Goal: Task Accomplishment & Management: Manage account settings

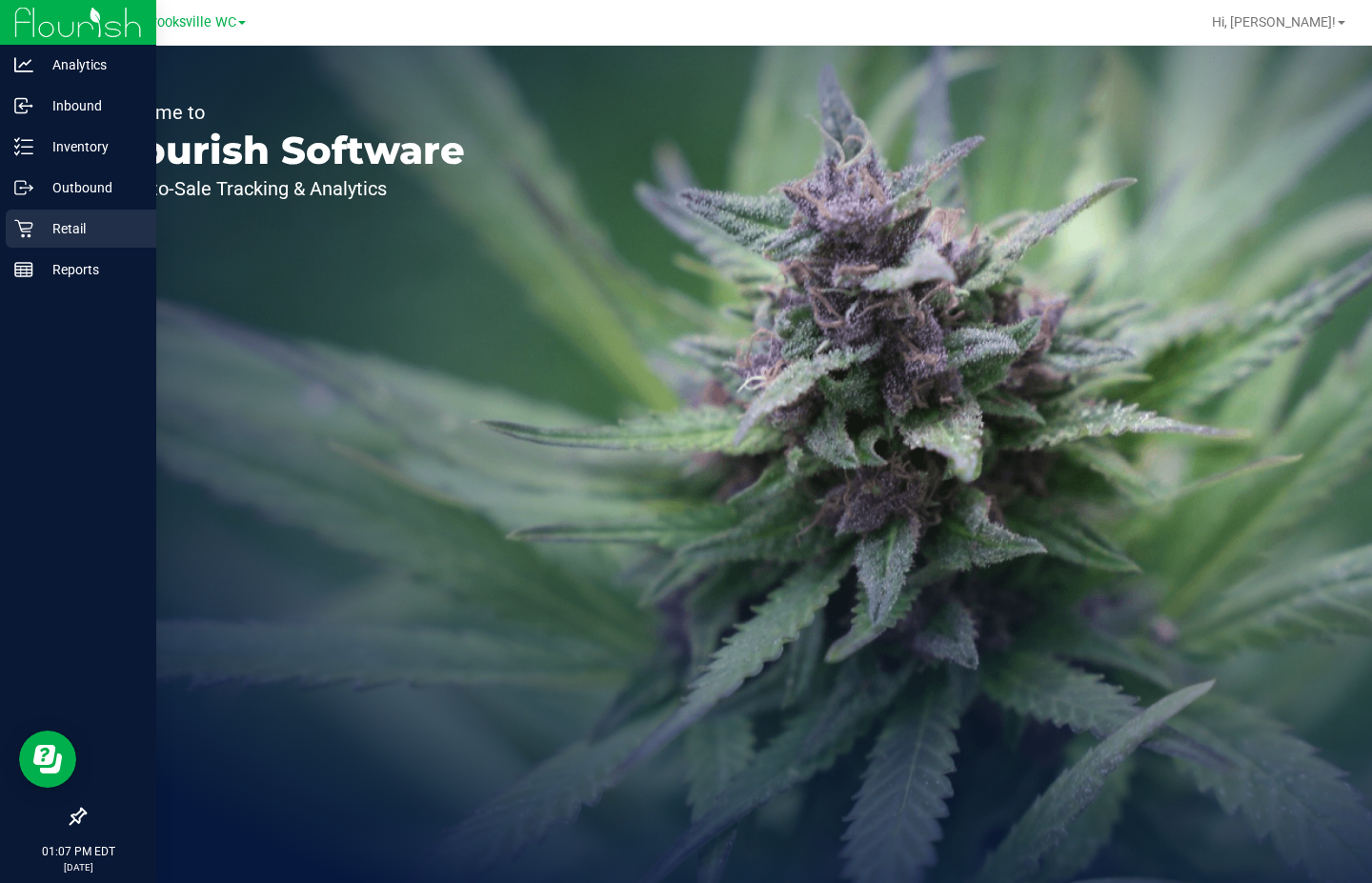
click at [72, 233] on p "Retail" at bounding box center [90, 229] width 114 height 23
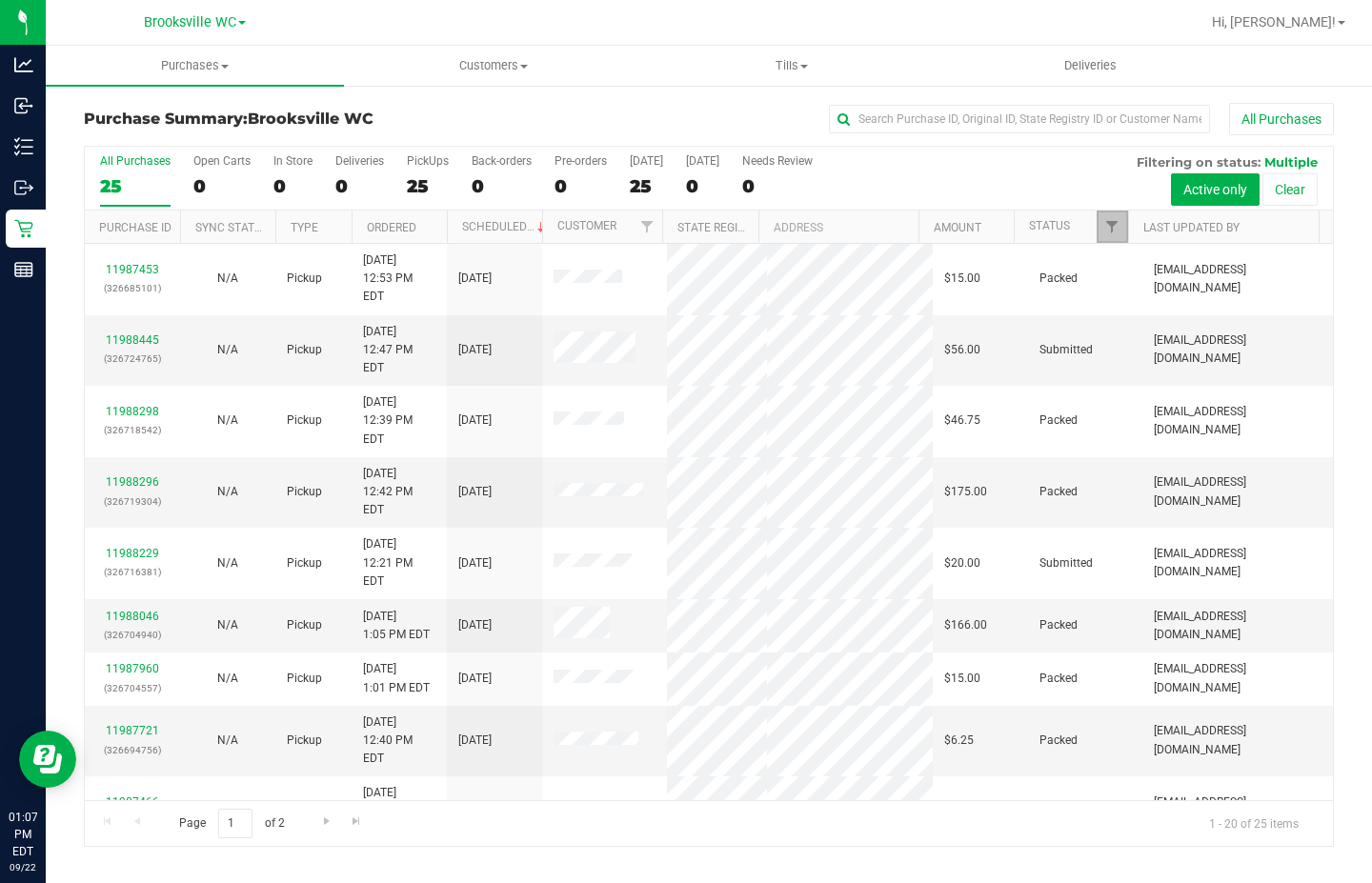
click at [1113, 227] on span "Filter" at bounding box center [1112, 227] width 15 height 15
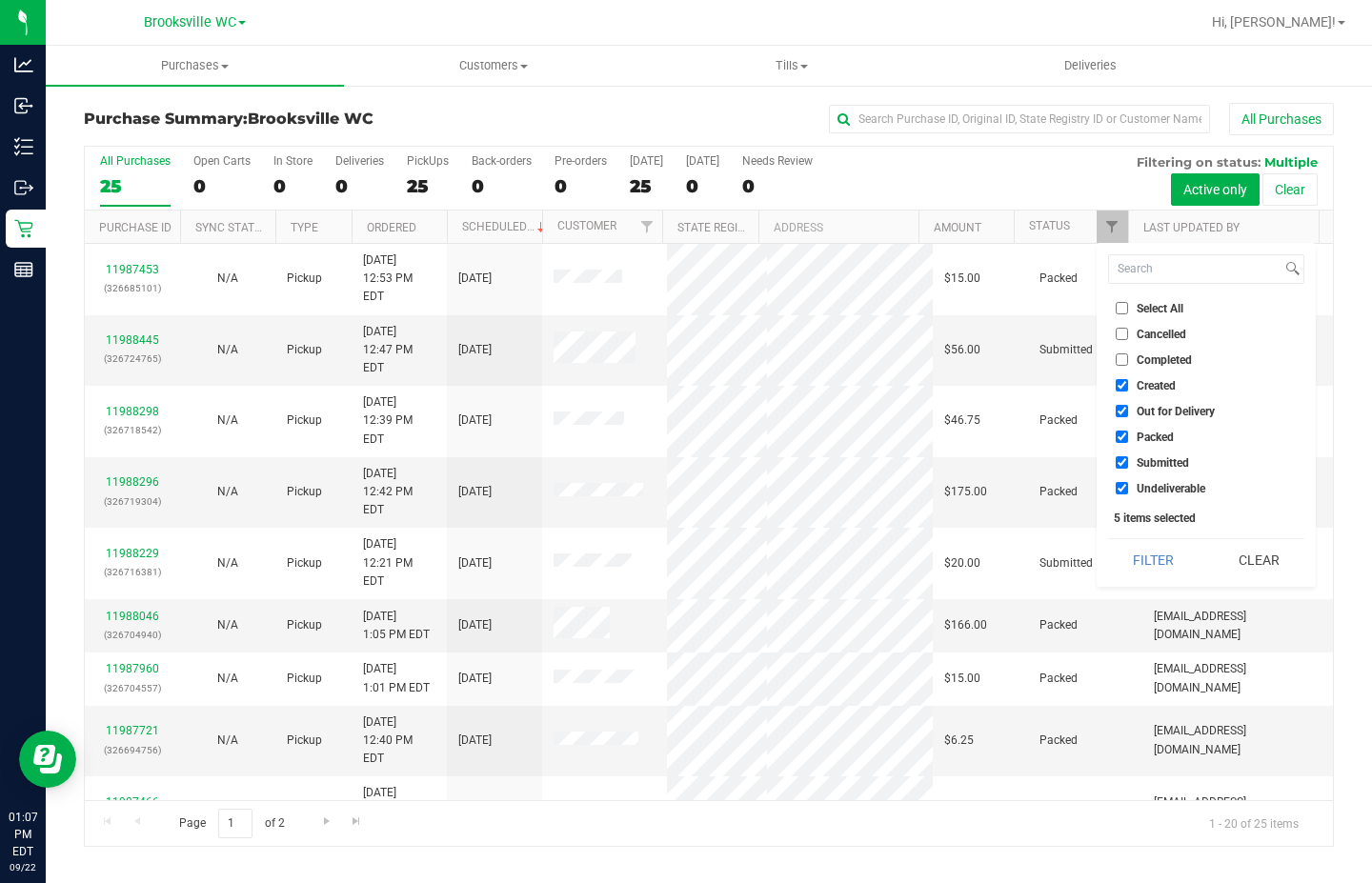
click at [1145, 384] on span "Created" at bounding box center [1156, 386] width 39 height 12
click at [1129, 384] on input "Created" at bounding box center [1122, 385] width 13 height 13
checkbox input "false"
click at [1144, 410] on span "Out for Delivery" at bounding box center [1175, 412] width 78 height 12
click at [1129, 410] on input "Out for Delivery" at bounding box center [1122, 411] width 13 height 13
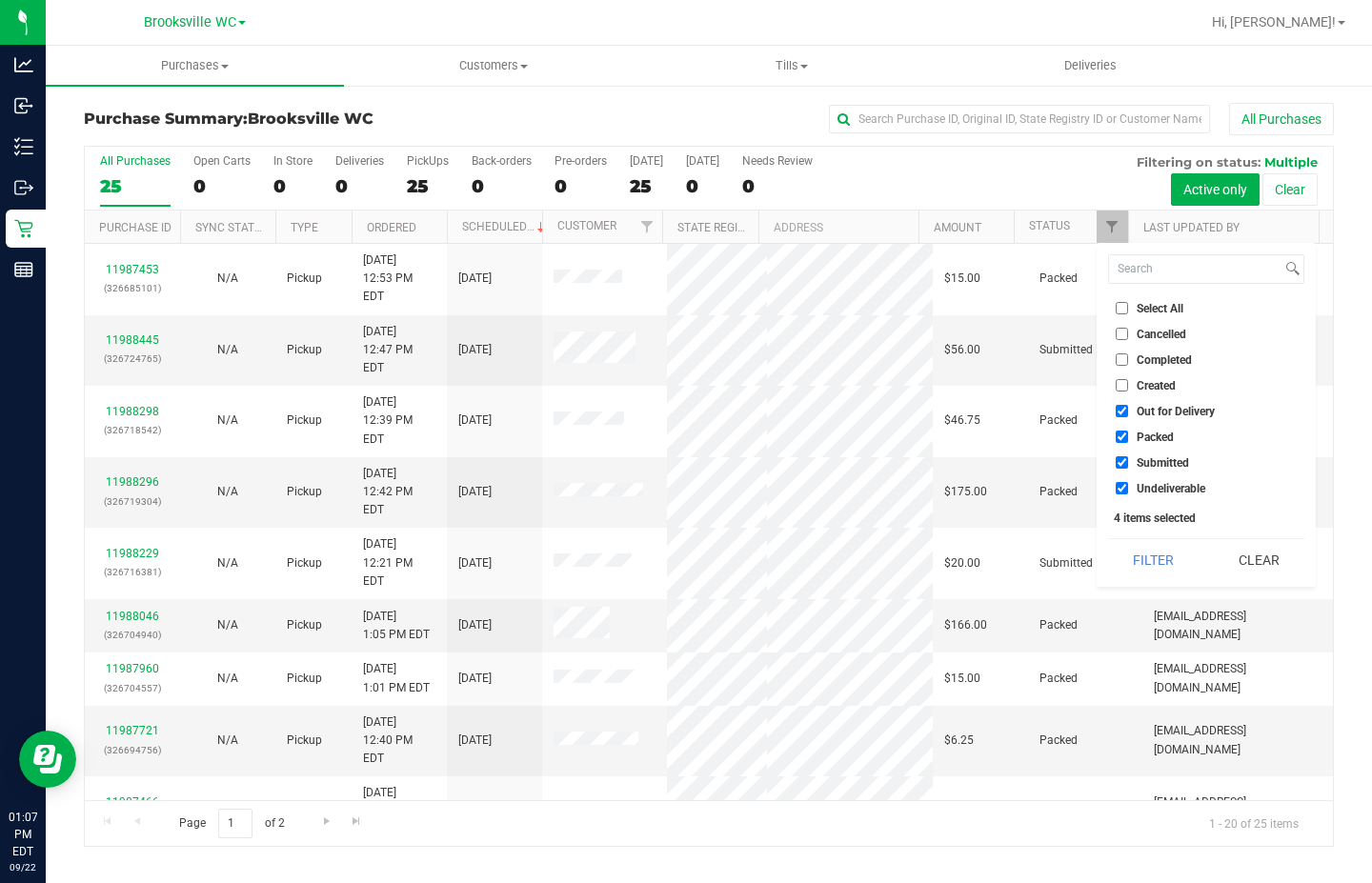
checkbox input "false"
click at [1148, 437] on span "Packed" at bounding box center [1155, 438] width 38 height 12
click at [1129, 437] on input "Packed" at bounding box center [1122, 437] width 13 height 13
checkbox input "false"
click at [1156, 486] on span "Undeliverable" at bounding box center [1170, 489] width 68 height 12
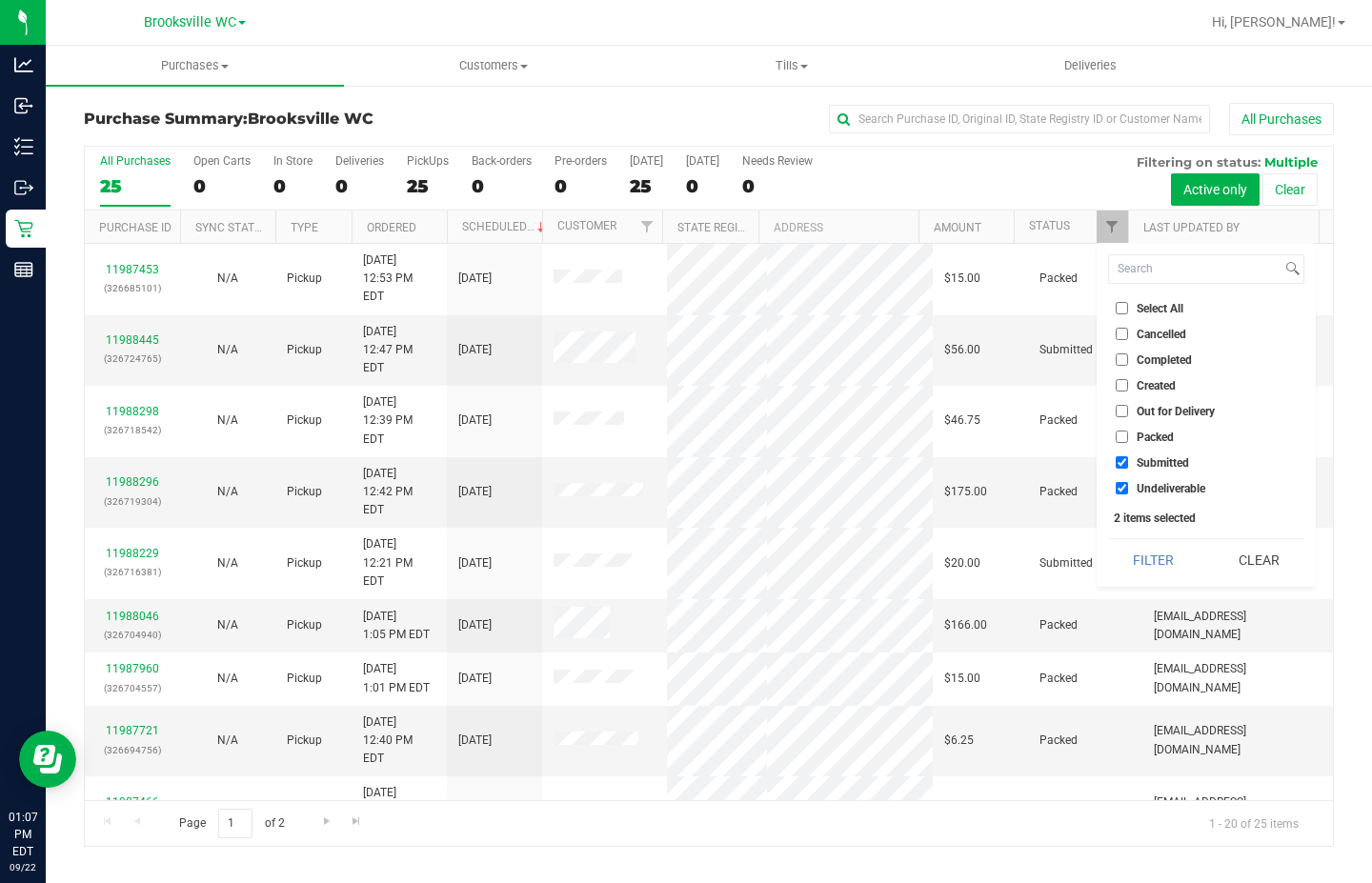
click at [1129, 486] on input "Undeliverable" at bounding box center [1122, 488] width 13 height 13
checkbox input "false"
drag, startPoint x: 1152, startPoint y: 546, endPoint x: 1123, endPoint y: 527, distance: 34.7
click at [1153, 546] on button "Filter" at bounding box center [1154, 561] width 91 height 42
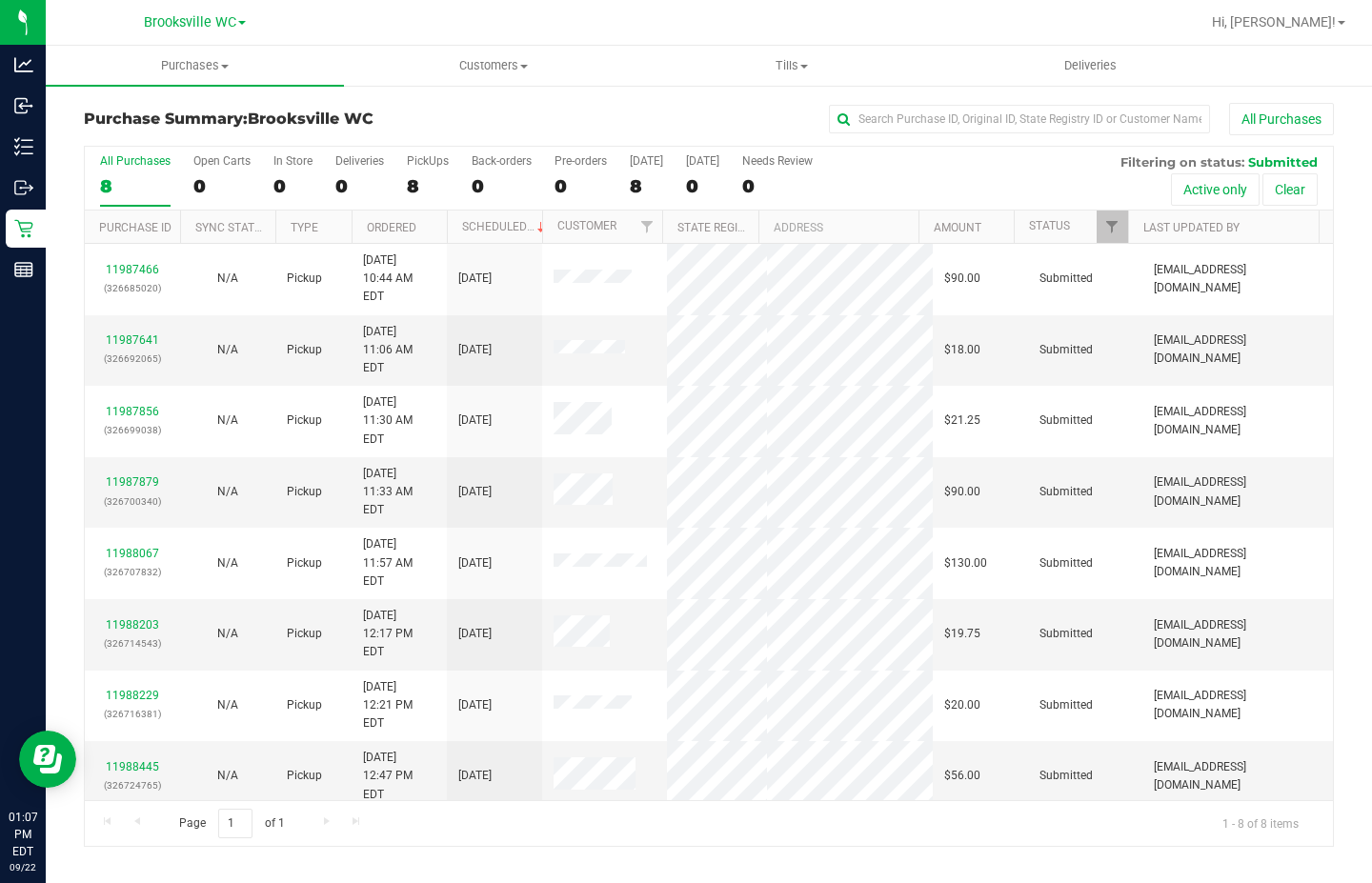
drag, startPoint x: 427, startPoint y: 770, endPoint x: 443, endPoint y: 769, distance: 16.0
click at [442, 769] on div "11987466 (326685020) N/A Pickup [DATE] 10:44 AM EDT 9/22/2025 $90.00 Submitted …" at bounding box center [708, 522] width 1248 height 556
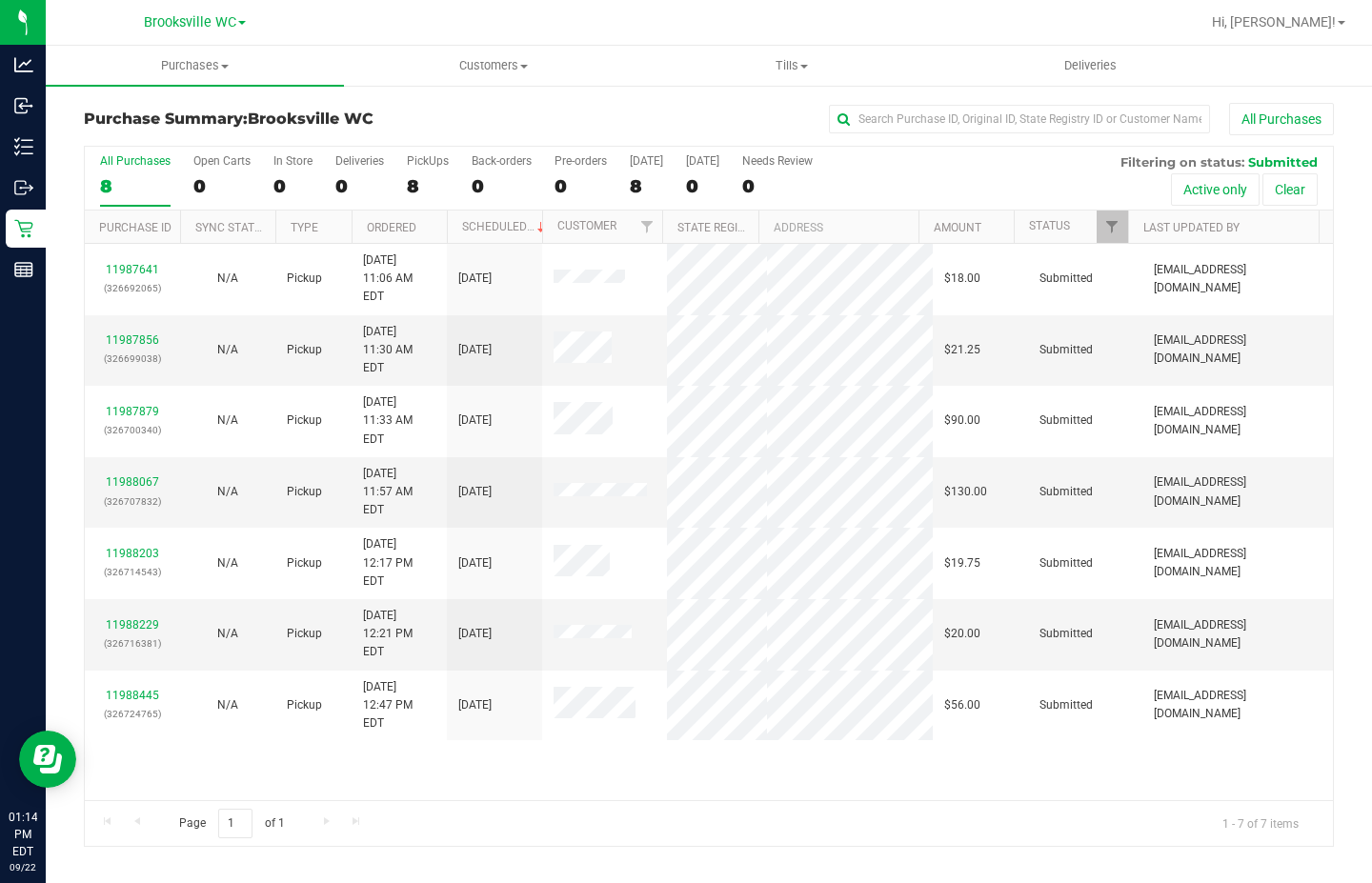
click at [366, 650] on div "11987641 (326692065) N/A Pickup [DATE] 11:06 AM EDT 9/22/2025 $18.00 Submitted …" at bounding box center [708, 522] width 1248 height 556
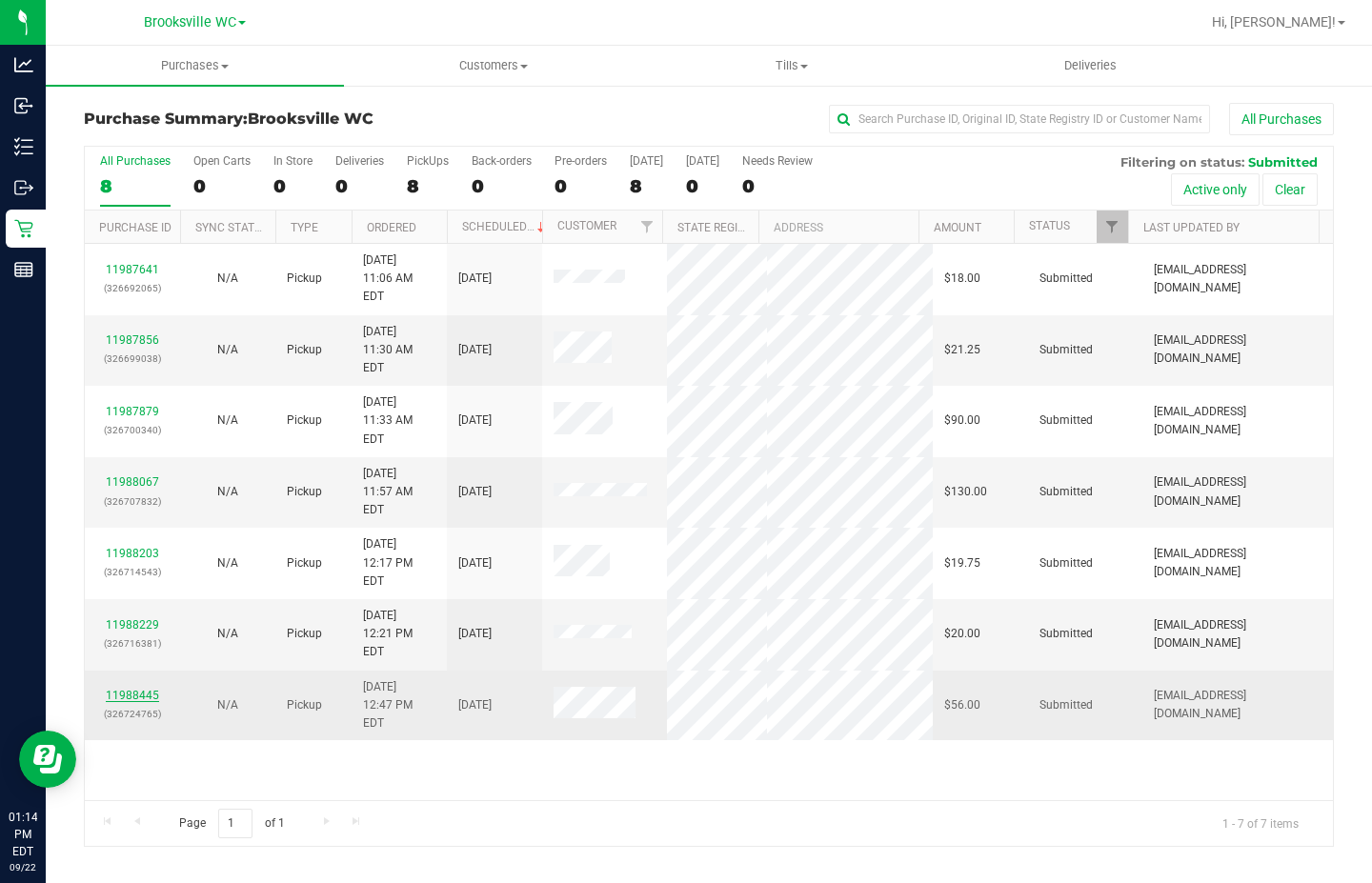
click at [133, 689] on link "11988445" at bounding box center [132, 695] width 53 height 13
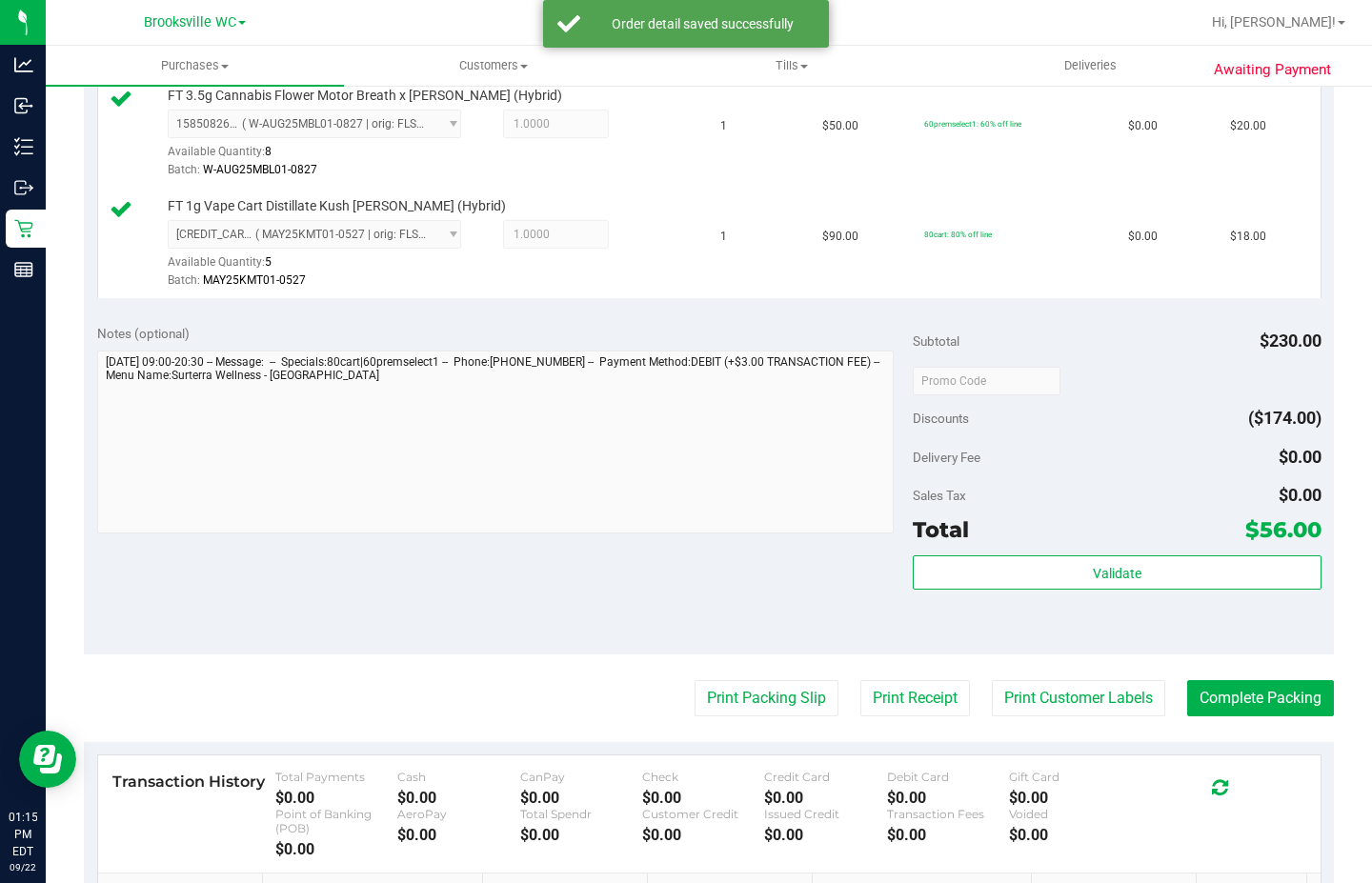
scroll to position [667, 0]
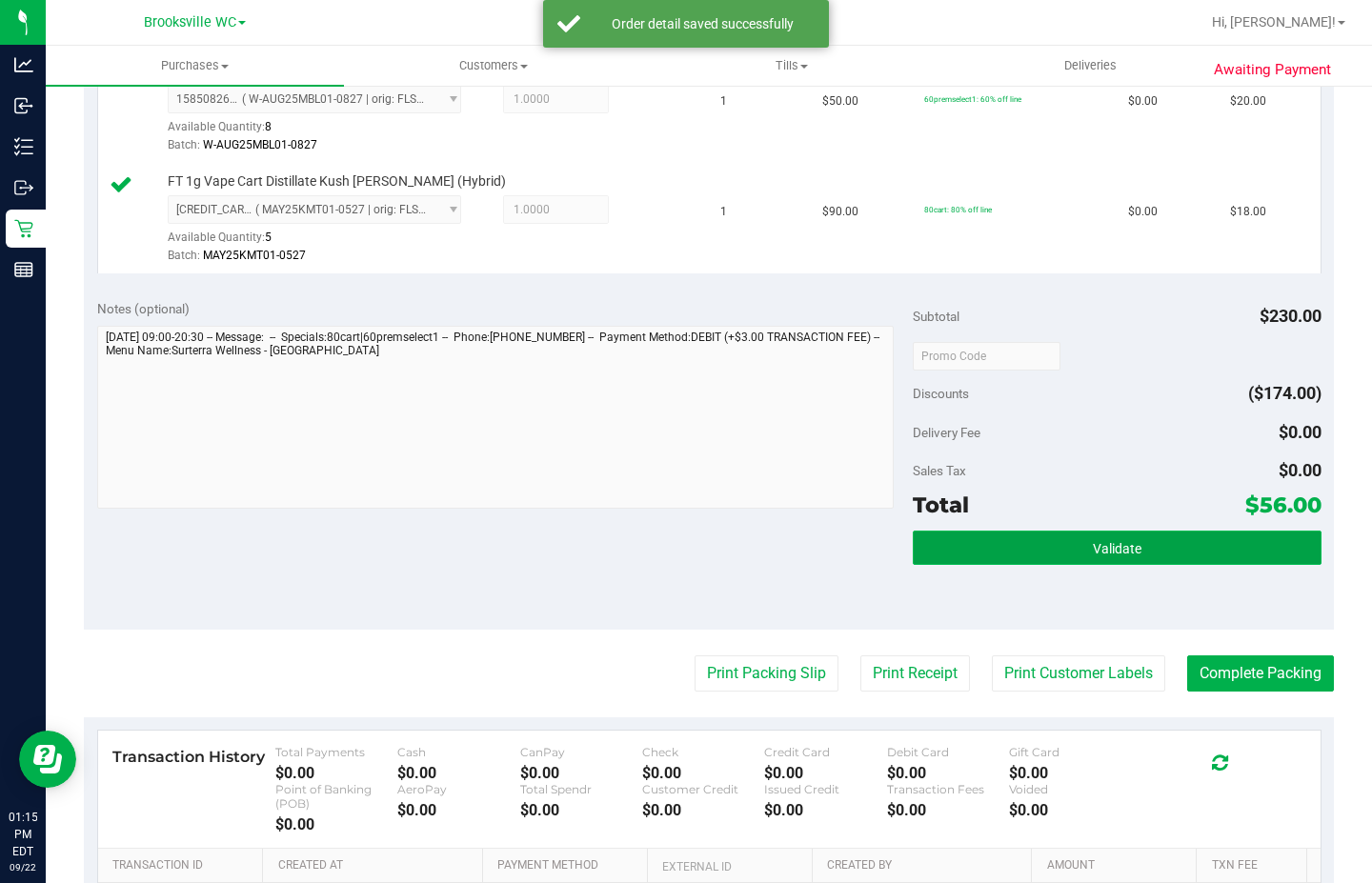
click at [1038, 559] on button "Validate" at bounding box center [1117, 548] width 408 height 35
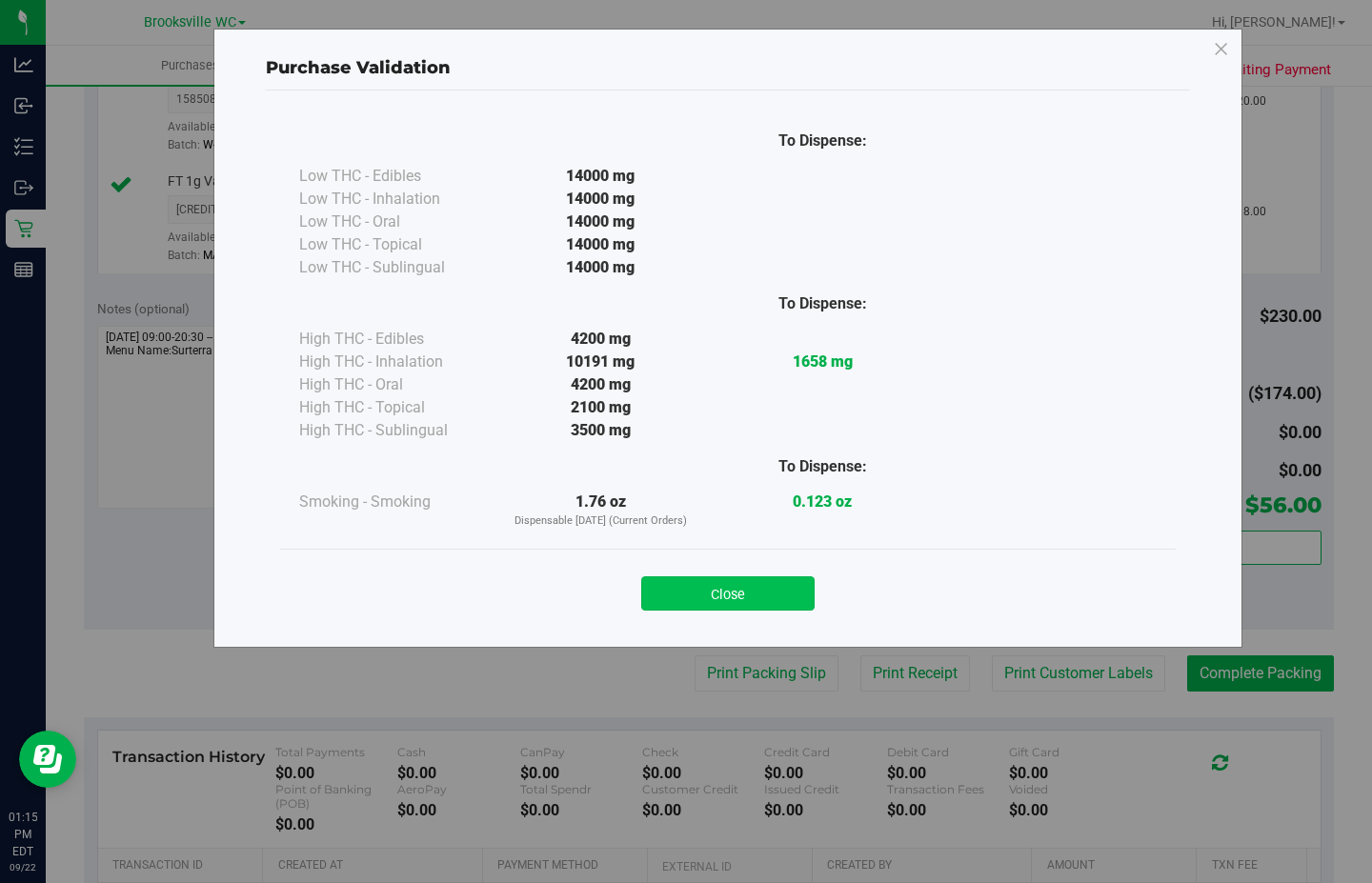
click at [741, 594] on button "Close" at bounding box center [728, 593] width 173 height 35
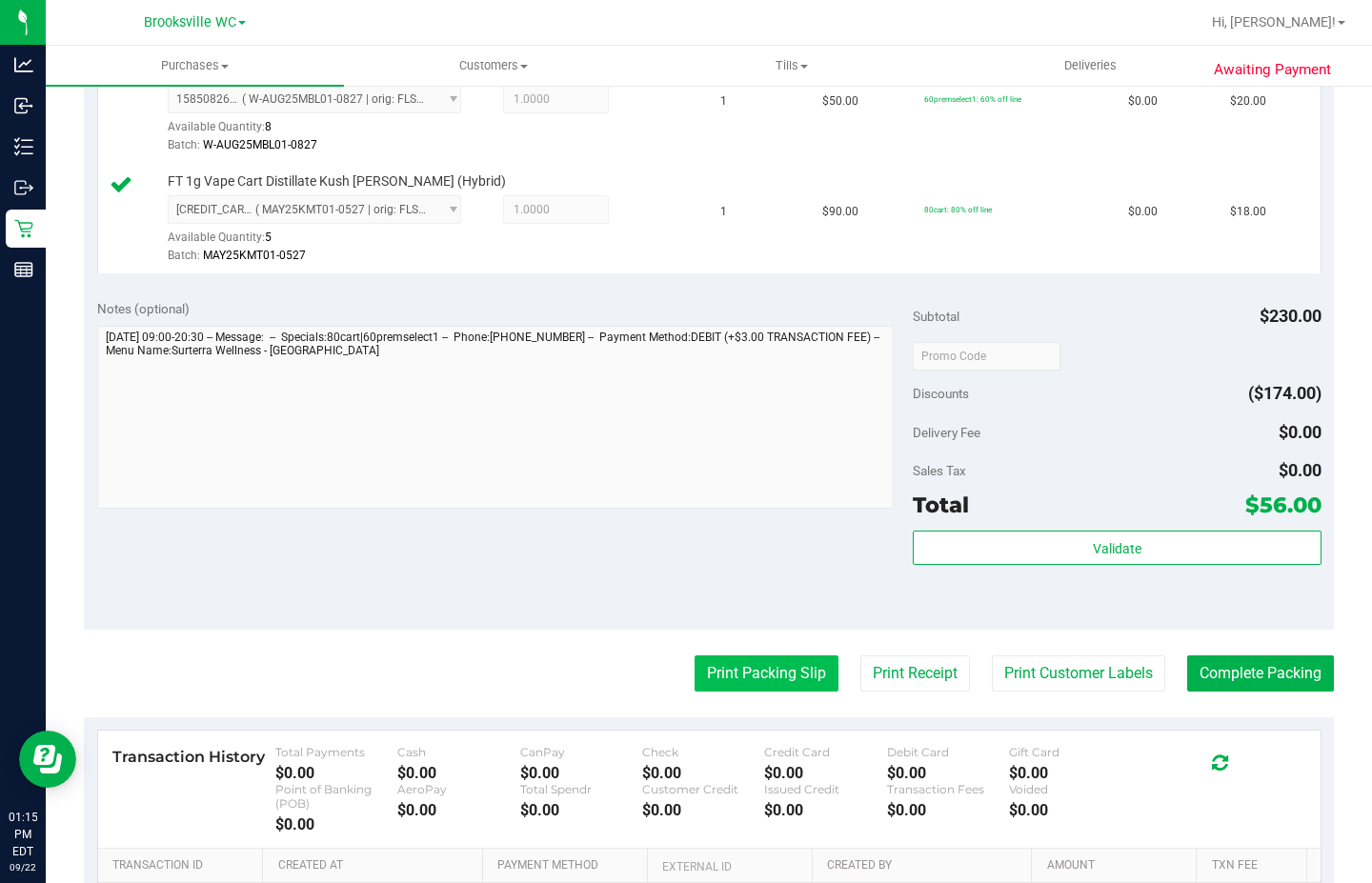
click at [758, 657] on button "Print Packing Slip" at bounding box center [767, 673] width 144 height 37
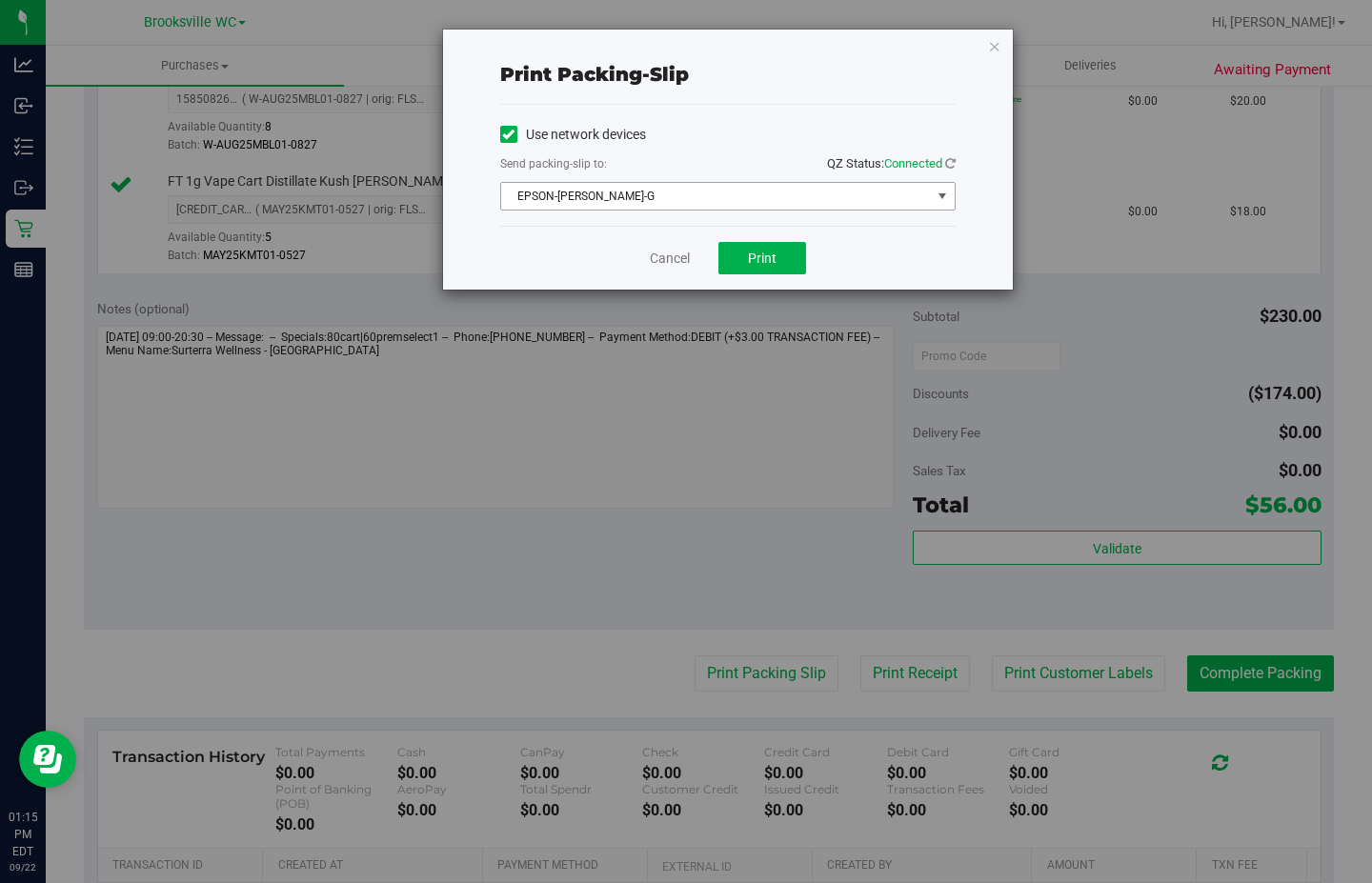
click at [746, 189] on span "EPSON-[PERSON_NAME]-G" at bounding box center [716, 196] width 430 height 27
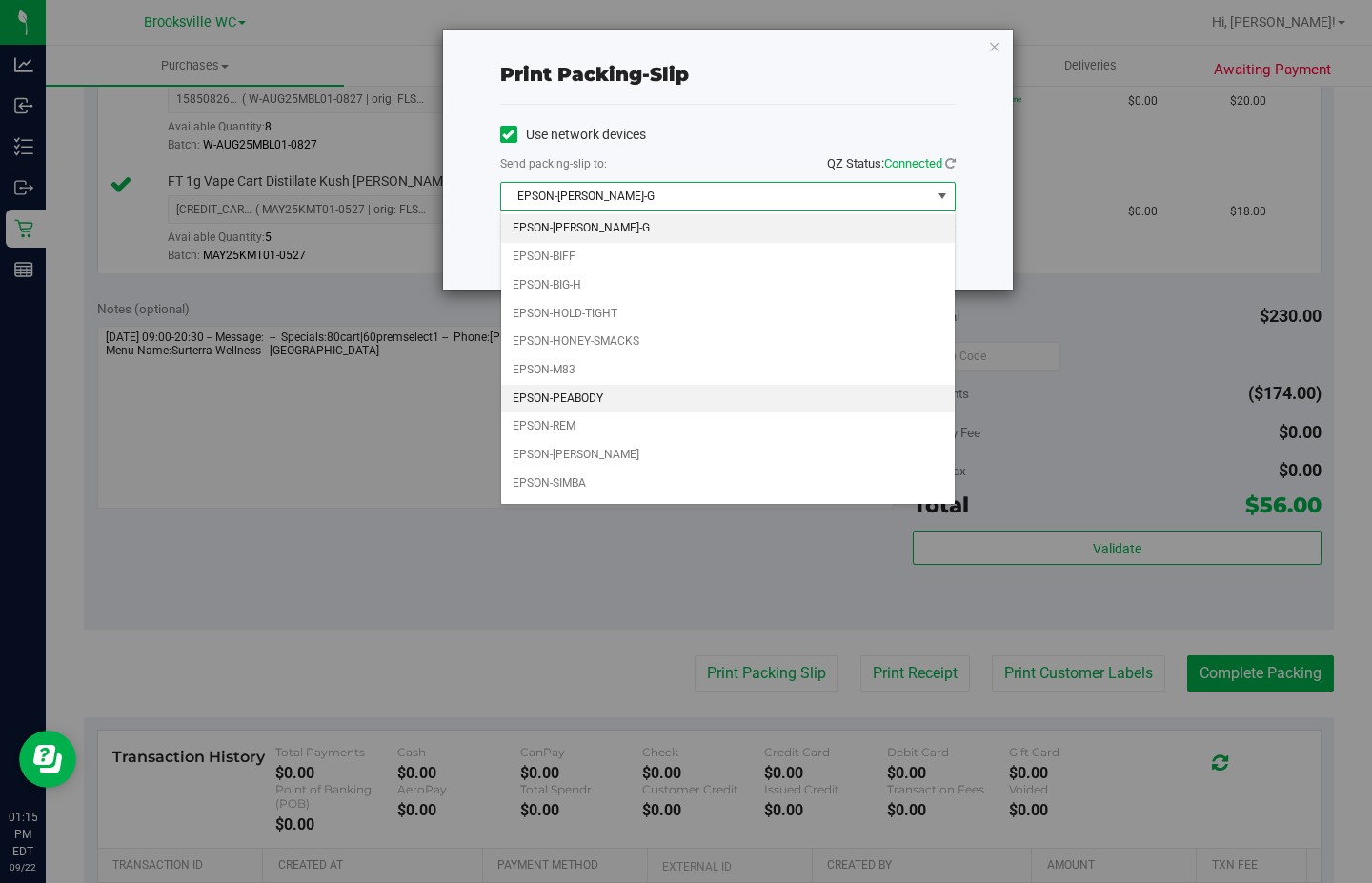
click at [609, 394] on li "EPSON-PEABODY" at bounding box center [727, 399] width 453 height 29
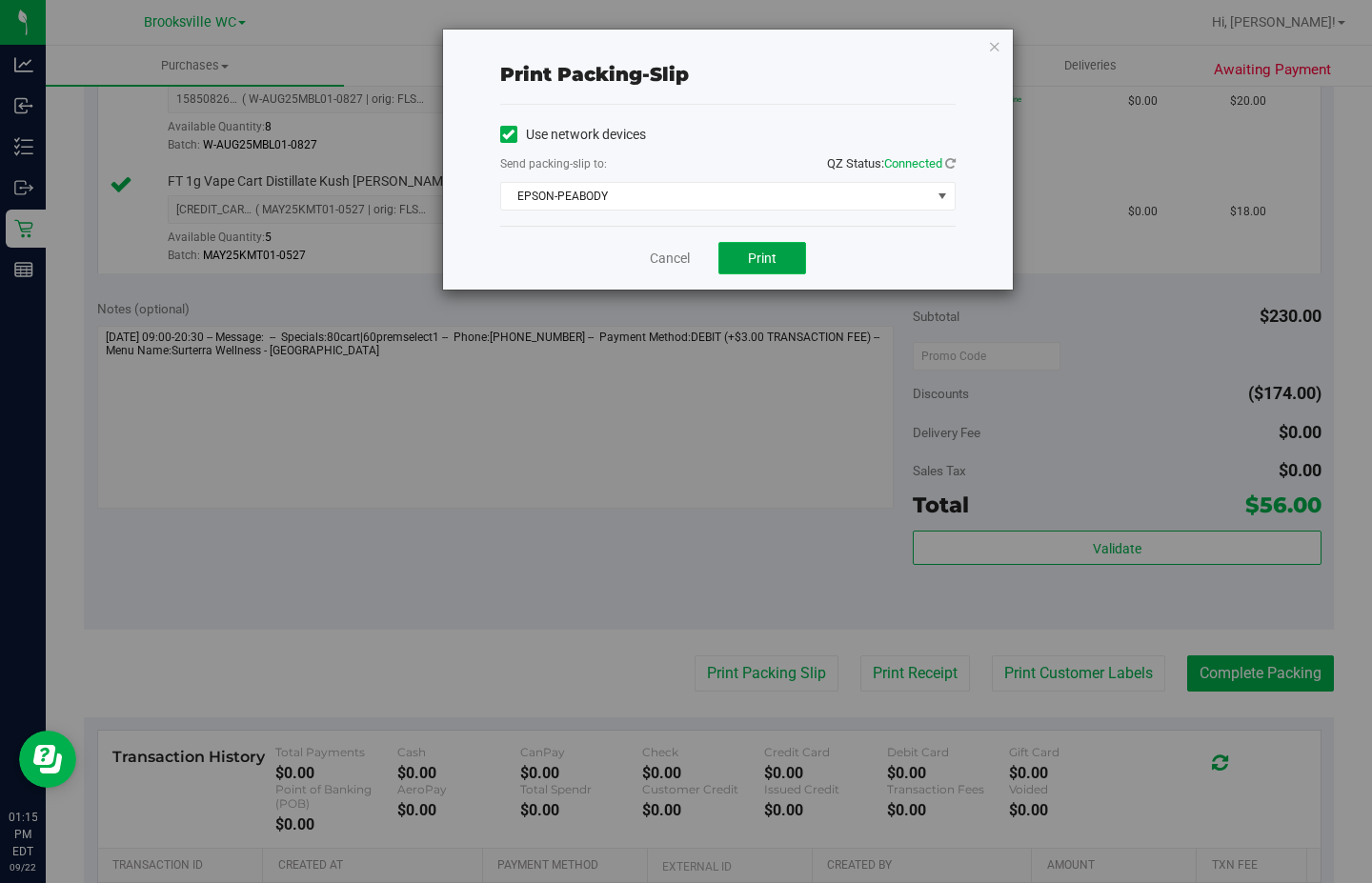
click at [743, 250] on button "Print" at bounding box center [762, 259] width 88 height 33
click at [767, 260] on span "Print" at bounding box center [762, 258] width 29 height 15
drag, startPoint x: 993, startPoint y: 43, endPoint x: 1054, endPoint y: 600, distance: 560.3
click at [994, 45] on icon "button" at bounding box center [995, 46] width 13 height 23
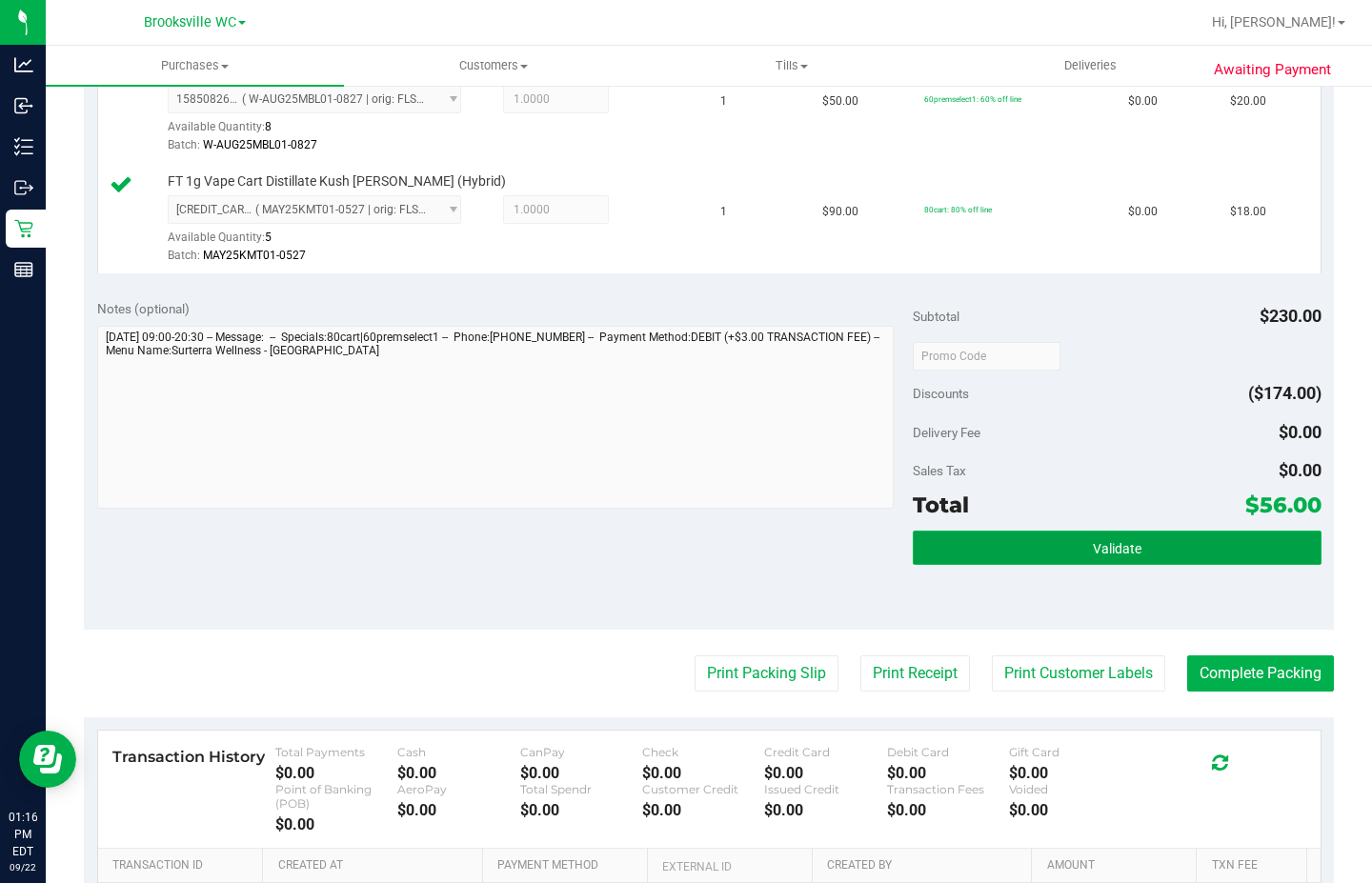
click at [1054, 533] on button "Validate" at bounding box center [1117, 548] width 408 height 35
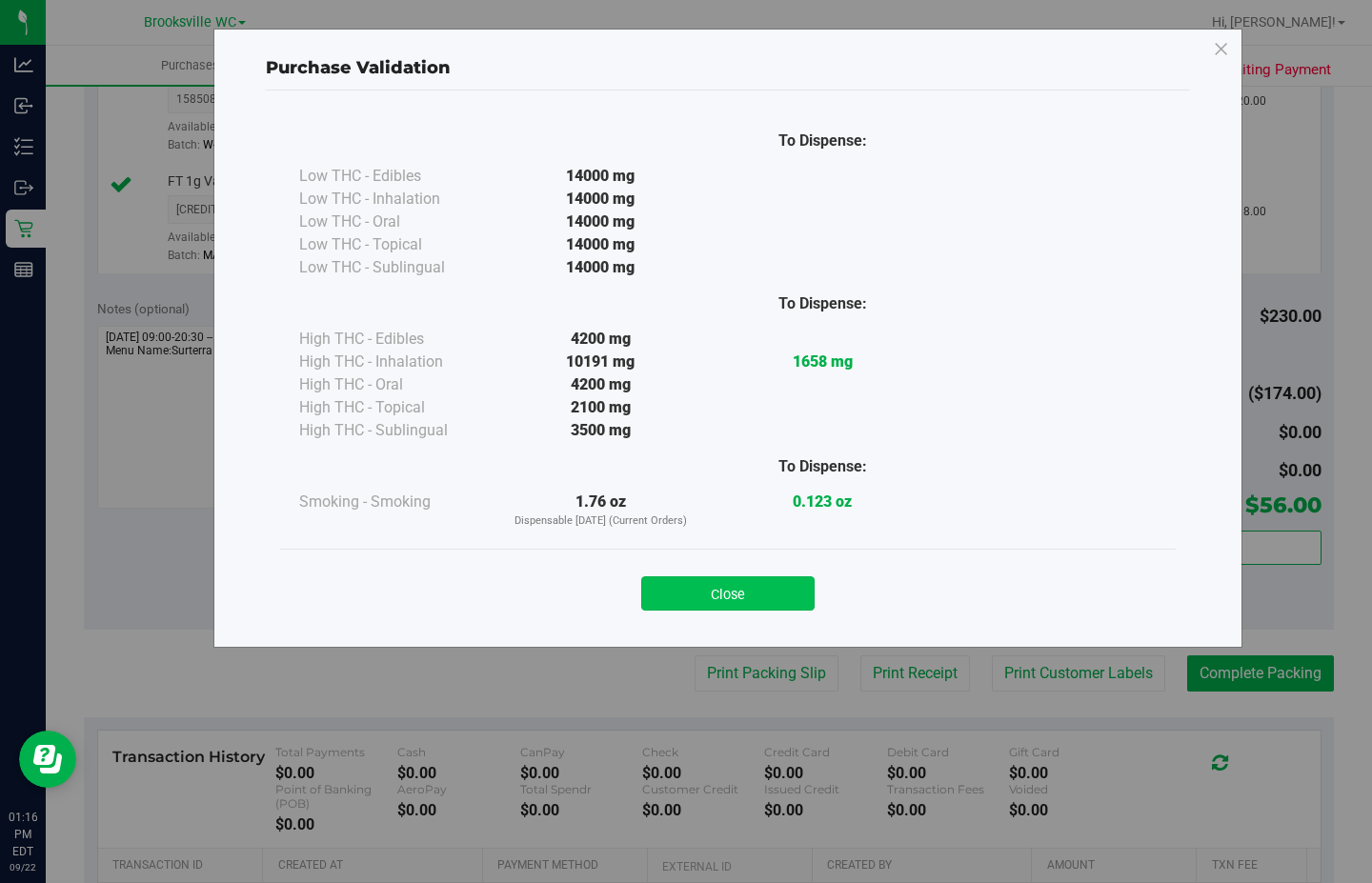
click at [763, 597] on button "Close" at bounding box center [728, 593] width 173 height 35
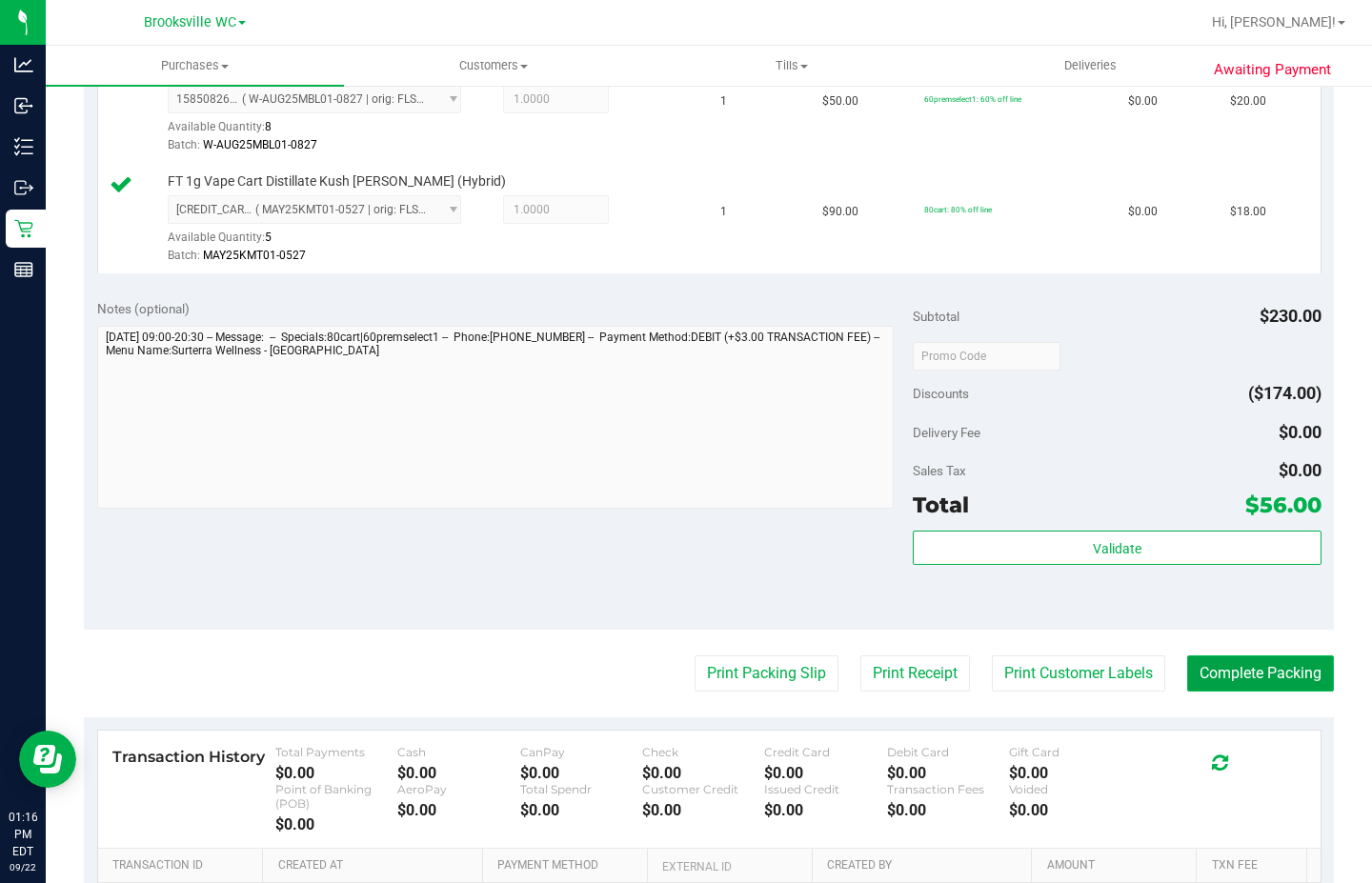
click at [1233, 681] on button "Complete Packing" at bounding box center [1260, 673] width 147 height 37
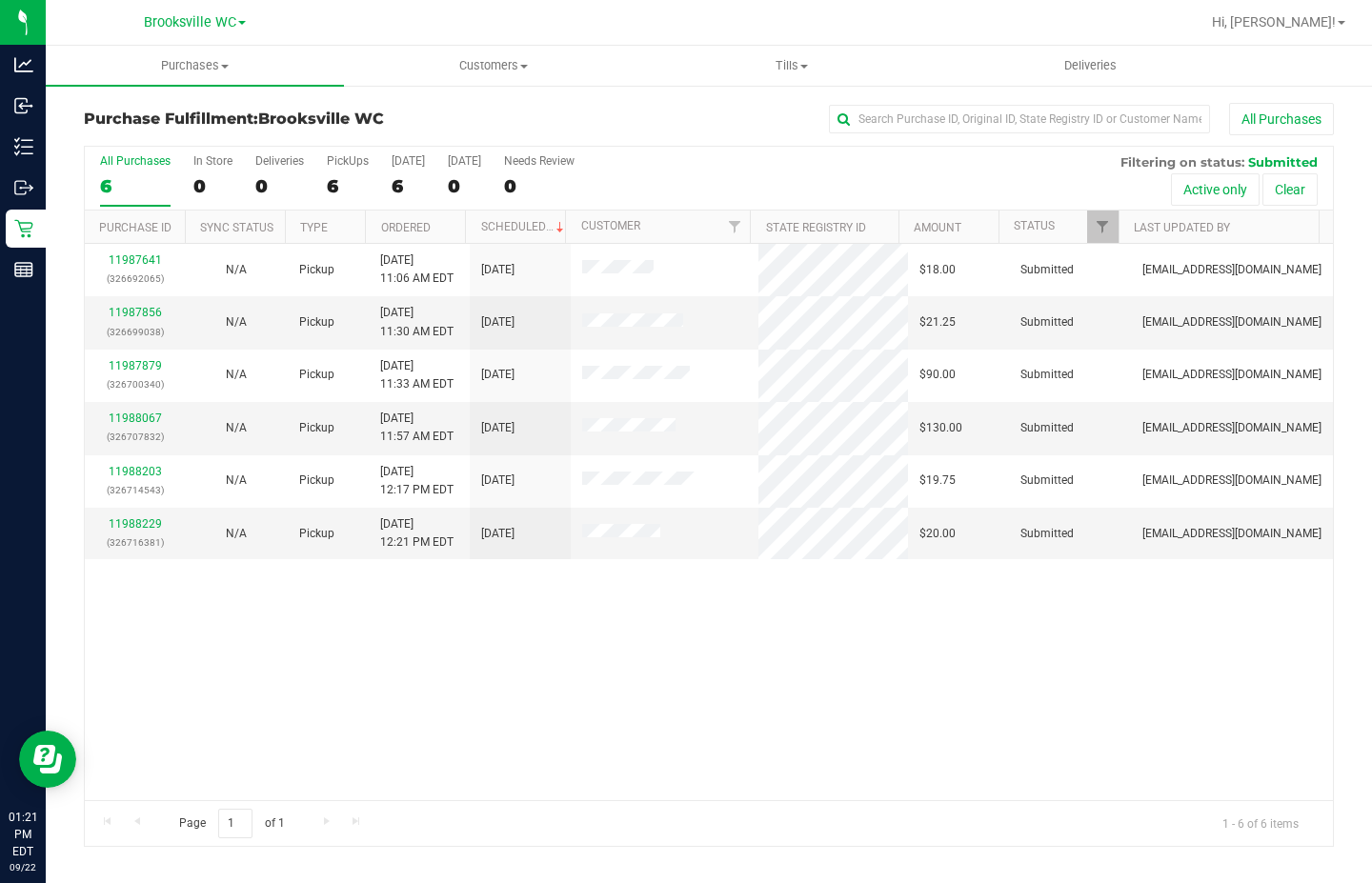
click at [271, 633] on div "11987641 (326692065) N/A Pickup [DATE] 11:06 AM EDT 9/22/2025 $18.00 Submitted …" at bounding box center [708, 522] width 1248 height 556
click at [141, 530] on link "11988229" at bounding box center [135, 524] width 53 height 13
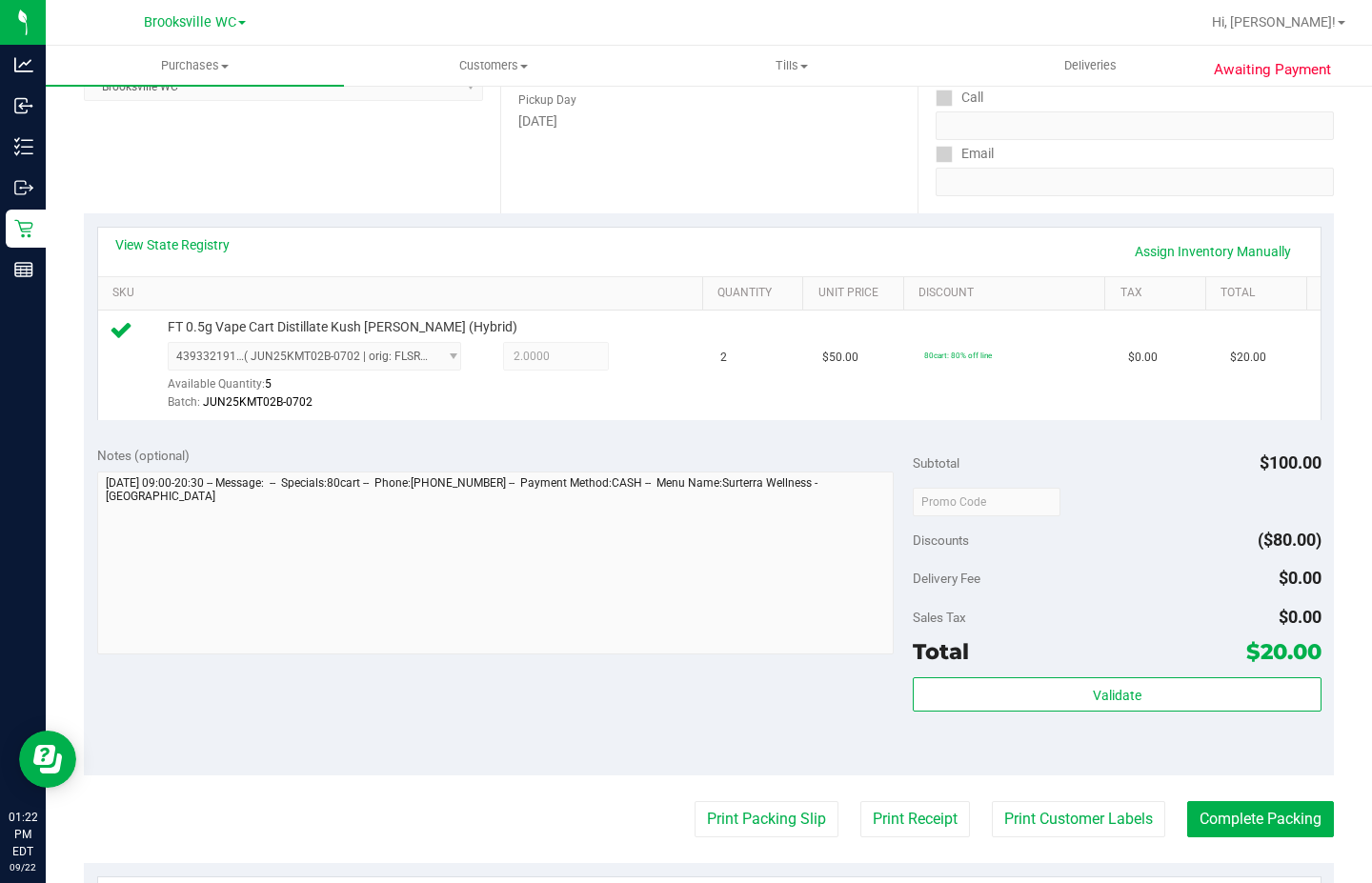
scroll to position [381, 0]
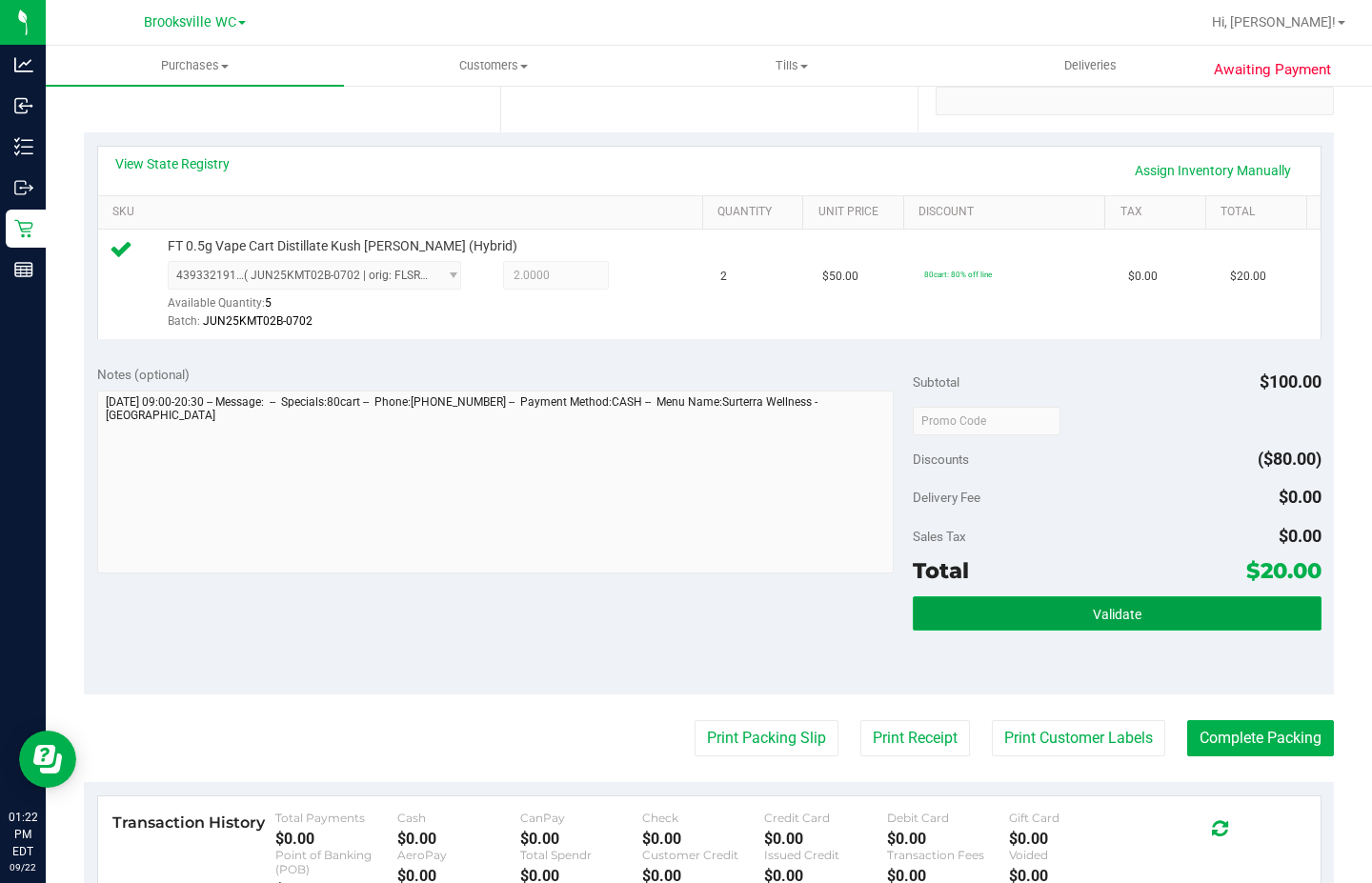
click at [1053, 603] on button "Validate" at bounding box center [1117, 614] width 408 height 35
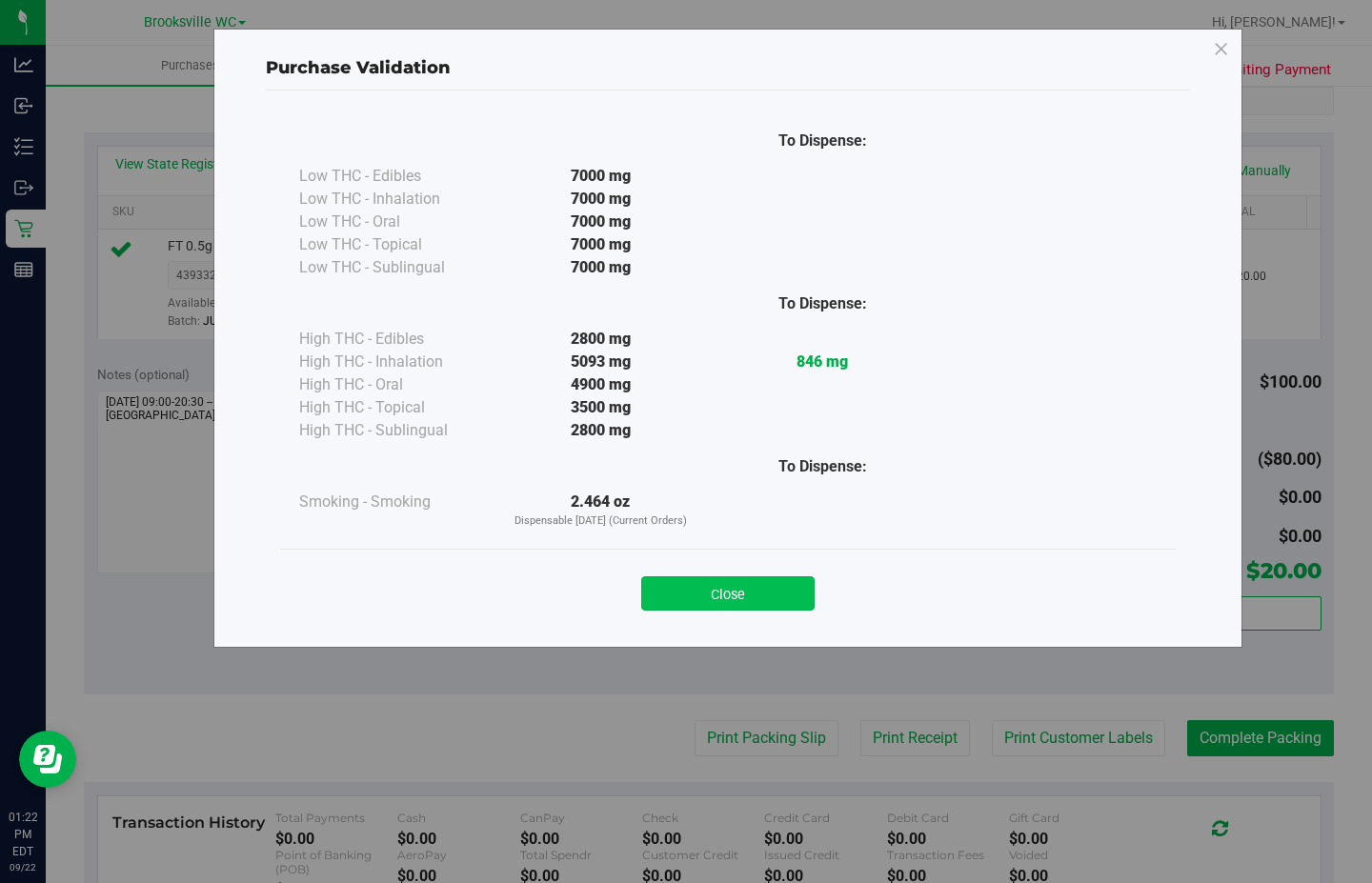
click at [742, 587] on button "Close" at bounding box center [728, 593] width 173 height 35
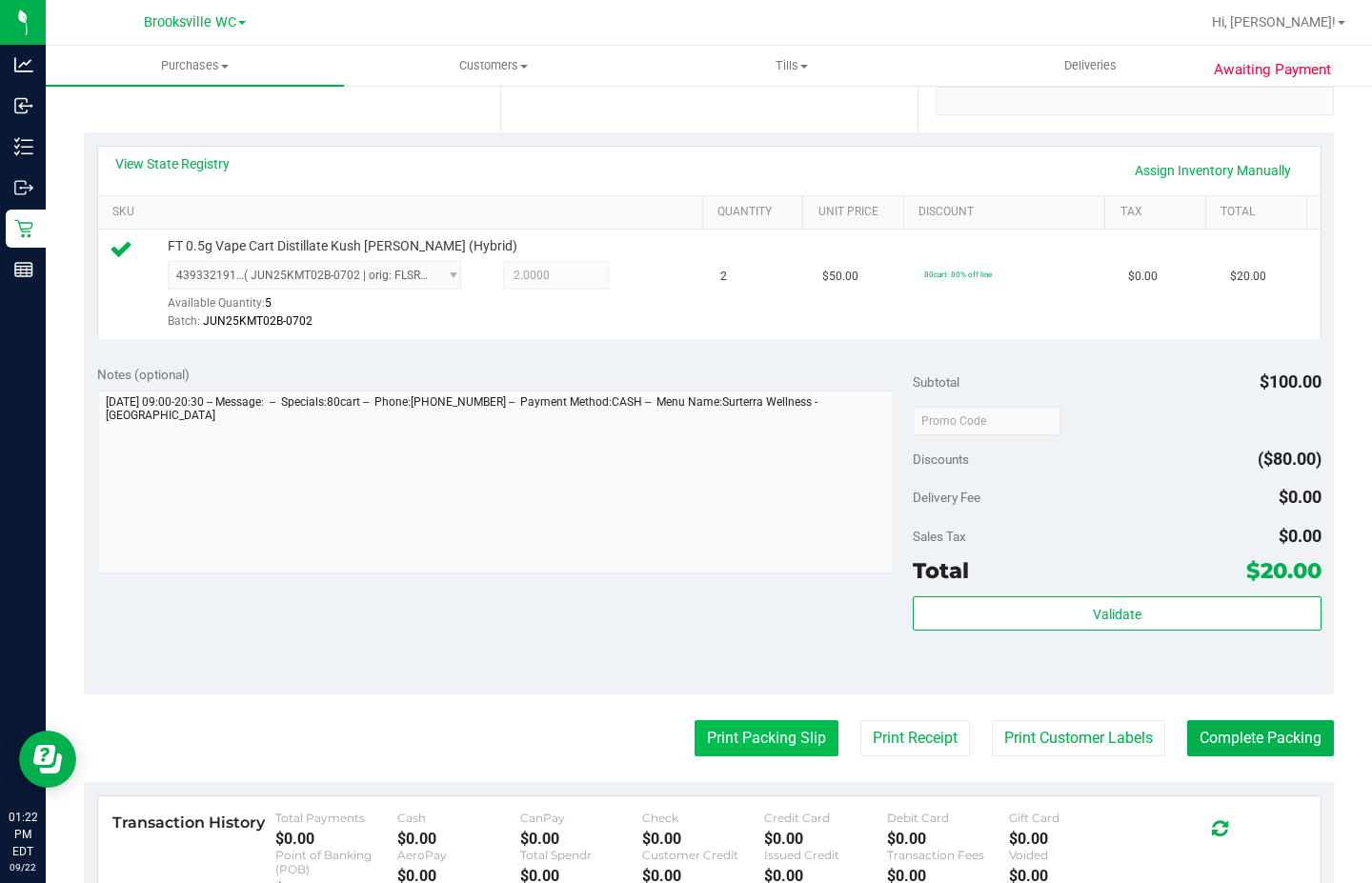
click at [736, 726] on button "Print Packing Slip" at bounding box center [767, 739] width 144 height 37
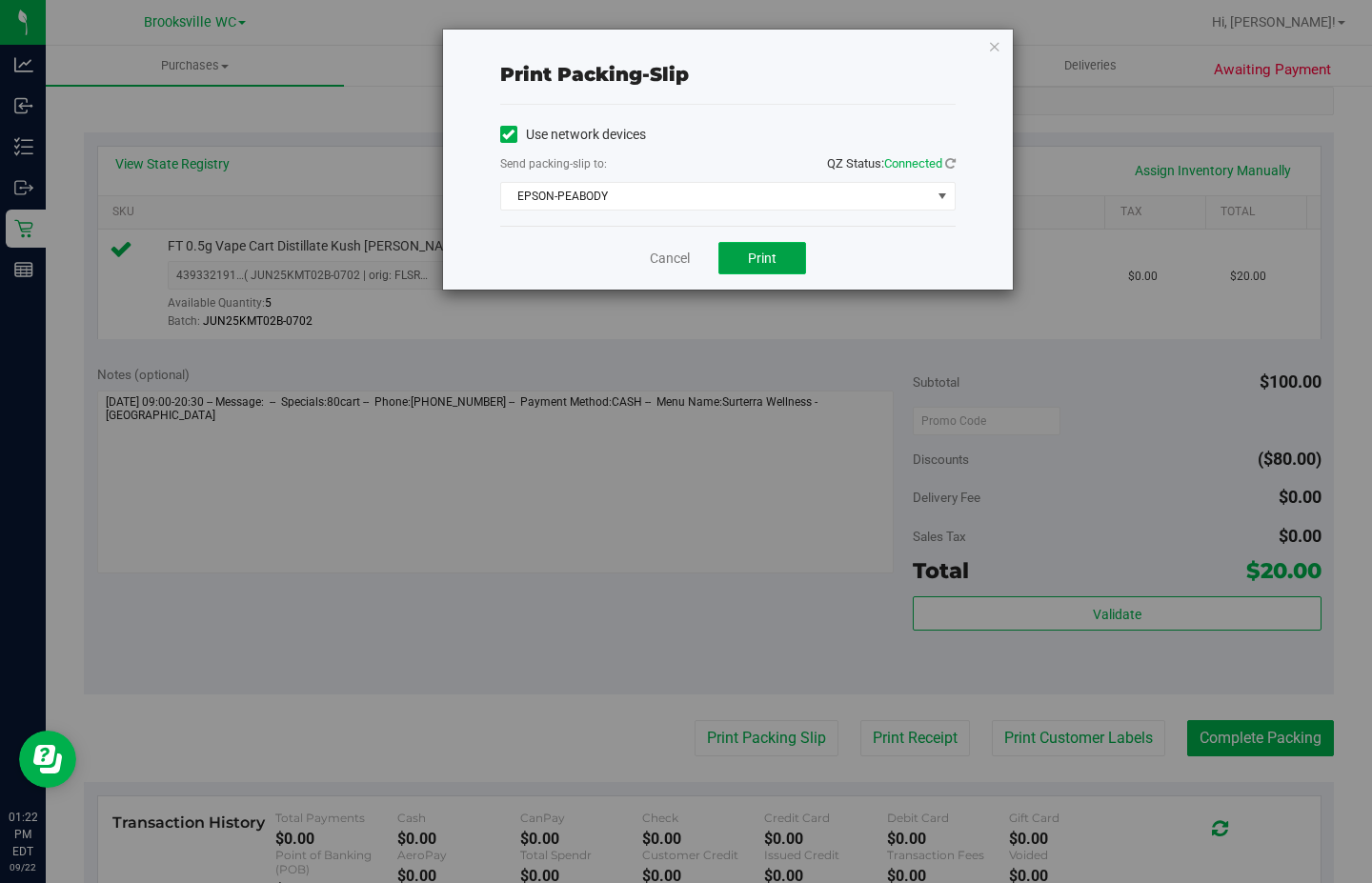
click at [744, 262] on button "Print" at bounding box center [762, 259] width 88 height 33
click at [1003, 44] on div "Print packing-slip Use network devices Send packing-slip to: QZ Status: Connect…" at bounding box center [728, 160] width 570 height 260
click at [995, 46] on icon "button" at bounding box center [995, 46] width 13 height 23
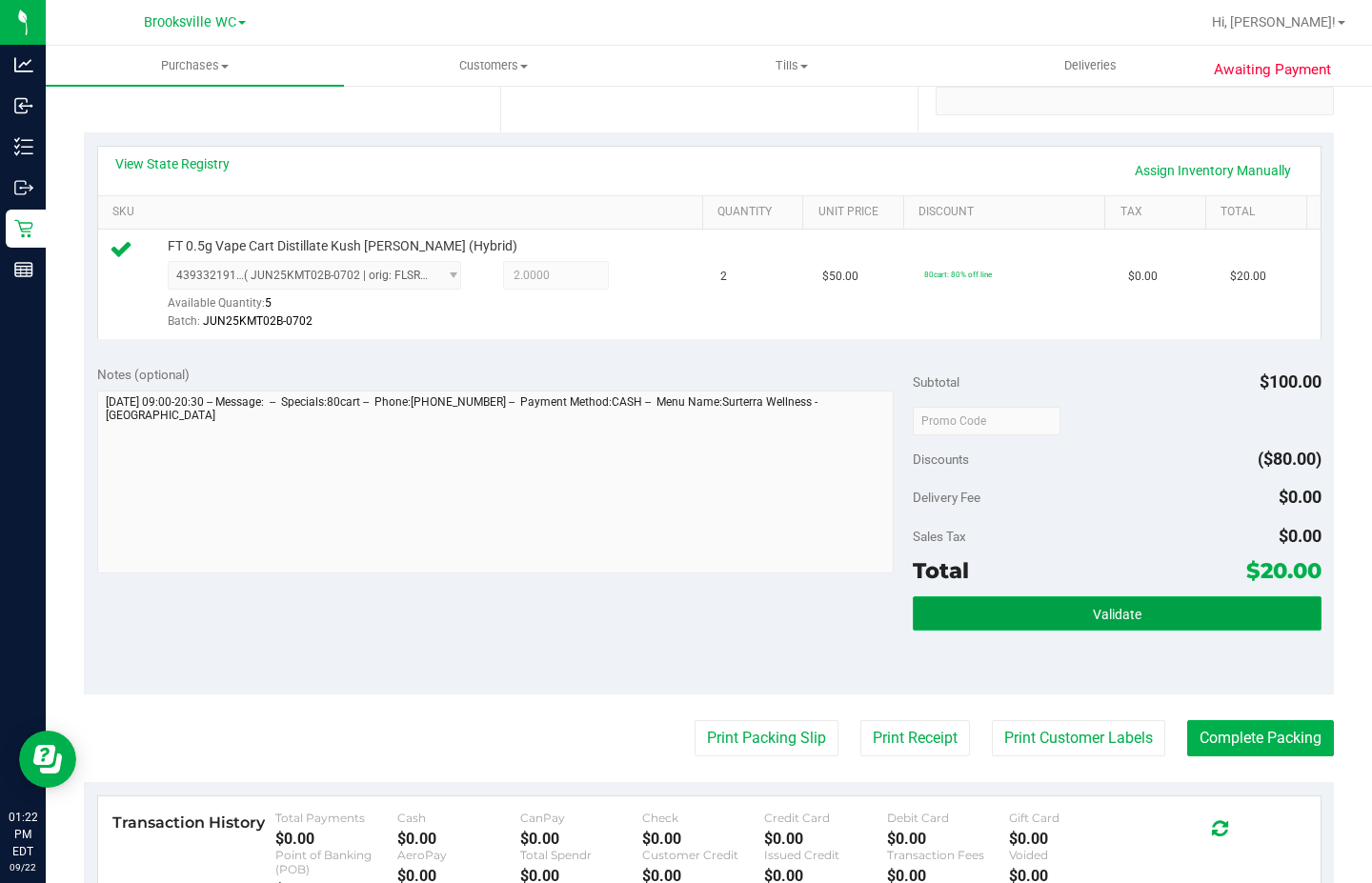
click at [1185, 603] on button "Validate" at bounding box center [1117, 614] width 408 height 35
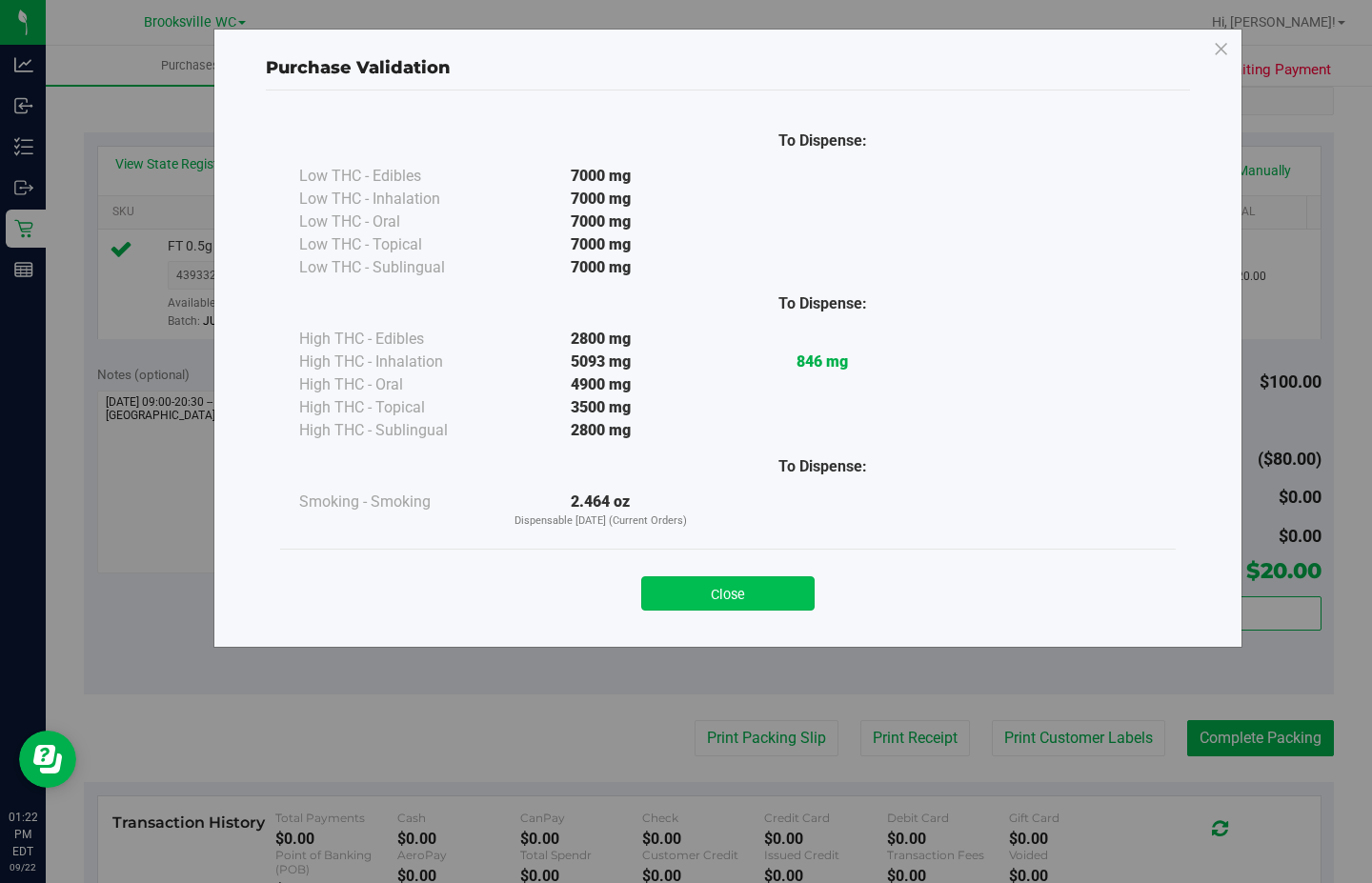
click at [744, 593] on button "Close" at bounding box center [728, 593] width 173 height 35
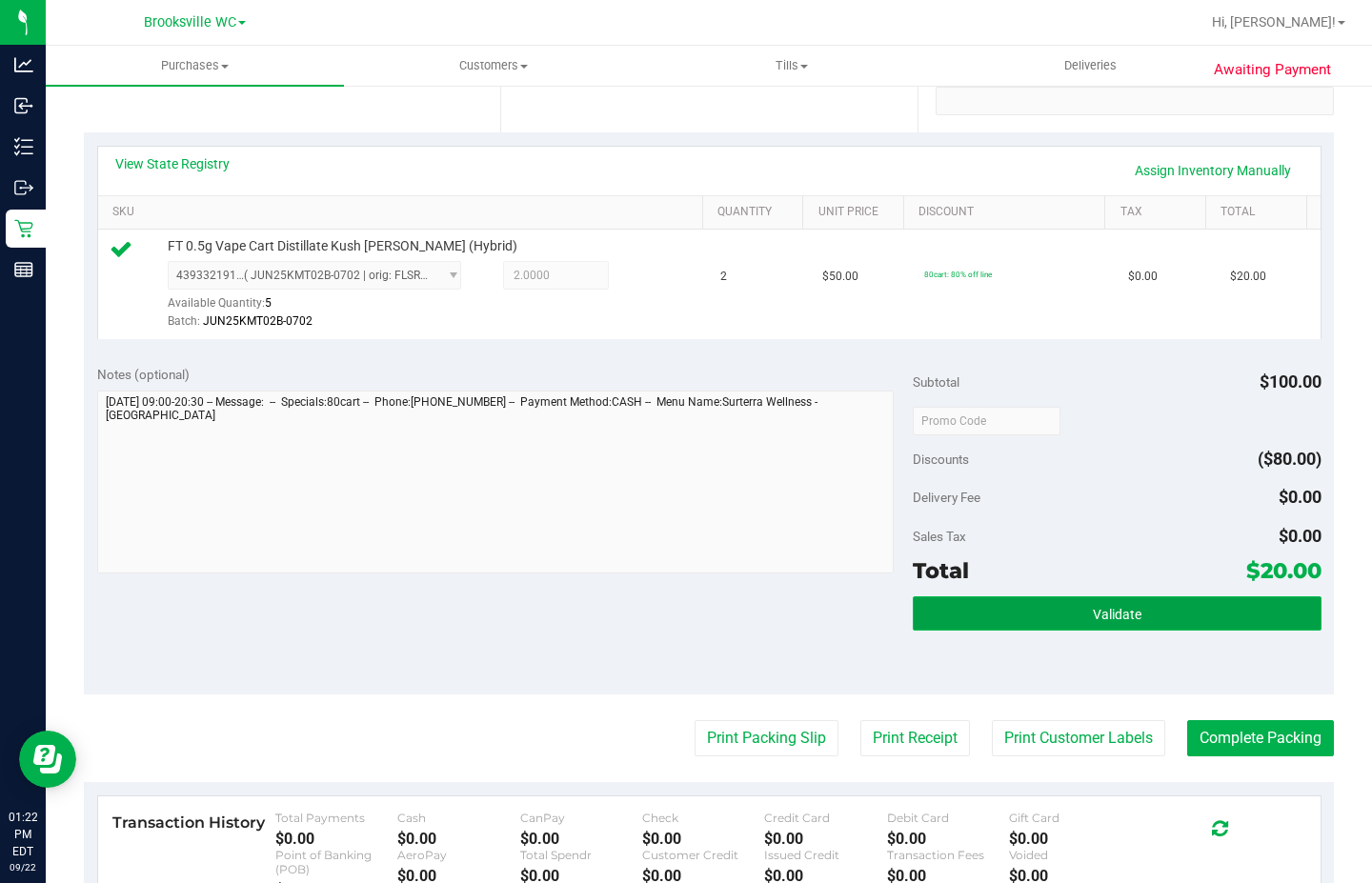
click at [1190, 622] on button "Validate" at bounding box center [1117, 614] width 408 height 35
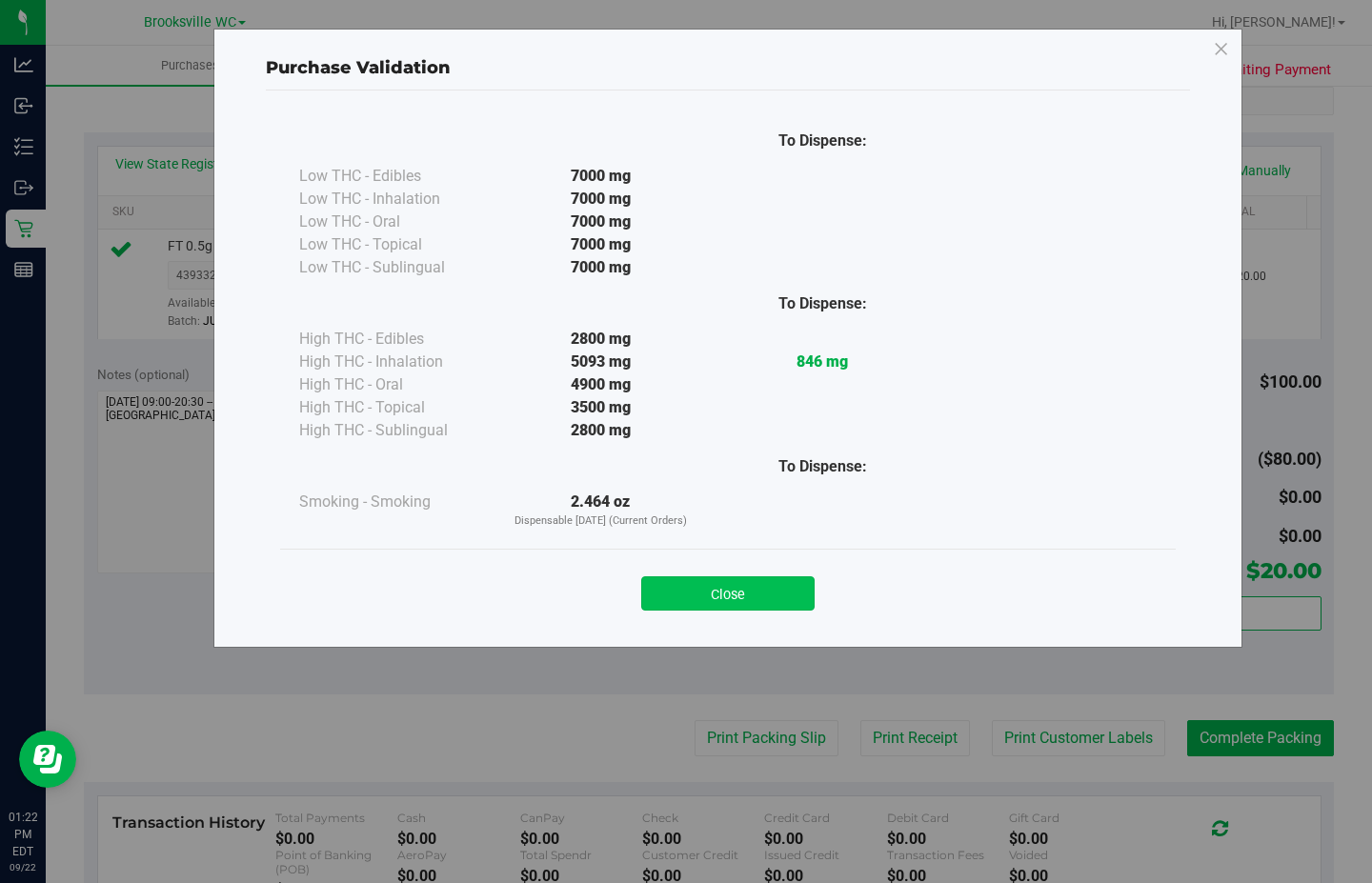
click at [773, 601] on button "Close" at bounding box center [728, 593] width 173 height 35
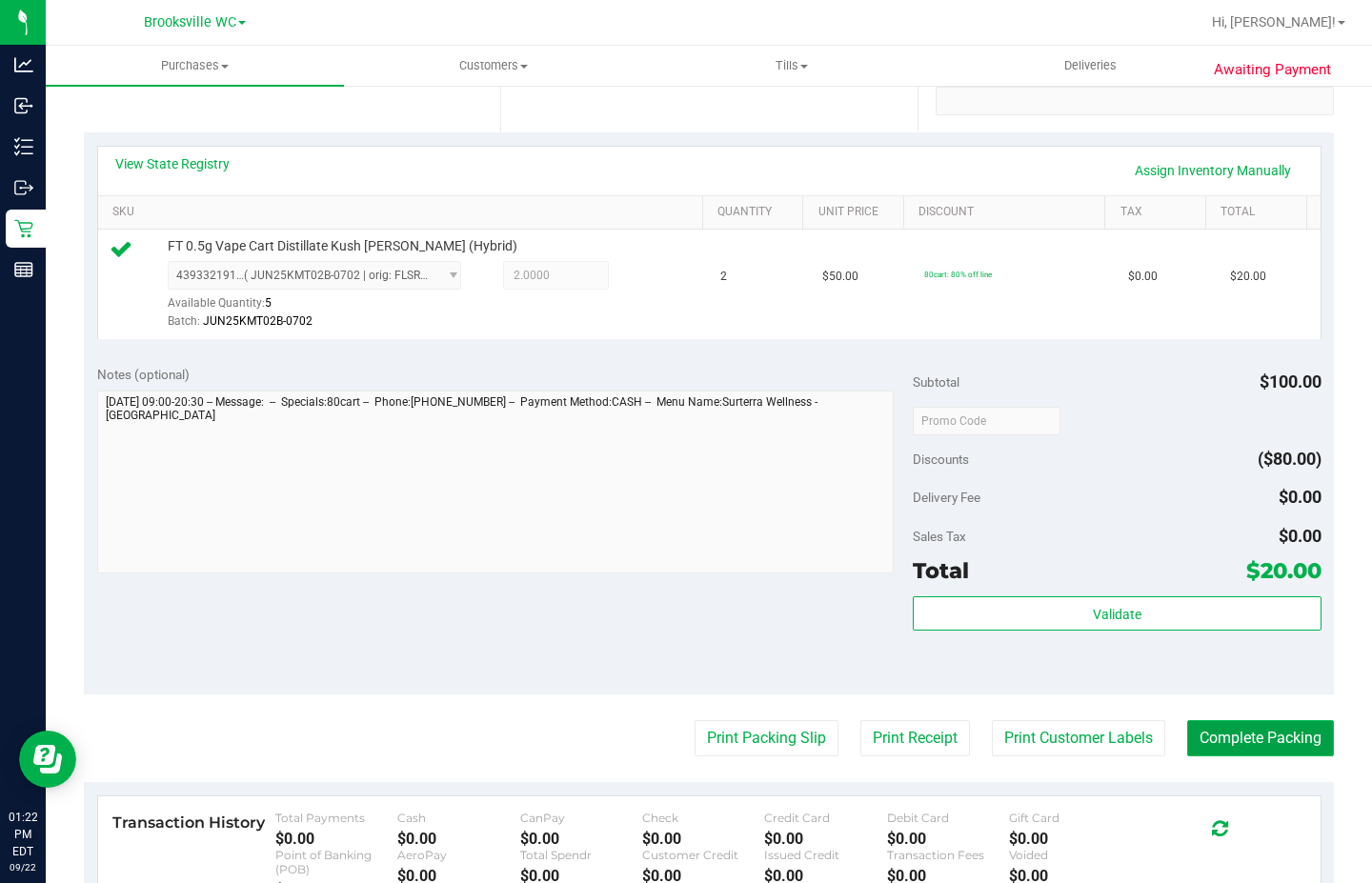
click at [1238, 747] on button "Complete Packing" at bounding box center [1260, 739] width 147 height 37
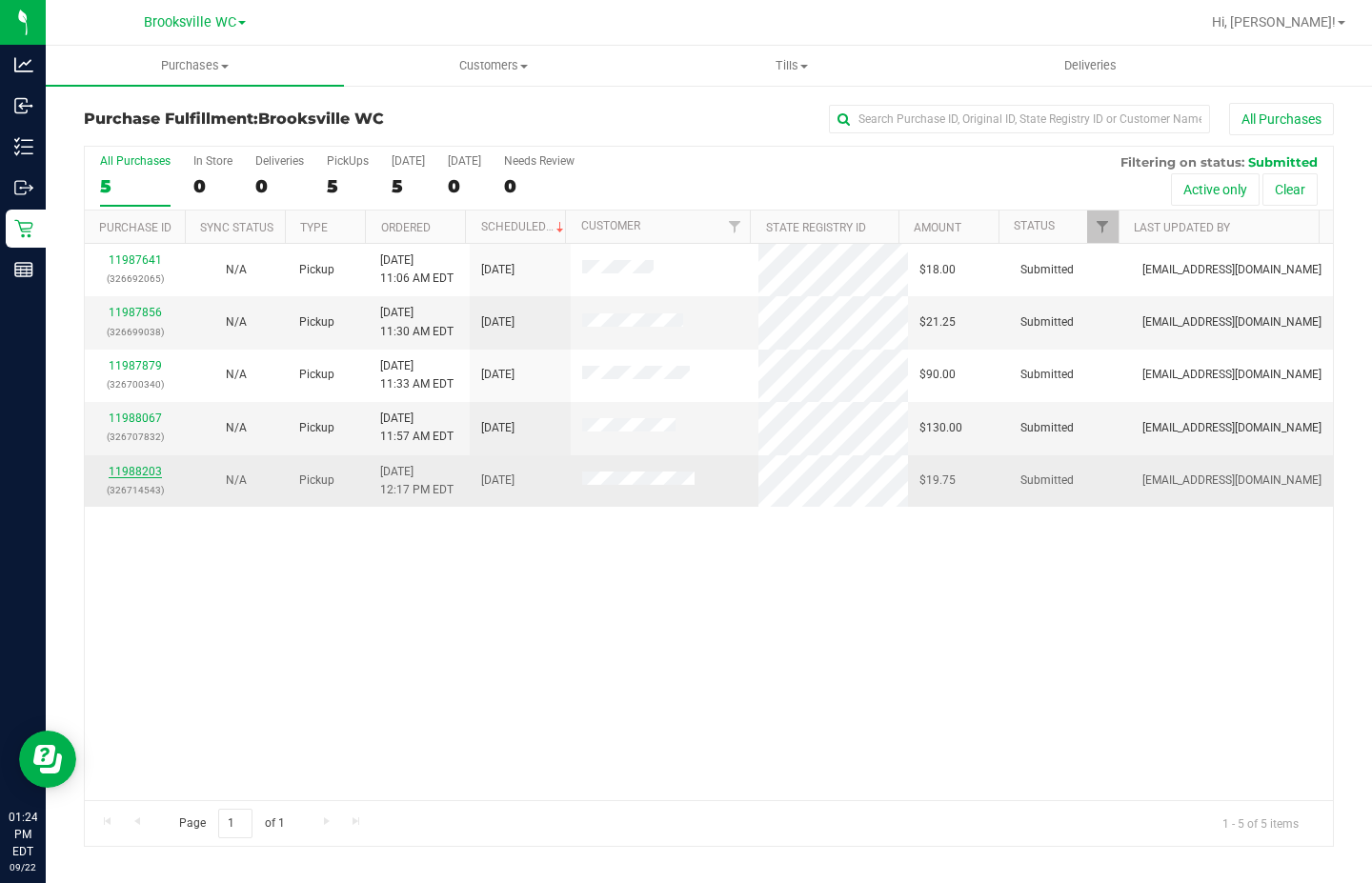
click at [124, 469] on link "11988203" at bounding box center [135, 471] width 53 height 13
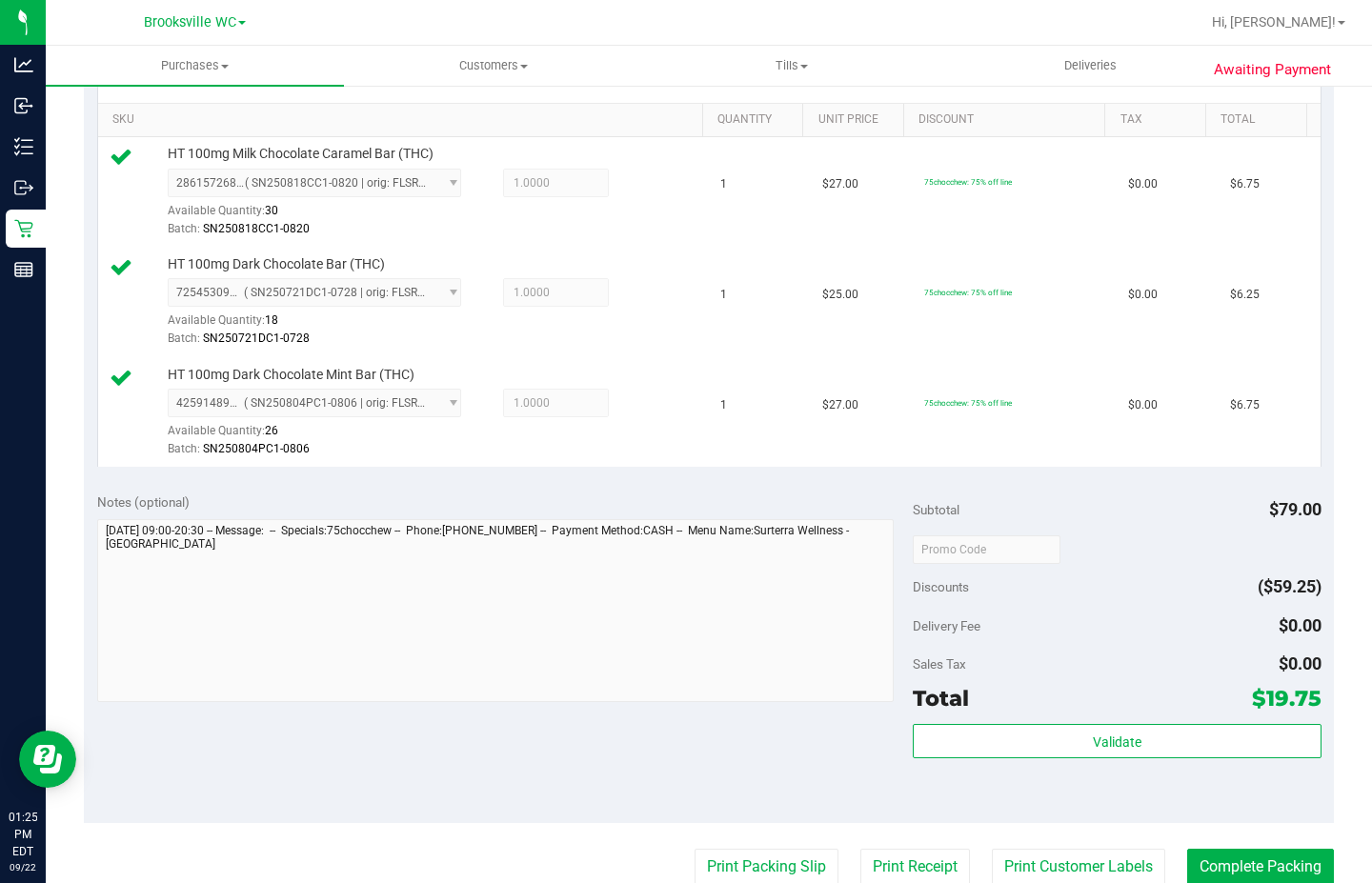
scroll to position [476, 0]
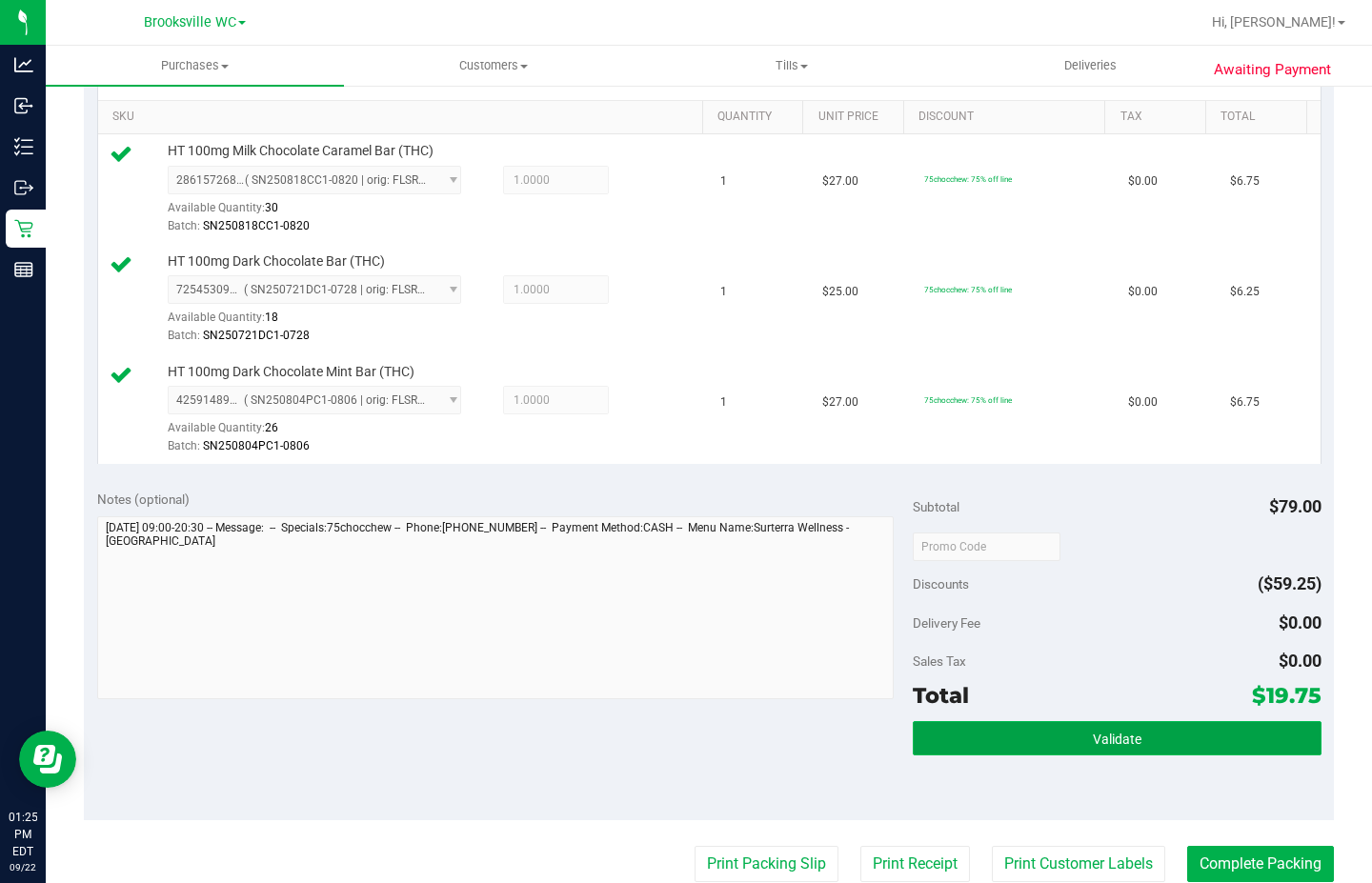
click at [1065, 726] on button "Validate" at bounding box center [1117, 739] width 408 height 35
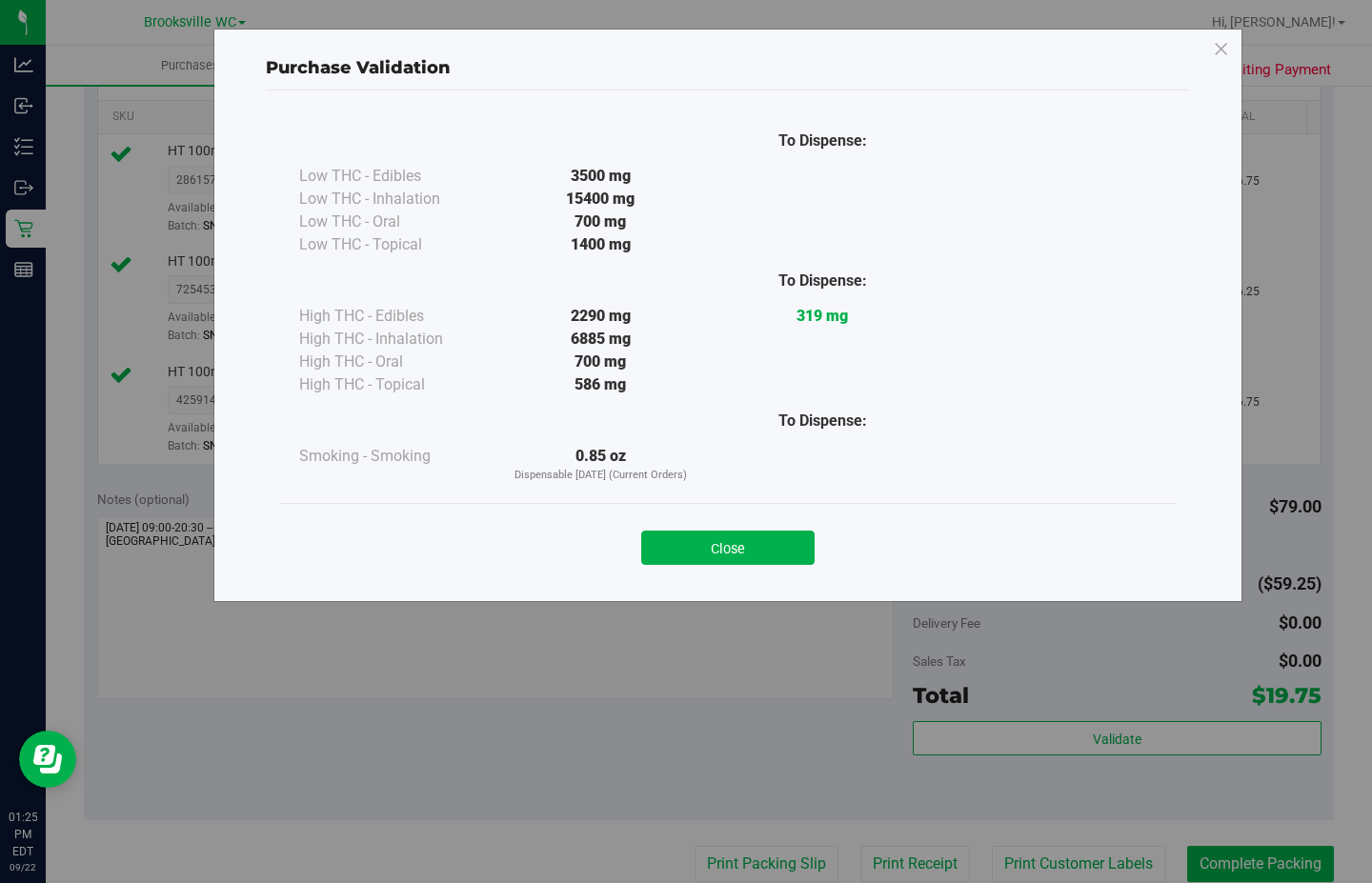
click at [746, 546] on button "Close" at bounding box center [728, 548] width 173 height 35
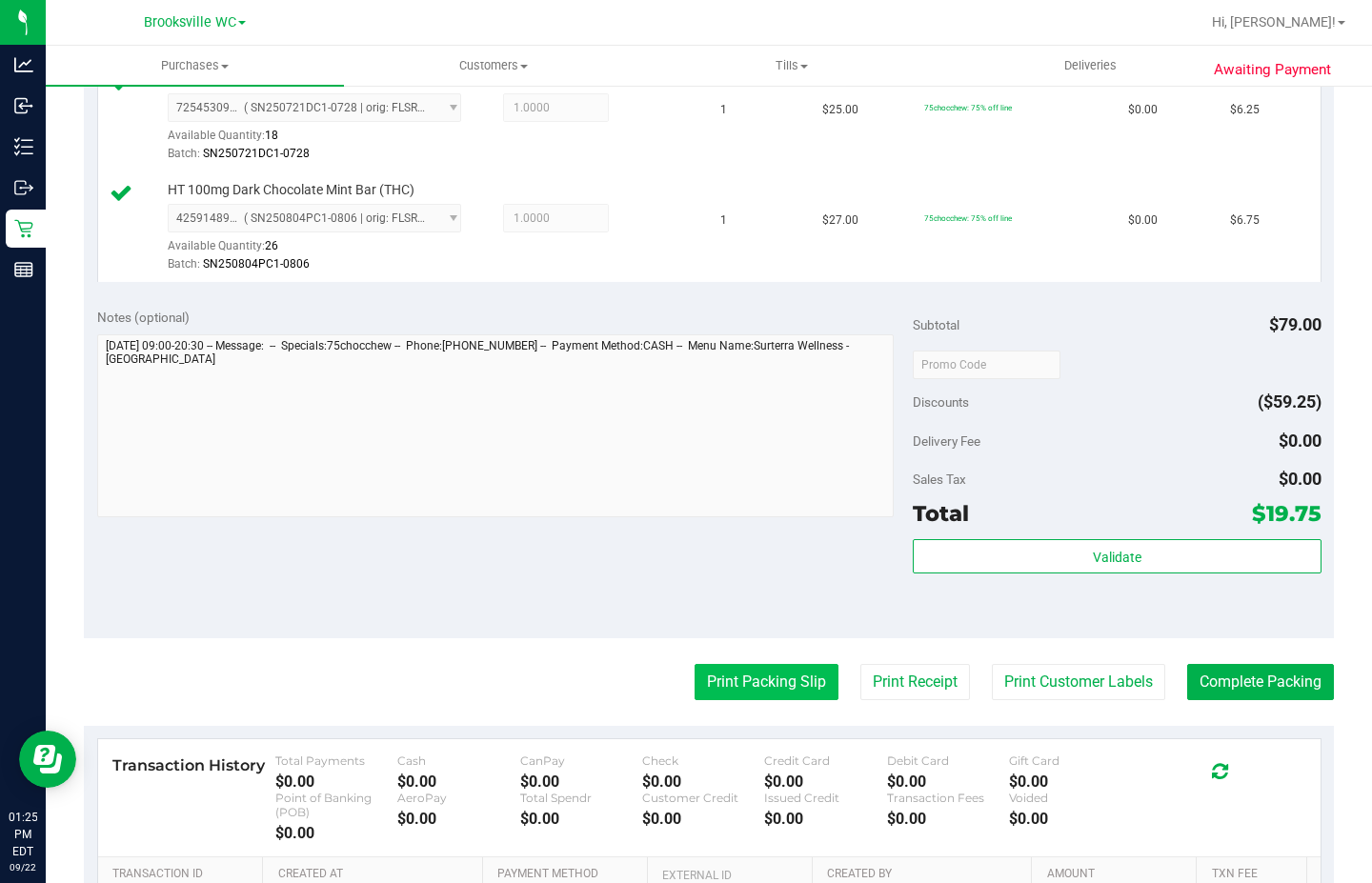
scroll to position [667, 0]
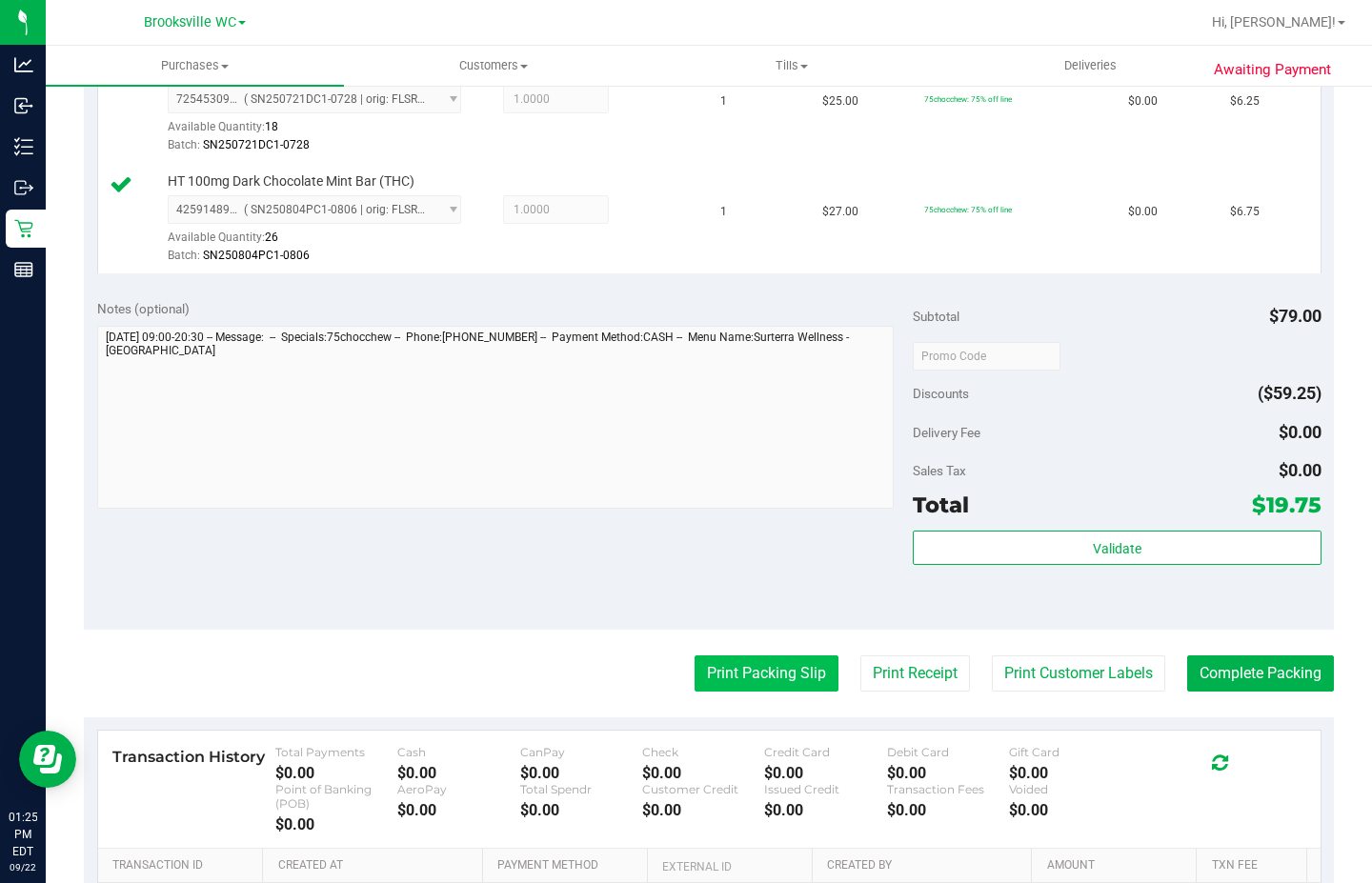
click at [757, 678] on button "Print Packing Slip" at bounding box center [767, 673] width 144 height 37
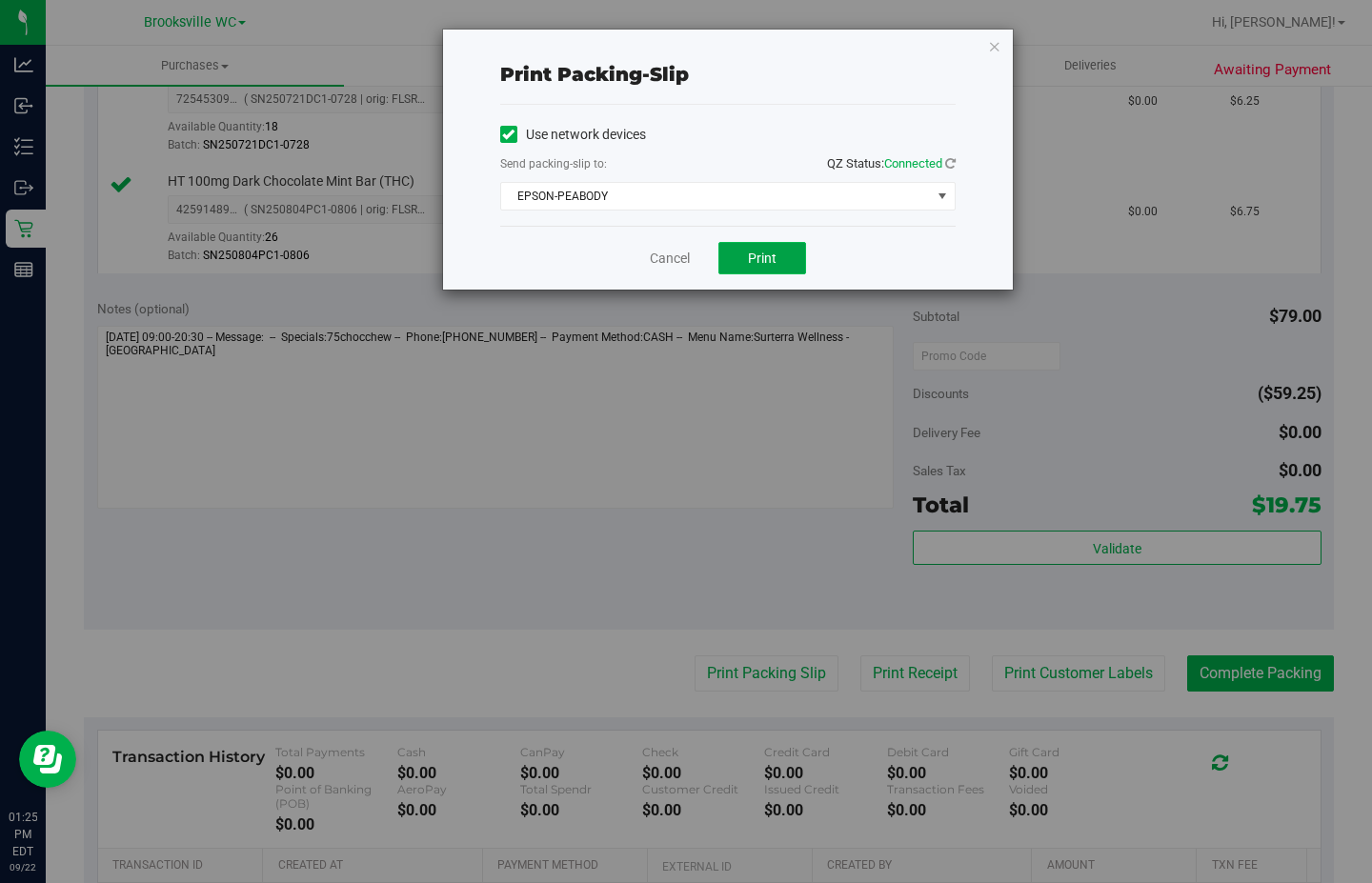
click at [773, 259] on span "Print" at bounding box center [762, 258] width 29 height 15
click at [1000, 48] on icon "button" at bounding box center [995, 46] width 13 height 23
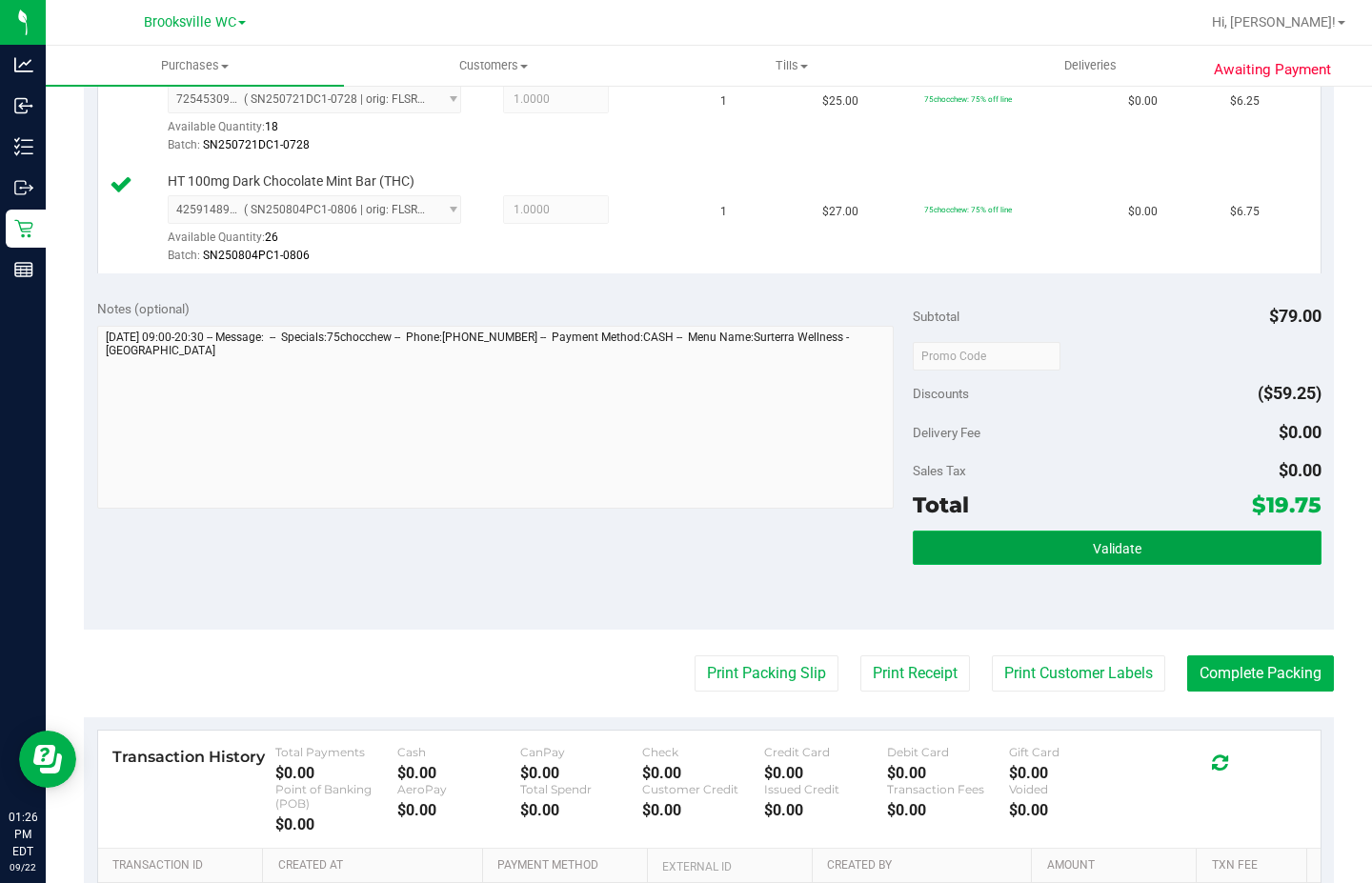
click at [1150, 543] on button "Validate" at bounding box center [1117, 548] width 408 height 35
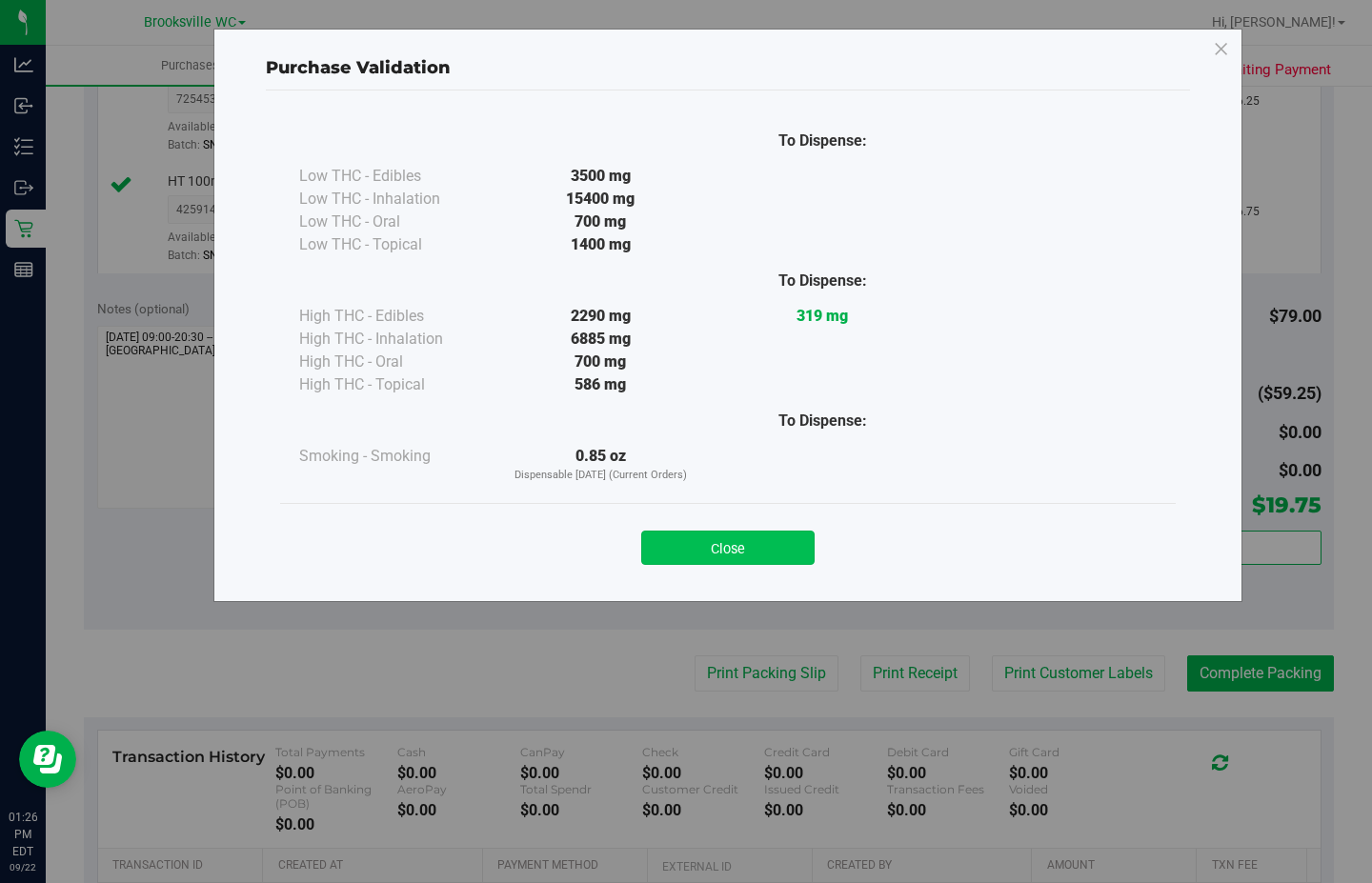
click at [768, 543] on button "Close" at bounding box center [728, 548] width 173 height 35
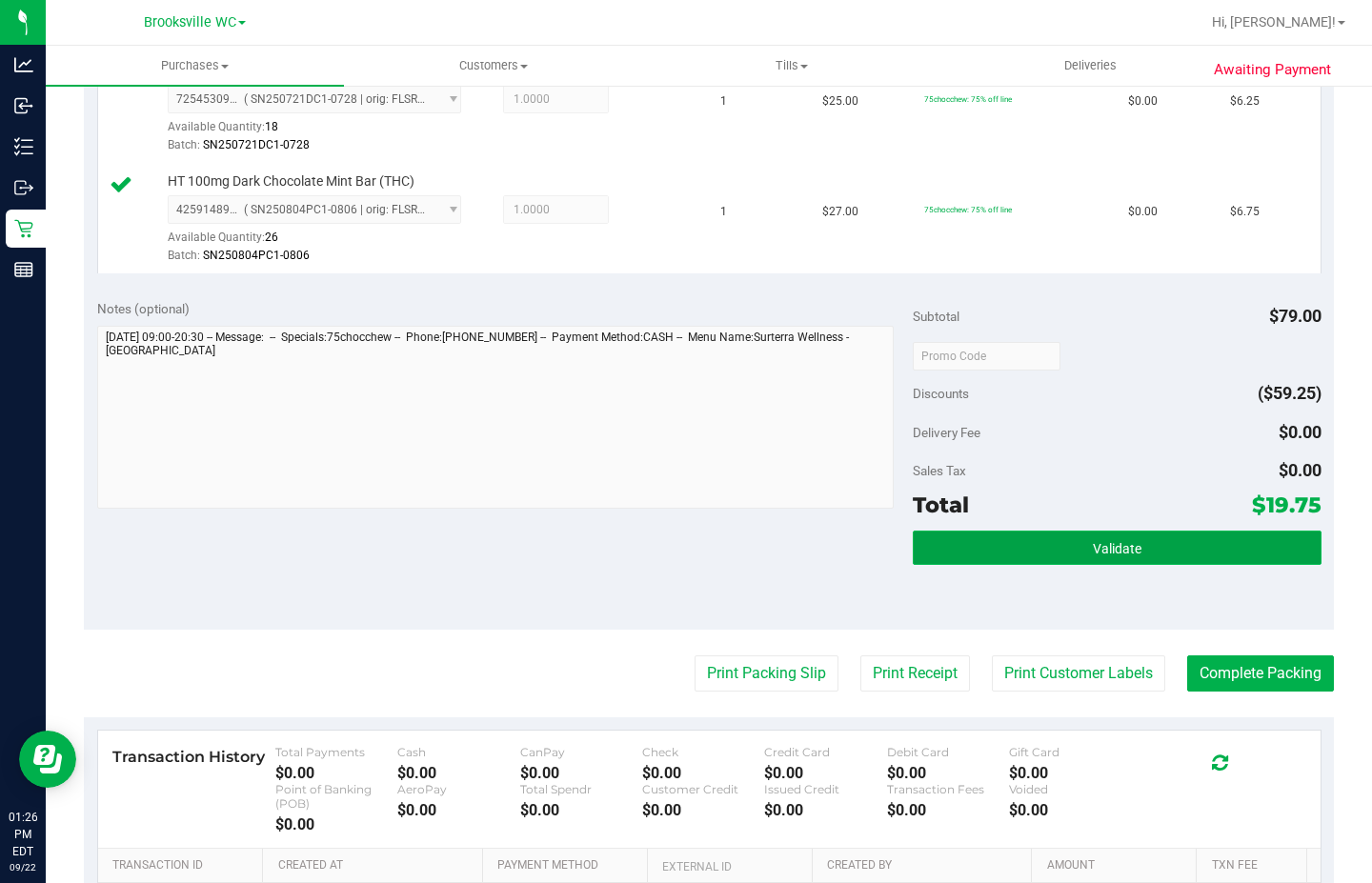
click at [1018, 543] on button "Validate" at bounding box center [1117, 548] width 408 height 35
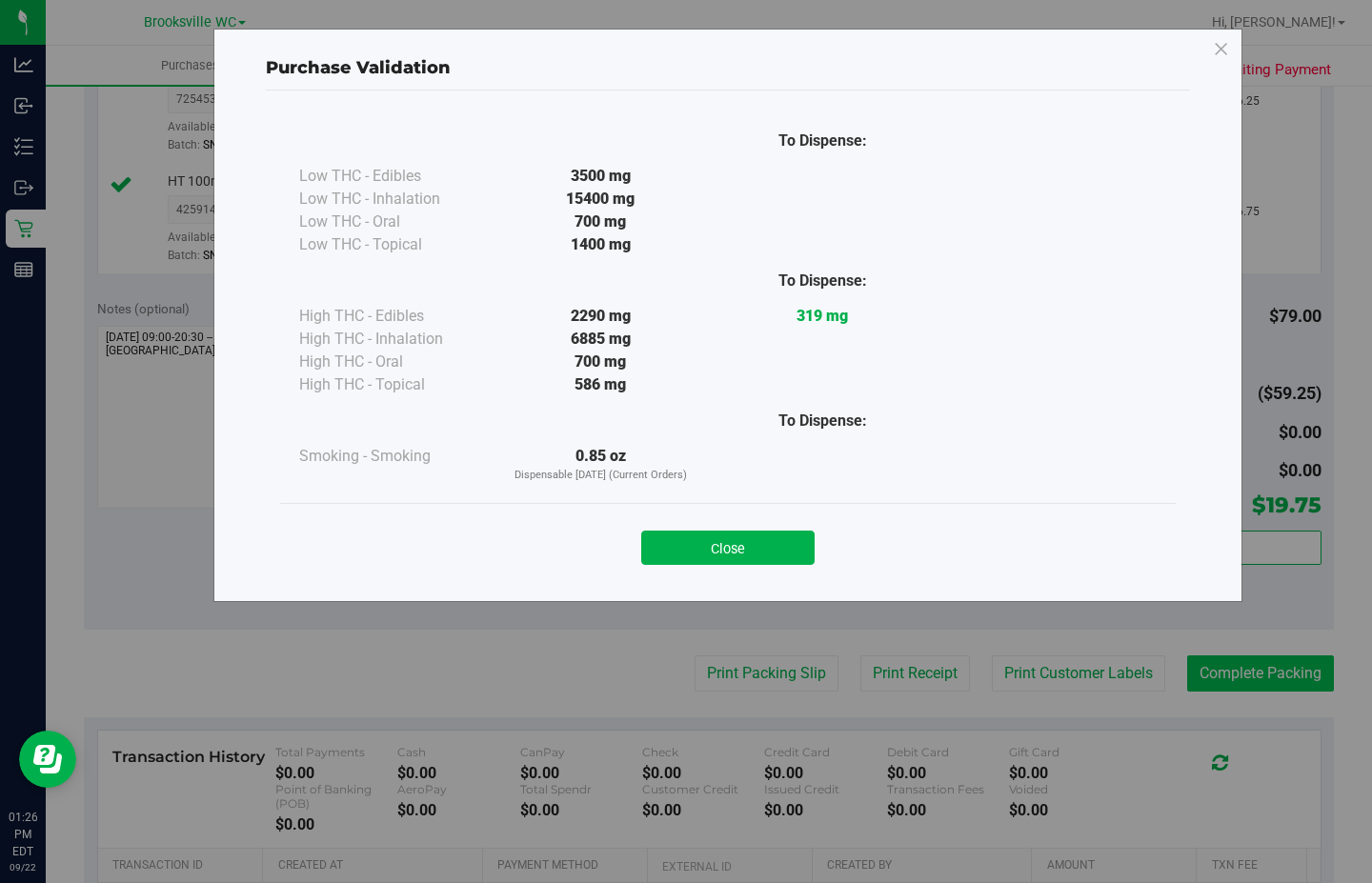
drag, startPoint x: 727, startPoint y: 534, endPoint x: 1231, endPoint y: 656, distance: 518.6
click at [727, 534] on button "Close" at bounding box center [728, 548] width 173 height 35
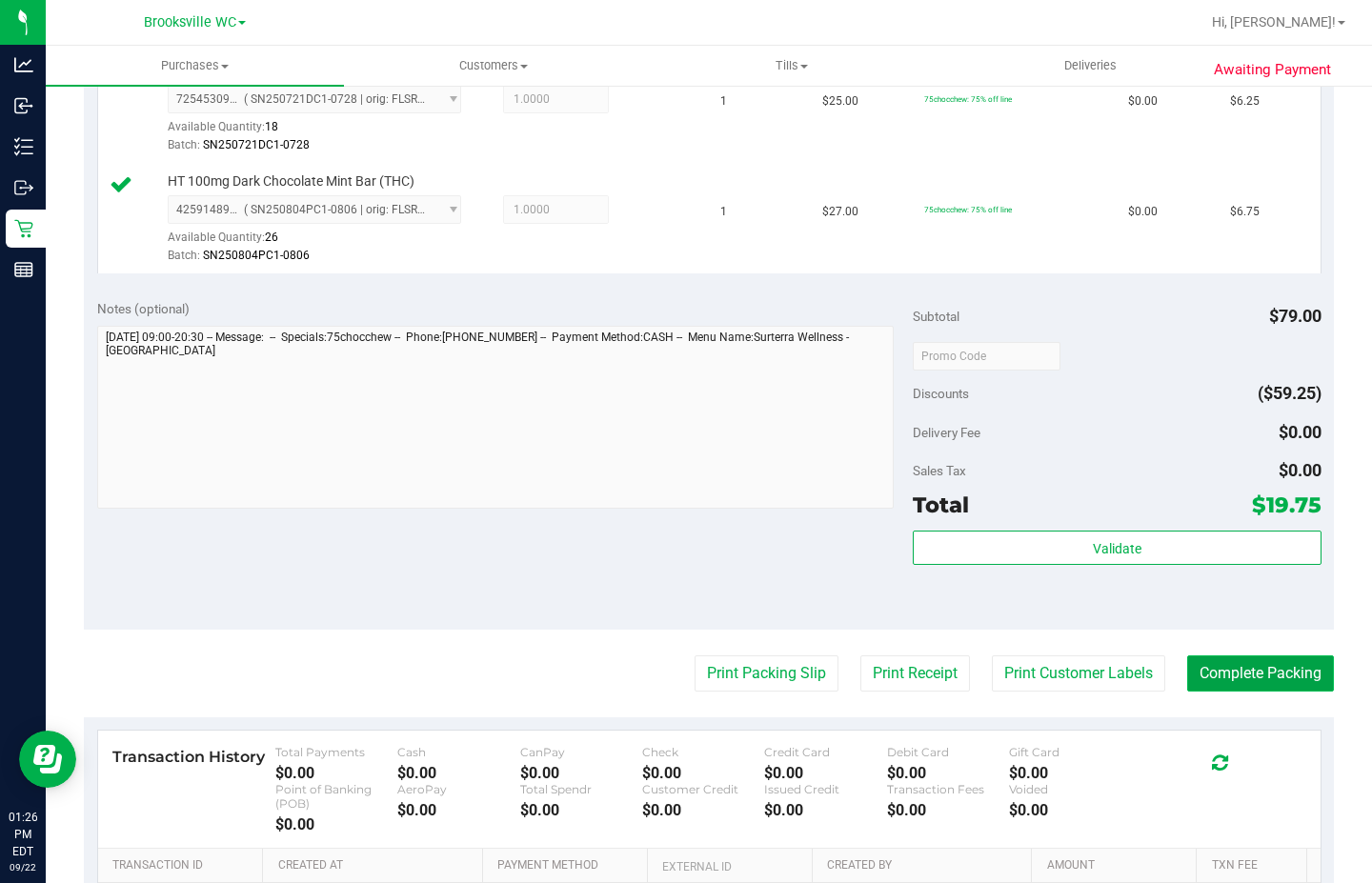
click at [1196, 655] on button "Complete Packing" at bounding box center [1260, 673] width 147 height 37
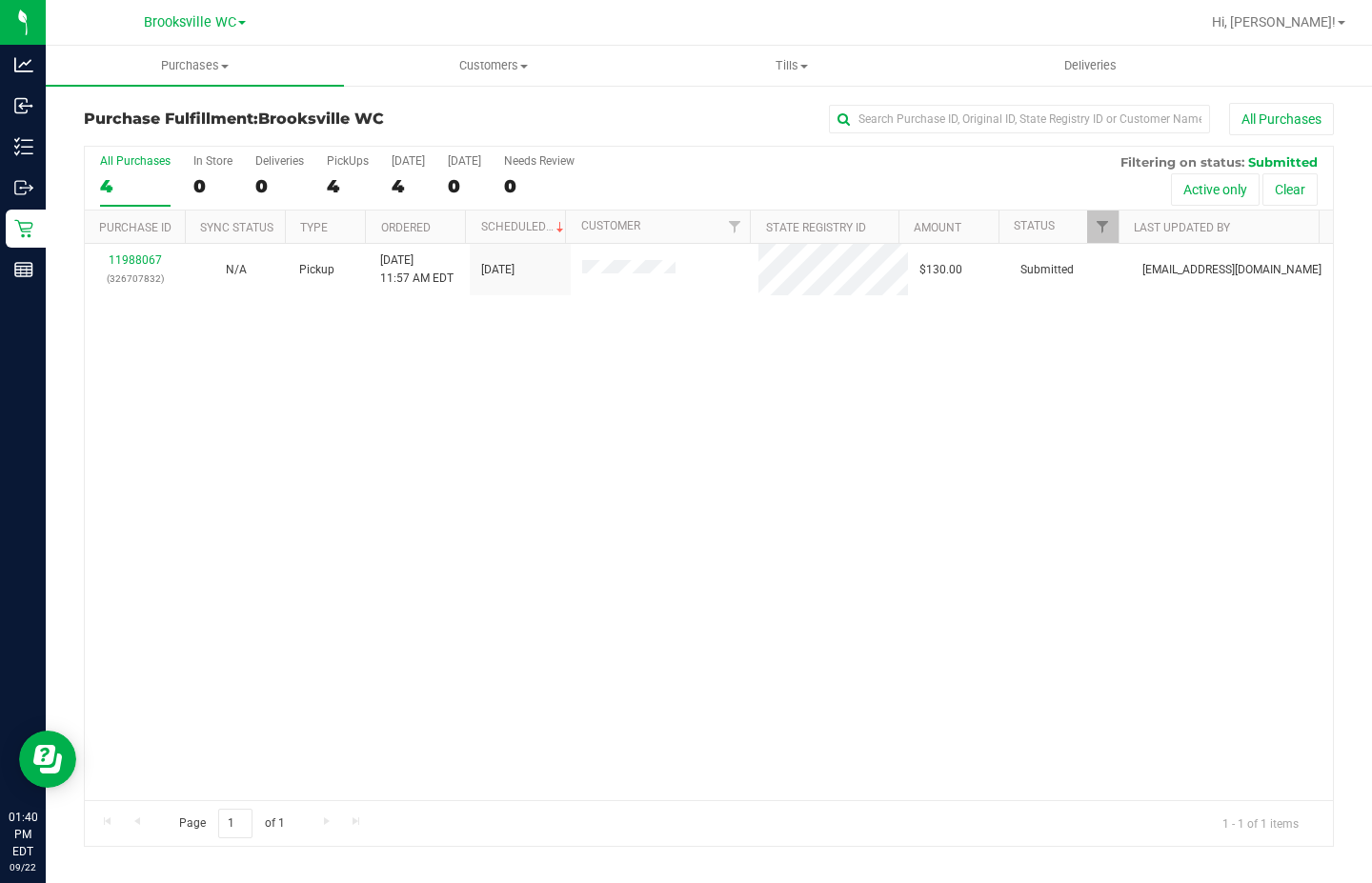
click at [298, 419] on div "11988067 (326707832) N/A Pickup [DATE] 11:57 AM EDT 9/22/2025 $130.00 Submitted…" at bounding box center [708, 522] width 1248 height 556
click at [704, 493] on div "11988067 (326707832) N/A Pickup [DATE] 11:57 AM EDT 9/22/2025 $130.00 Submitted…" at bounding box center [708, 522] width 1248 height 556
click at [229, 557] on div "11988067 (326707832) N/A Pickup [DATE] 11:57 AM EDT 9/22/2025 $130.00 Submitted…" at bounding box center [708, 522] width 1248 height 556
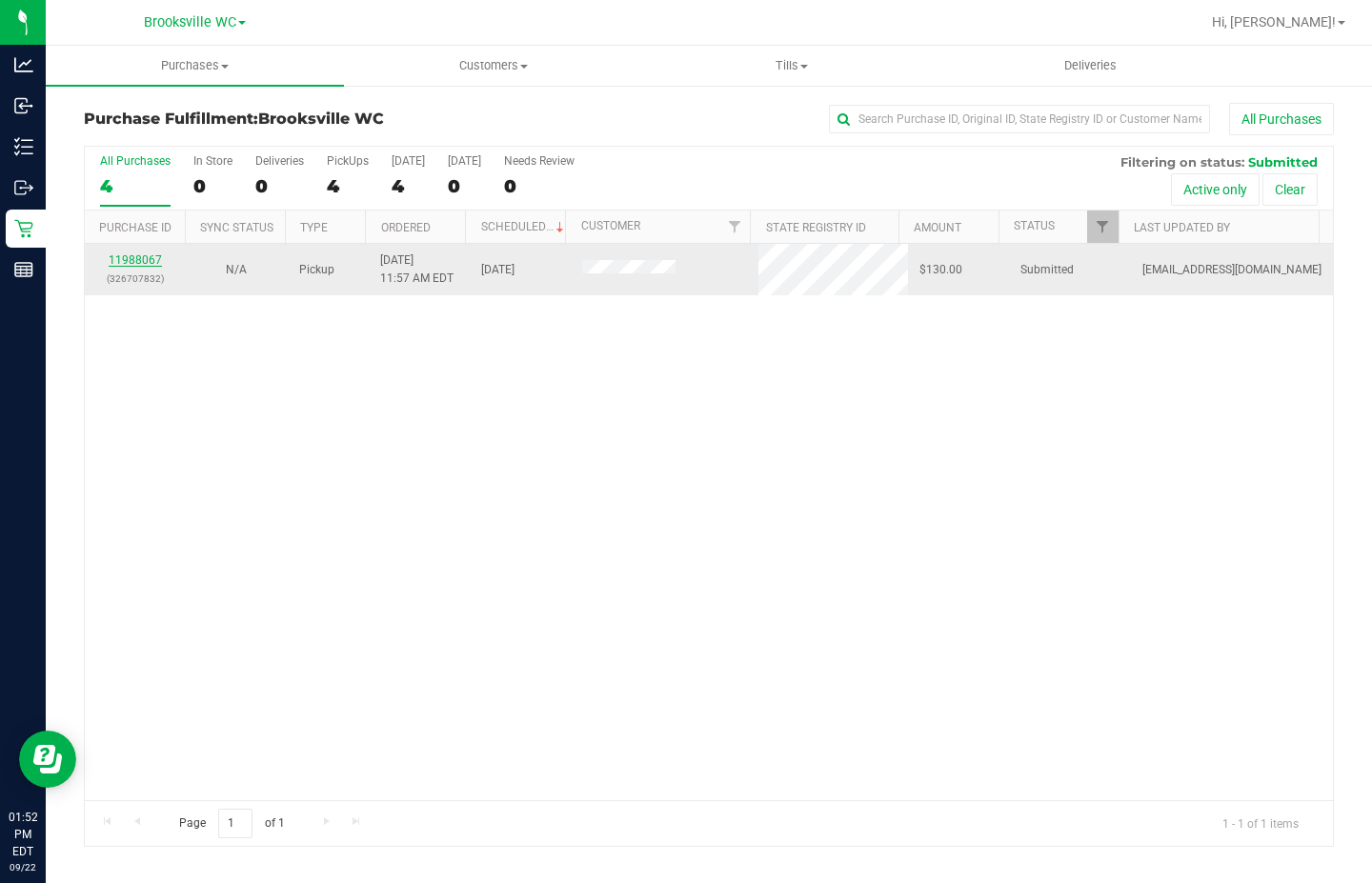
click at [138, 260] on link "11988067" at bounding box center [135, 260] width 53 height 13
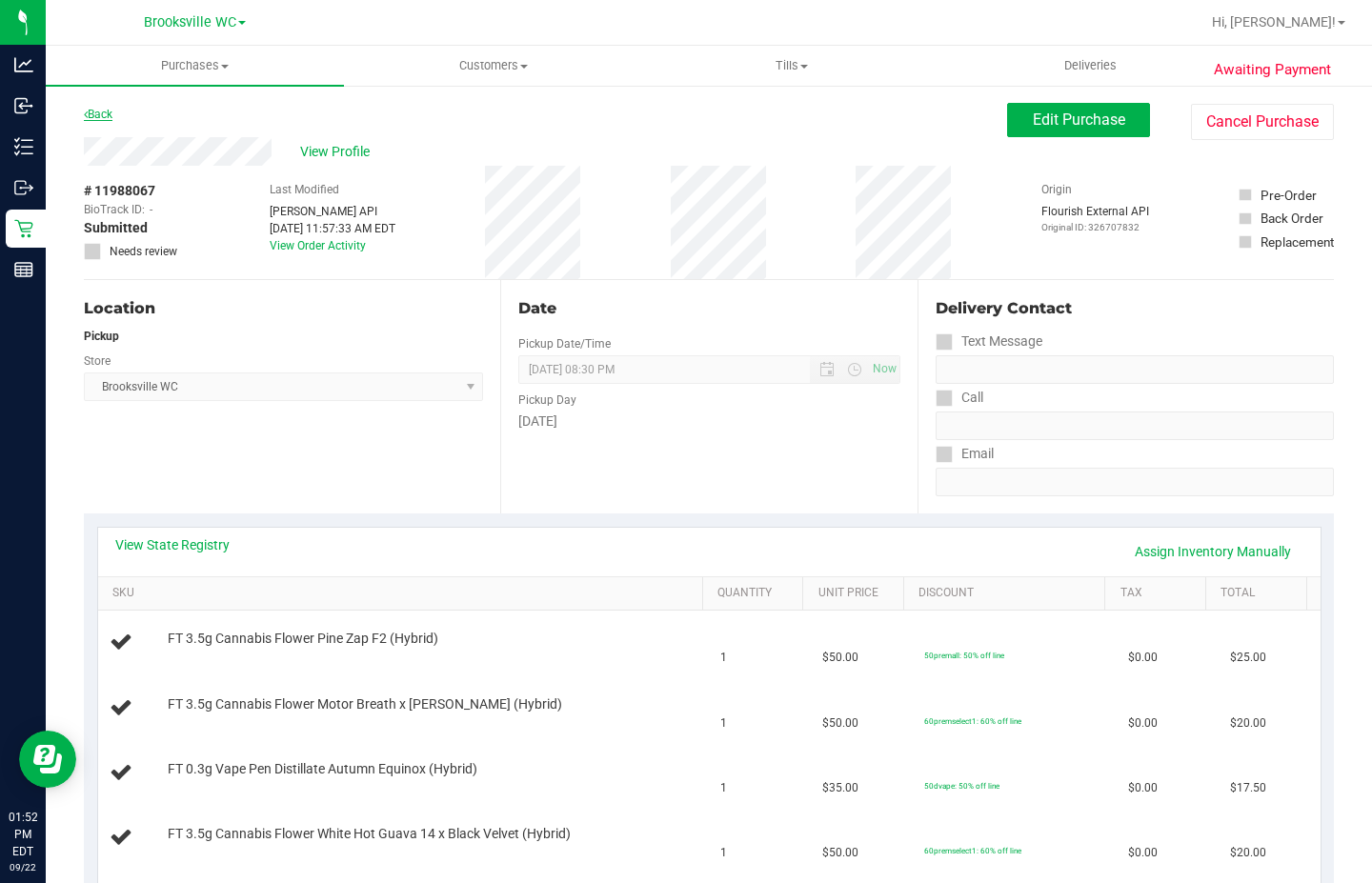
click at [103, 115] on link "Back" at bounding box center [98, 114] width 29 height 13
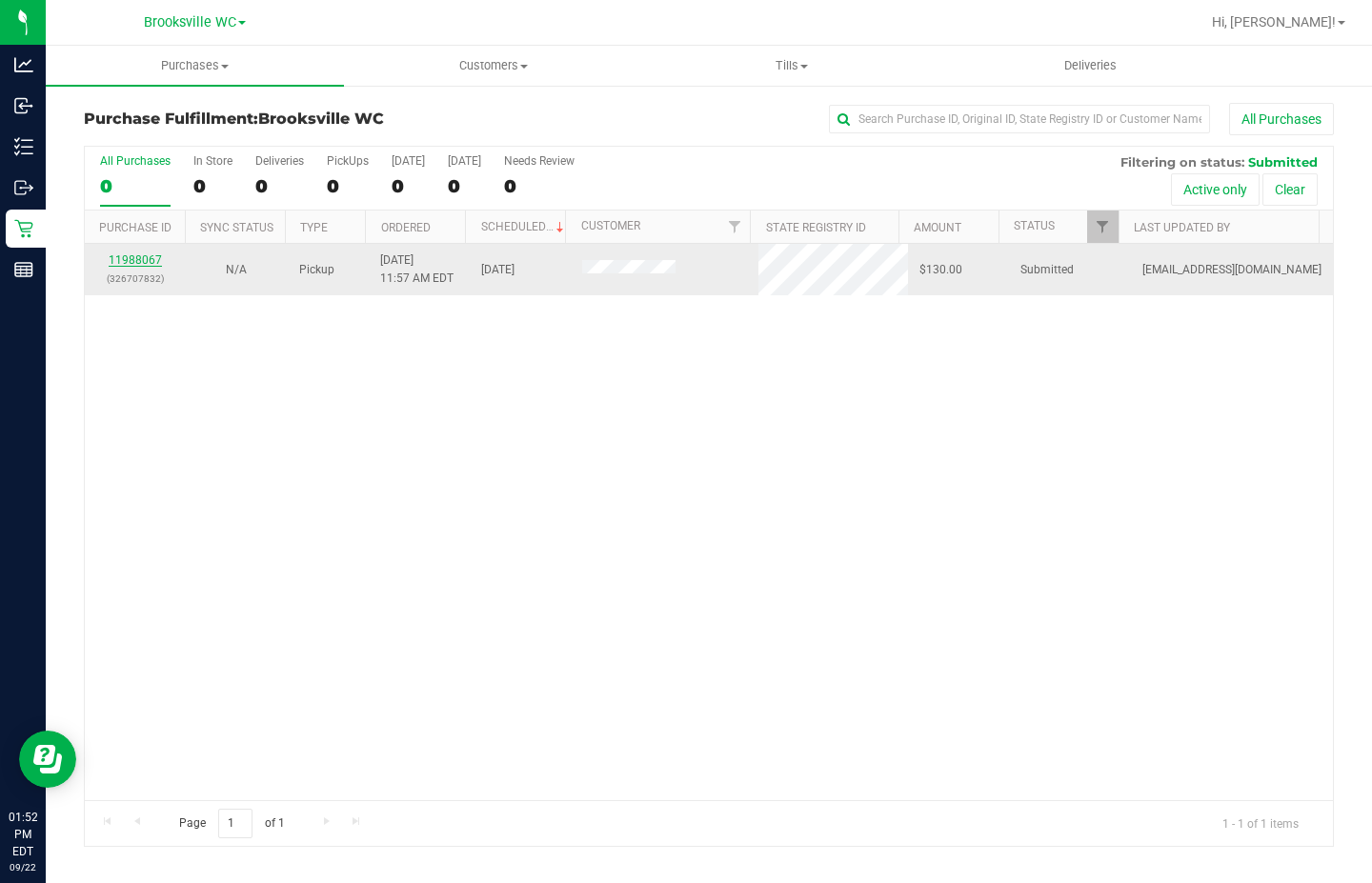
click at [137, 257] on link "11988067" at bounding box center [135, 260] width 53 height 13
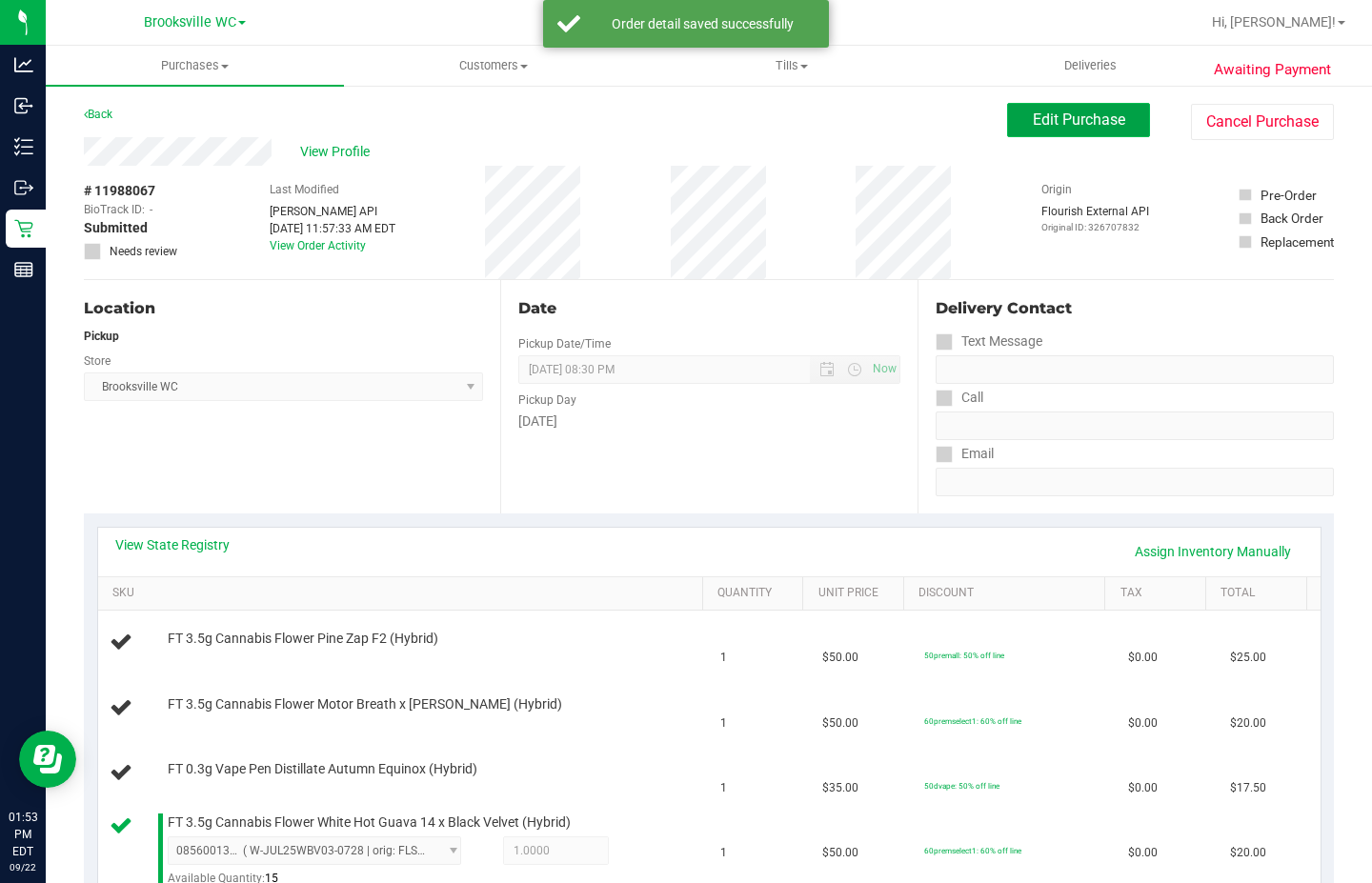
click at [1033, 123] on span "Edit Purchase" at bounding box center [1080, 119] width 92 height 18
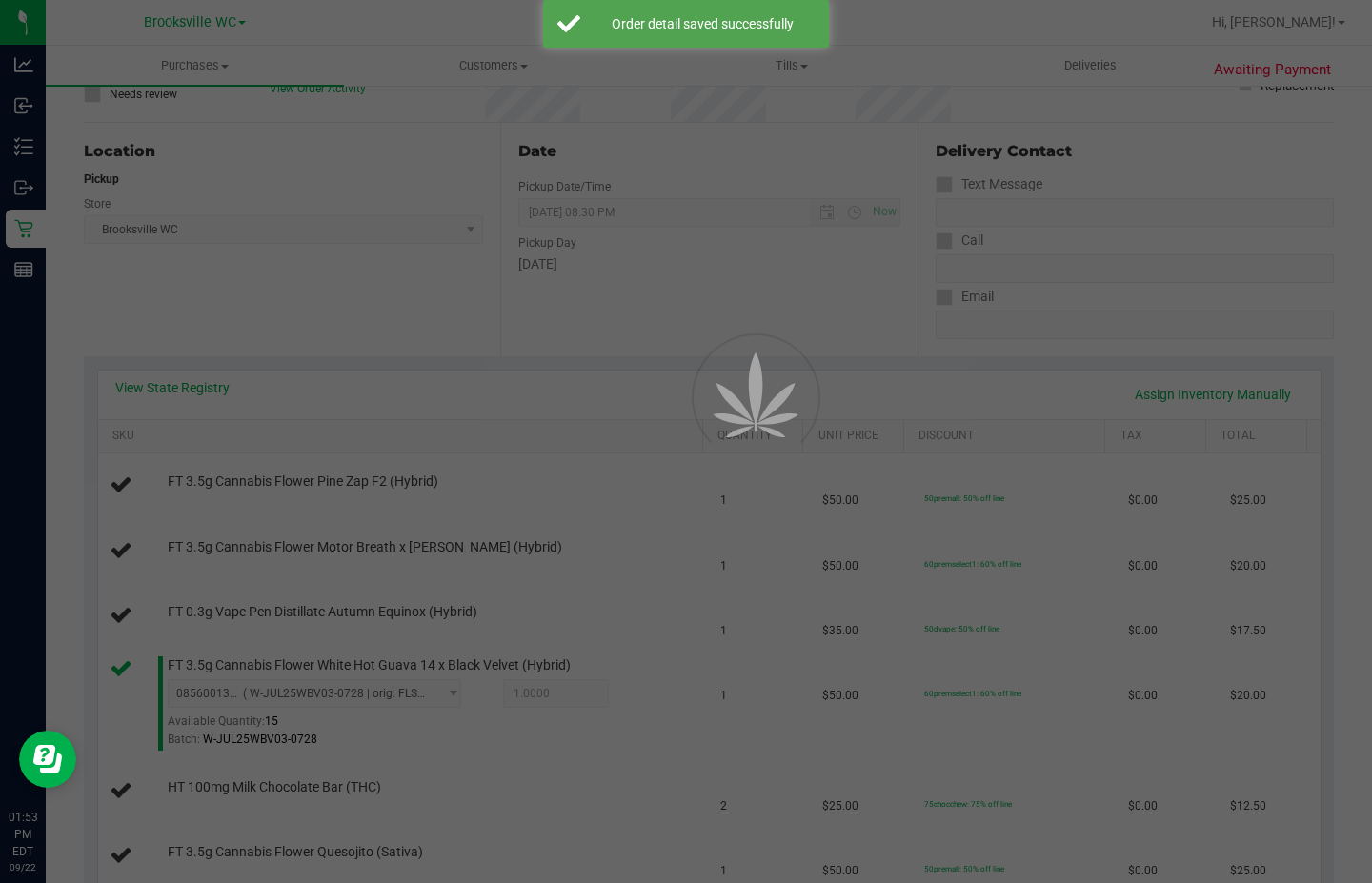
scroll to position [286, 0]
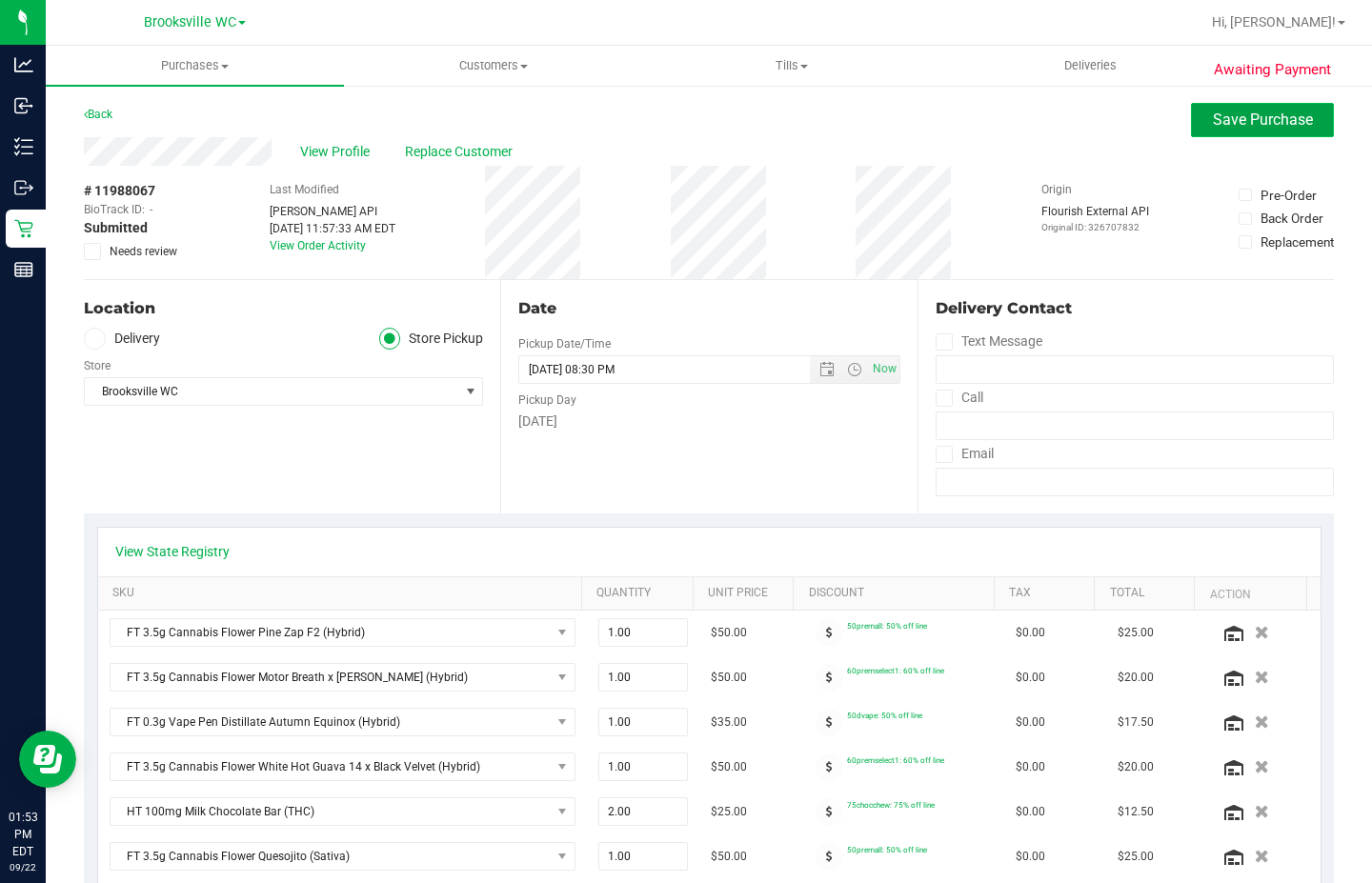
click at [1221, 114] on span "Save Purchase" at bounding box center [1263, 119] width 100 height 18
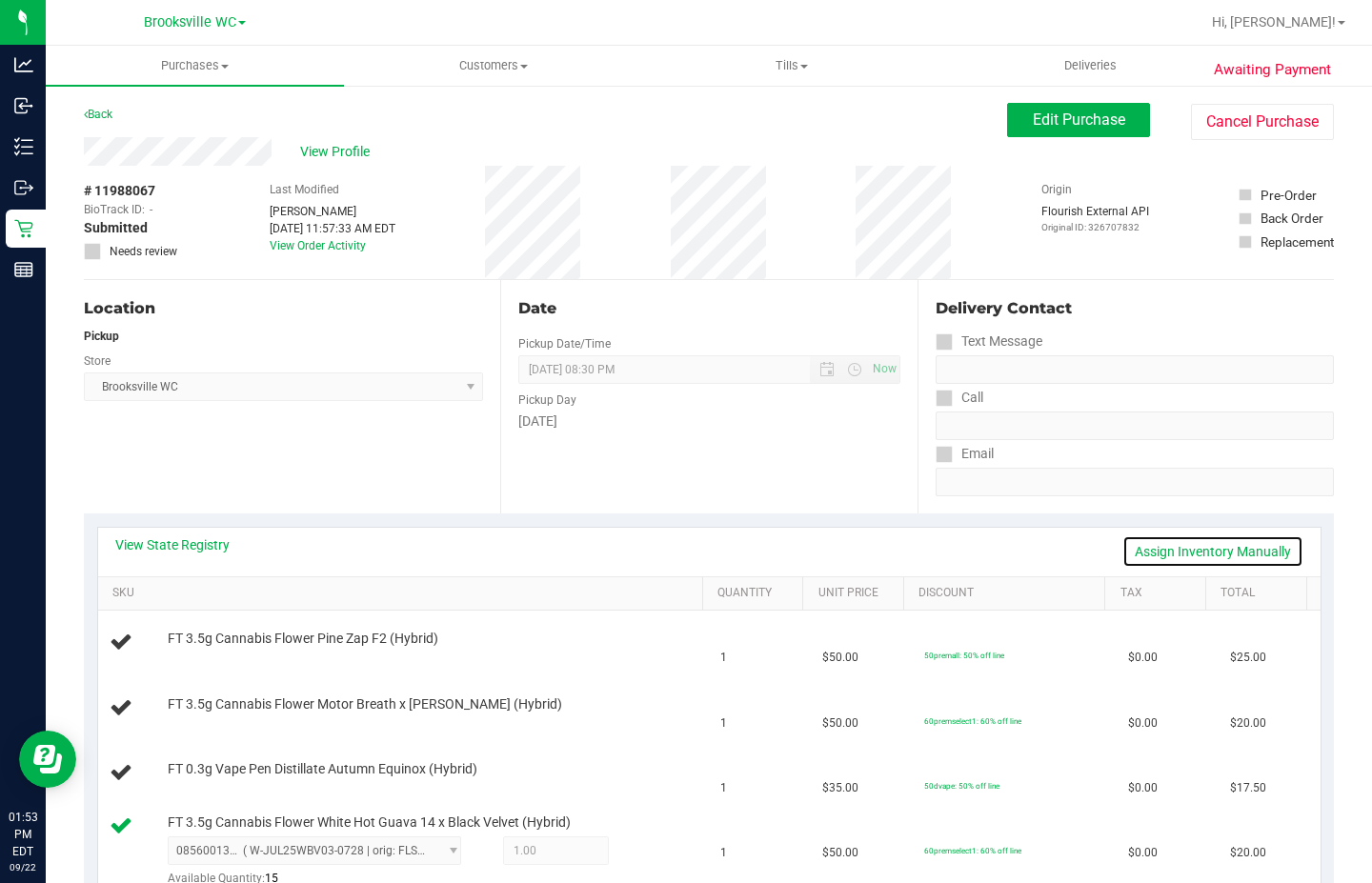
click at [1219, 557] on link "Assign Inventory Manually" at bounding box center [1213, 552] width 181 height 33
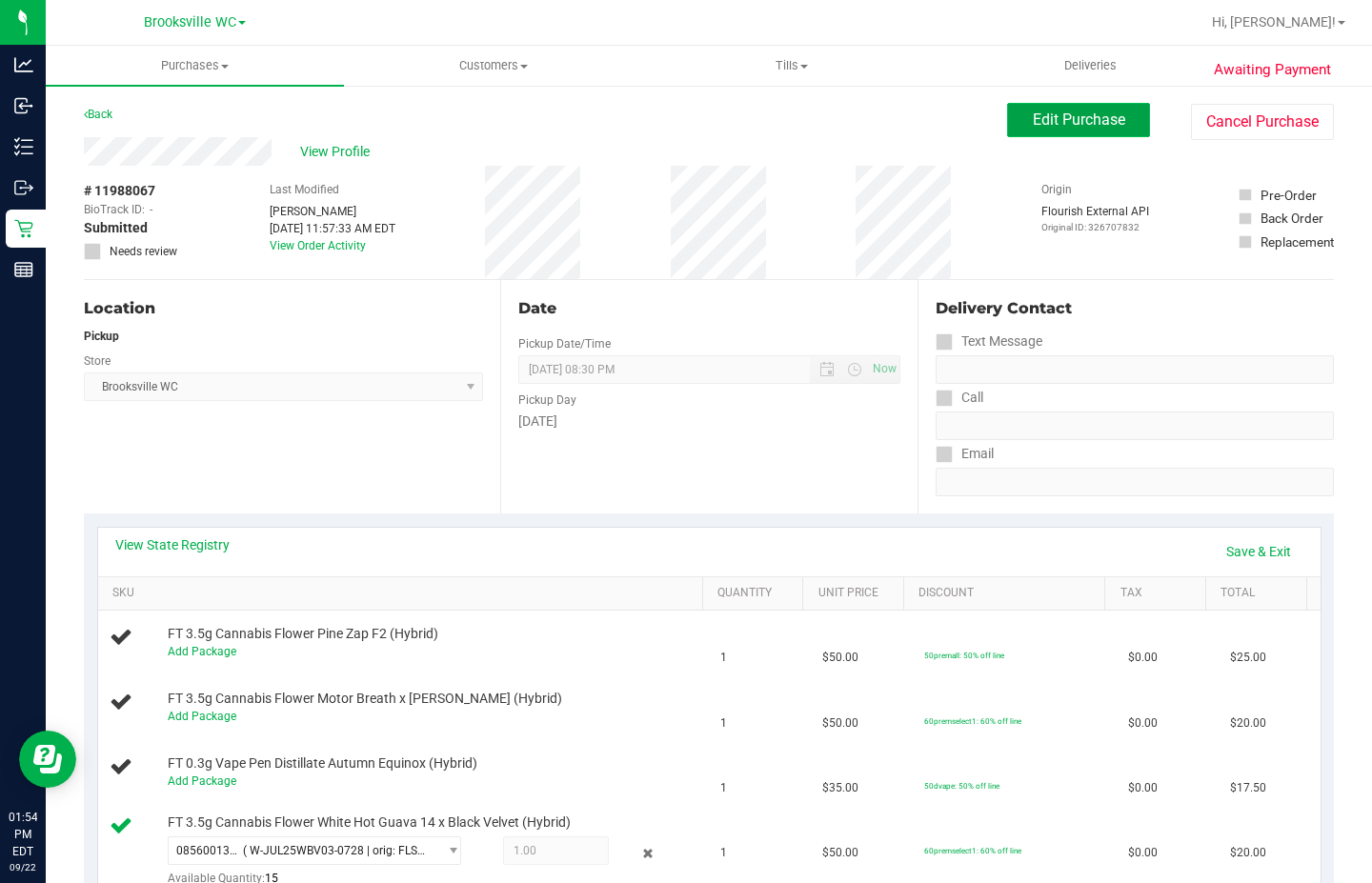
click at [1052, 115] on span "Edit Purchase" at bounding box center [1080, 119] width 92 height 18
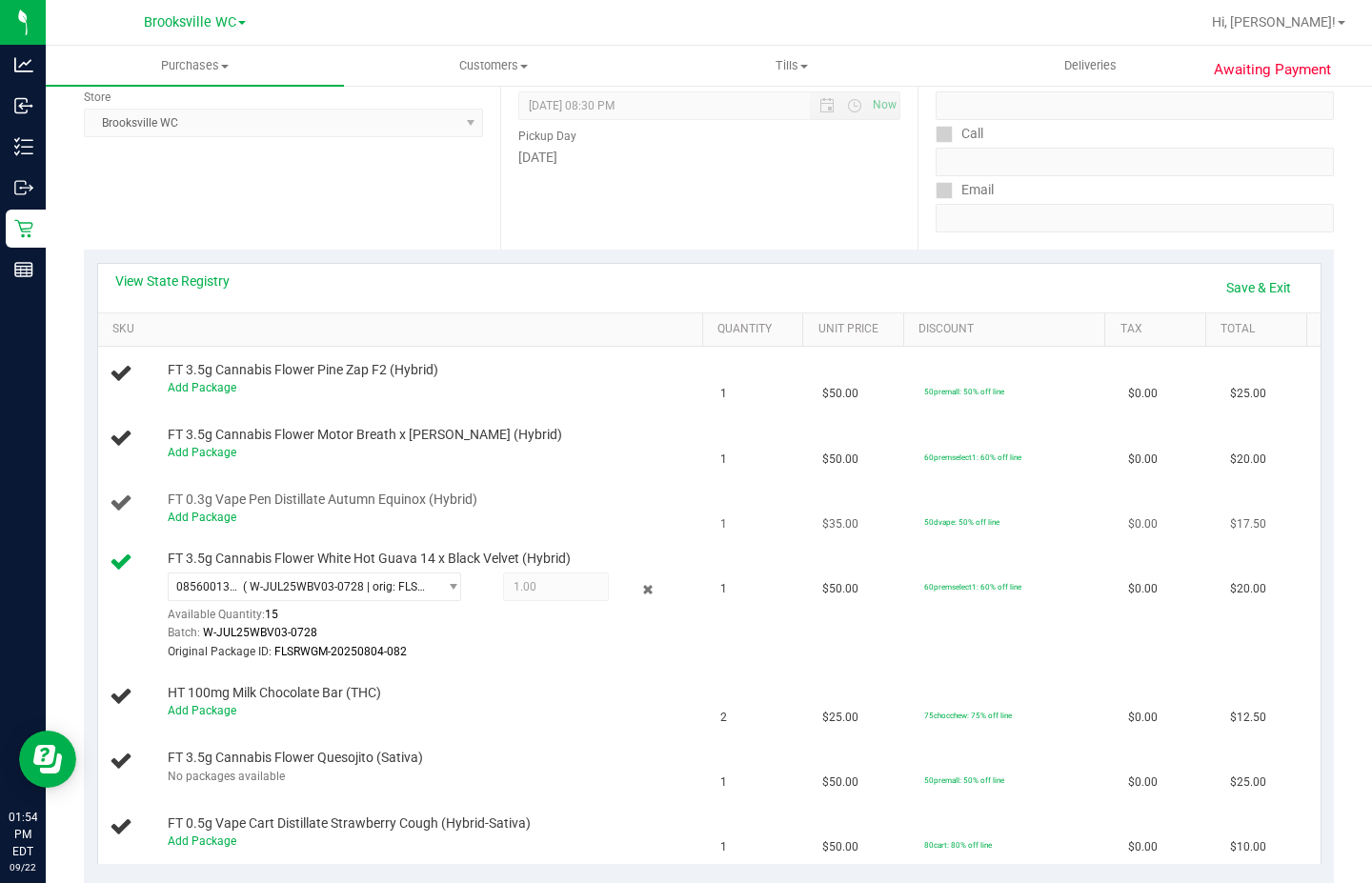
scroll to position [381, 0]
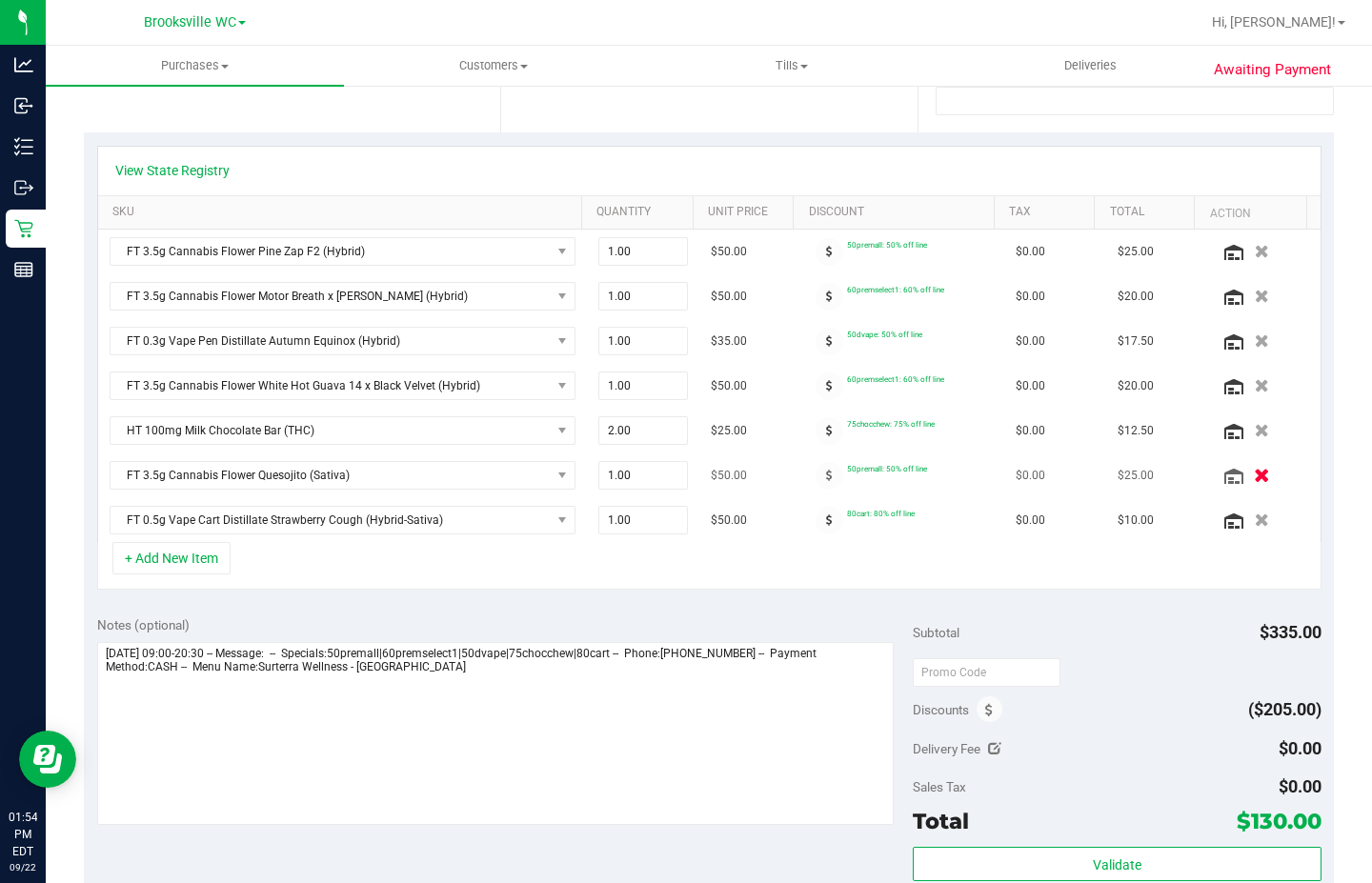
click at [1254, 480] on icon "button" at bounding box center [1261, 475] width 16 height 14
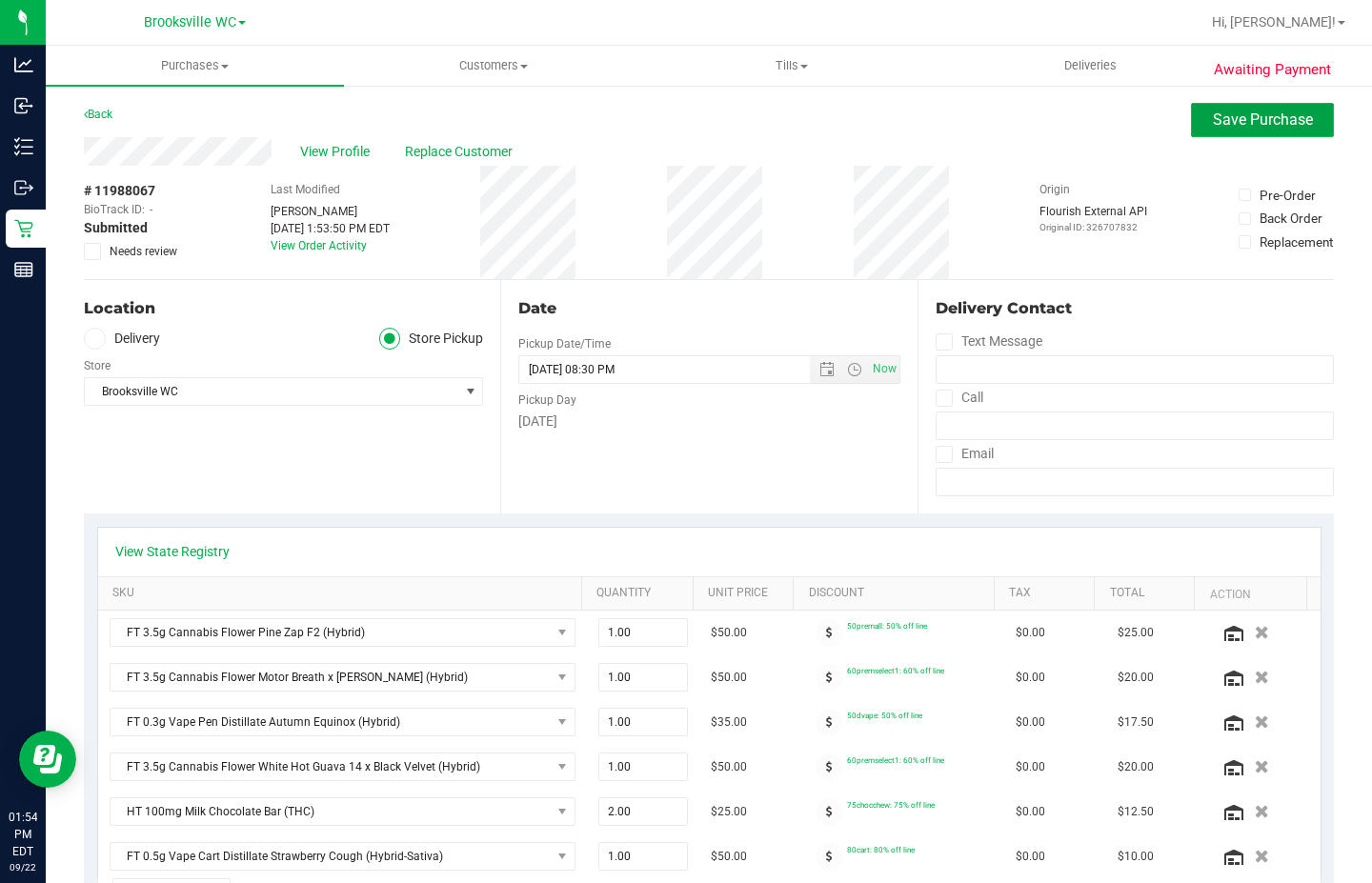
click at [1255, 106] on button "Save Purchase" at bounding box center [1262, 120] width 143 height 35
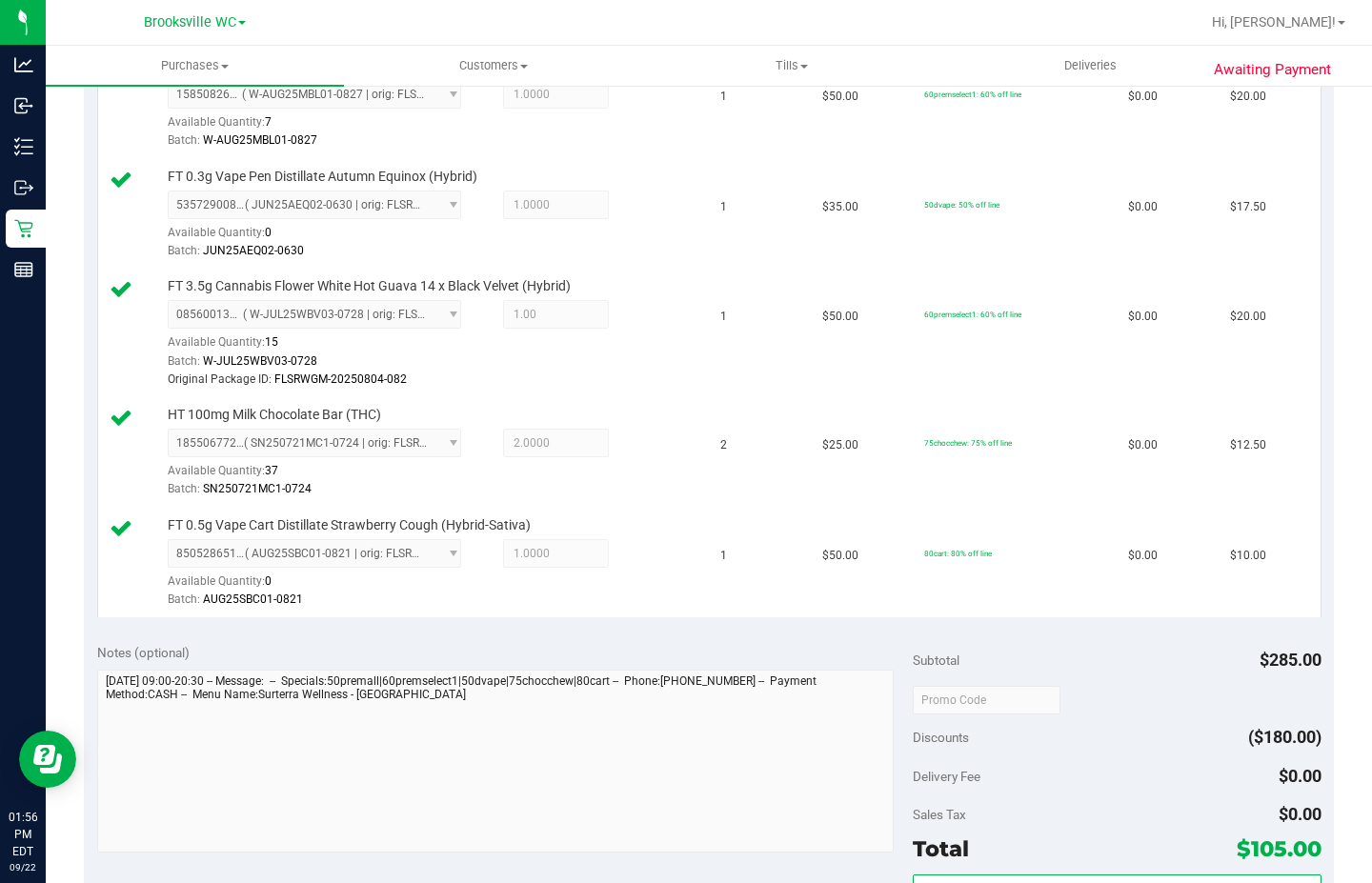
scroll to position [1047, 0]
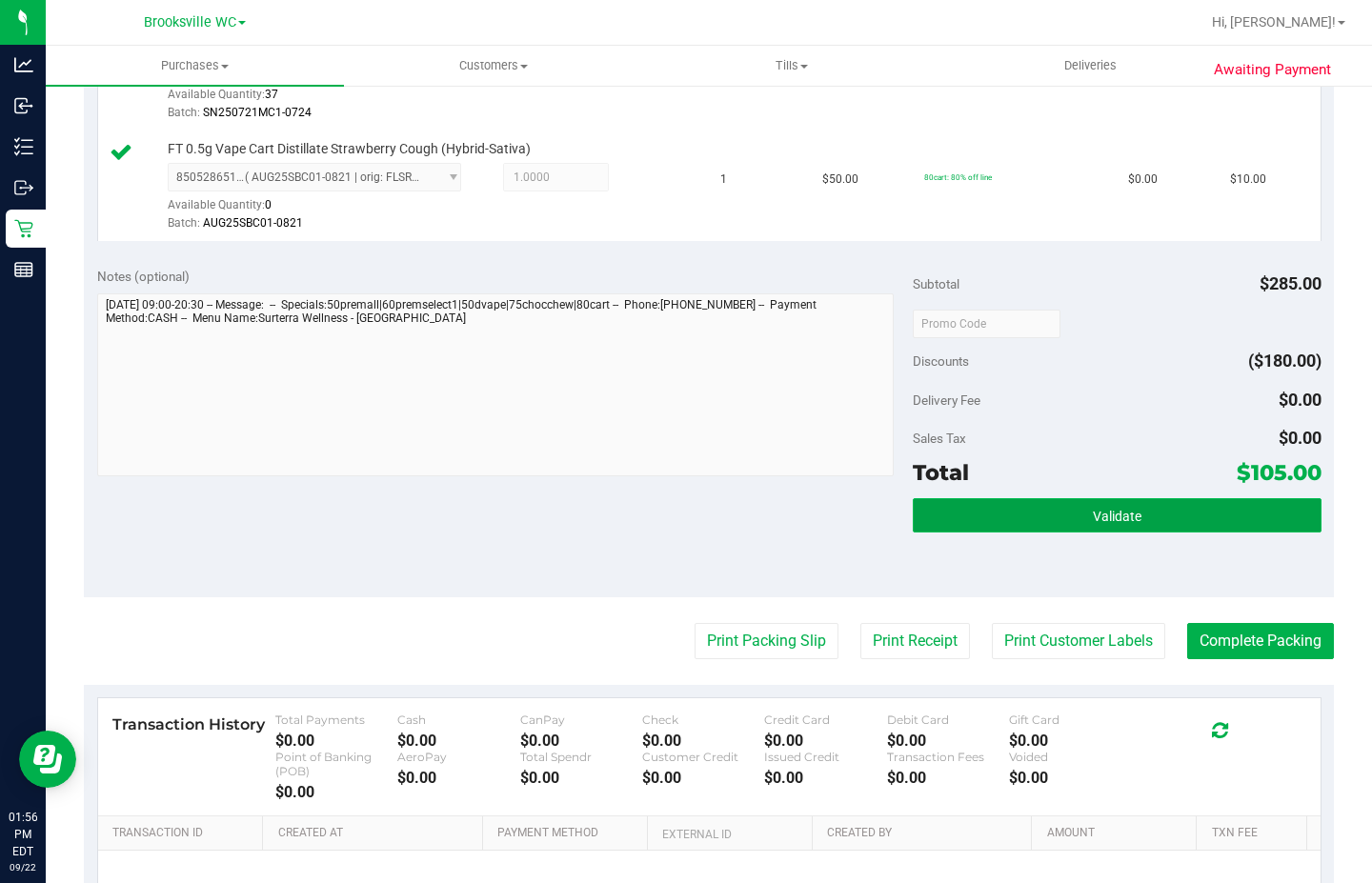
click at [934, 498] on button "Validate" at bounding box center [1117, 516] width 408 height 35
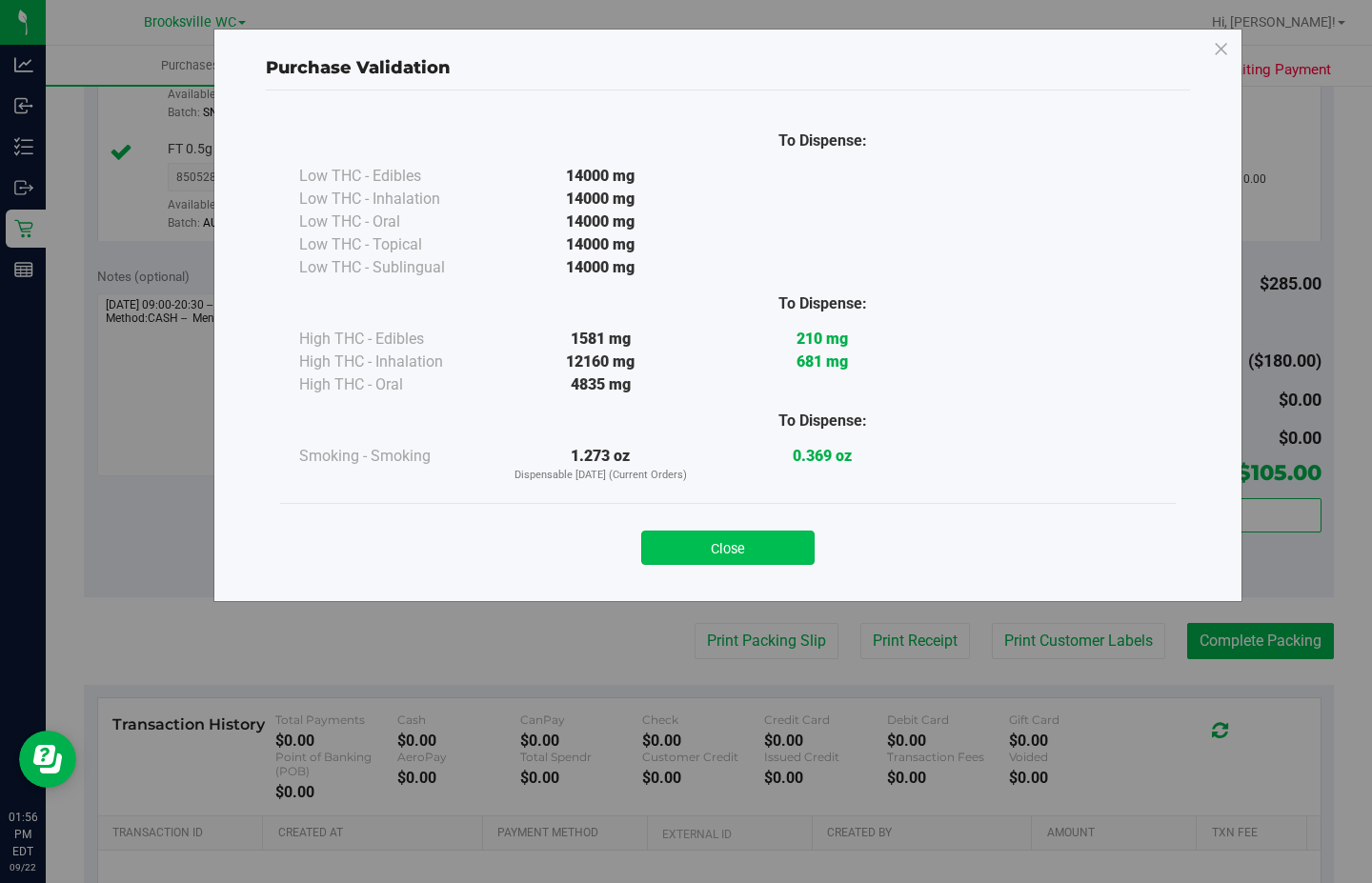
click at [729, 548] on button "Close" at bounding box center [728, 548] width 173 height 35
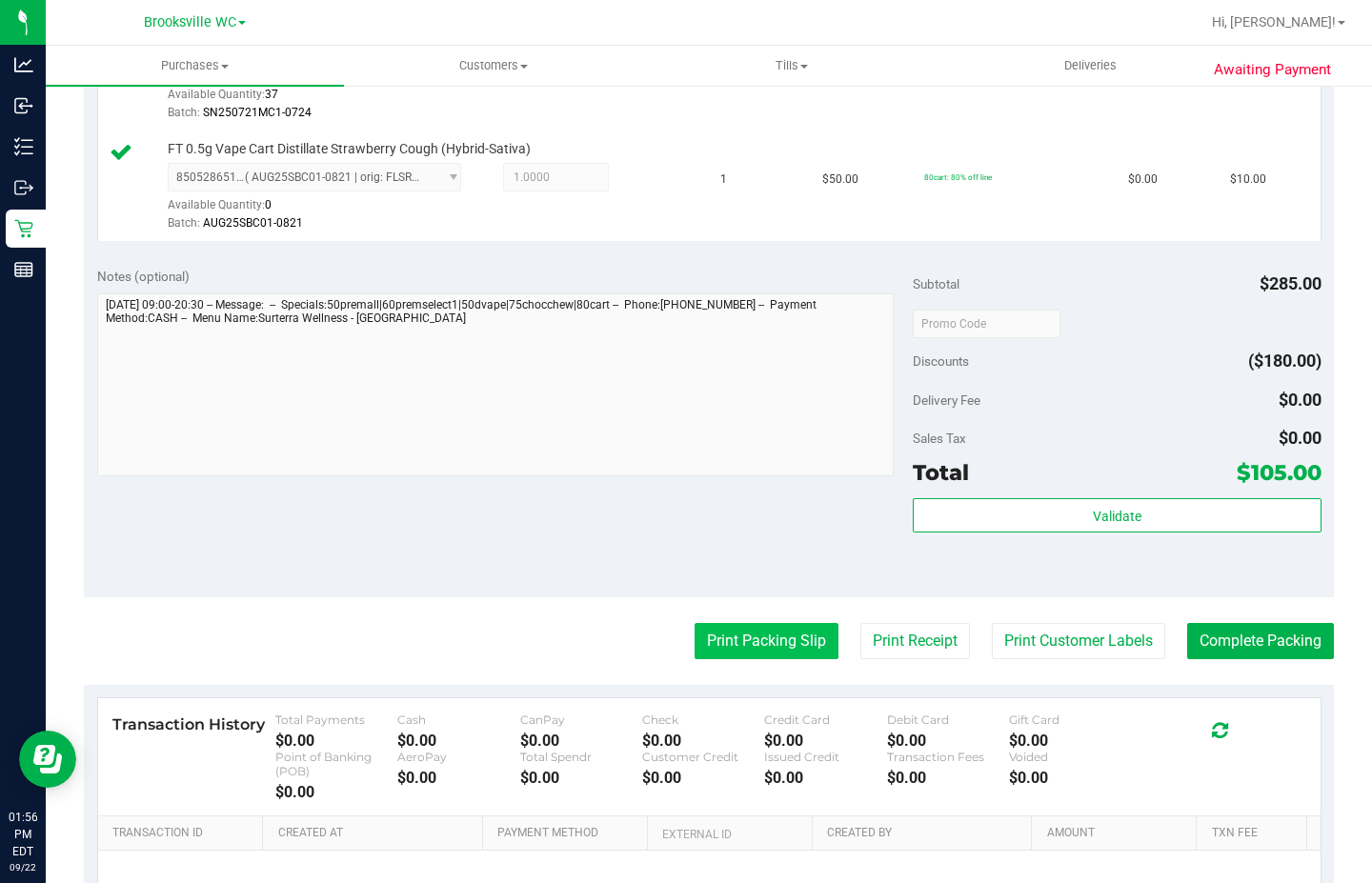
click at [754, 655] on button "Print Packing Slip" at bounding box center [767, 642] width 144 height 37
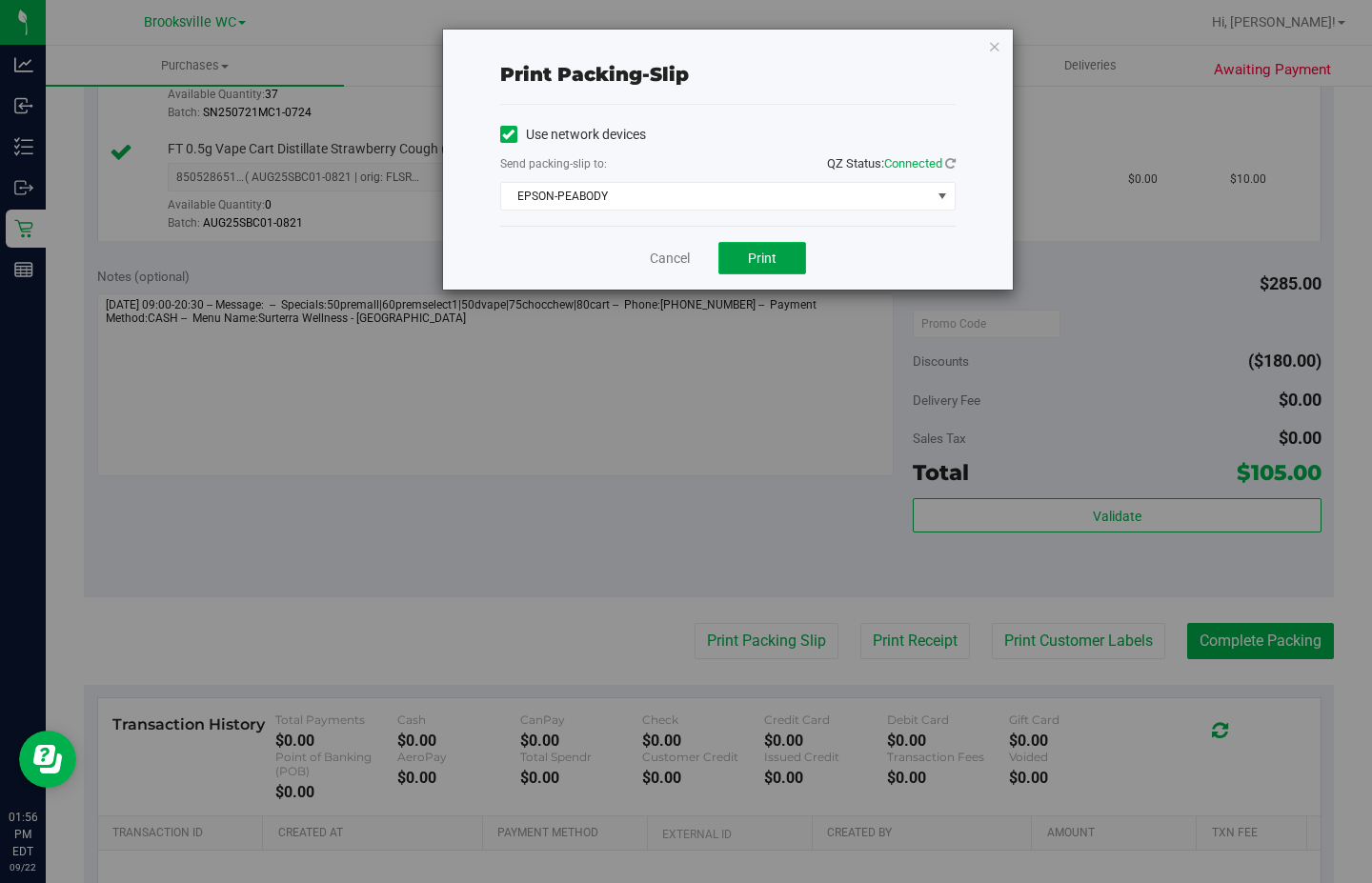
click at [765, 259] on span "Print" at bounding box center [762, 258] width 29 height 15
click at [997, 49] on icon "button" at bounding box center [995, 46] width 13 height 23
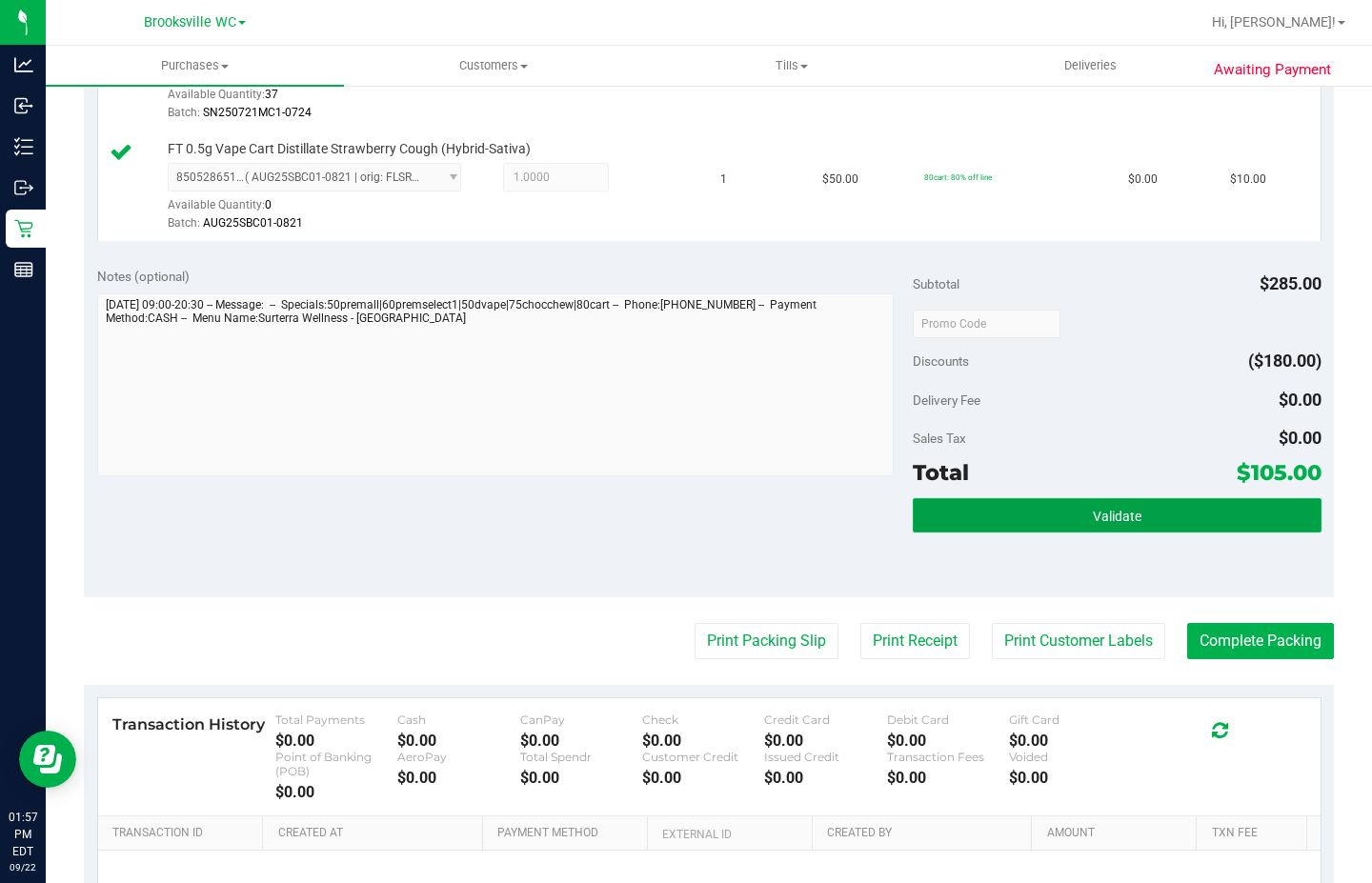
click at [993, 521] on button "Validate" at bounding box center [1117, 516] width 408 height 35
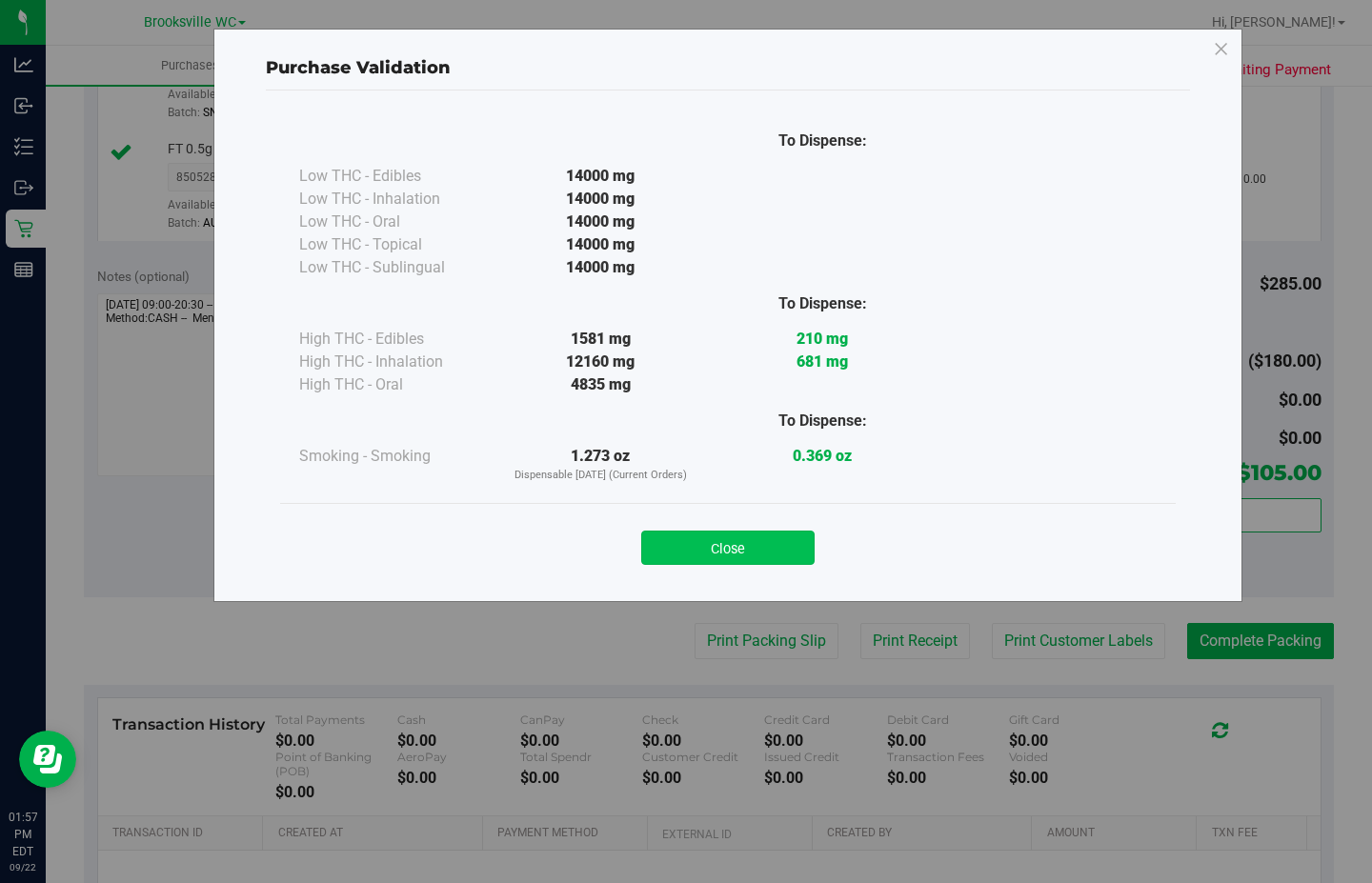
click at [775, 544] on button "Close" at bounding box center [728, 548] width 173 height 35
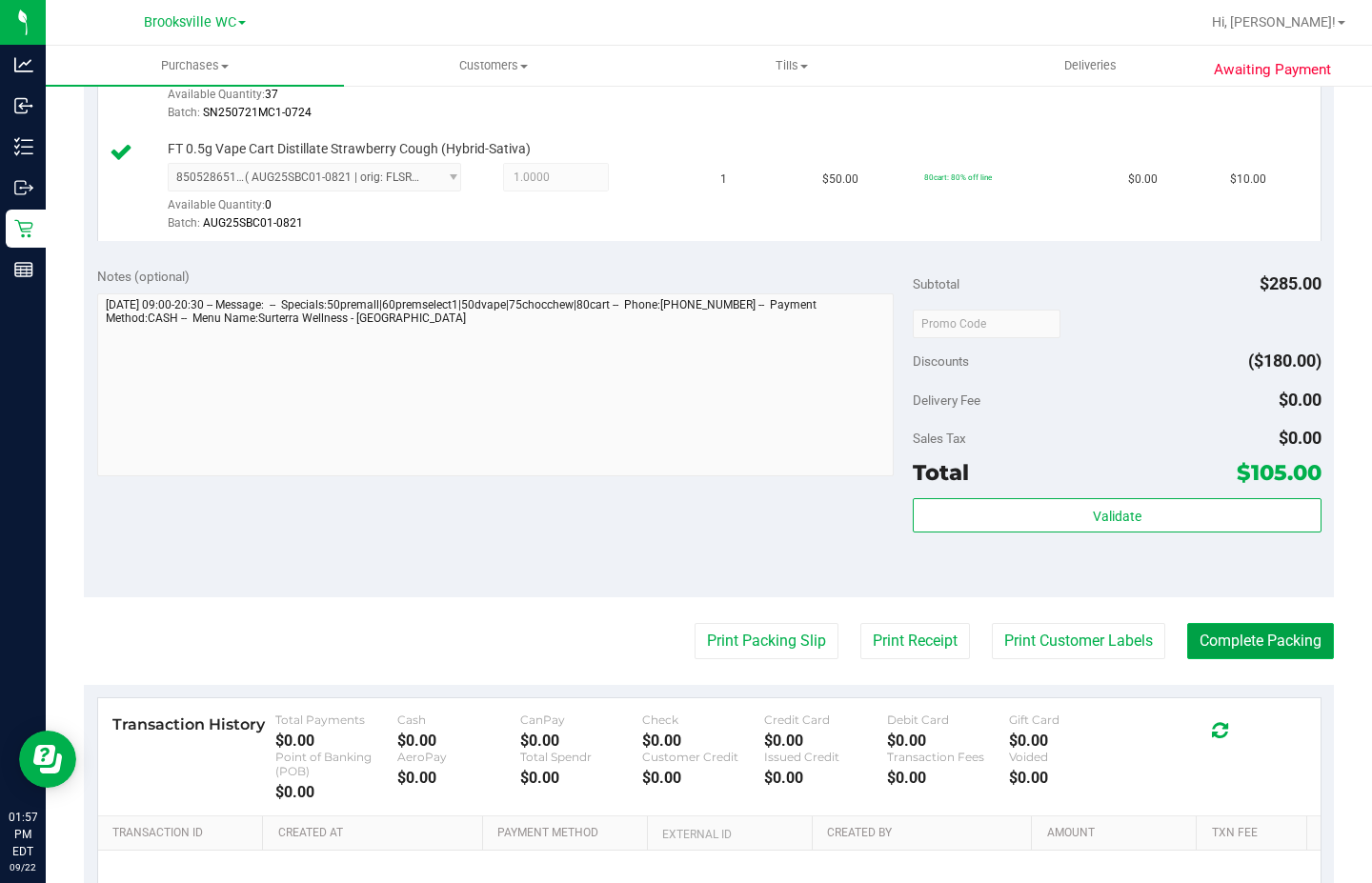
click at [1260, 649] on button "Complete Packing" at bounding box center [1260, 642] width 147 height 37
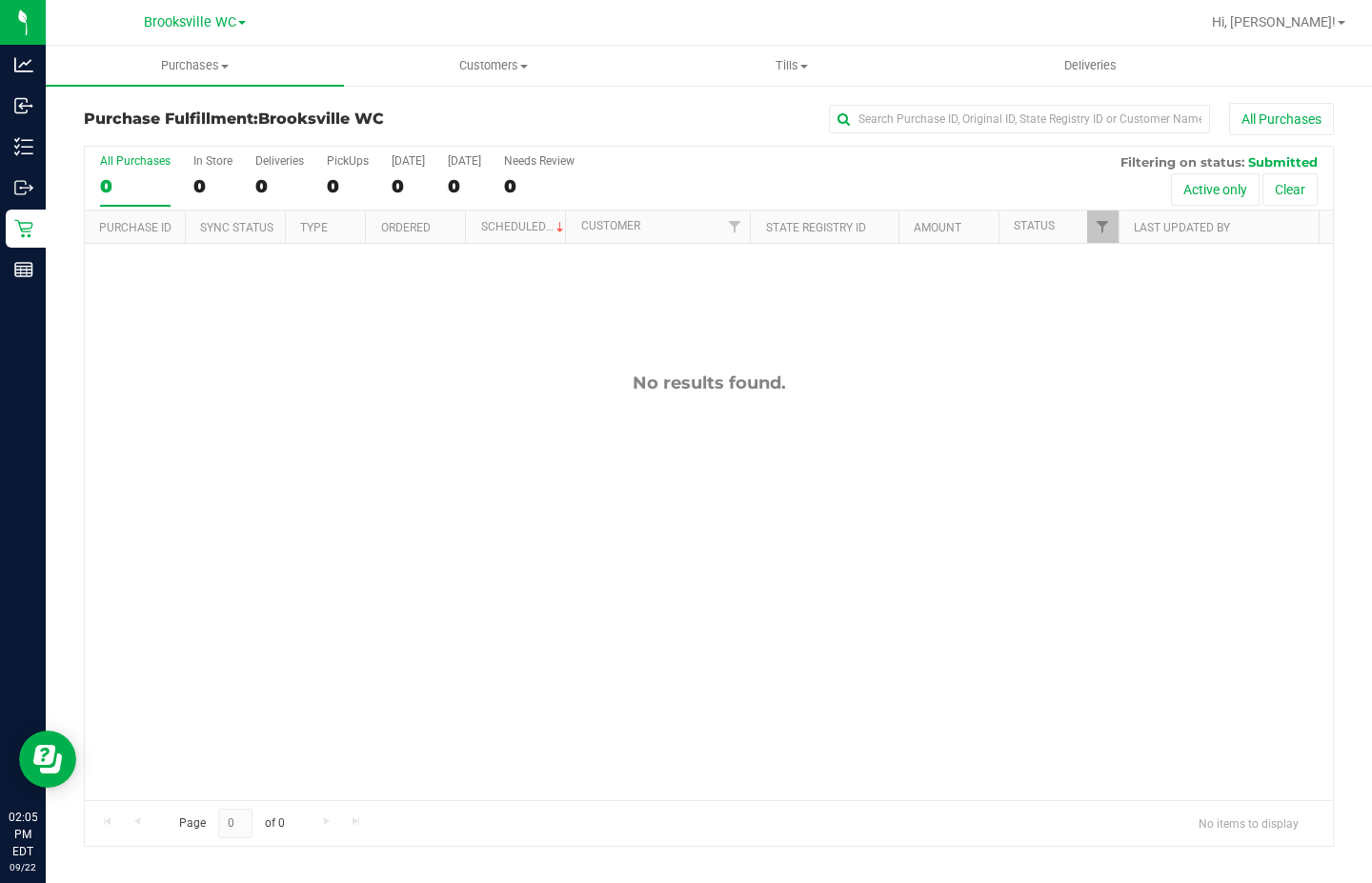
drag, startPoint x: 403, startPoint y: 665, endPoint x: 659, endPoint y: 16, distance: 697.7
click at [424, 631] on div "No results found." at bounding box center [708, 587] width 1248 height 685
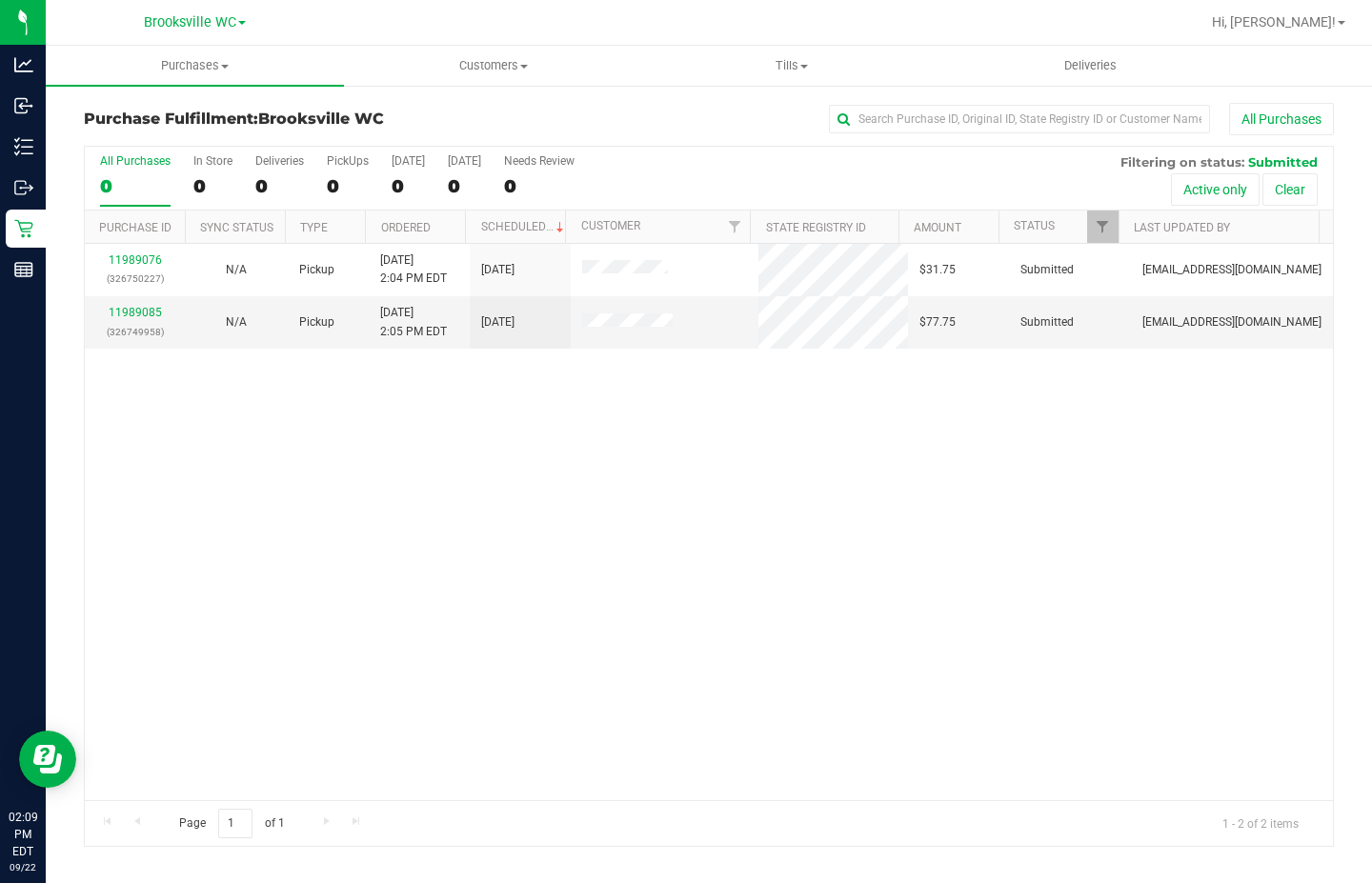
click at [297, 512] on div "11989076 (326750227) N/A Pickup [DATE] 2:04 PM EDT 9/22/2025 $31.75 Submitted […" at bounding box center [708, 522] width 1248 height 556
click at [902, 114] on input "text" at bounding box center [1020, 119] width 381 height 29
paste input "11987424"
type input "11987424"
click at [1107, 226] on span "Filter" at bounding box center [1103, 227] width 15 height 15
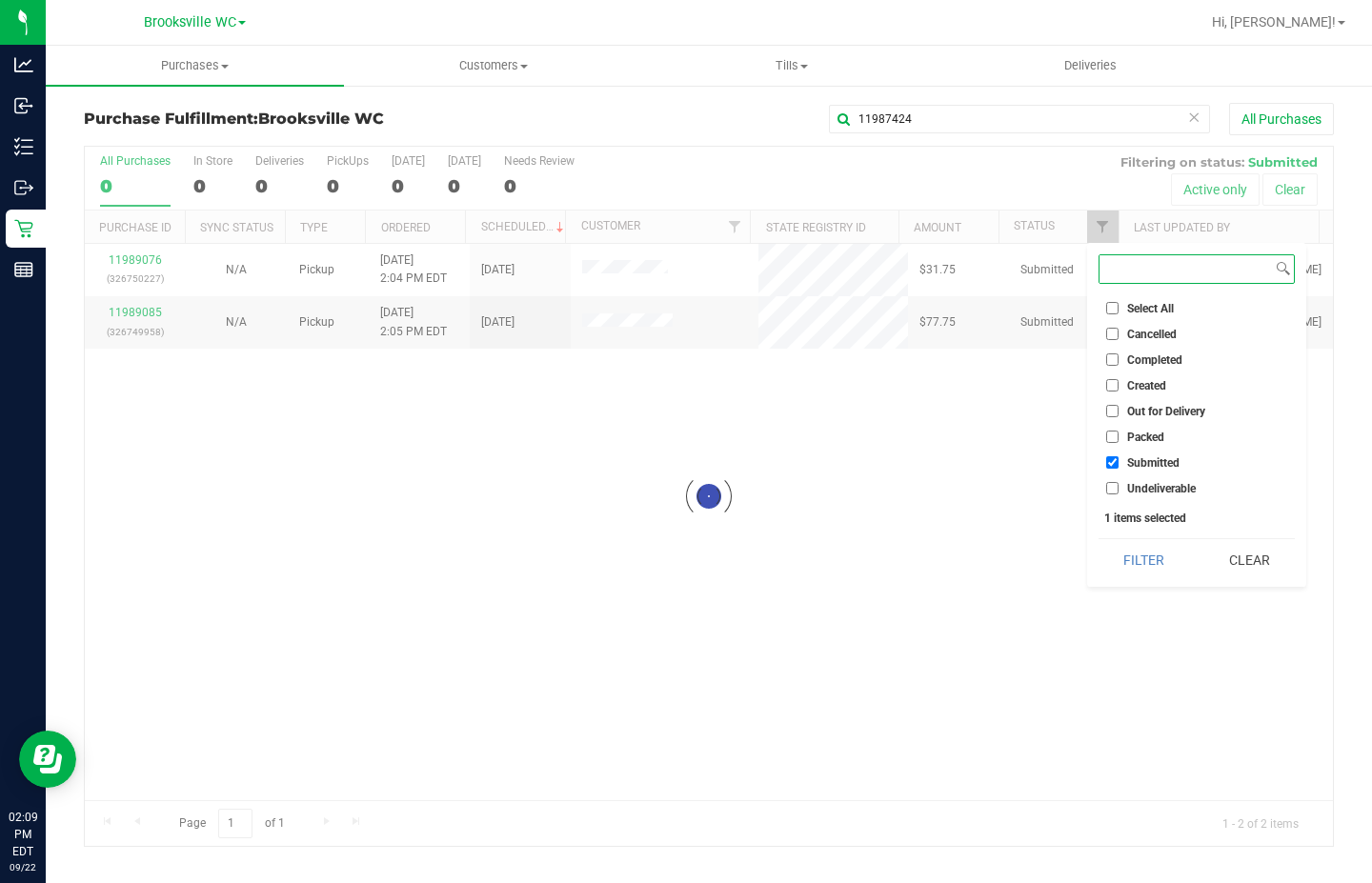
checkbox input "true"
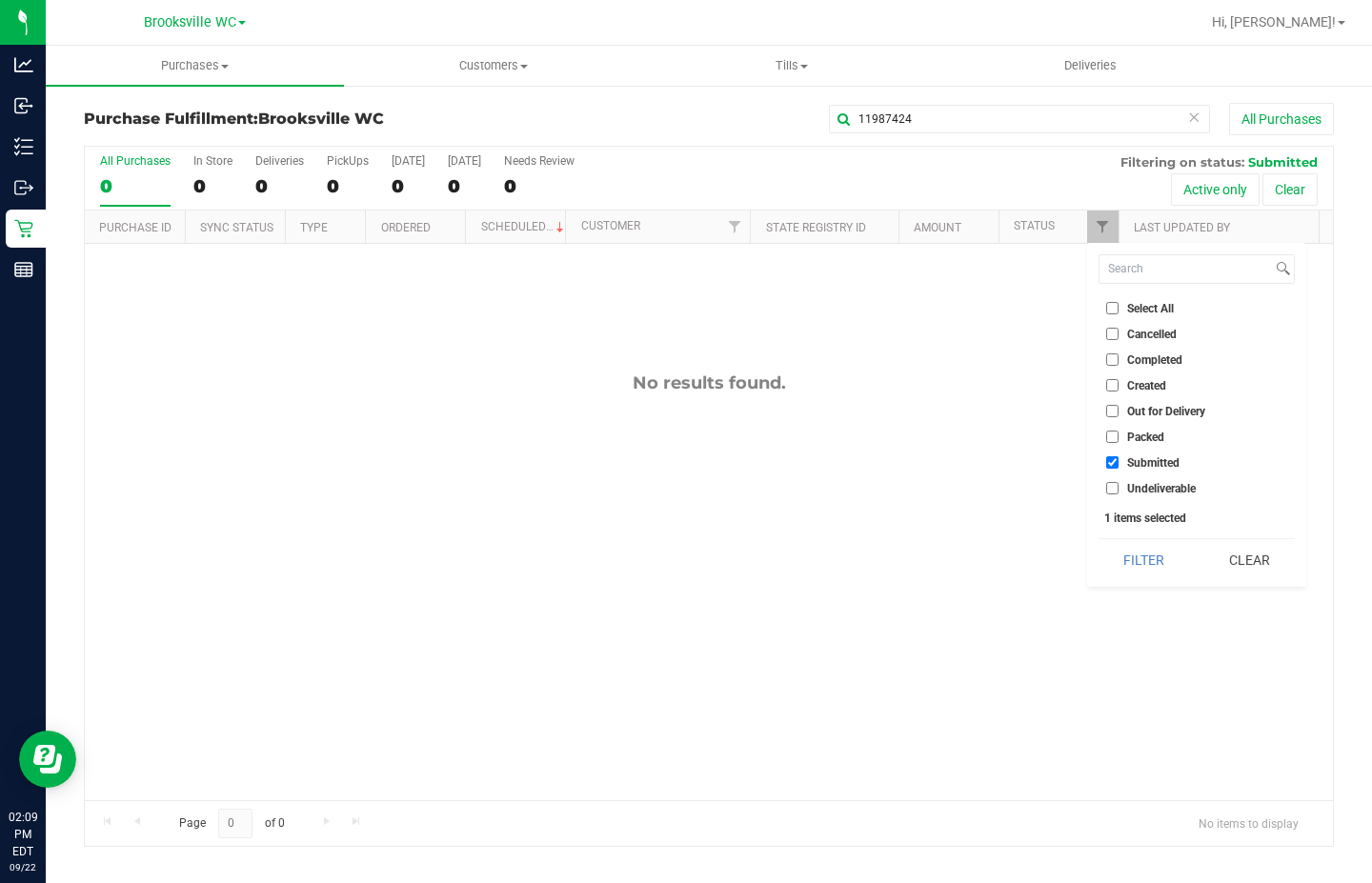
click at [1135, 356] on span "Completed" at bounding box center [1155, 360] width 55 height 12
click at [1119, 356] on input "Completed" at bounding box center [1112, 359] width 13 height 13
checkbox input "true"
click at [1140, 551] on button "Filter" at bounding box center [1144, 561] width 91 height 42
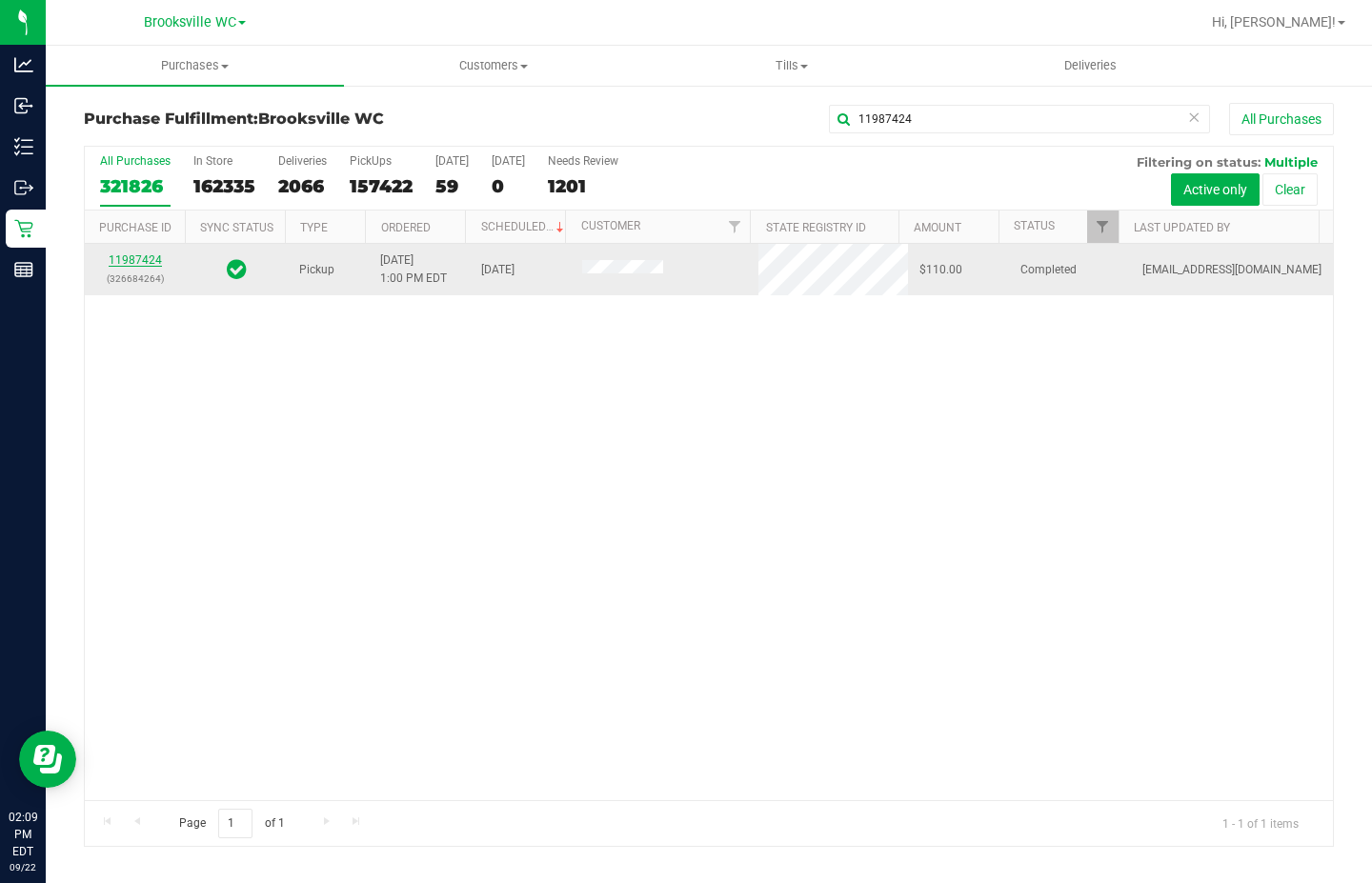
click at [137, 259] on link "11987424" at bounding box center [135, 260] width 53 height 13
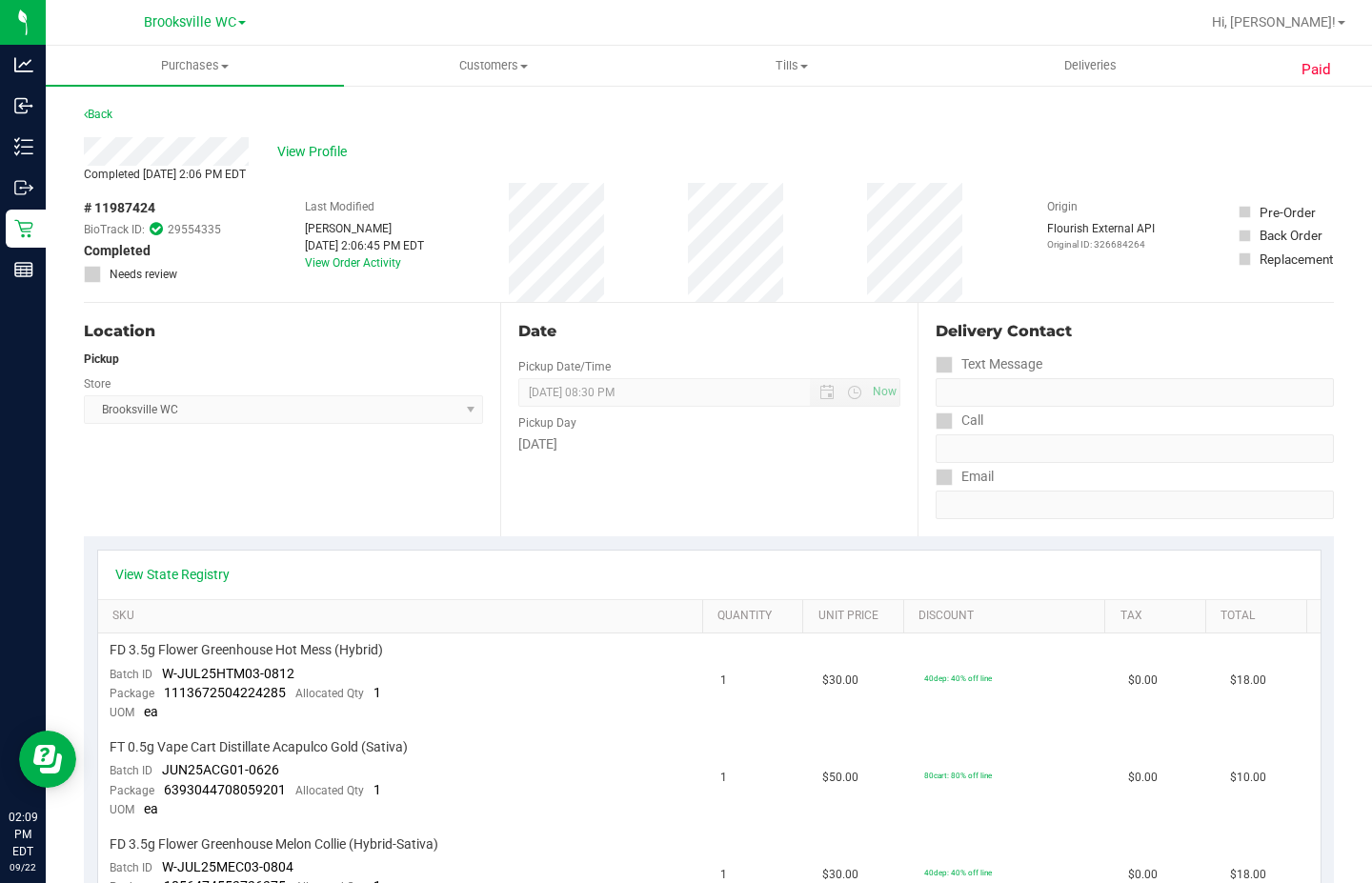
click at [331, 253] on div "[DATE] 2:06:45 PM EDT" at bounding box center [365, 246] width 119 height 17
click at [329, 265] on link "View Order Activity" at bounding box center [353, 263] width 96 height 13
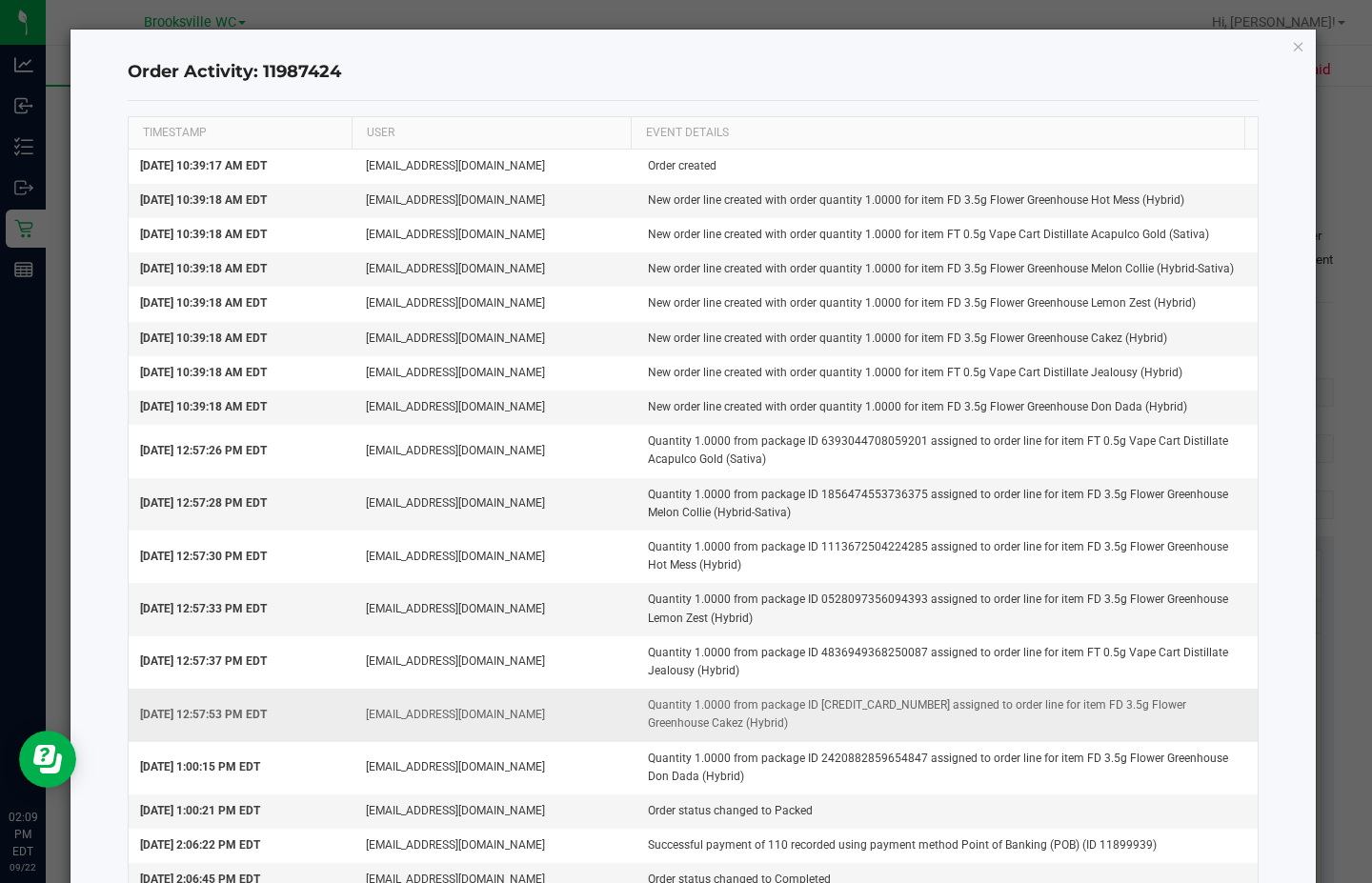
scroll to position [94, 0]
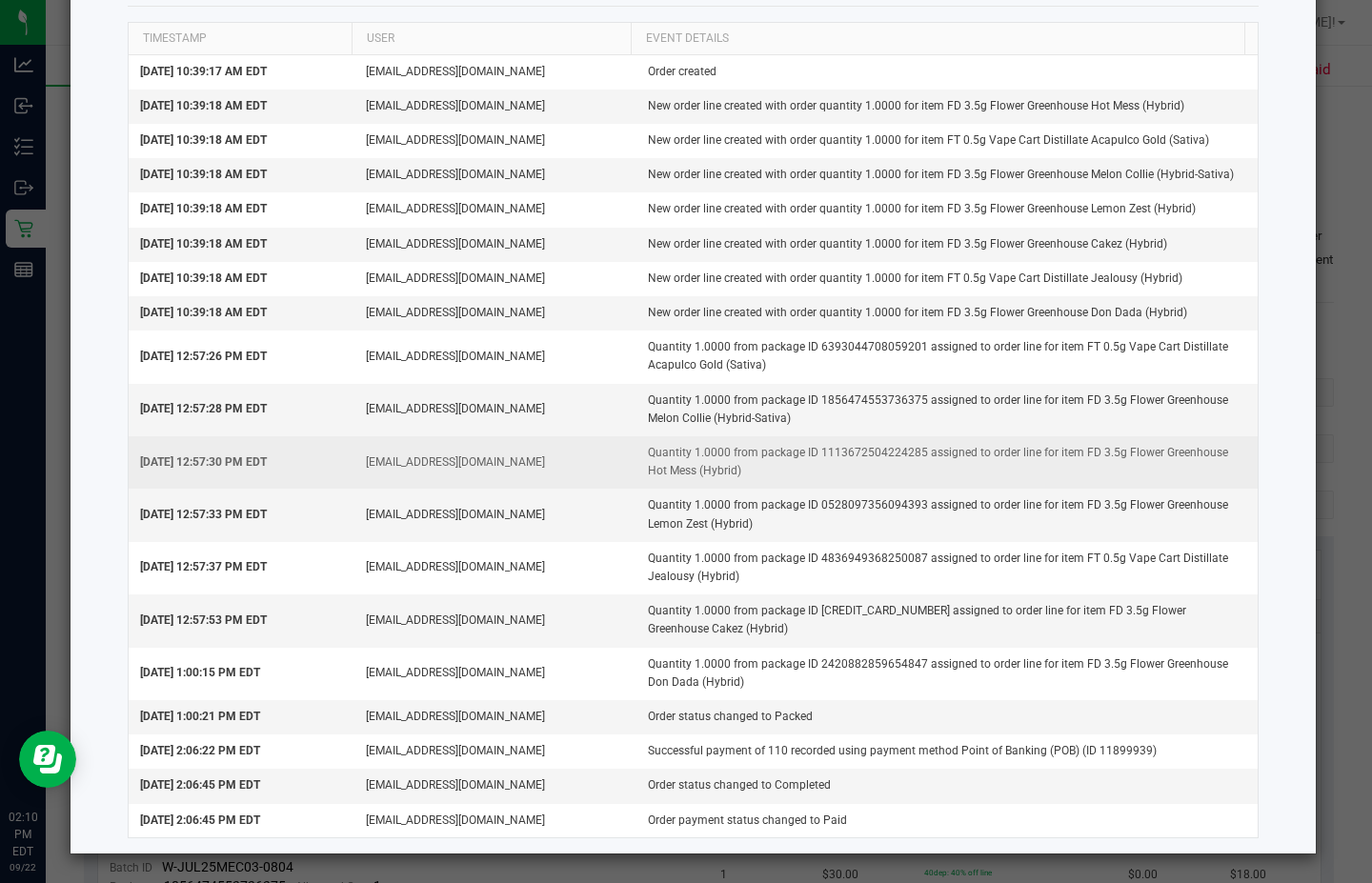
click at [322, 450] on td "[DATE] 12:57:30 PM EDT" at bounding box center [241, 463] width 226 height 52
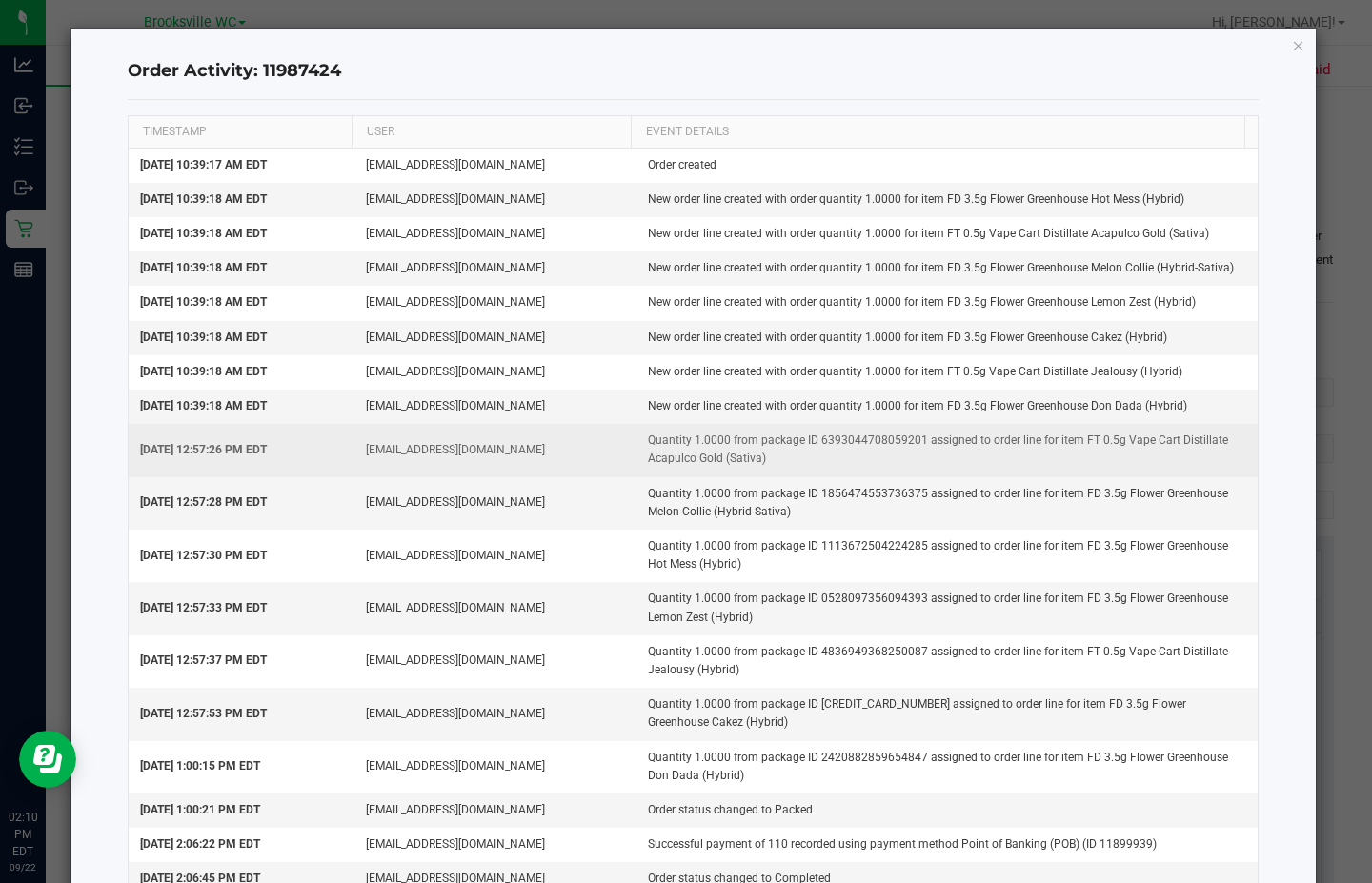
scroll to position [0, 0]
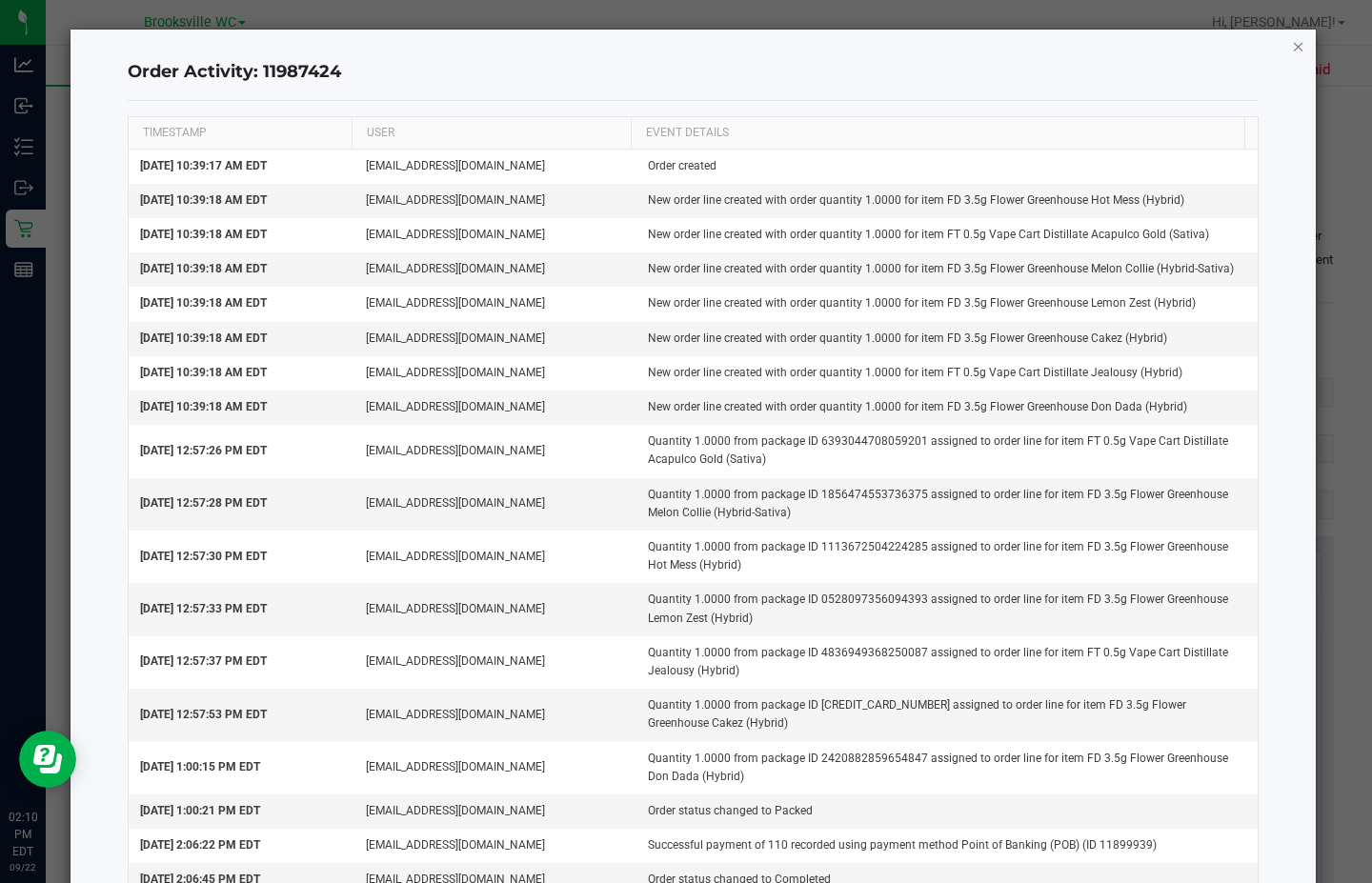
click at [1292, 51] on icon "button" at bounding box center [1299, 46] width 13 height 23
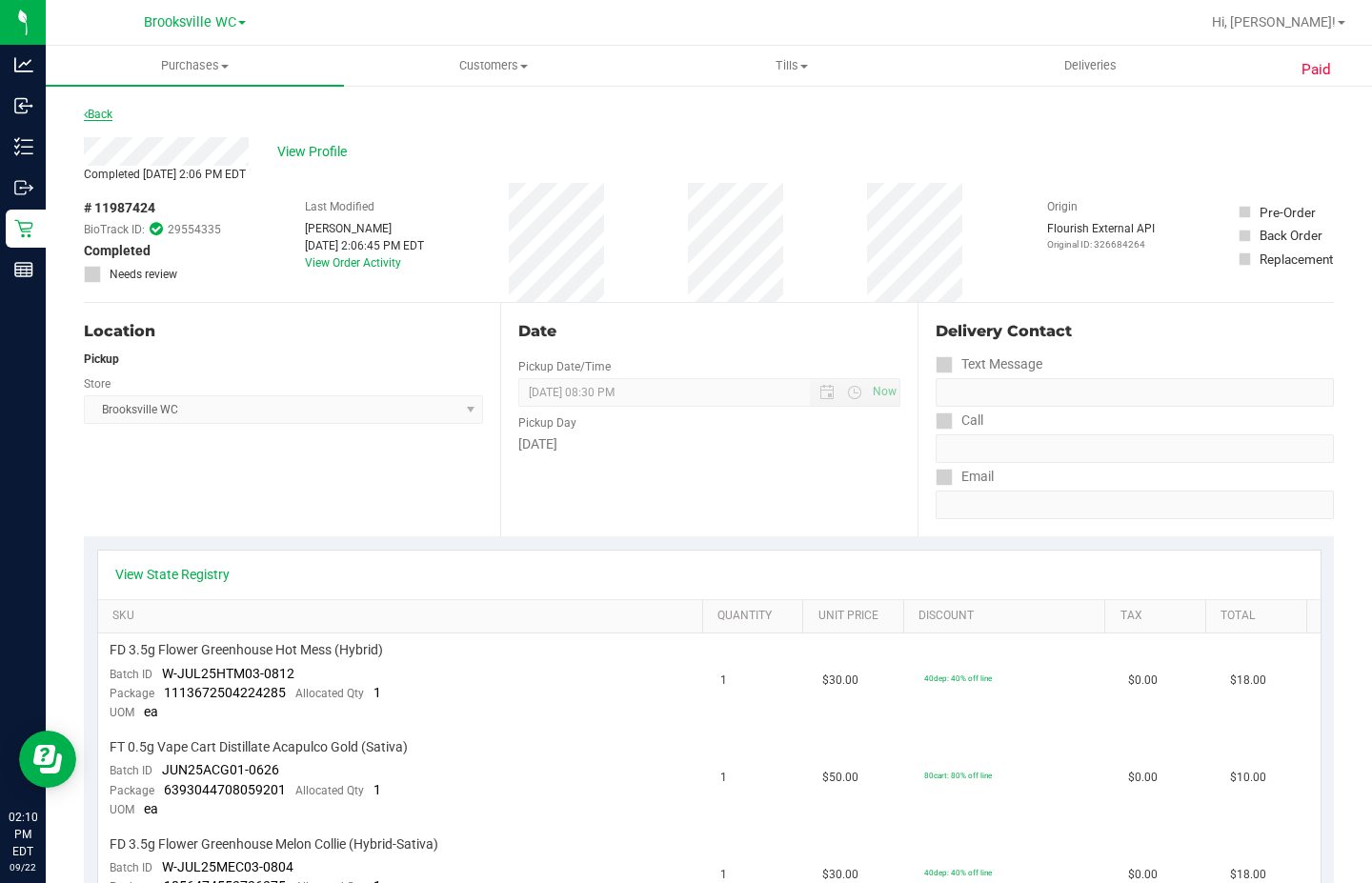
click at [93, 108] on link "Back" at bounding box center [98, 114] width 29 height 13
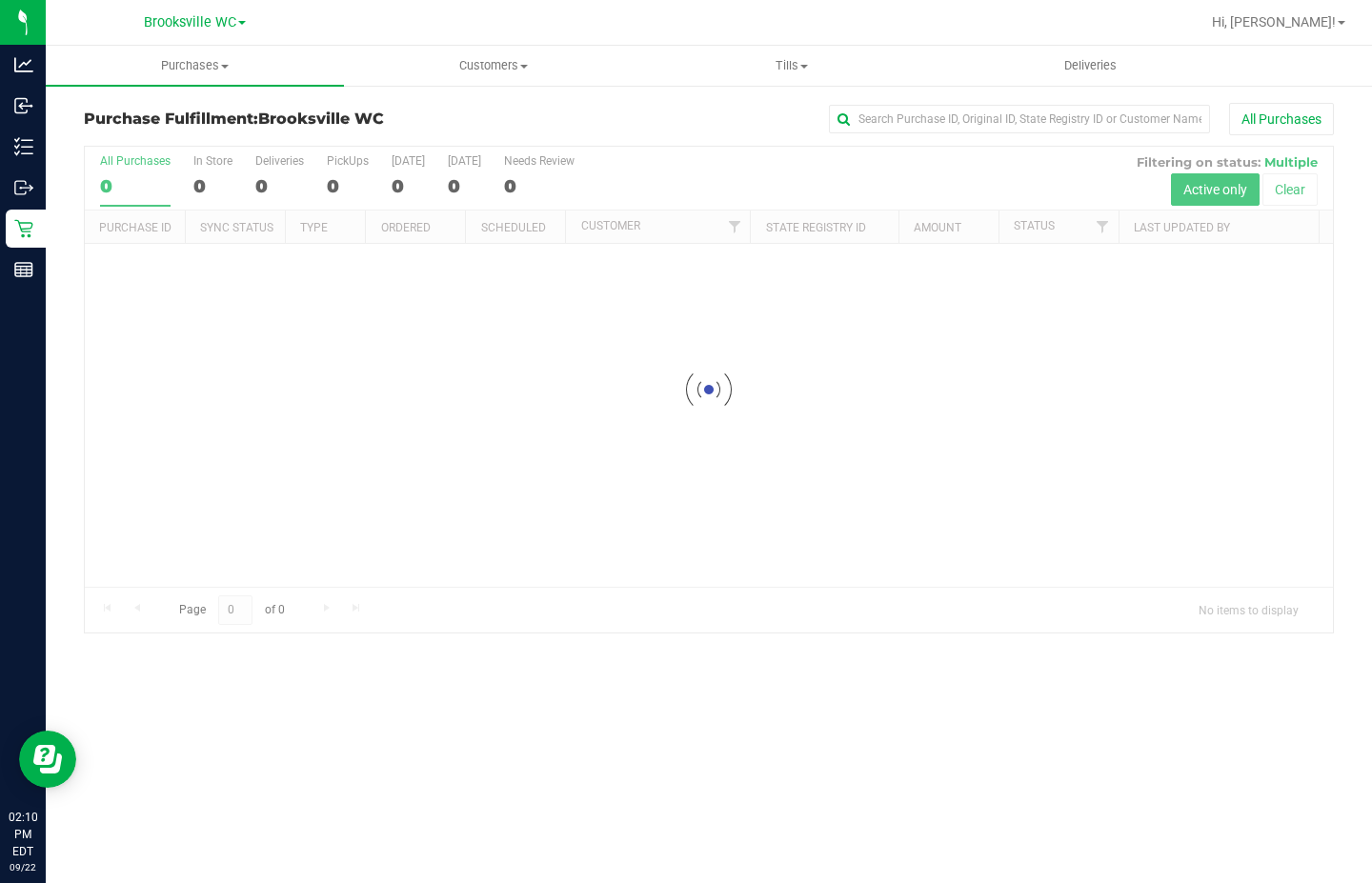
click at [61, 190] on div "Purchase Fulfillment: [GEOGRAPHIC_DATA] WC All Purchases Loading... All Purchas…" at bounding box center [709, 367] width 1327 height 568
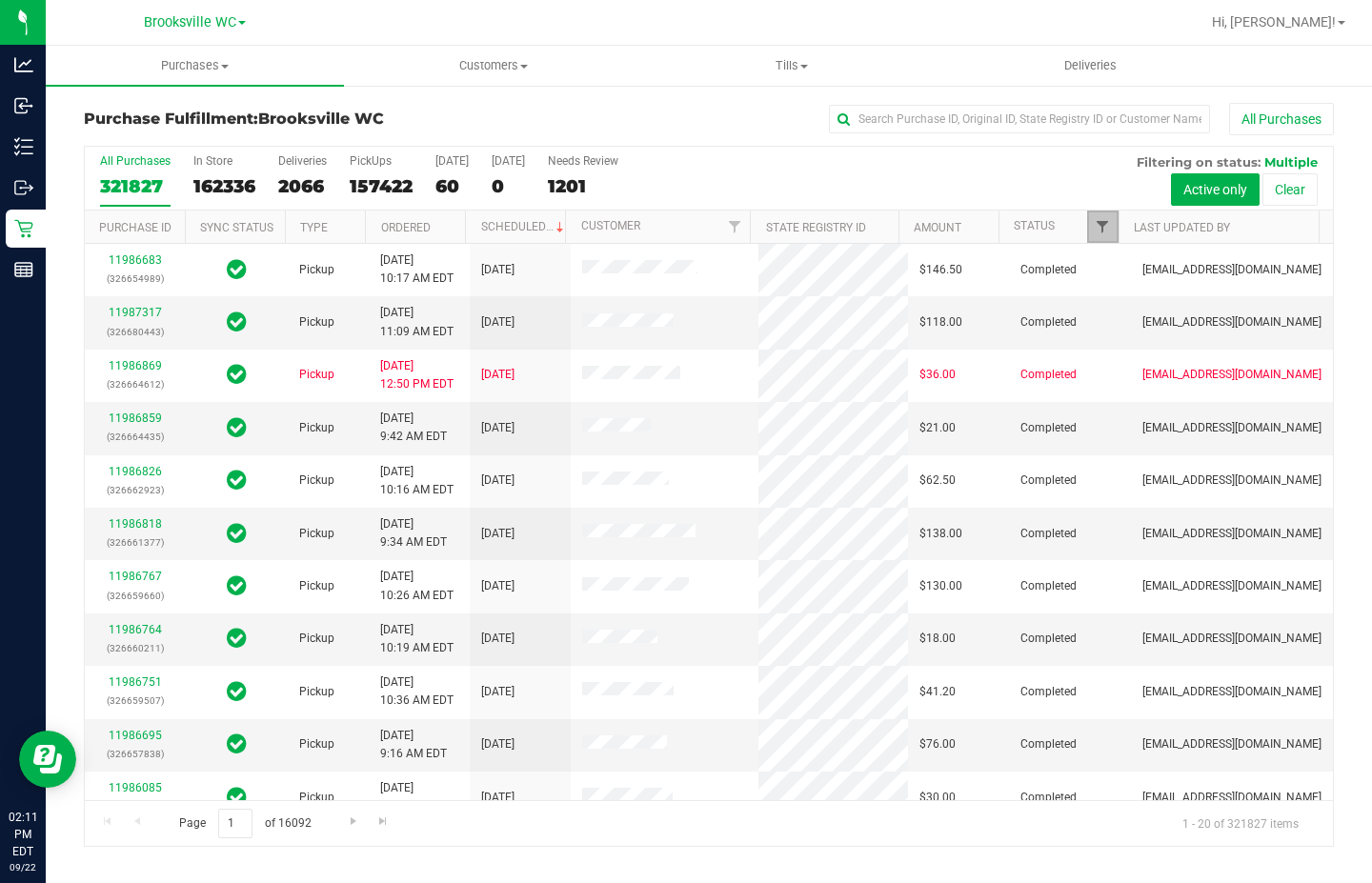
click at [1104, 229] on span "Filter" at bounding box center [1103, 227] width 15 height 15
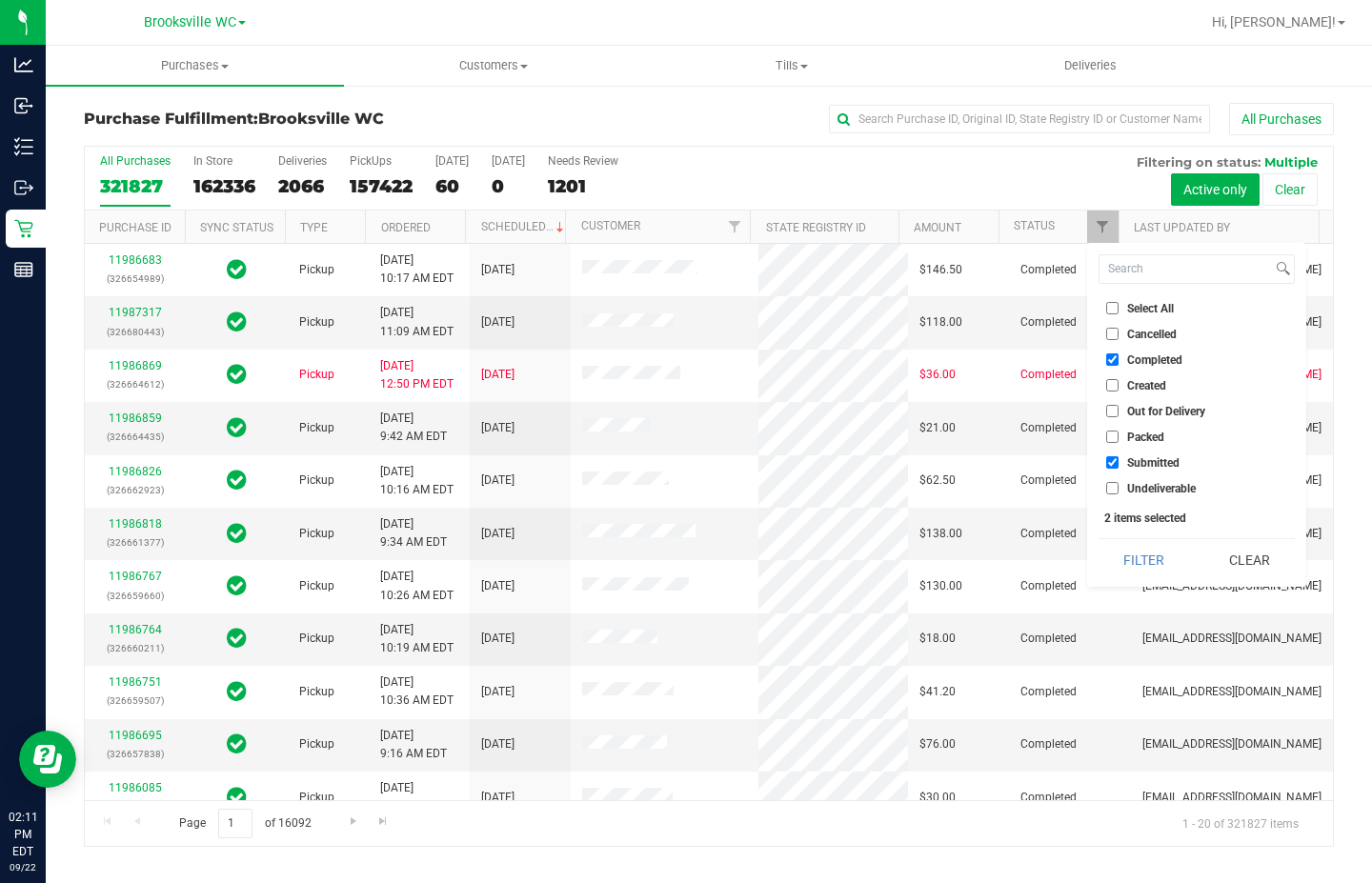
click at [1153, 363] on span "Completed" at bounding box center [1155, 360] width 55 height 12
click at [1119, 363] on input "Completed" at bounding box center [1112, 359] width 13 height 13
checkbox input "false"
click at [1138, 568] on button "Filter" at bounding box center [1144, 561] width 91 height 42
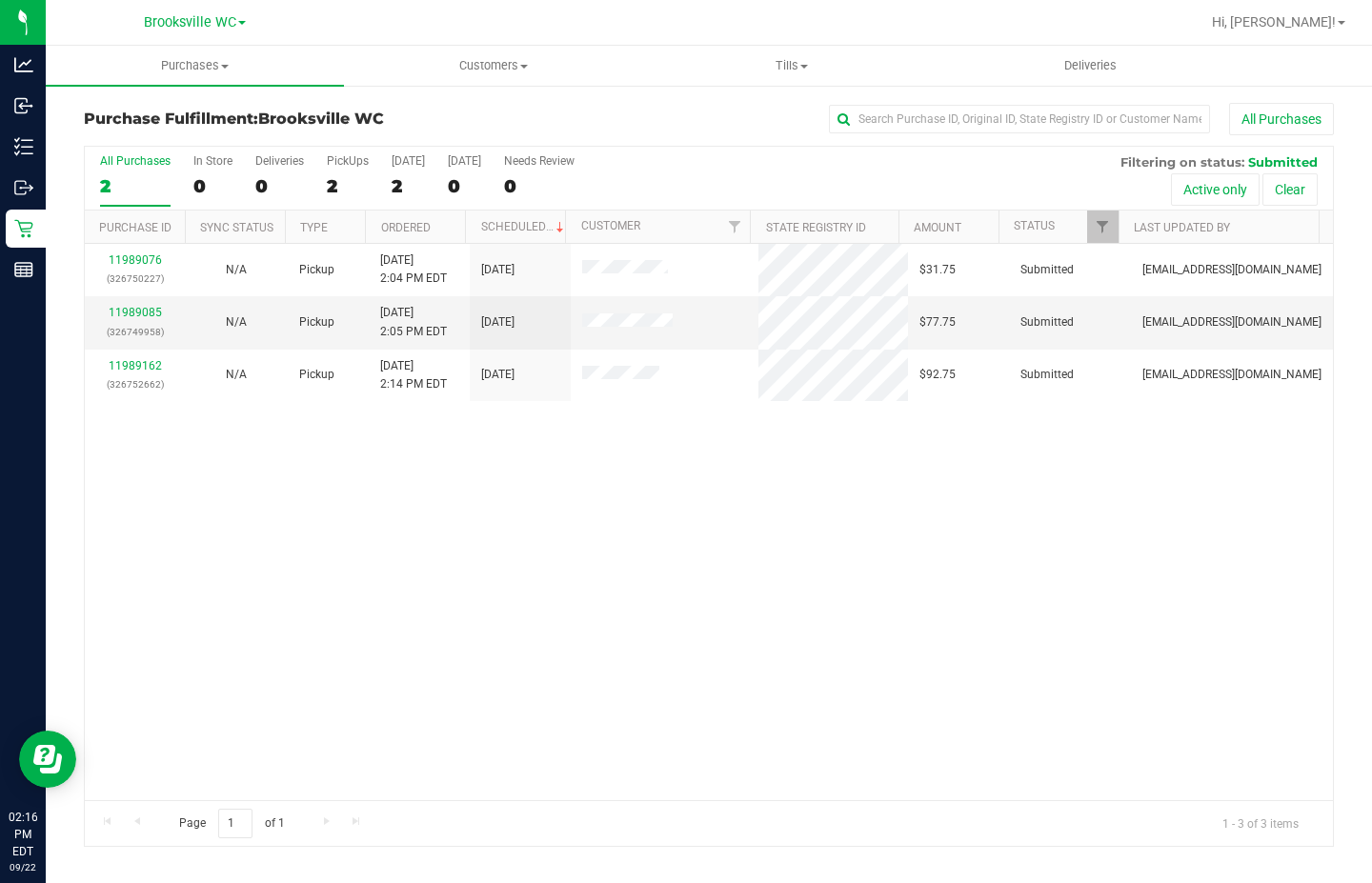
click at [303, 550] on div "11989076 (326750227) N/A Pickup [DATE] 2:04 PM EDT 9/22/2025 $31.75 Submitted […" at bounding box center [708, 522] width 1248 height 556
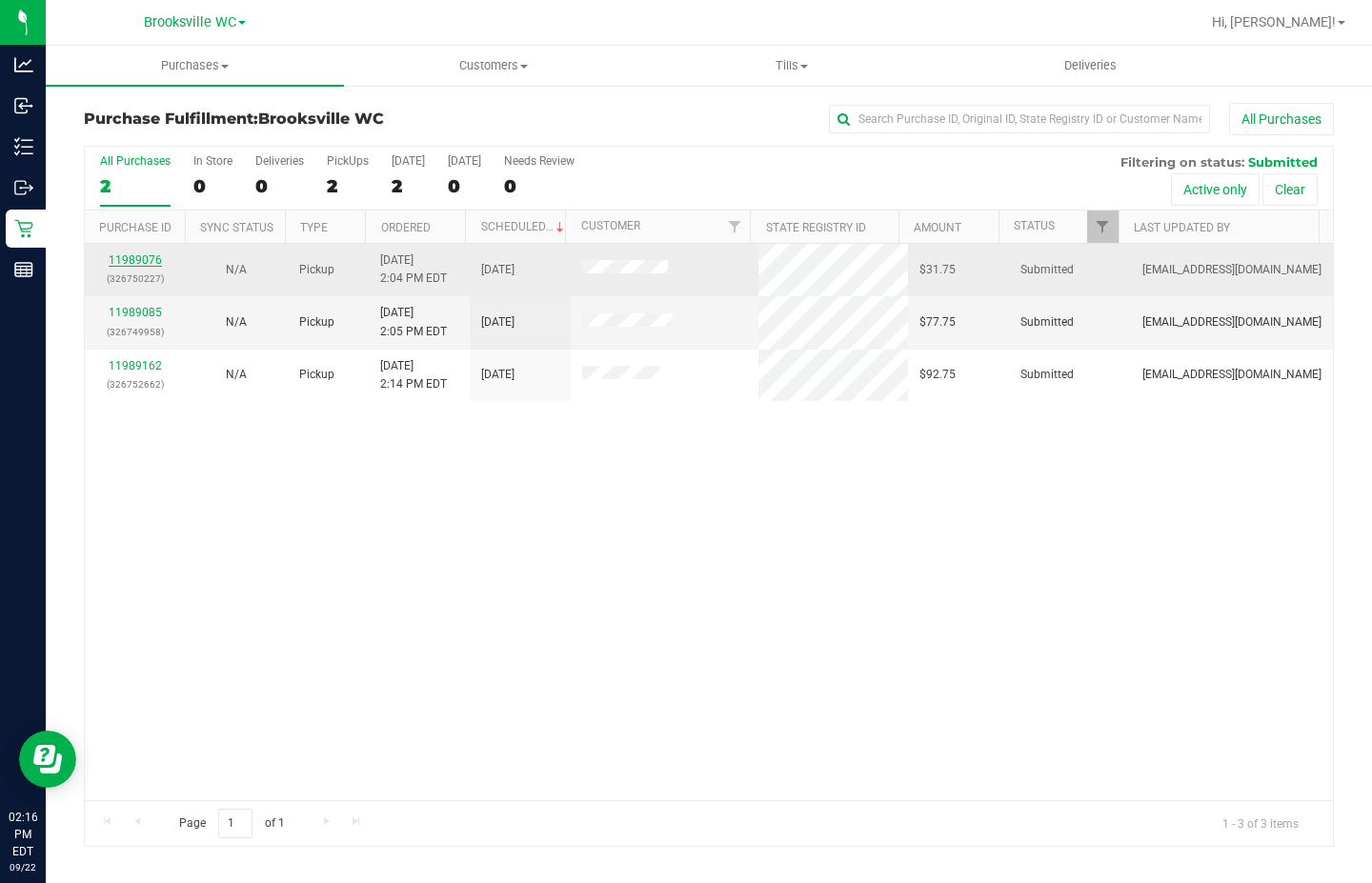
click at [128, 261] on link "11989076" at bounding box center [135, 260] width 53 height 13
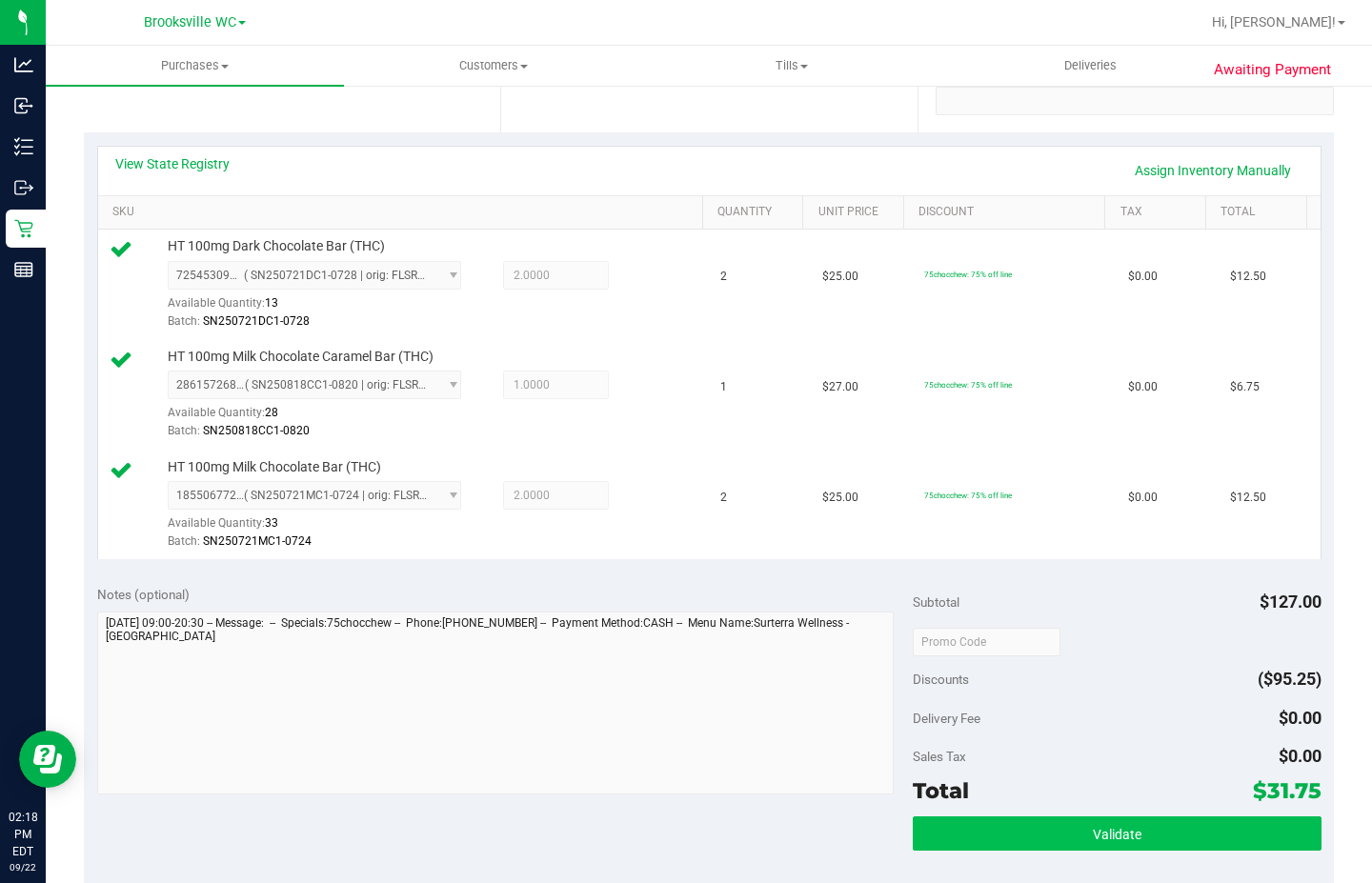
scroll to position [762, 0]
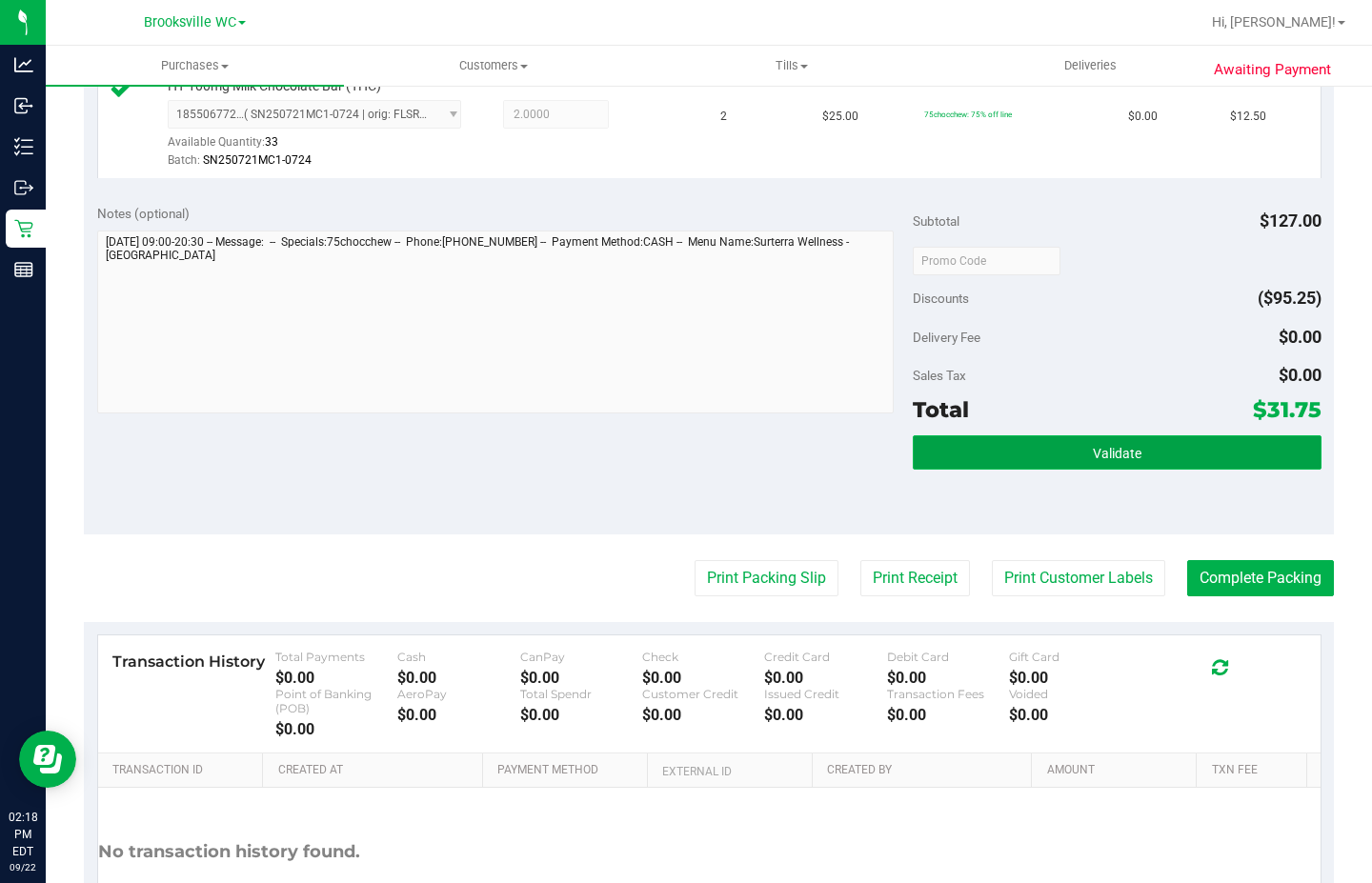
click at [976, 437] on button "Validate" at bounding box center [1117, 453] width 408 height 35
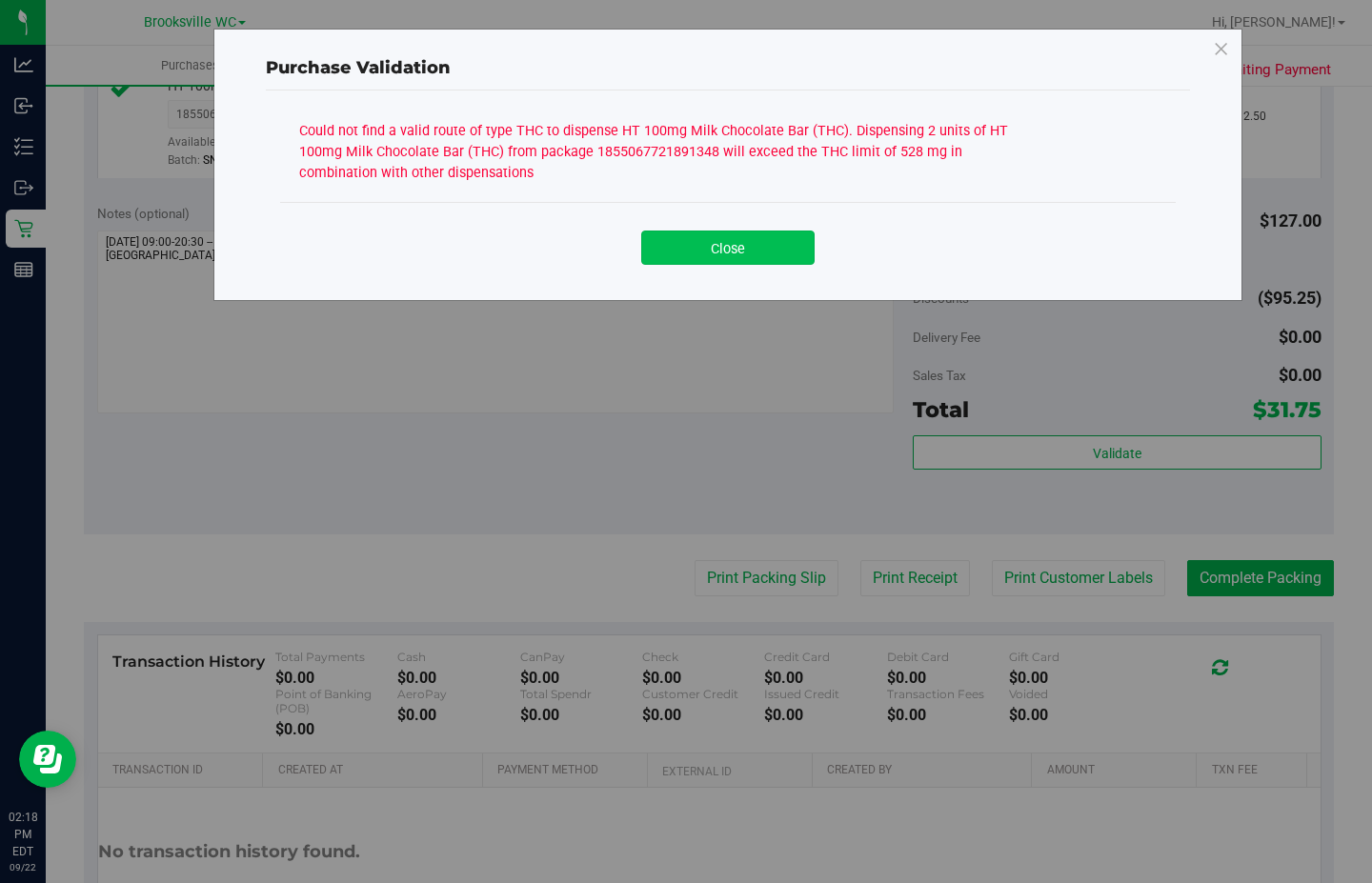
click at [758, 256] on button "Close" at bounding box center [728, 248] width 173 height 35
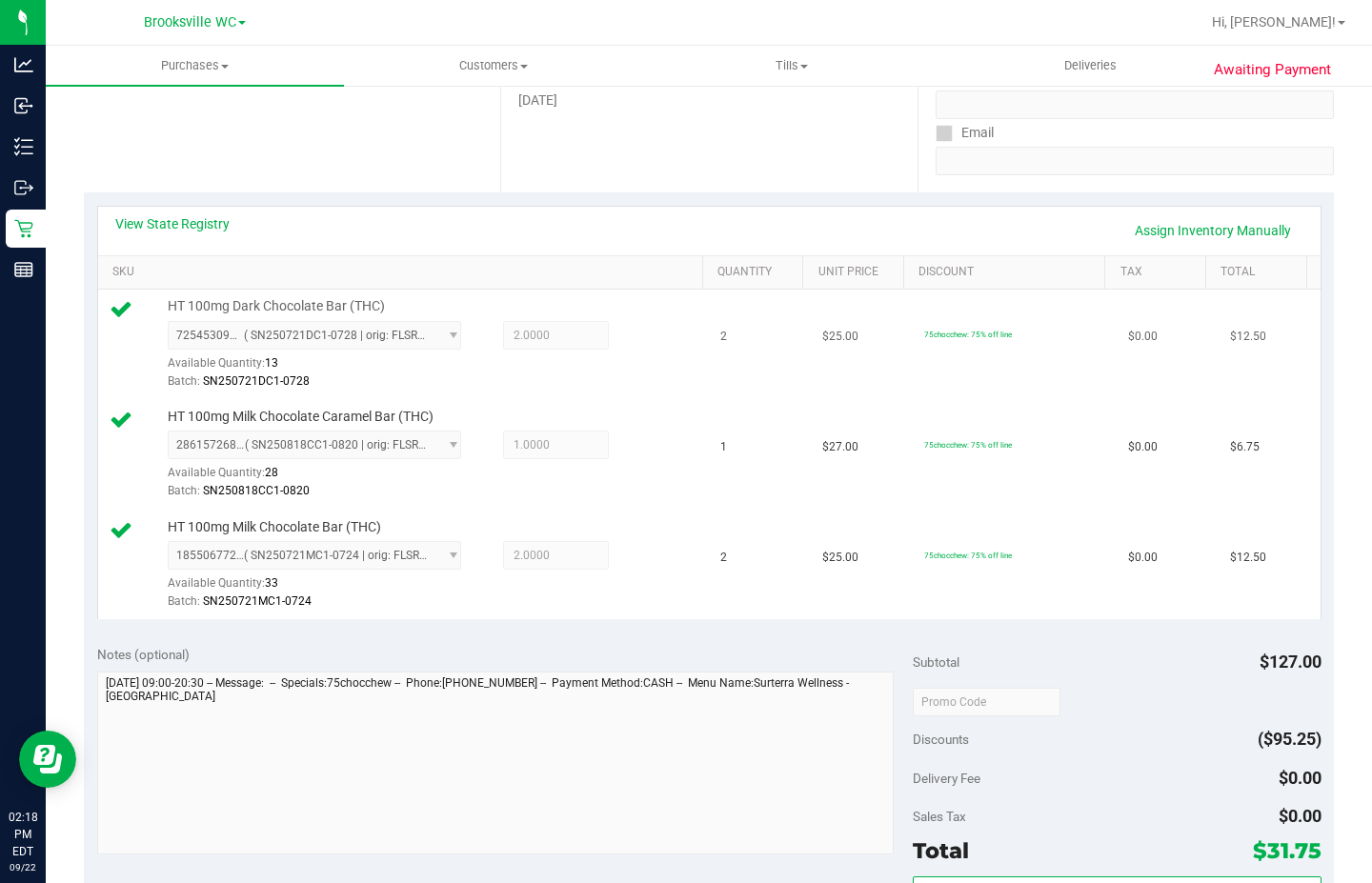
scroll to position [286, 0]
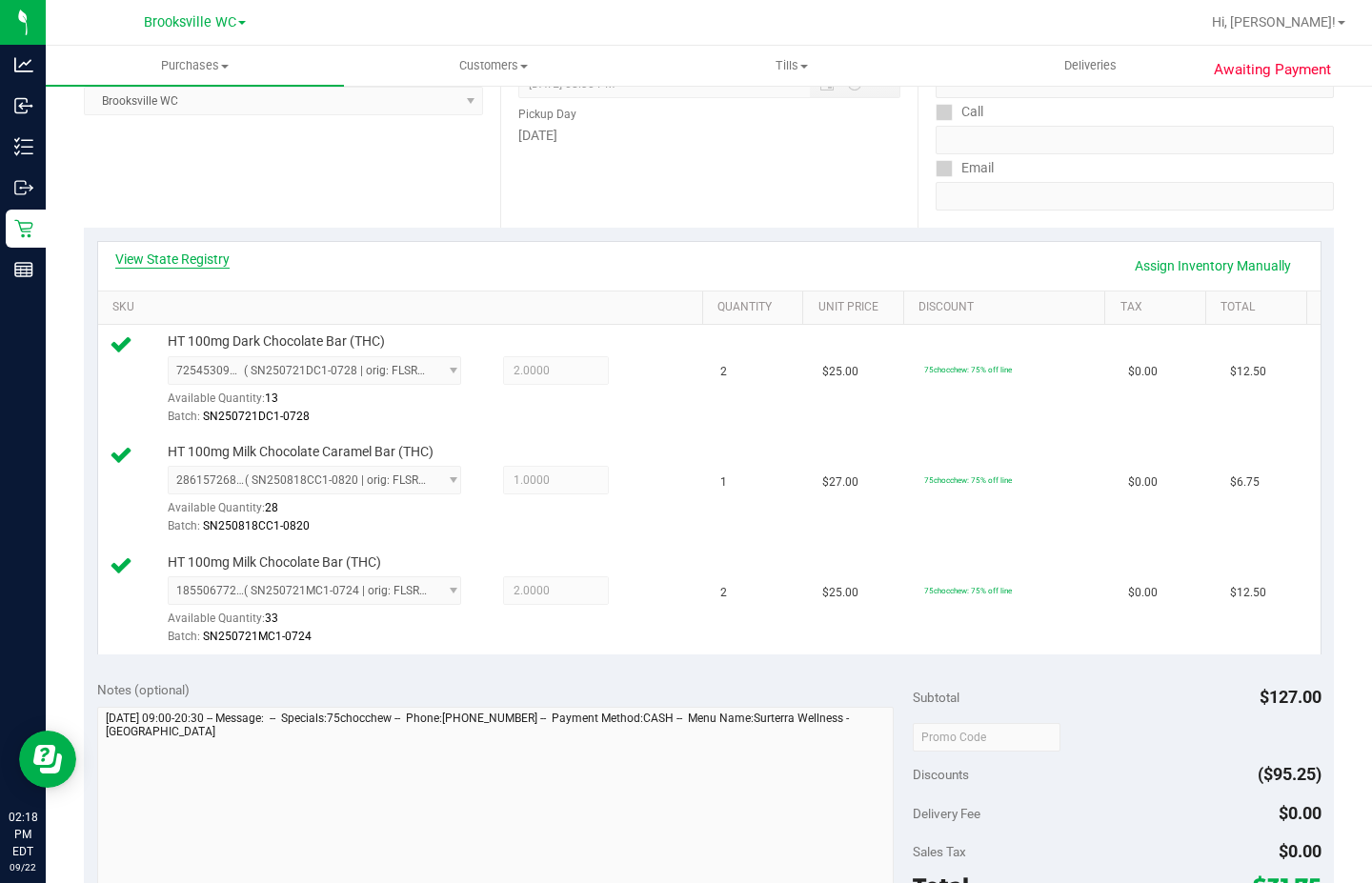
click at [208, 265] on link "View State Registry" at bounding box center [172, 259] width 114 height 19
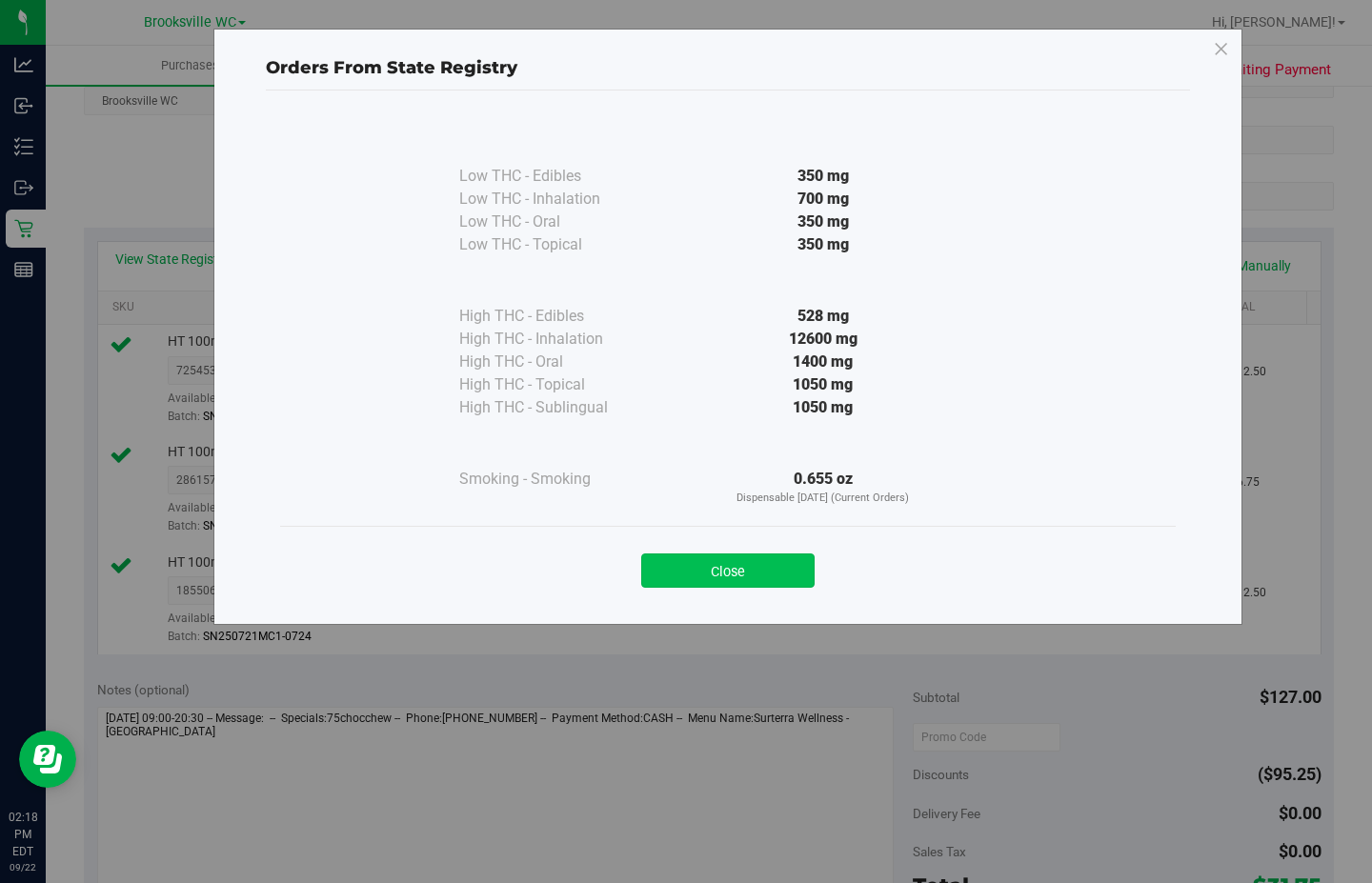
click at [745, 557] on button "Close" at bounding box center [728, 570] width 173 height 35
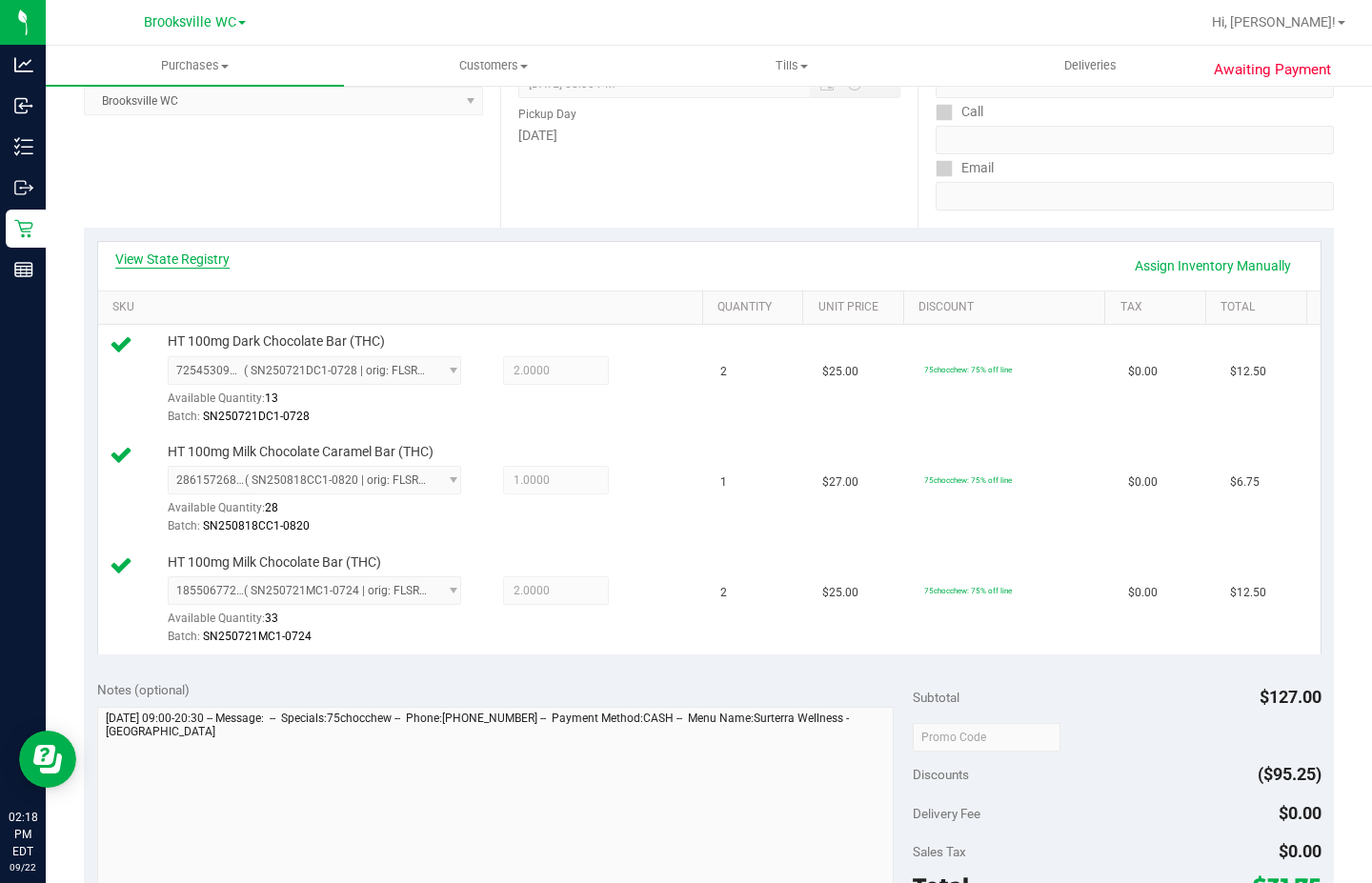
click at [208, 267] on link "View State Registry" at bounding box center [172, 259] width 114 height 19
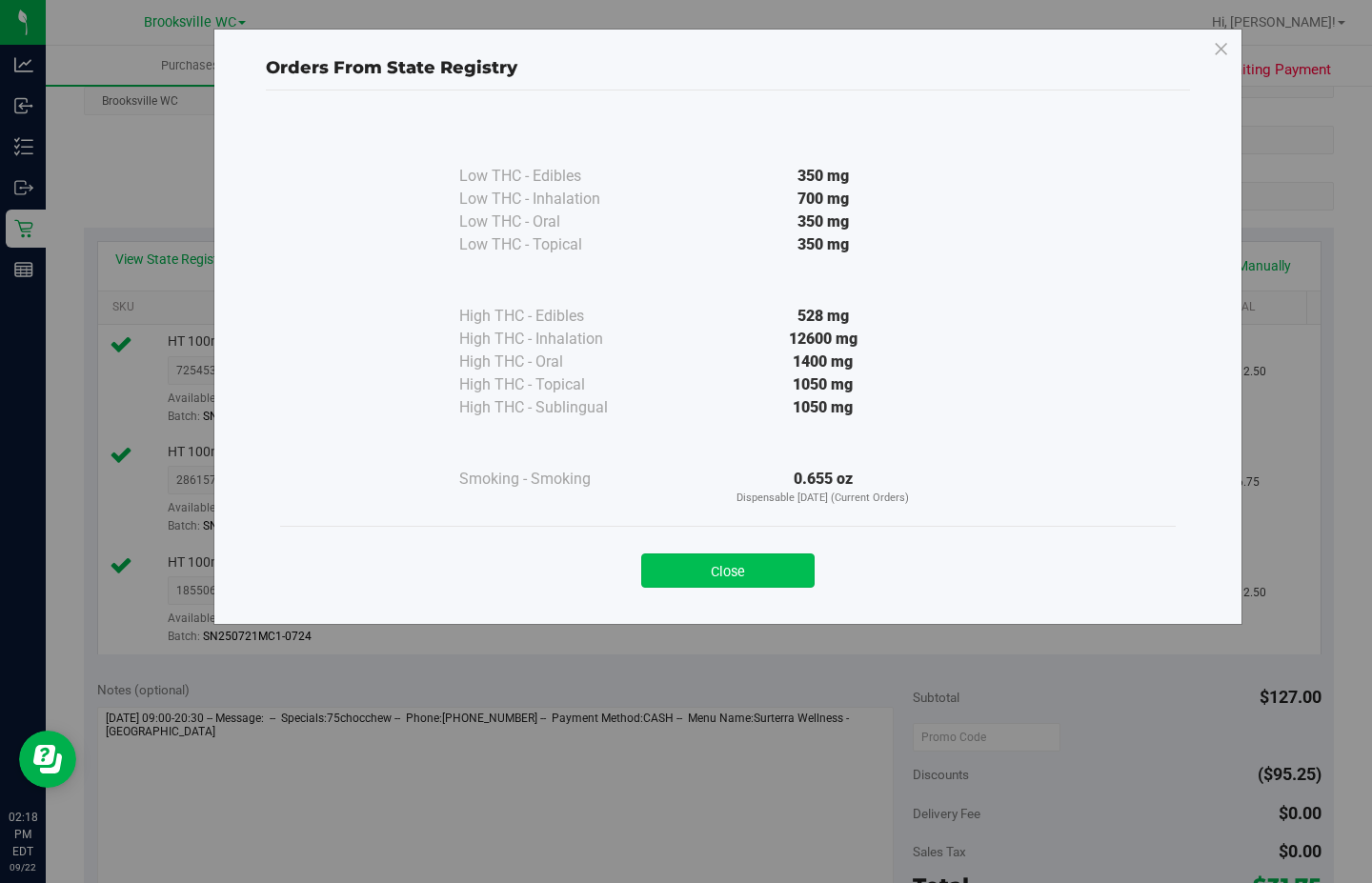
click at [750, 559] on button "Close" at bounding box center [728, 570] width 173 height 35
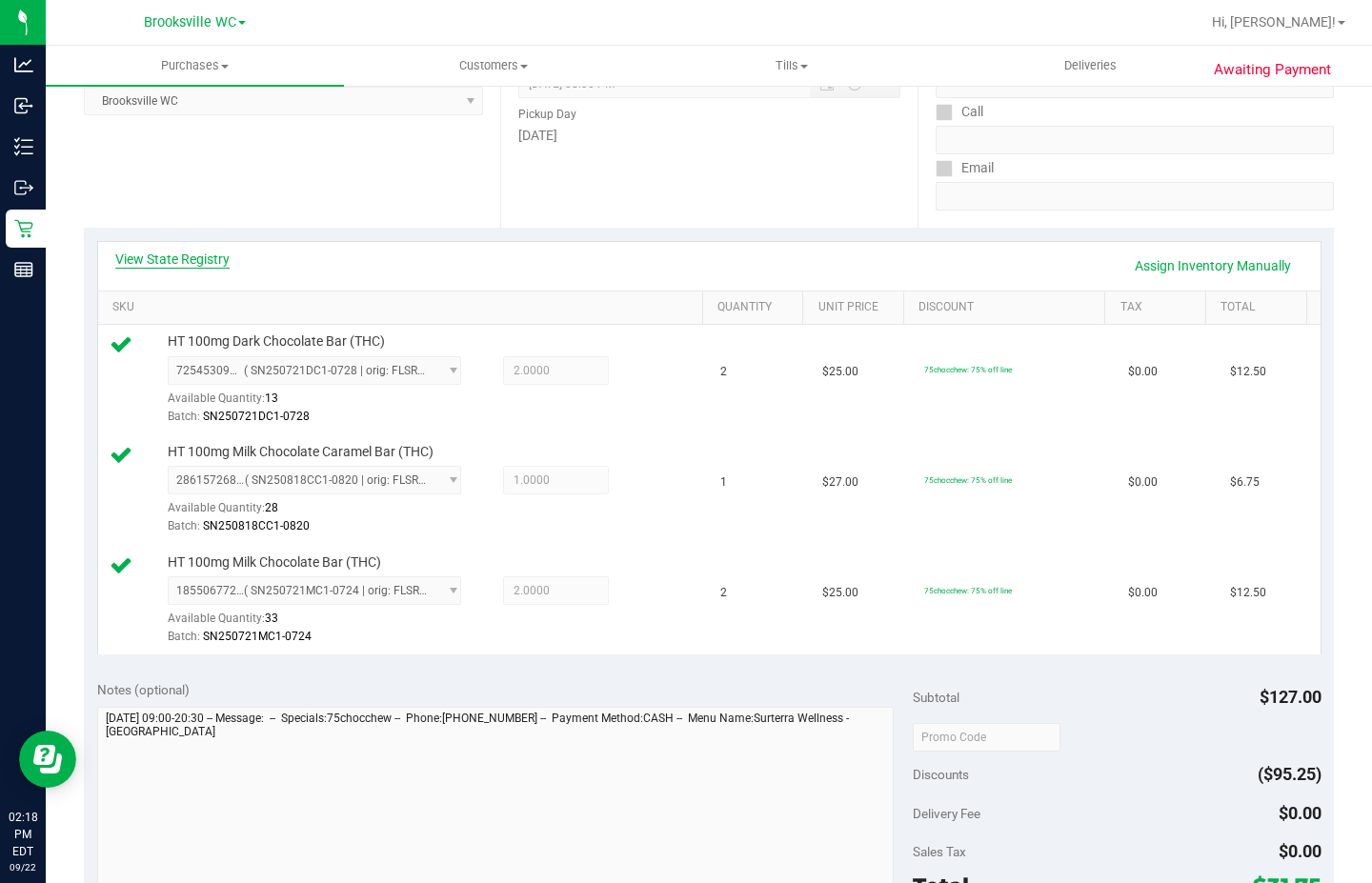
click at [209, 252] on link "View State Registry" at bounding box center [172, 259] width 114 height 19
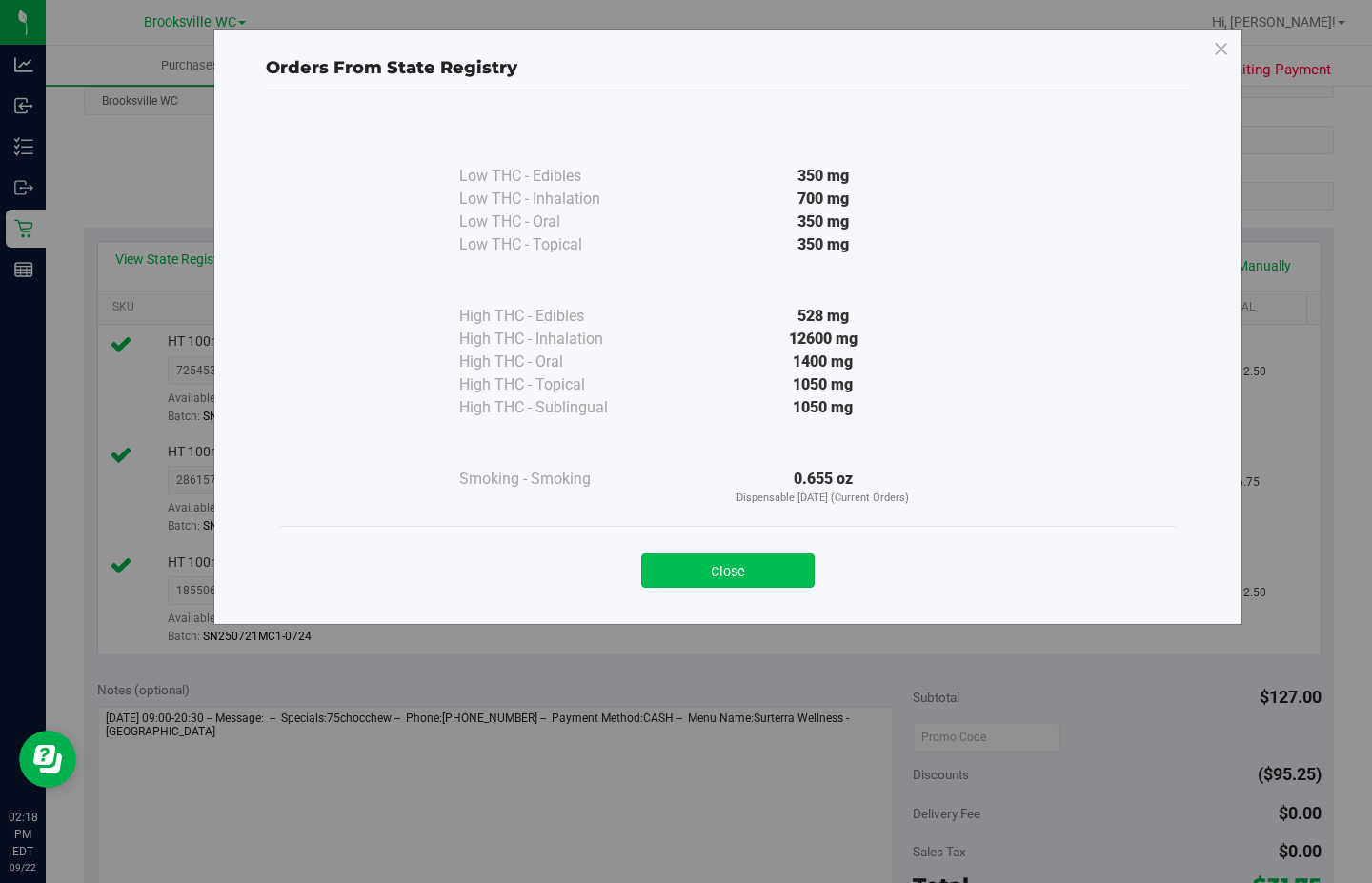
click at [763, 565] on button "Close" at bounding box center [728, 570] width 173 height 35
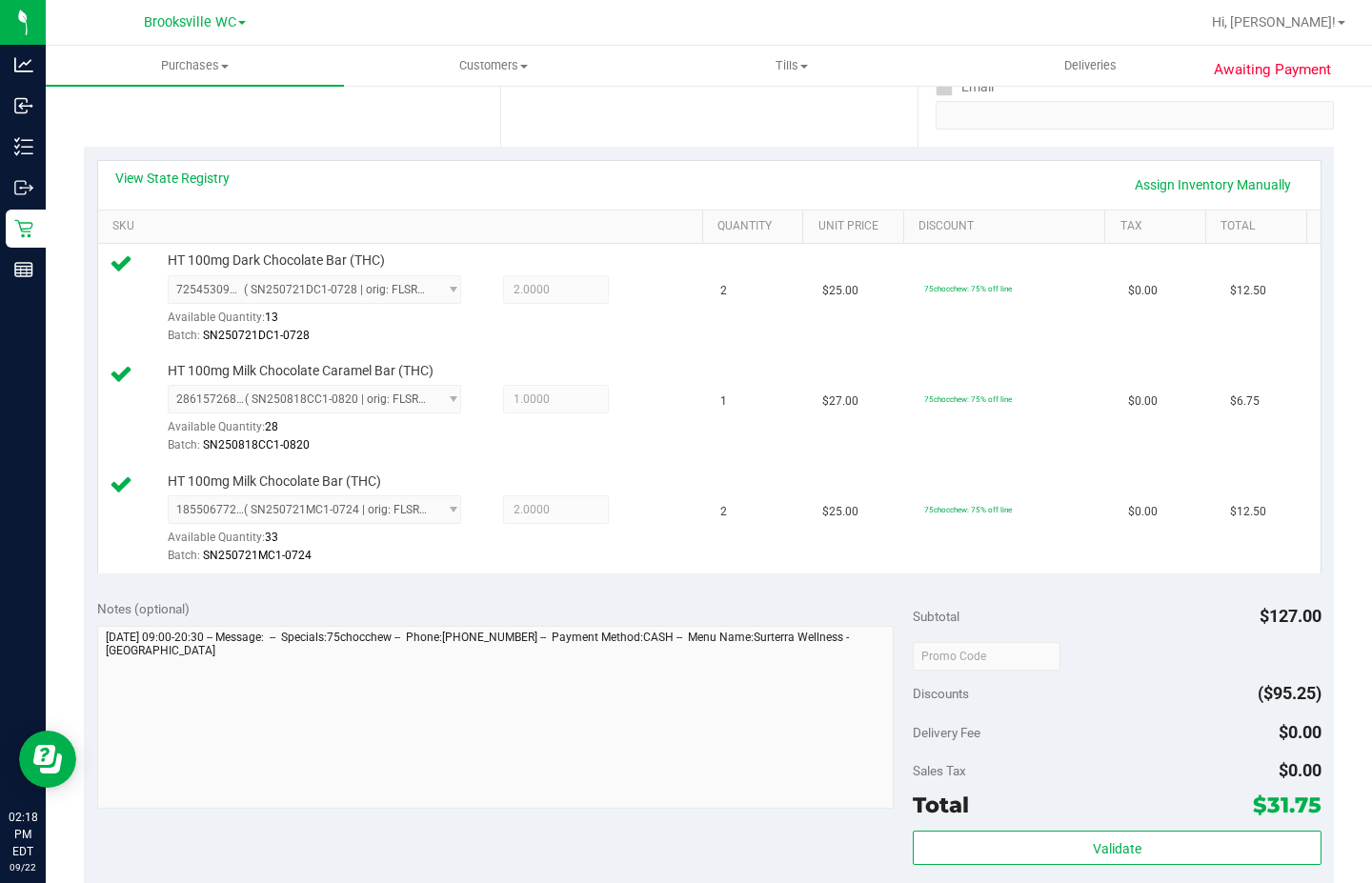
scroll to position [667, 0]
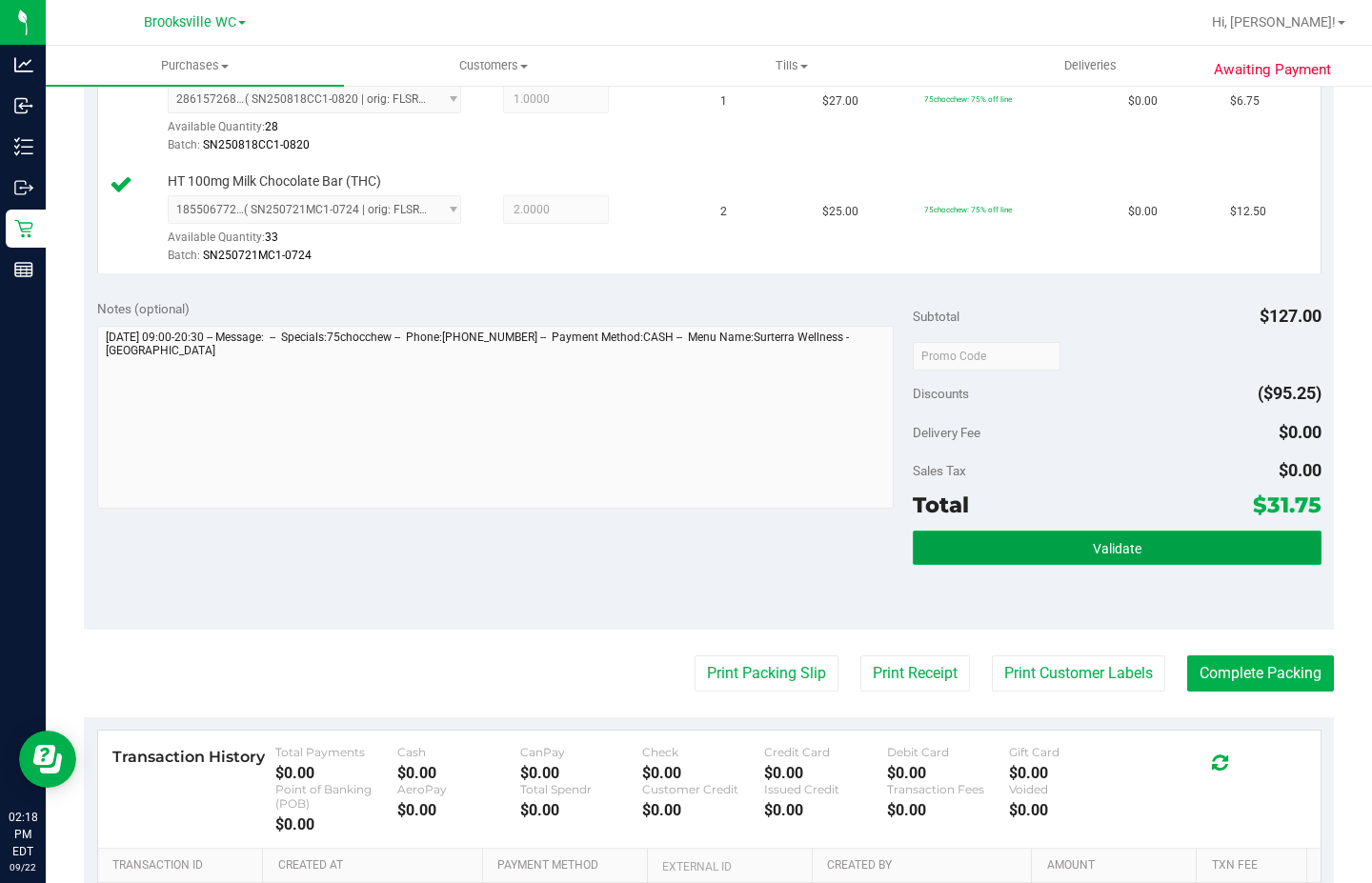
click at [1099, 532] on button "Validate" at bounding box center [1117, 548] width 408 height 35
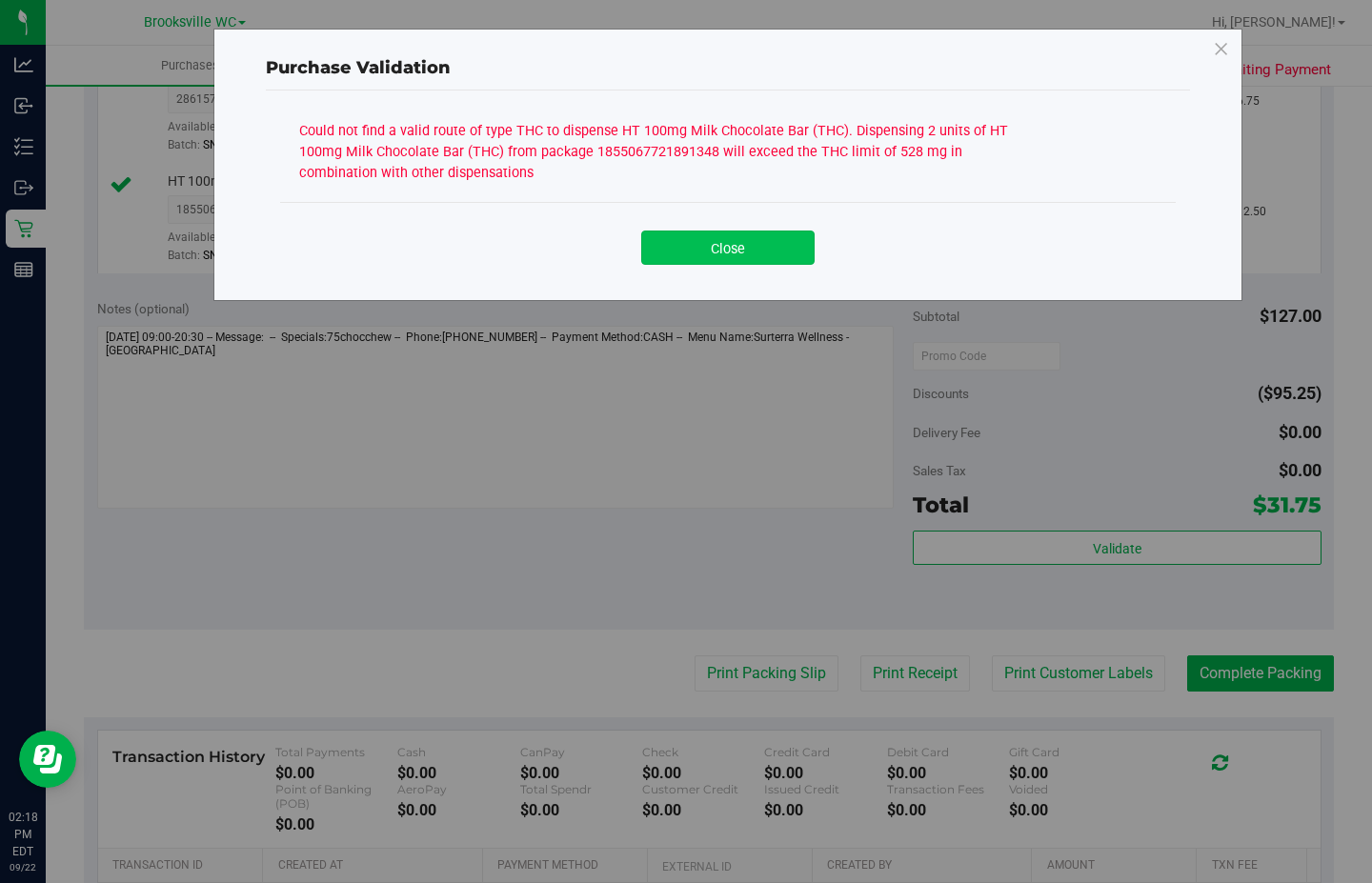
click at [718, 247] on button "Close" at bounding box center [728, 248] width 173 height 35
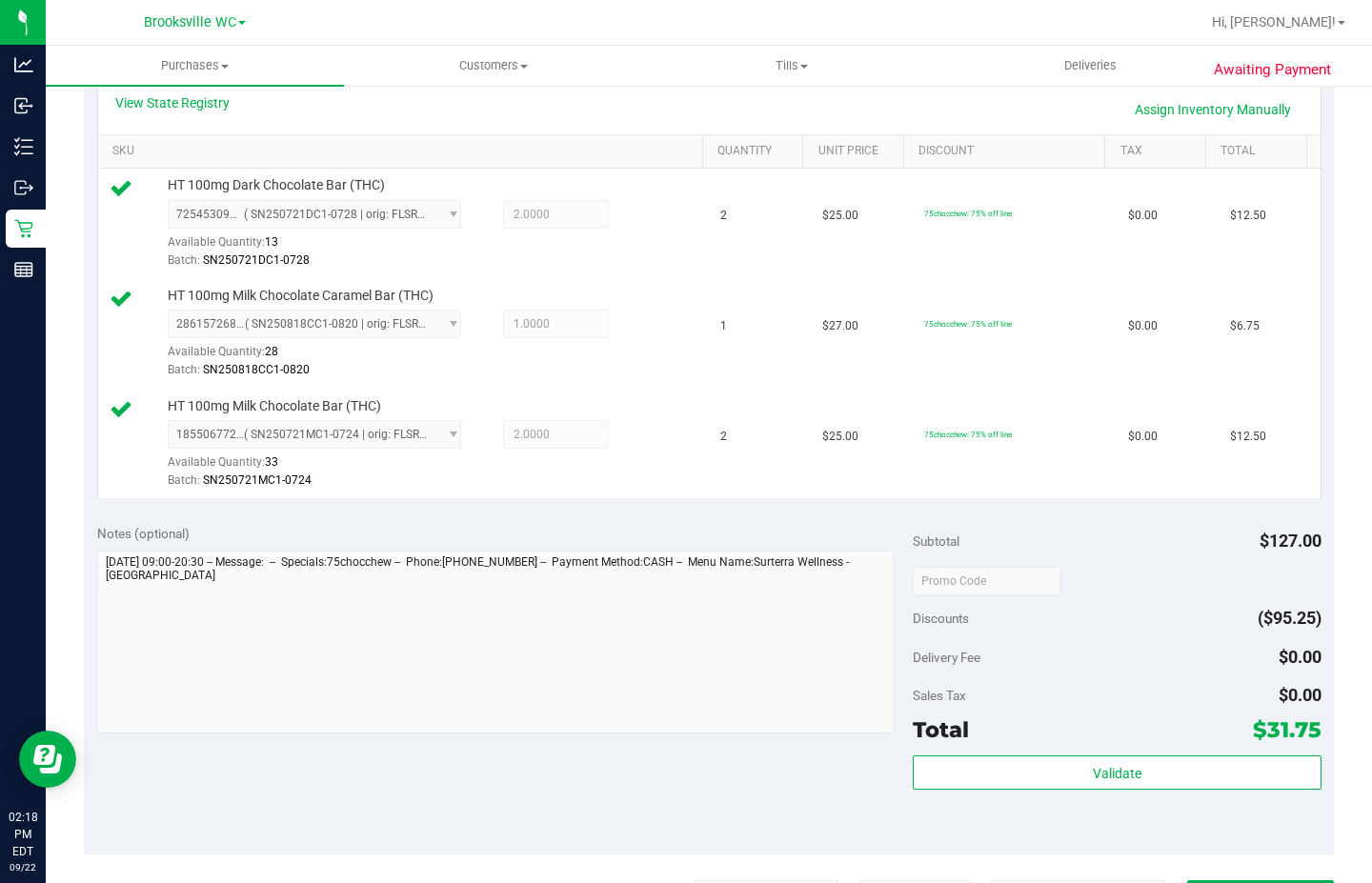
scroll to position [190, 0]
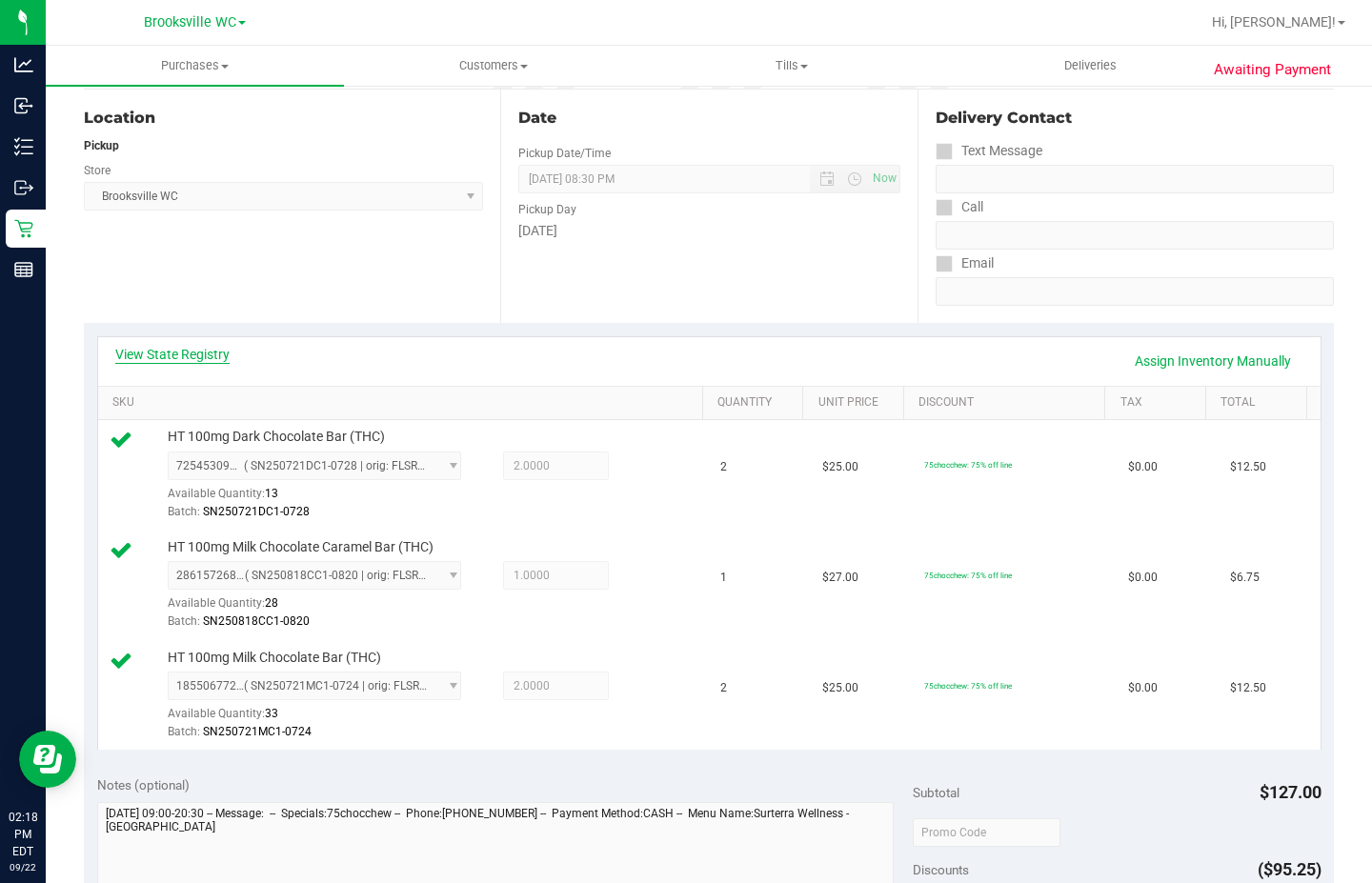
drag, startPoint x: 218, startPoint y: 335, endPoint x: 217, endPoint y: 345, distance: 10.0
click at [216, 339] on div "View State Registry Assign Inventory Manually SKU Quantity Unit Price Discount …" at bounding box center [708, 543] width 1250 height 441
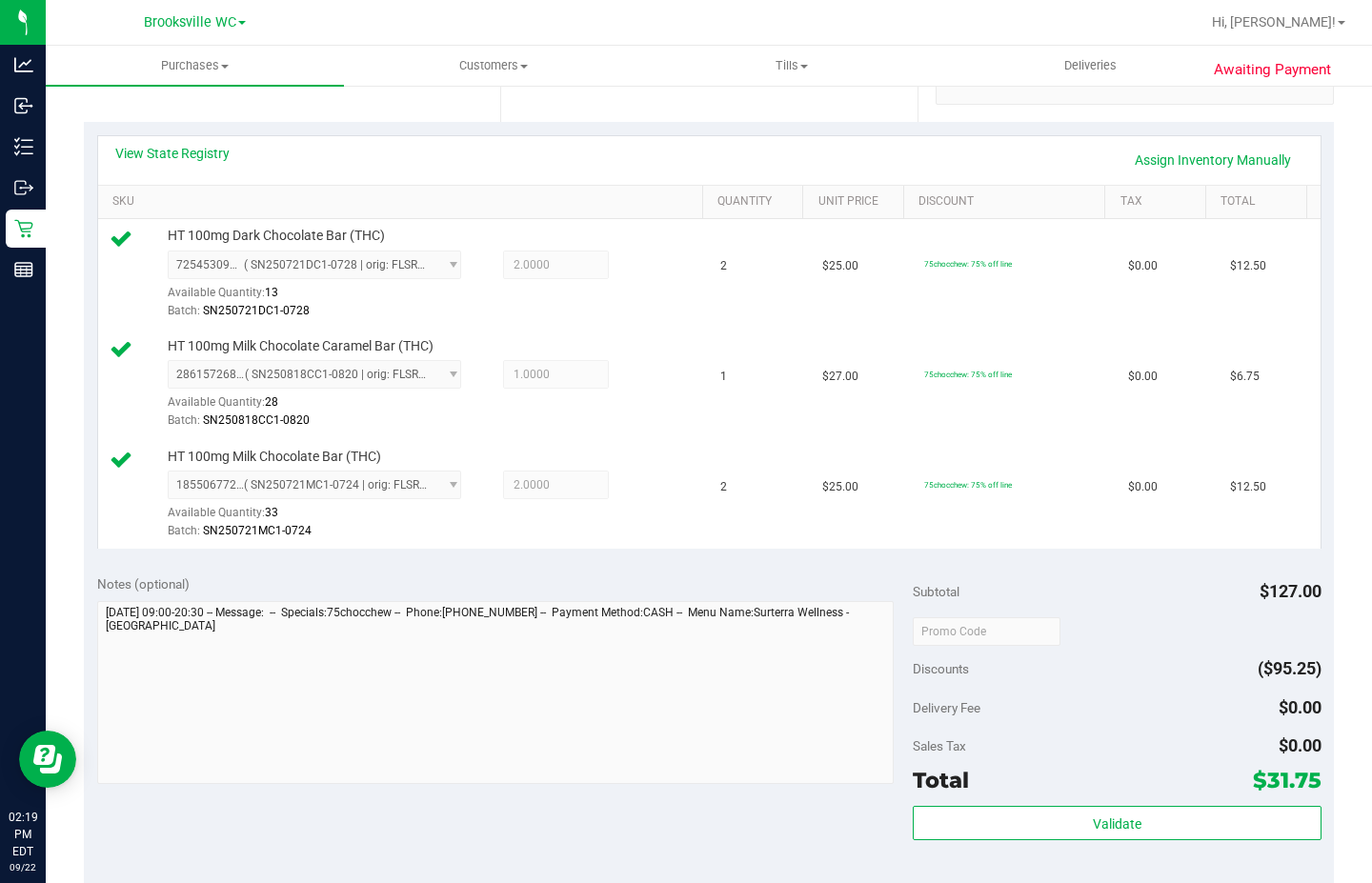
scroll to position [571, 0]
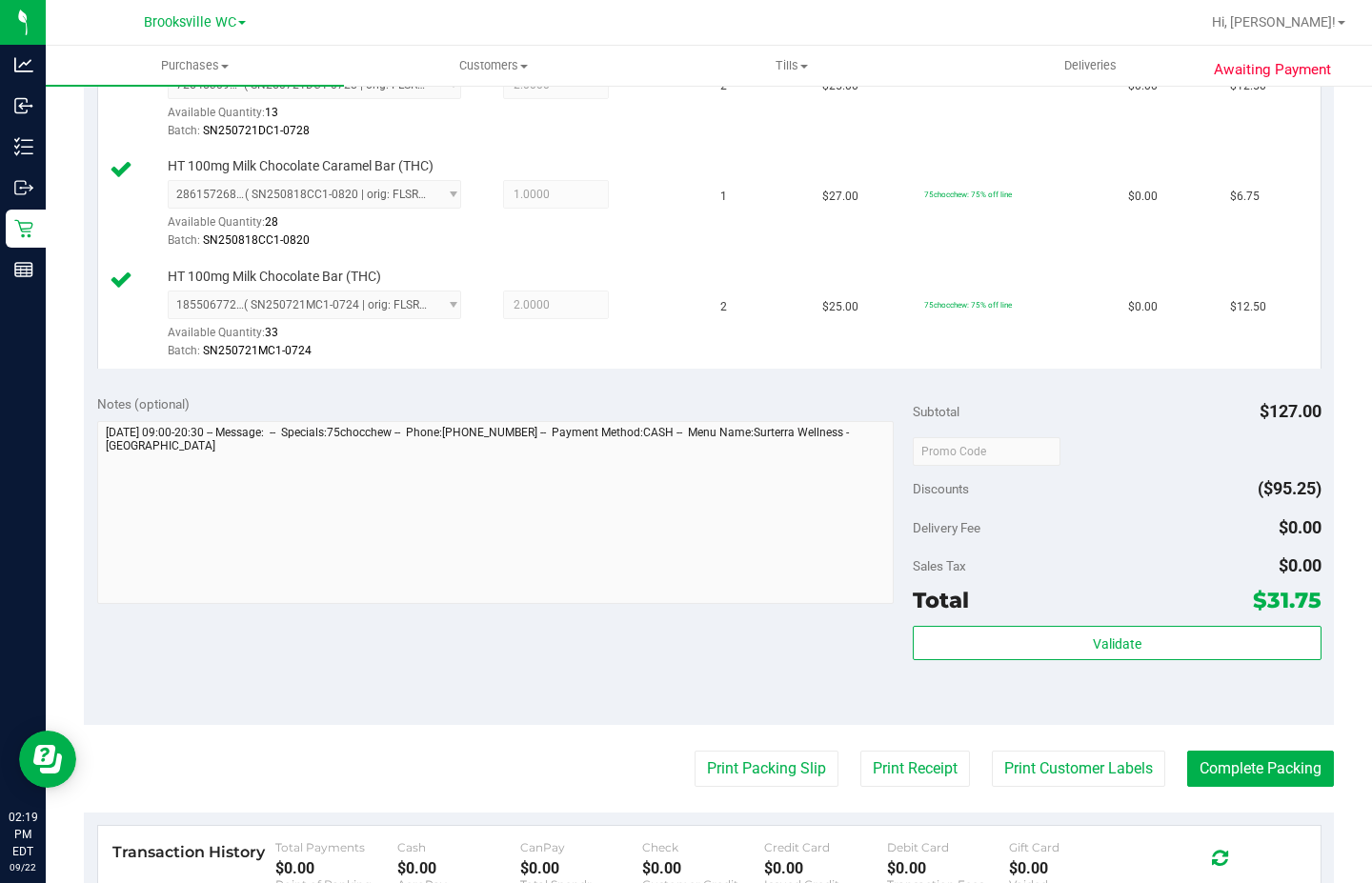
click at [1091, 663] on div "Validate" at bounding box center [1117, 669] width 408 height 86
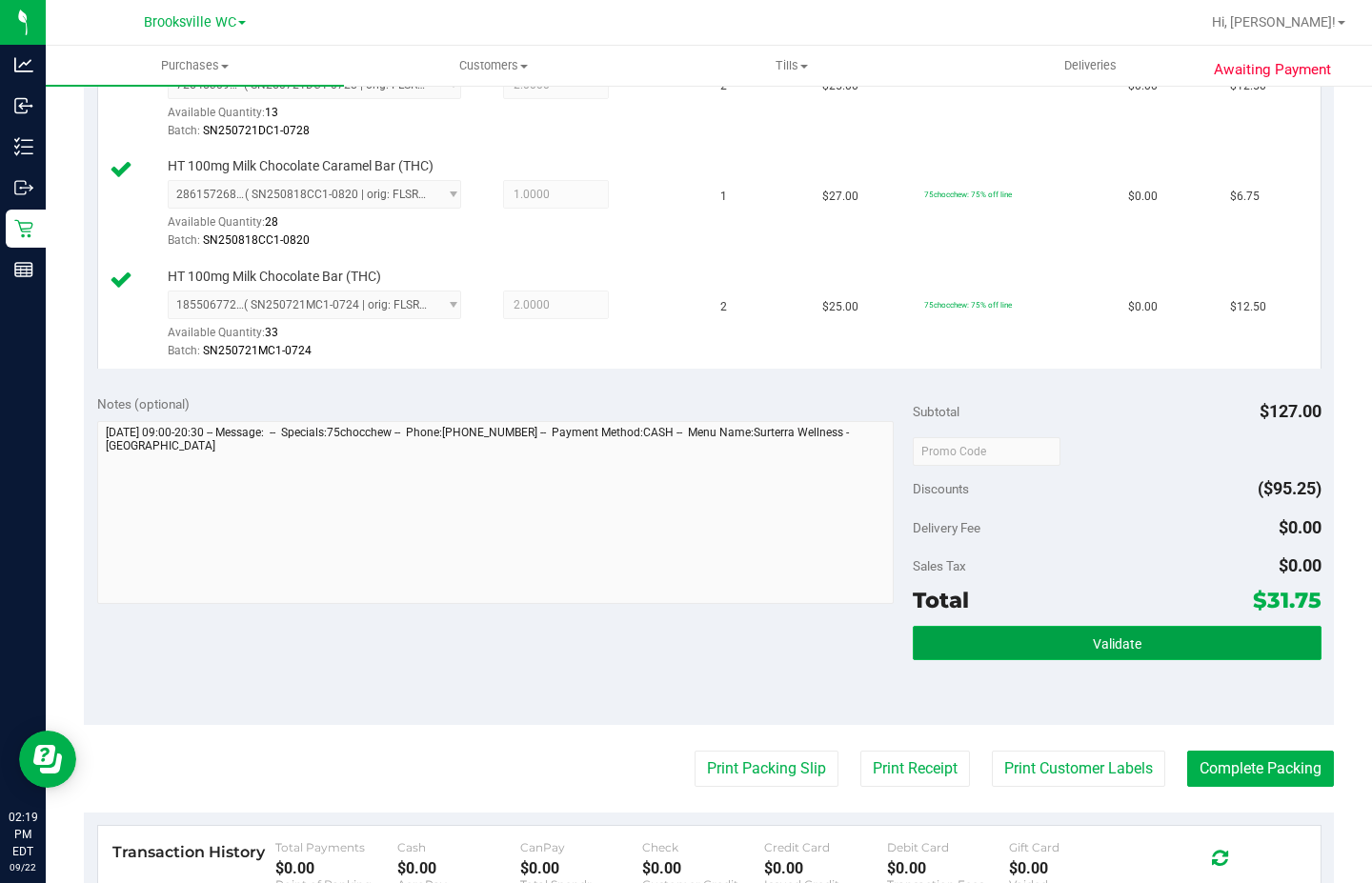
click at [1093, 639] on span "Validate" at bounding box center [1117, 644] width 49 height 15
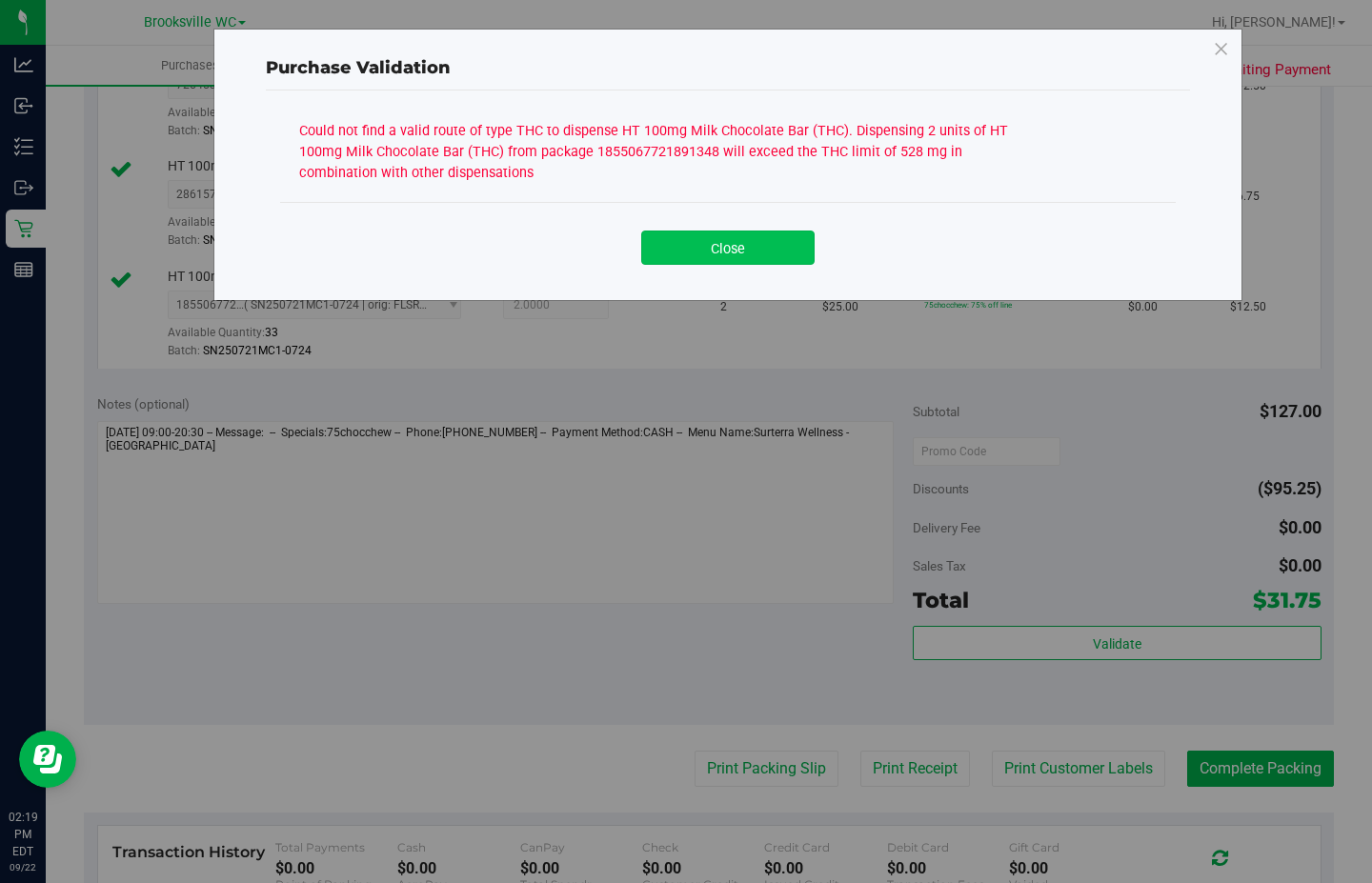
click at [760, 248] on button "Close" at bounding box center [728, 248] width 173 height 35
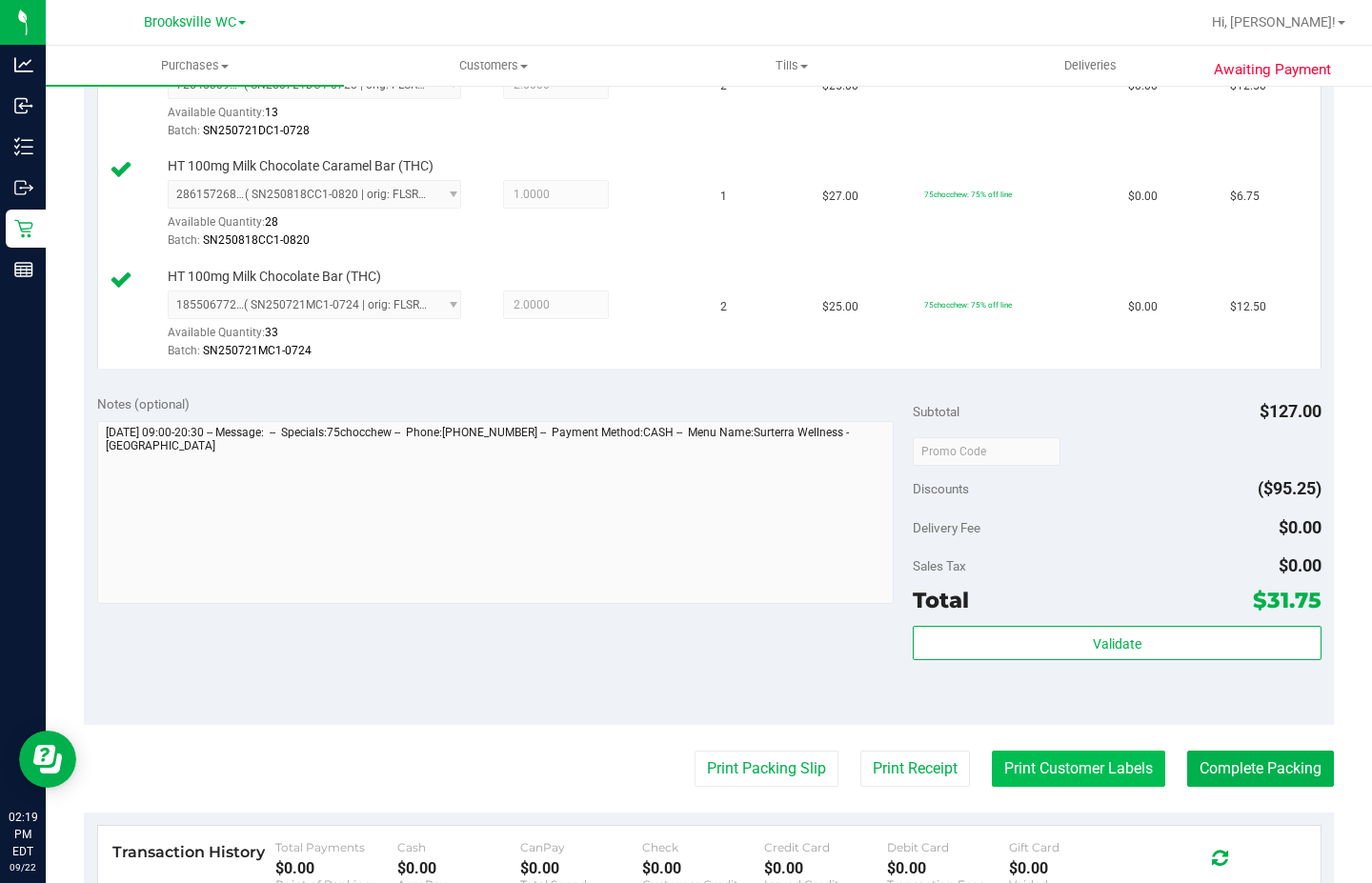
click at [1136, 768] on button "Print Customer Labels" at bounding box center [1079, 769] width 173 height 37
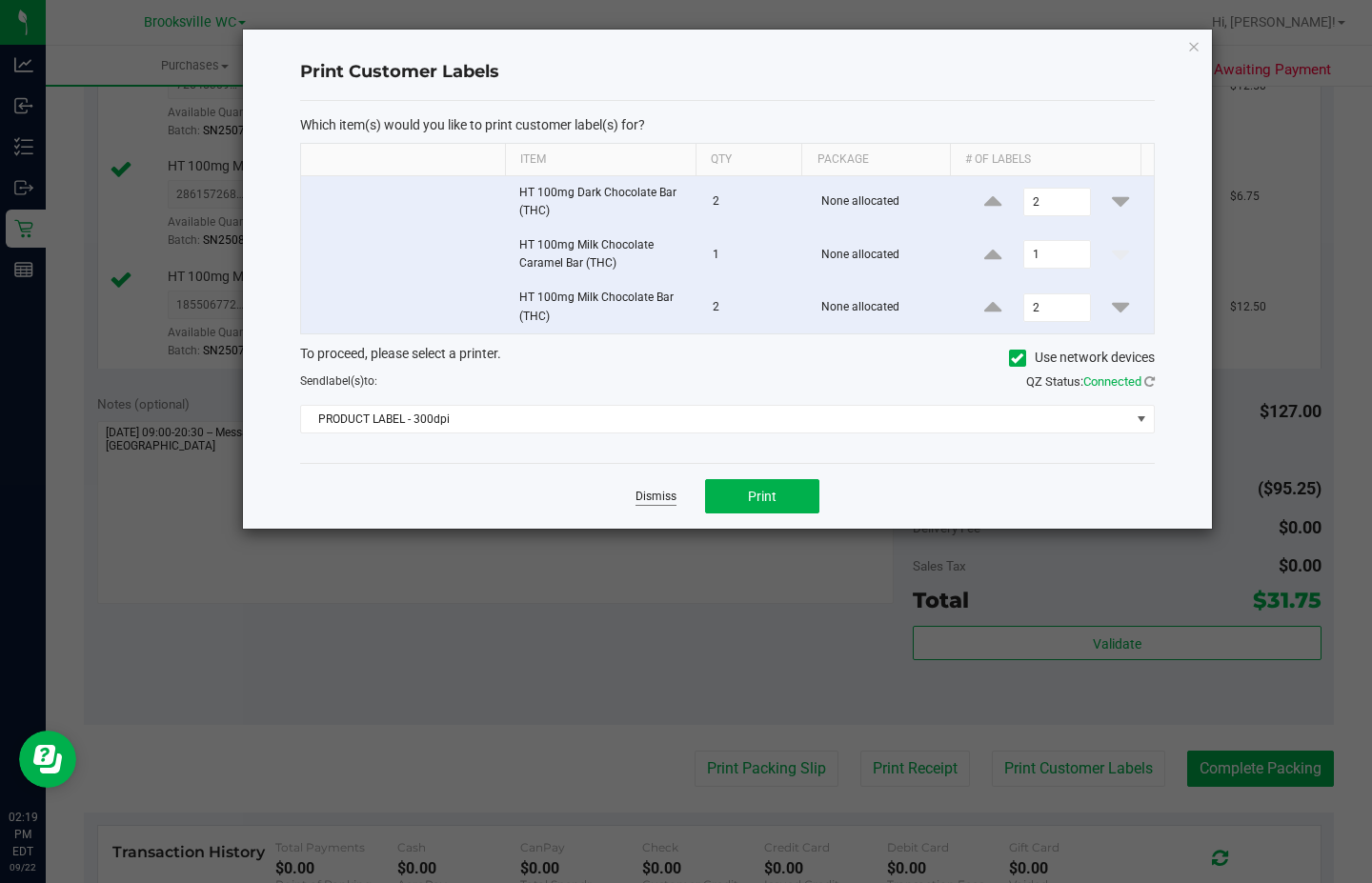
click at [655, 492] on link "Dismiss" at bounding box center [656, 496] width 41 height 16
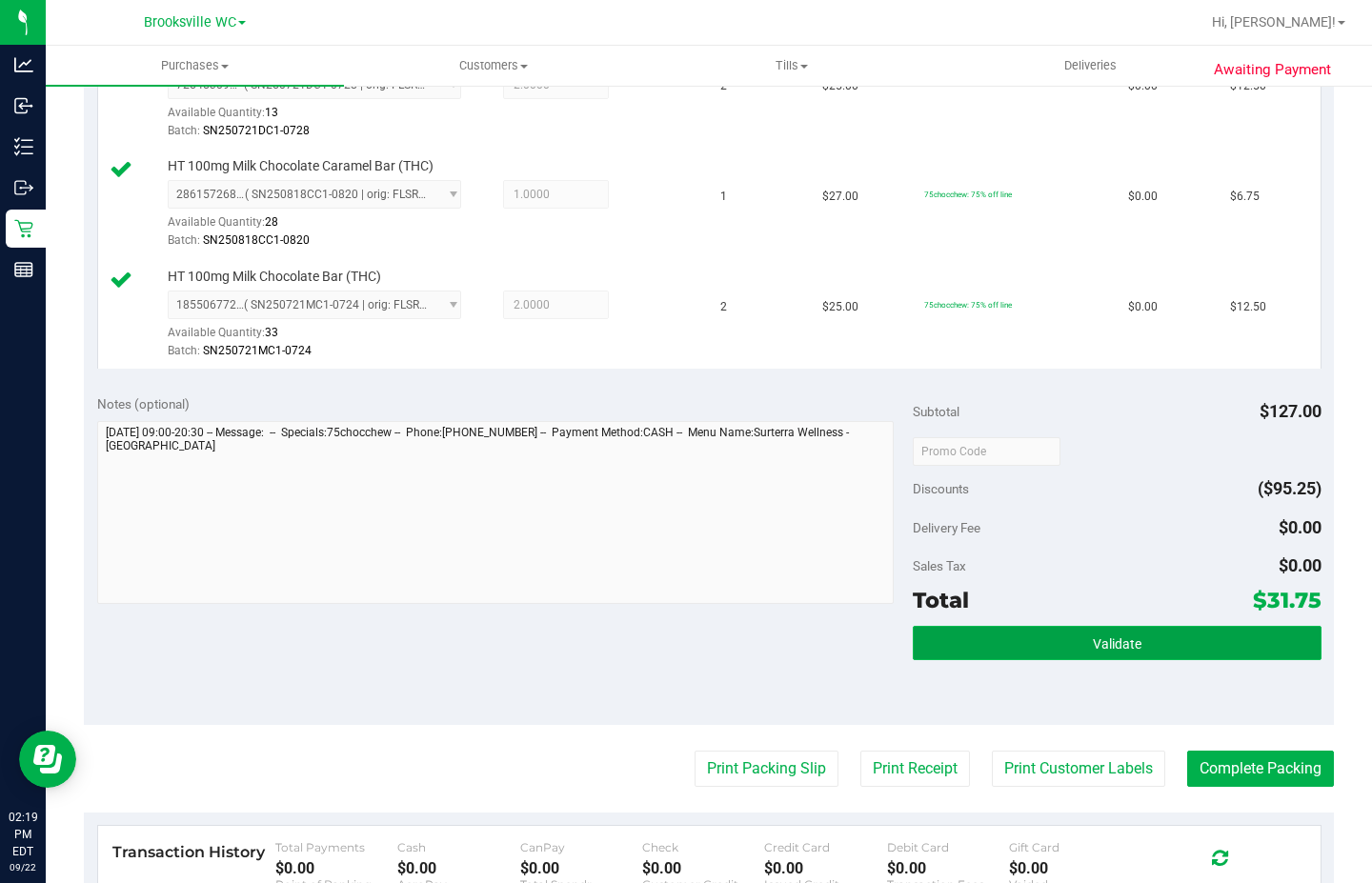
click at [940, 643] on button "Validate" at bounding box center [1117, 643] width 408 height 35
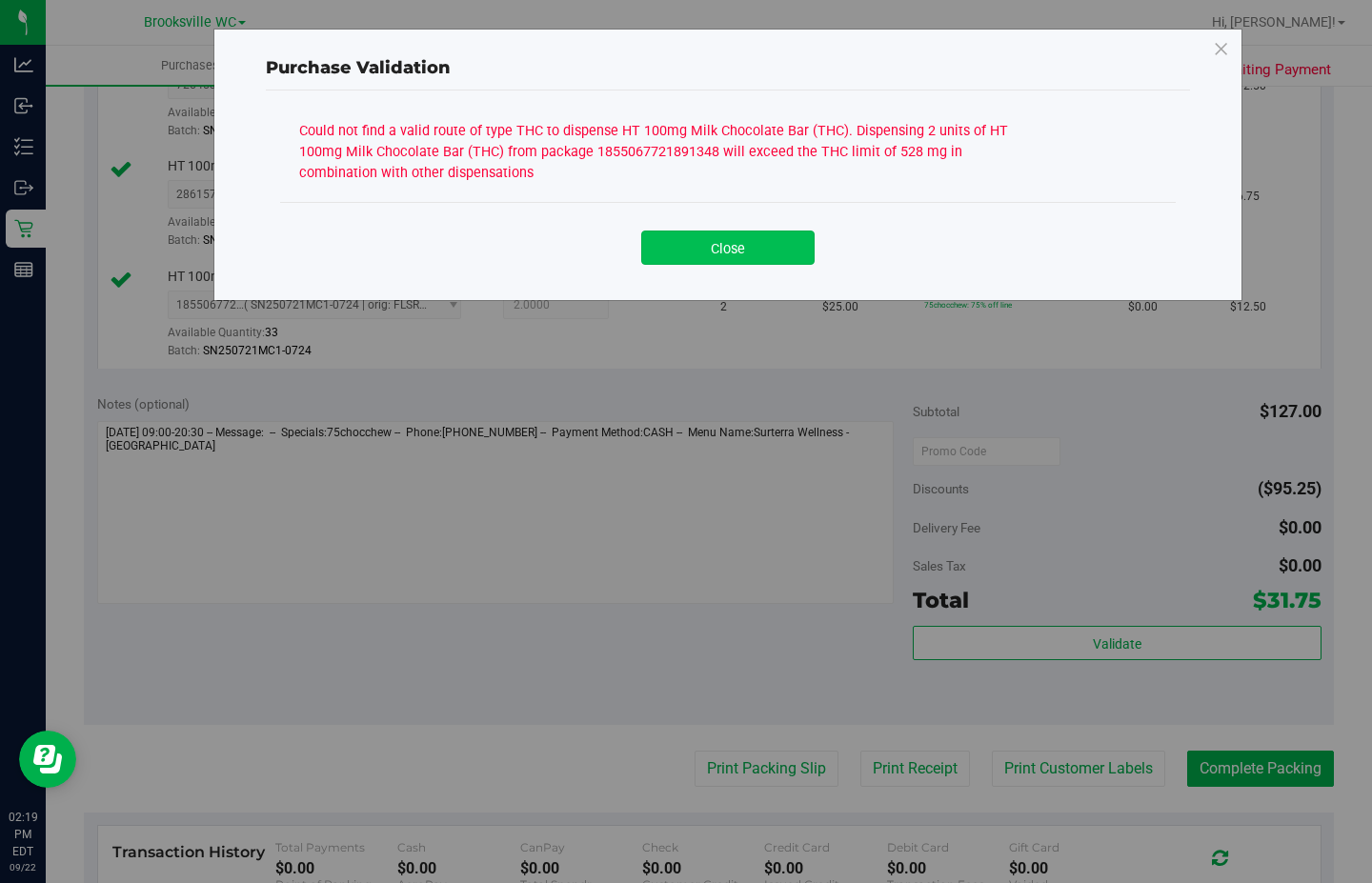
click at [747, 257] on button "Close" at bounding box center [728, 248] width 173 height 35
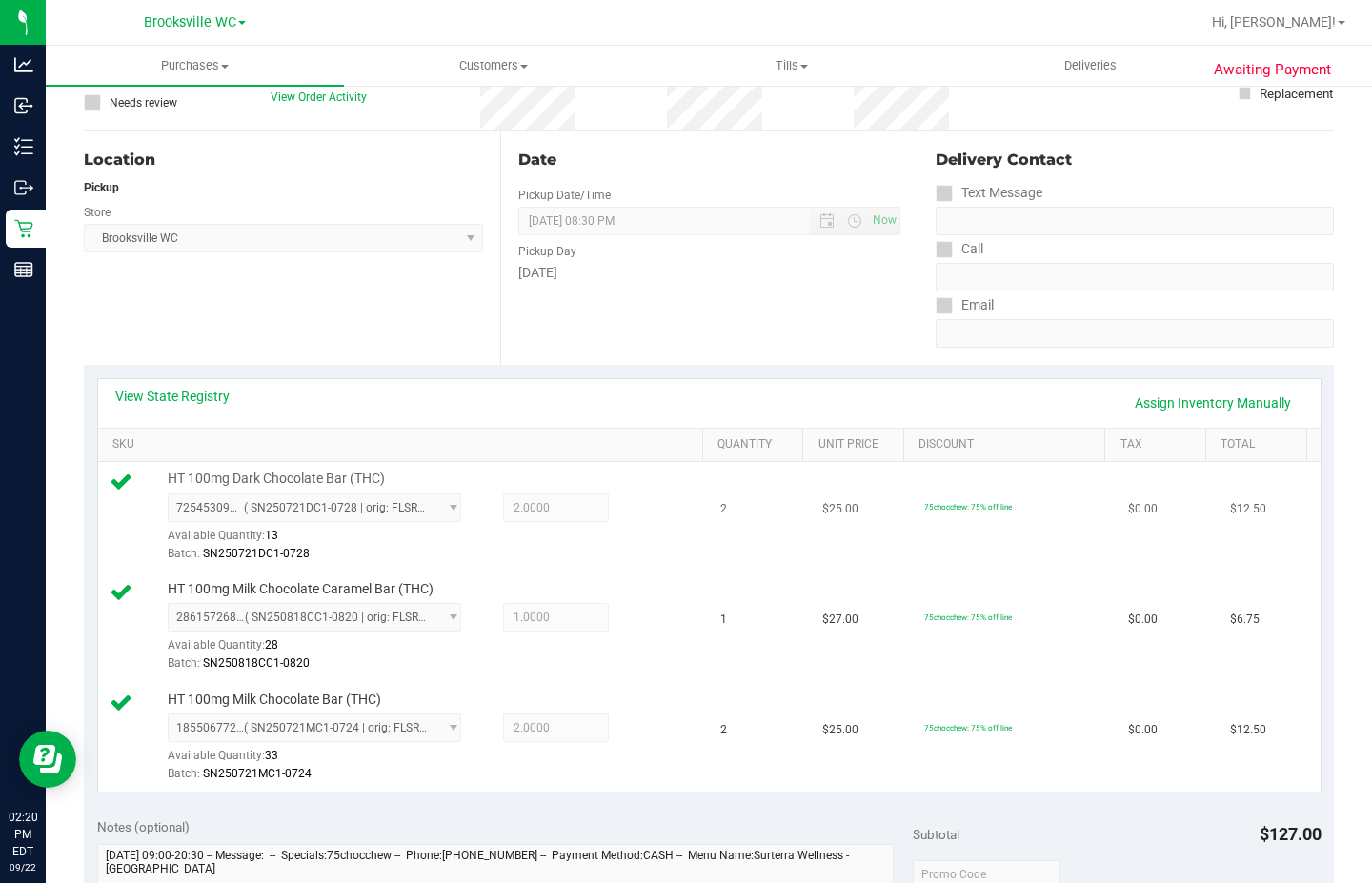
scroll to position [286, 0]
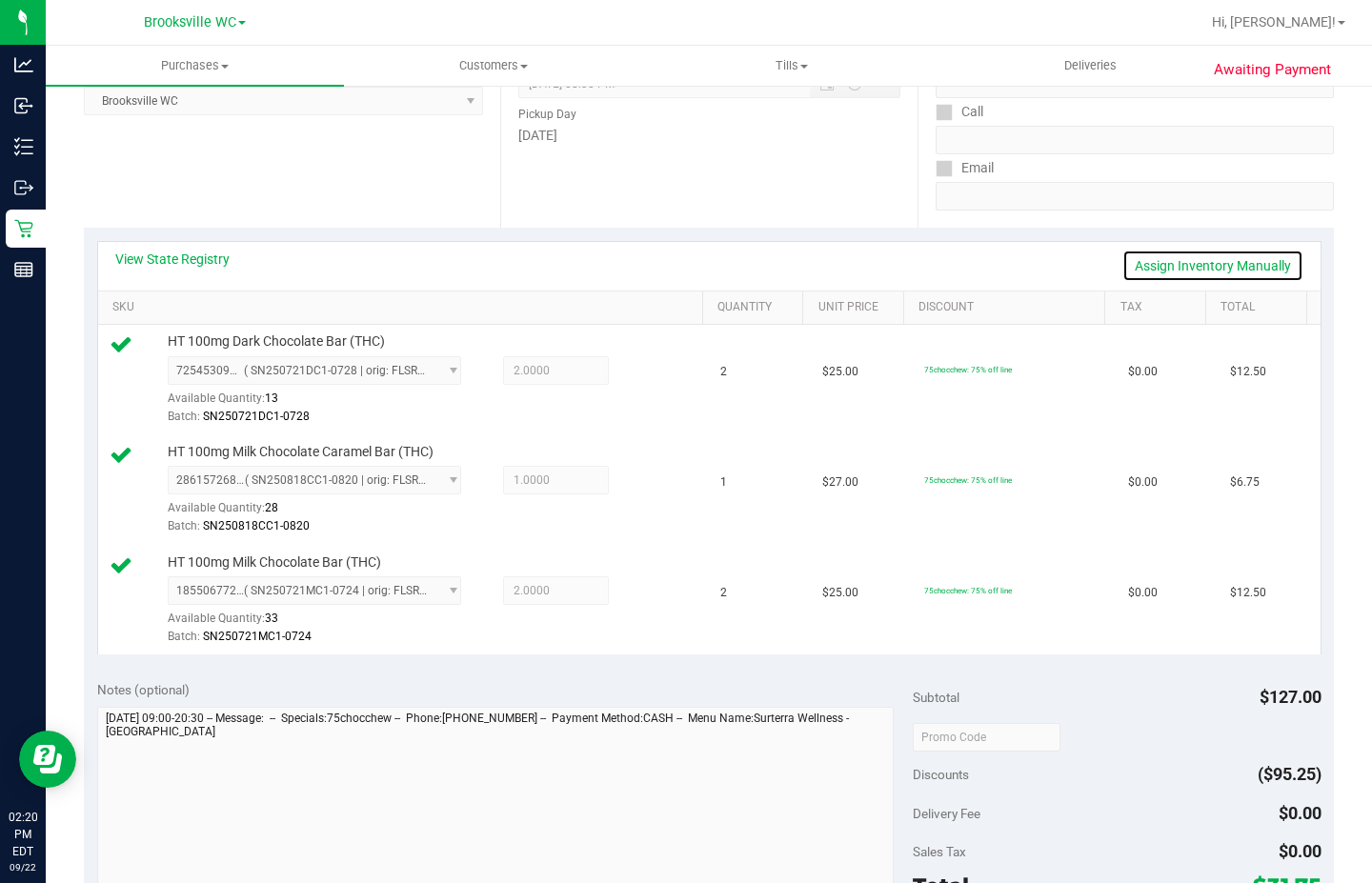
click at [1152, 252] on link "Assign Inventory Manually" at bounding box center [1213, 265] width 181 height 33
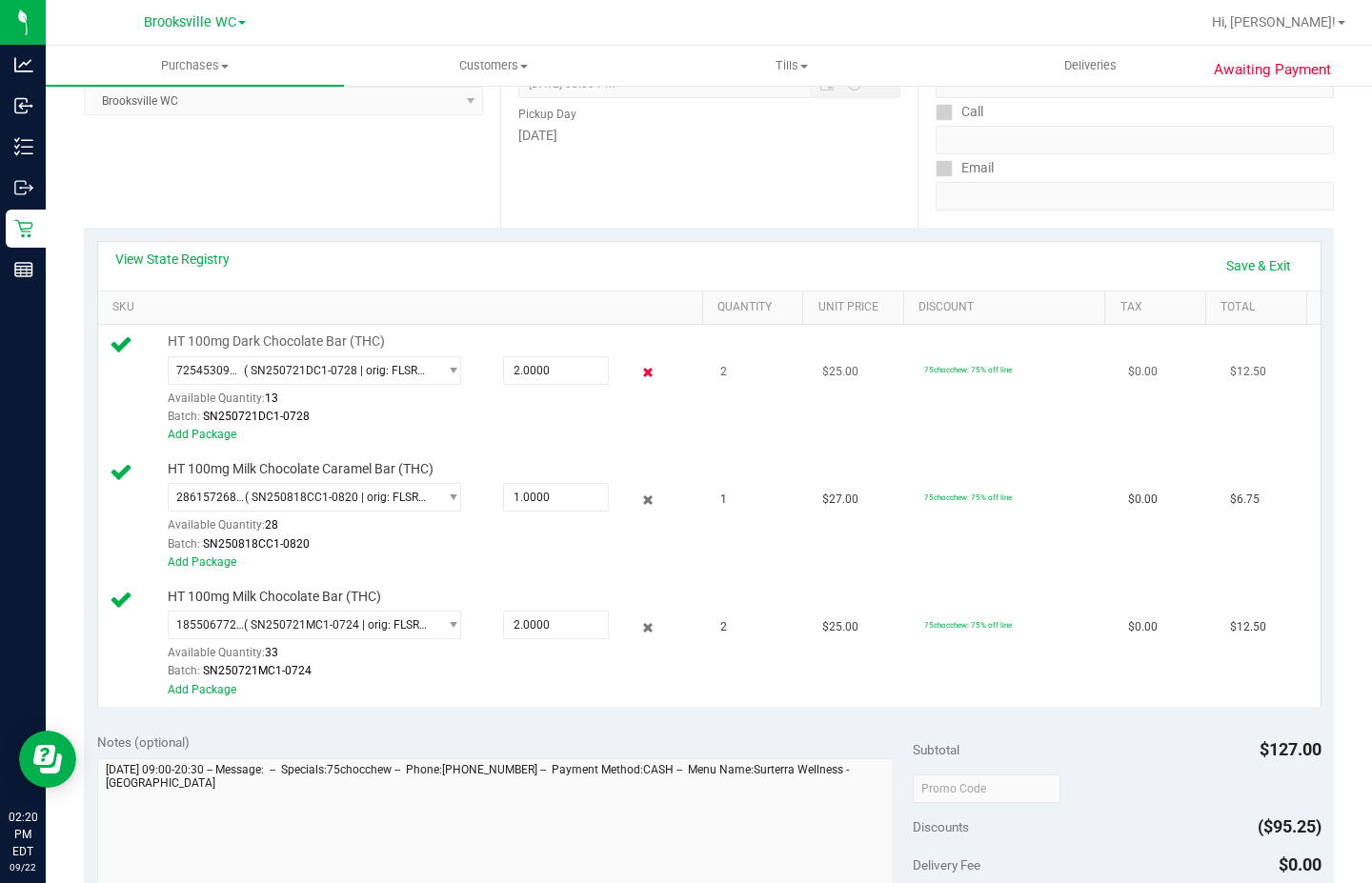
click at [643, 375] on icon at bounding box center [648, 372] width 20 height 22
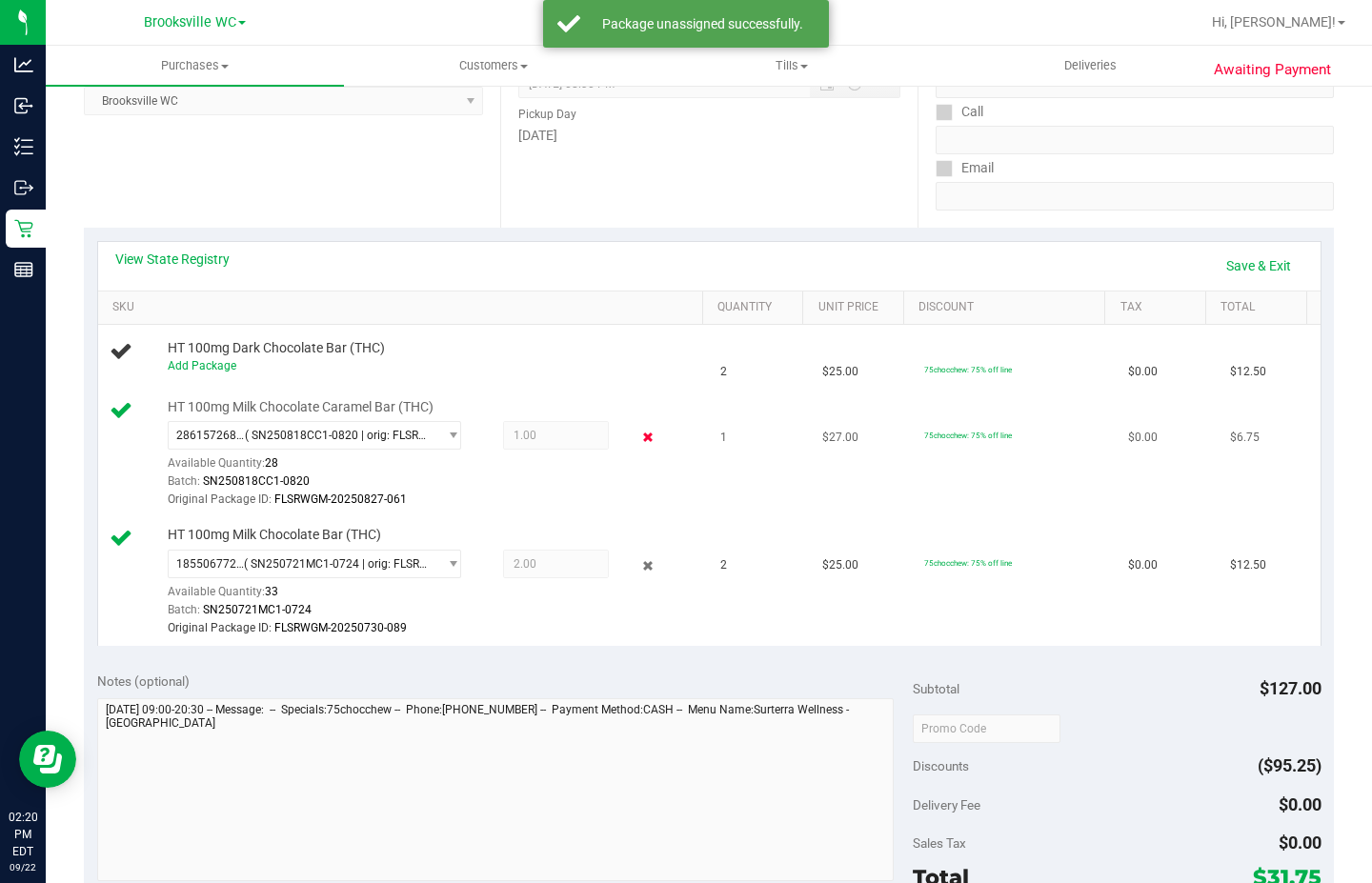
click at [638, 432] on icon at bounding box center [648, 438] width 20 height 22
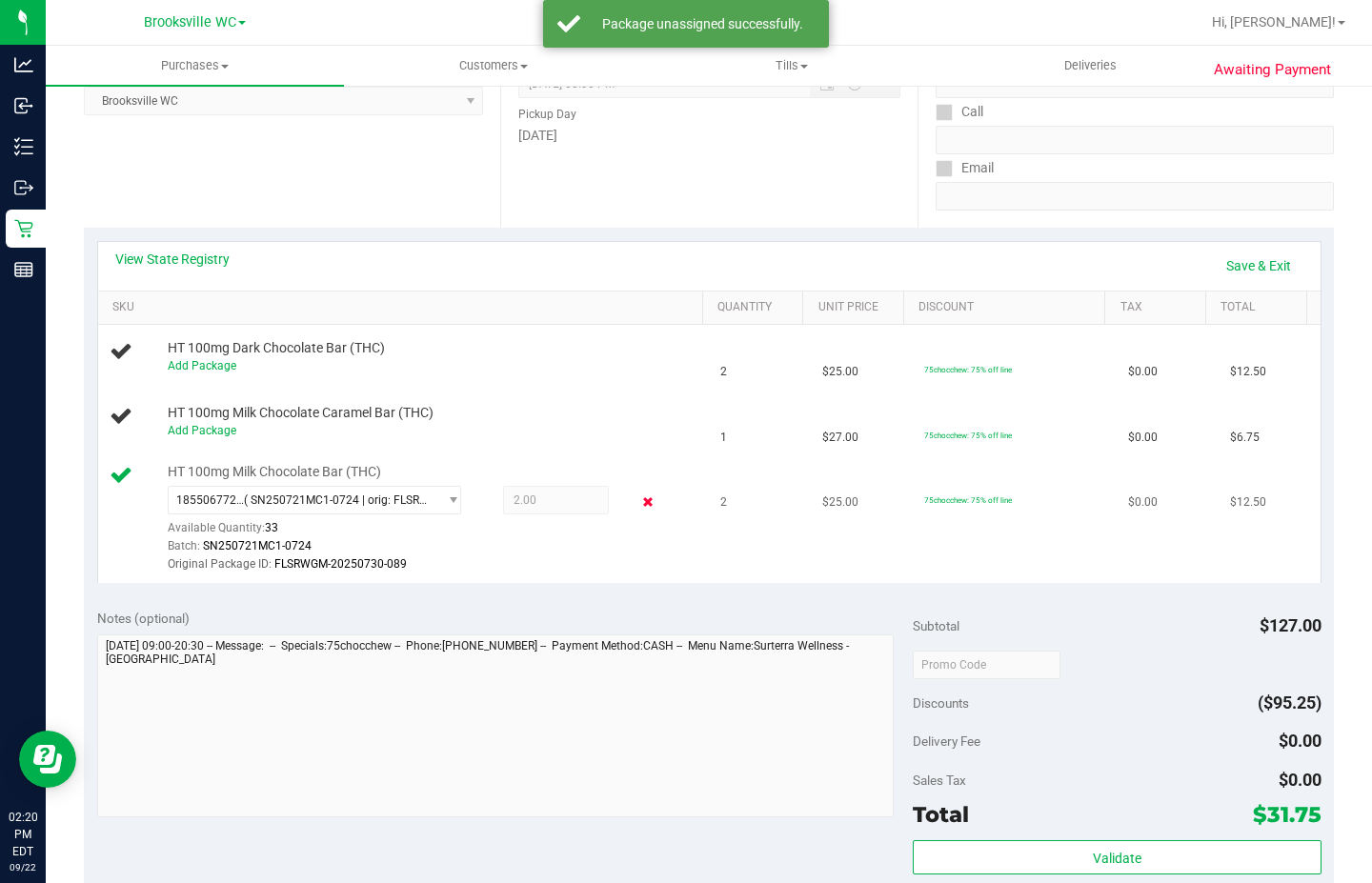
click at [640, 504] on icon at bounding box center [648, 502] width 20 height 22
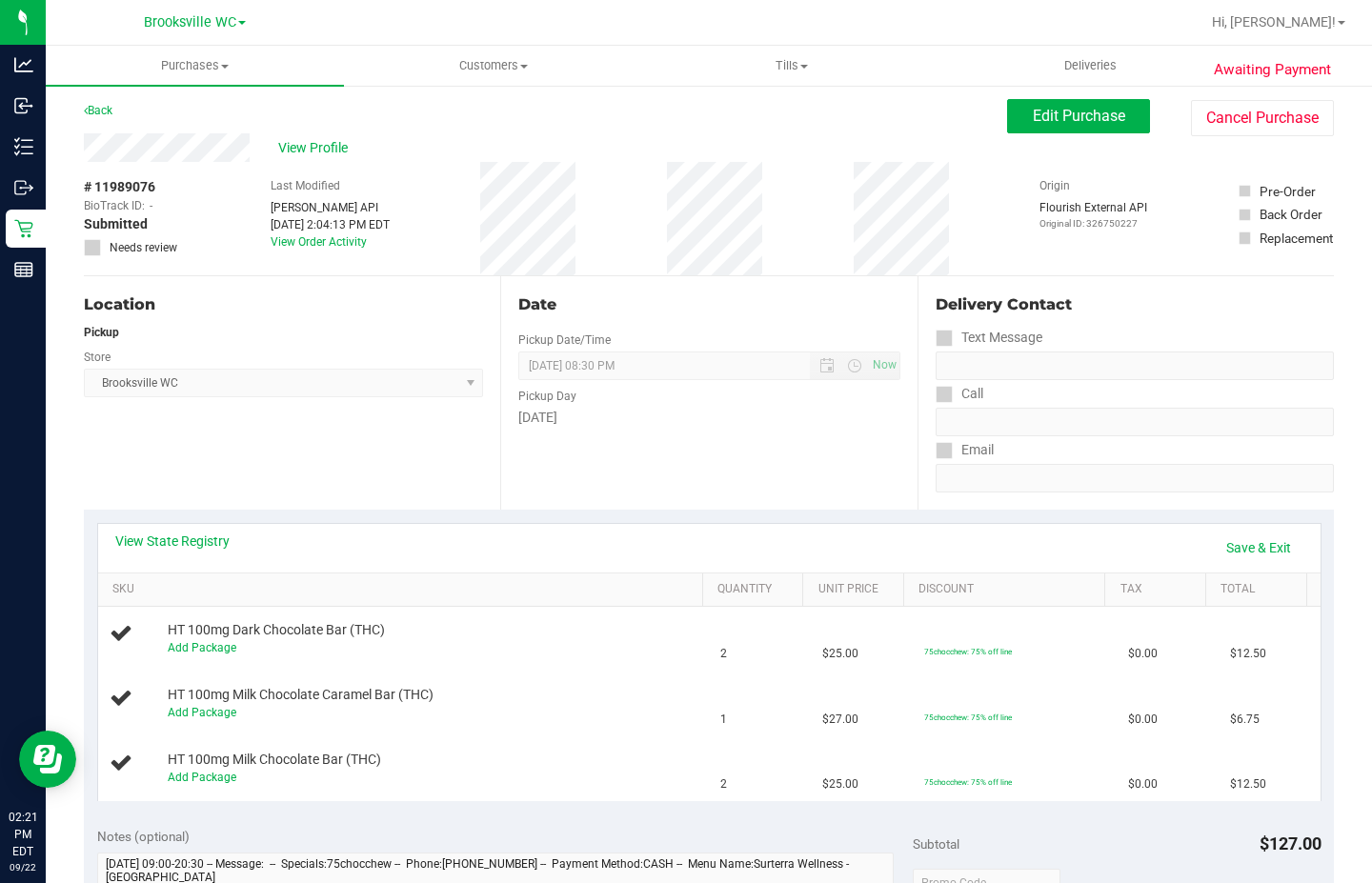
scroll to position [0, 0]
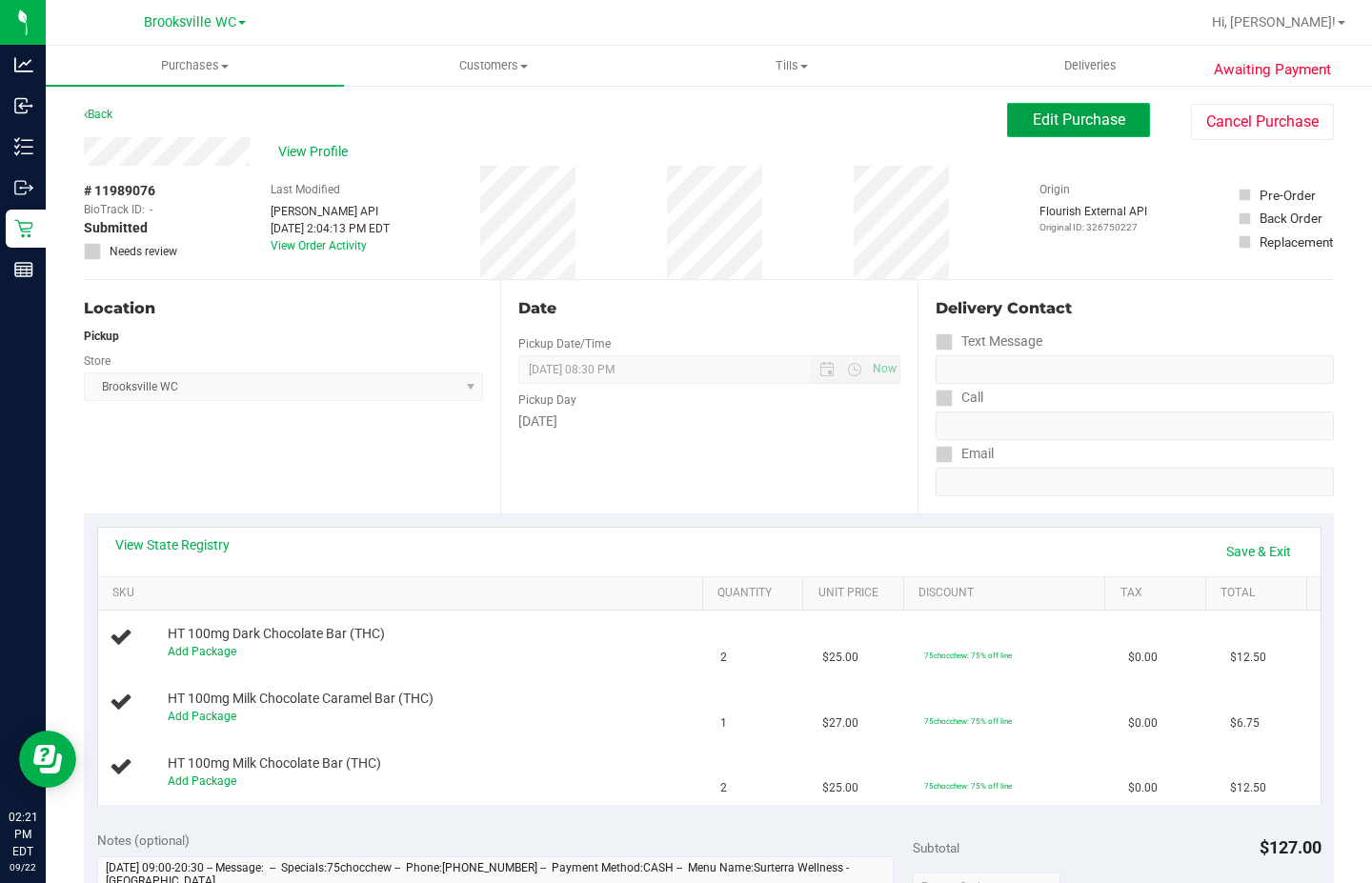
click at [1056, 128] on span "Edit Purchase" at bounding box center [1080, 119] width 92 height 18
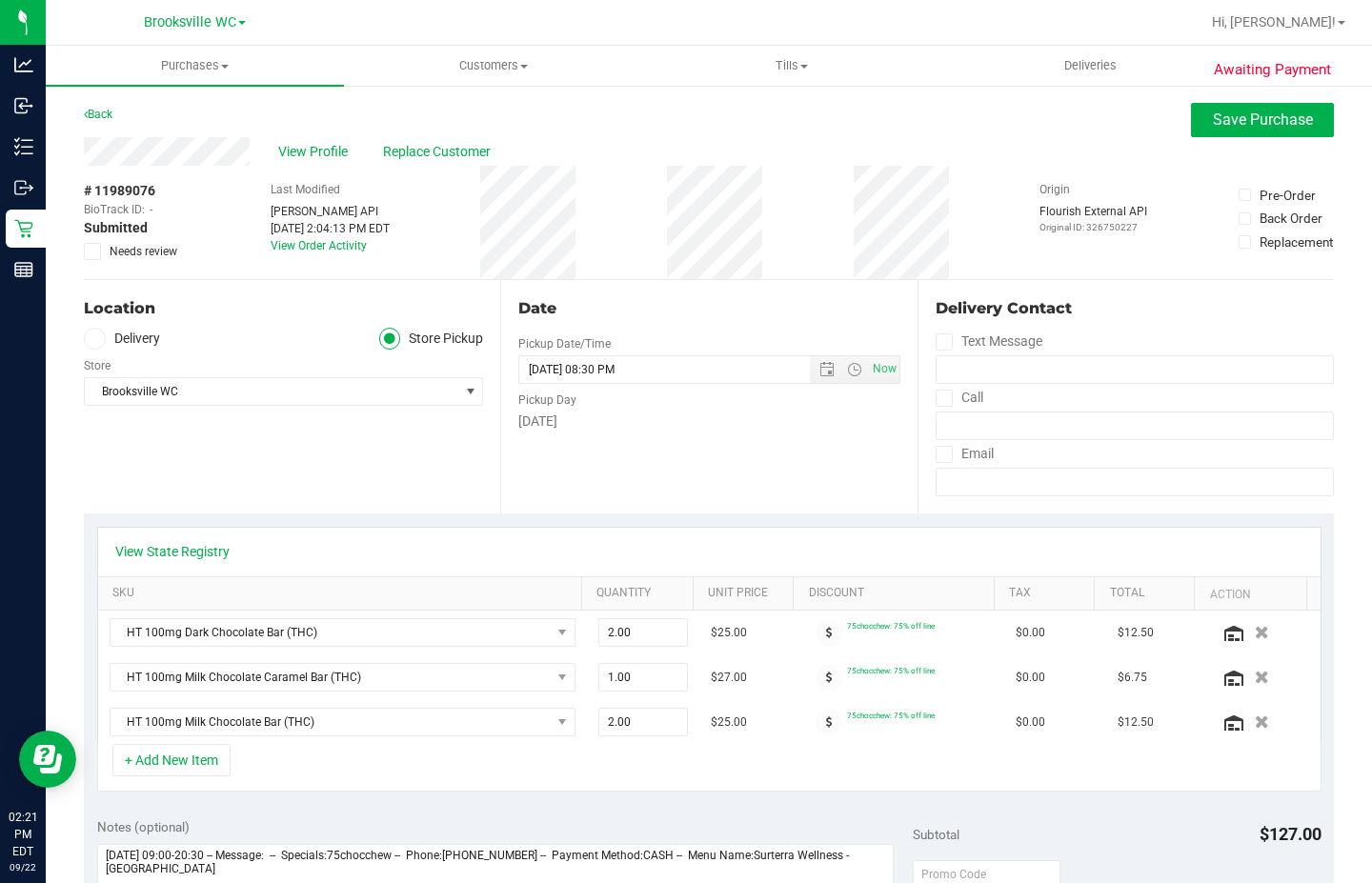
click at [101, 254] on label "Needs review" at bounding box center [131, 252] width 95 height 17
click at [0, 0] on input "Needs review" at bounding box center [0, 0] width 0 height 0
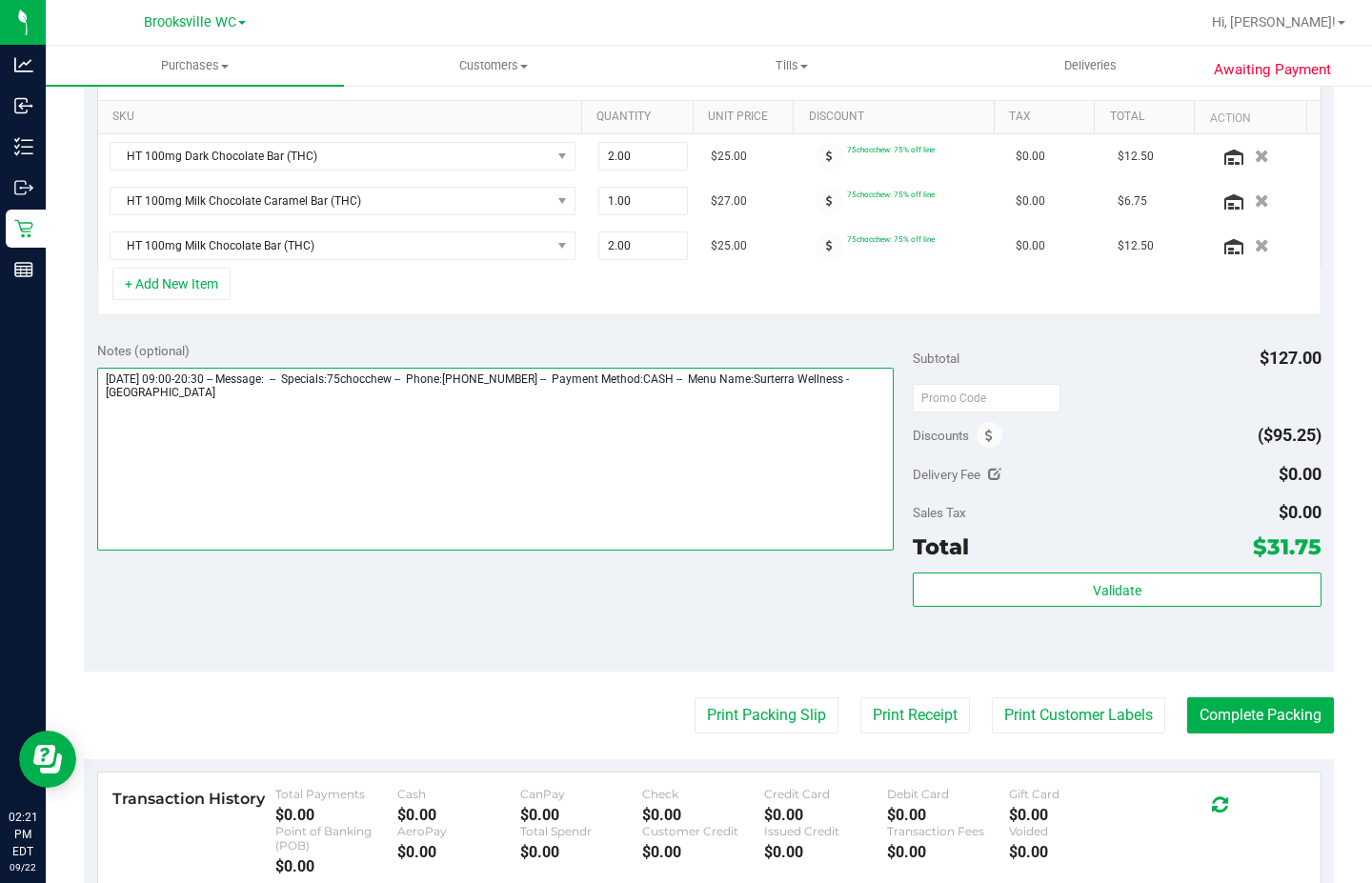
click at [350, 442] on textarea at bounding box center [495, 459] width 798 height 183
type textarea "[DATE] 09:00-20:30 -- Message: -- Specials:75chocchew -- Phone:[PHONE_NUMBER] -…"
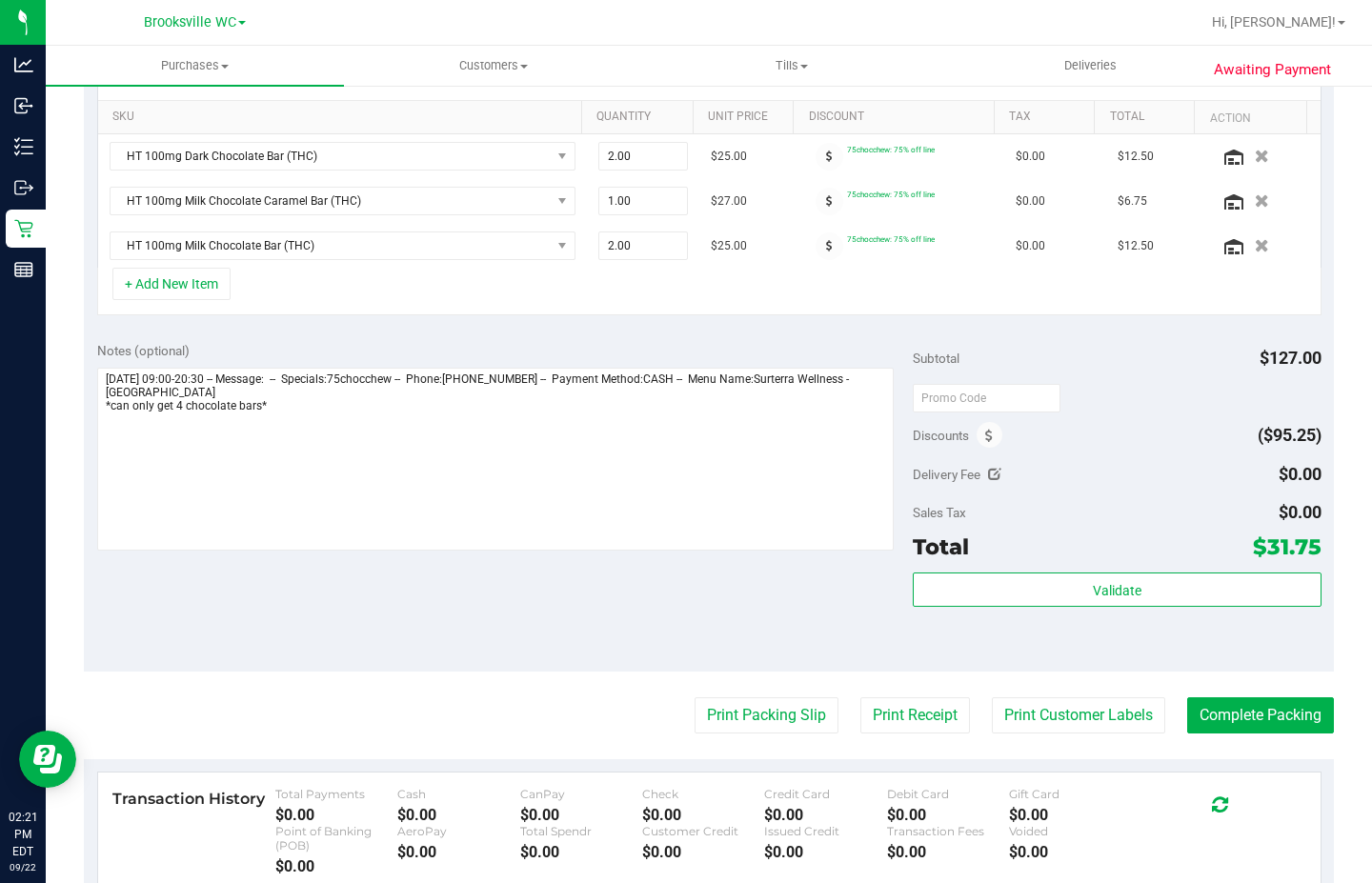
click at [318, 654] on div "Notes (optional) Subtotal $127.00 Discounts ($95.25) Delivery Fee $0.00 Sales T…" at bounding box center [708, 500] width 1250 height 343
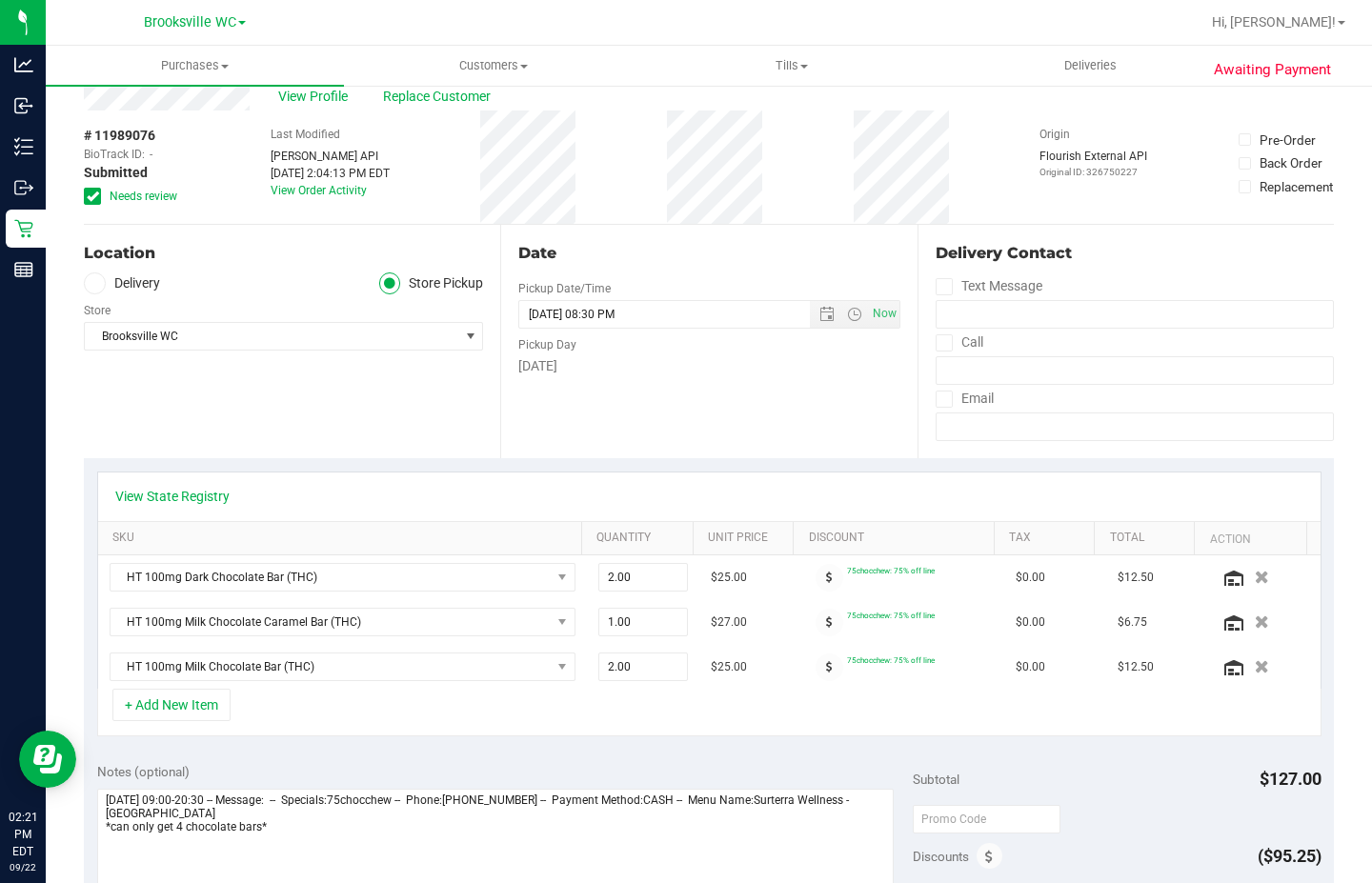
scroll to position [0, 0]
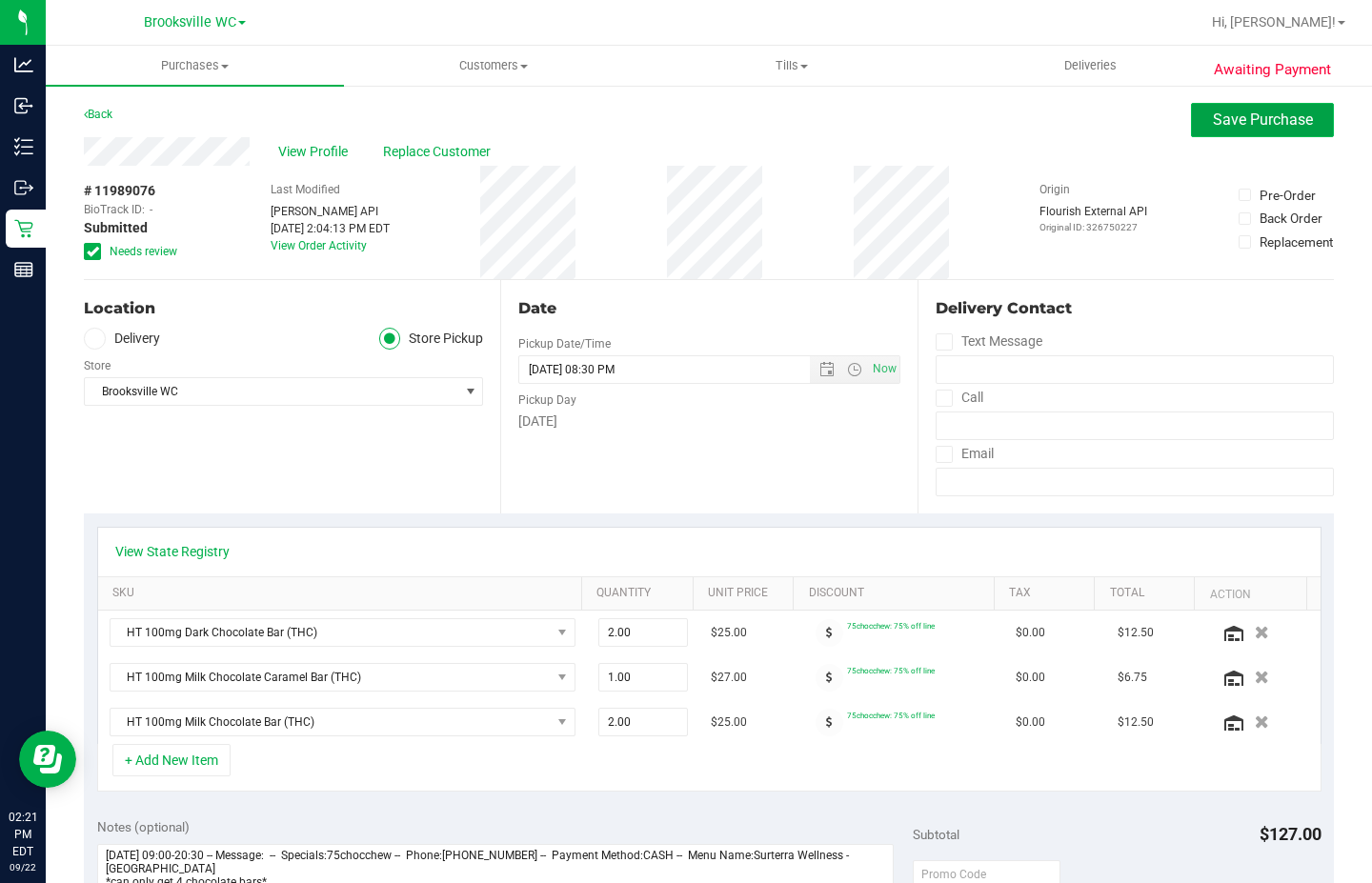
click at [1260, 129] on button "Save Purchase" at bounding box center [1262, 120] width 143 height 35
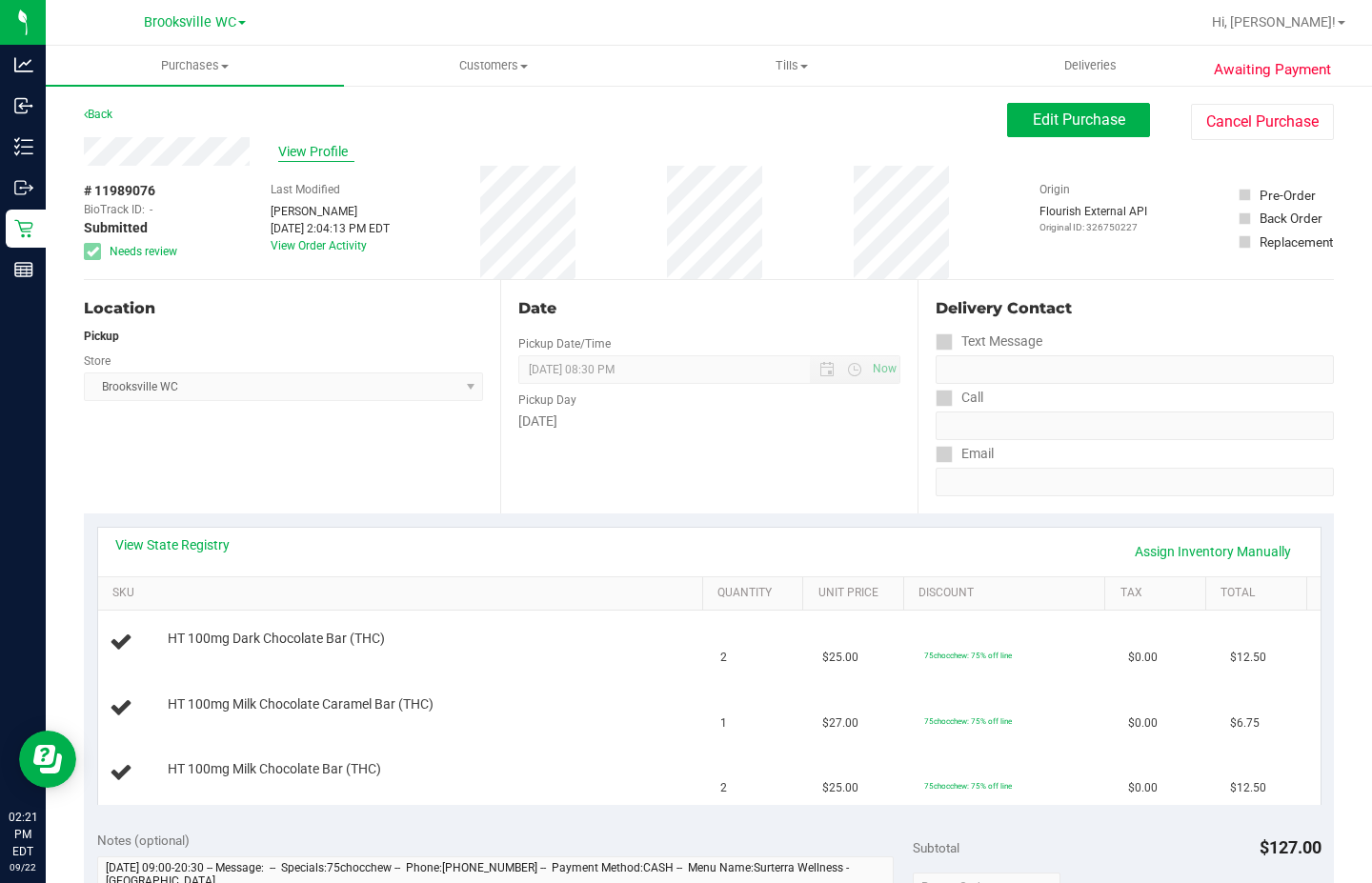
click at [335, 154] on span "View Profile" at bounding box center [316, 152] width 76 height 20
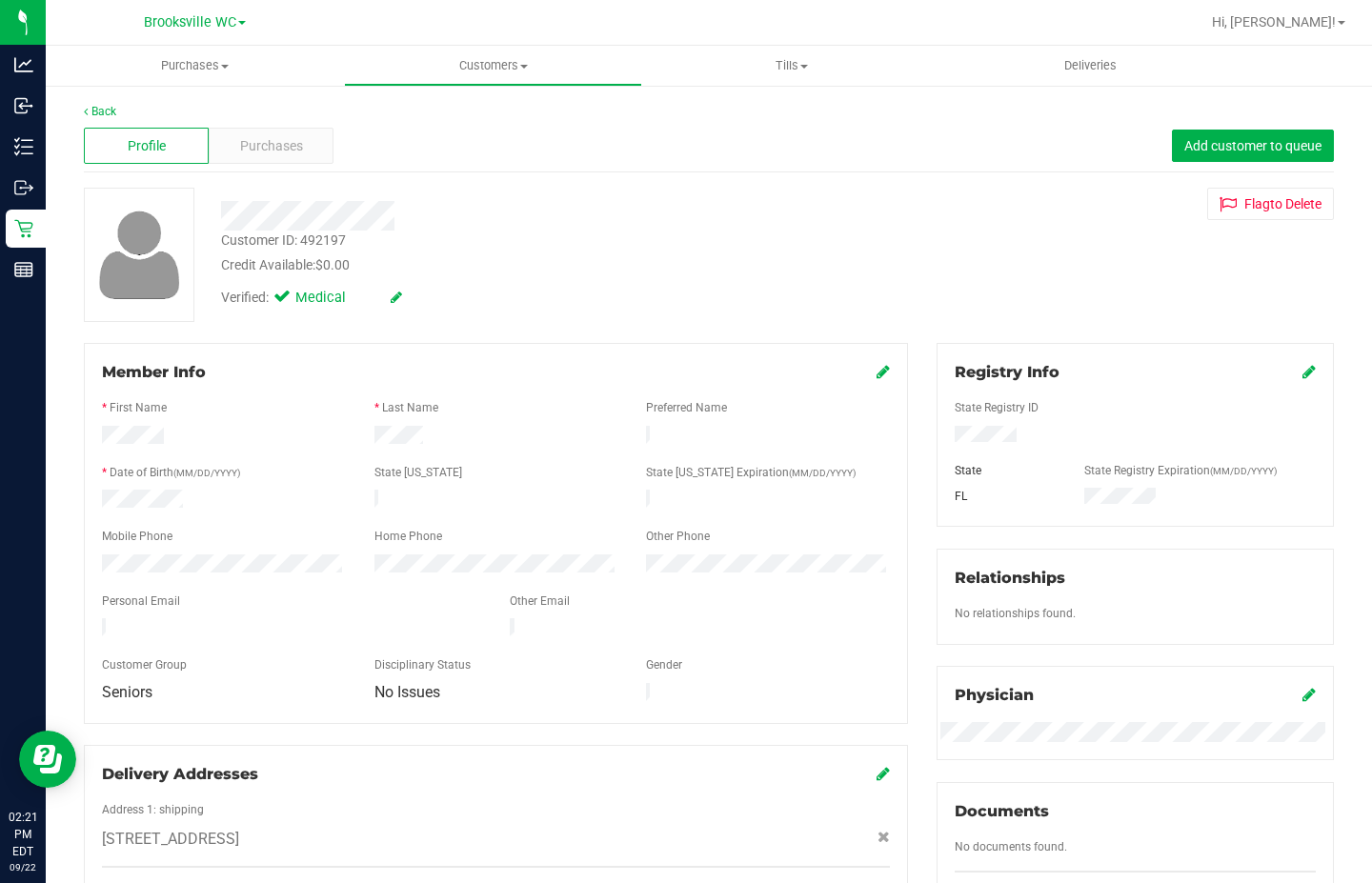
click at [304, 242] on div "Customer ID: 492197" at bounding box center [284, 240] width 125 height 20
copy div "Customer ID: 492197"
click at [93, 115] on link "Back" at bounding box center [100, 112] width 33 height 13
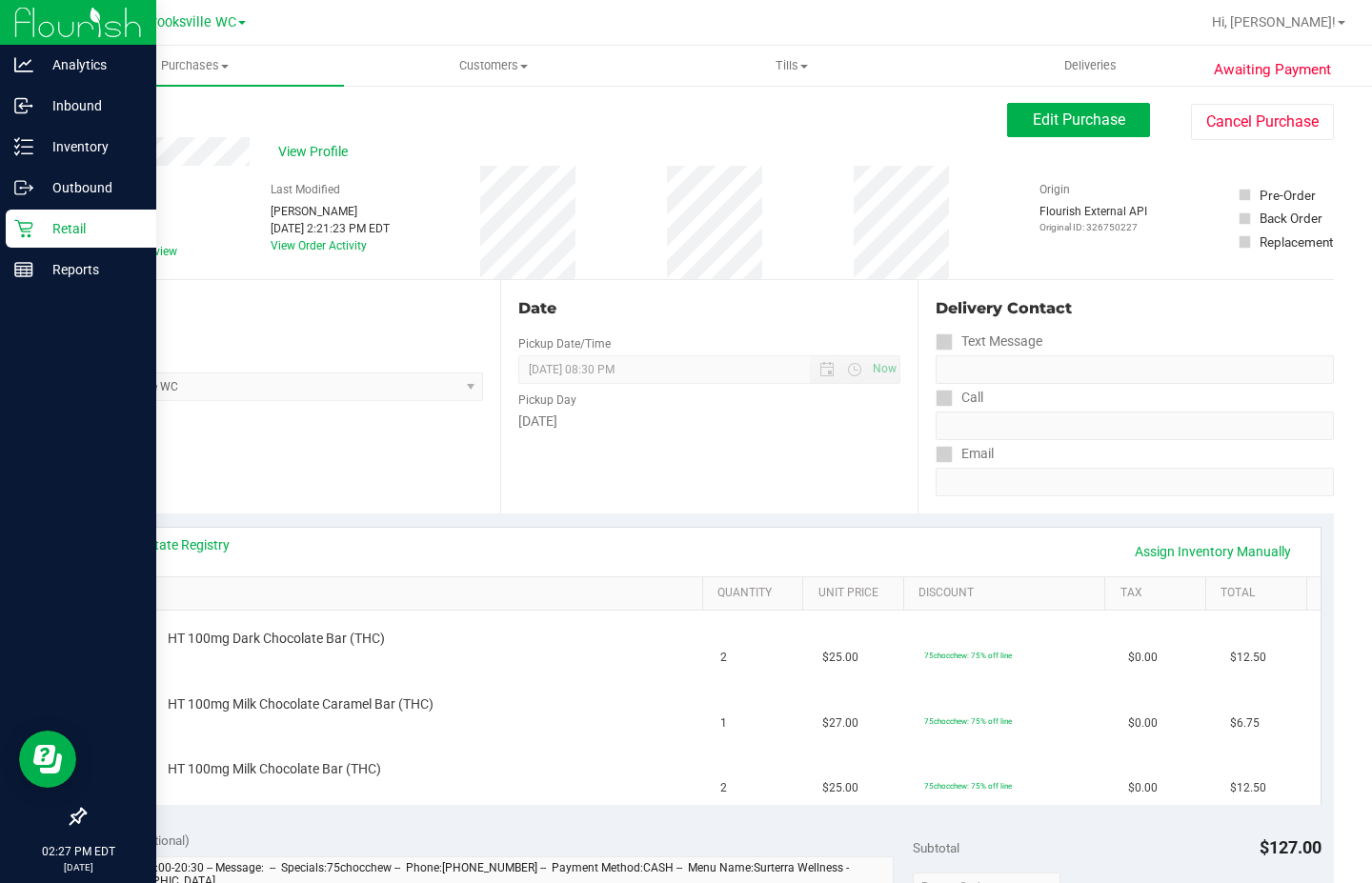
click at [55, 229] on p "Retail" at bounding box center [90, 229] width 114 height 23
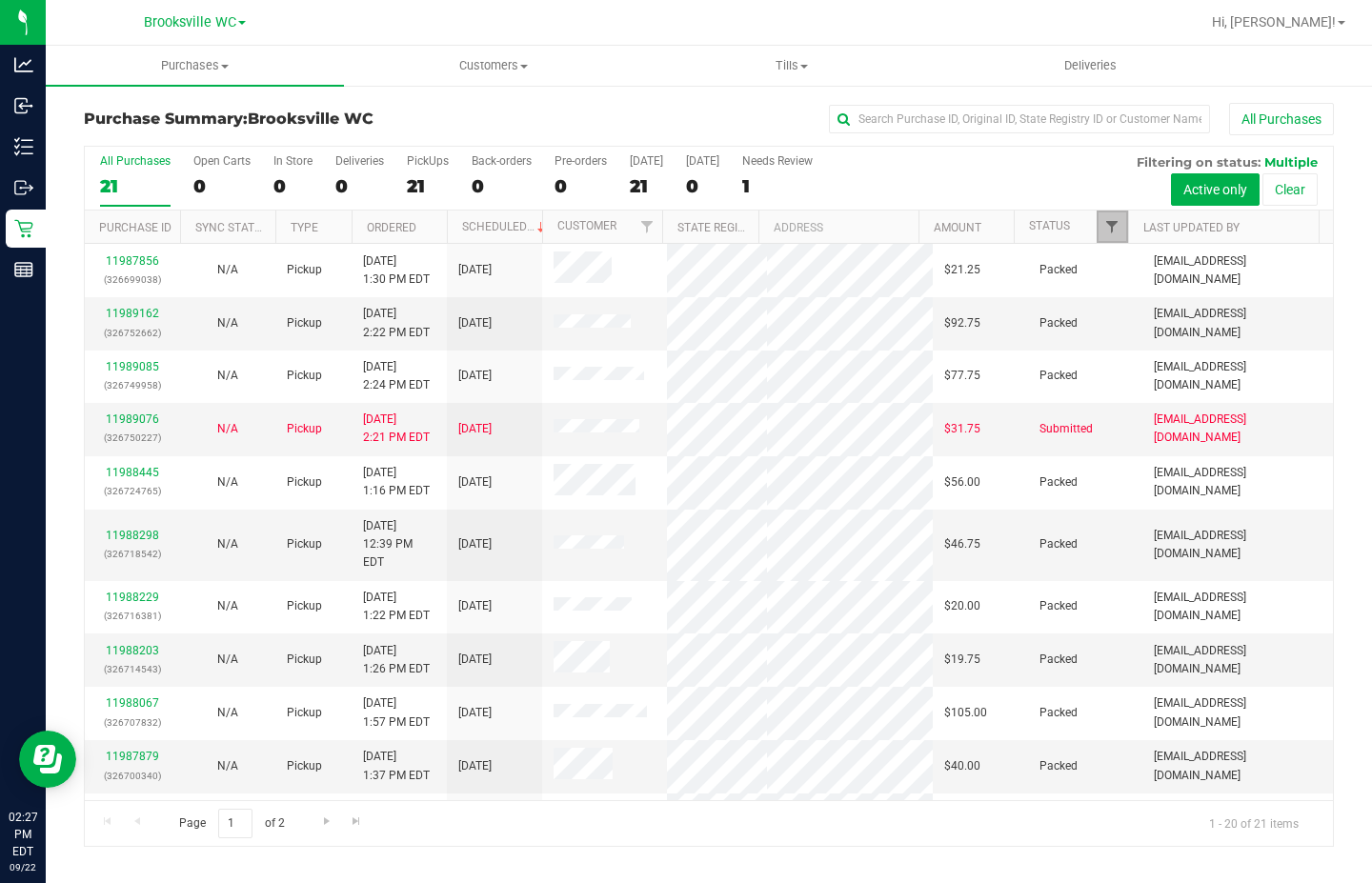
click at [1114, 220] on span "Filter" at bounding box center [1112, 227] width 15 height 15
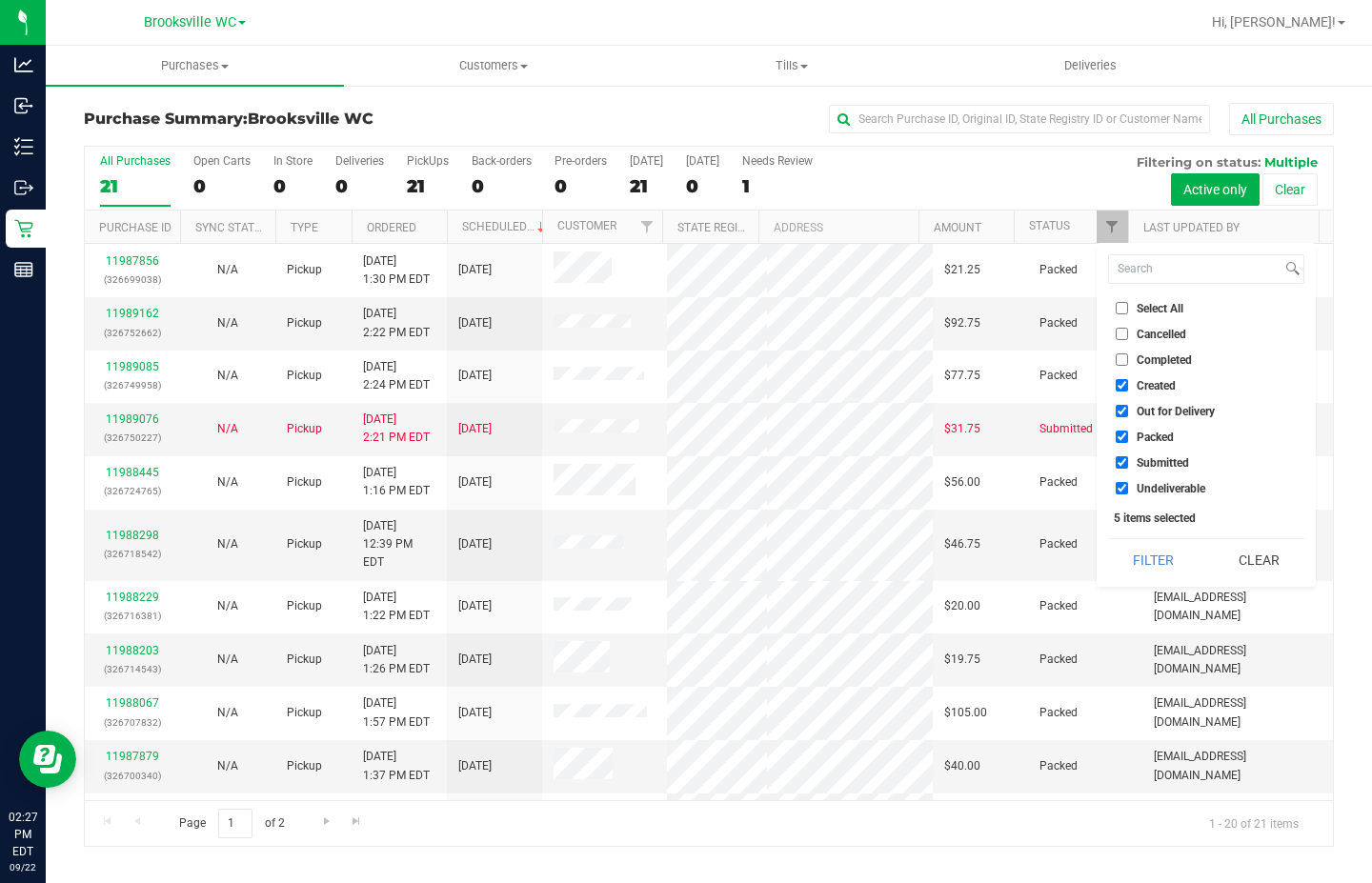
click at [1141, 382] on span "Created" at bounding box center [1156, 386] width 39 height 12
click at [1129, 382] on input "Created" at bounding box center [1122, 385] width 13 height 13
checkbox input "false"
click at [1144, 409] on span "Out for Delivery" at bounding box center [1175, 412] width 78 height 12
click at [1129, 409] on input "Out for Delivery" at bounding box center [1122, 411] width 13 height 13
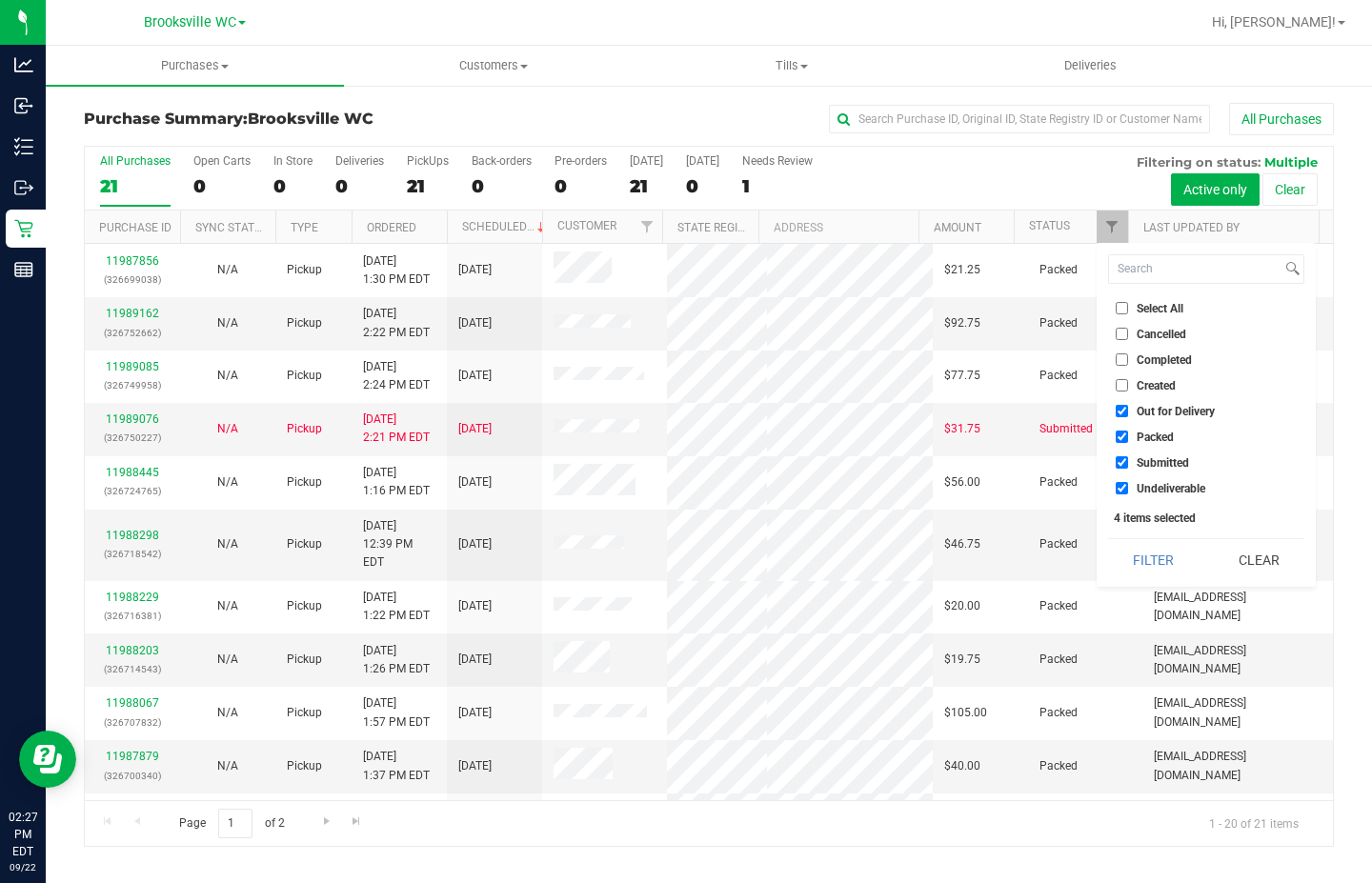
checkbox input "false"
click at [1147, 432] on span "Packed" at bounding box center [1155, 438] width 38 height 12
click at [1129, 431] on input "Packed" at bounding box center [1122, 437] width 13 height 13
checkbox input "false"
click at [1142, 489] on span "Undeliverable" at bounding box center [1170, 489] width 68 height 12
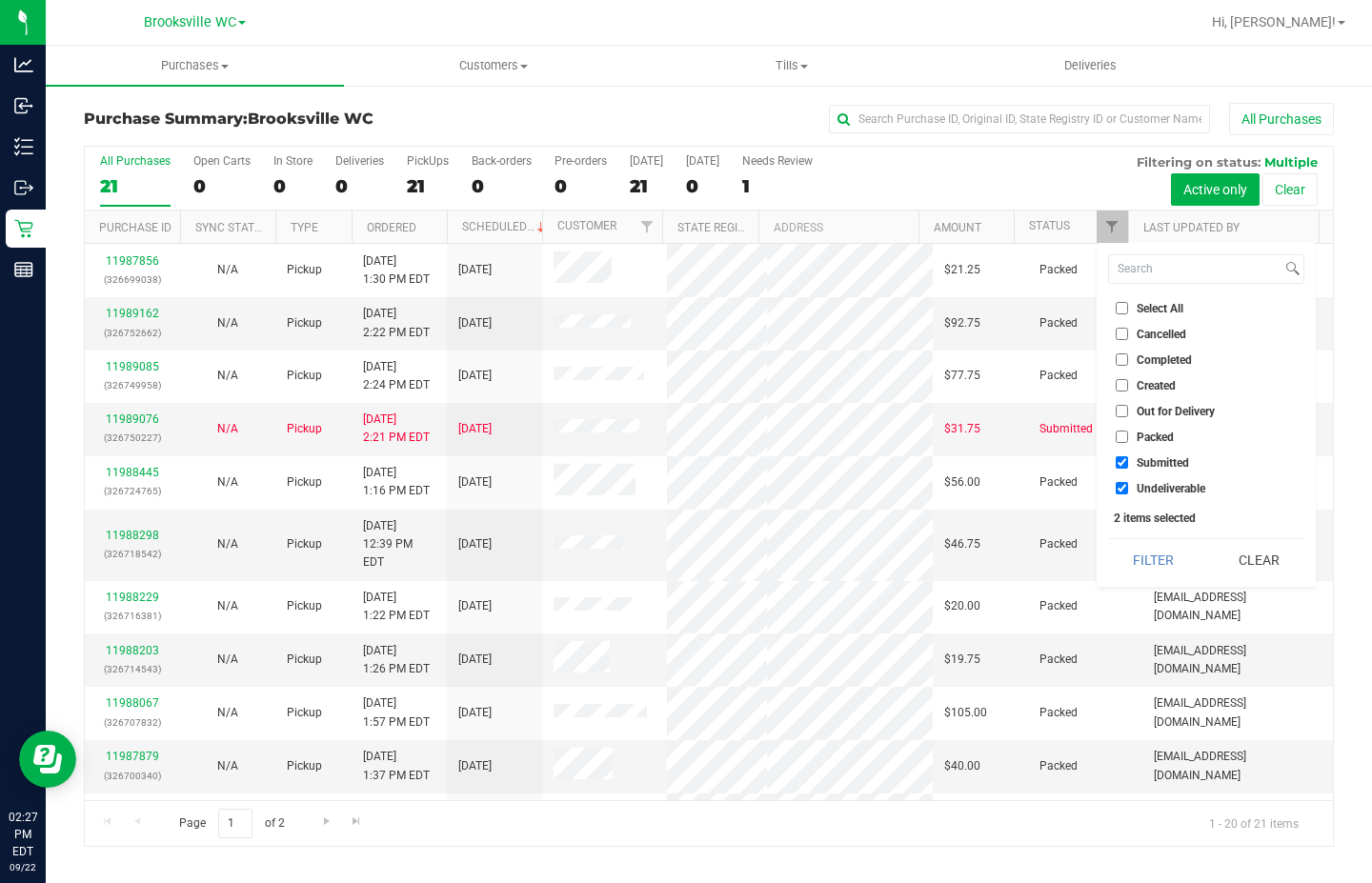
click at [1129, 489] on input "Undeliverable" at bounding box center [1122, 488] width 13 height 13
checkbox input "false"
click at [1156, 545] on button "Filter" at bounding box center [1154, 561] width 91 height 42
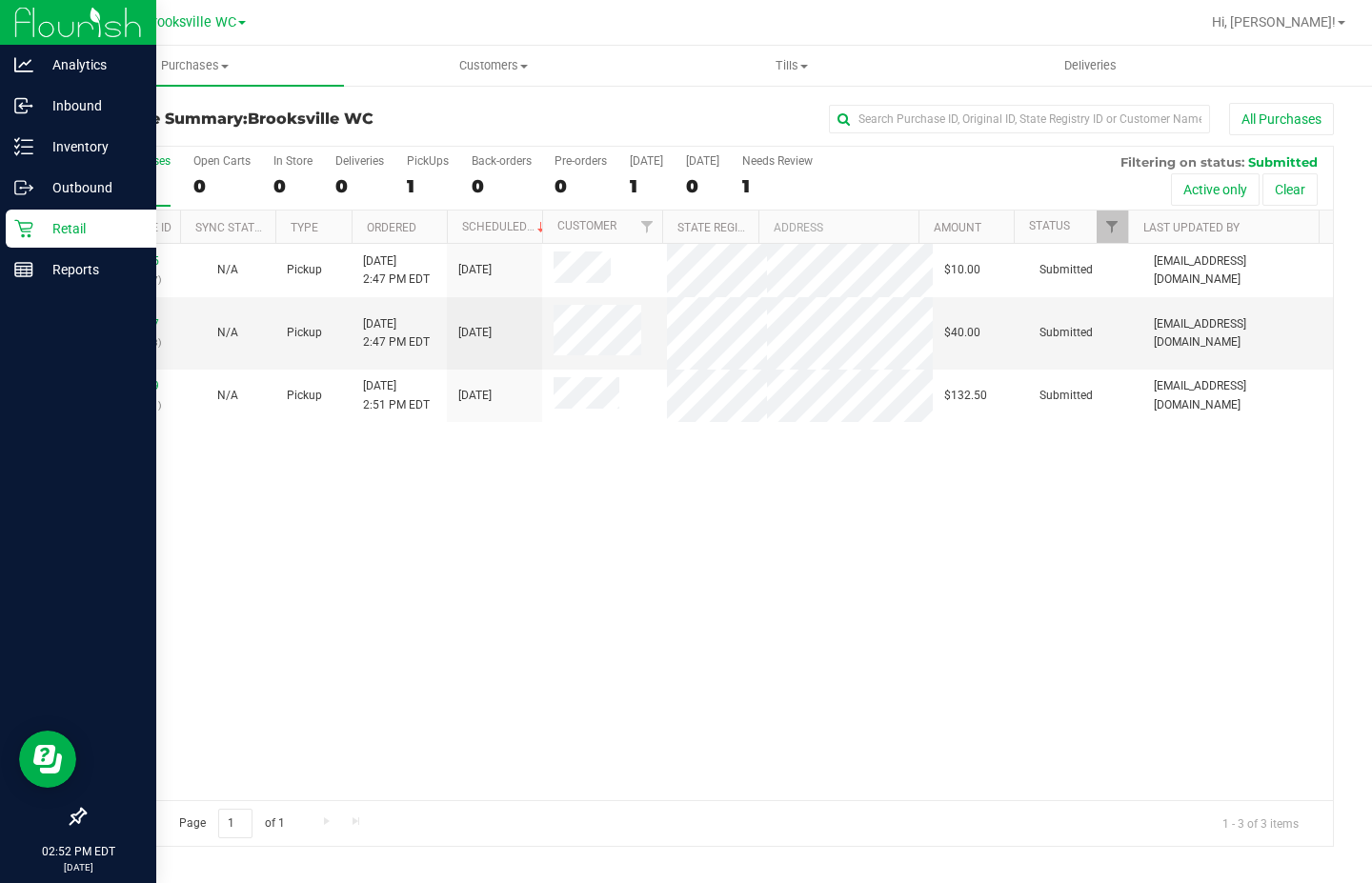
click at [152, 544] on div at bounding box center [78, 544] width 156 height 507
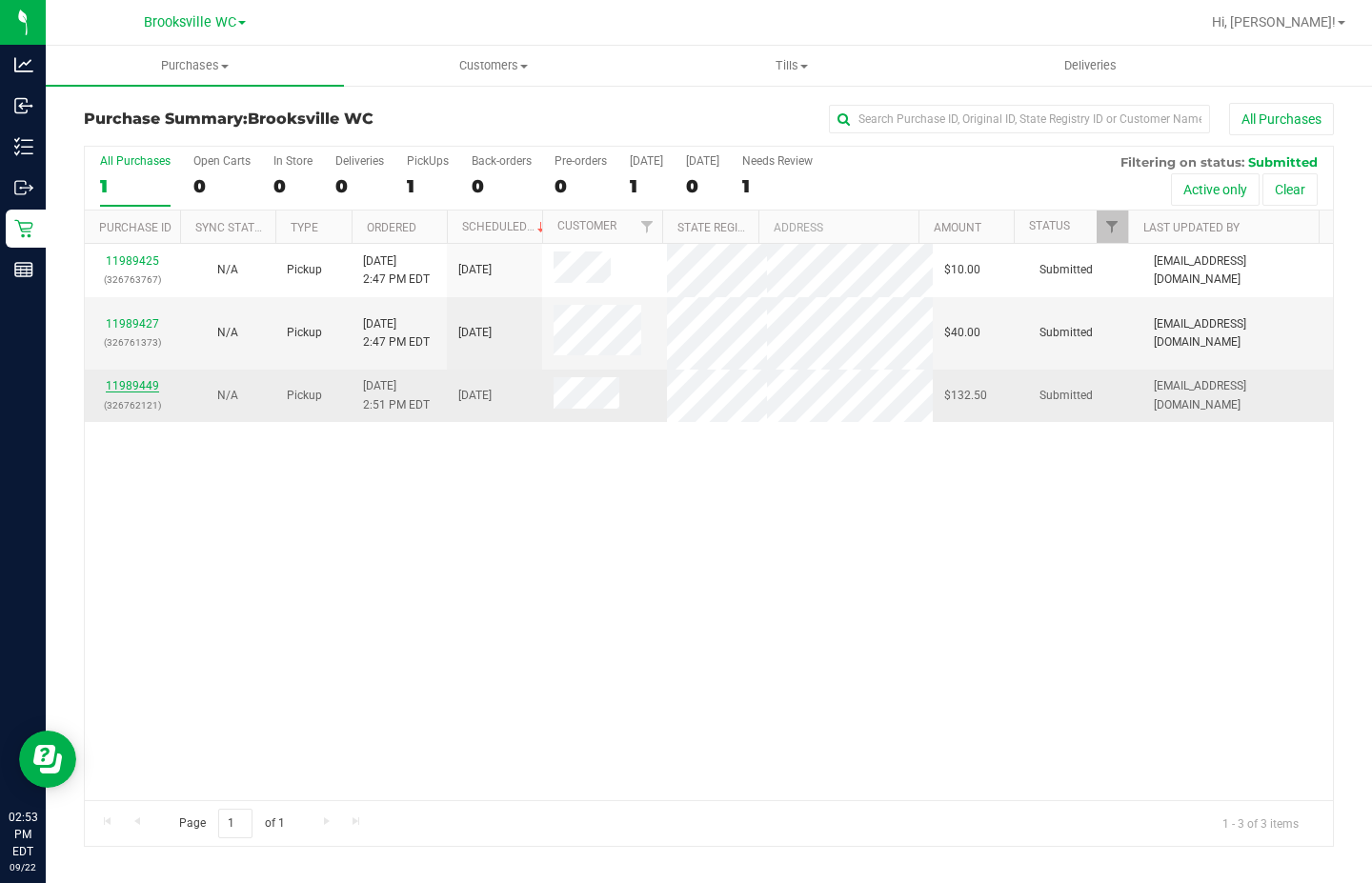
click at [146, 380] on link "11989449" at bounding box center [132, 386] width 53 height 13
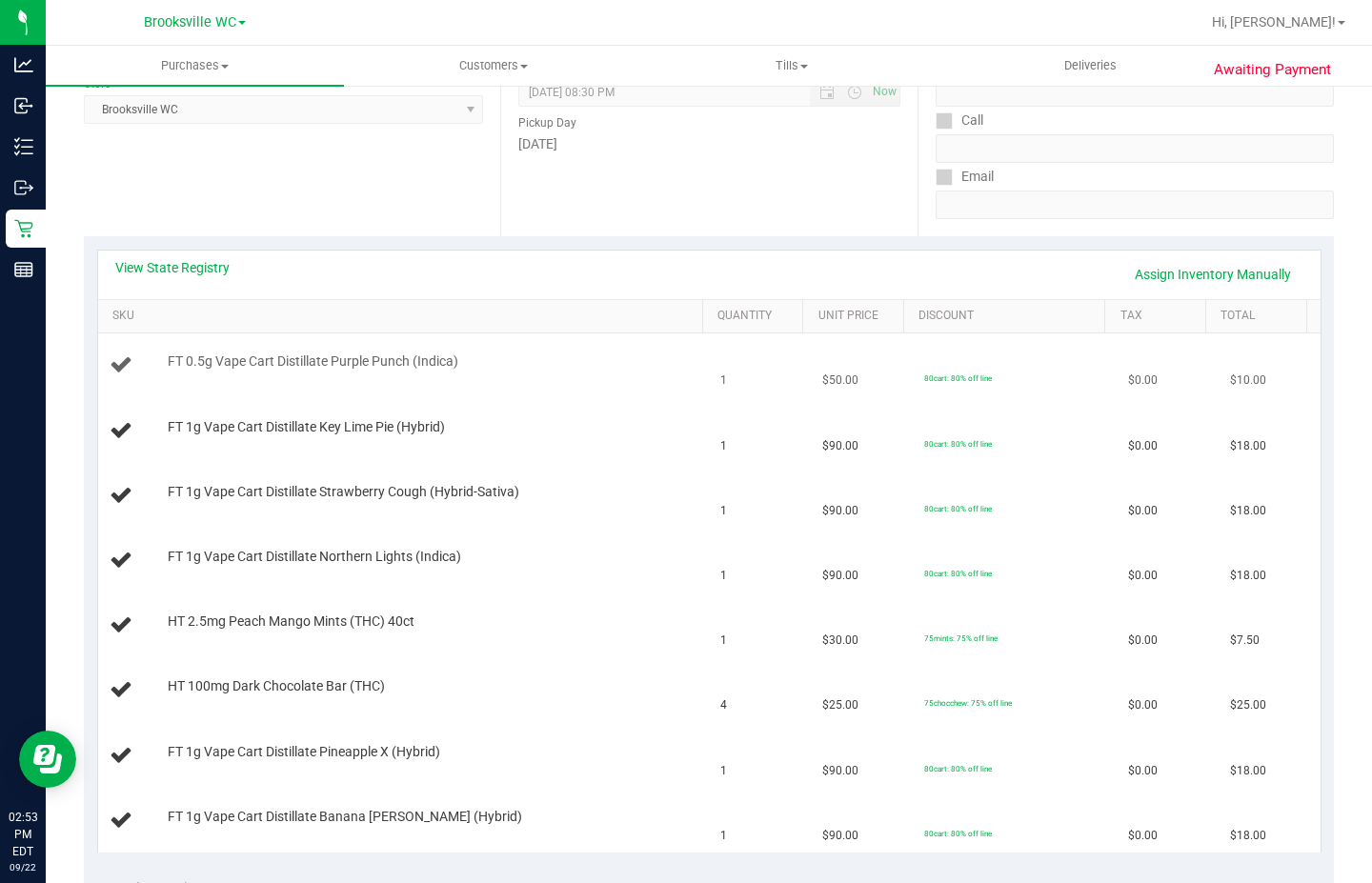
scroll to position [286, 0]
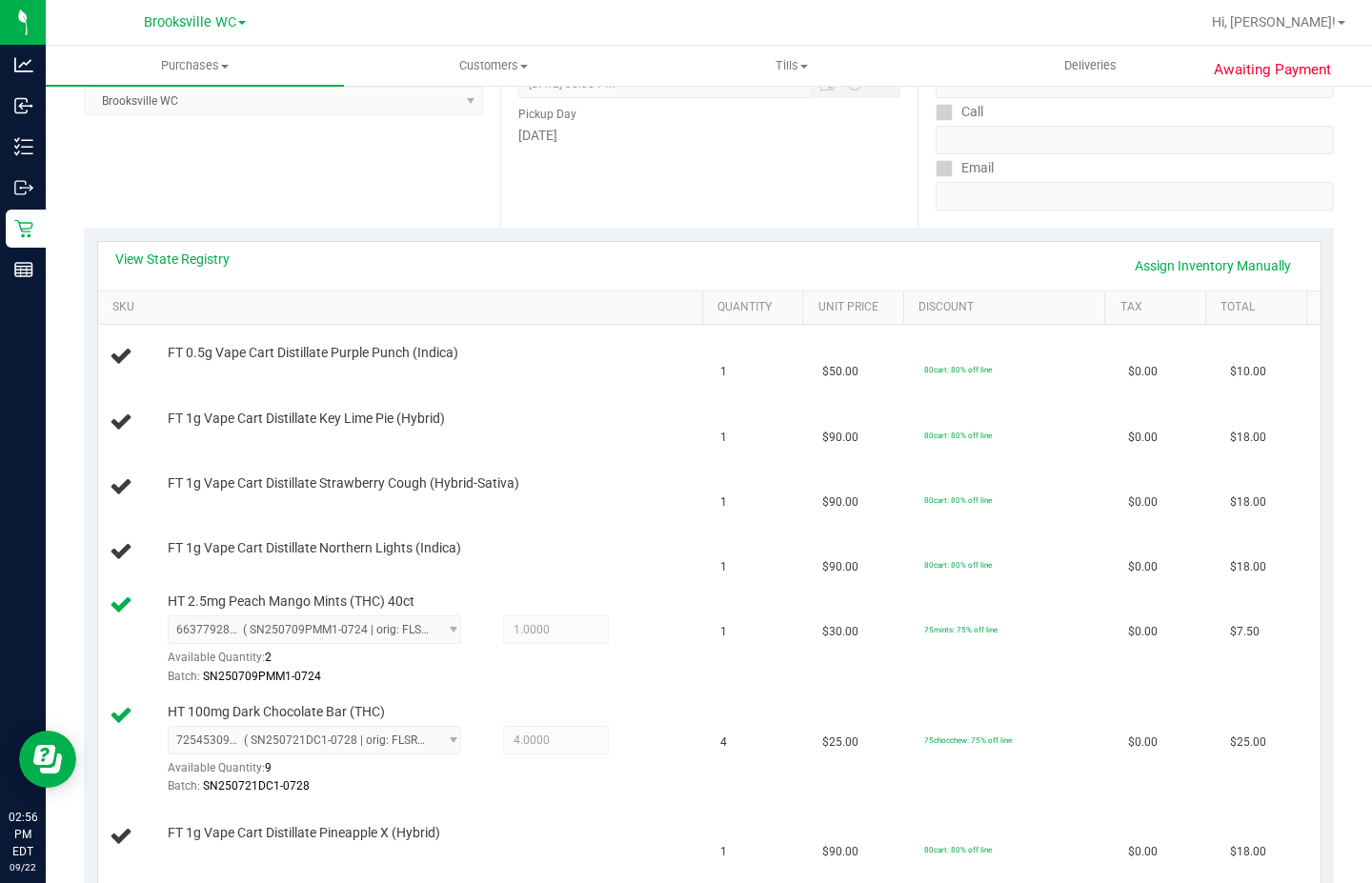
click at [308, 200] on div "Location Pickup Store [GEOGRAPHIC_DATA] WC Select Store [PERSON_NAME][GEOGRAPHI…" at bounding box center [292, 111] width 417 height 234
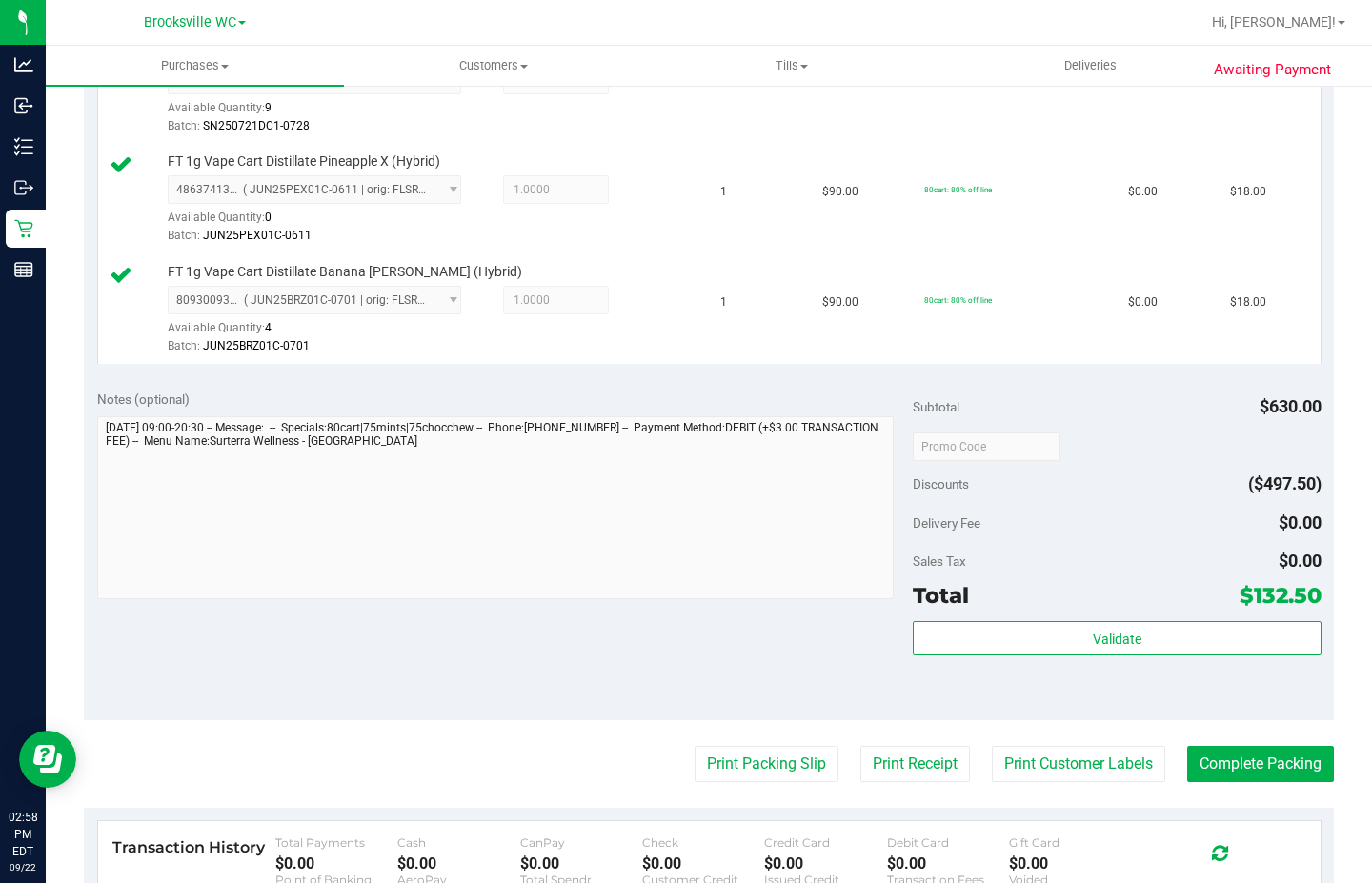
scroll to position [1429, 0]
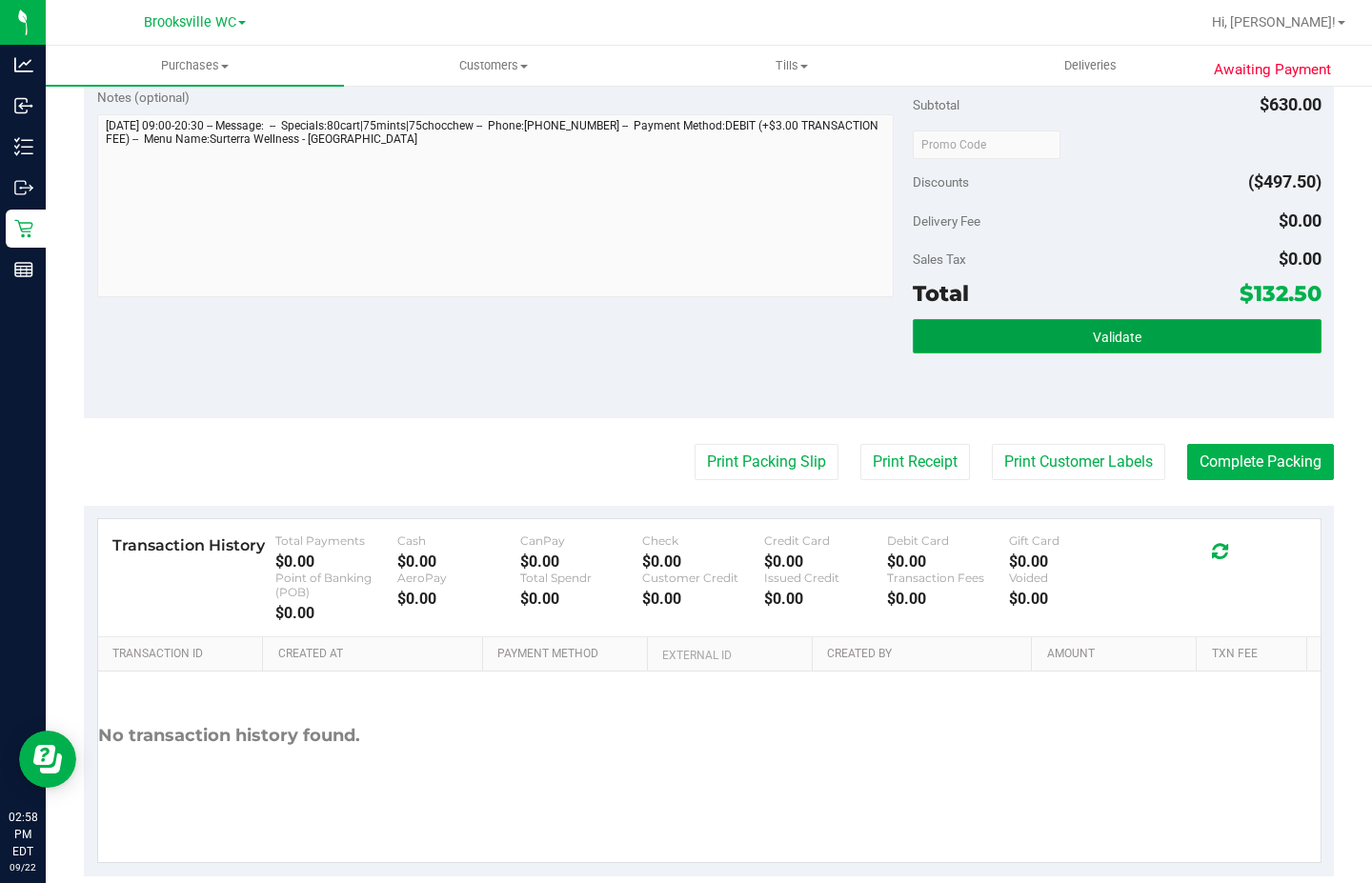
click at [1053, 327] on button "Validate" at bounding box center [1117, 337] width 408 height 35
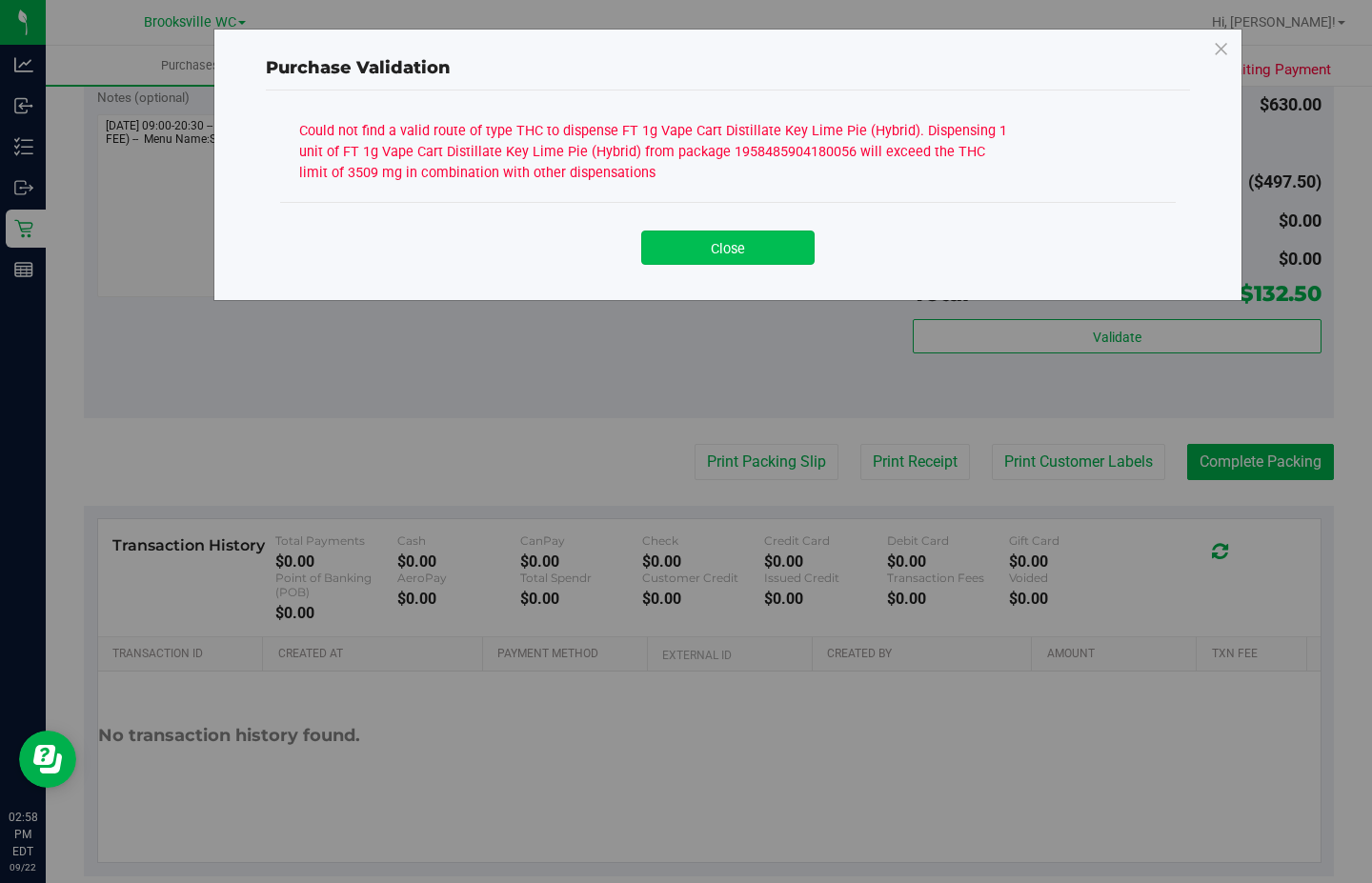
click at [687, 264] on button "Close" at bounding box center [728, 248] width 173 height 35
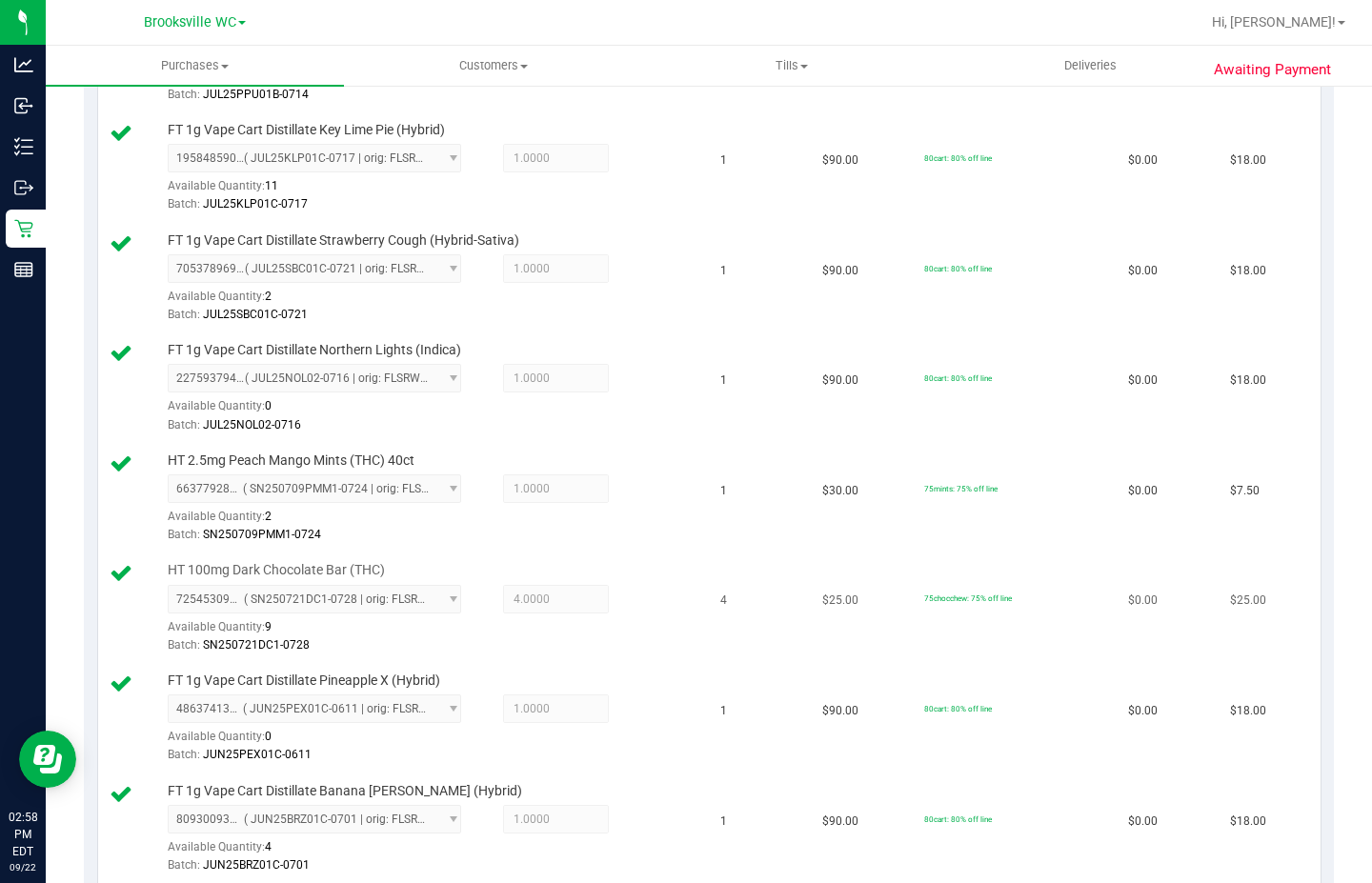
scroll to position [286, 0]
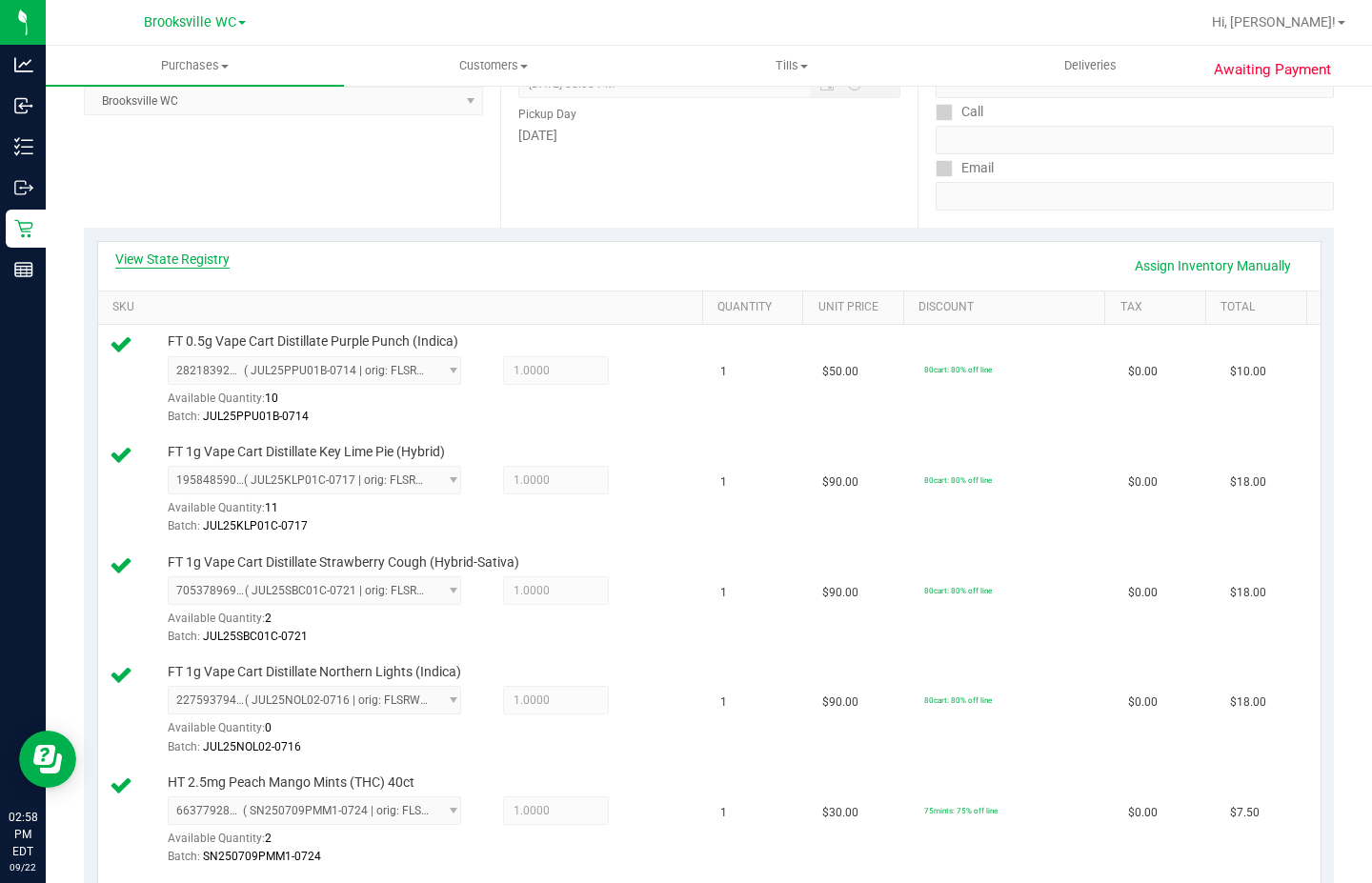
click at [160, 249] on link "View State Registry" at bounding box center [172, 259] width 114 height 19
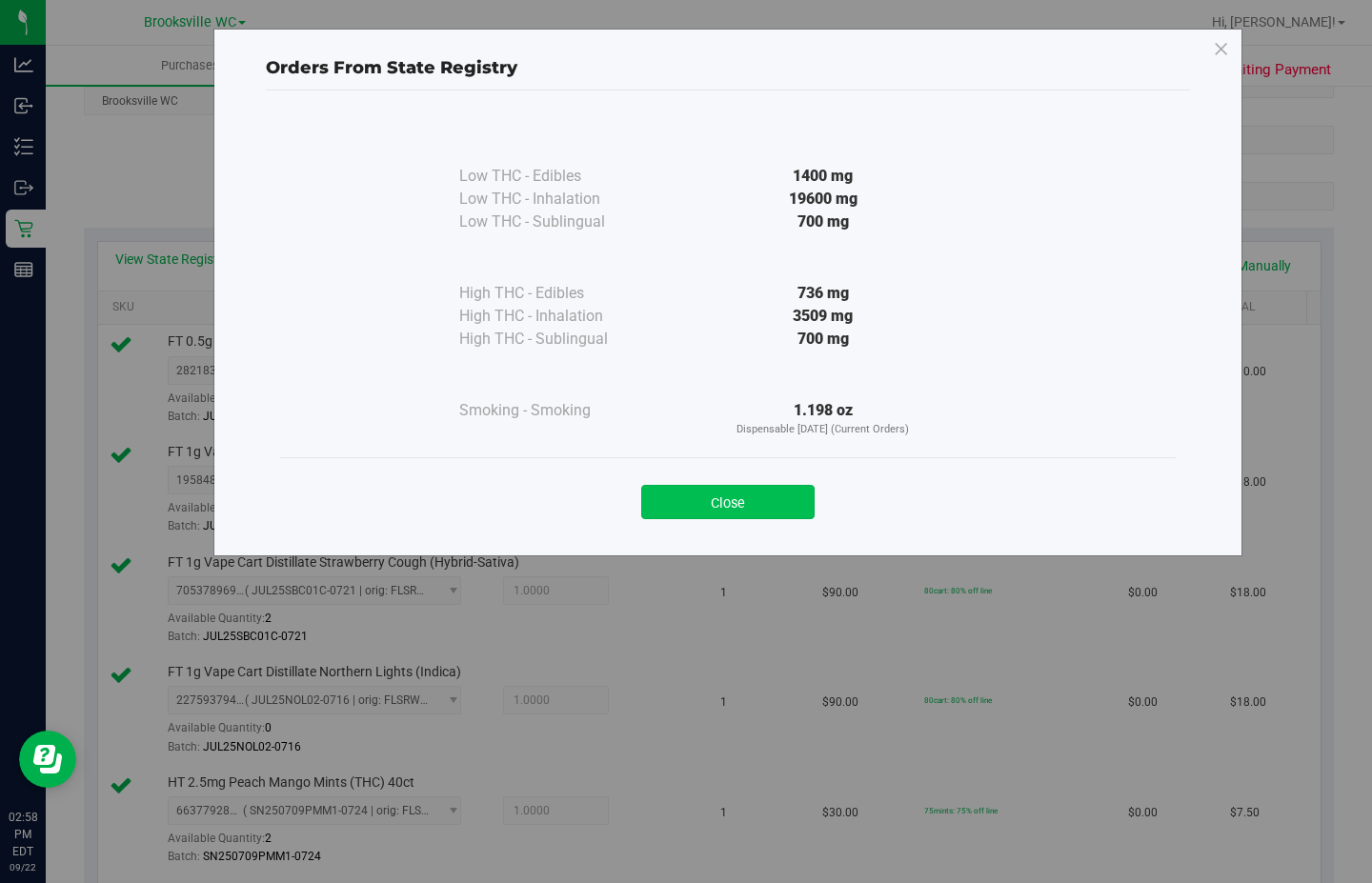
click at [727, 511] on button "Close" at bounding box center [728, 502] width 173 height 35
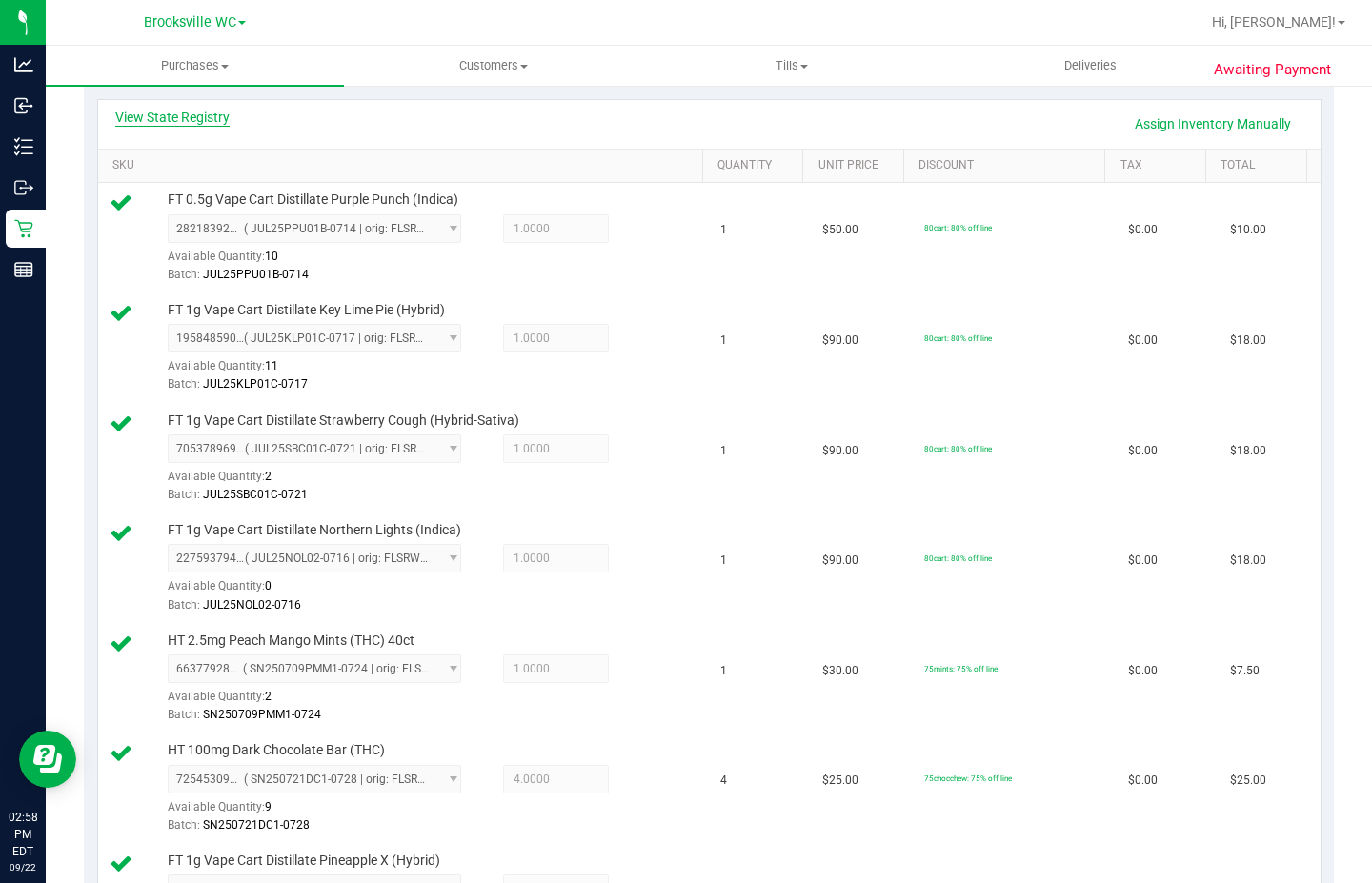
scroll to position [381, 0]
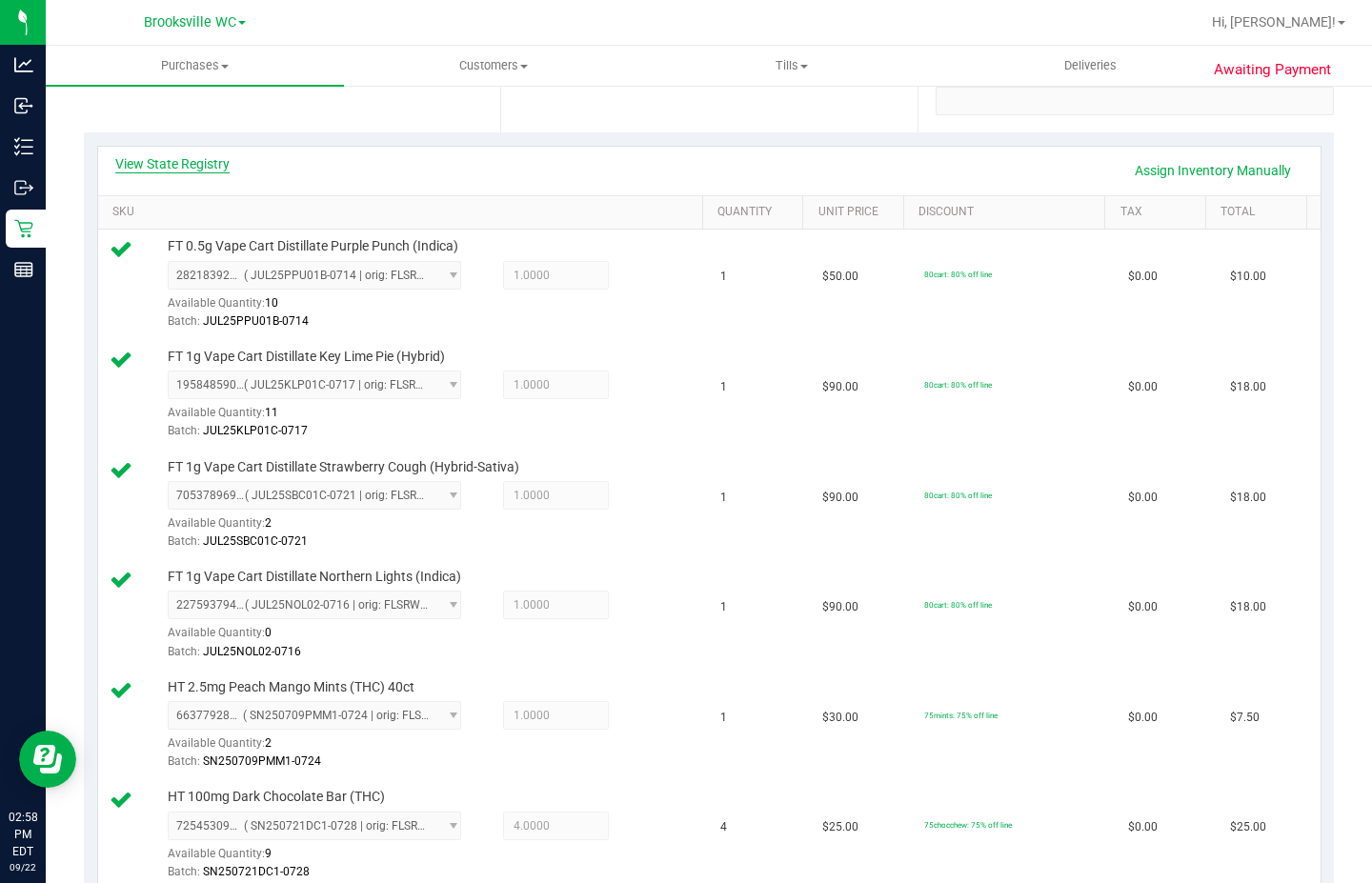
click at [171, 162] on link "View State Registry" at bounding box center [172, 164] width 114 height 19
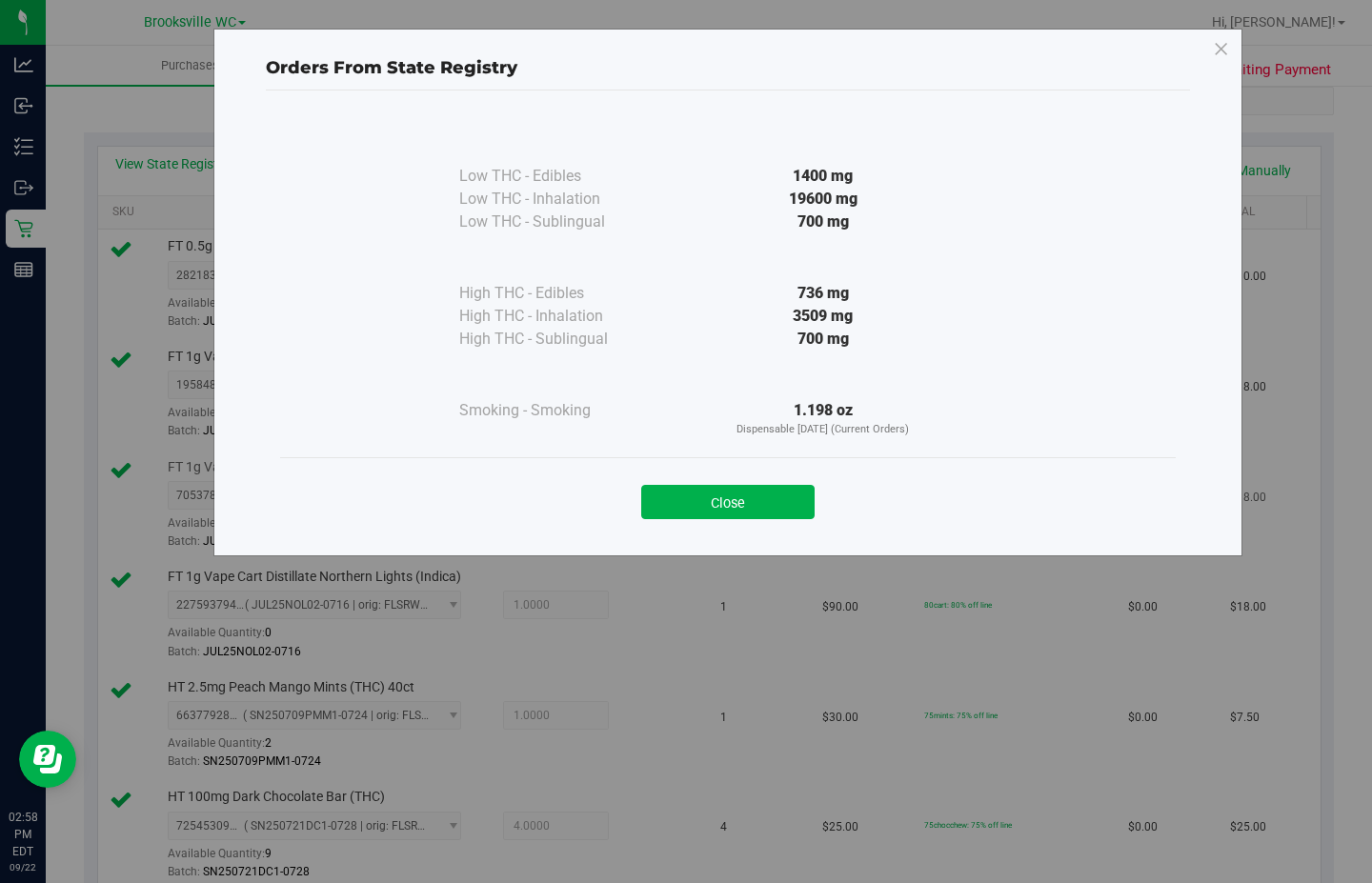
click at [739, 508] on button "Close" at bounding box center [728, 502] width 173 height 35
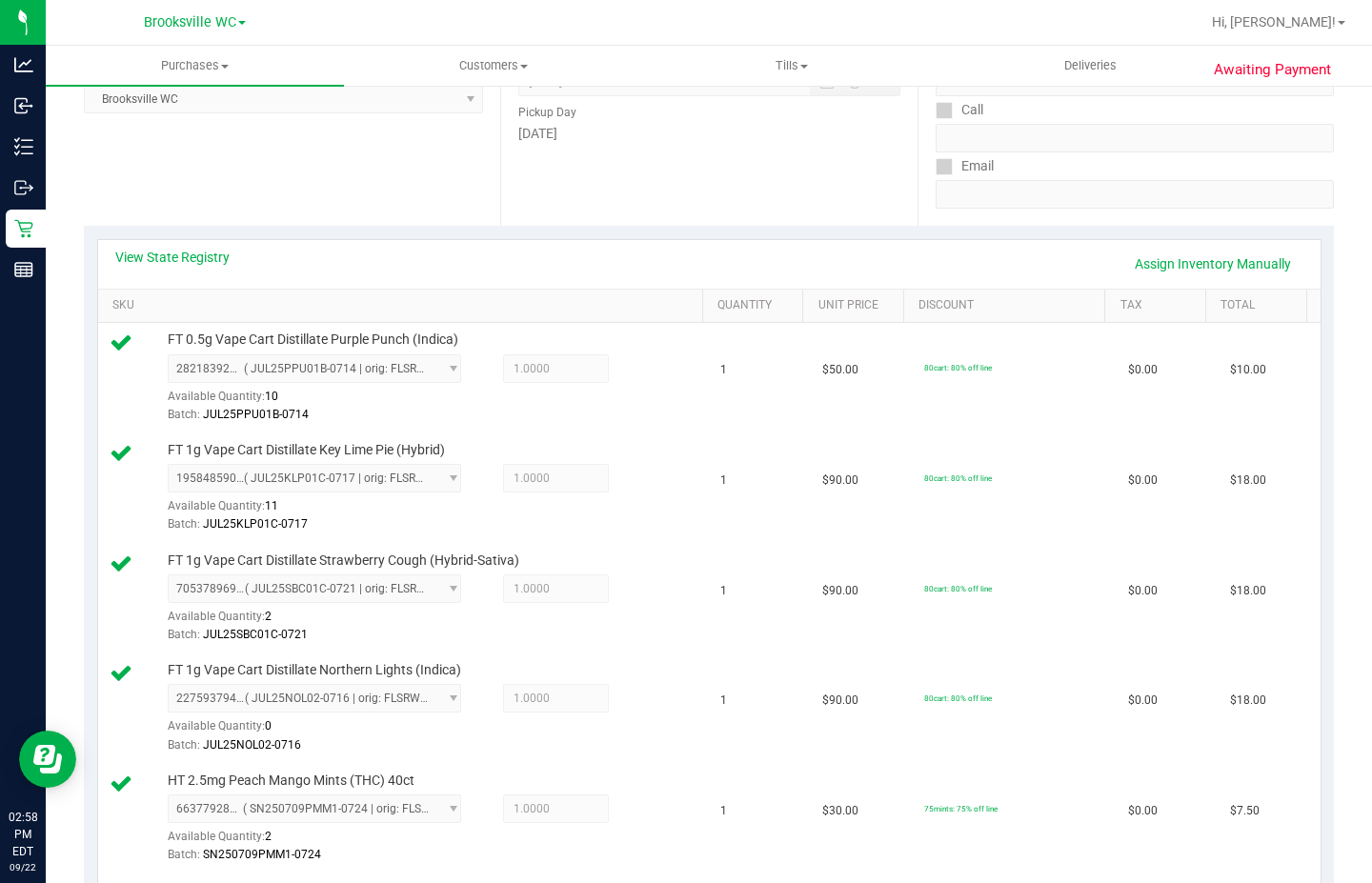
scroll to position [286, 0]
click at [1167, 270] on link "Assign Inventory Manually" at bounding box center [1213, 265] width 181 height 33
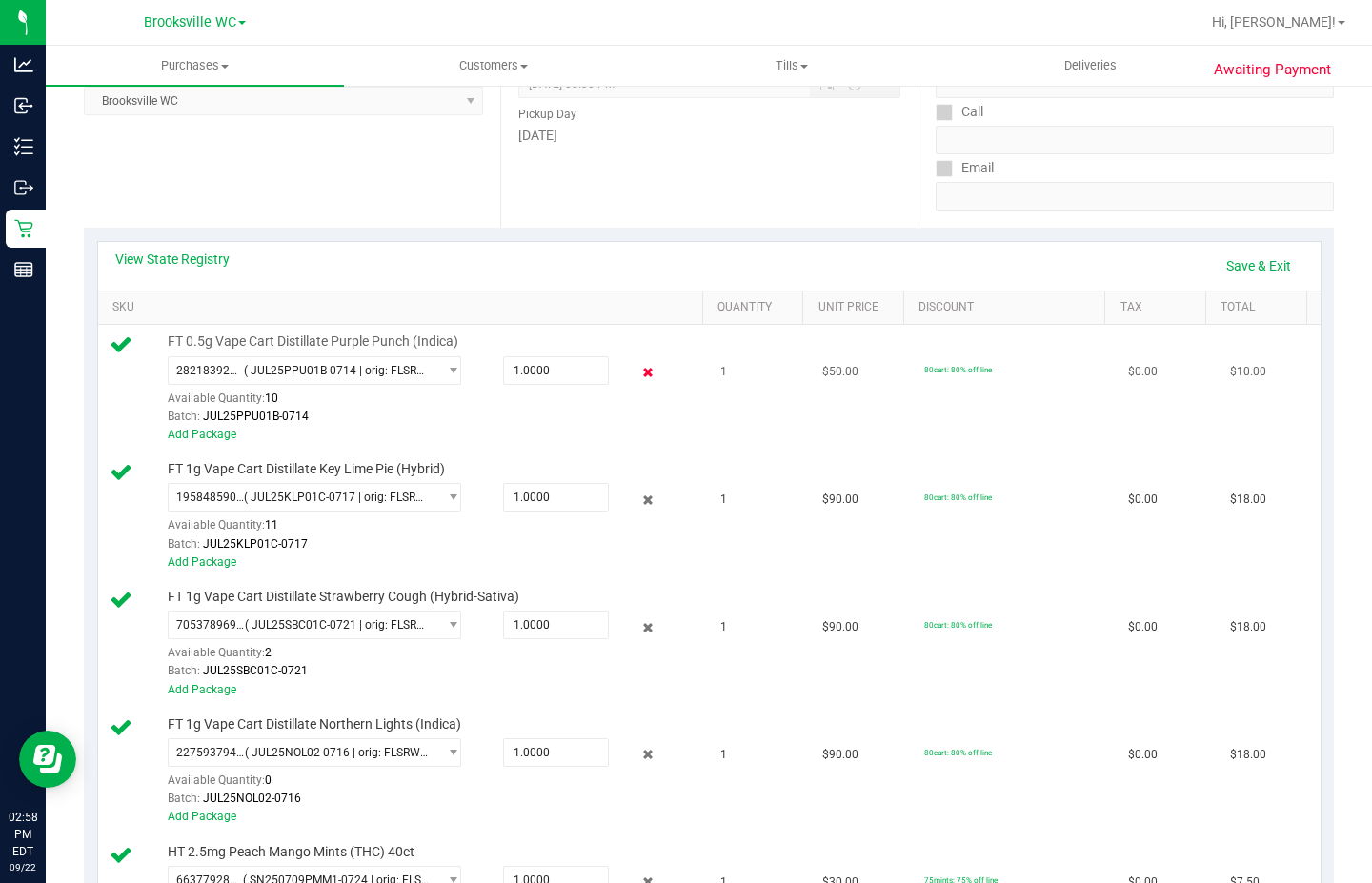
click at [638, 371] on icon at bounding box center [648, 372] width 20 height 22
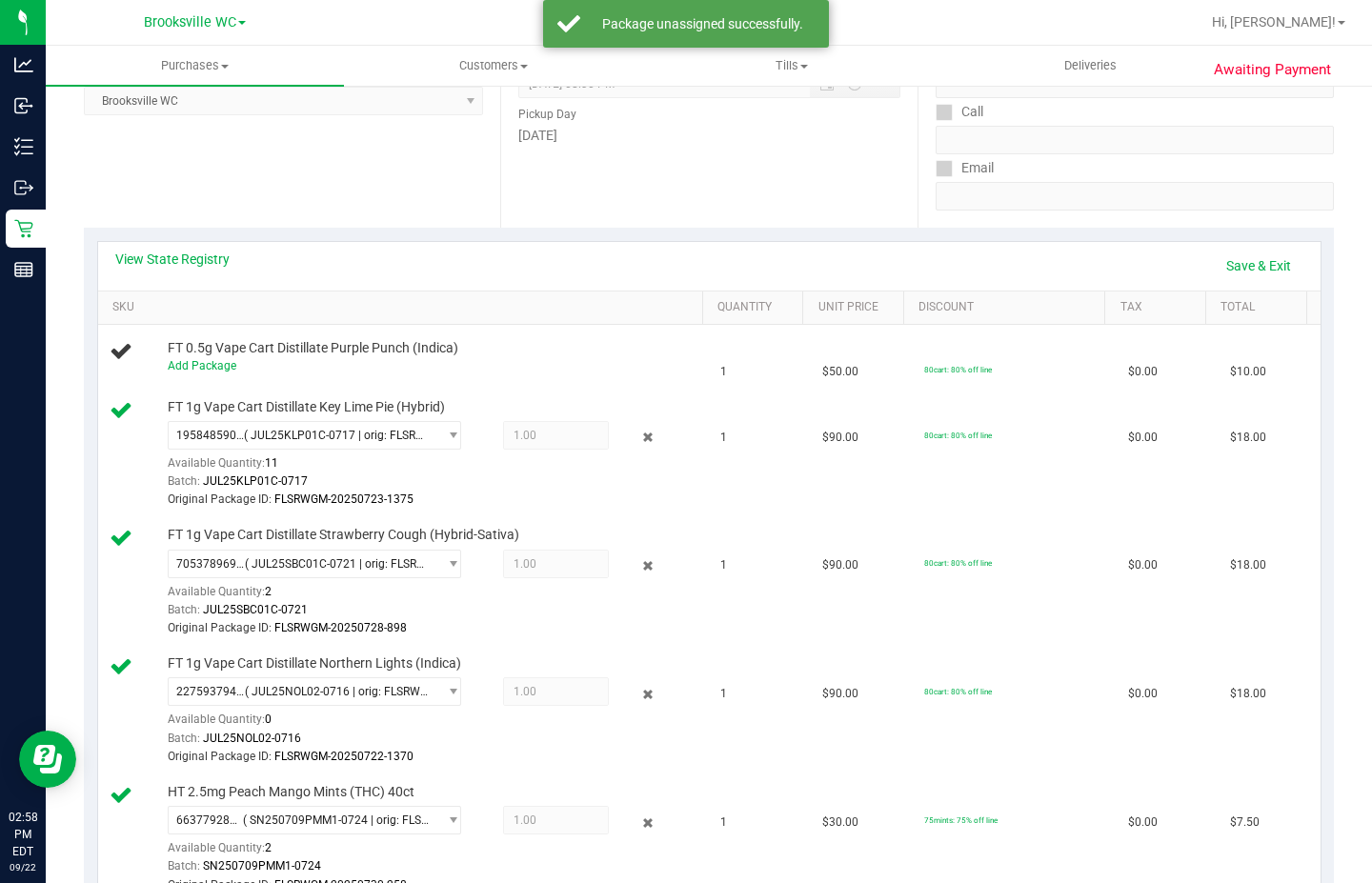
click at [637, 375] on div "Add Package" at bounding box center [432, 366] width 530 height 18
click at [638, 429] on icon at bounding box center [648, 438] width 20 height 22
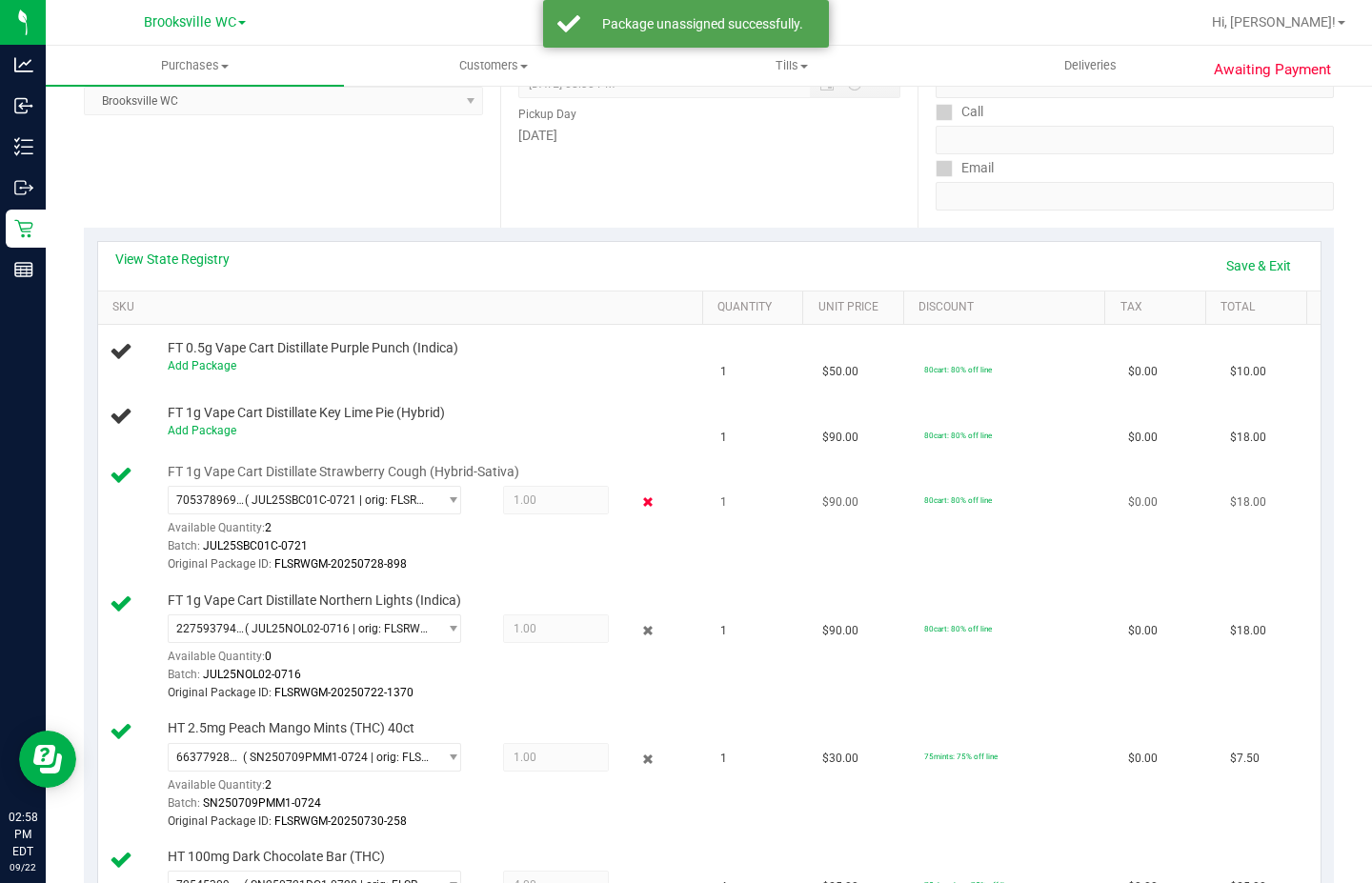
click at [638, 502] on icon at bounding box center [648, 502] width 20 height 22
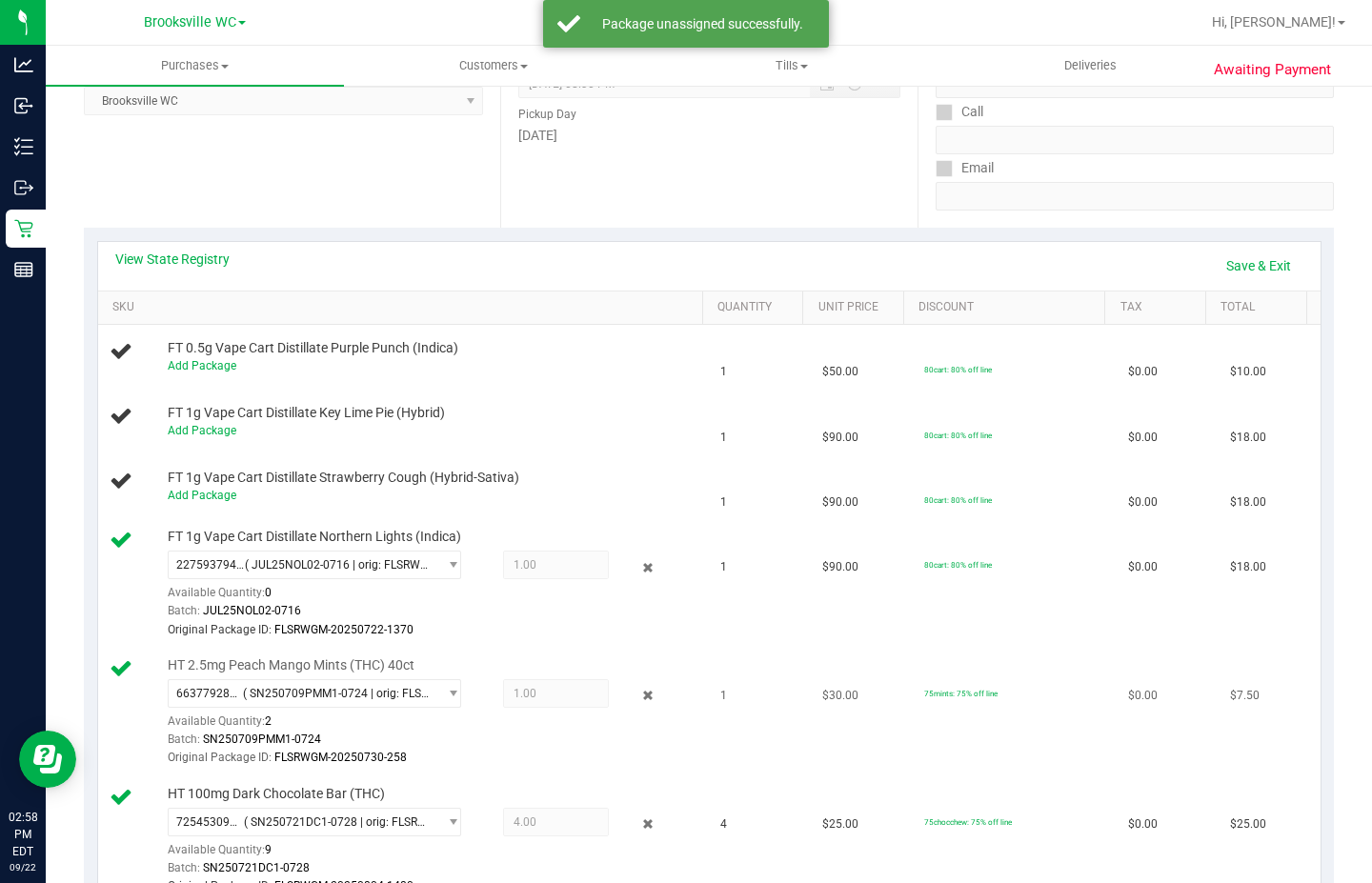
scroll to position [476, 0]
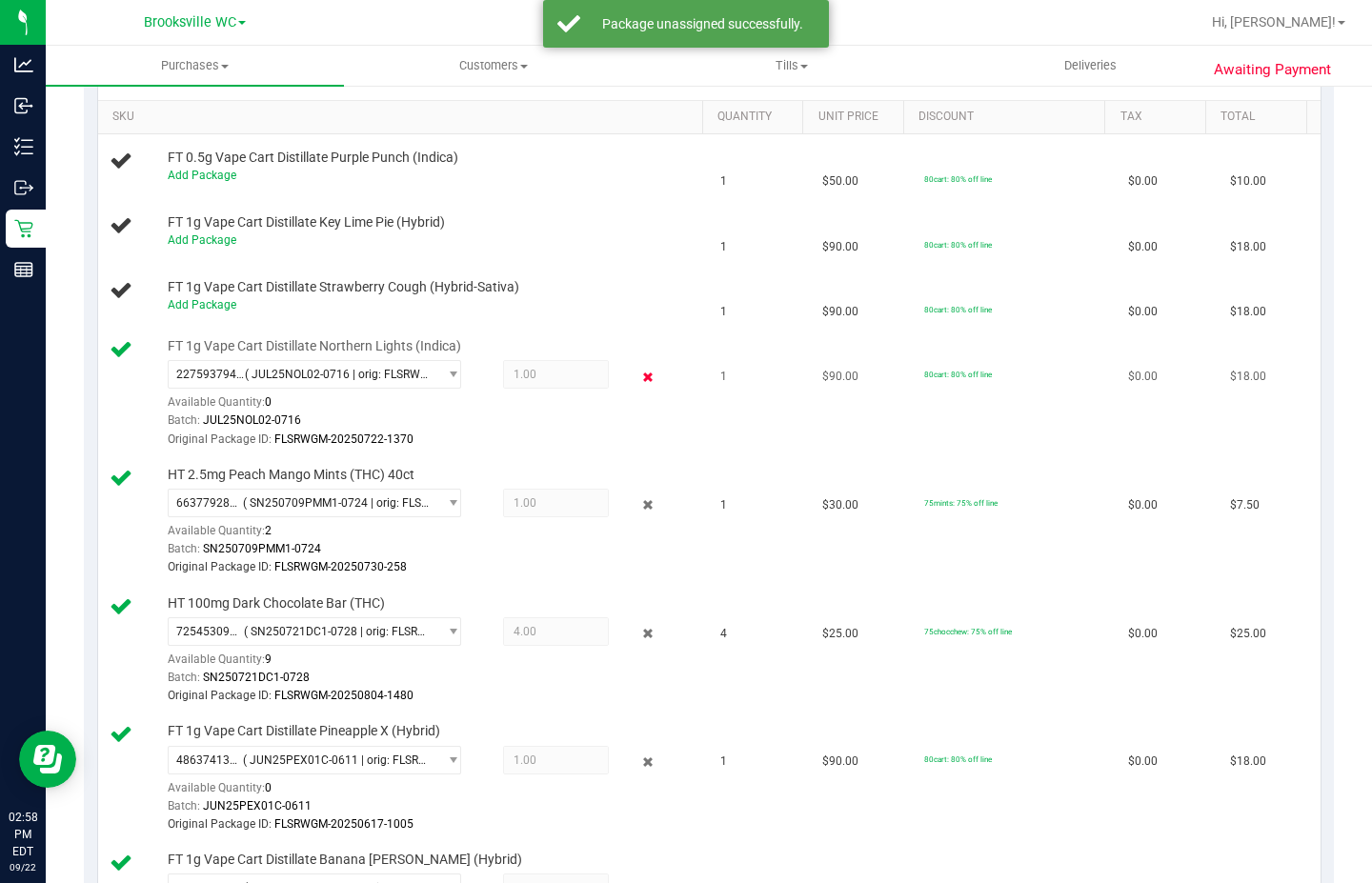
click at [638, 378] on icon at bounding box center [648, 376] width 20 height 22
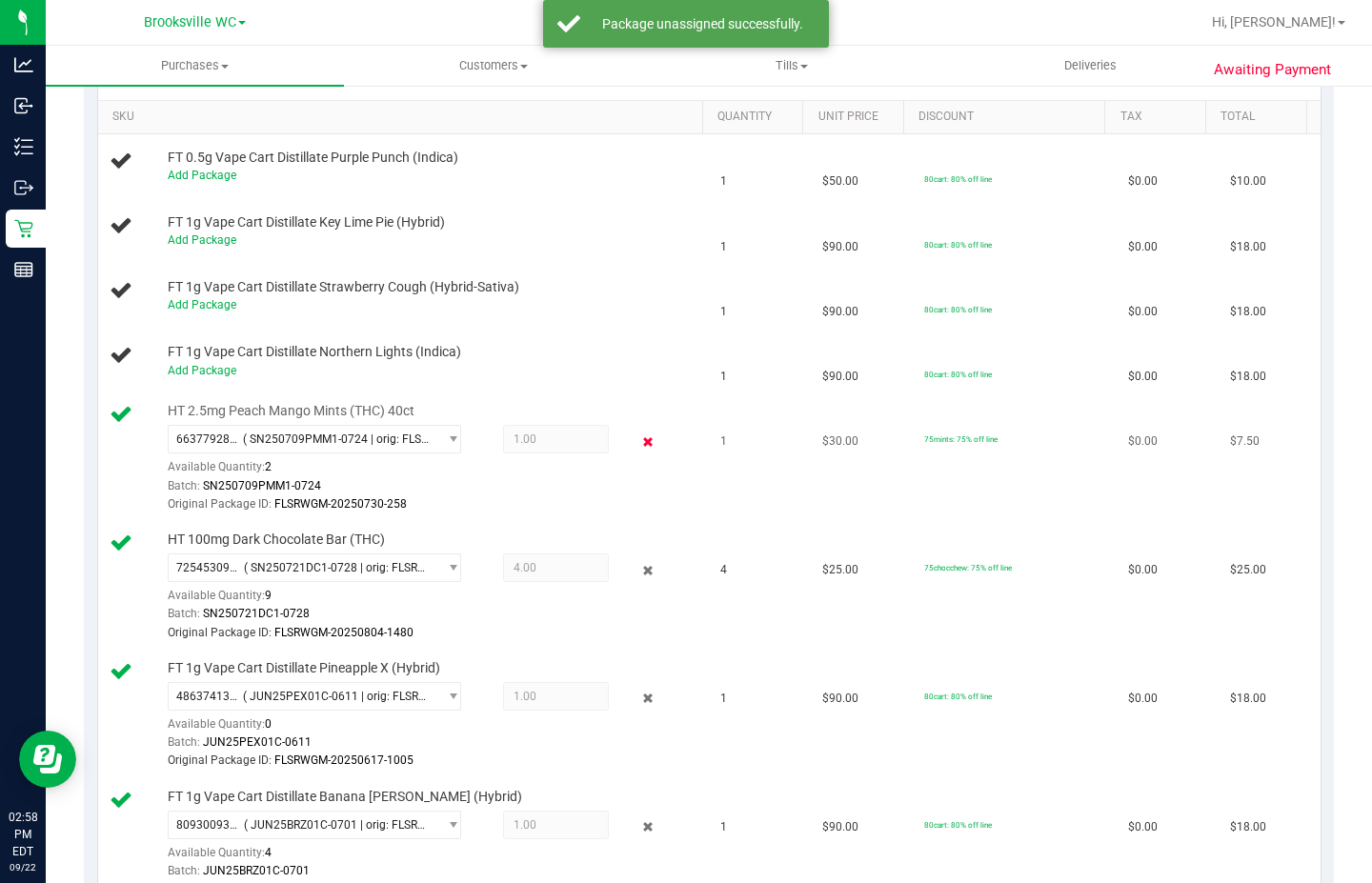
click at [638, 439] on icon at bounding box center [648, 442] width 20 height 22
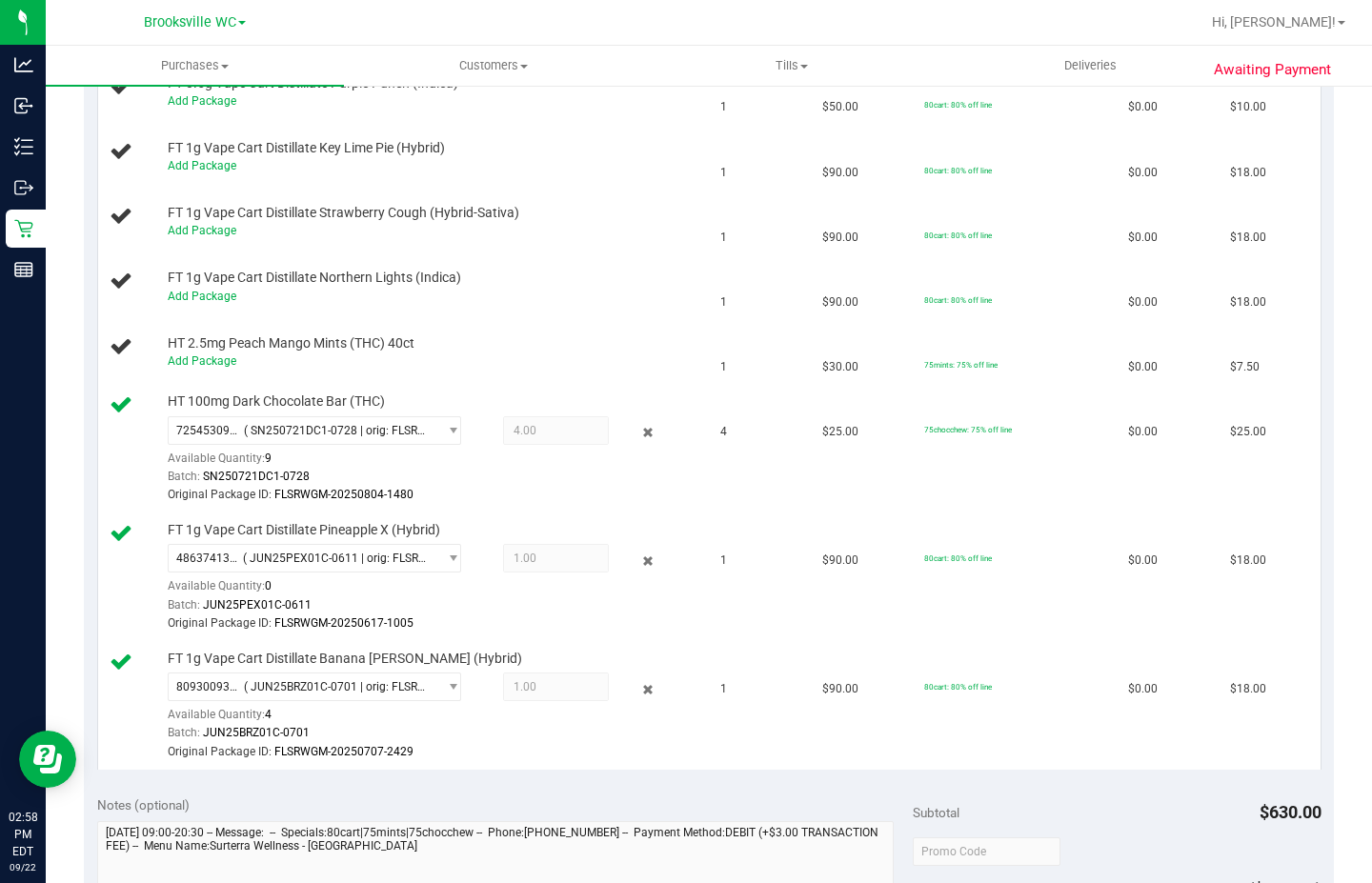
scroll to position [667, 0]
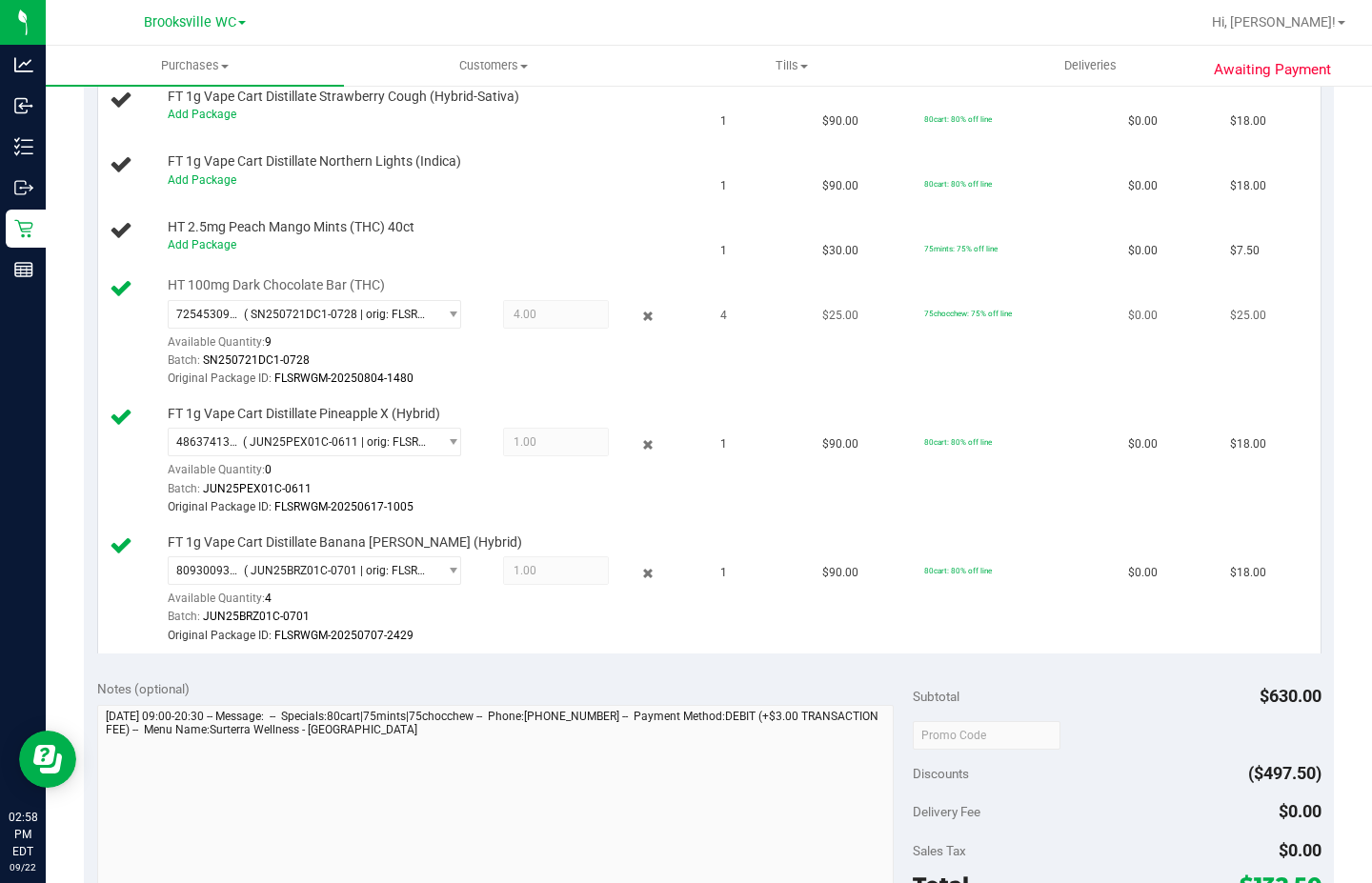
click at [633, 331] on div "7254530907174041 ( SN250721DC1-0728 | orig: FLSRWGM-20250804-1480 ) 72545309071…" at bounding box center [432, 344] width 530 height 88
click at [638, 317] on icon at bounding box center [648, 316] width 20 height 22
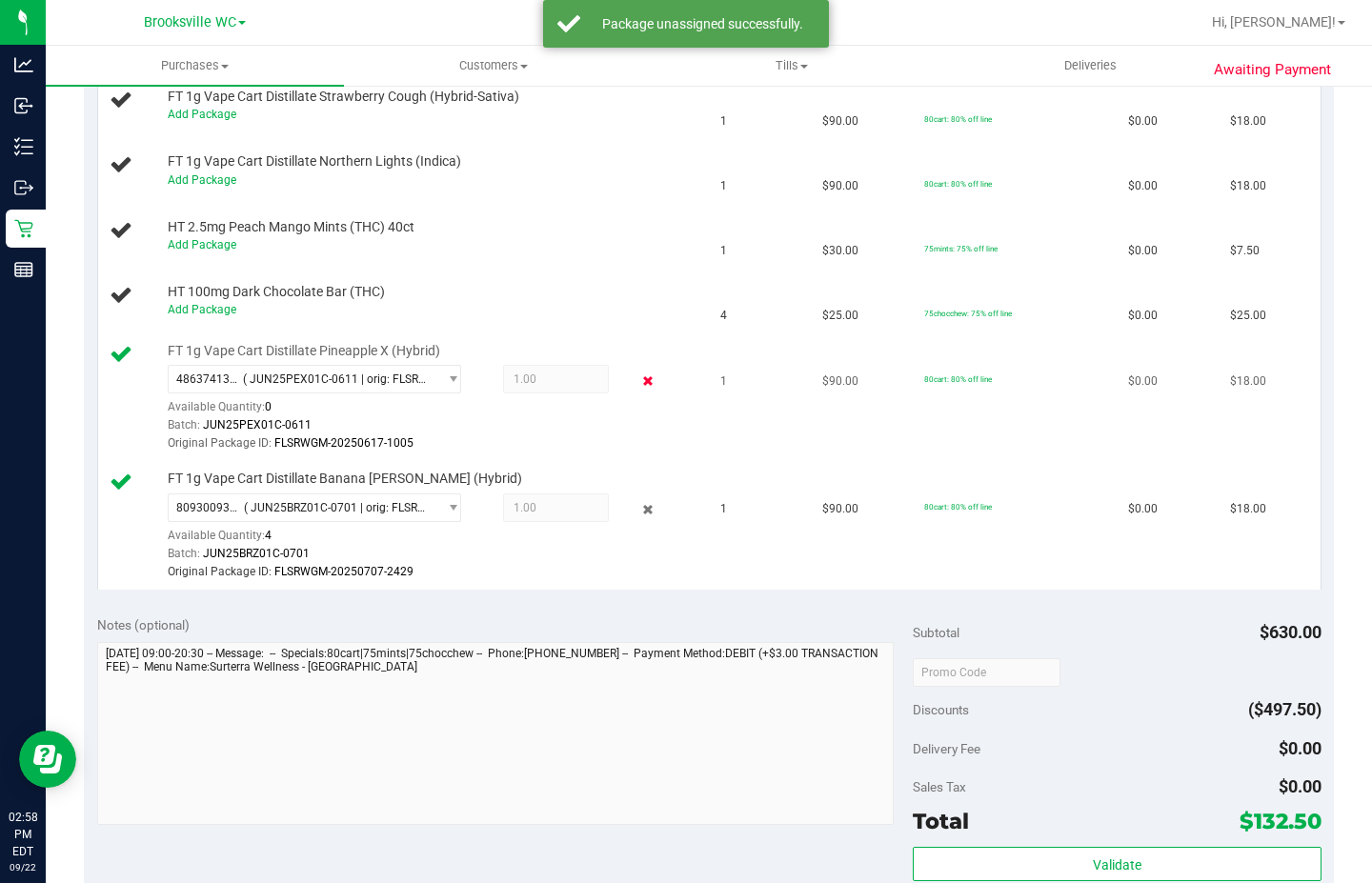
click at [638, 382] on icon at bounding box center [648, 381] width 20 height 22
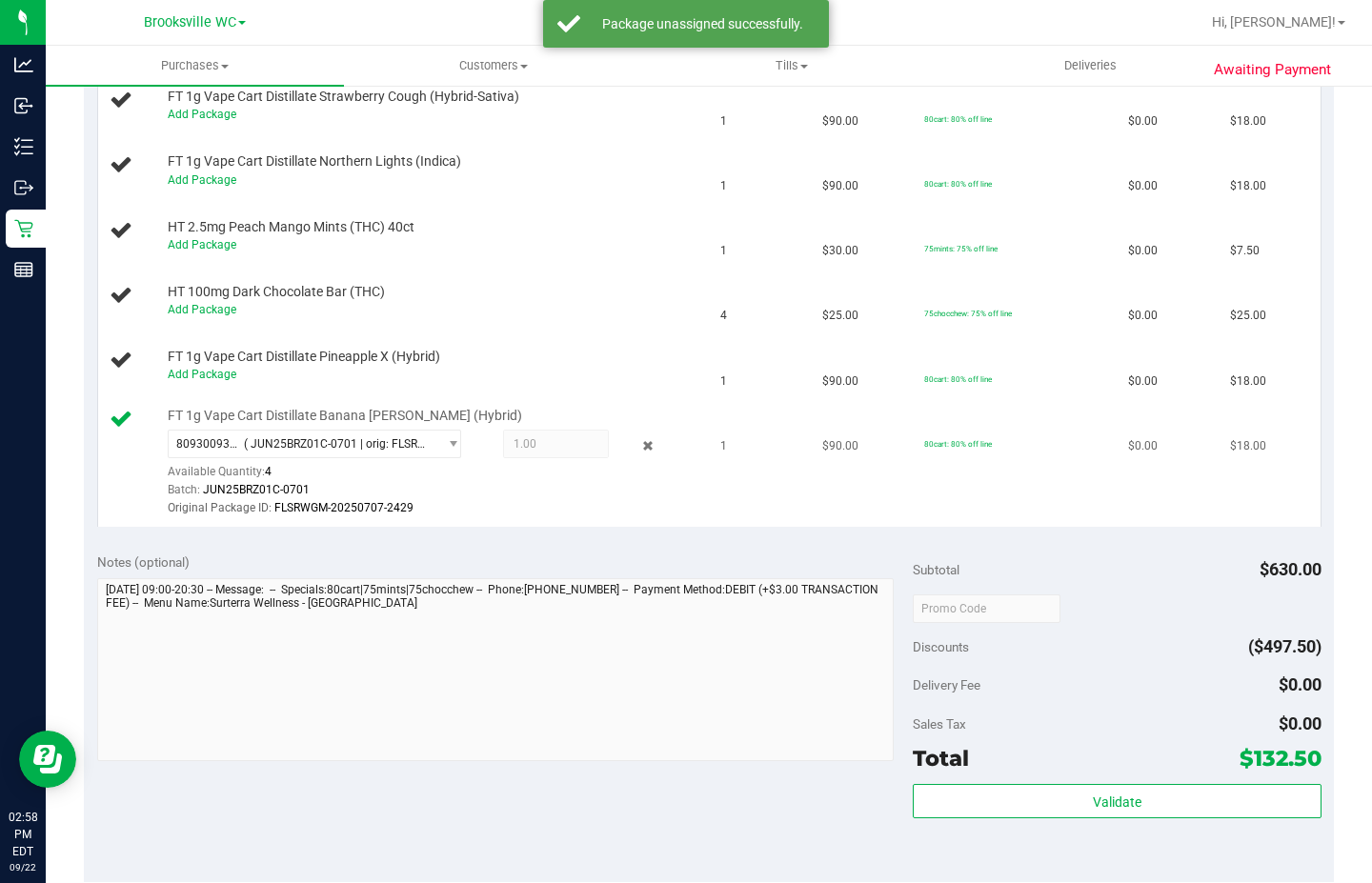
click at [635, 459] on div "8093009306024435 ( JUN25BRZ01C-0701 | orig: FLSRWGM-20250707-2429 ) 80930093060…" at bounding box center [432, 474] width 530 height 88
click at [638, 443] on icon at bounding box center [648, 446] width 20 height 22
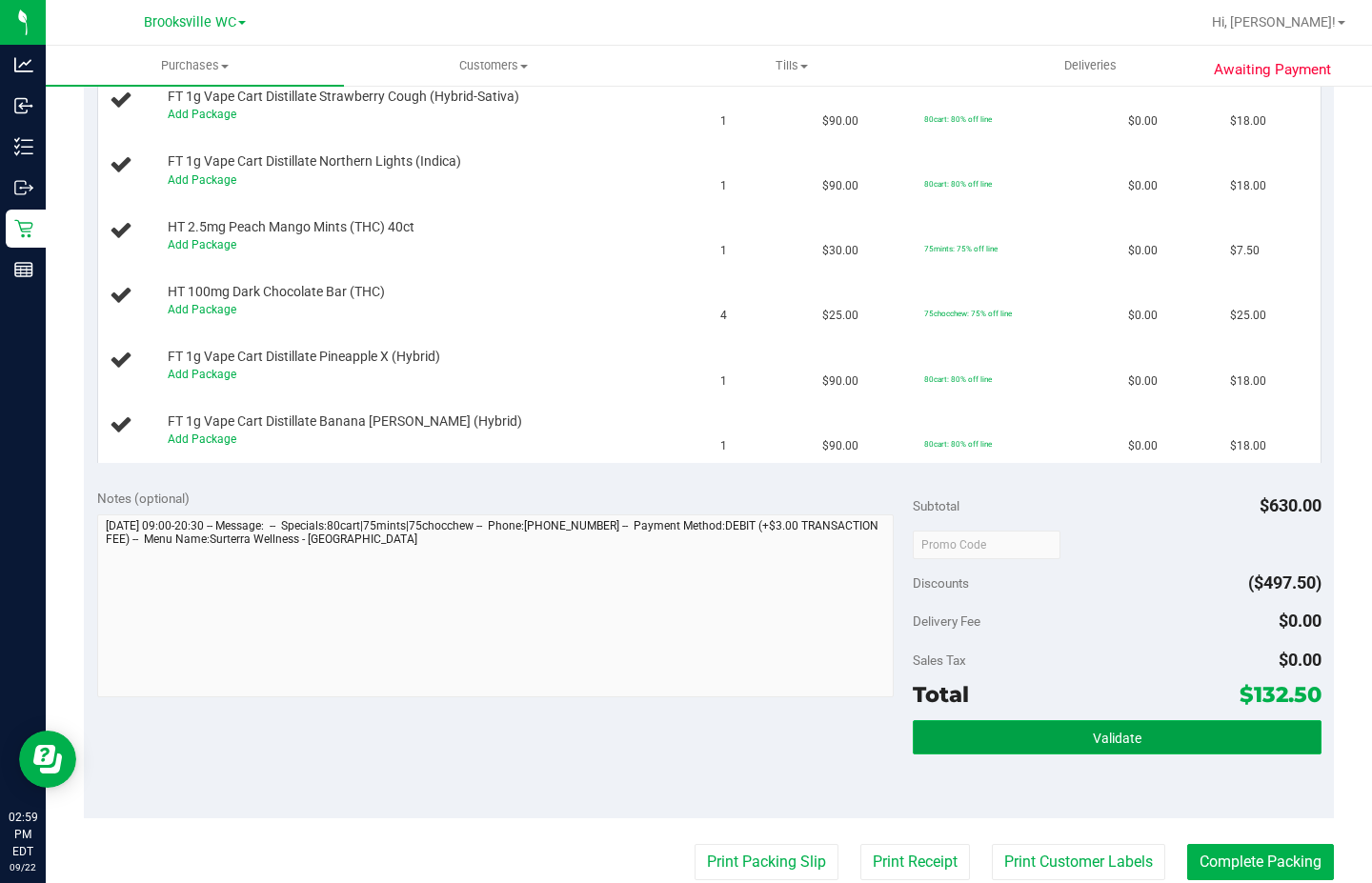
click at [972, 725] on button "Validate" at bounding box center [1117, 738] width 408 height 35
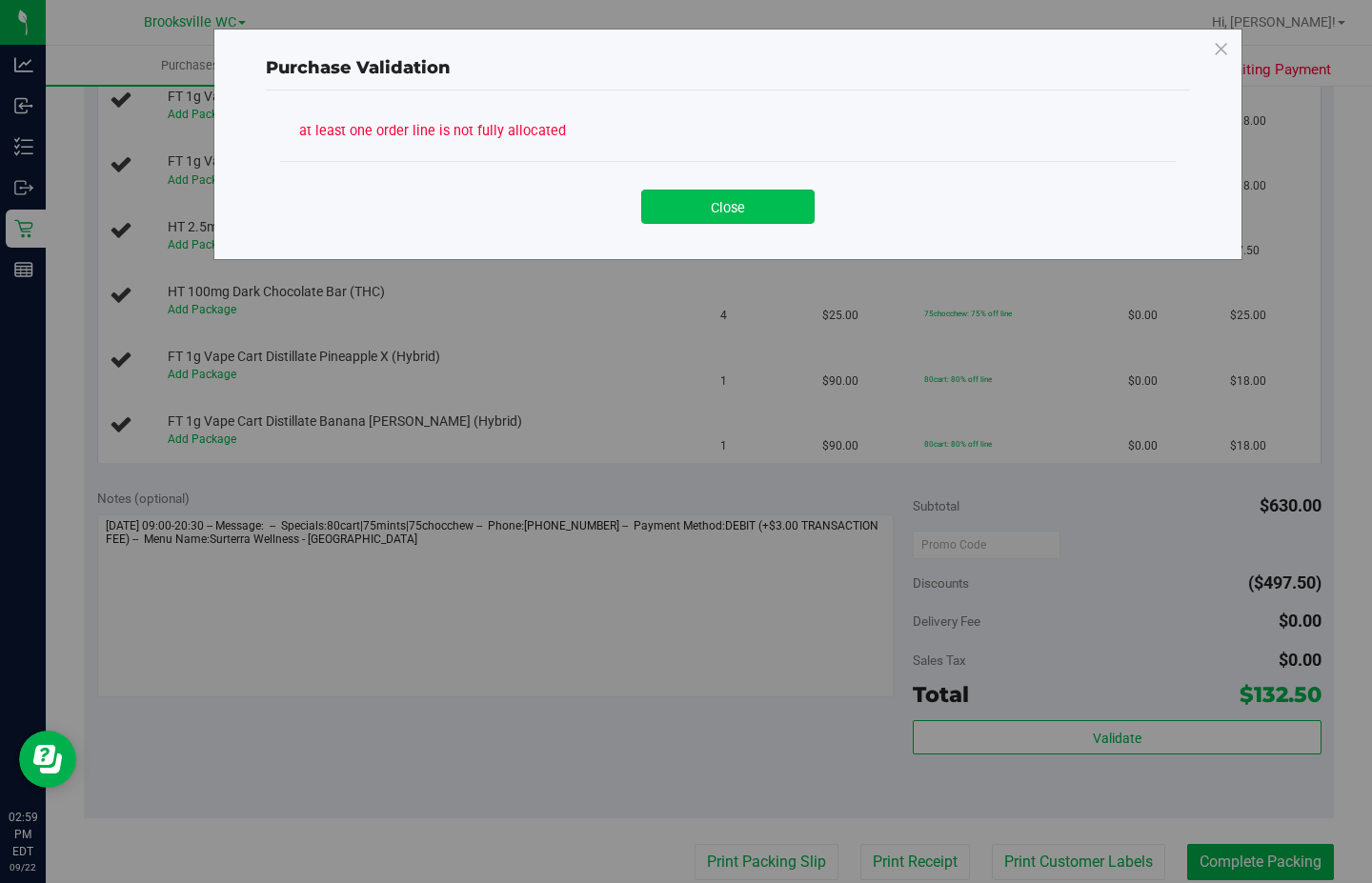
click at [706, 213] on button "Close" at bounding box center [728, 207] width 173 height 35
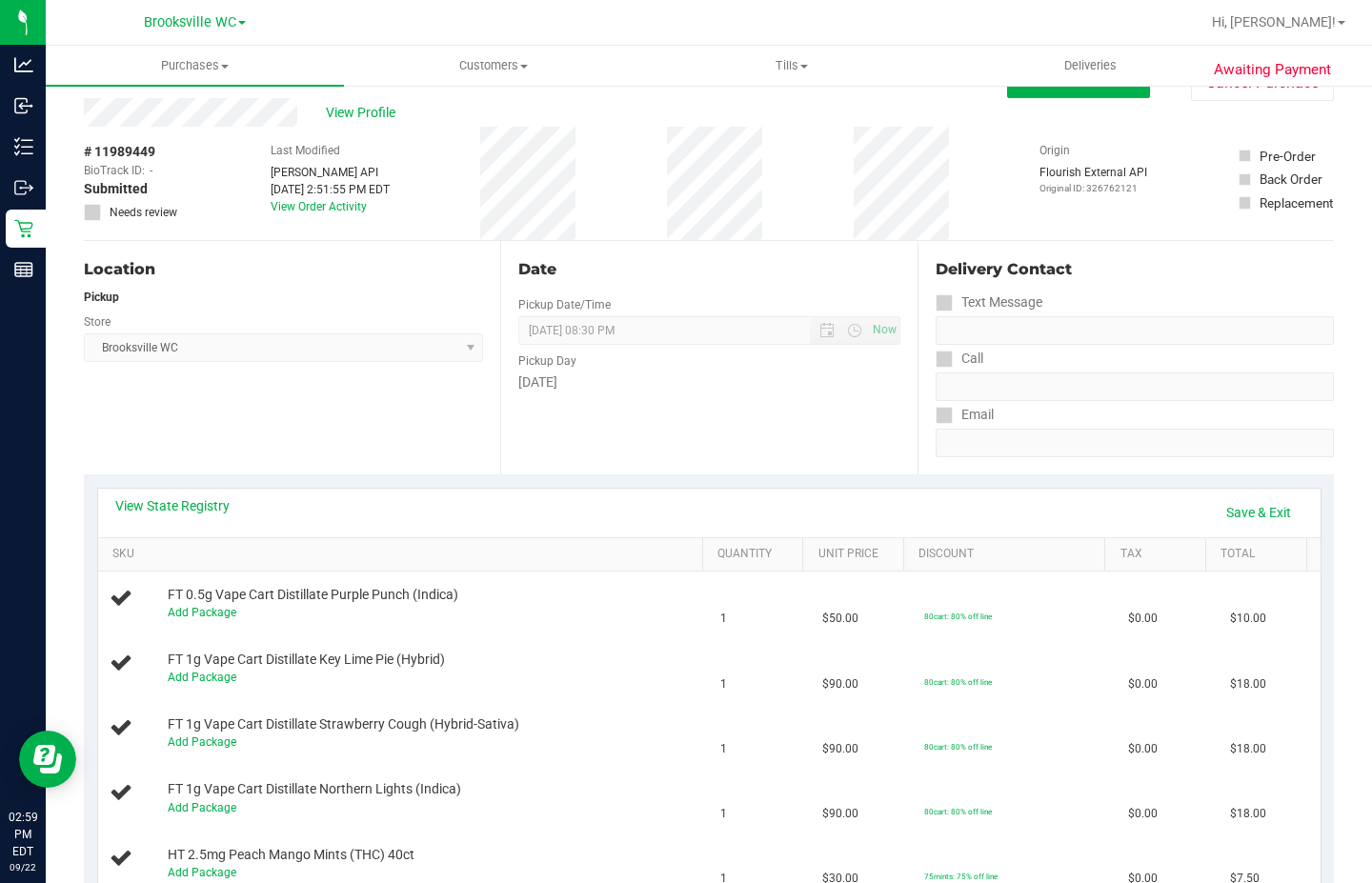
scroll to position [0, 0]
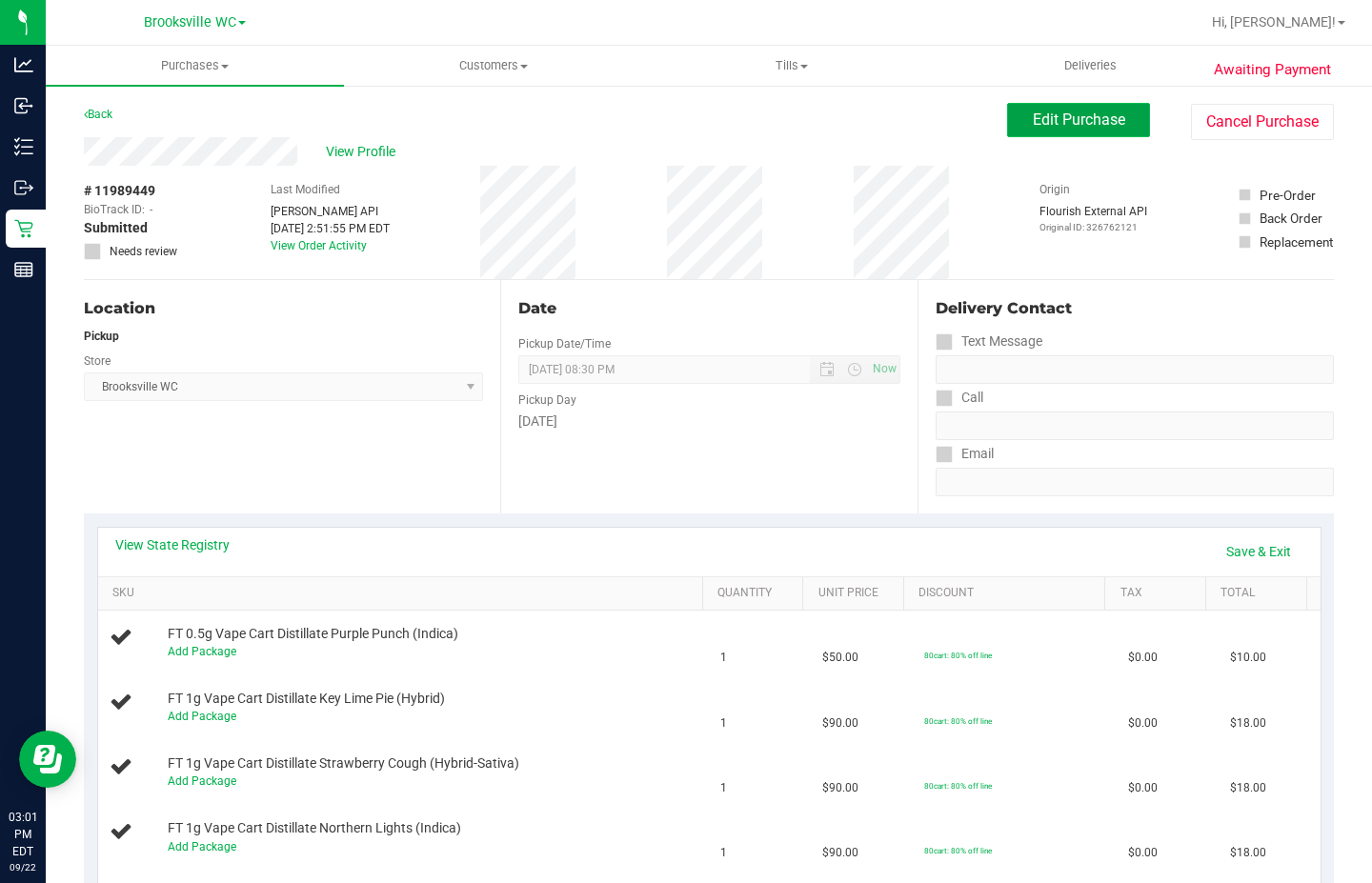
click at [1035, 107] on button "Edit Purchase" at bounding box center [1079, 120] width 143 height 35
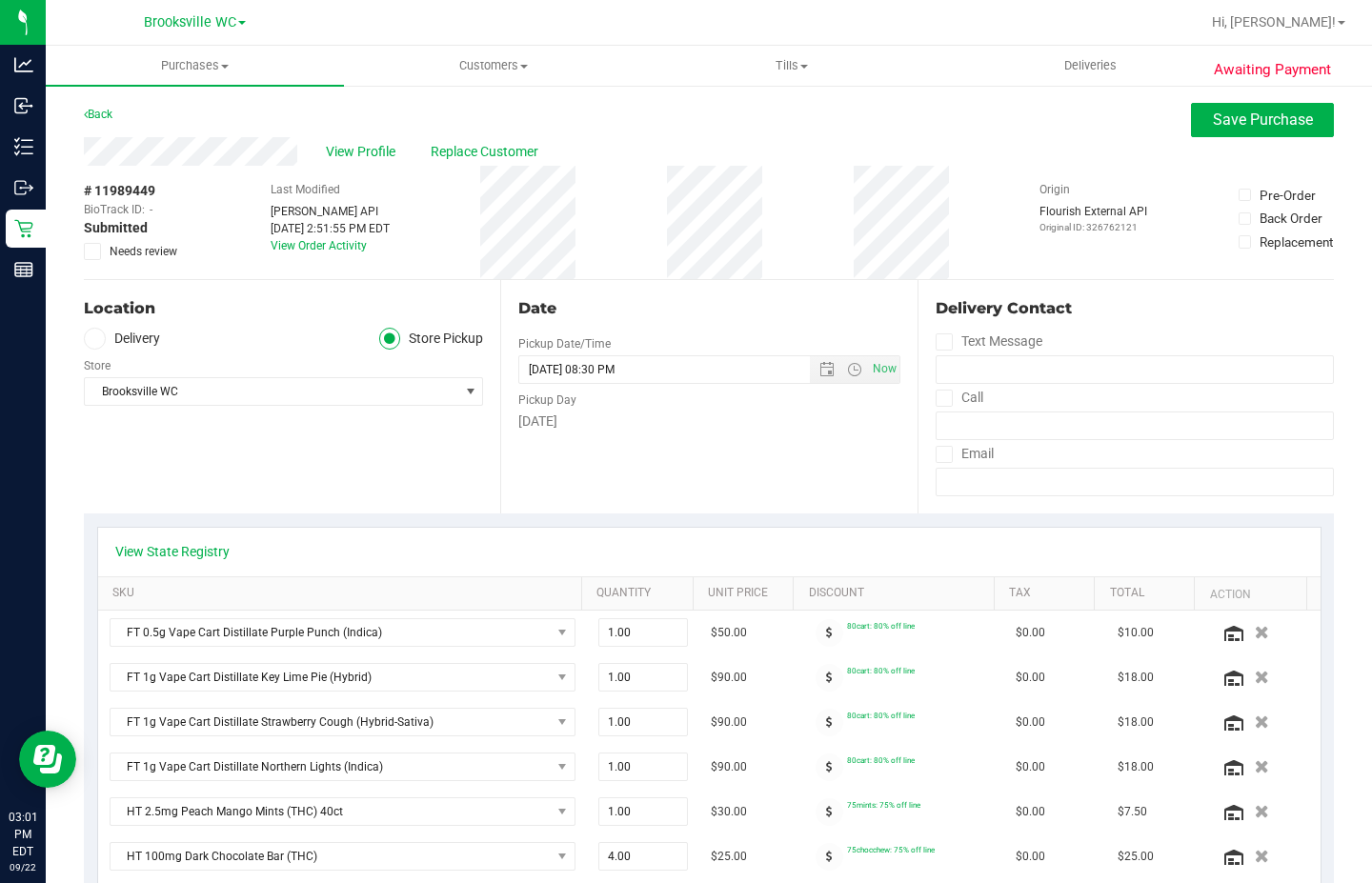
click at [89, 251] on icon at bounding box center [92, 251] width 13 height 0
click at [0, 0] on input "Needs review" at bounding box center [0, 0] width 0 height 0
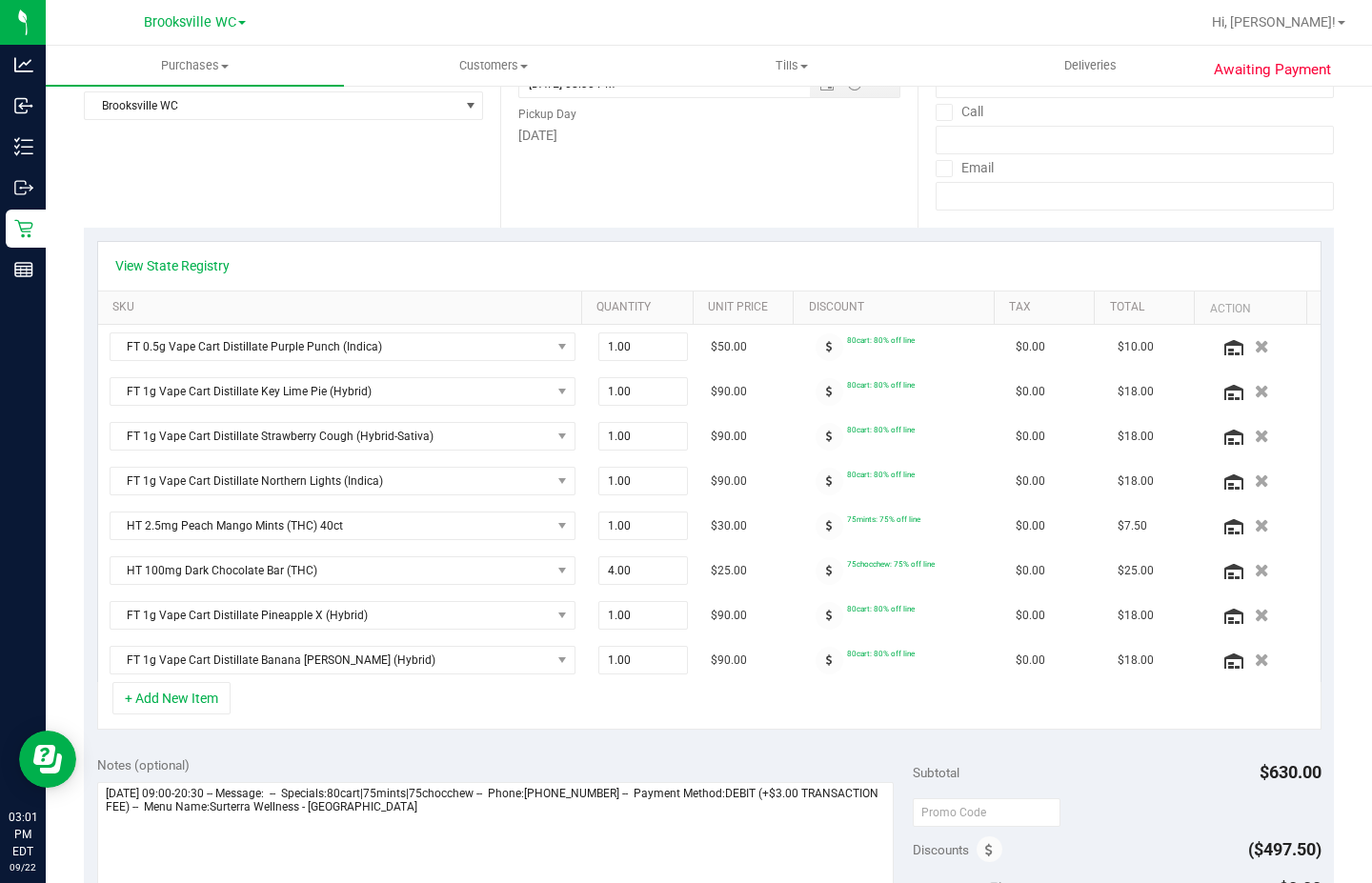
scroll to position [476, 0]
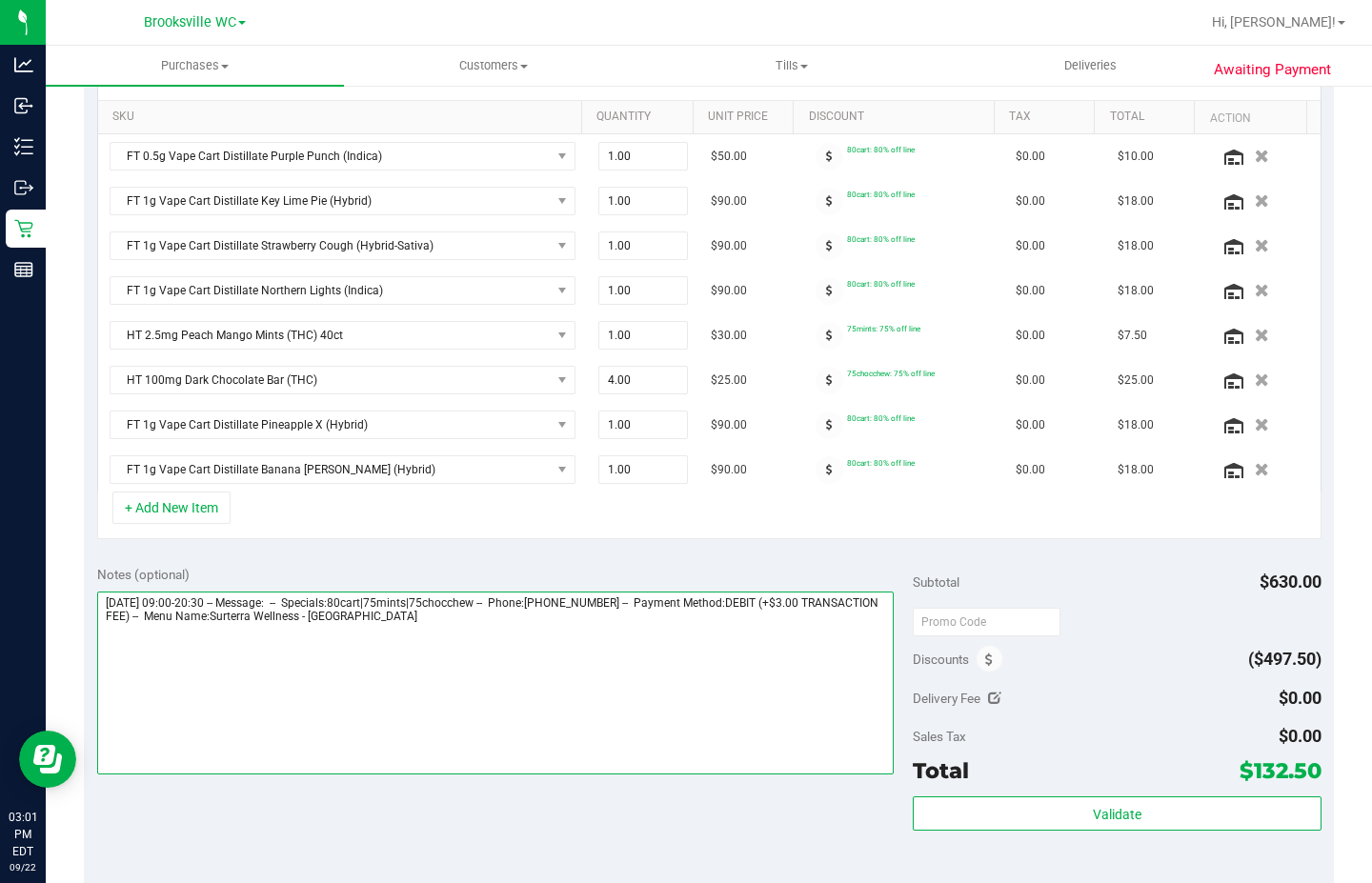
click at [475, 640] on textarea at bounding box center [495, 683] width 798 height 183
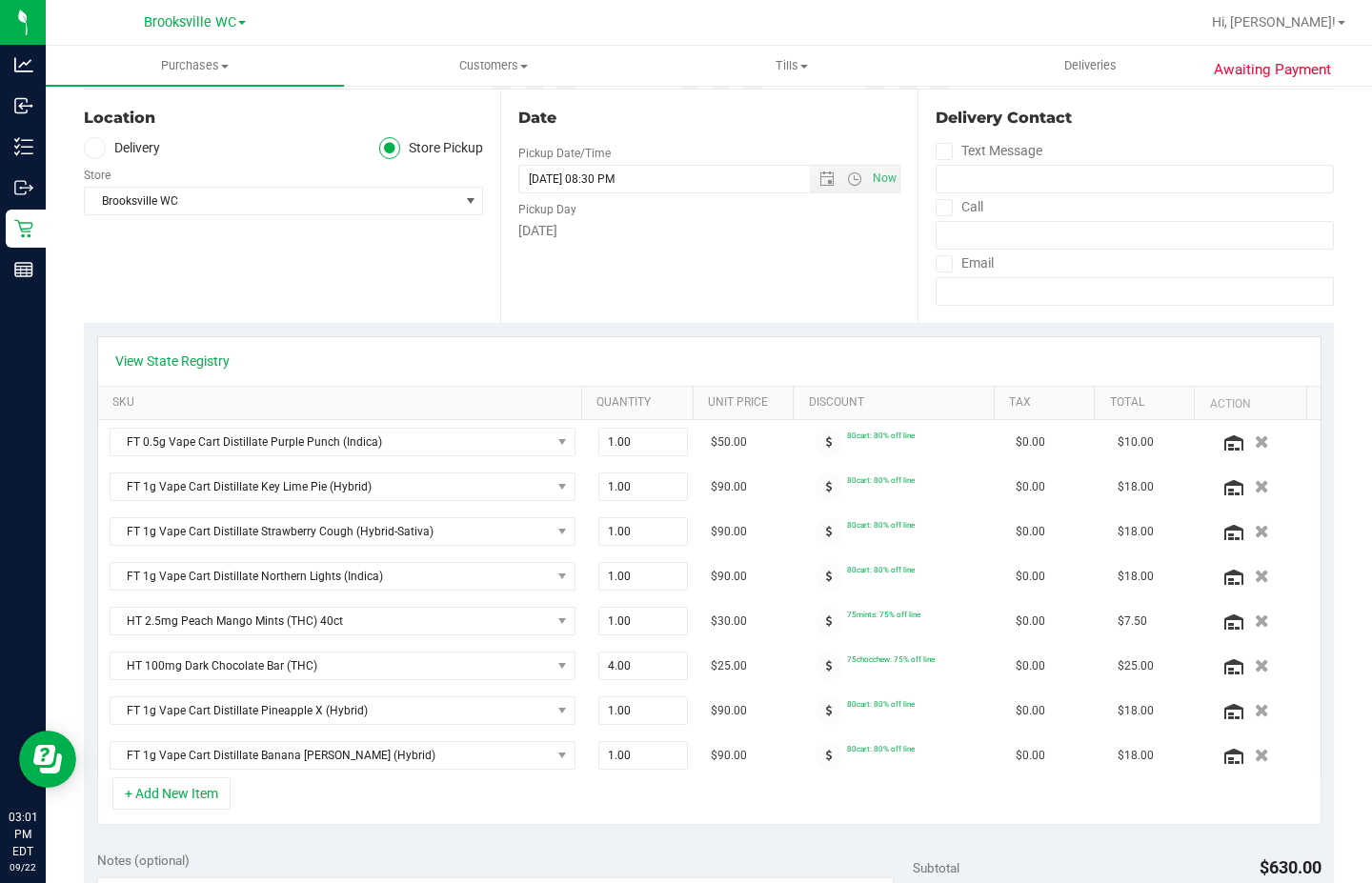
click at [154, 372] on div "View State Registry" at bounding box center [709, 362] width 1223 height 49
click at [171, 366] on link "View State Registry" at bounding box center [172, 361] width 114 height 19
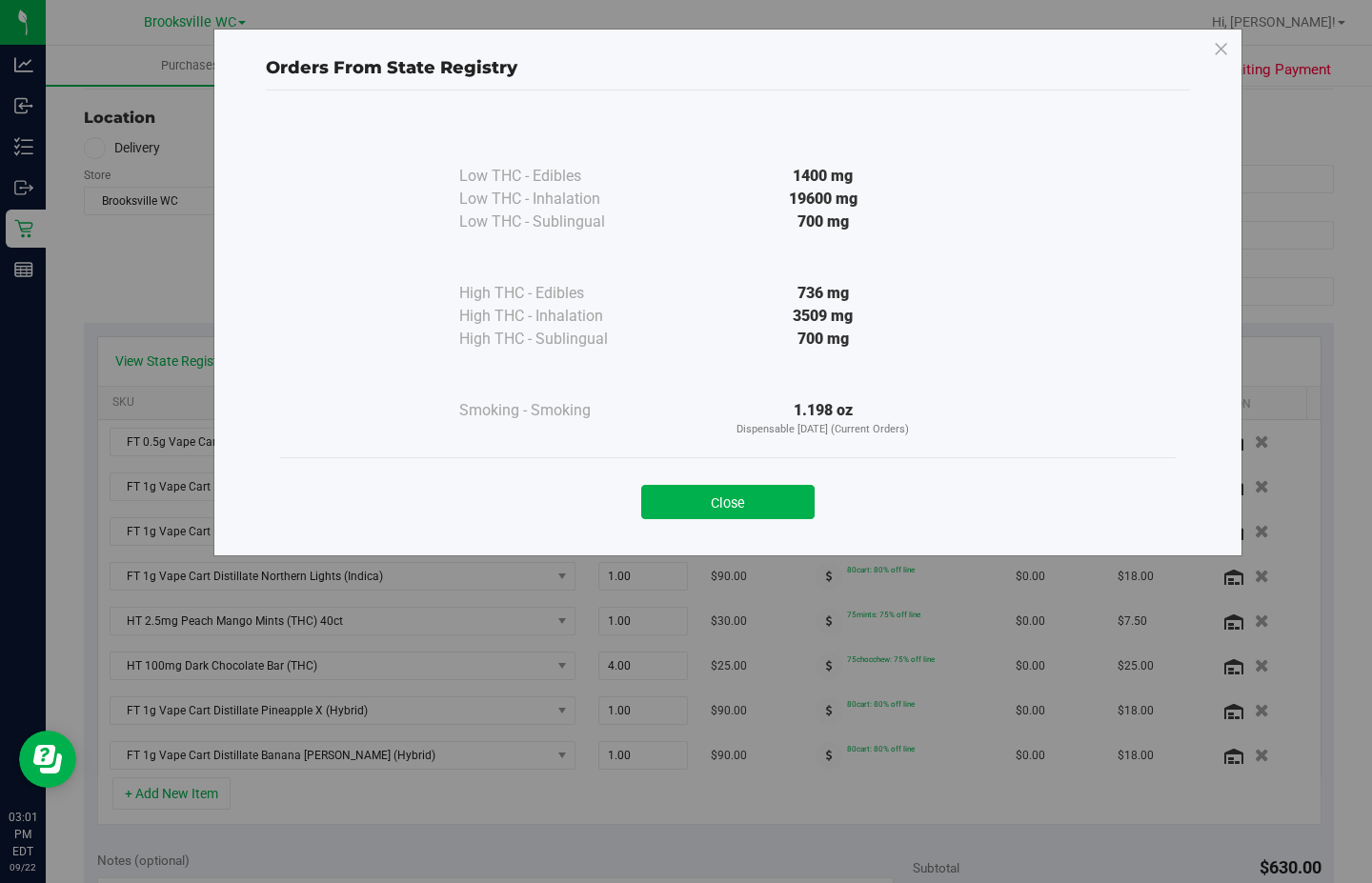
drag, startPoint x: 714, startPoint y: 500, endPoint x: 820, endPoint y: 282, distance: 242.4
click at [820, 265] on div "Low THC - Edibles 1400 mg Low THC - Inhalation" at bounding box center [727, 314] width 925 height 447
click at [796, 491] on button "Close" at bounding box center [728, 502] width 173 height 35
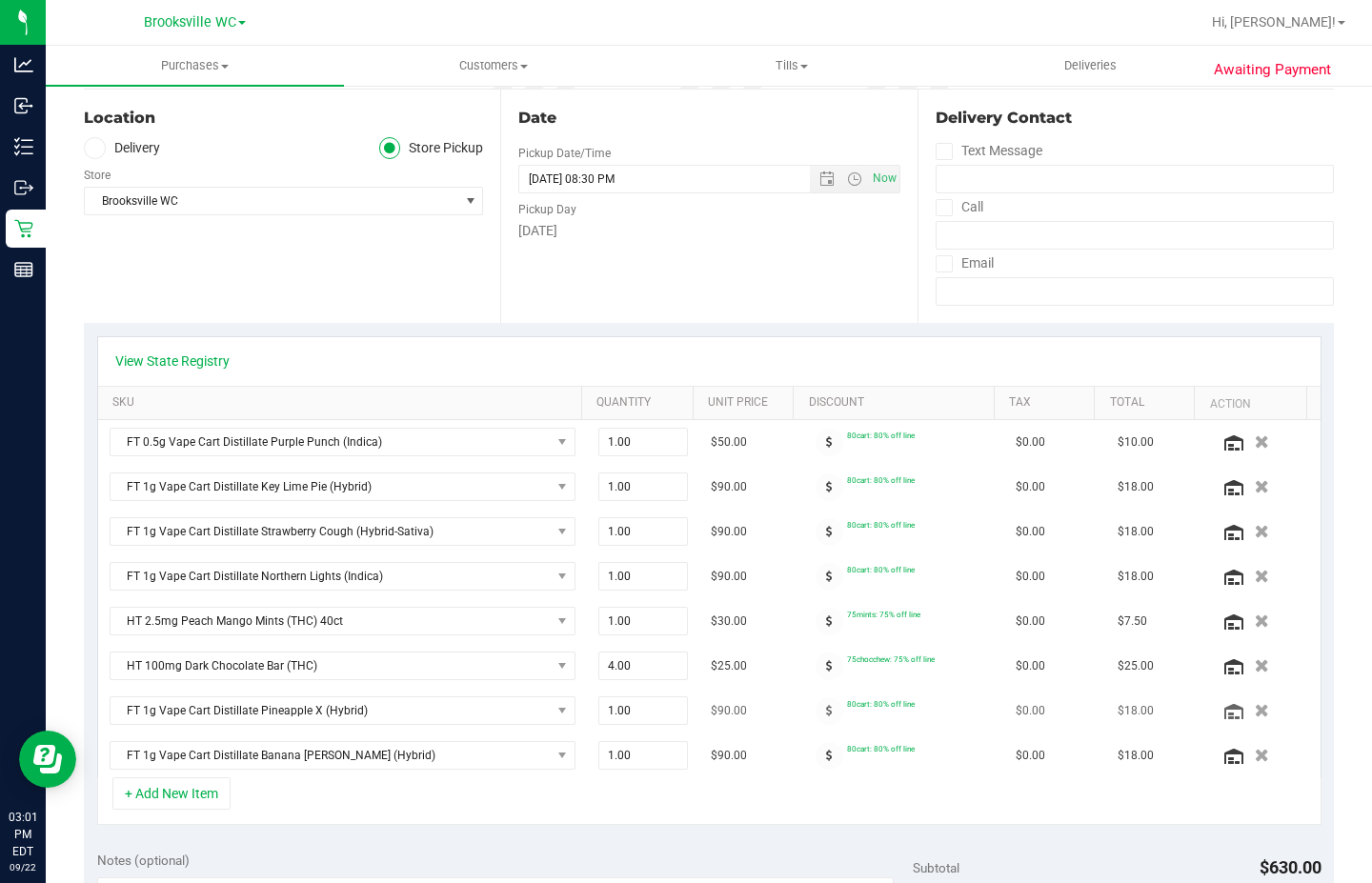
scroll to position [381, 0]
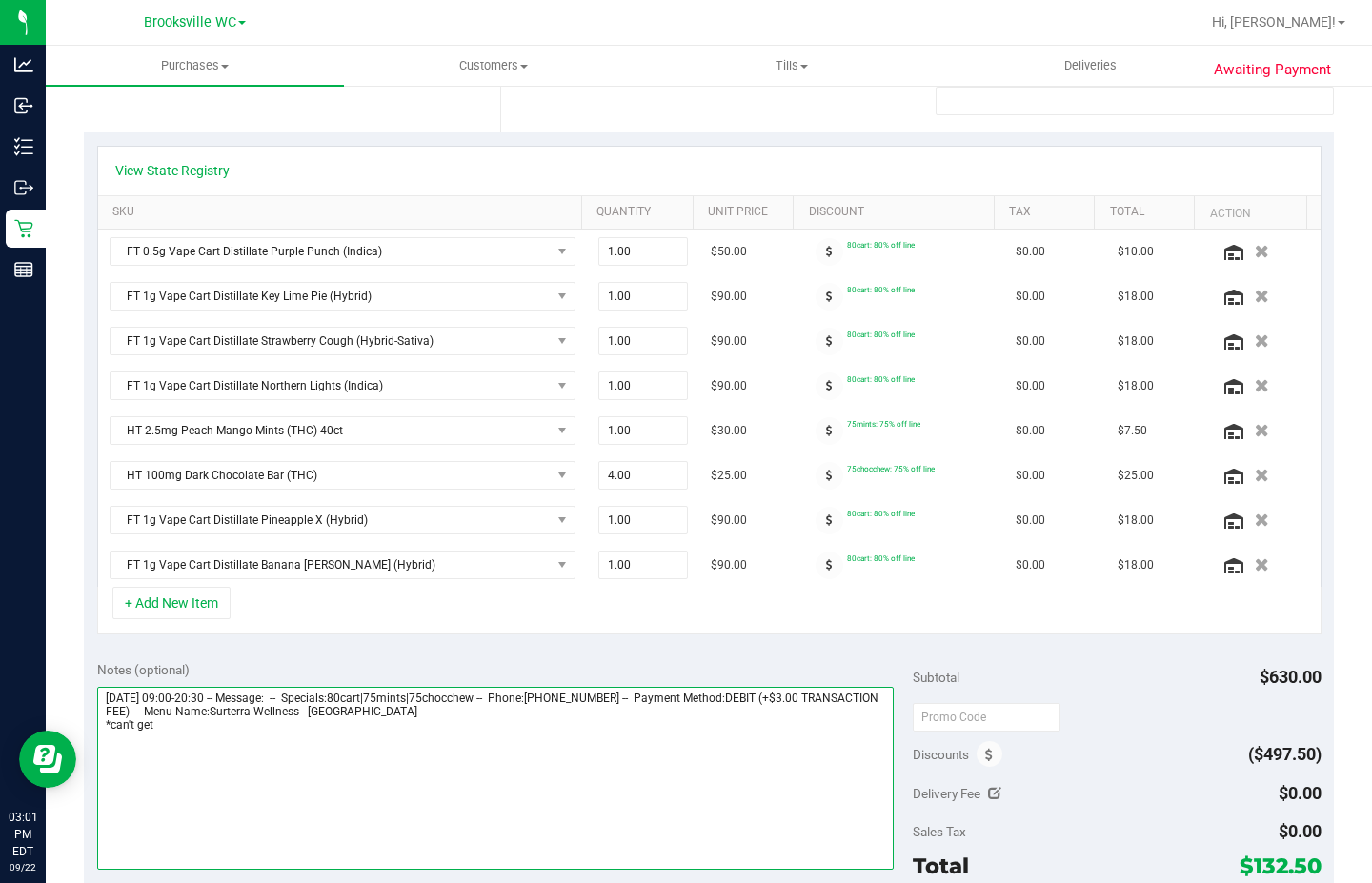
click at [226, 733] on textarea at bounding box center [495, 778] width 798 height 183
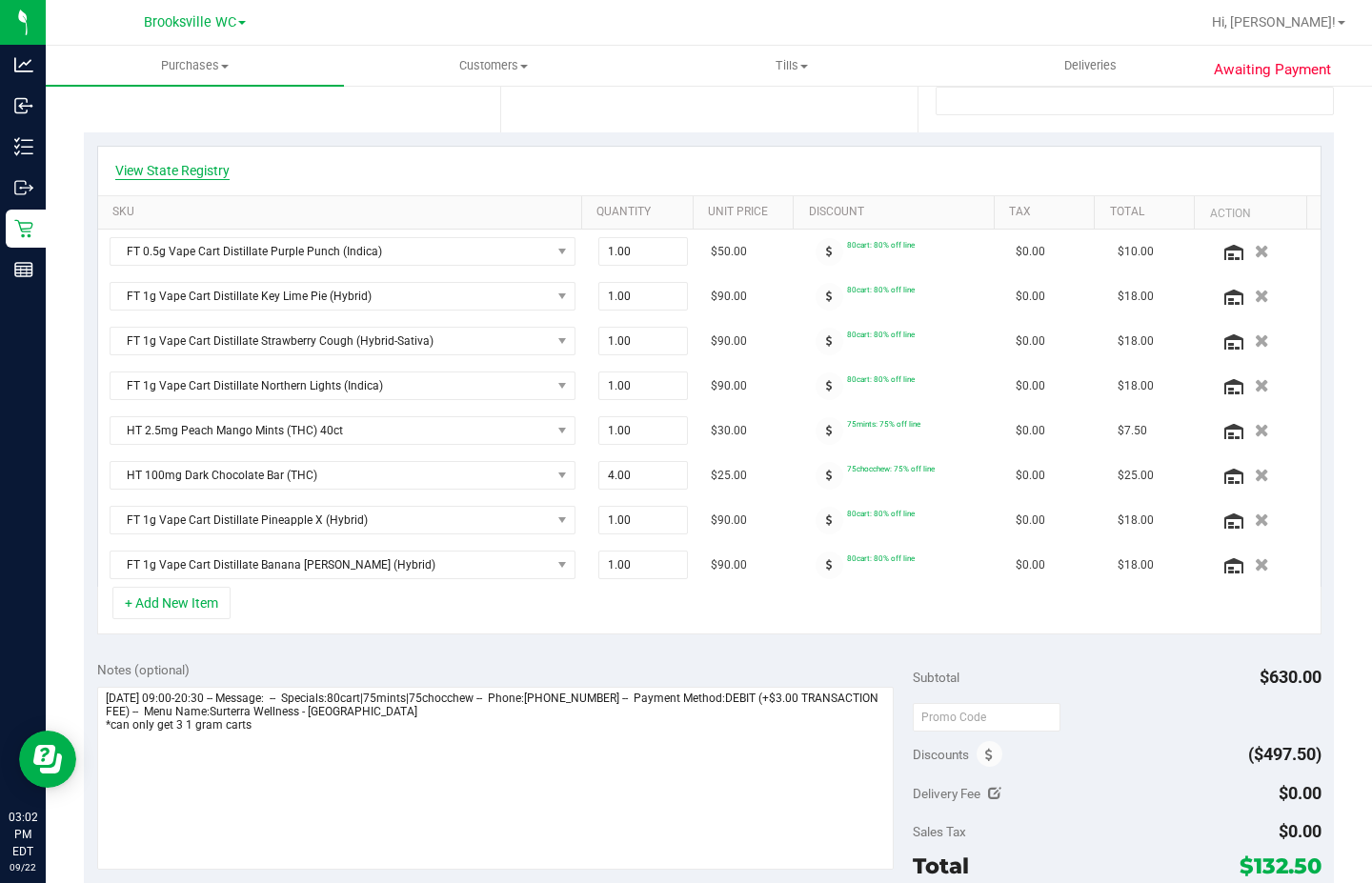
click at [189, 163] on link "View State Registry" at bounding box center [172, 170] width 114 height 19
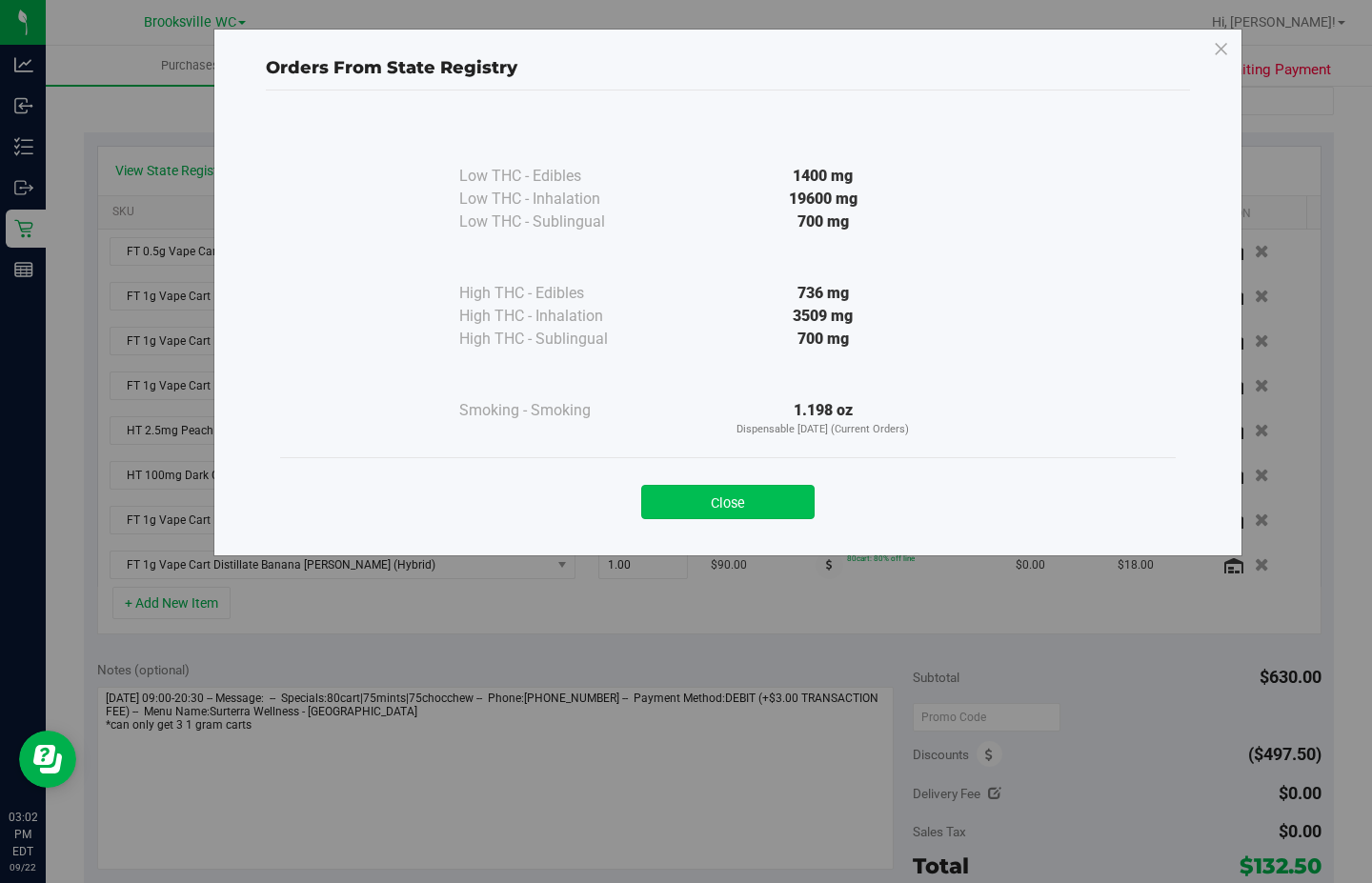
click at [701, 505] on button "Close" at bounding box center [728, 502] width 173 height 35
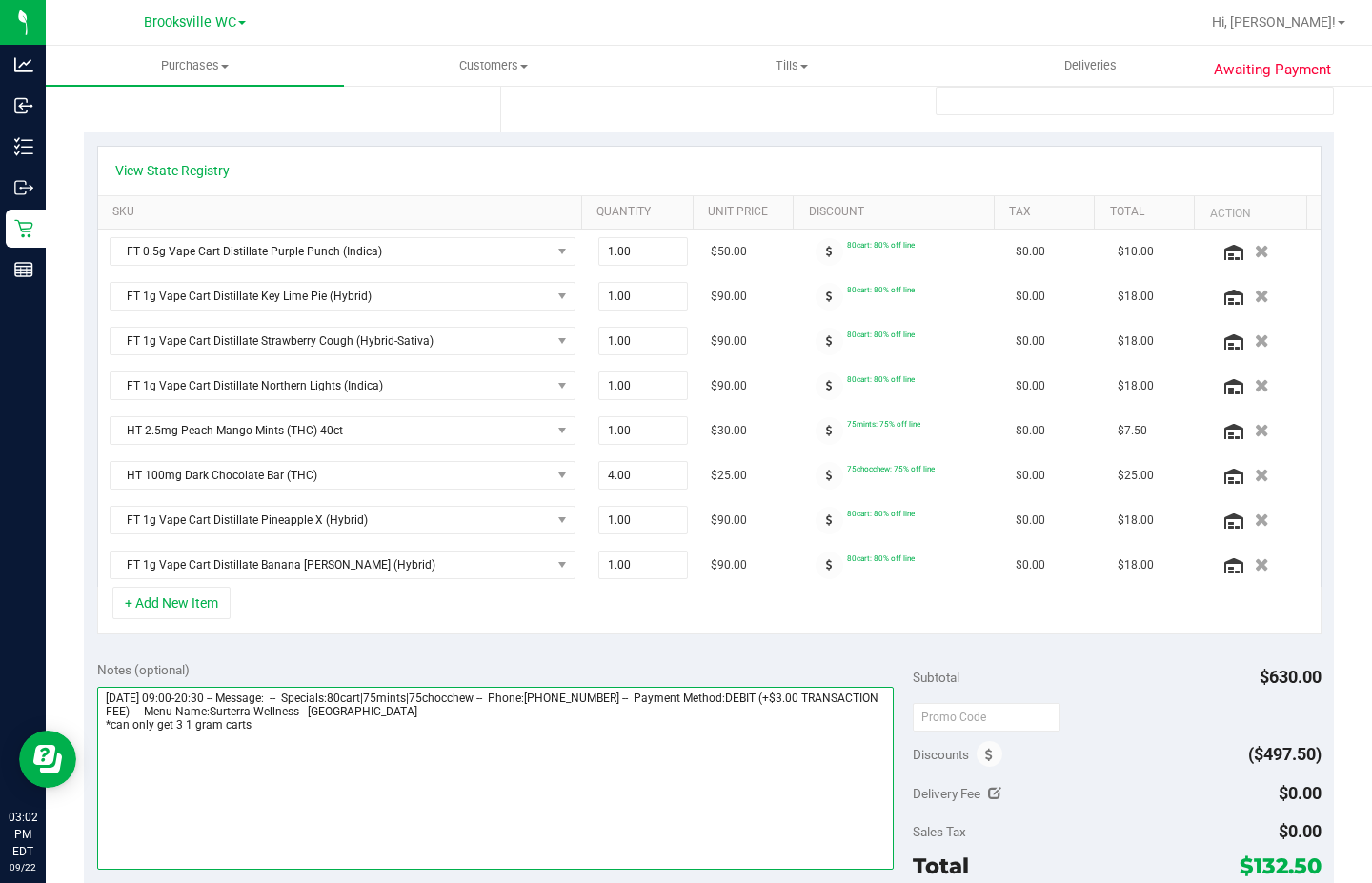
click at [281, 733] on textarea at bounding box center [495, 778] width 798 height 183
click at [183, 727] on textarea at bounding box center [495, 778] width 798 height 183
drag, startPoint x: 182, startPoint y: 723, endPoint x: 261, endPoint y: 768, distance: 90.9
click at [182, 724] on textarea at bounding box center [495, 778] width 798 height 183
click at [251, 726] on textarea at bounding box center [495, 778] width 798 height 183
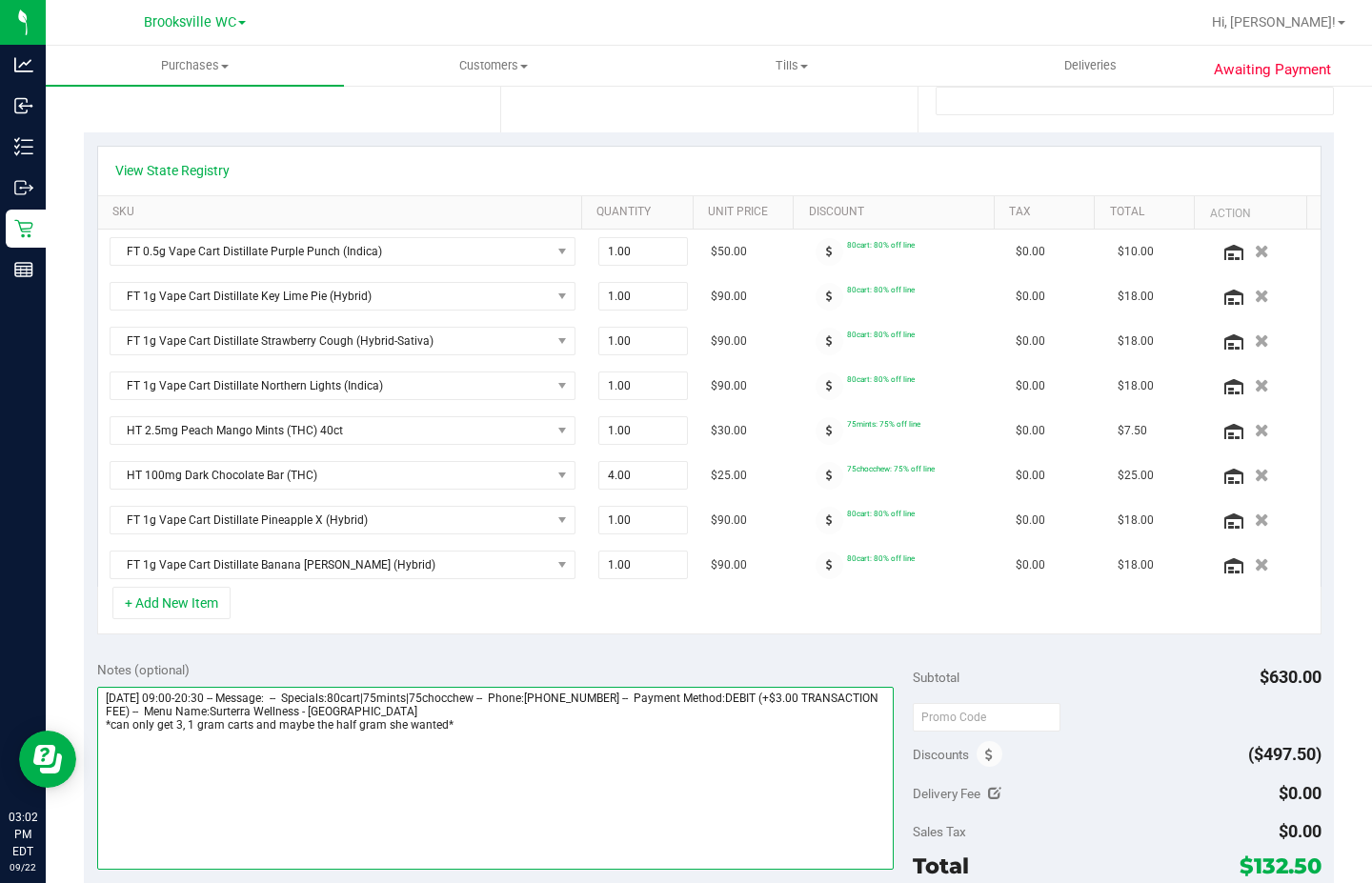
drag, startPoint x: 461, startPoint y: 726, endPoint x: 106, endPoint y: 725, distance: 355.0
click at [106, 725] on textarea at bounding box center [495, 778] width 798 height 183
click at [137, 728] on textarea at bounding box center [495, 778] width 798 height 183
drag, startPoint x: 114, startPoint y: 727, endPoint x: 233, endPoint y: 736, distance: 119.3
click at [233, 736] on textarea at bounding box center [495, 778] width 798 height 183
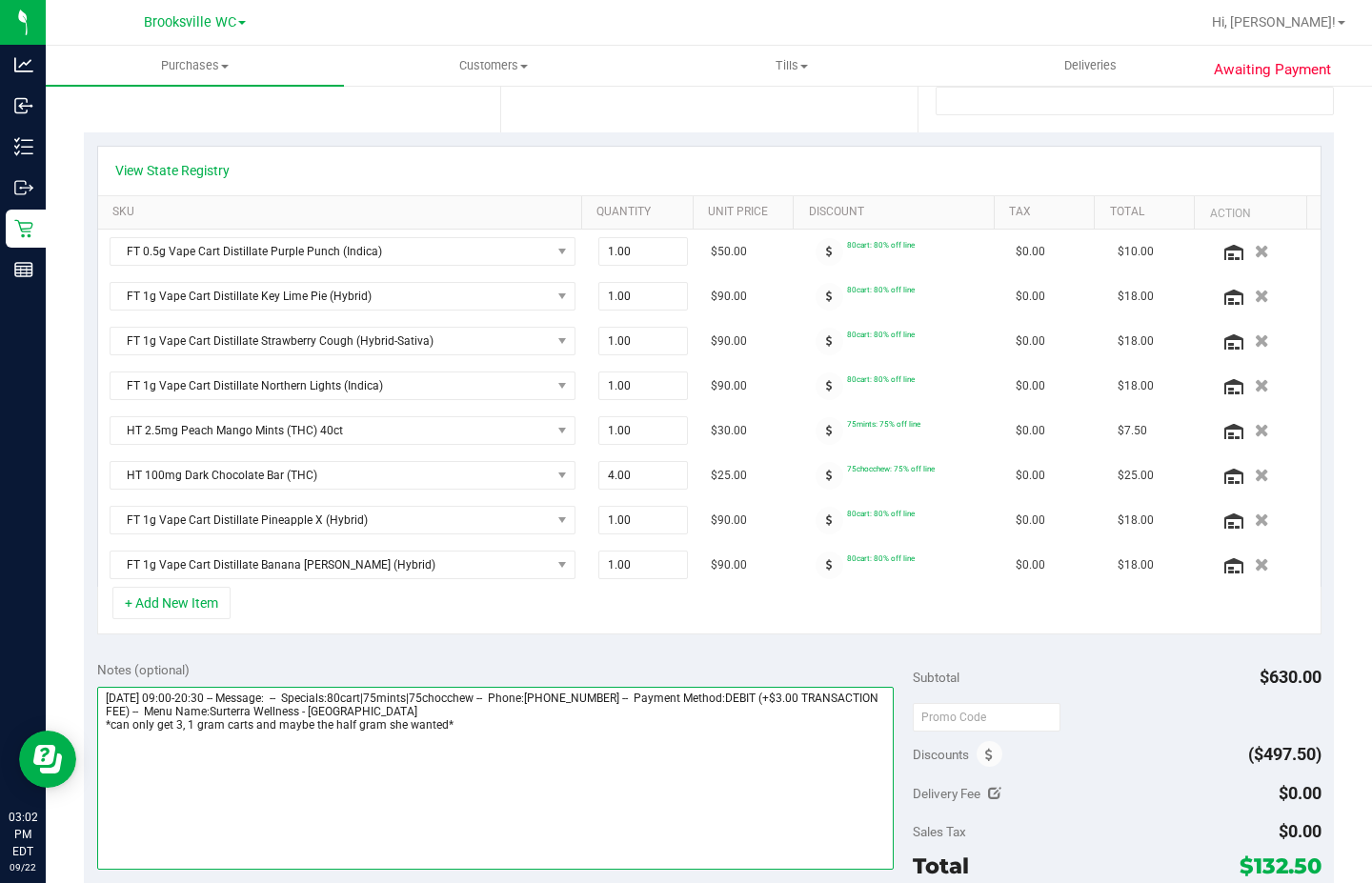
drag, startPoint x: 439, startPoint y: 726, endPoint x: 113, endPoint y: 728, distance: 326.0
click at [113, 728] on textarea at bounding box center [495, 778] width 798 height 183
type textarea "[DATE] 09:00-20:30 -- Message: -- Specials:80cart|75mints|75chocchew -- Phone:[…"
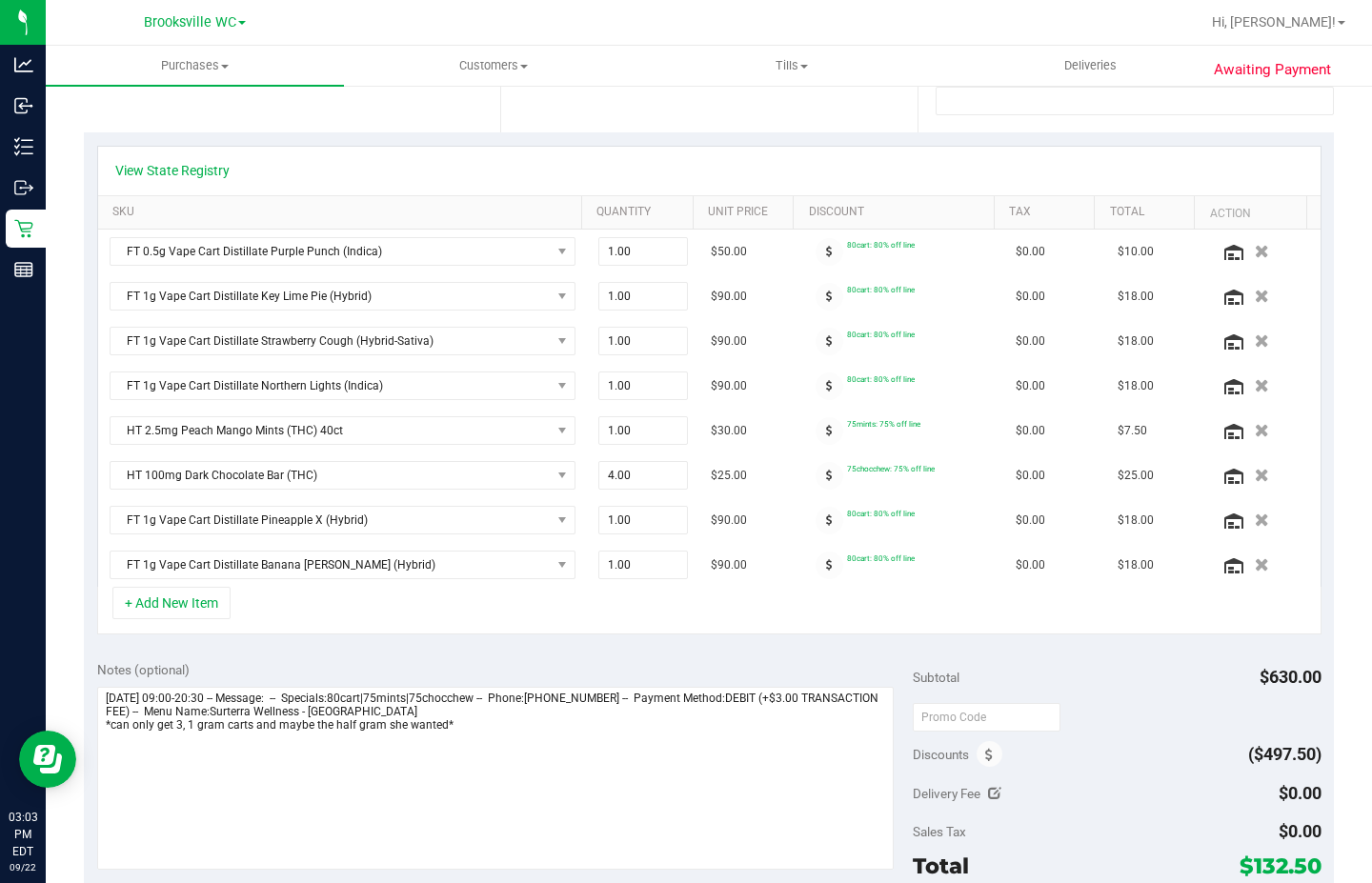
click at [242, 647] on div "Notes (optional) Subtotal $630.00 Discounts ($497.50) Delivery Fee $0.00 Sales …" at bounding box center [708, 819] width 1250 height 343
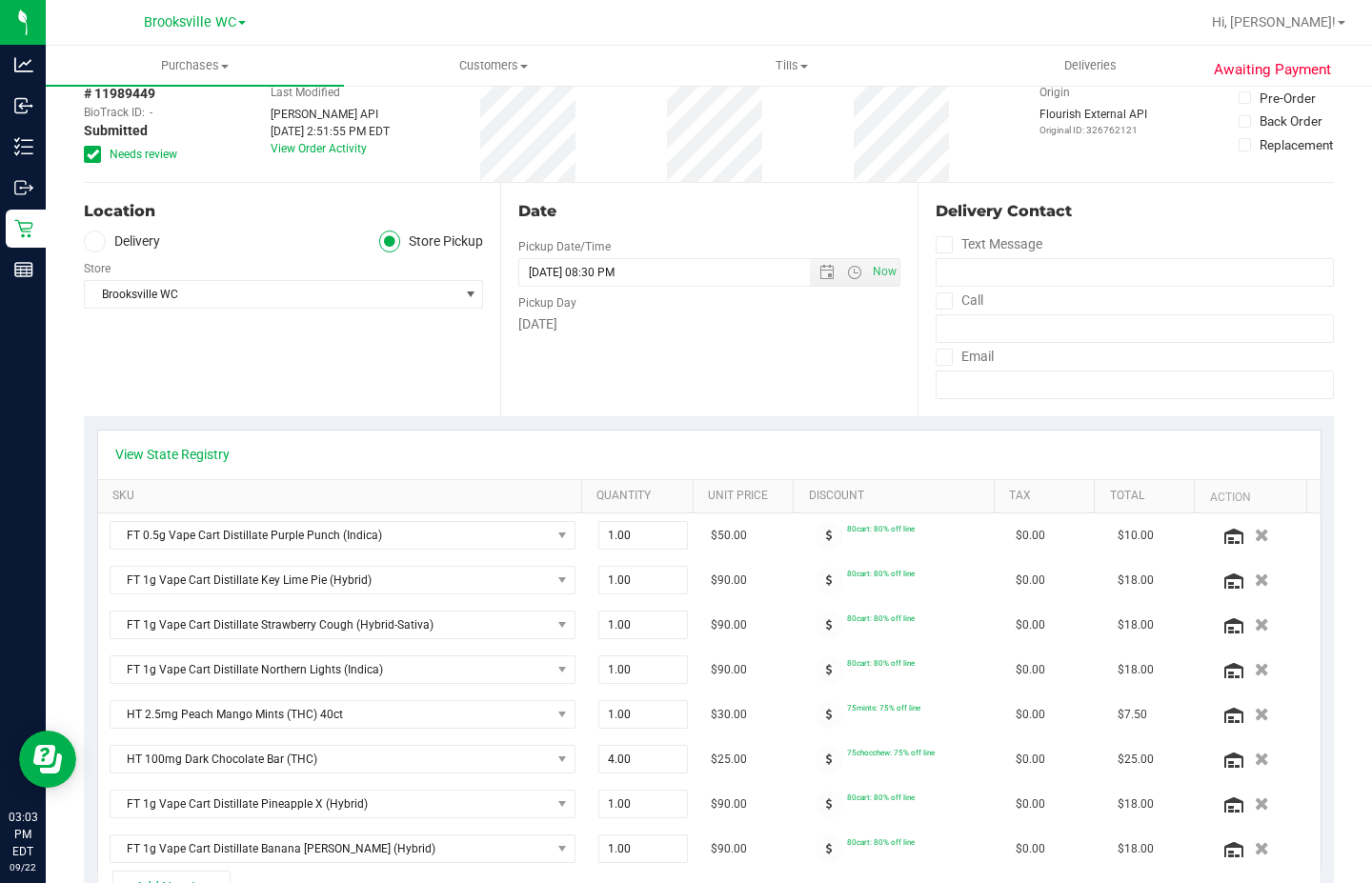
scroll to position [0, 0]
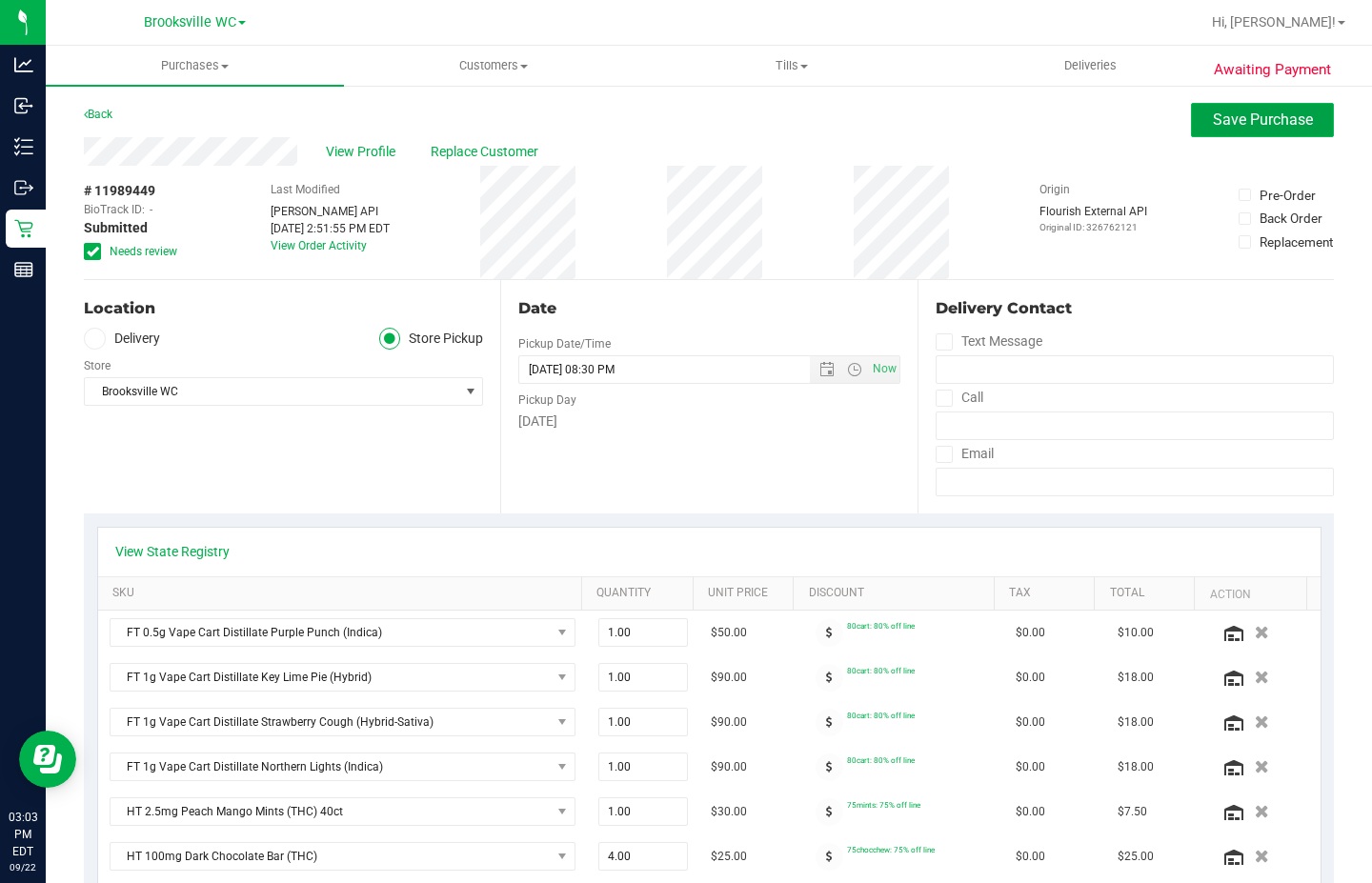
click at [1223, 131] on button "Save Purchase" at bounding box center [1262, 120] width 143 height 35
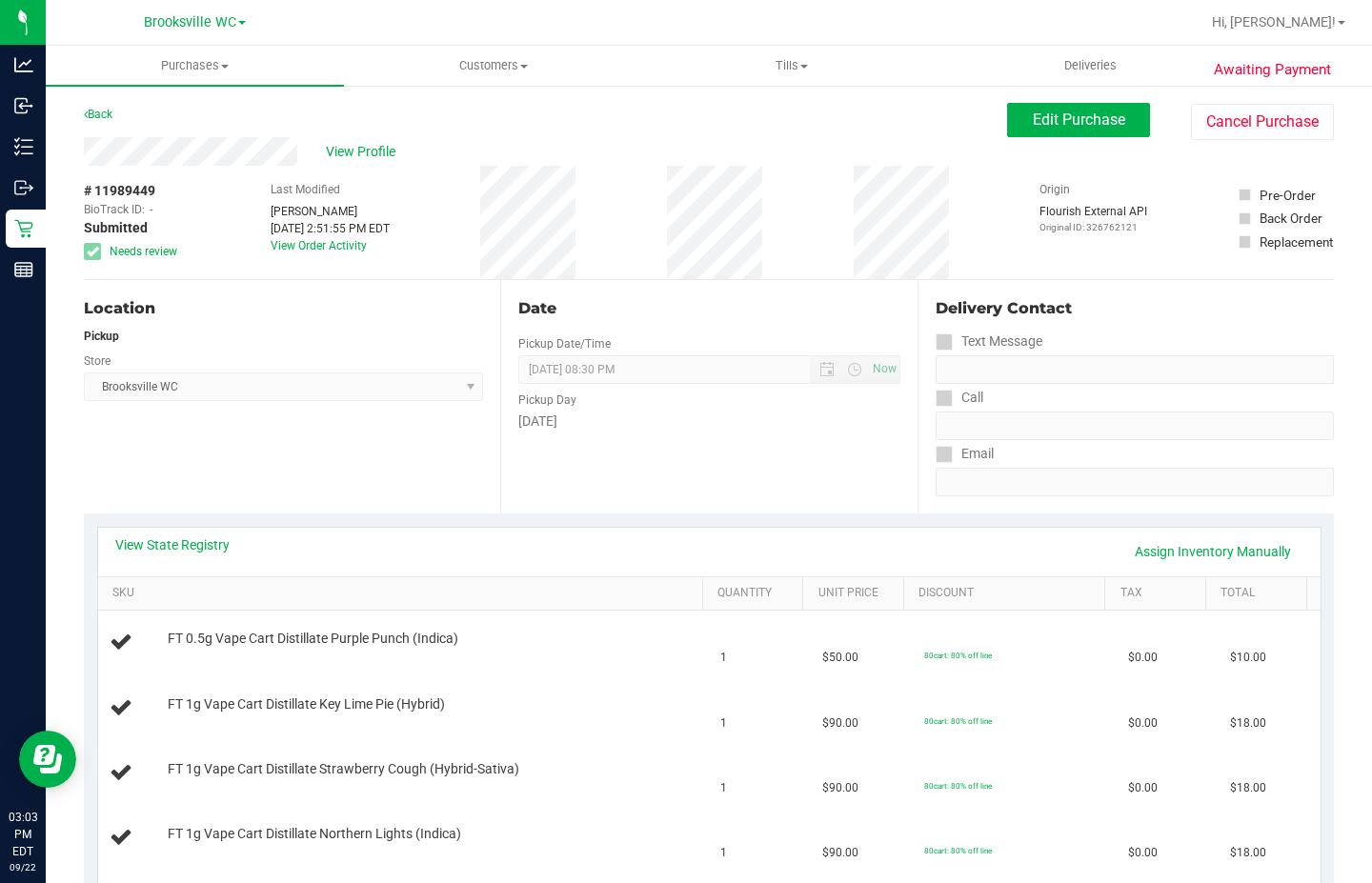
drag, startPoint x: 173, startPoint y: 480, endPoint x: 306, endPoint y: 257, distance: 259.6
click at [173, 474] on div "Location Pickup Store [GEOGRAPHIC_DATA] WC Select Store [PERSON_NAME][GEOGRAPHI…" at bounding box center [292, 396] width 417 height 234
click at [357, 147] on span "View Profile" at bounding box center [364, 152] width 76 height 20
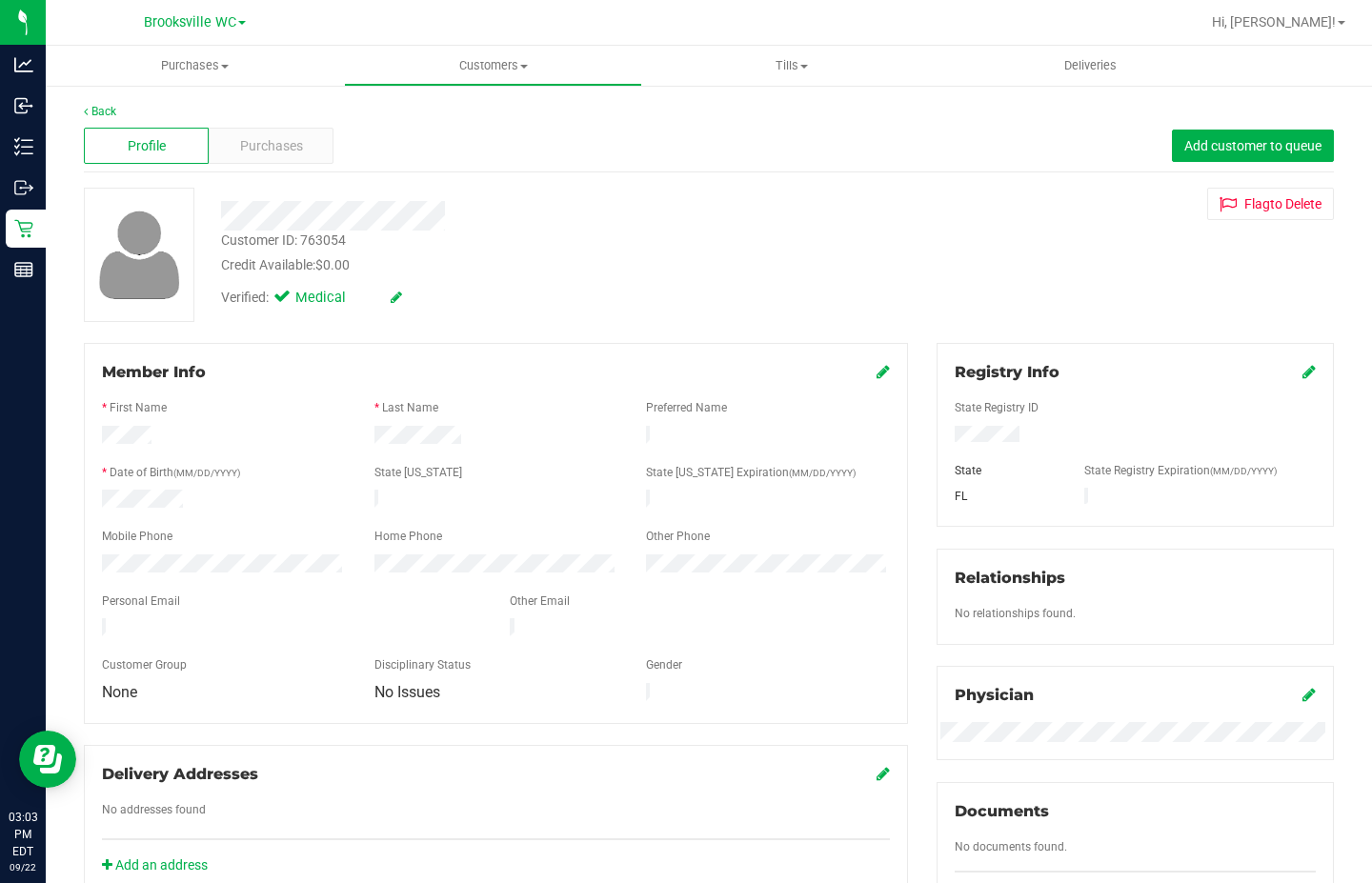
click at [311, 235] on div "Customer ID: 763054" at bounding box center [284, 240] width 125 height 20
copy div "Customer ID: 763054"
click at [202, 399] on div "* First Name" at bounding box center [223, 410] width 272 height 22
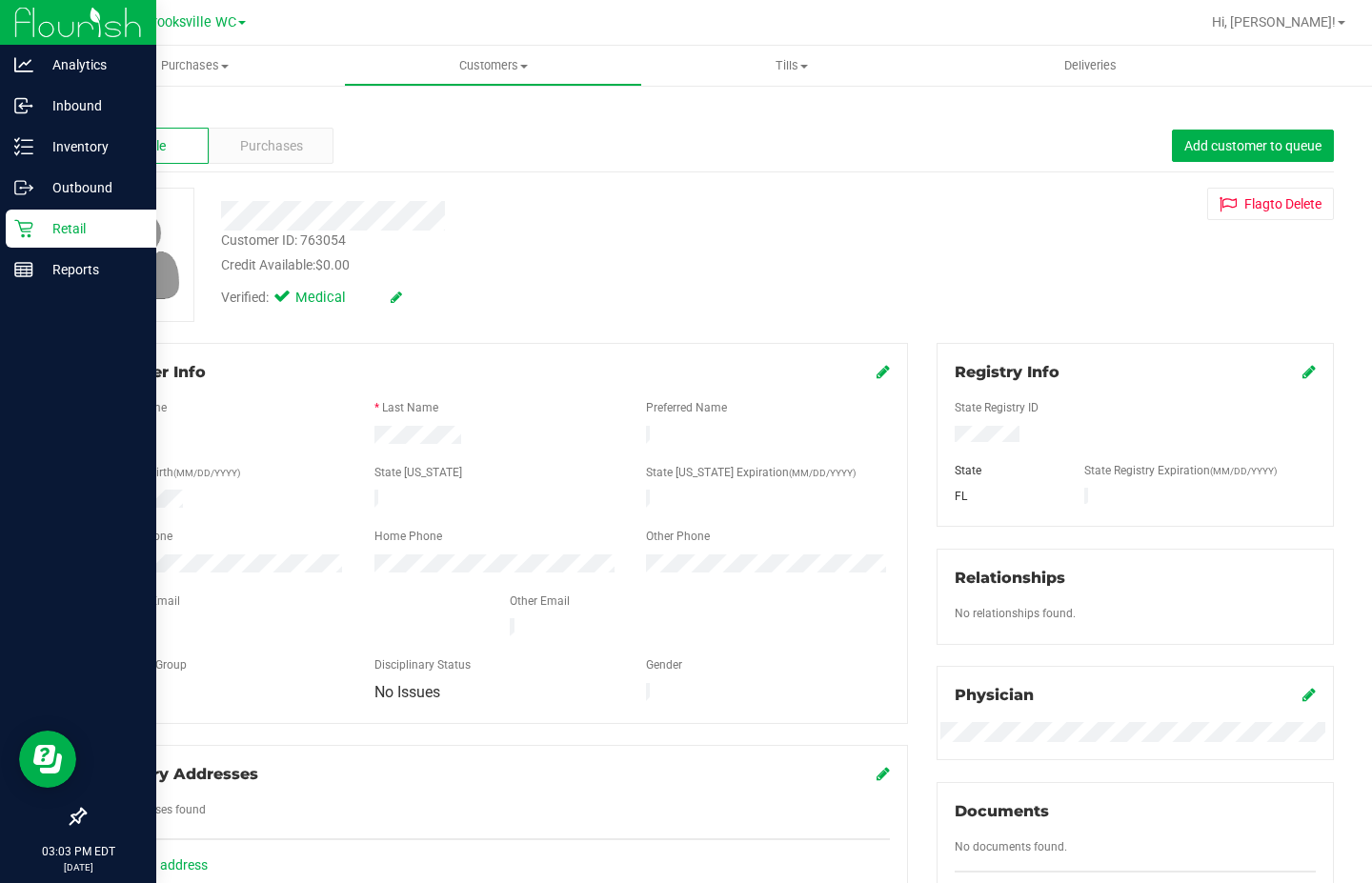
click at [49, 240] on div "Retail" at bounding box center [81, 229] width 150 height 38
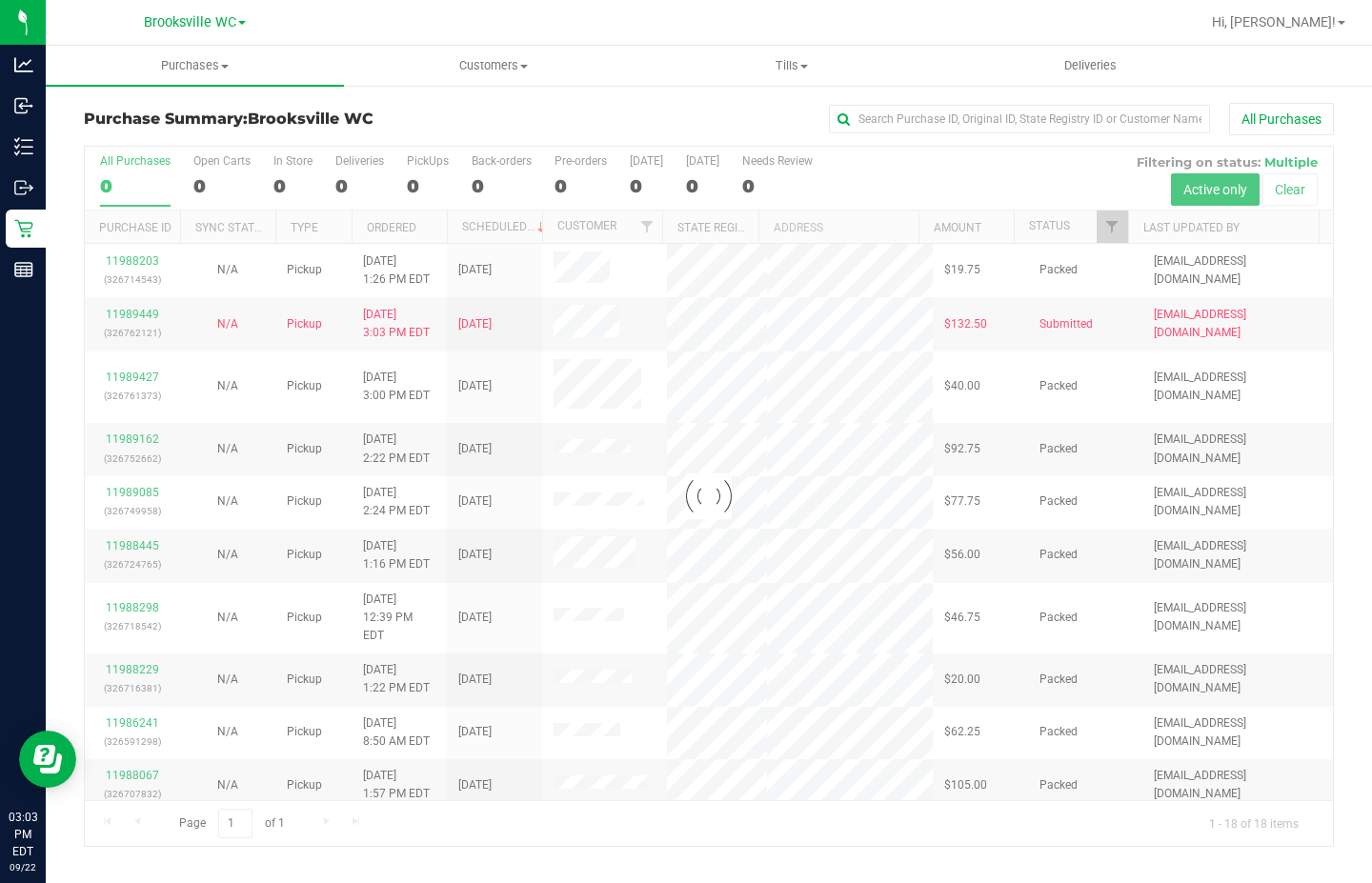
click at [1110, 237] on div at bounding box center [708, 496] width 1248 height 699
click at [1111, 229] on div at bounding box center [708, 496] width 1248 height 699
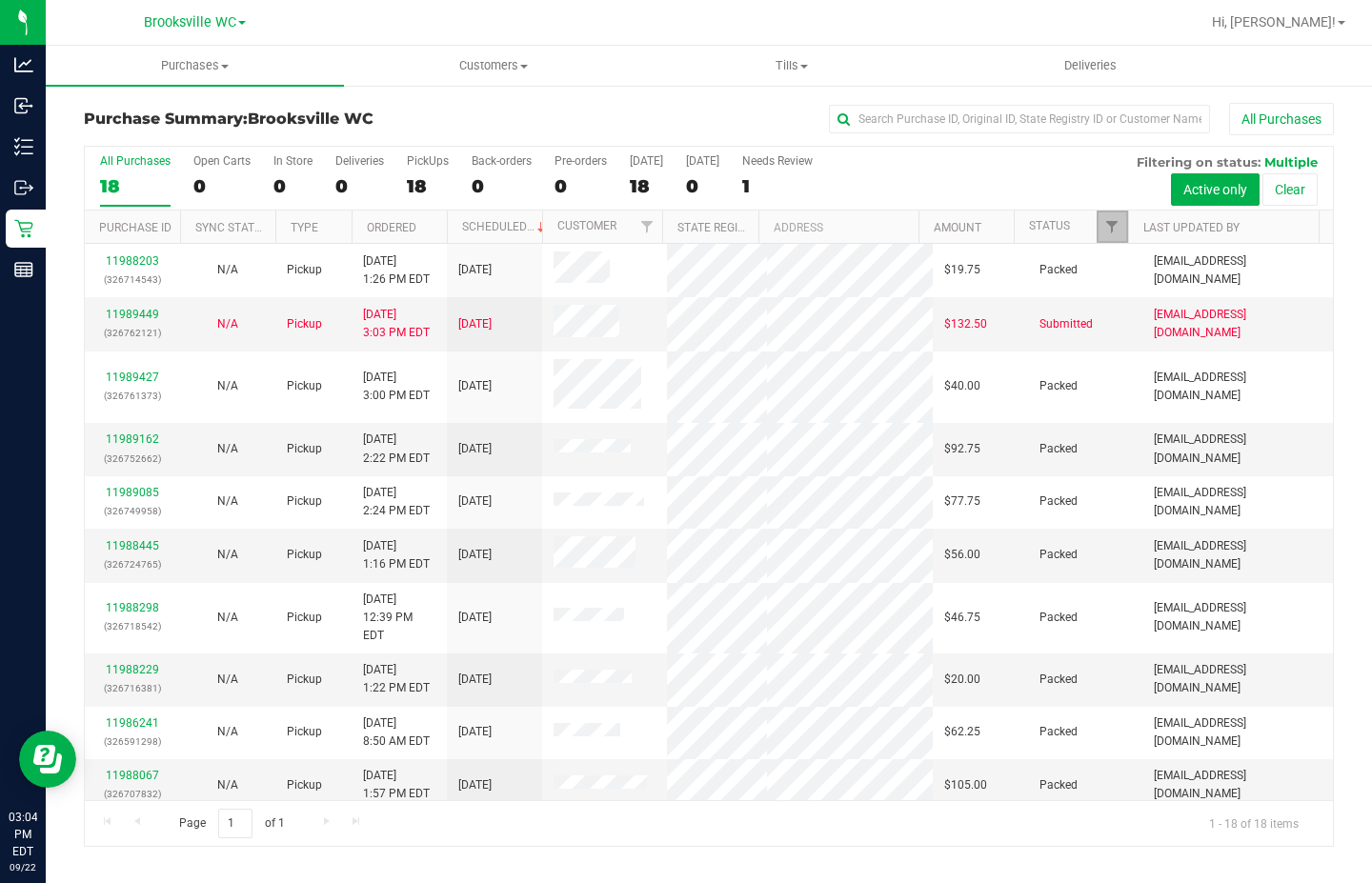
click at [1111, 229] on span "Filter" at bounding box center [1112, 227] width 15 height 15
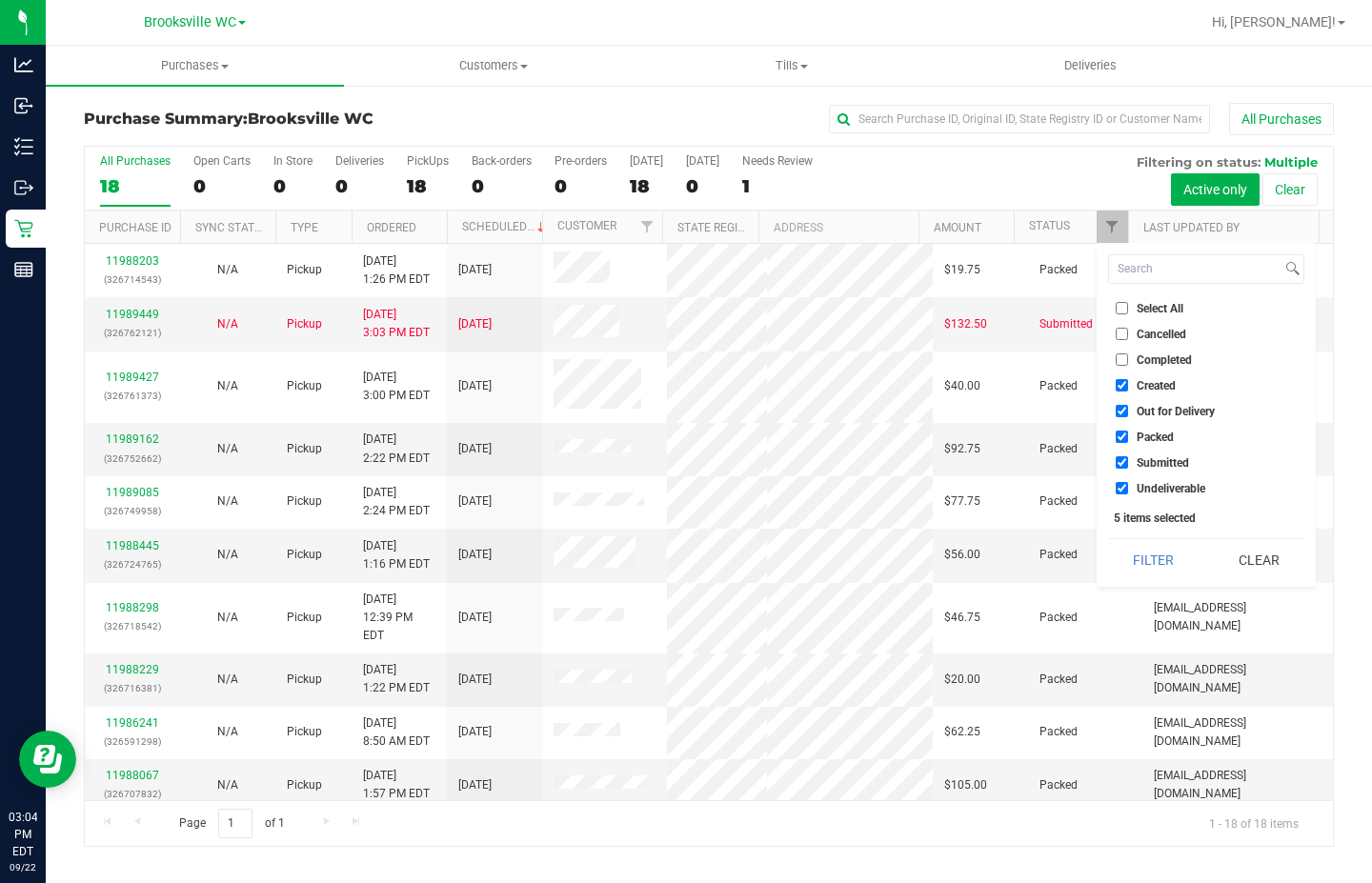
click at [1140, 387] on span "Created" at bounding box center [1156, 386] width 39 height 12
click at [1129, 387] on input "Created" at bounding box center [1122, 385] width 13 height 13
checkbox input "false"
click at [1149, 406] on span "Out for Delivery" at bounding box center [1175, 412] width 78 height 12
click at [1129, 405] on input "Out for Delivery" at bounding box center [1122, 411] width 13 height 13
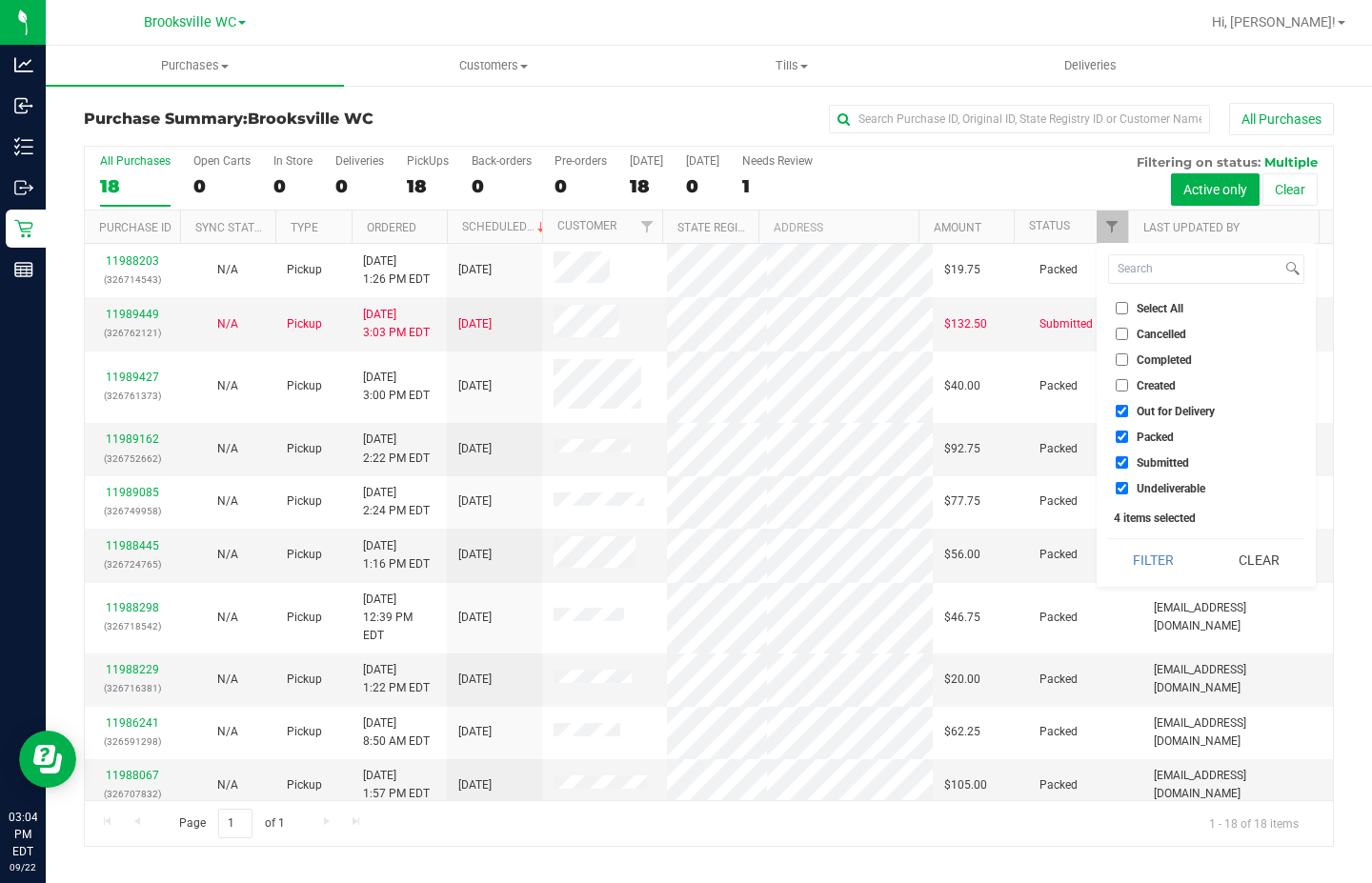
checkbox input "false"
click at [1152, 433] on span "Packed" at bounding box center [1155, 438] width 38 height 12
click at [1129, 433] on input "Packed" at bounding box center [1122, 437] width 13 height 13
checkbox input "false"
click at [1154, 484] on span "Undeliverable" at bounding box center [1170, 489] width 68 height 12
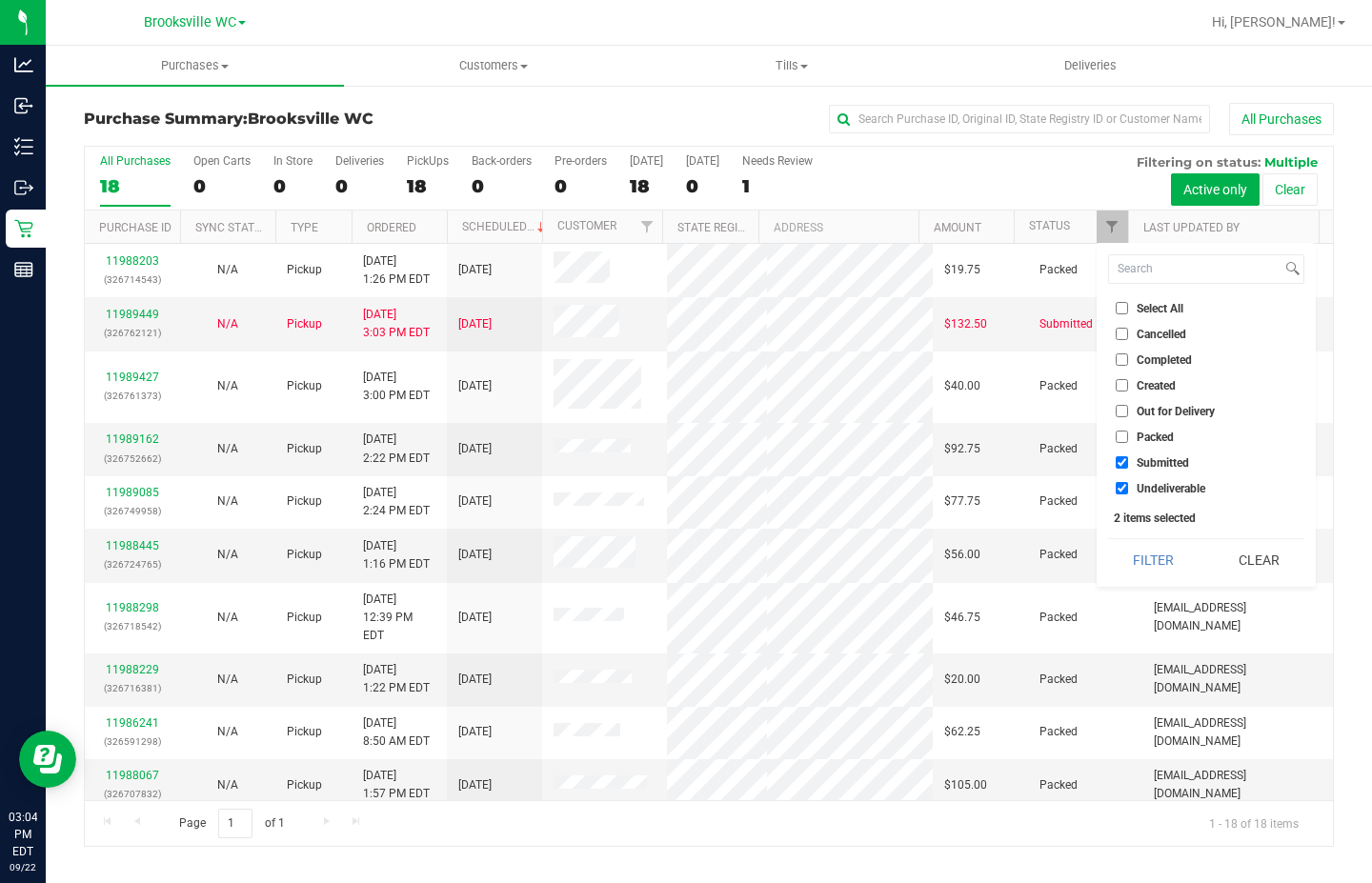
click at [1129, 484] on input "Undeliverable" at bounding box center [1122, 488] width 13 height 13
checkbox input "false"
click at [1156, 551] on button "Filter" at bounding box center [1154, 561] width 91 height 42
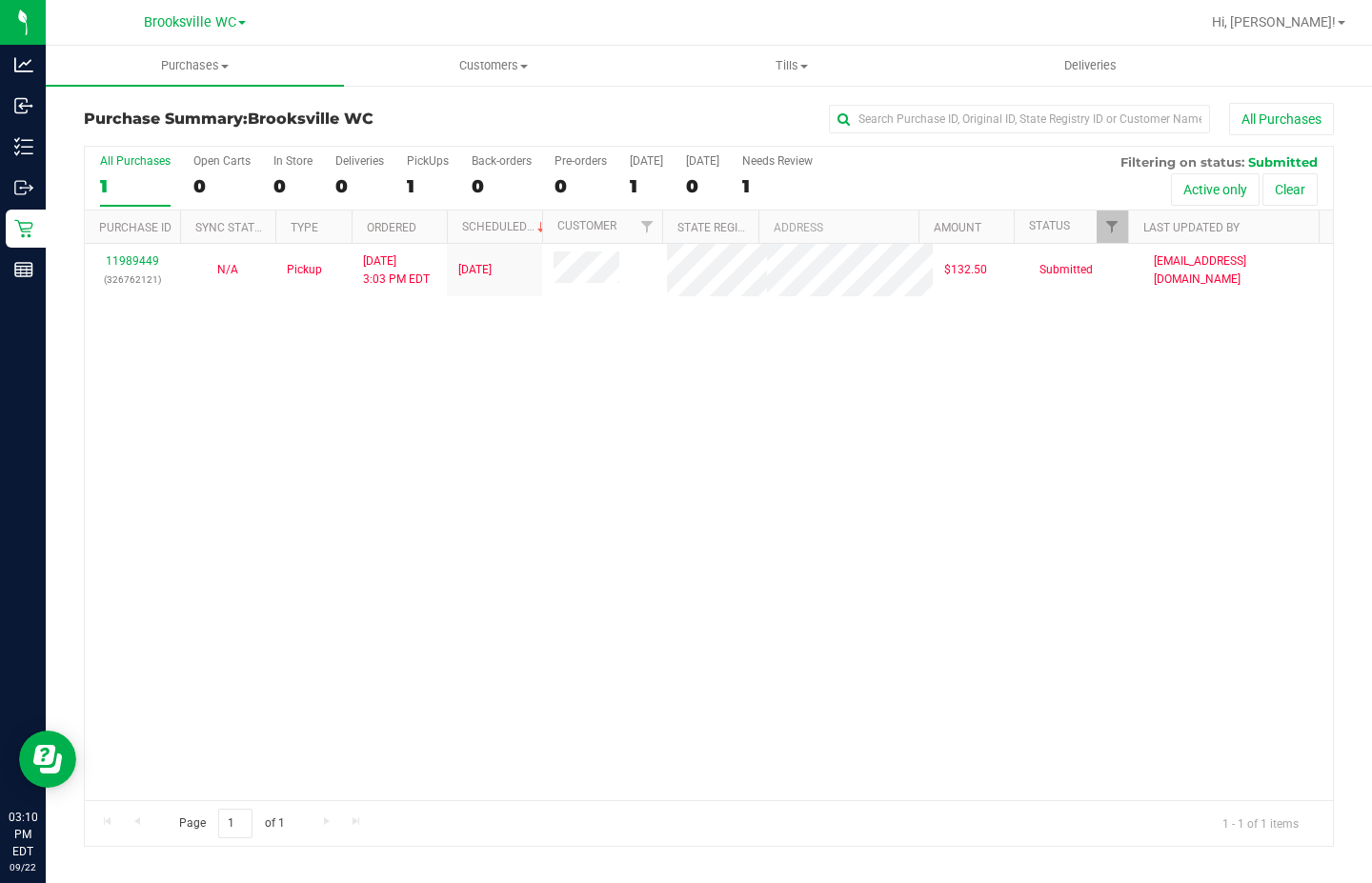
click at [267, 558] on div "11989449 (326762121) N/A Pickup [DATE] 3:03 PM EDT 9/22/2025 $132.50 Submitted …" at bounding box center [708, 522] width 1248 height 556
click at [180, 555] on div "11989449 (326762121) N/A Pickup [DATE] 3:03 PM EDT 9/22/2025 $132.50 Submitted …" at bounding box center [708, 522] width 1248 height 556
click at [319, 534] on div "11989449 (326762121) N/A Pickup [DATE] 3:03 PM EDT 9/22/2025 $132.50 Submitted …" at bounding box center [708, 522] width 1248 height 556
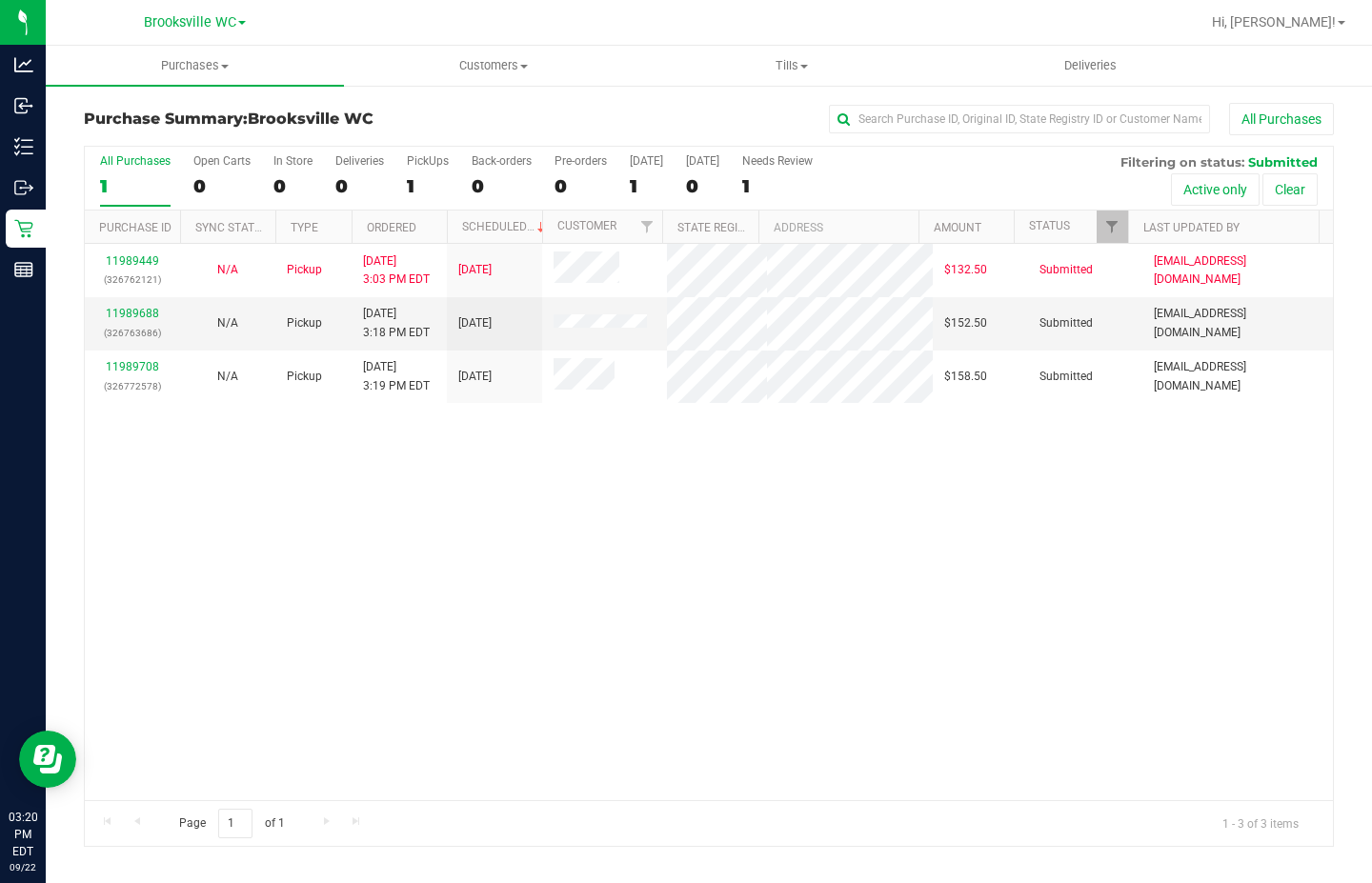
drag, startPoint x: 304, startPoint y: 534, endPoint x: 289, endPoint y: 535, distance: 15.0
click at [304, 535] on div "11989449 (326762121) N/A Pickup [DATE] 3:03 PM EDT 9/22/2025 $132.50 Submitted …" at bounding box center [708, 522] width 1248 height 556
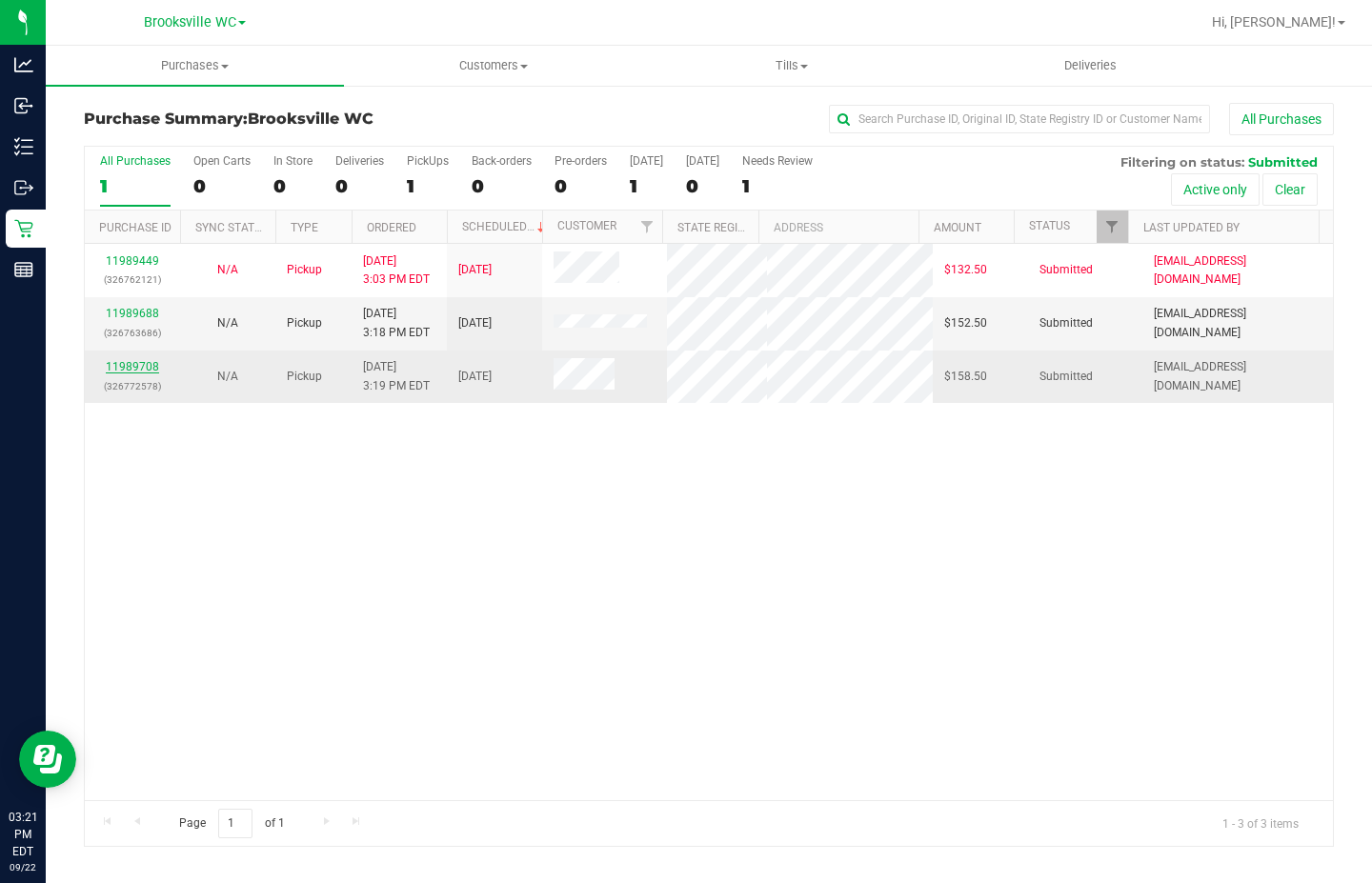
click at [121, 367] on link "11989708" at bounding box center [132, 366] width 53 height 13
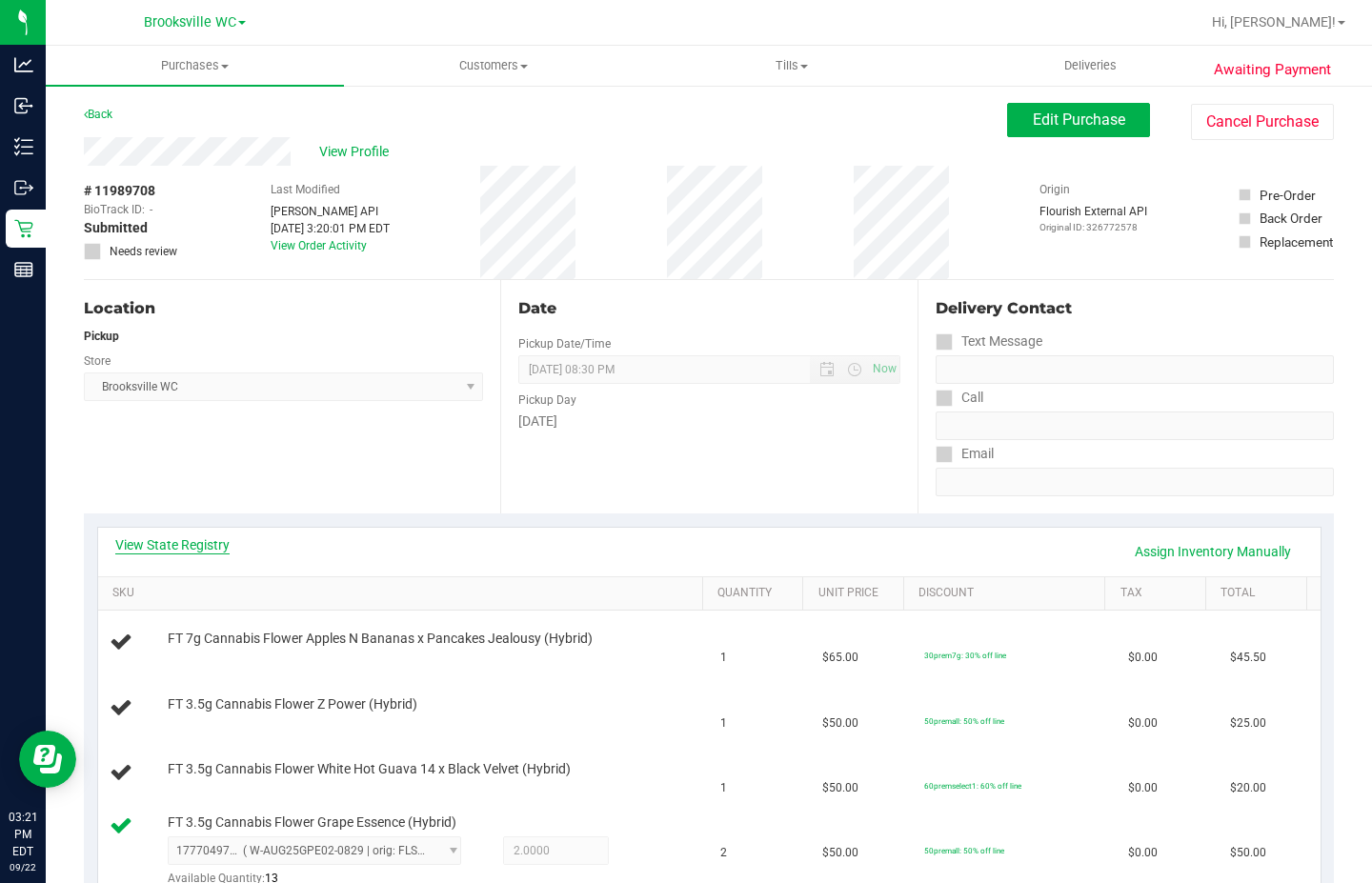
click at [218, 542] on link "View State Registry" at bounding box center [172, 545] width 114 height 19
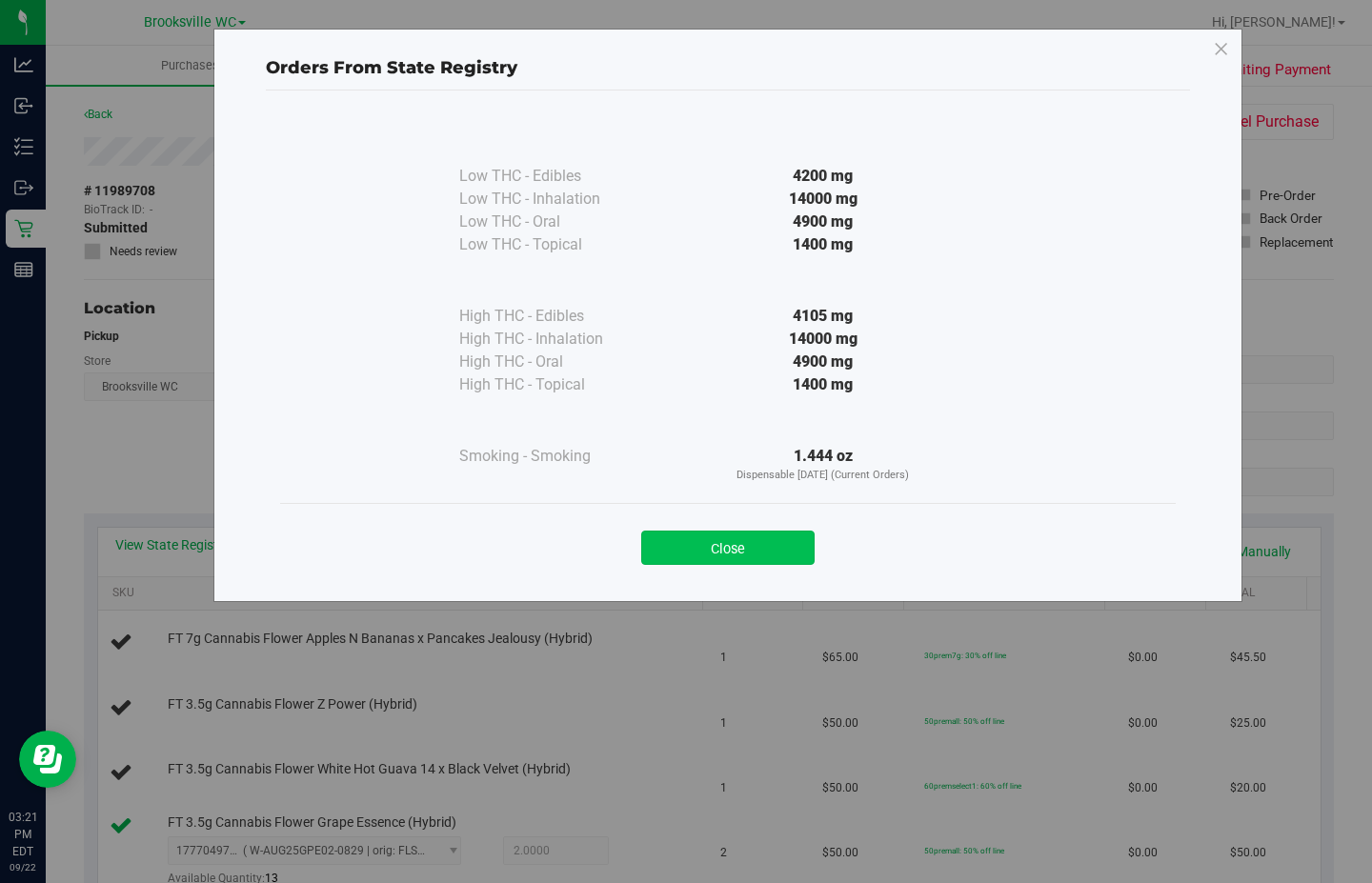
click at [747, 552] on button "Close" at bounding box center [728, 548] width 173 height 35
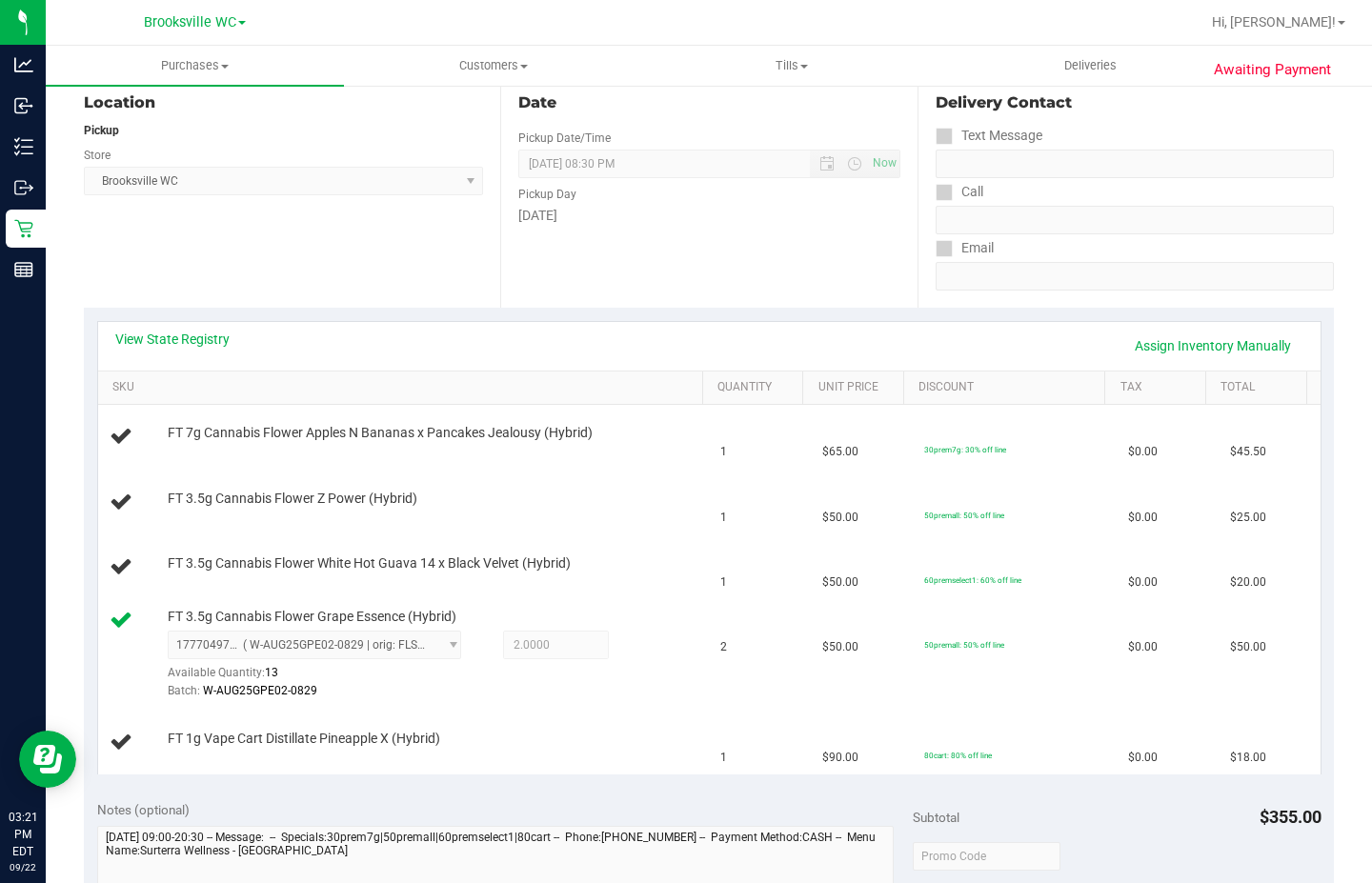
scroll to position [190, 0]
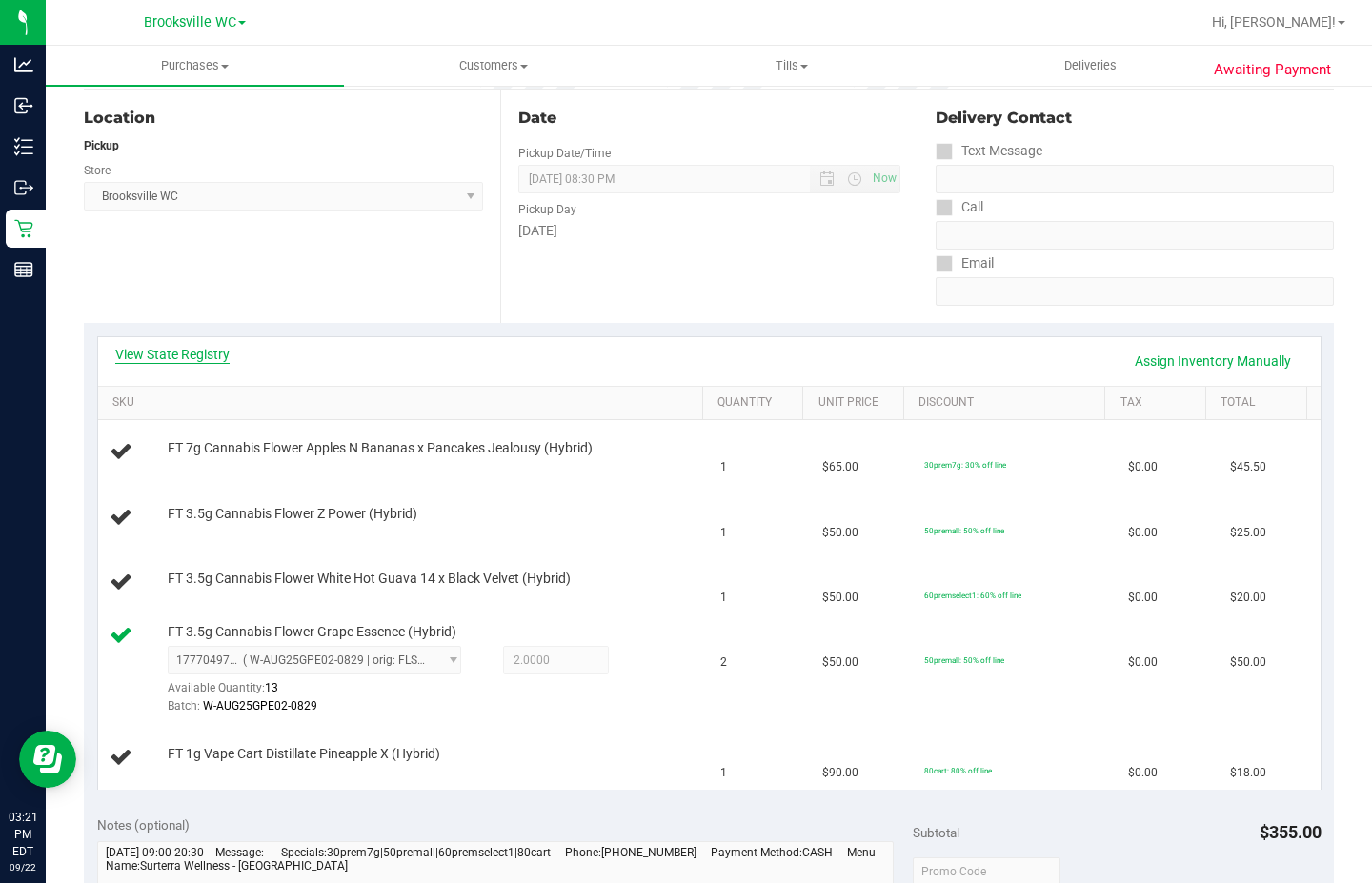
click at [195, 354] on link "View State Registry" at bounding box center [172, 355] width 114 height 19
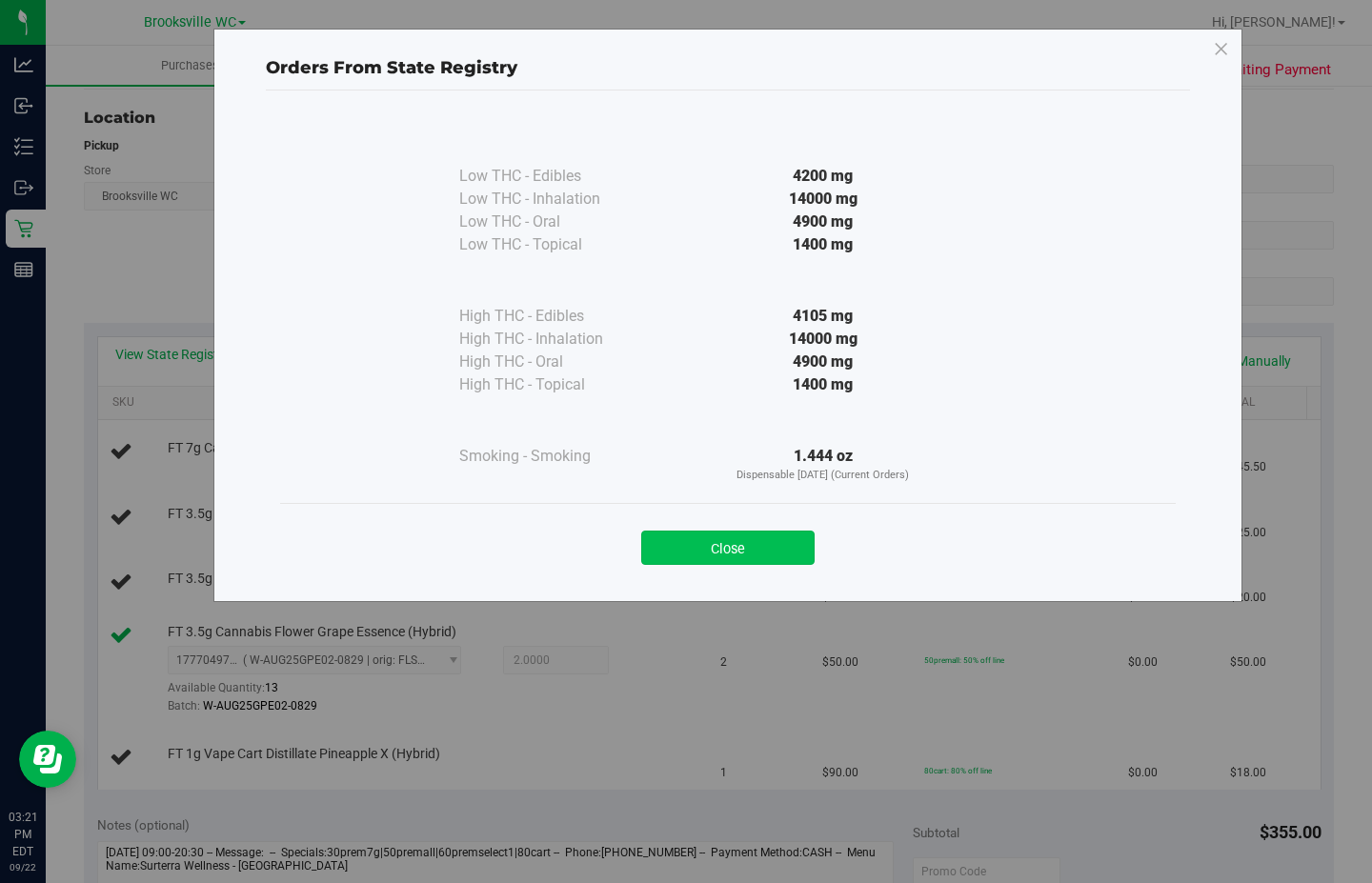
click at [748, 554] on button "Close" at bounding box center [728, 548] width 173 height 35
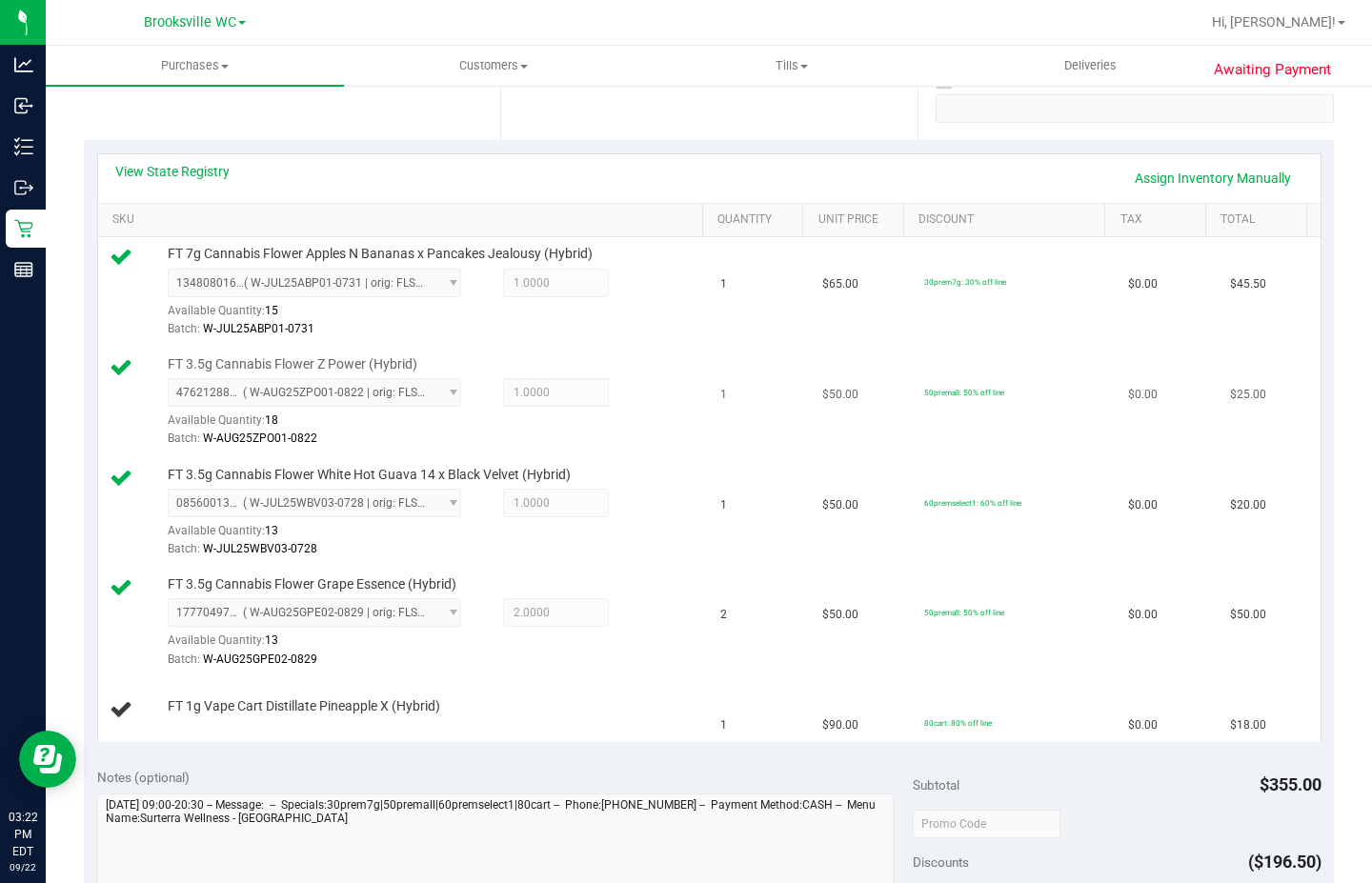
scroll to position [762, 0]
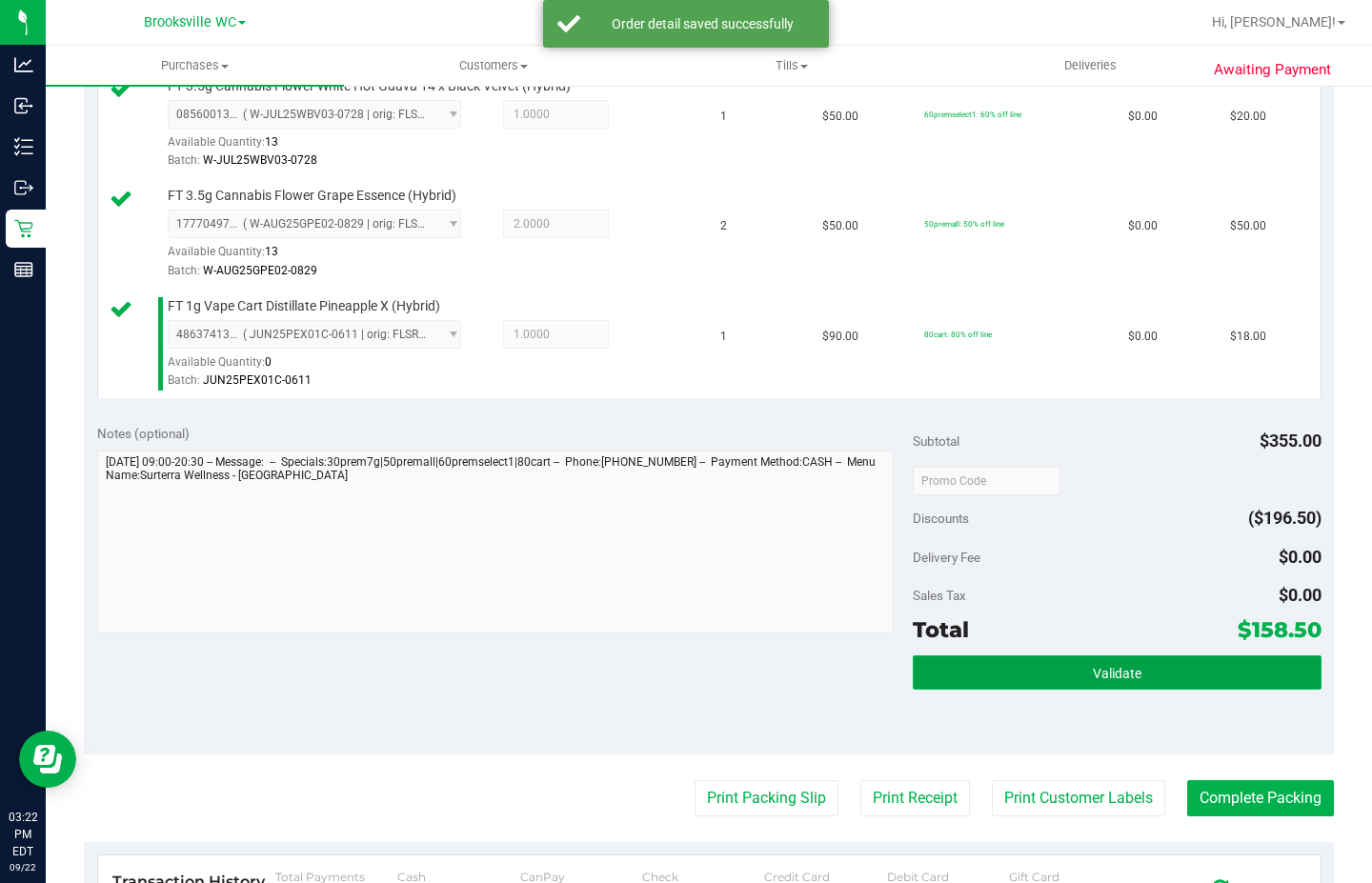
click at [949, 677] on button "Validate" at bounding box center [1117, 672] width 408 height 35
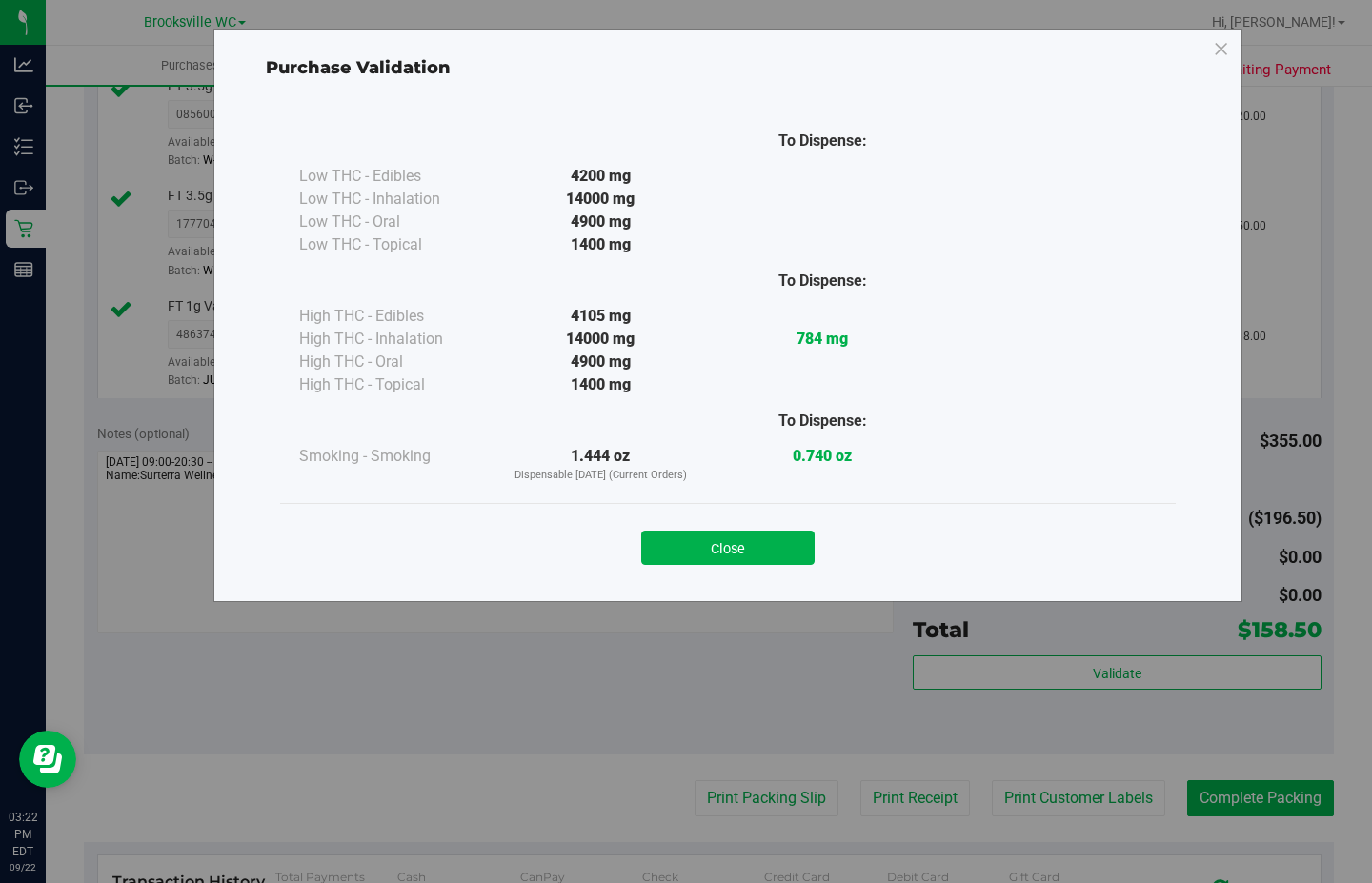
drag, startPoint x: 784, startPoint y: 555, endPoint x: 772, endPoint y: 582, distance: 29.5
click at [780, 552] on button "Close" at bounding box center [728, 548] width 173 height 35
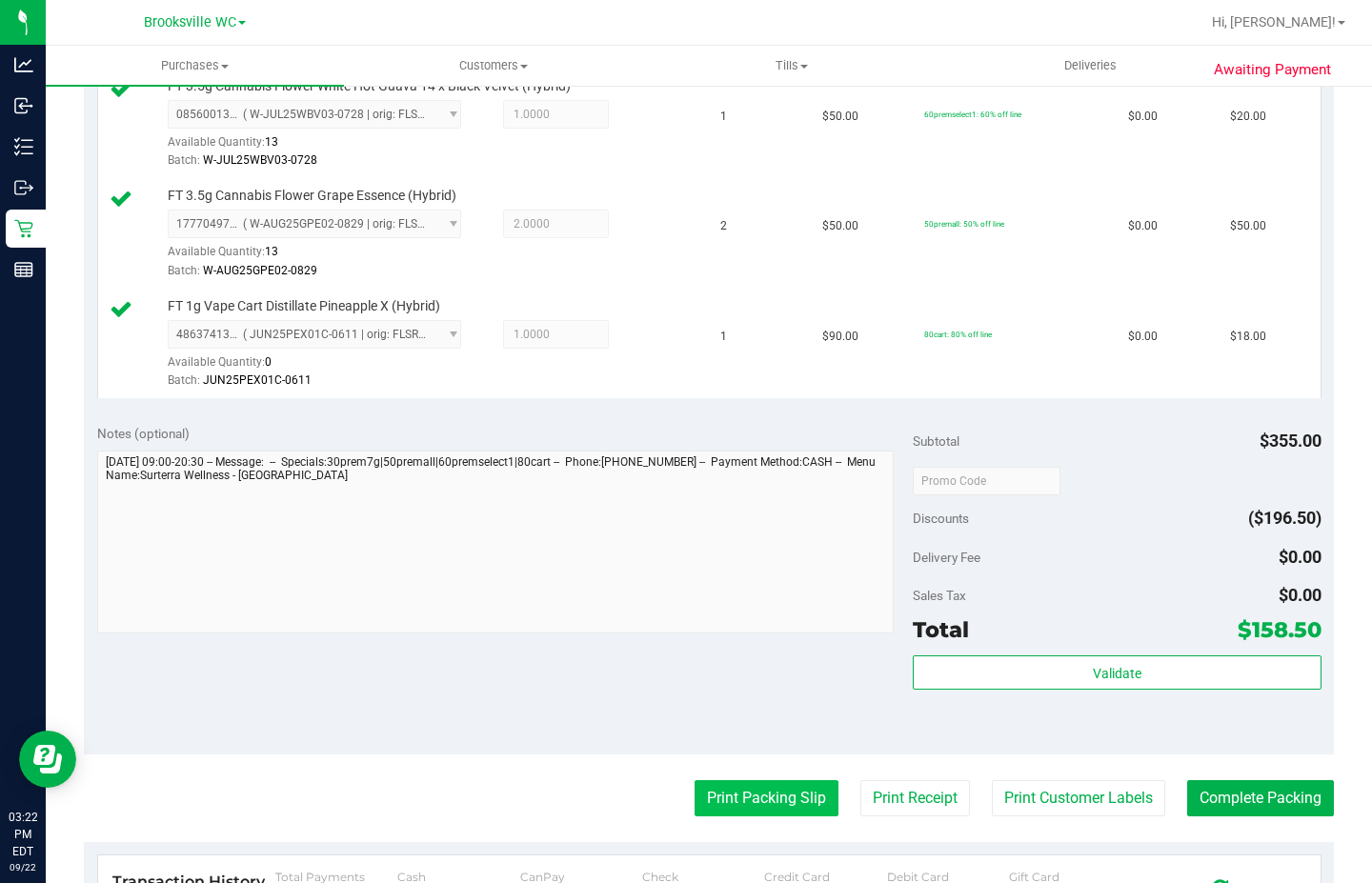
click at [711, 792] on button "Print Packing Slip" at bounding box center [767, 798] width 144 height 37
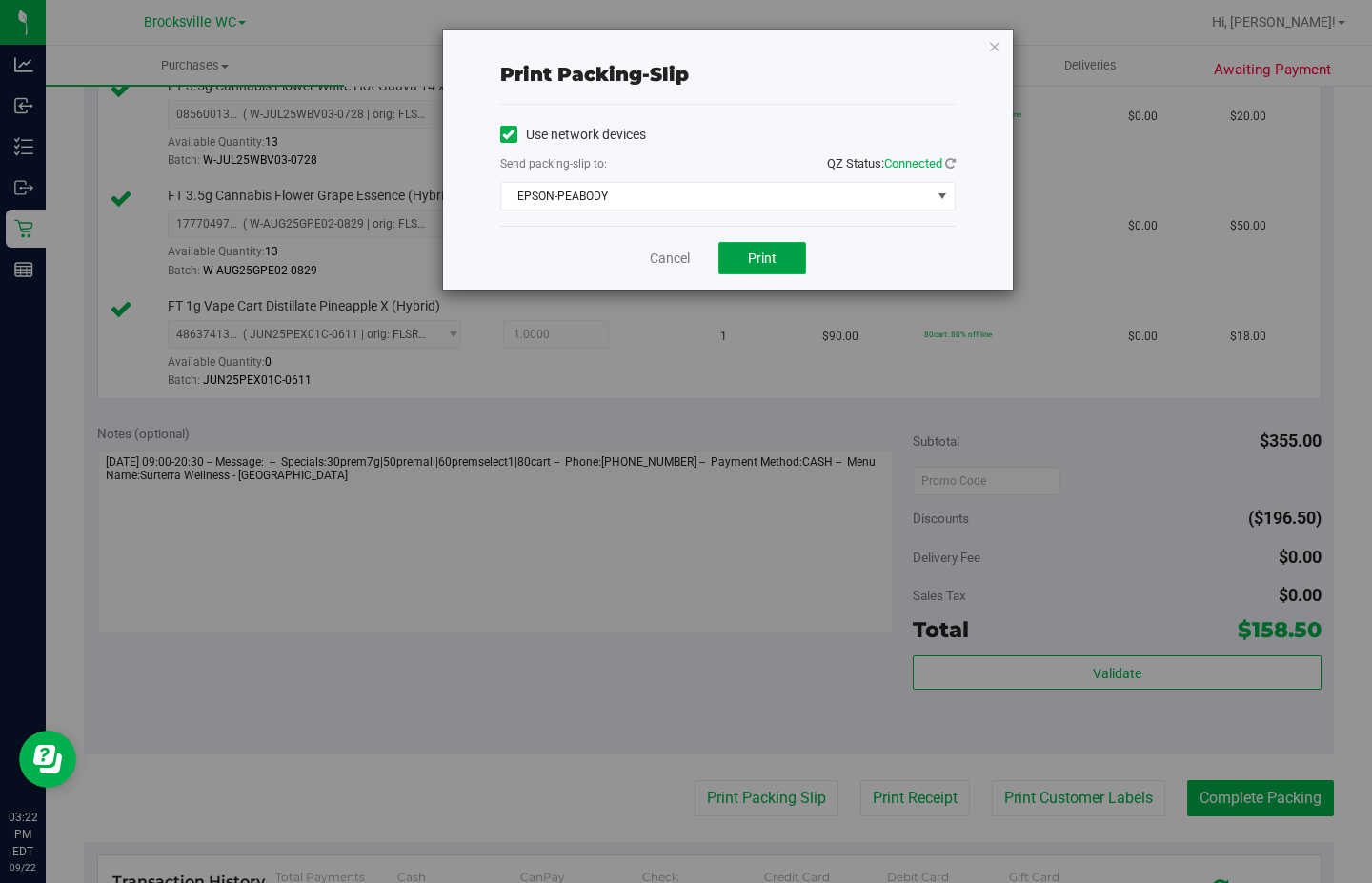
click at [767, 254] on span "Print" at bounding box center [762, 258] width 29 height 15
click at [993, 46] on icon "button" at bounding box center [995, 46] width 13 height 23
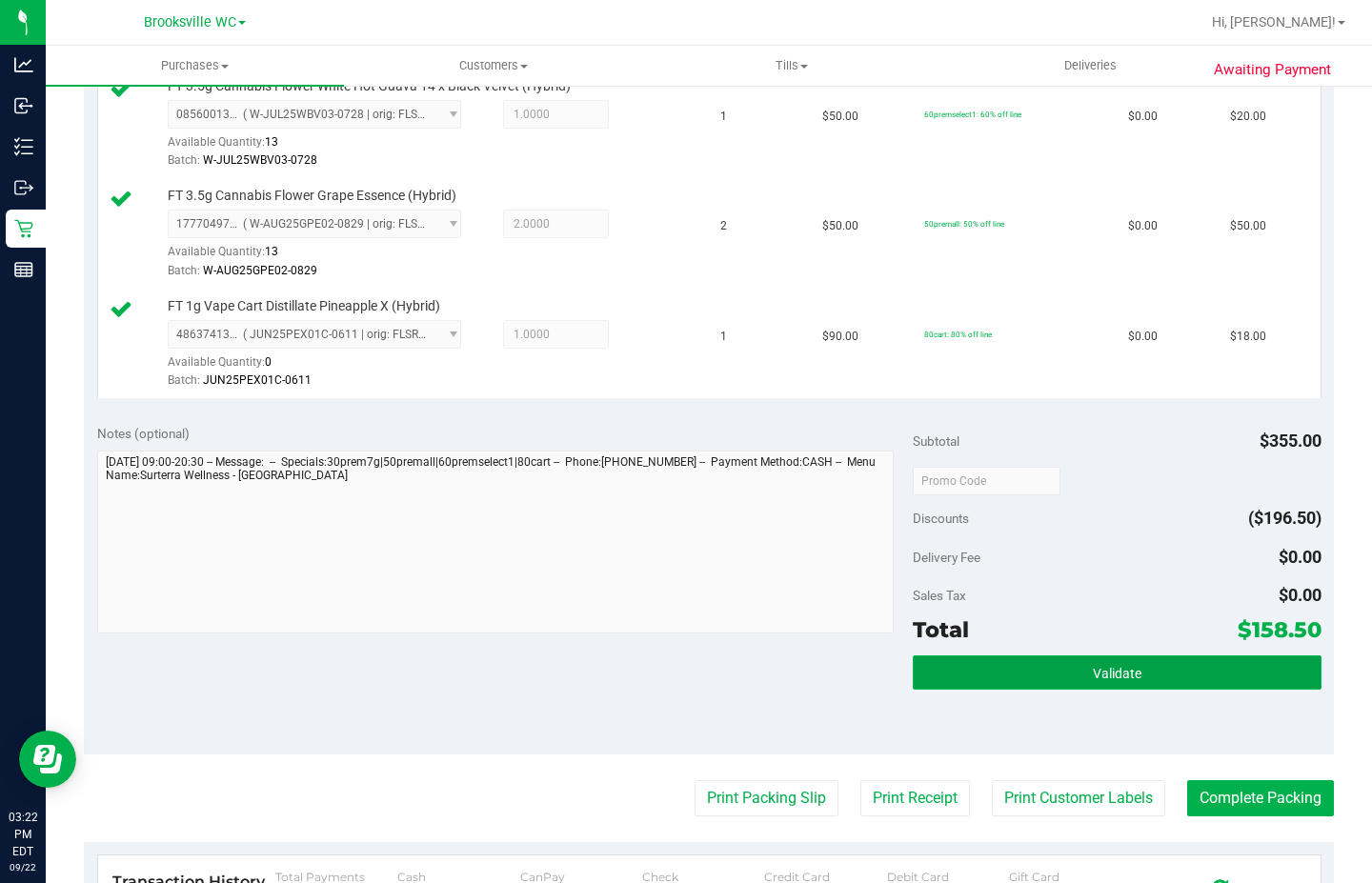
click at [1149, 674] on button "Validate" at bounding box center [1117, 672] width 408 height 35
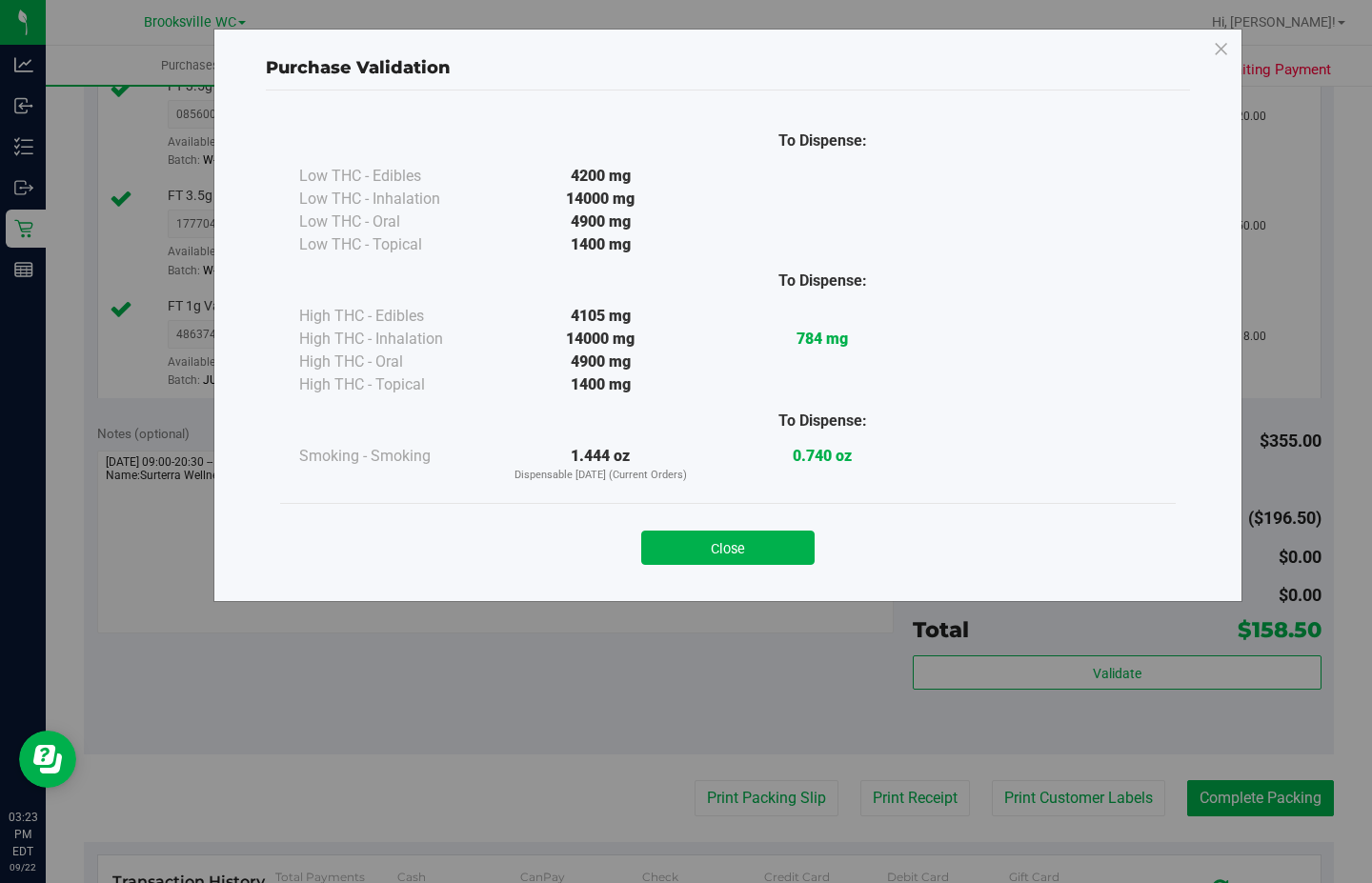
drag, startPoint x: 707, startPoint y: 550, endPoint x: 748, endPoint y: 590, distance: 57.3
click at [707, 550] on button "Close" at bounding box center [728, 548] width 173 height 35
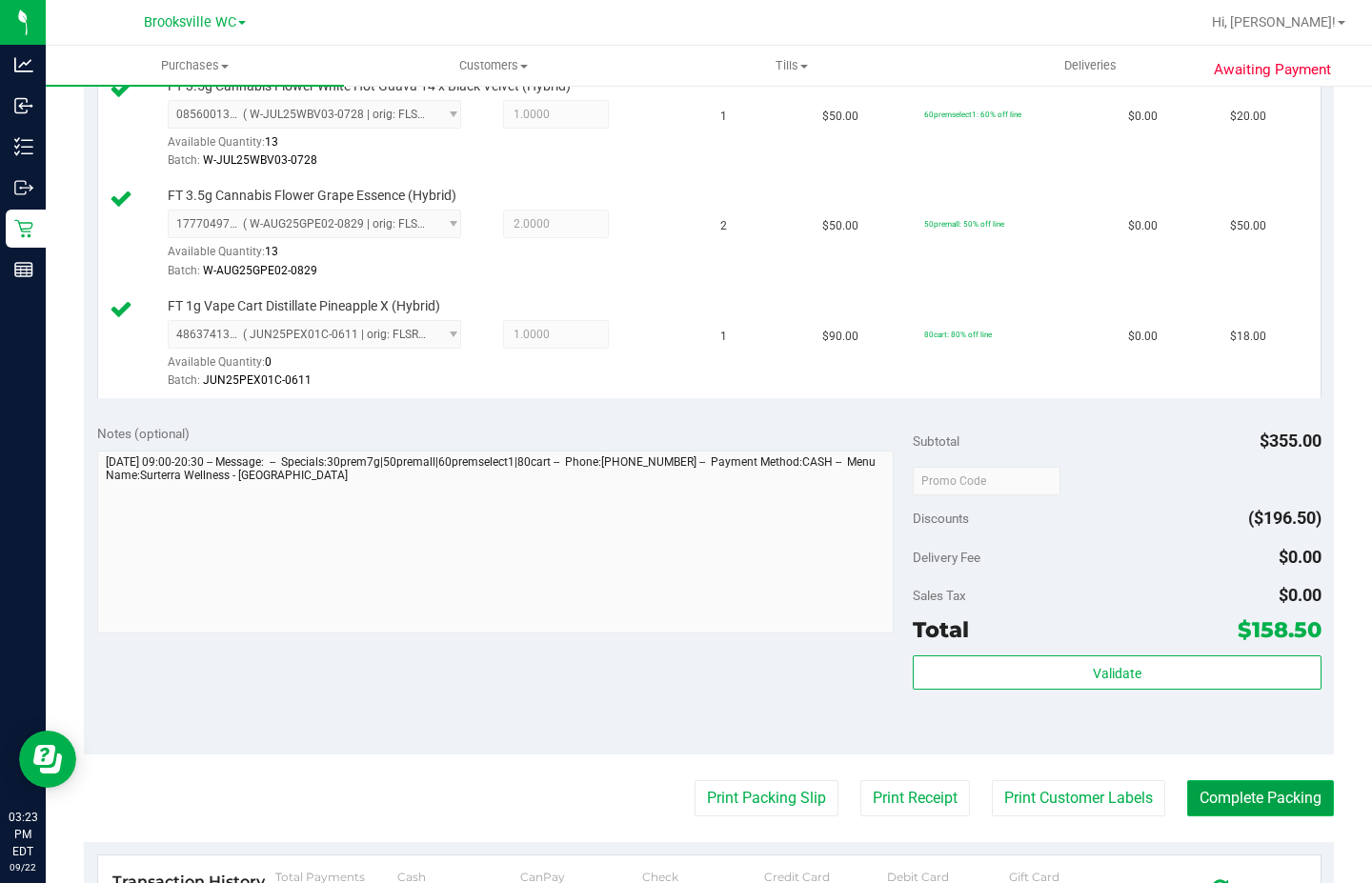
click at [1224, 797] on button "Complete Packing" at bounding box center [1260, 798] width 147 height 37
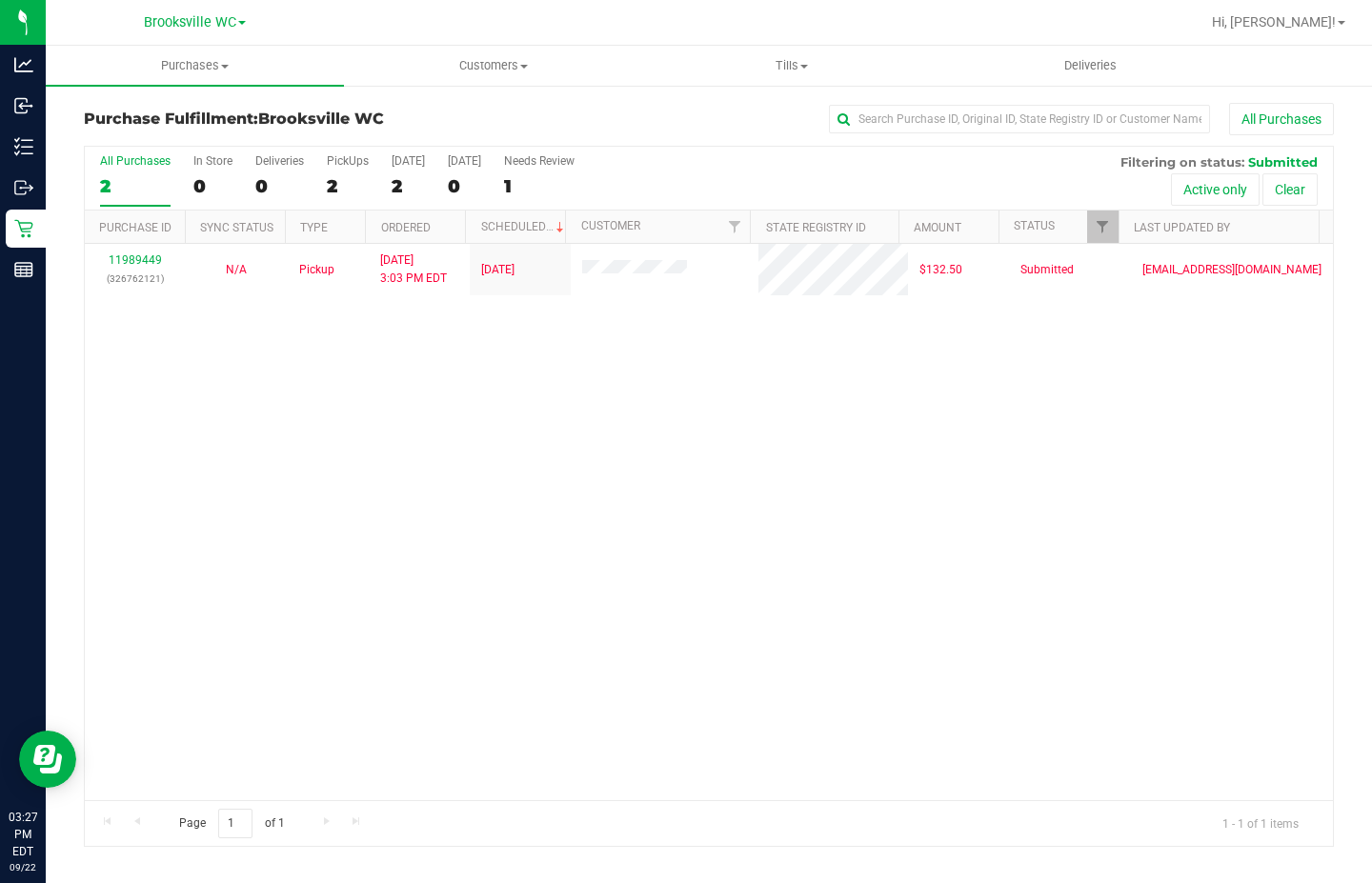
click at [304, 472] on div "11989449 (326762121) N/A Pickup [DATE] 3:03 PM EDT 9/22/2025 $132.50 Submitted …" at bounding box center [708, 522] width 1248 height 556
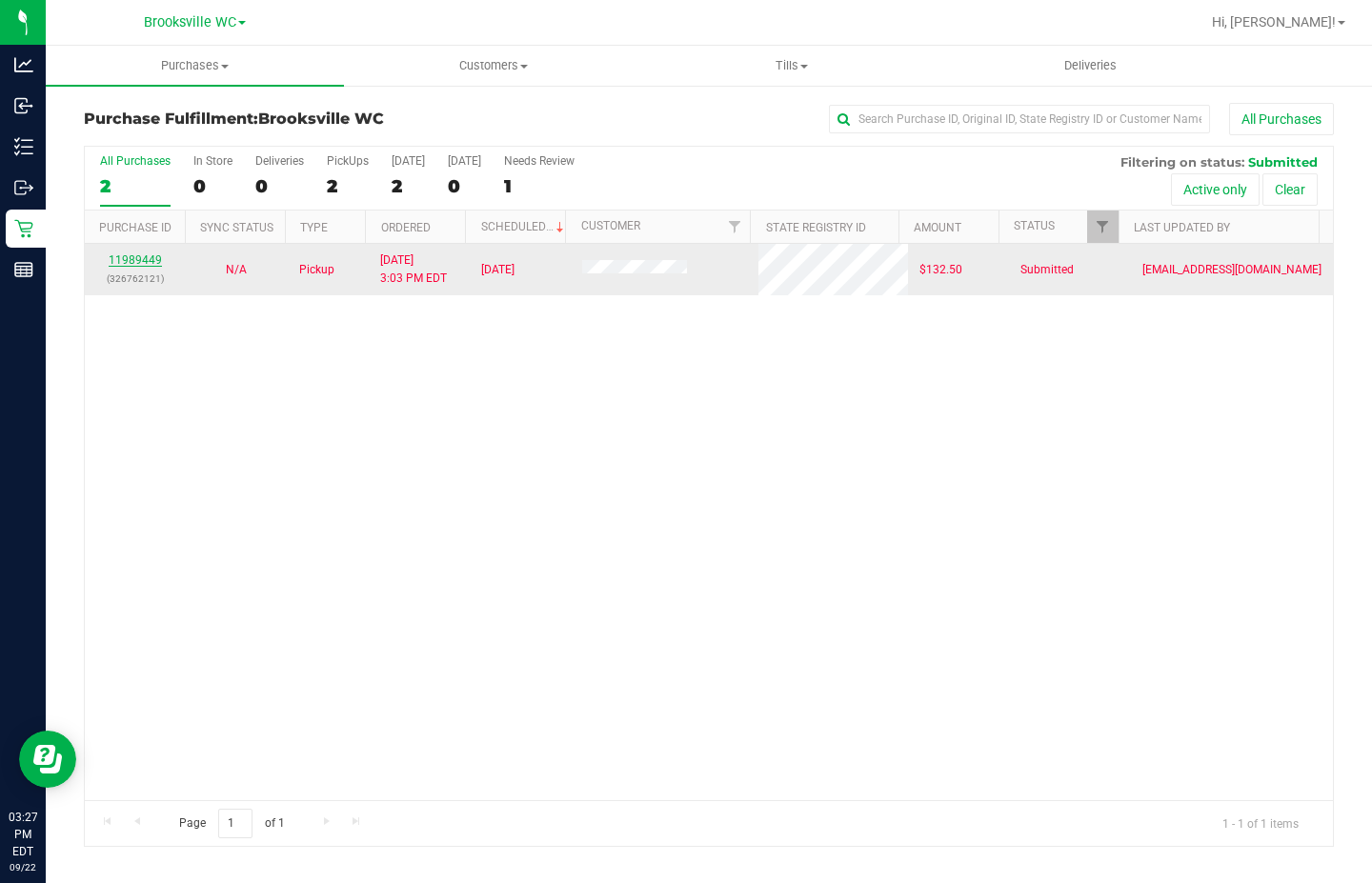
click at [143, 258] on link "11989449" at bounding box center [135, 260] width 53 height 13
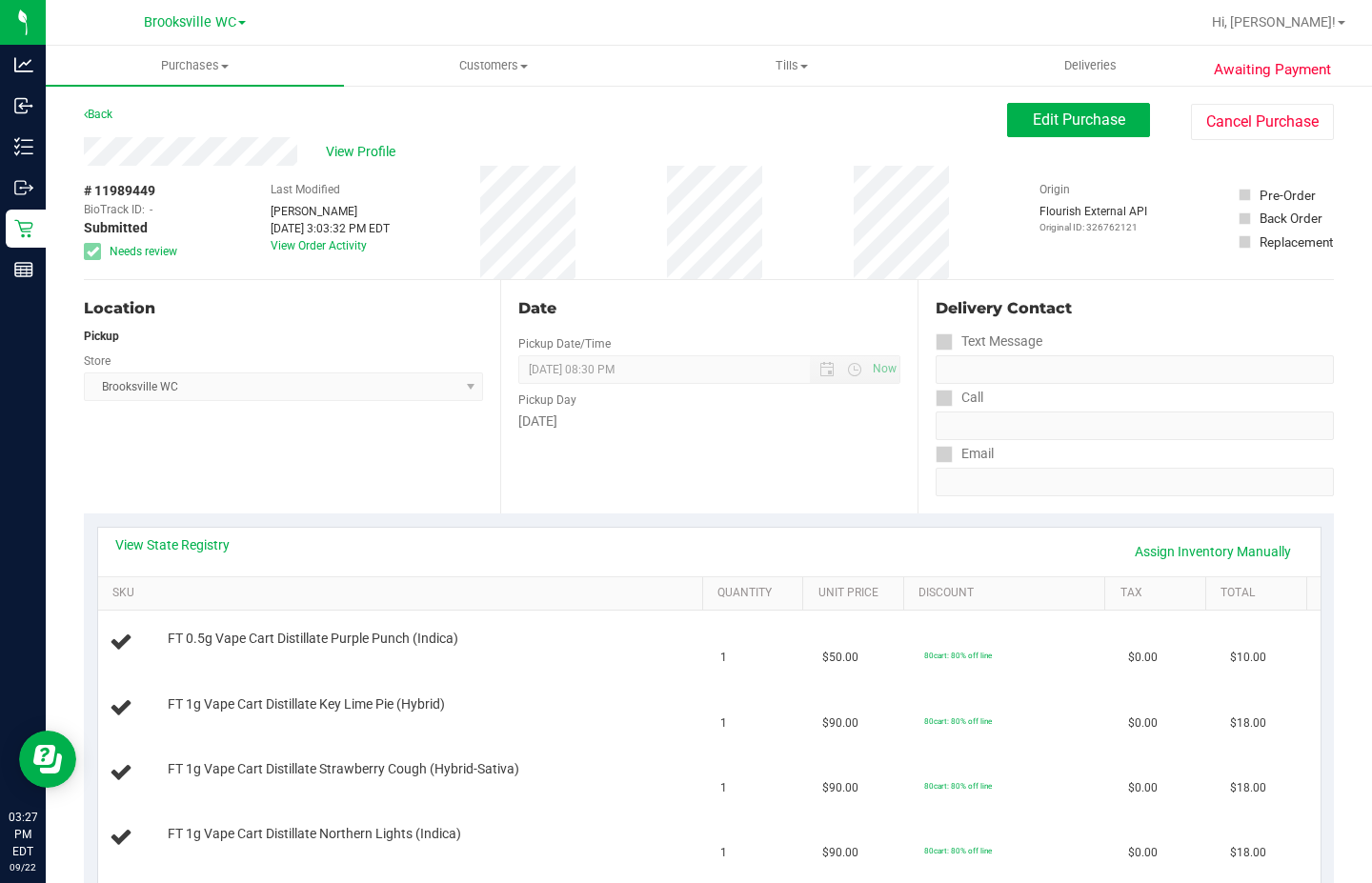
click at [207, 531] on div "View State Registry Assign Inventory Manually" at bounding box center [709, 552] width 1223 height 49
click at [201, 542] on link "View State Registry" at bounding box center [172, 545] width 114 height 19
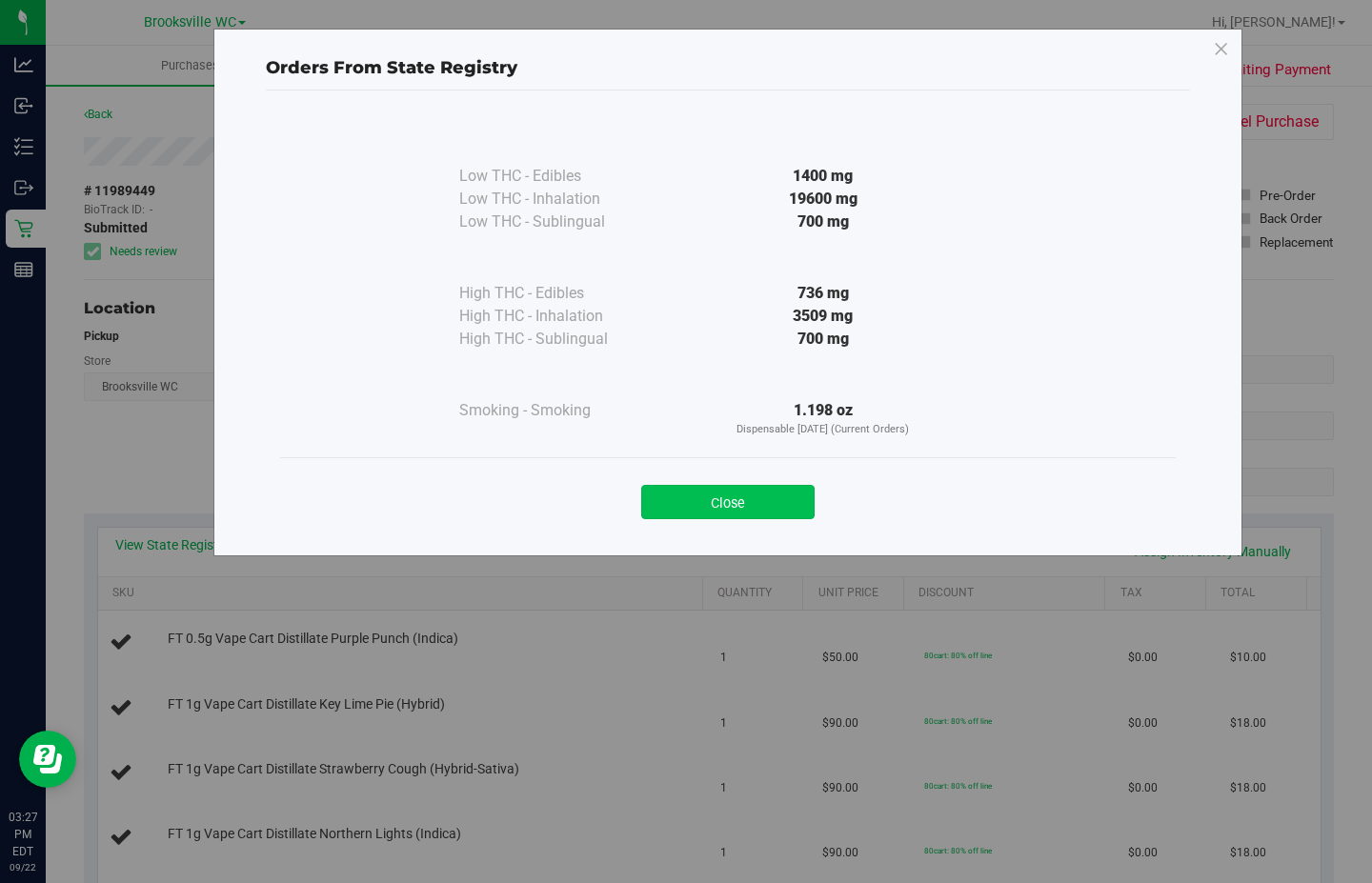
click at [800, 505] on button "Close" at bounding box center [728, 502] width 173 height 35
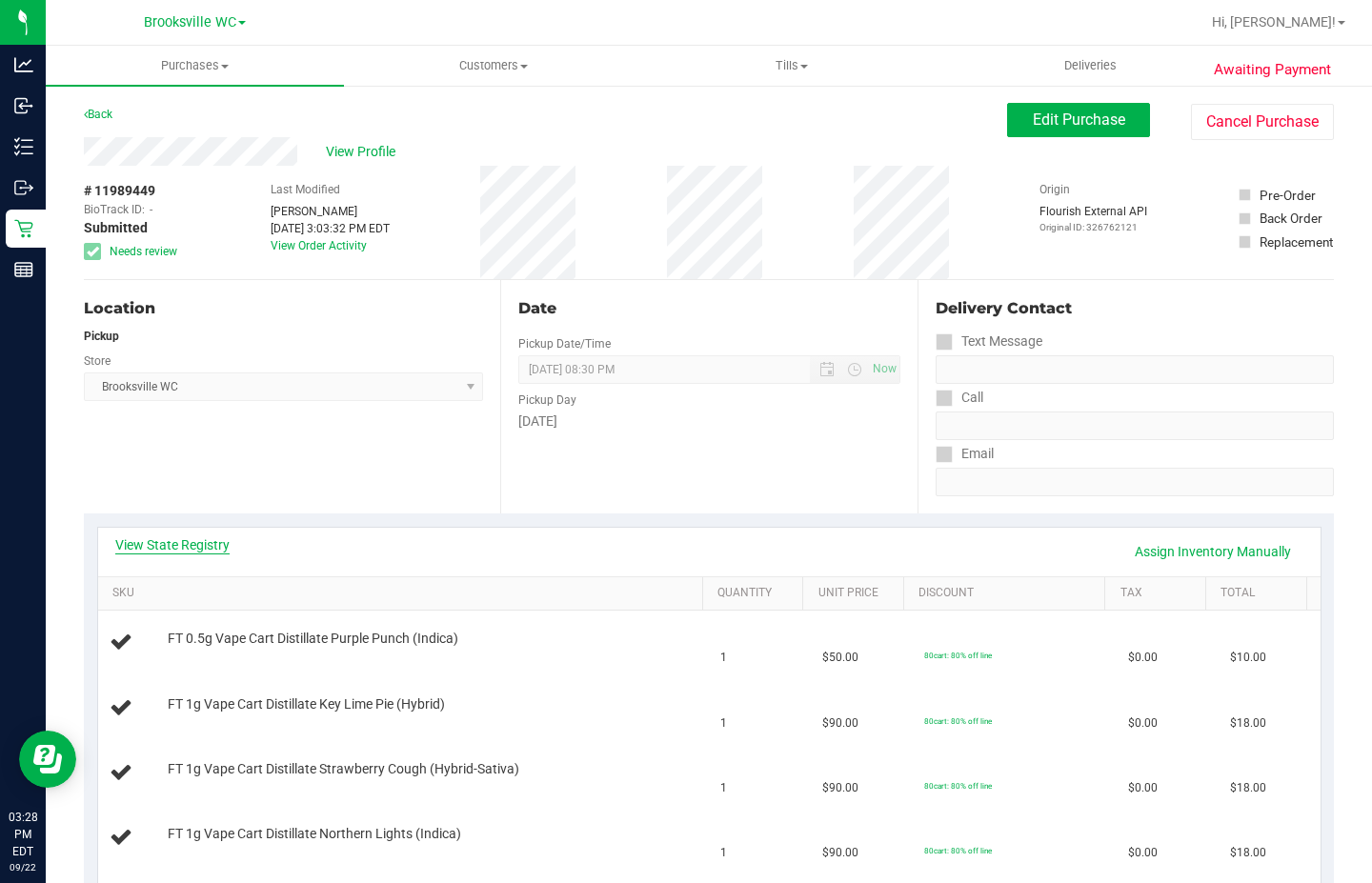
click at [176, 545] on link "View State Registry" at bounding box center [172, 545] width 114 height 19
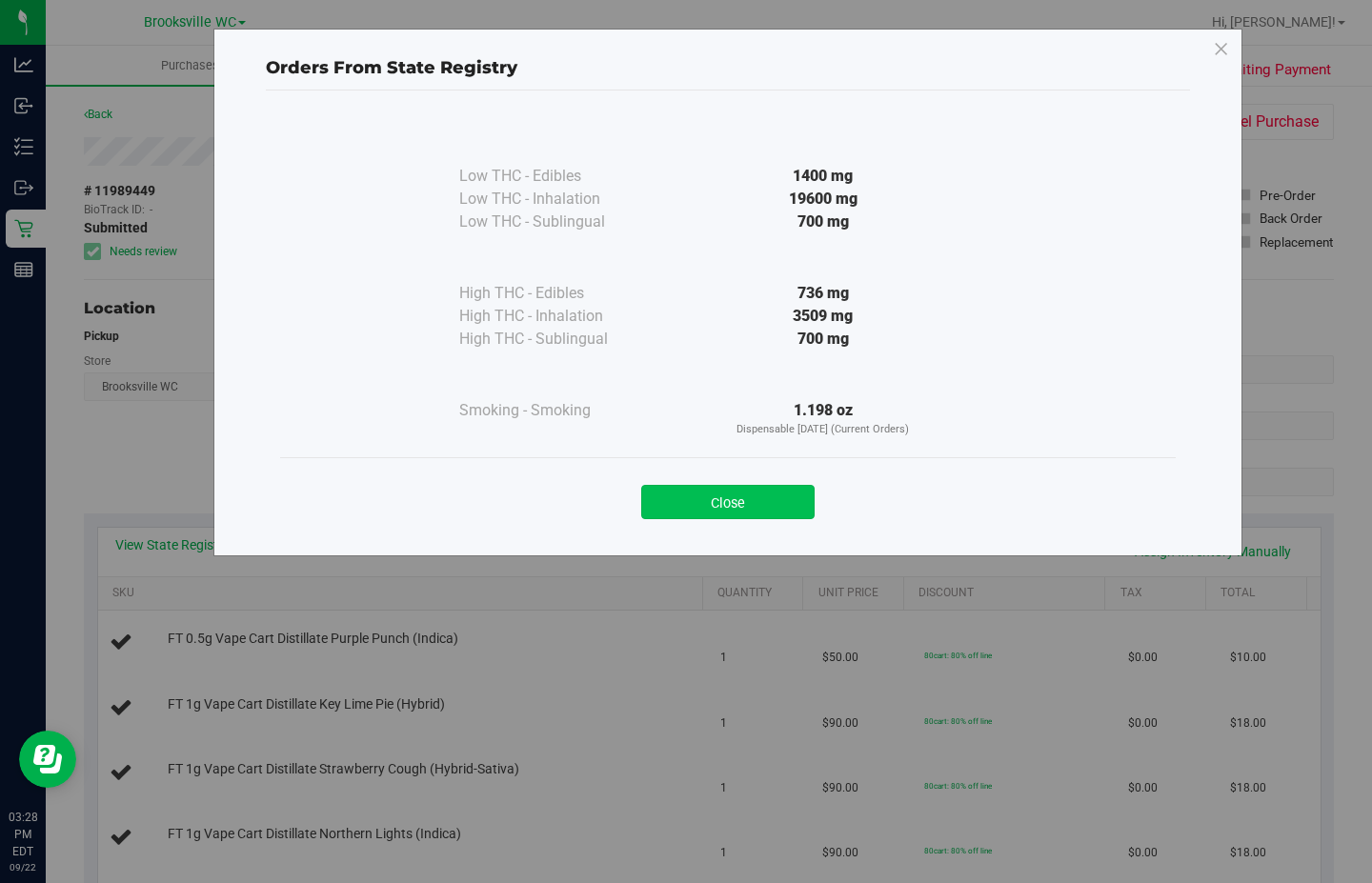
click at [743, 499] on button "Close" at bounding box center [728, 502] width 173 height 35
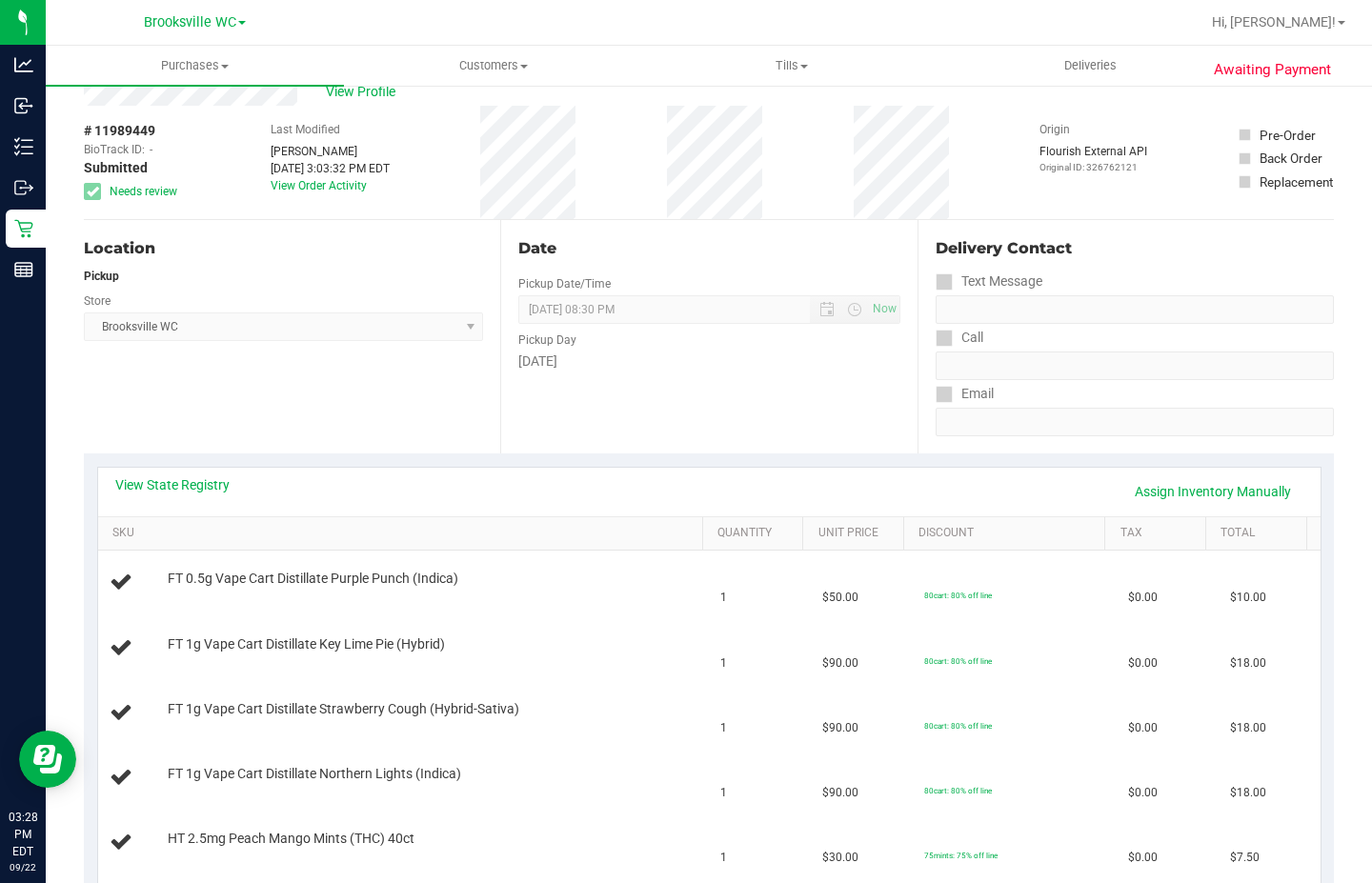
scroll to position [286, 0]
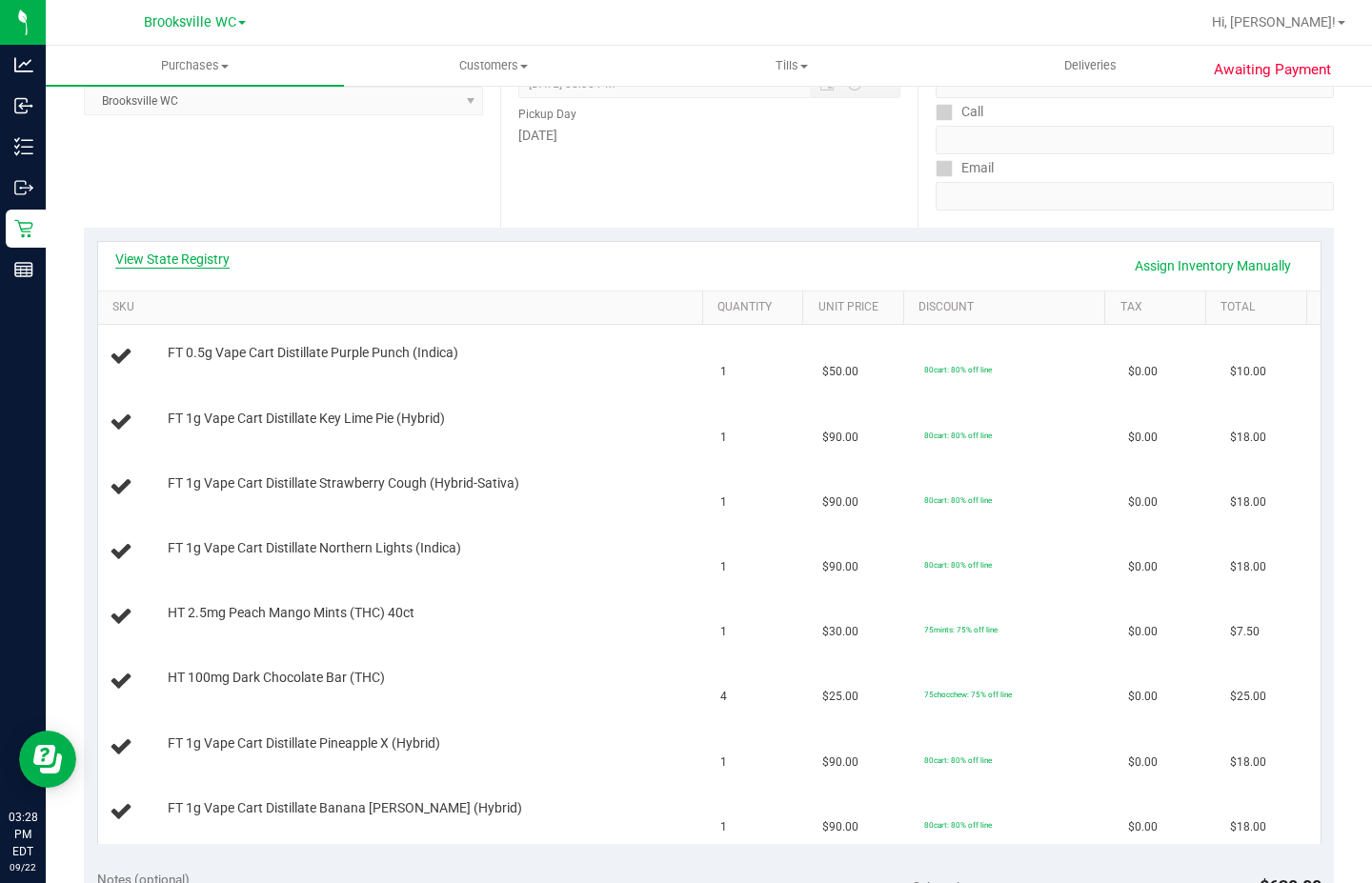
click at [210, 264] on link "View State Registry" at bounding box center [172, 259] width 114 height 19
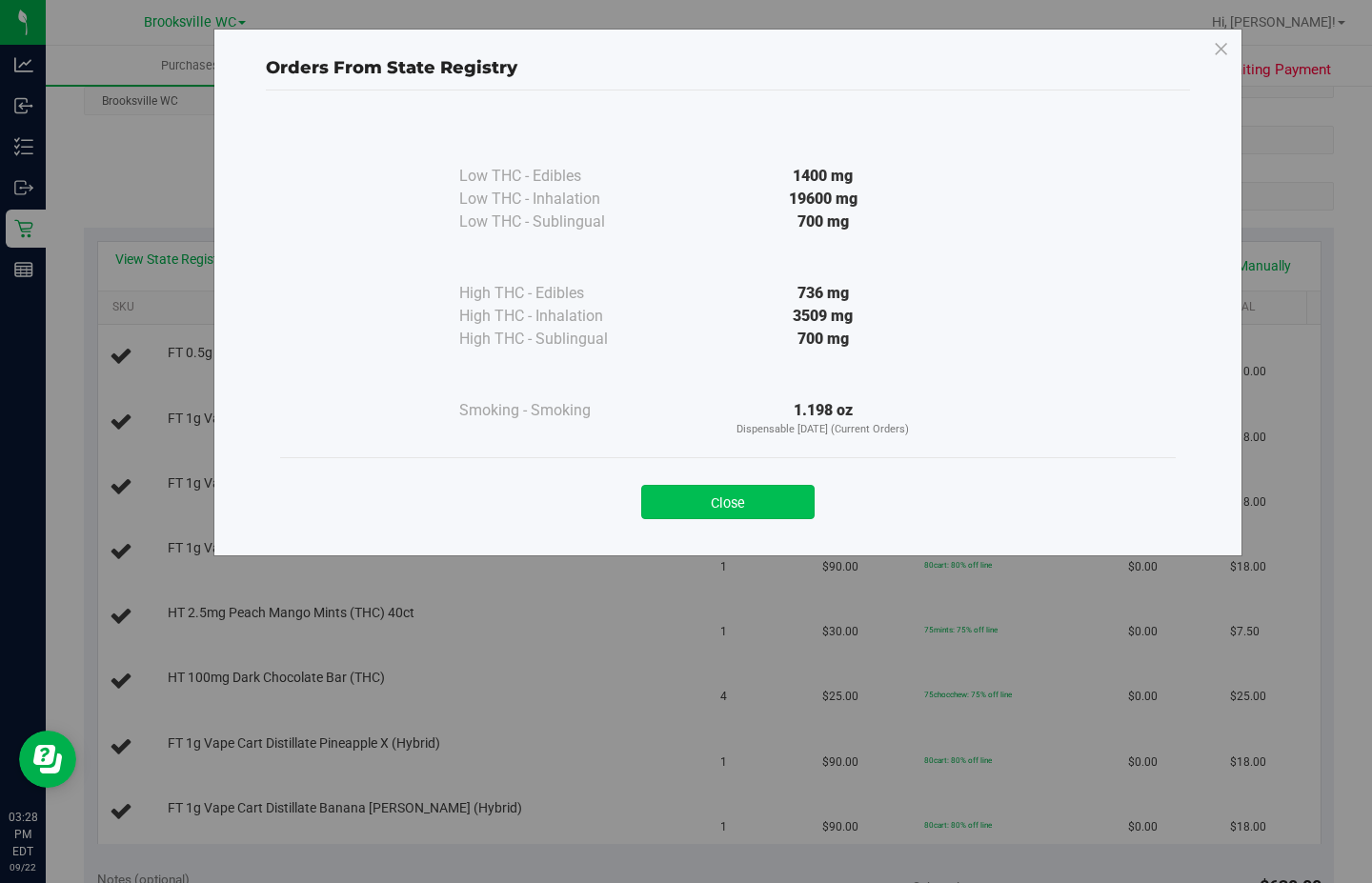
click at [773, 501] on button "Close" at bounding box center [728, 502] width 173 height 35
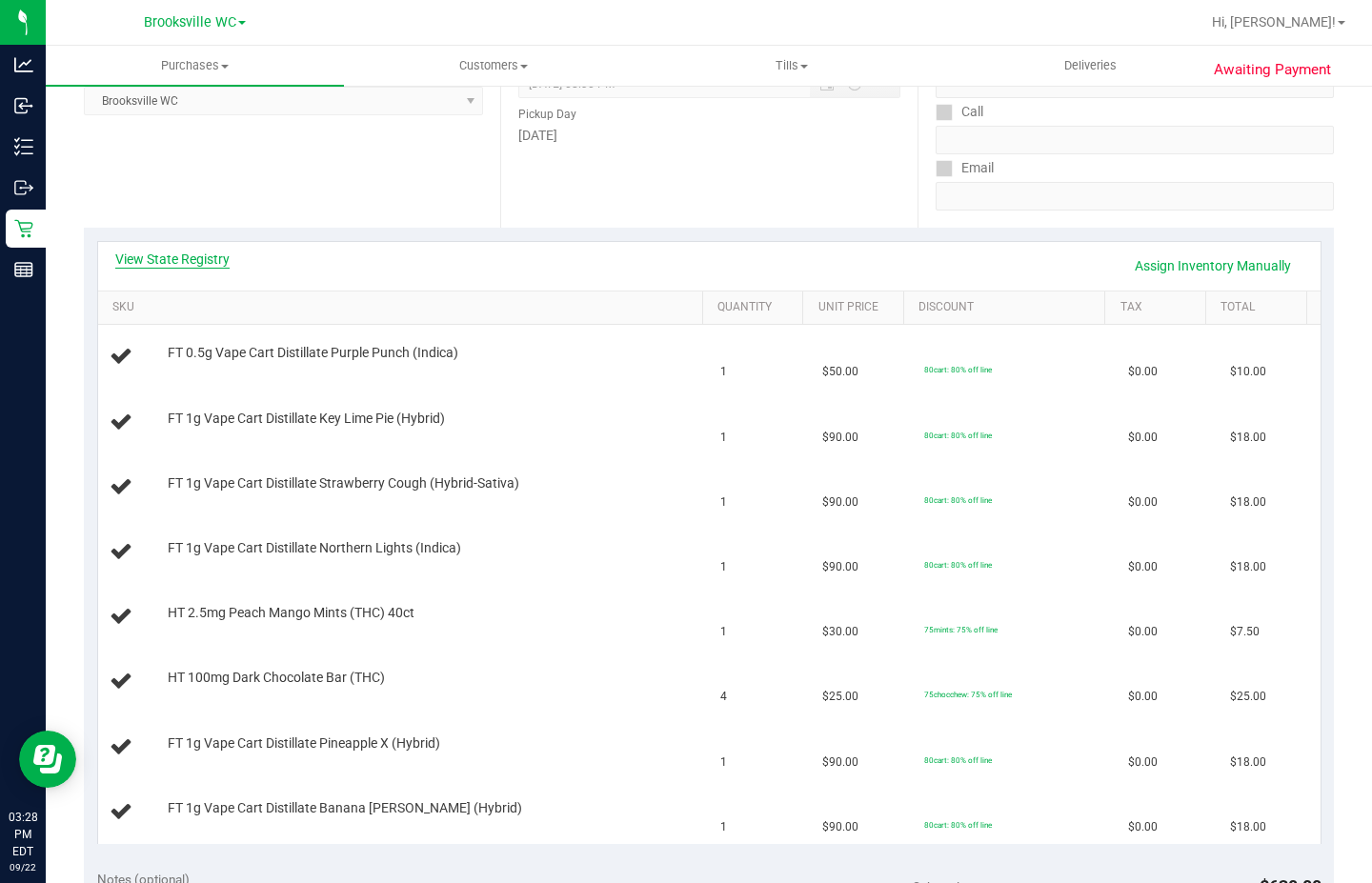
click at [140, 263] on link "View State Registry" at bounding box center [172, 259] width 114 height 19
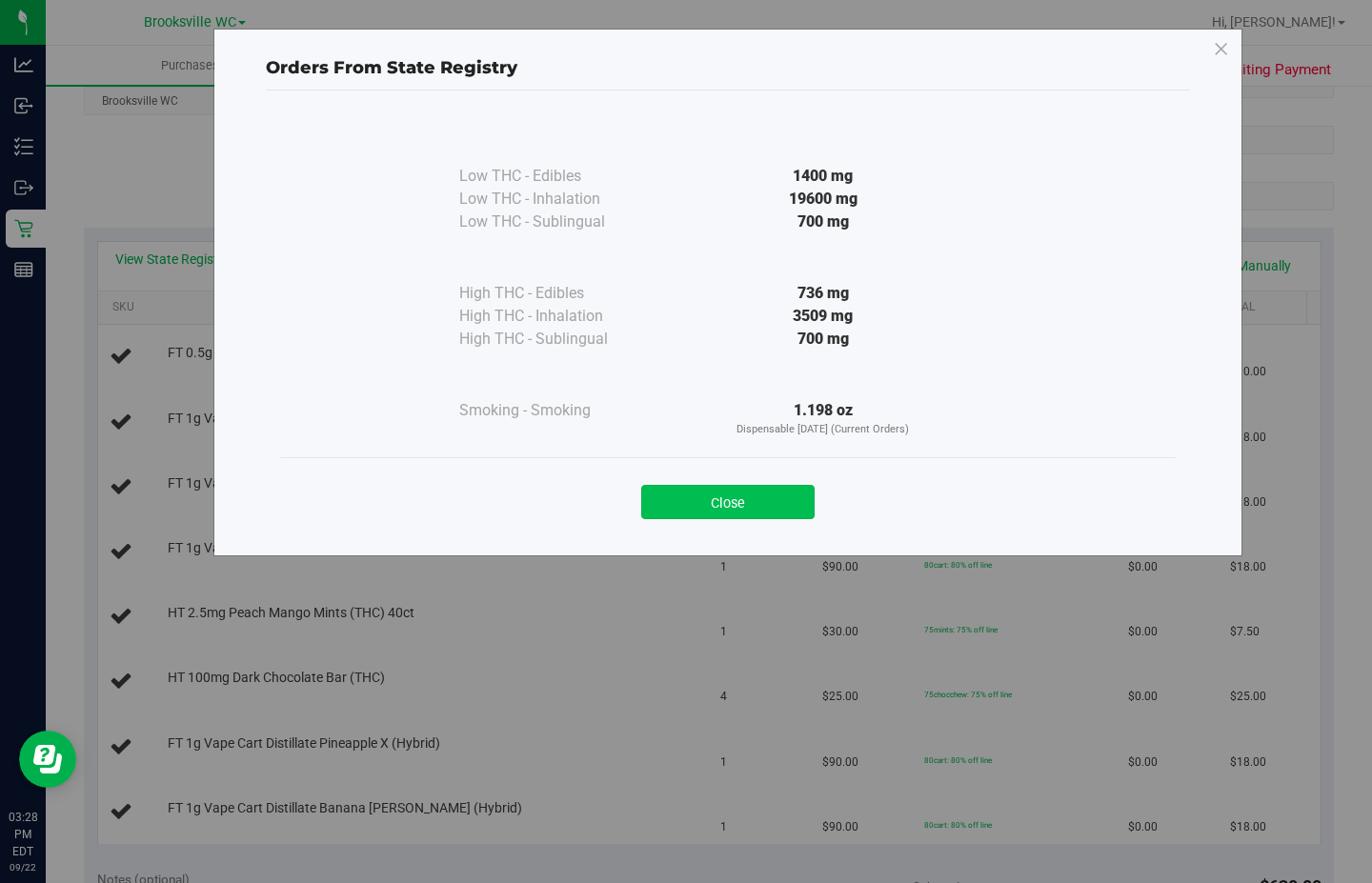
click at [732, 497] on button "Close" at bounding box center [728, 502] width 173 height 35
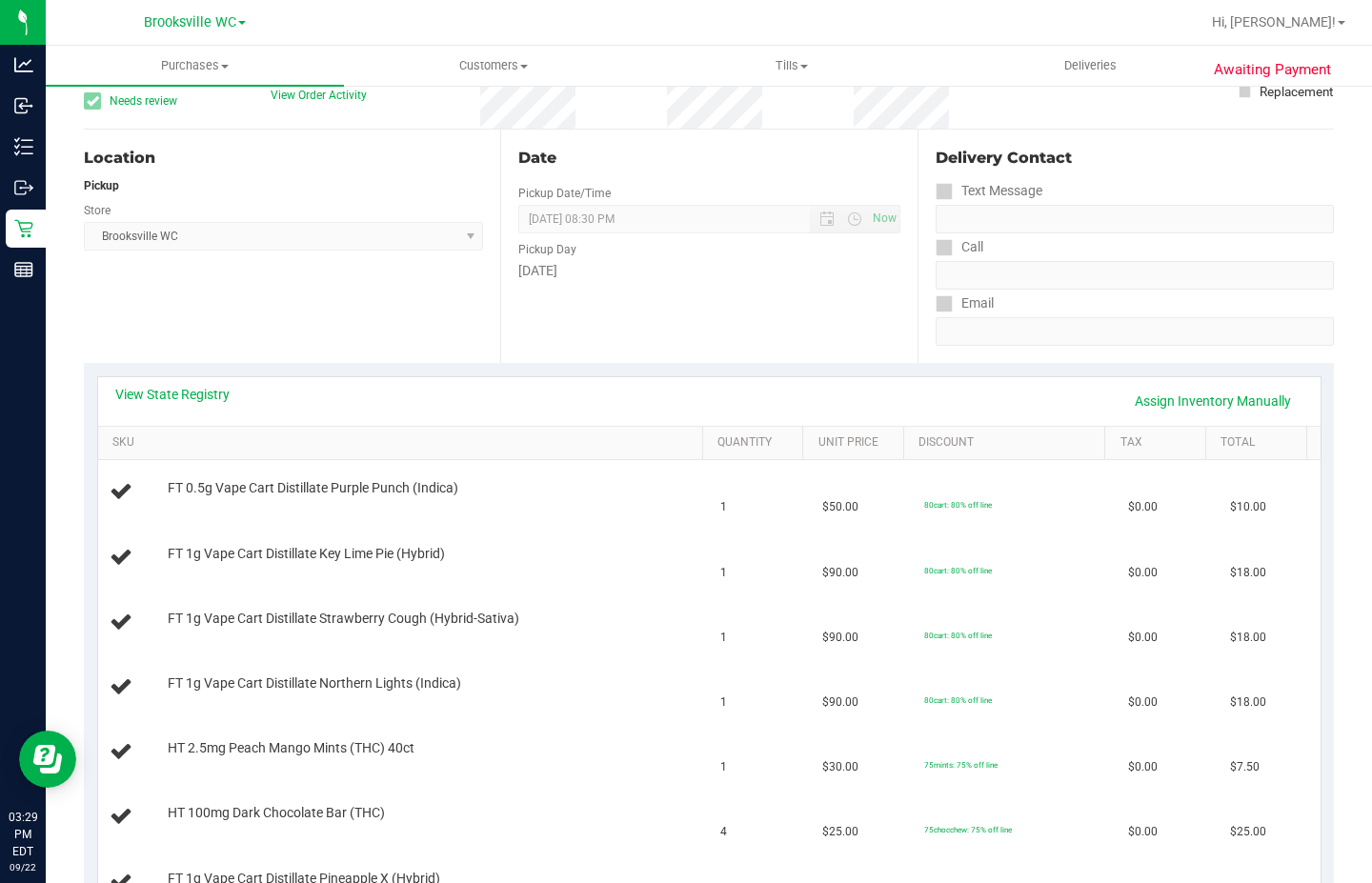
scroll to position [0, 0]
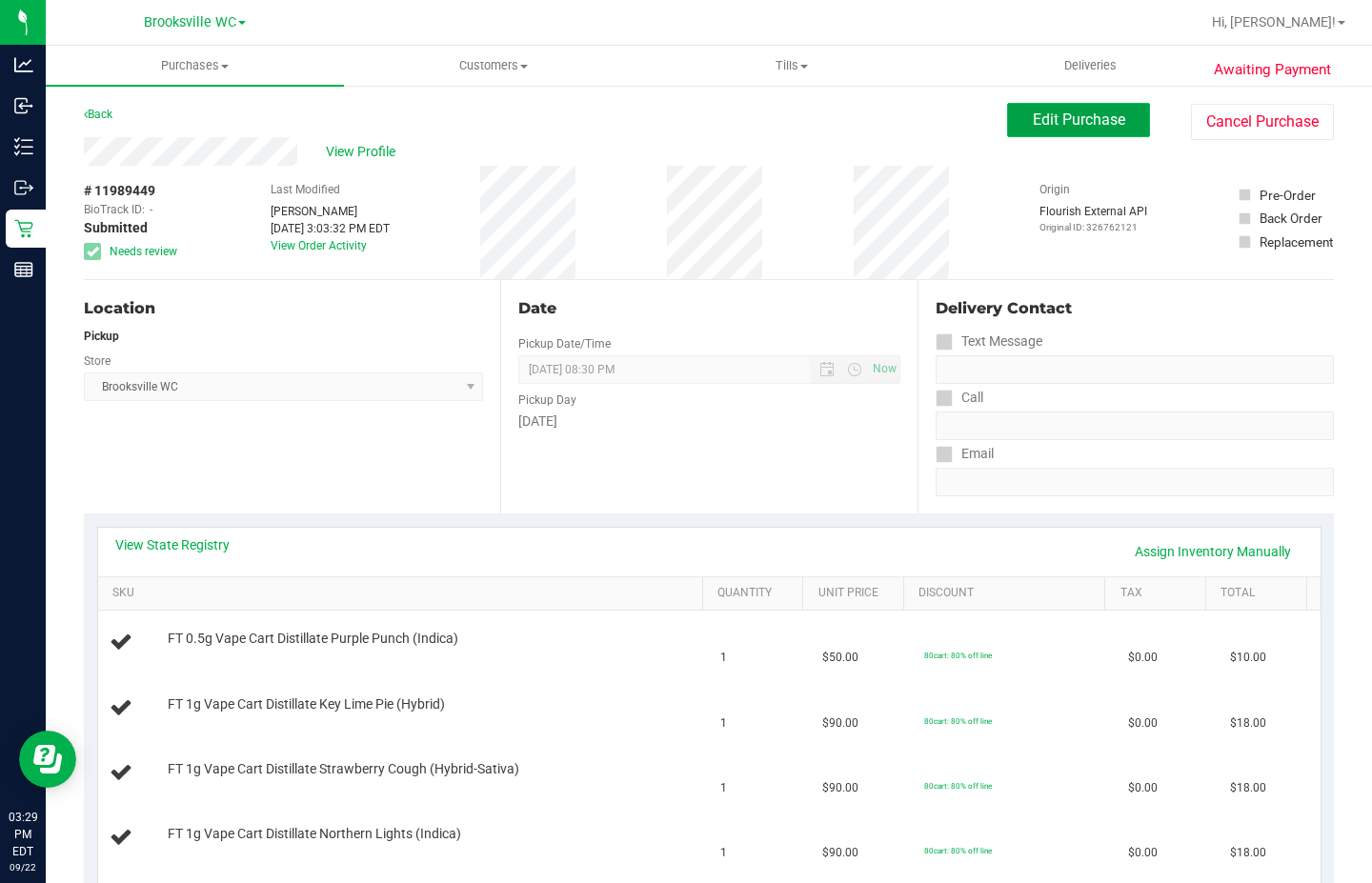
click at [1069, 114] on span "Edit Purchase" at bounding box center [1080, 119] width 92 height 18
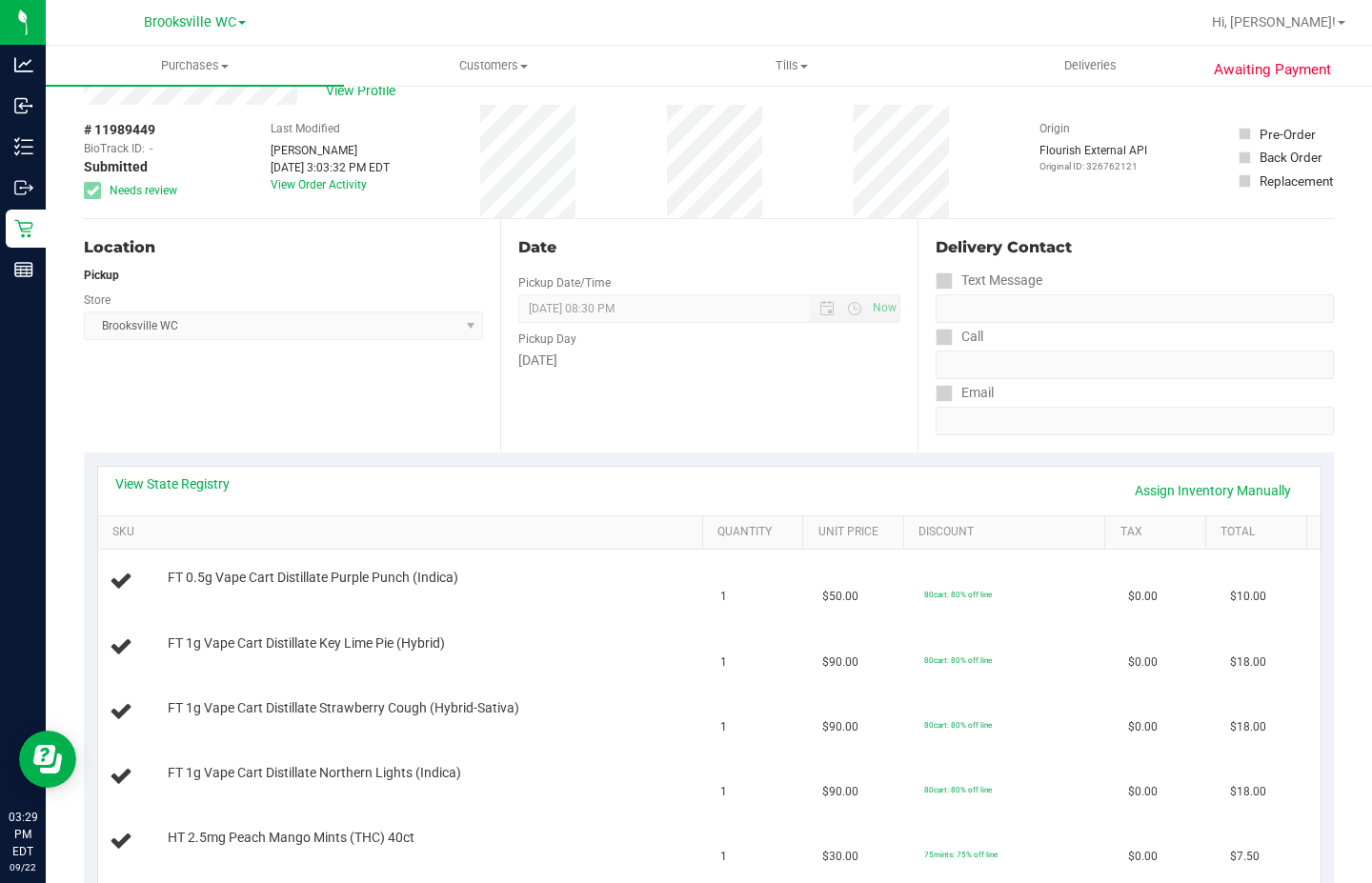
scroll to position [95, 0]
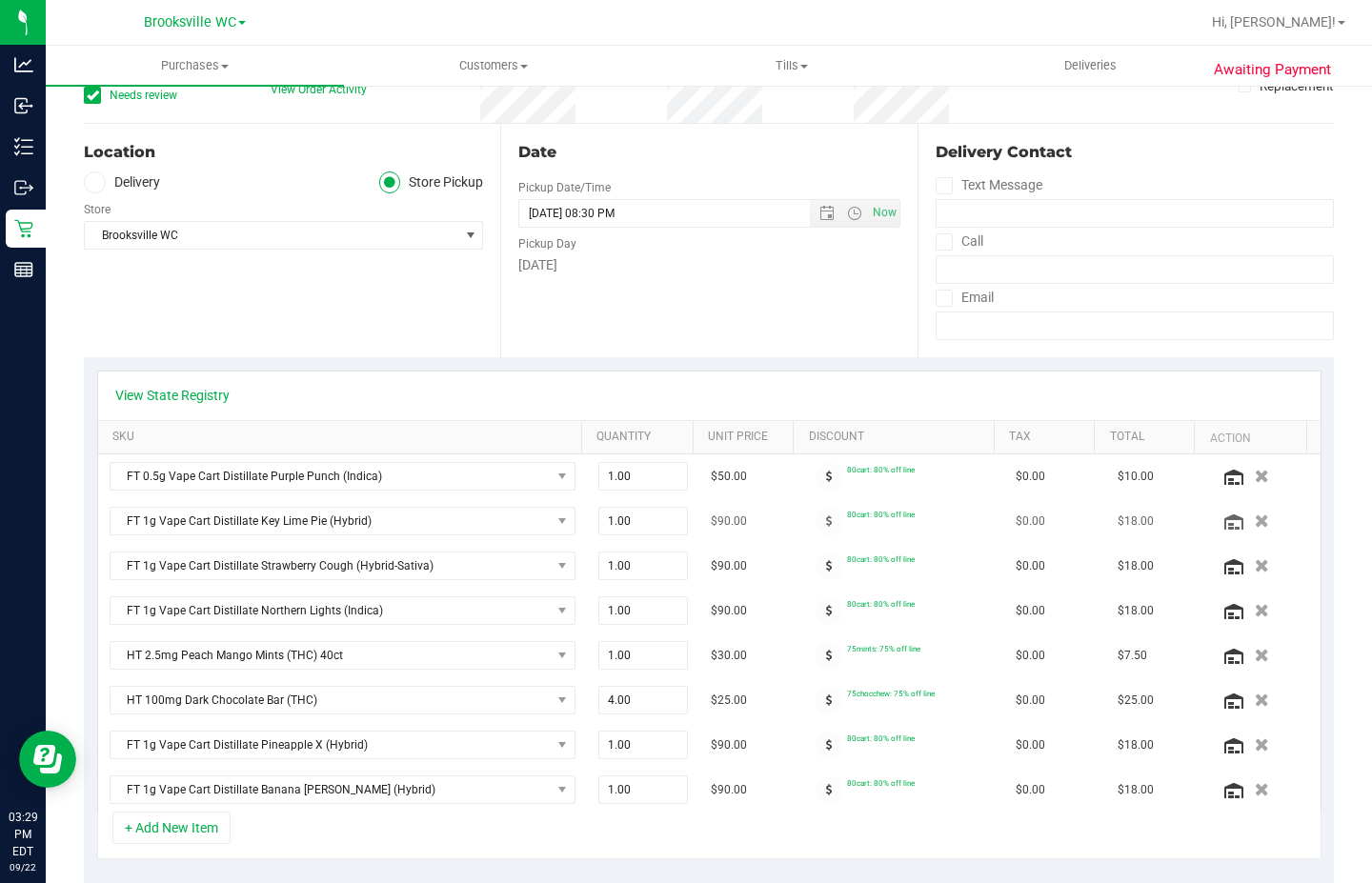
scroll to position [190, 0]
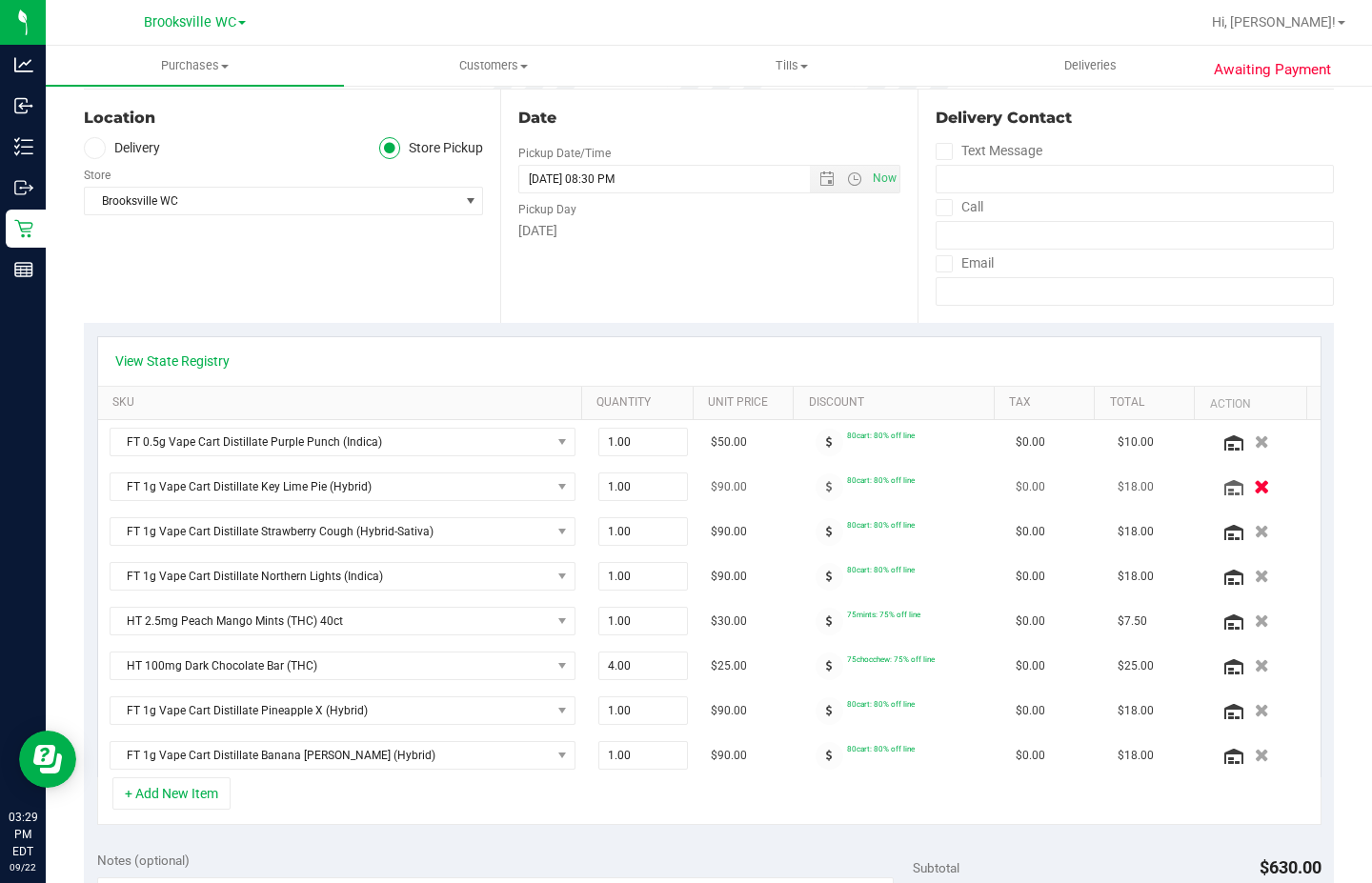
click at [1254, 486] on icon "button" at bounding box center [1261, 487] width 16 height 14
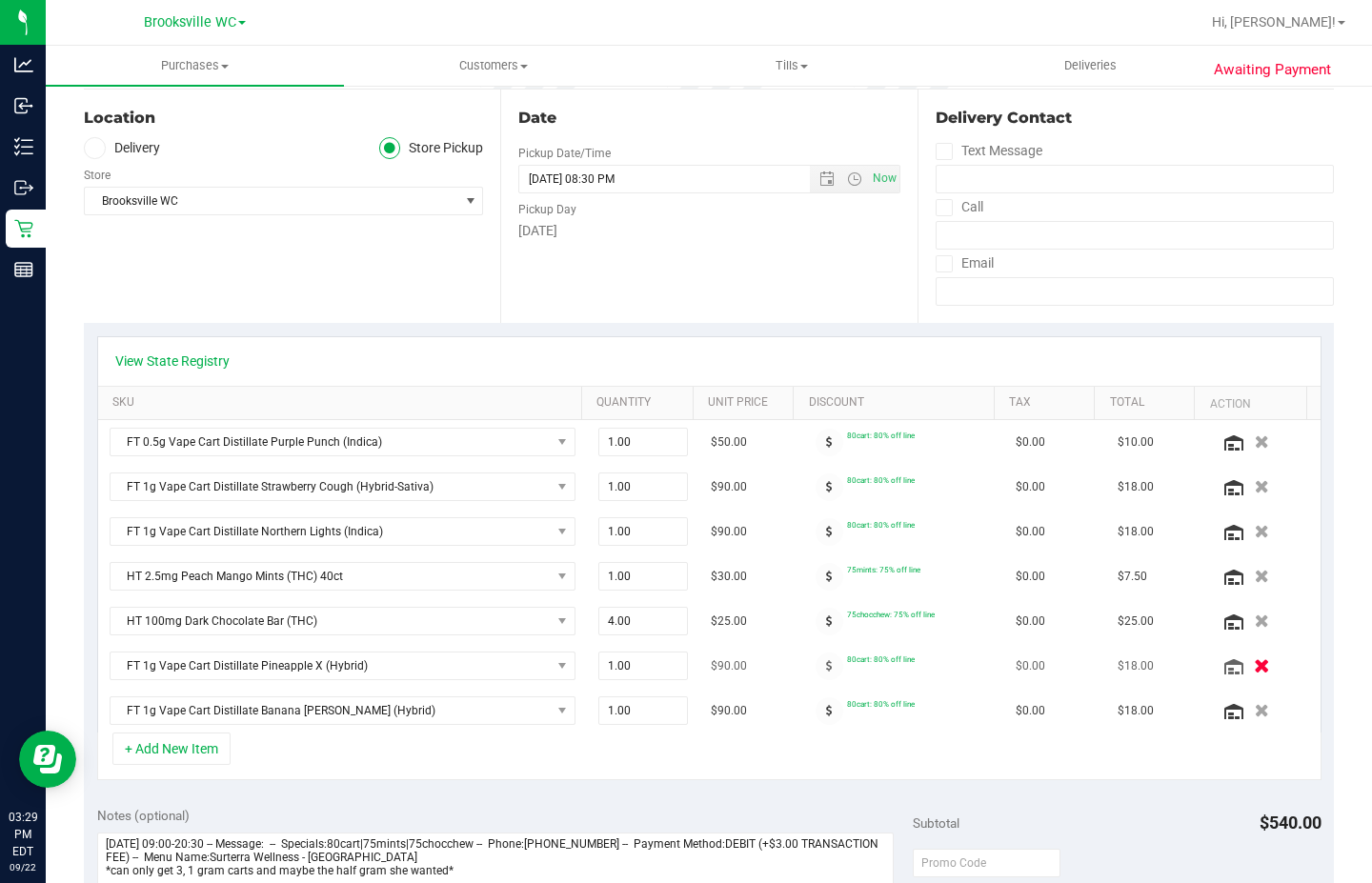
click at [1254, 665] on icon "button" at bounding box center [1261, 666] width 16 height 14
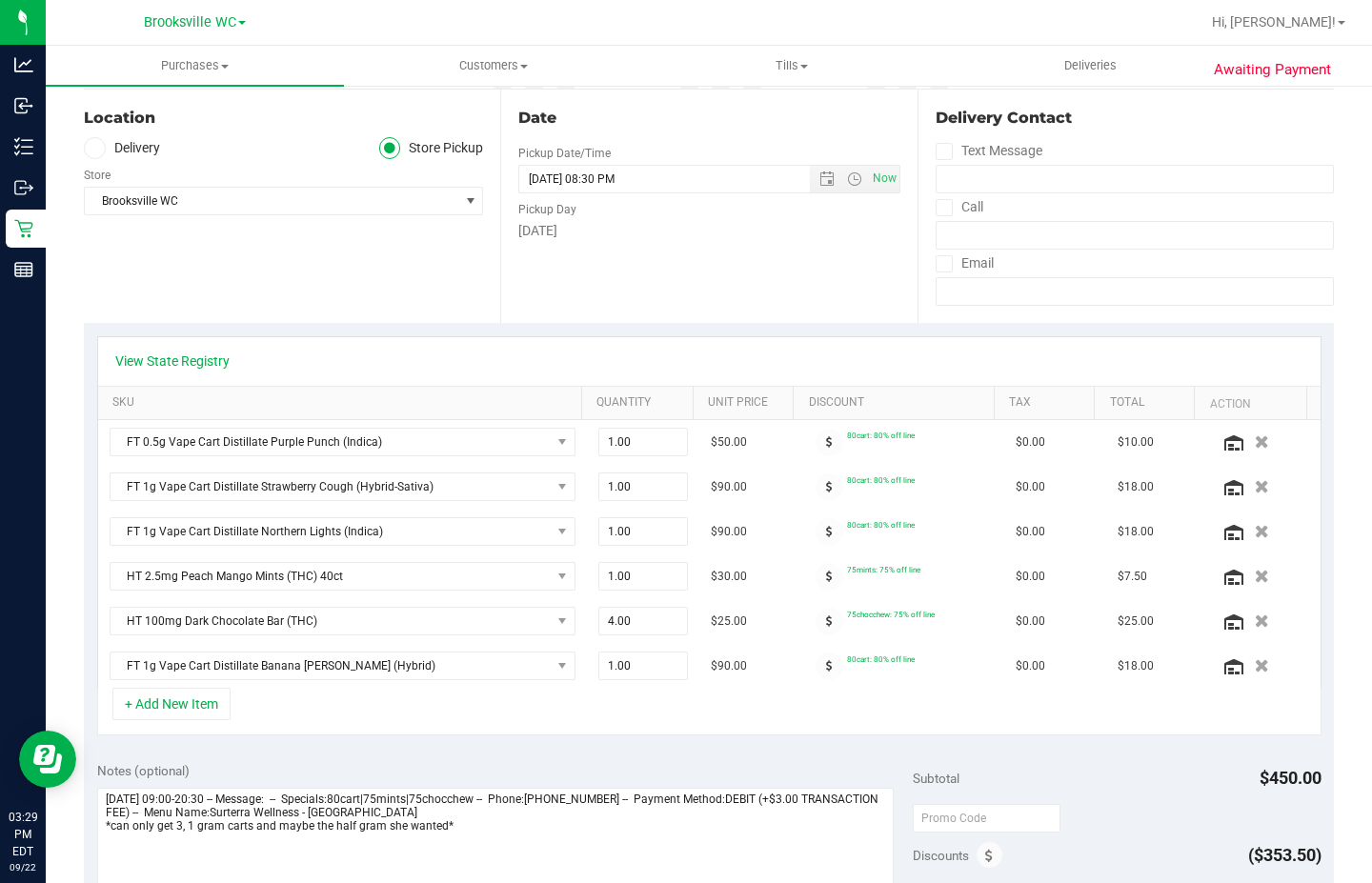
scroll to position [0, 0]
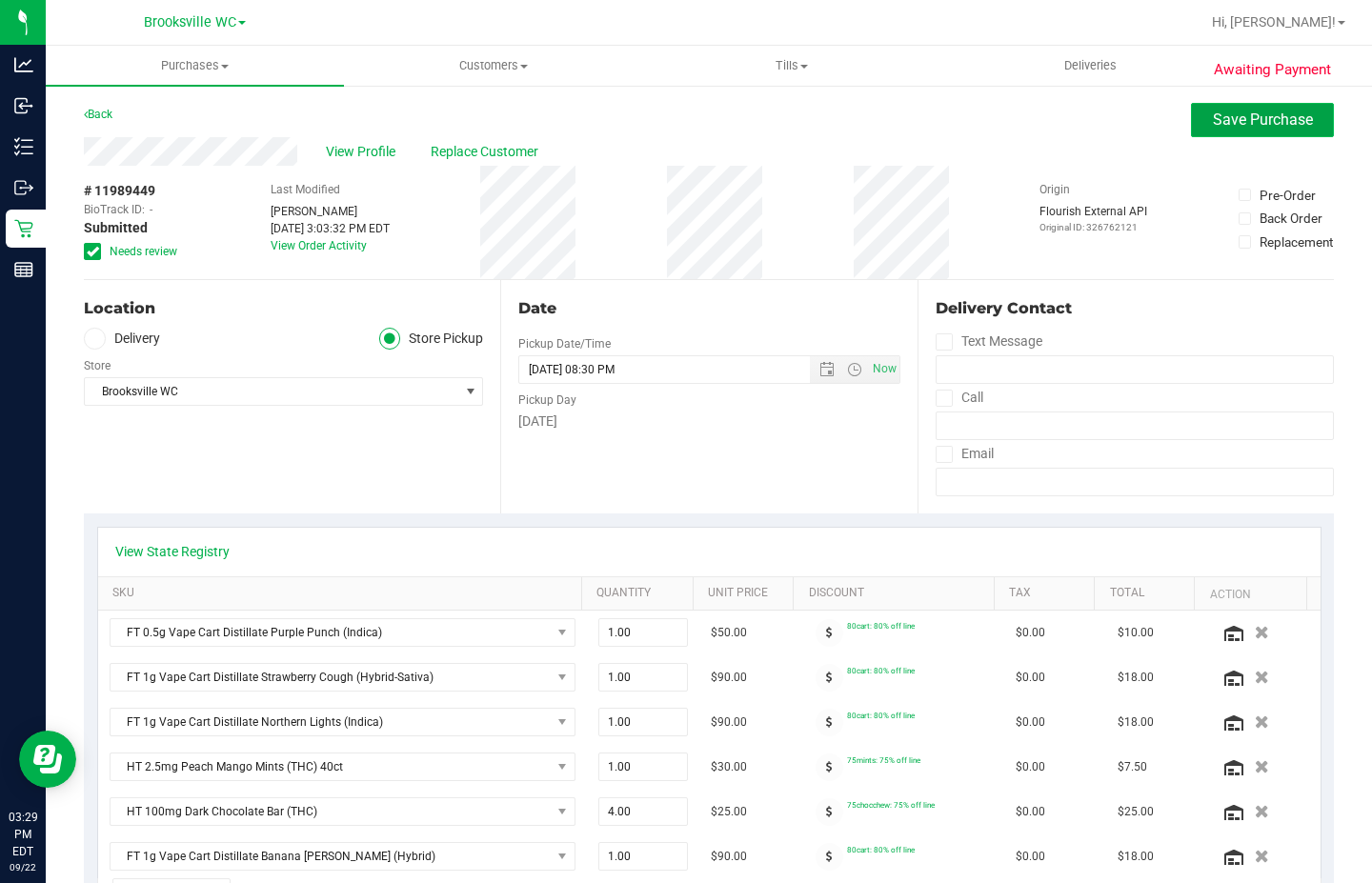
click at [1257, 121] on span "Save Purchase" at bounding box center [1263, 119] width 100 height 18
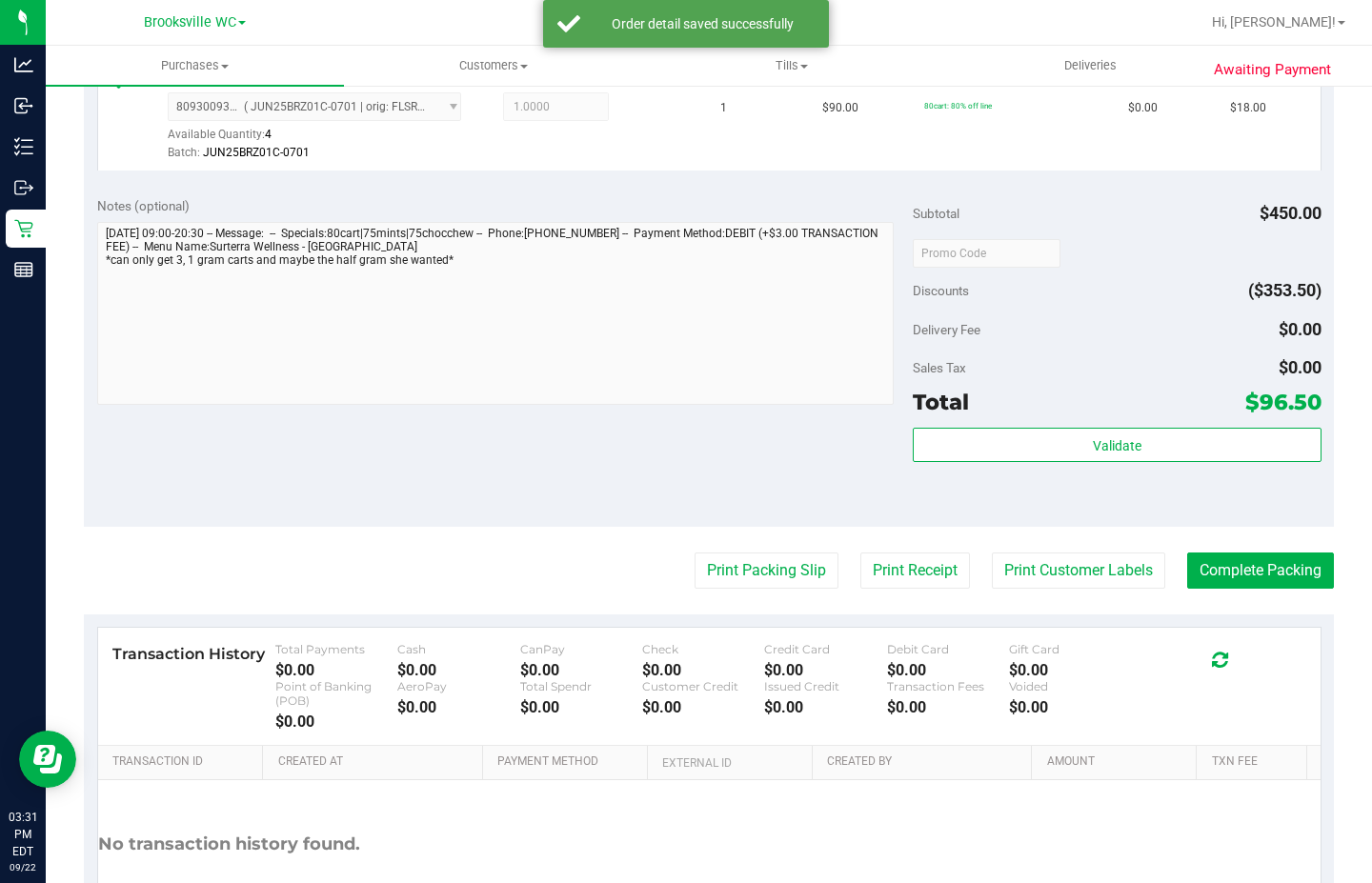
scroll to position [1238, 0]
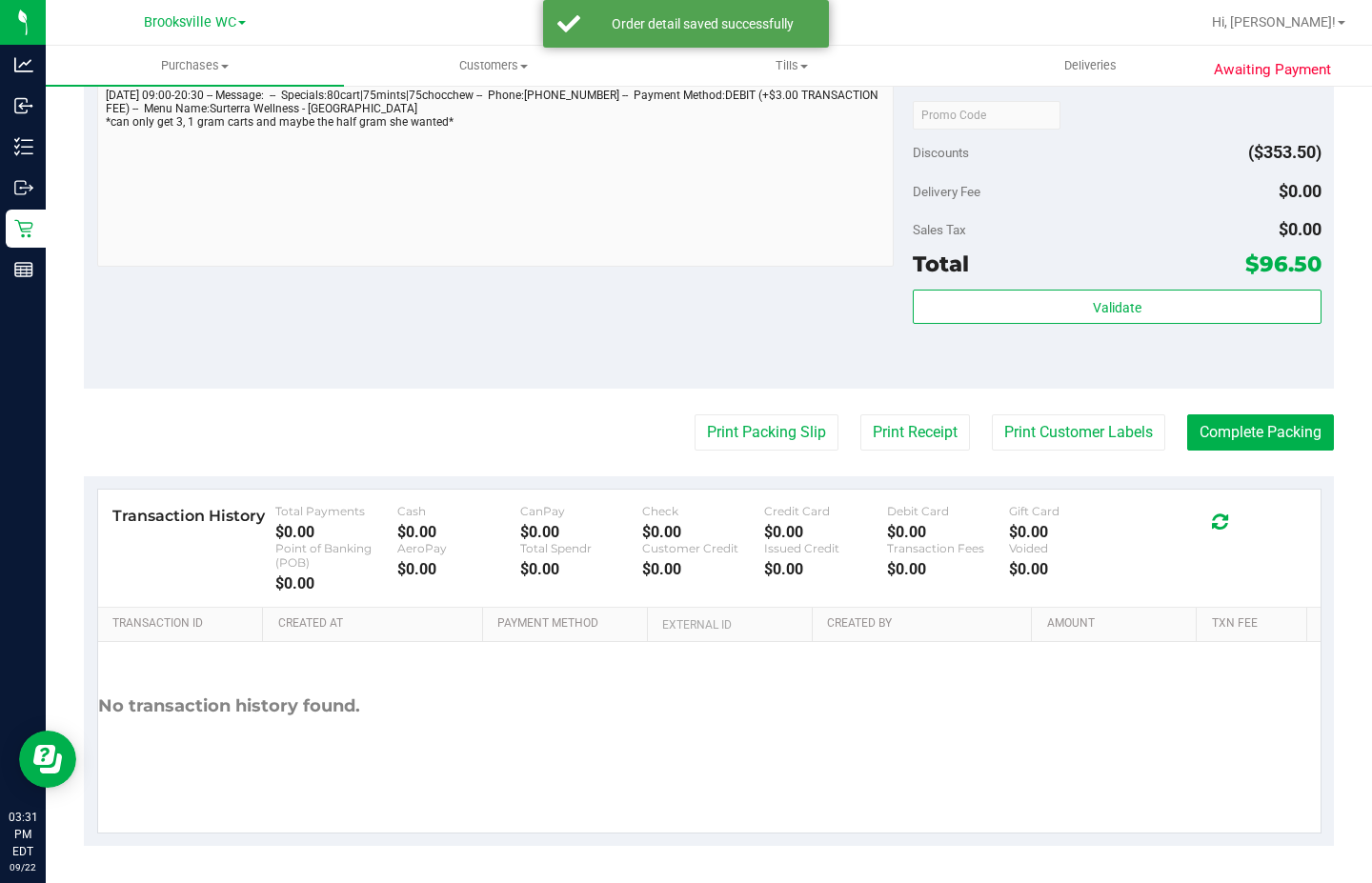
click at [981, 331] on div "Validate" at bounding box center [1117, 332] width 408 height 86
click at [984, 327] on div "Validate" at bounding box center [1117, 332] width 408 height 86
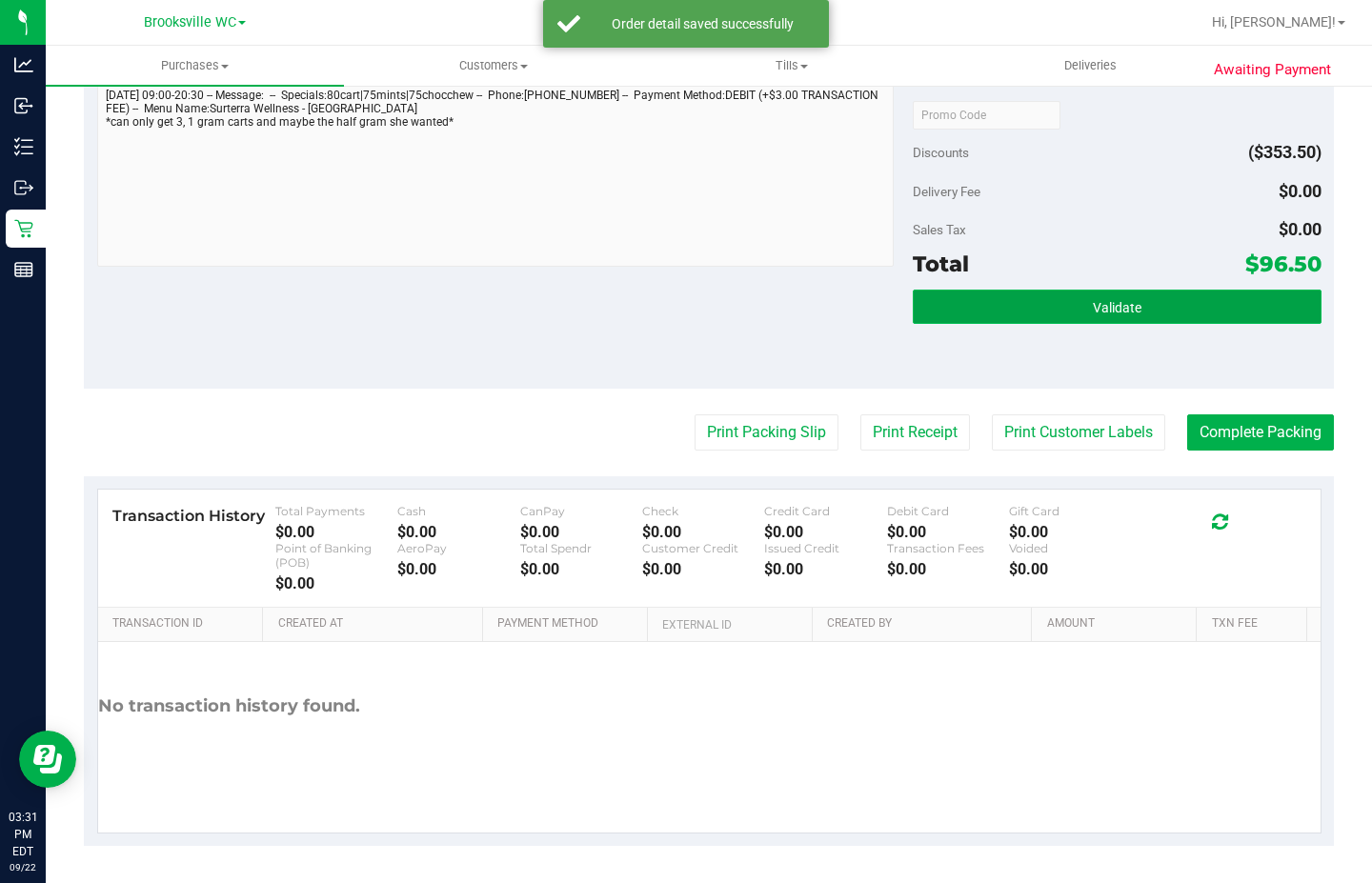
click at [984, 323] on button "Validate" at bounding box center [1117, 307] width 408 height 35
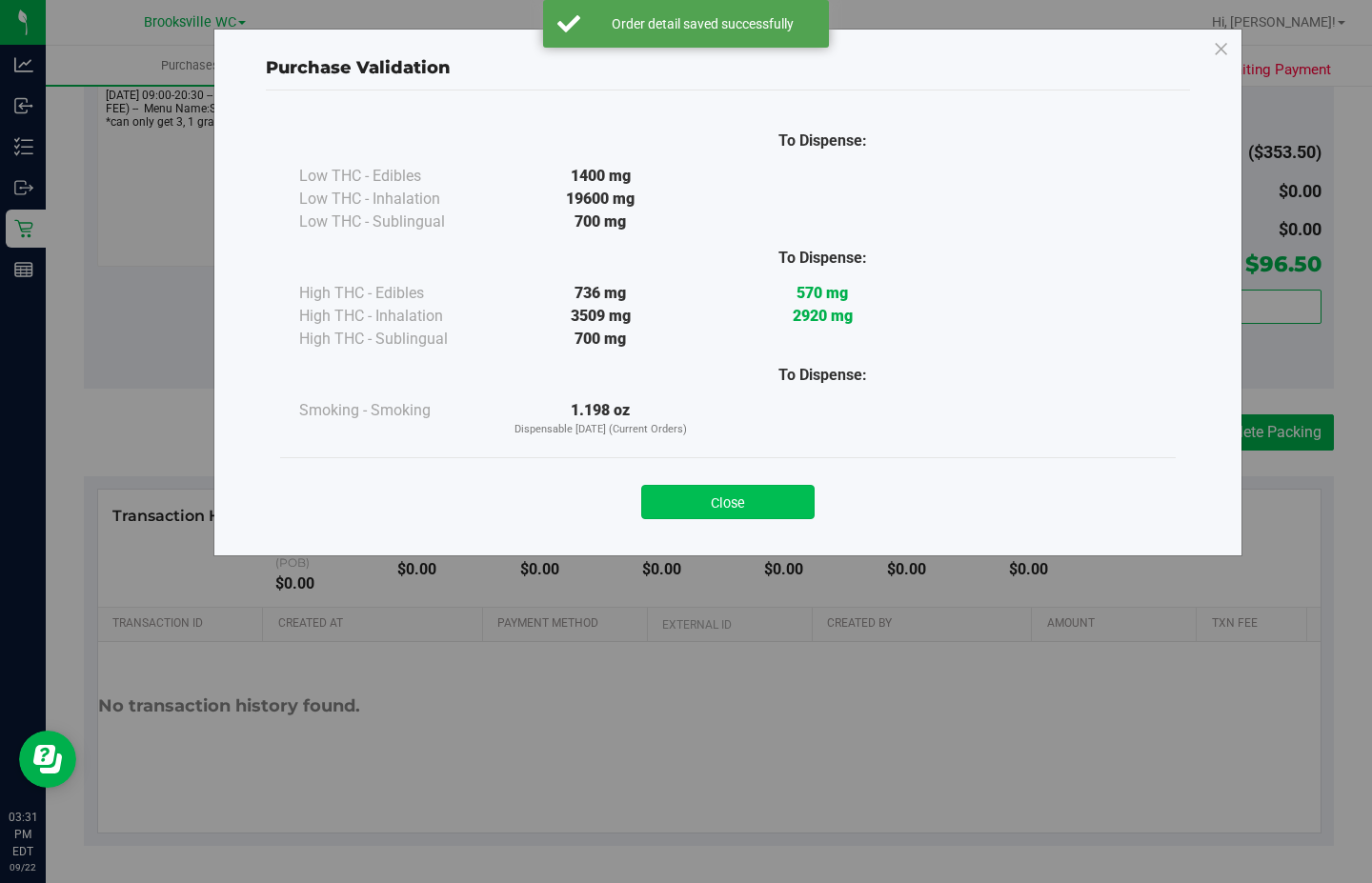
click at [747, 516] on button "Close" at bounding box center [728, 502] width 173 height 35
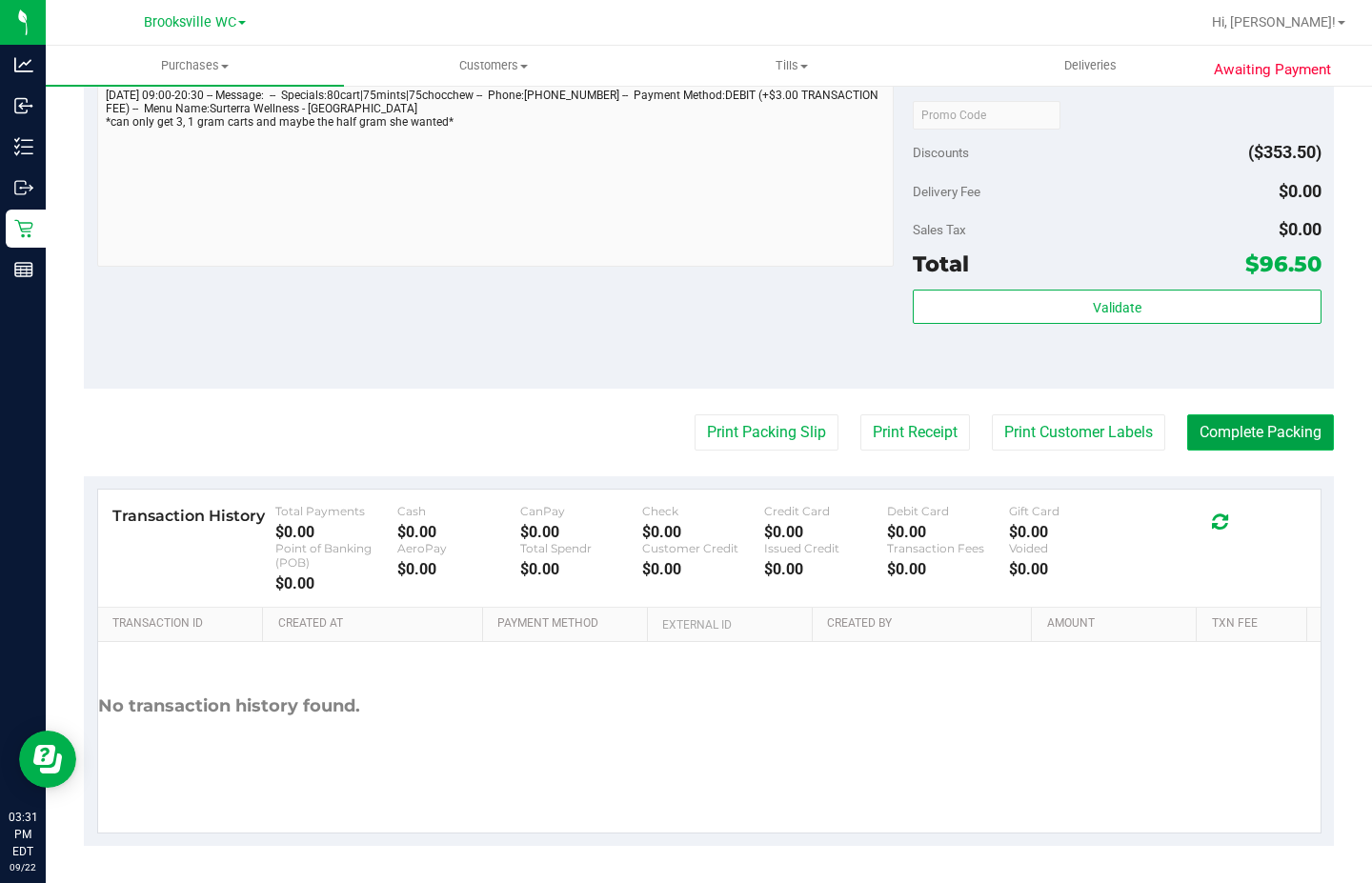
click at [1206, 433] on button "Complete Packing" at bounding box center [1260, 433] width 147 height 37
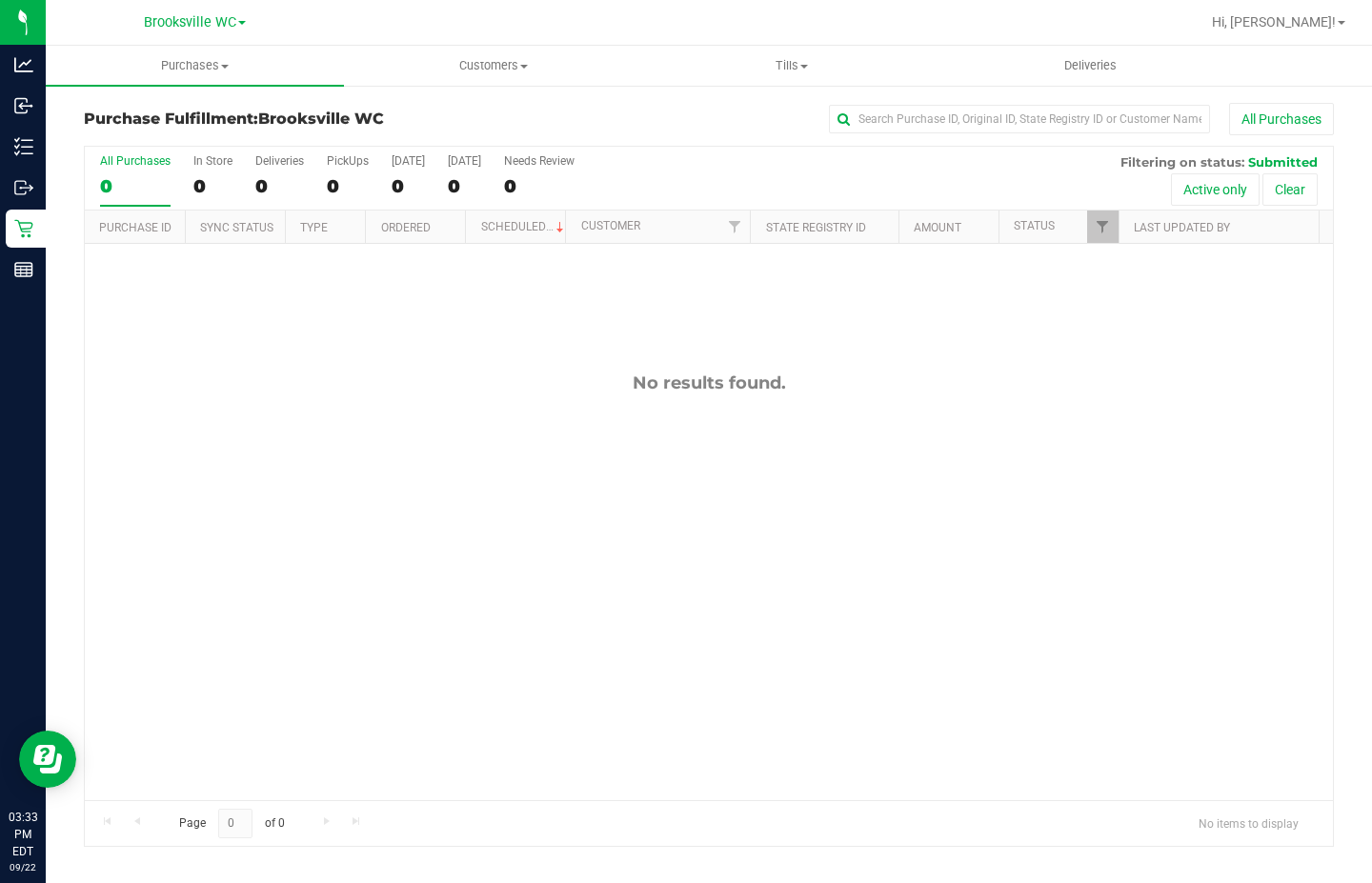
click at [166, 415] on div "No results found." at bounding box center [708, 587] width 1248 height 685
click at [183, 433] on div "No results found." at bounding box center [708, 587] width 1248 height 685
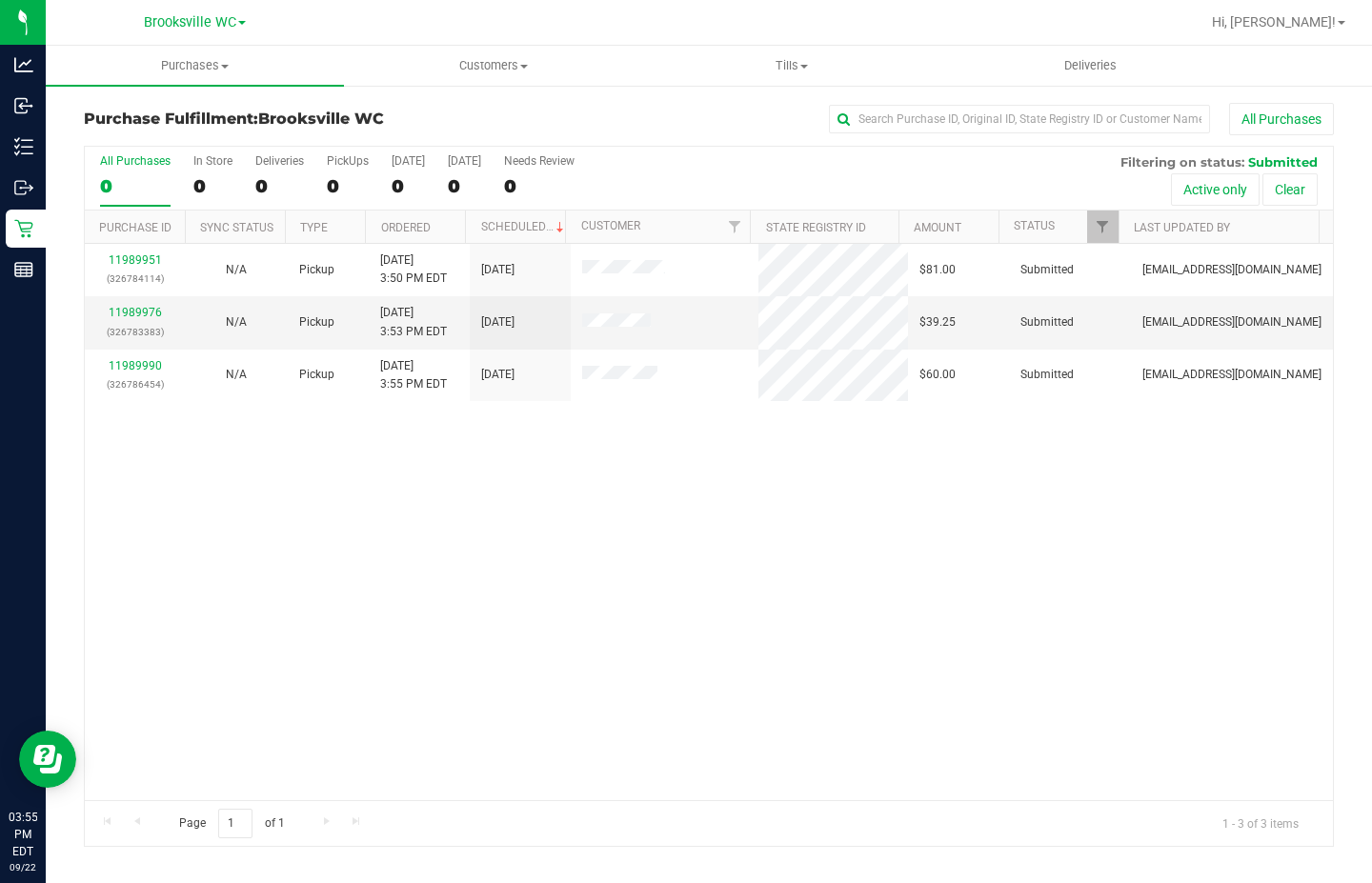
click at [345, 485] on div "11989951 (326784114) N/A Pickup [DATE] 3:50 PM EDT 9/22/2025 $81.00 Submitted […" at bounding box center [708, 522] width 1248 height 556
click at [129, 315] on link "11989976" at bounding box center [135, 313] width 53 height 13
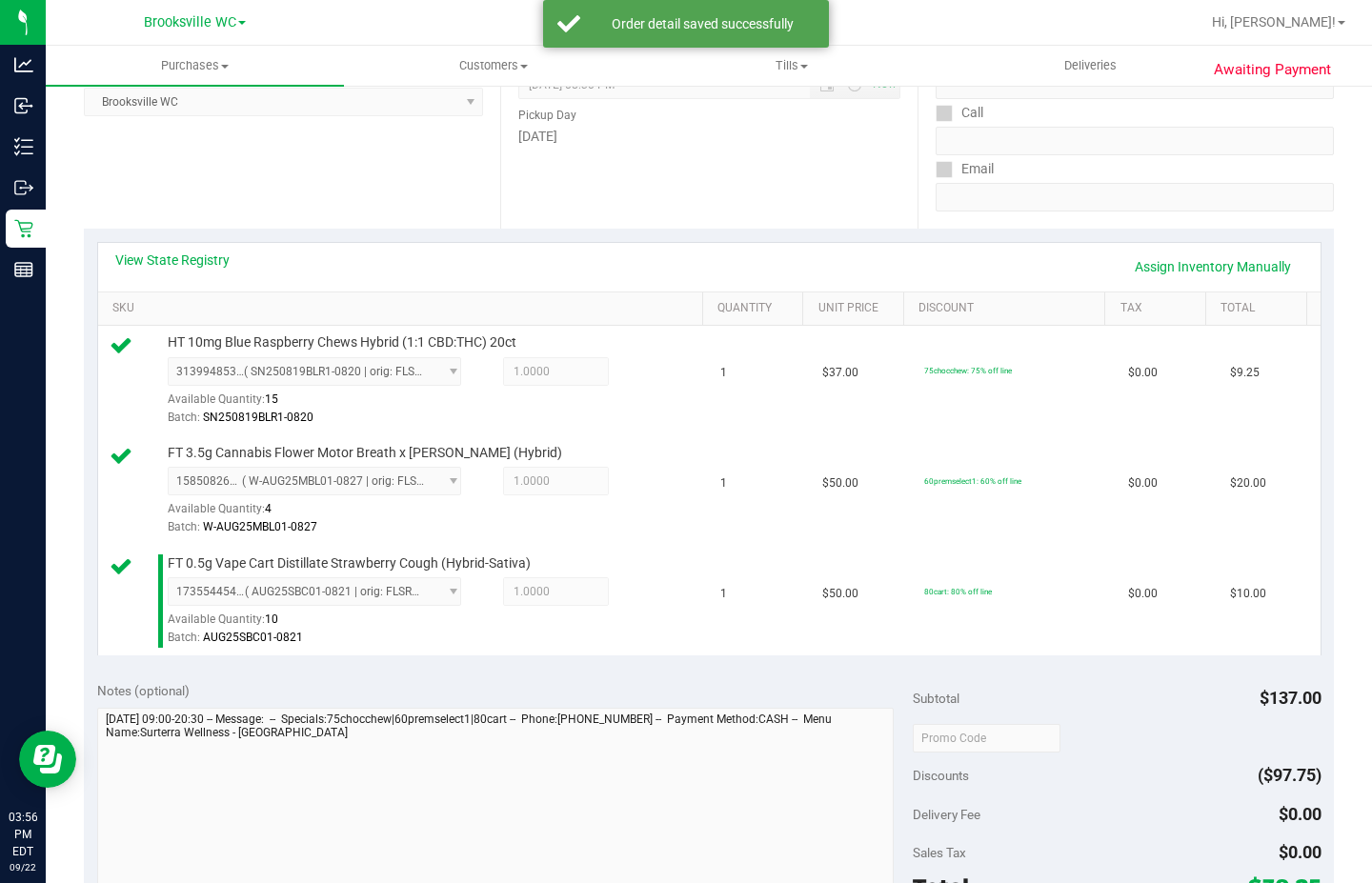
scroll to position [571, 0]
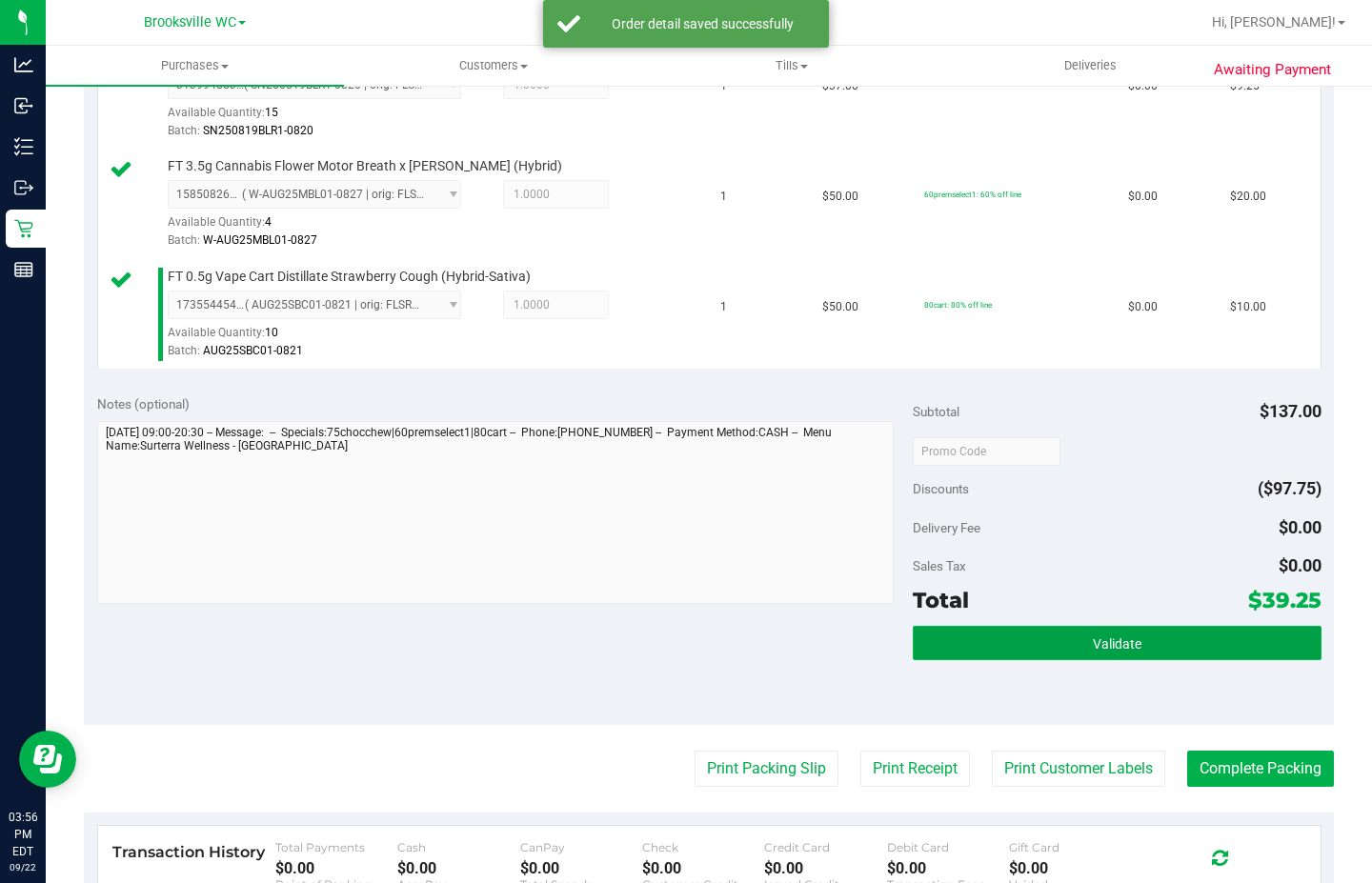
click at [955, 655] on button "Validate" at bounding box center [1117, 643] width 408 height 35
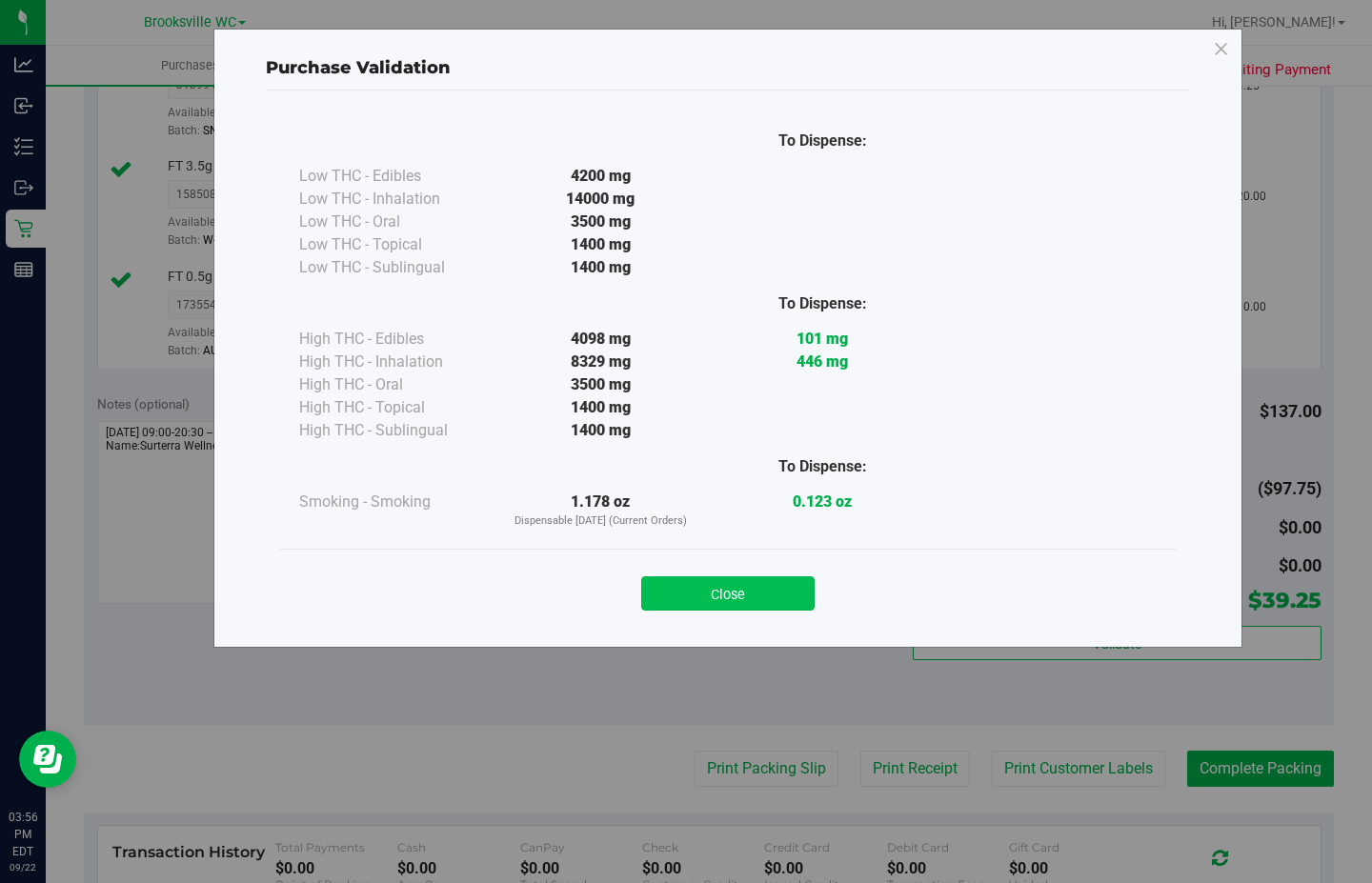
click at [690, 585] on button "Close" at bounding box center [728, 593] width 173 height 35
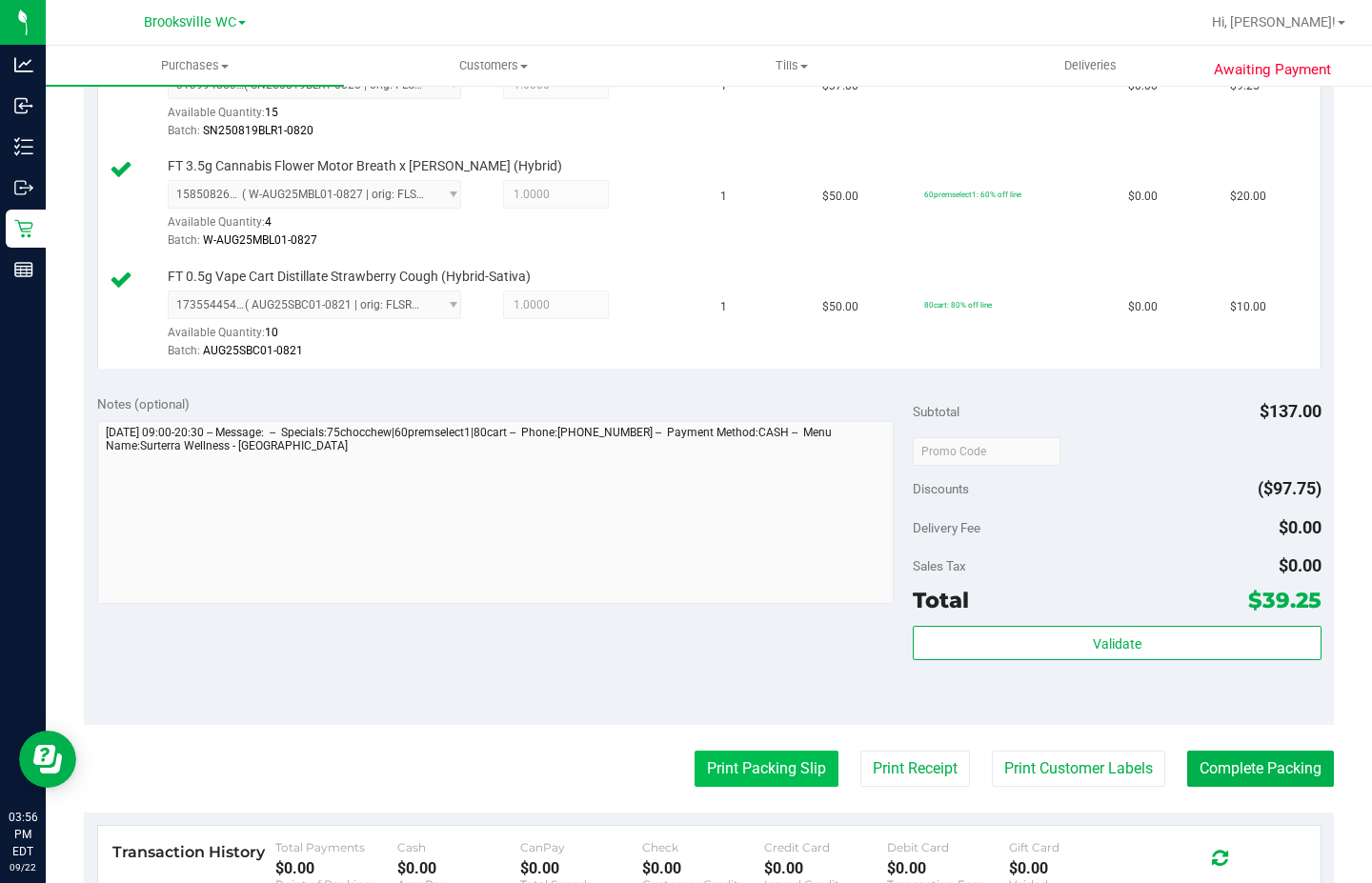
click at [730, 770] on button "Print Packing Slip" at bounding box center [767, 769] width 144 height 37
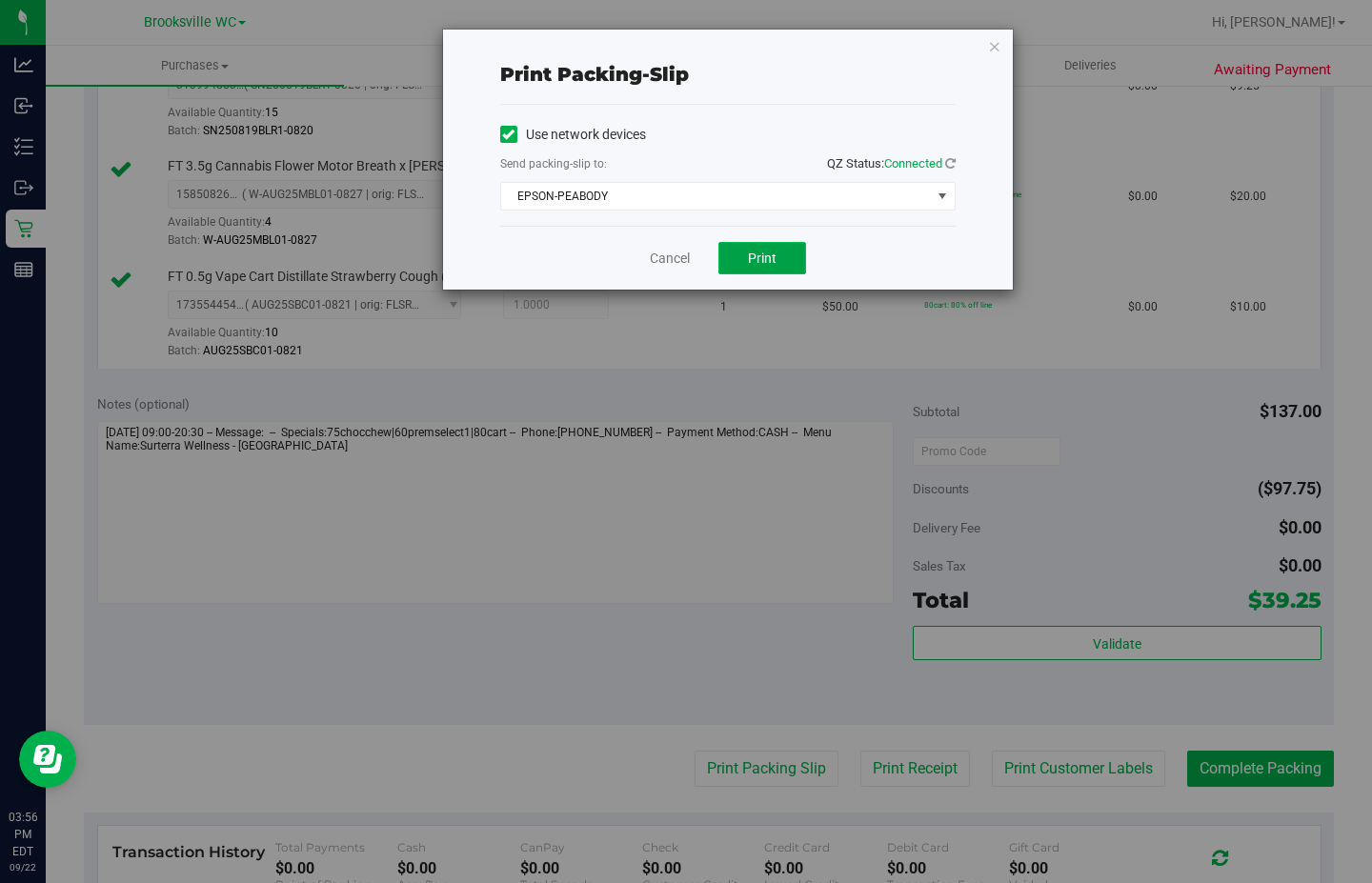
click at [773, 261] on span "Print" at bounding box center [762, 258] width 29 height 15
click at [992, 46] on icon "button" at bounding box center [995, 46] width 13 height 23
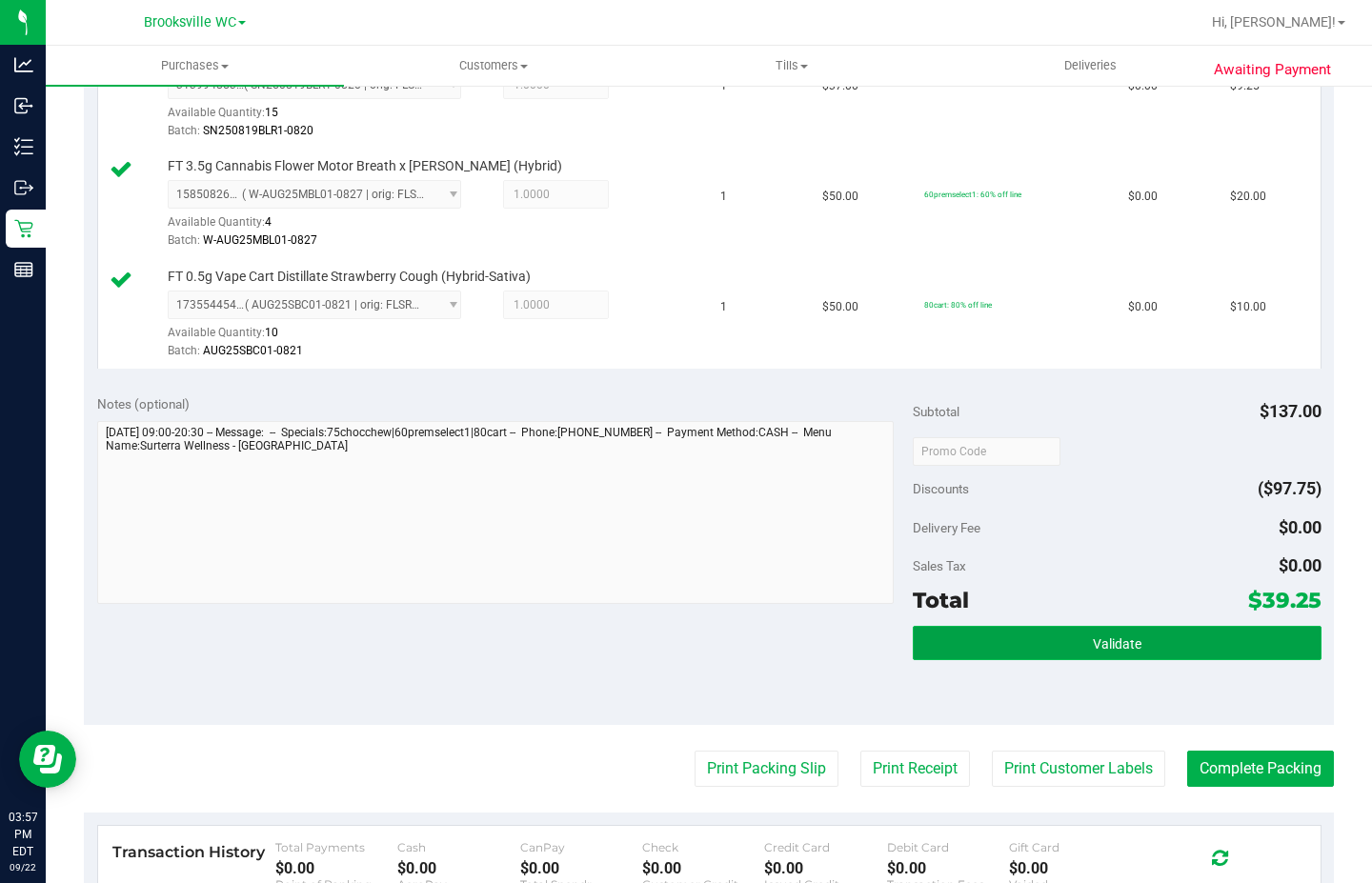
click at [1148, 643] on button "Validate" at bounding box center [1117, 643] width 408 height 35
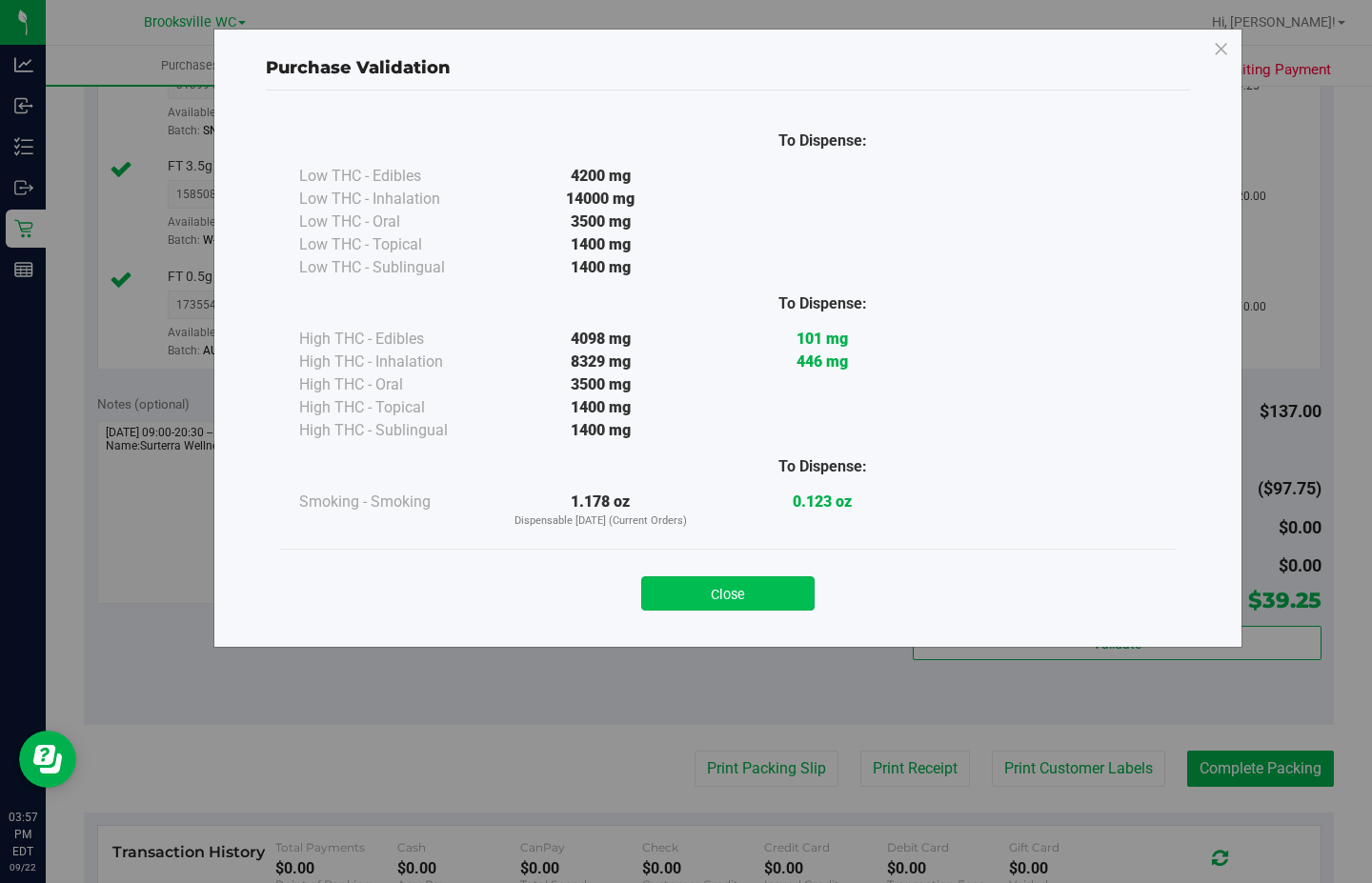
click at [742, 591] on button "Close" at bounding box center [728, 593] width 173 height 35
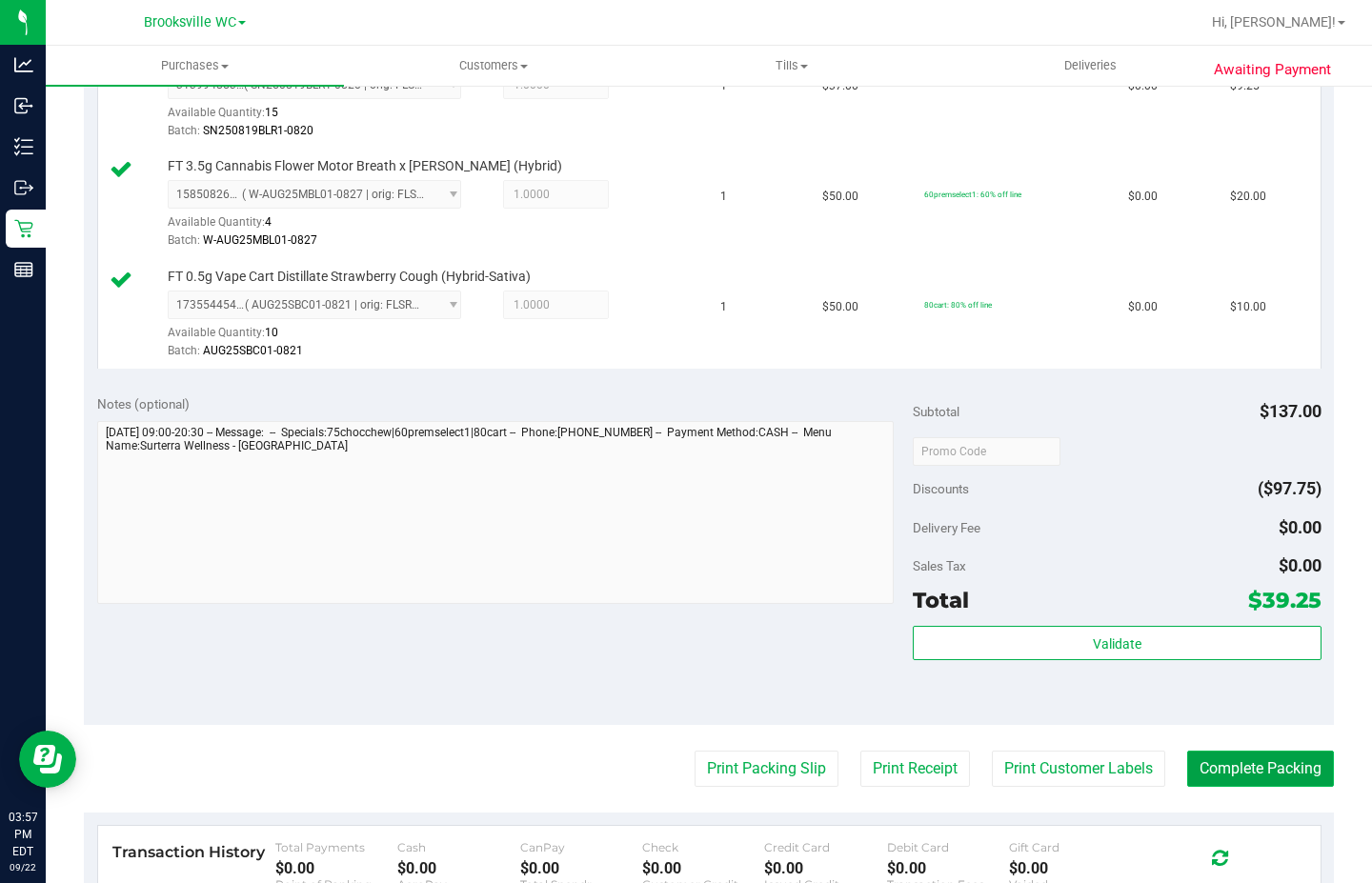
click at [1224, 761] on button "Complete Packing" at bounding box center [1260, 769] width 147 height 37
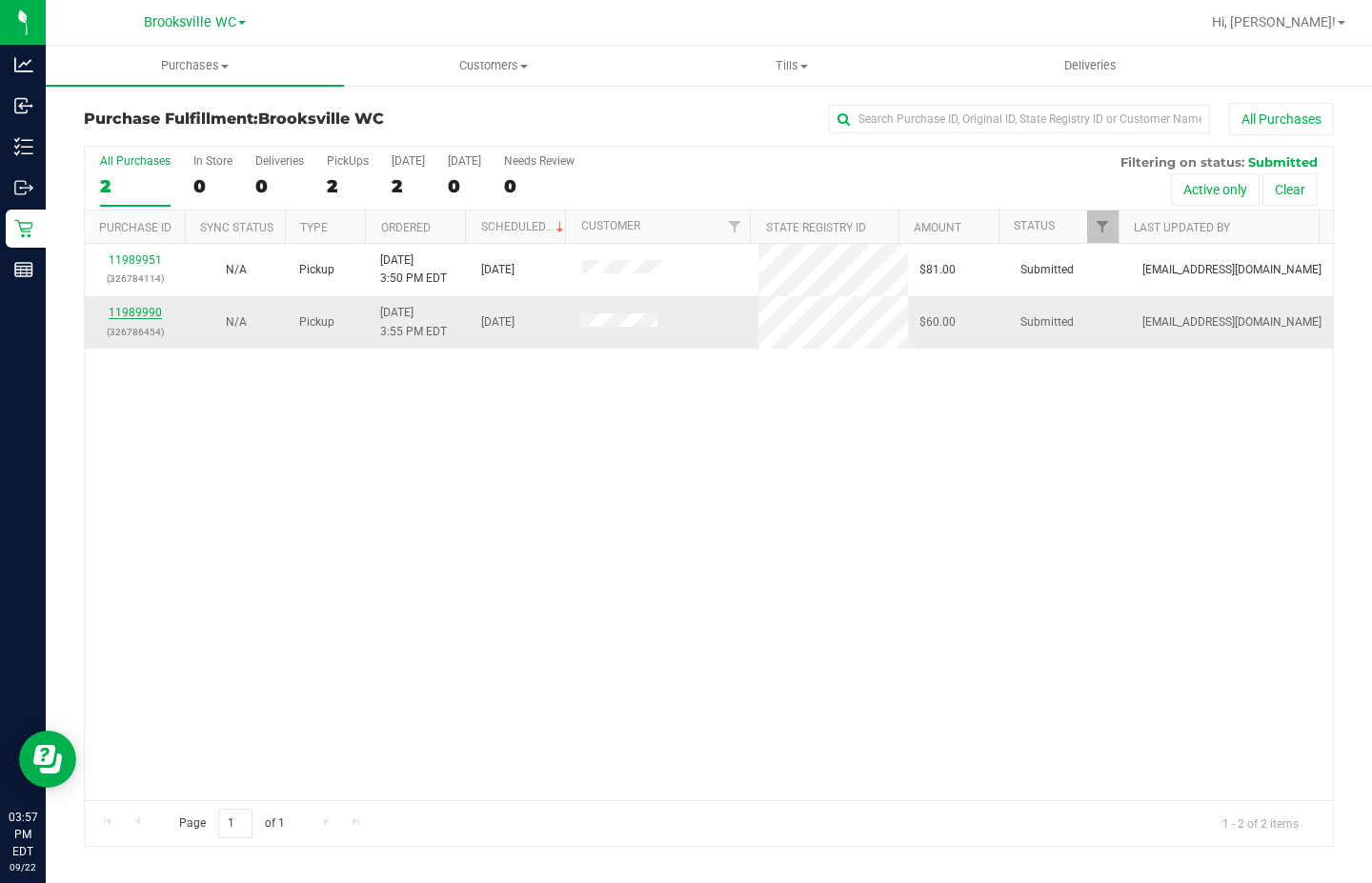
click at [150, 315] on link "11989990" at bounding box center [135, 313] width 53 height 13
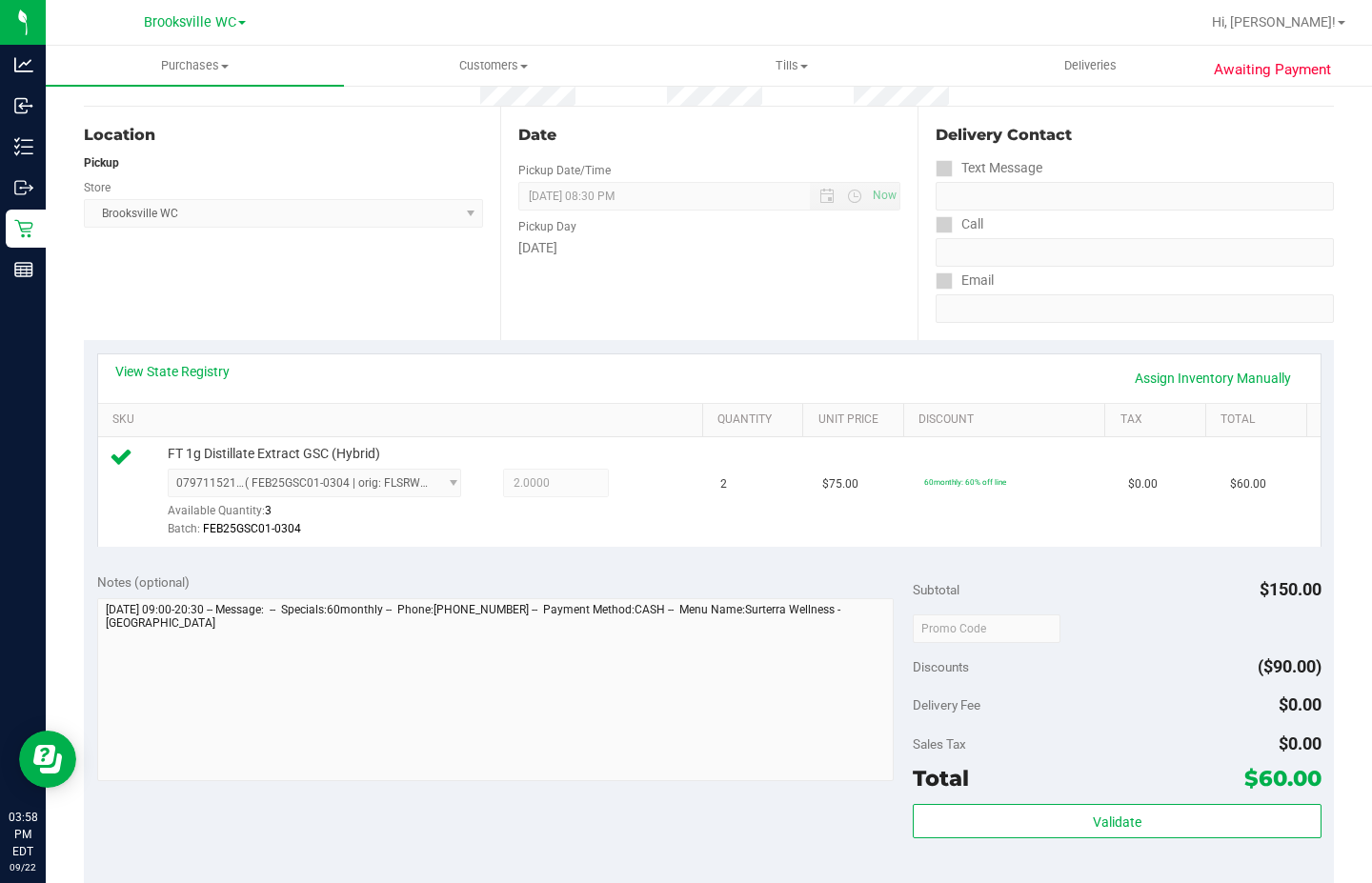
scroll to position [381, 0]
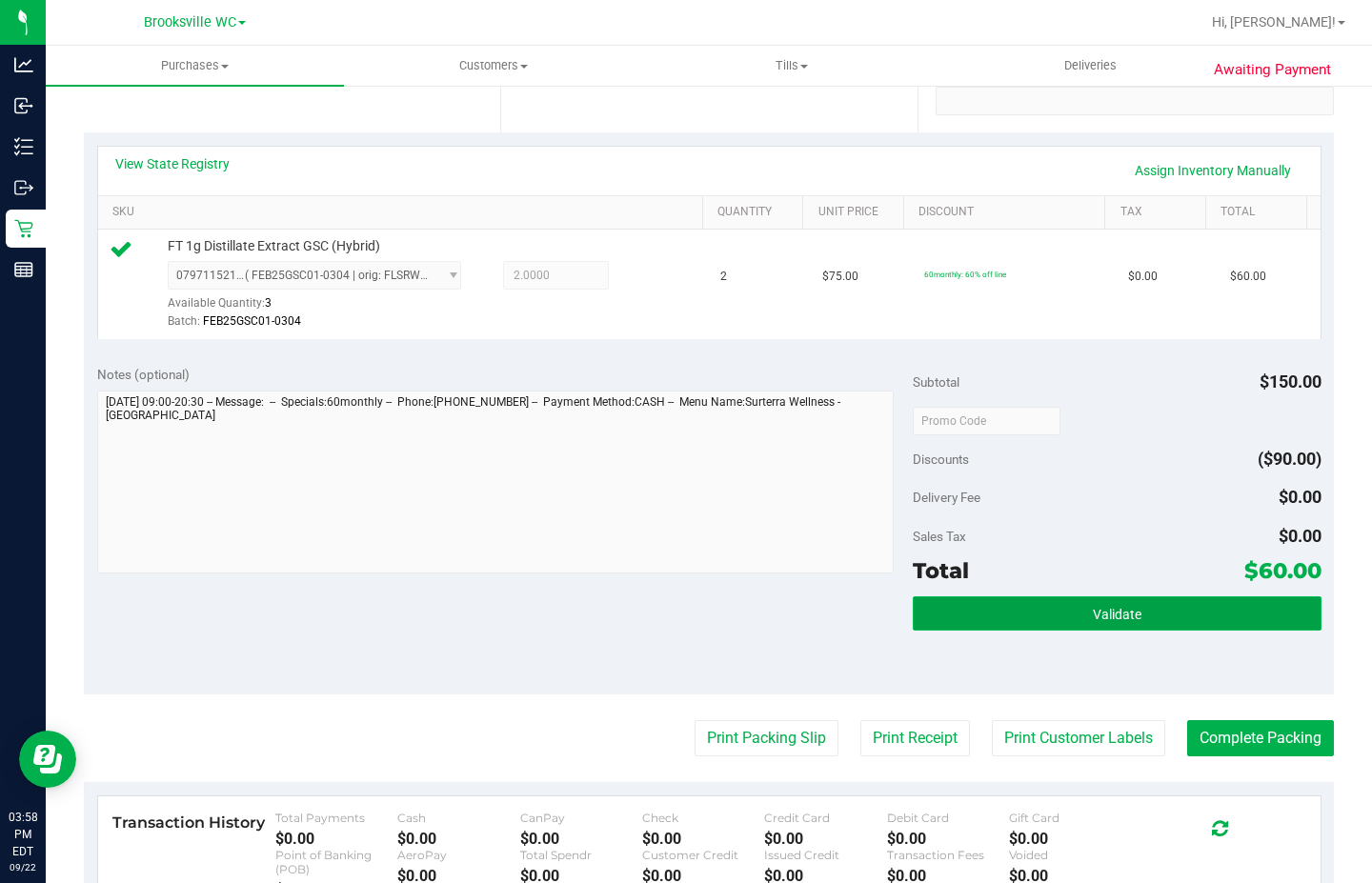
click at [1011, 622] on button "Validate" at bounding box center [1117, 614] width 408 height 35
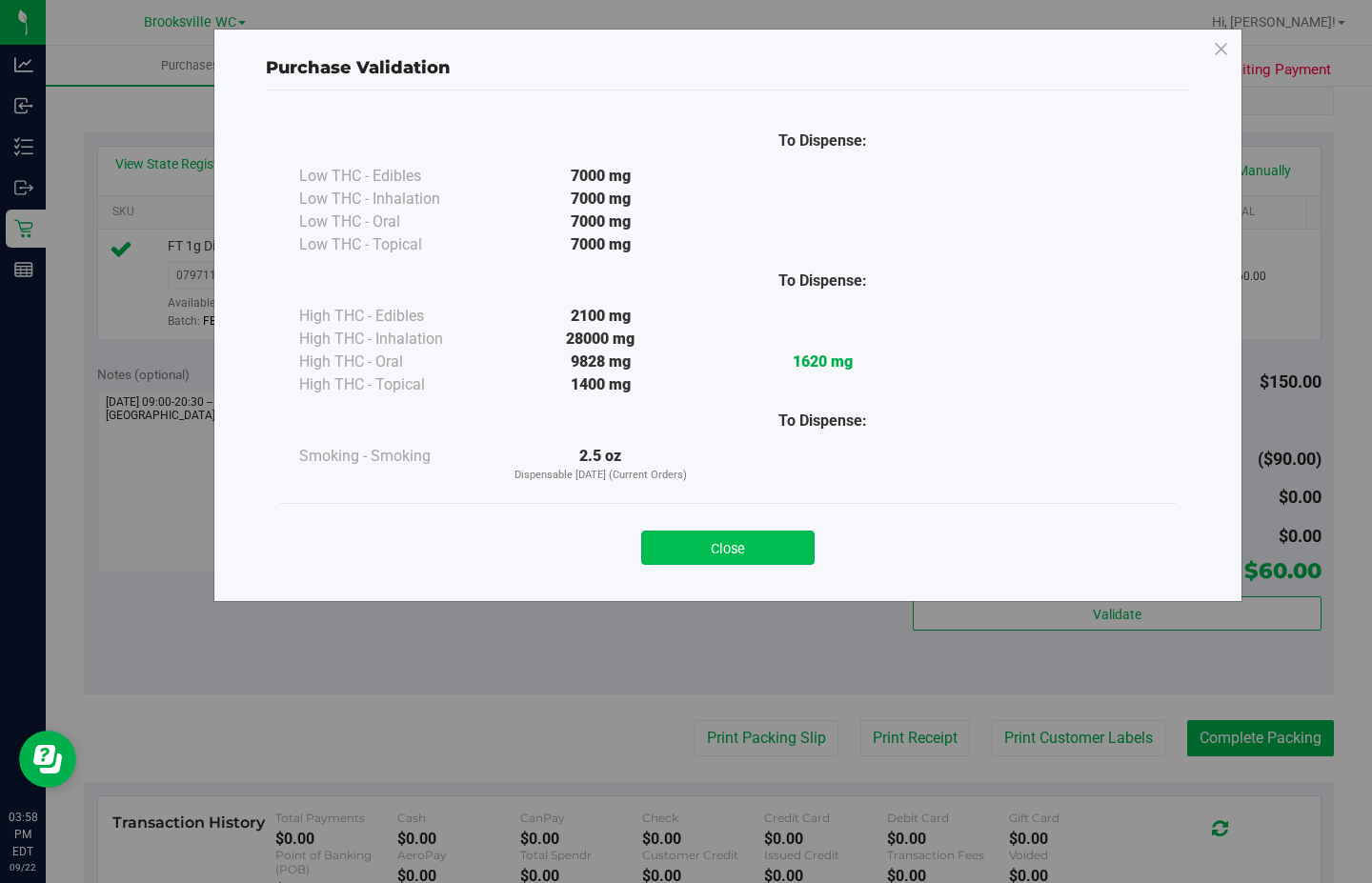
click at [776, 542] on button "Close" at bounding box center [728, 548] width 173 height 35
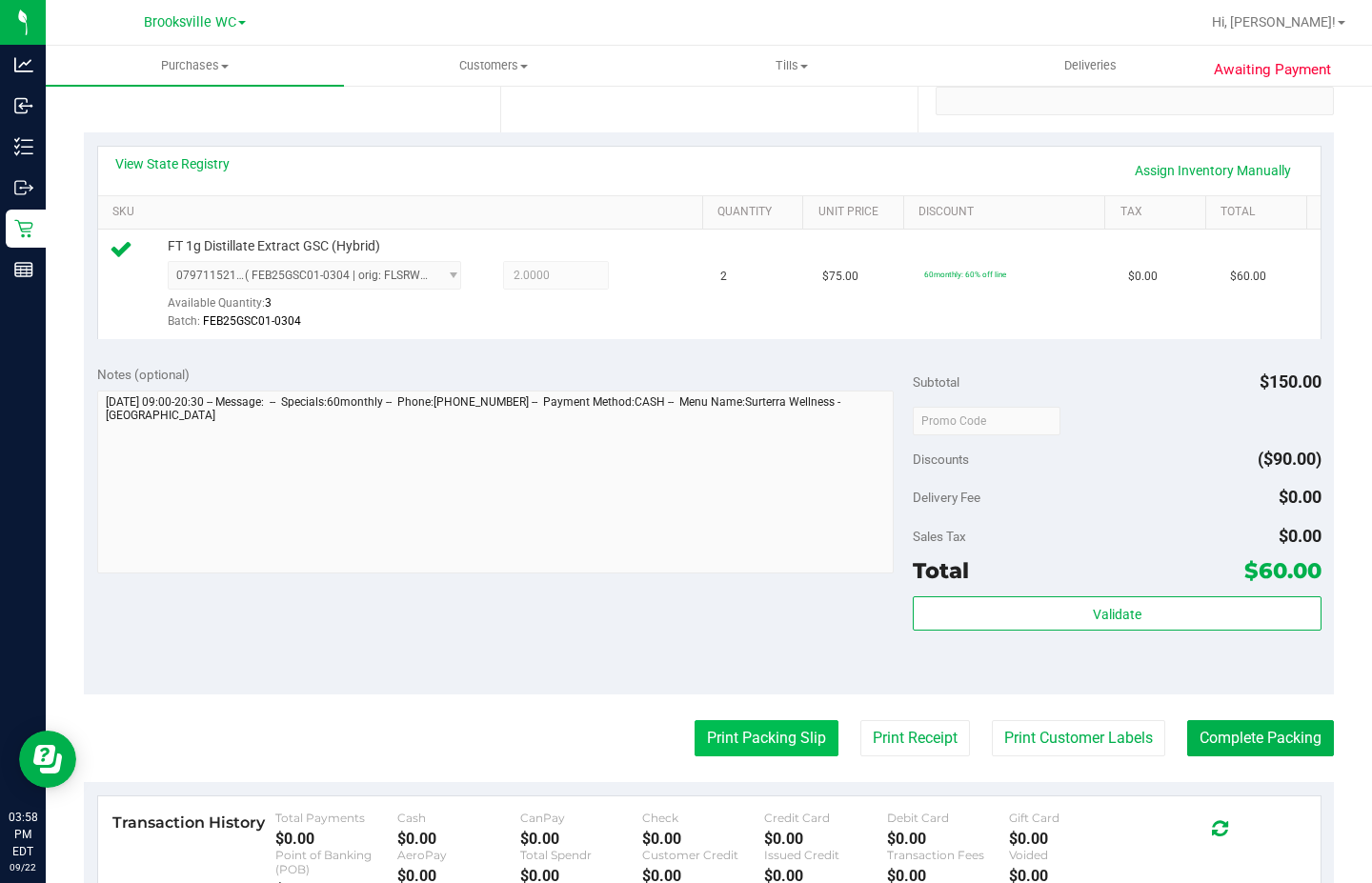
click at [732, 736] on button "Print Packing Slip" at bounding box center [767, 739] width 144 height 37
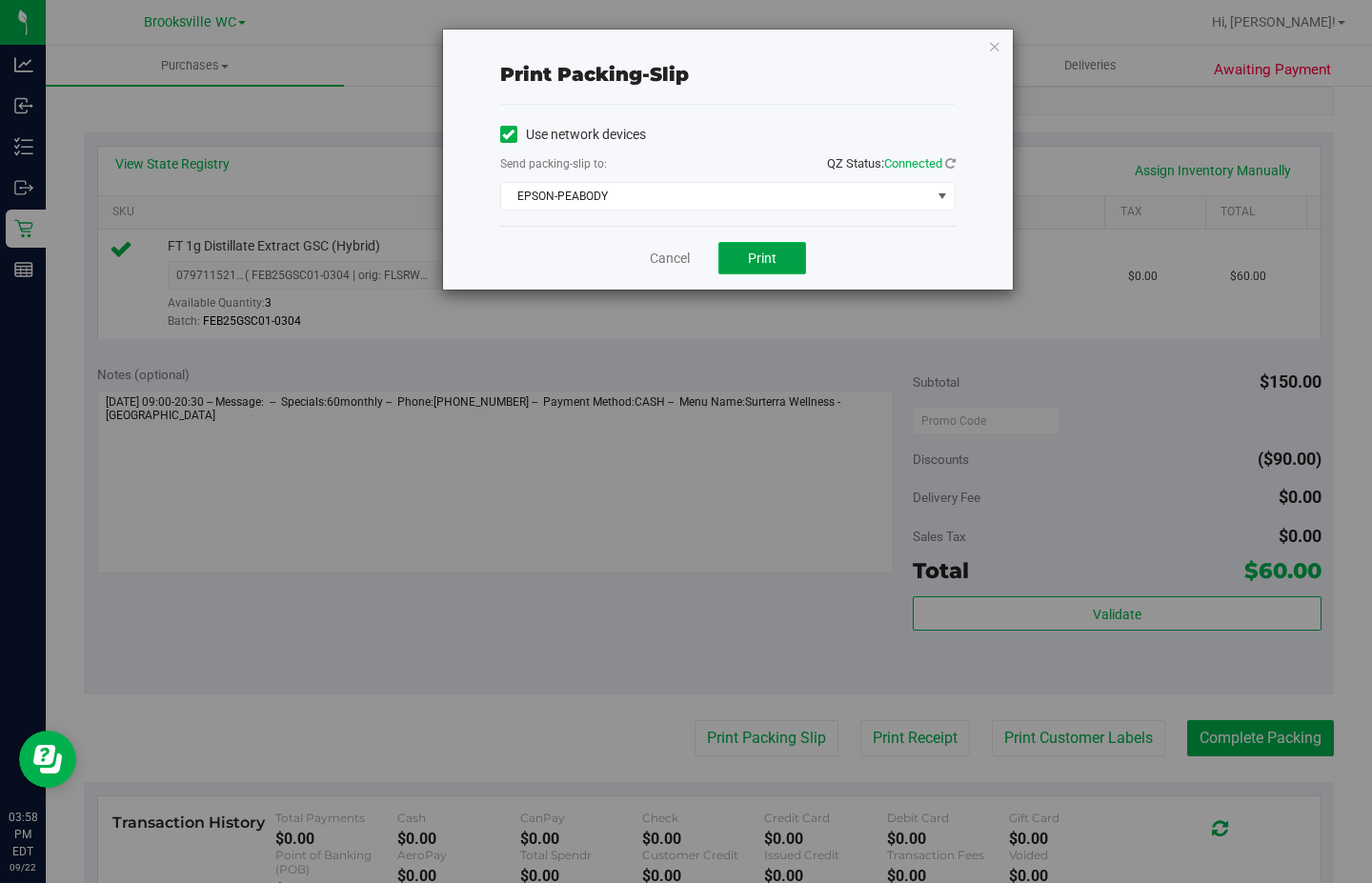
click at [762, 256] on span "Print" at bounding box center [762, 258] width 29 height 15
click at [995, 51] on icon "button" at bounding box center [995, 46] width 13 height 23
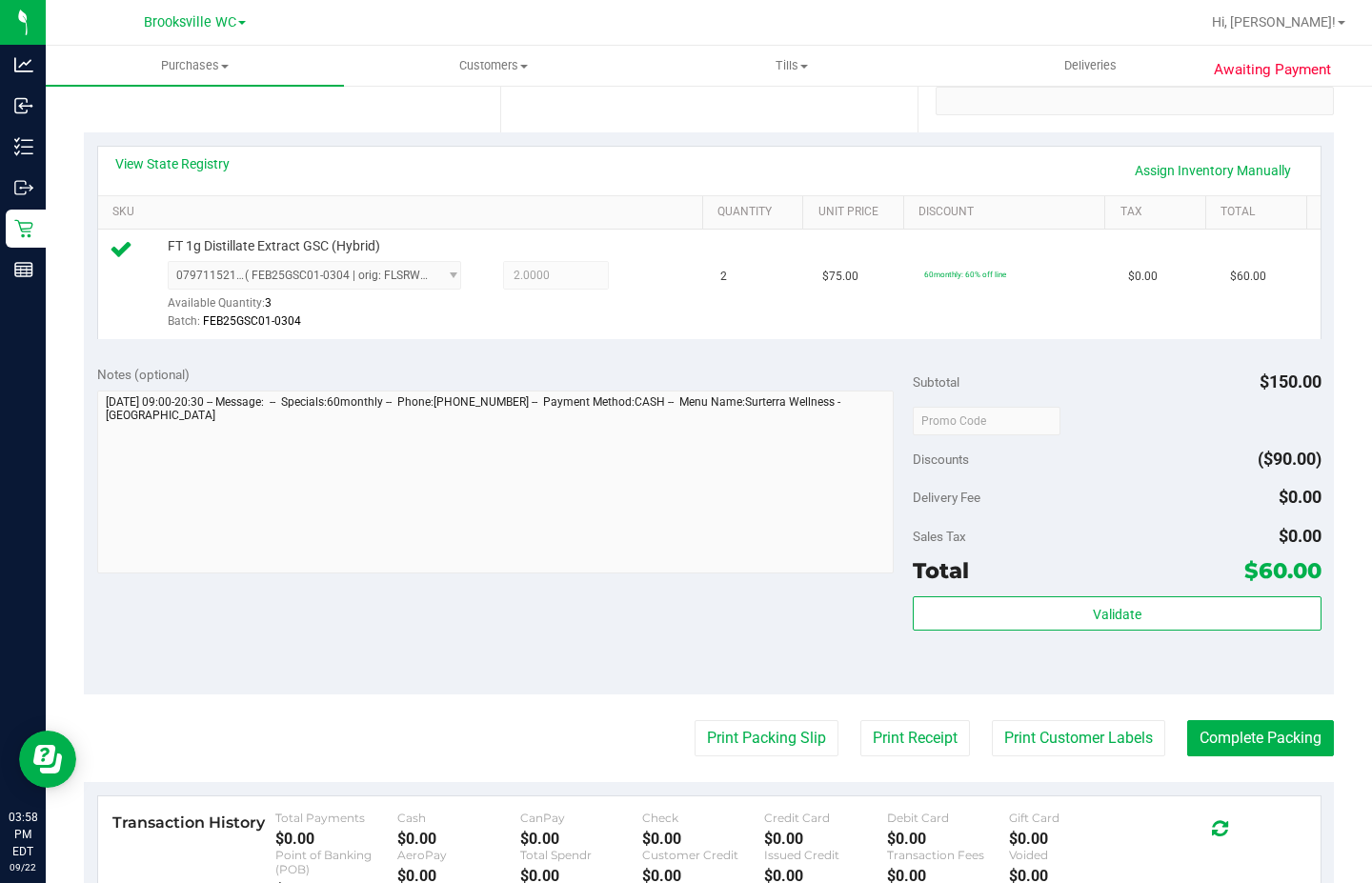
click at [1105, 634] on div "Validate" at bounding box center [1117, 639] width 408 height 86
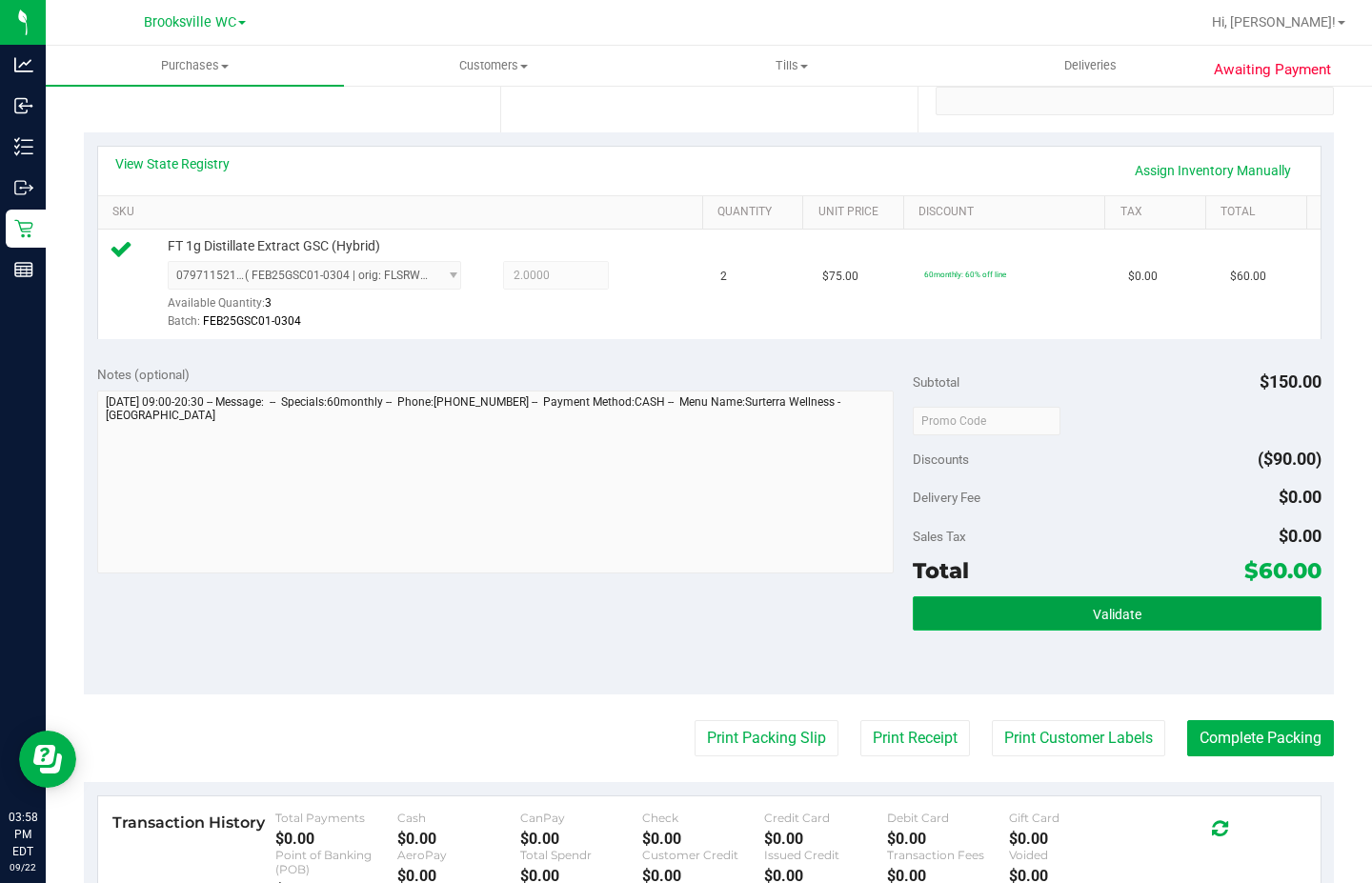
click at [1101, 623] on button "Validate" at bounding box center [1117, 614] width 408 height 35
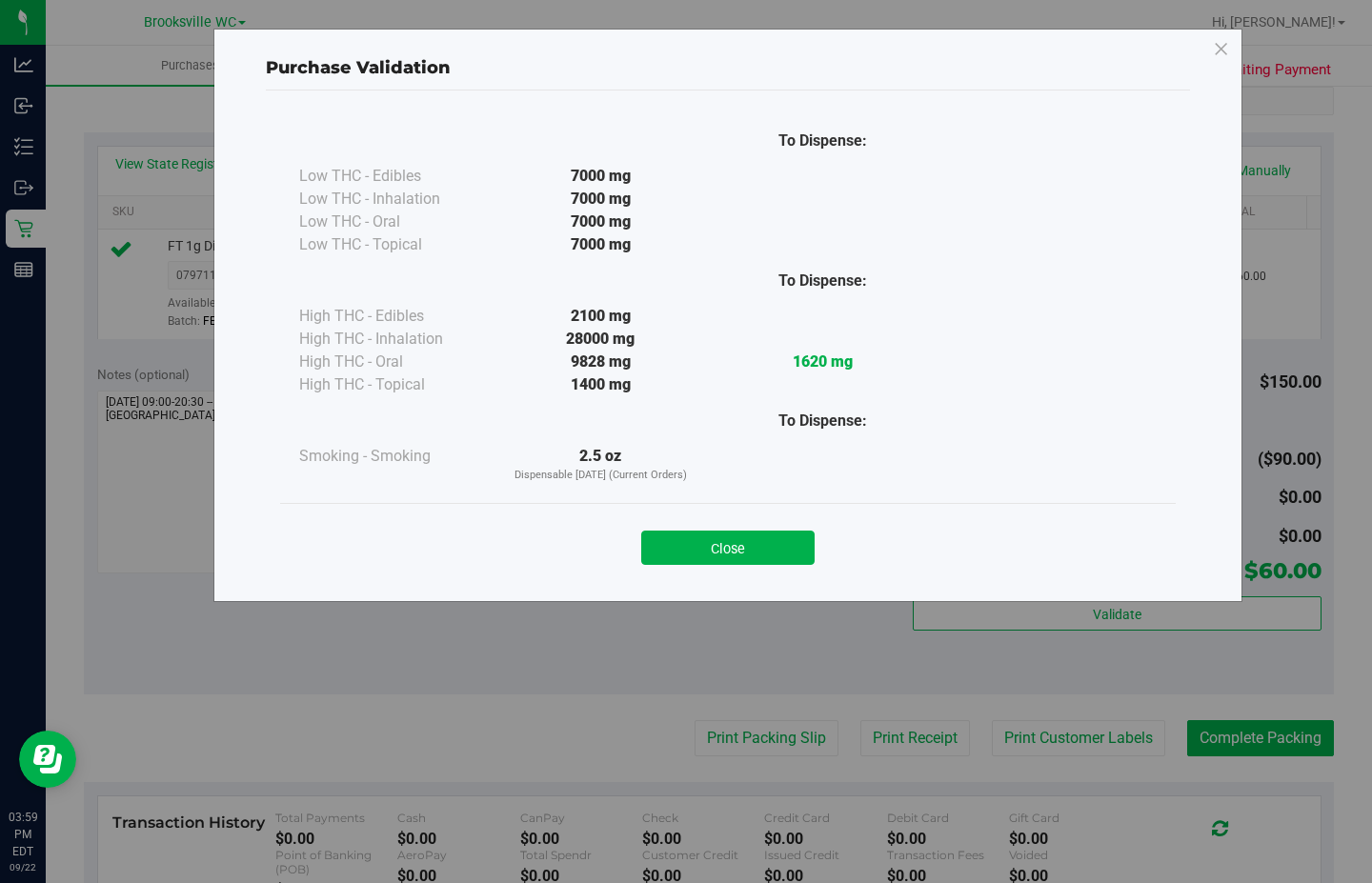
drag, startPoint x: 760, startPoint y: 545, endPoint x: 1321, endPoint y: 751, distance: 597.6
click at [772, 549] on button "Close" at bounding box center [728, 548] width 173 height 35
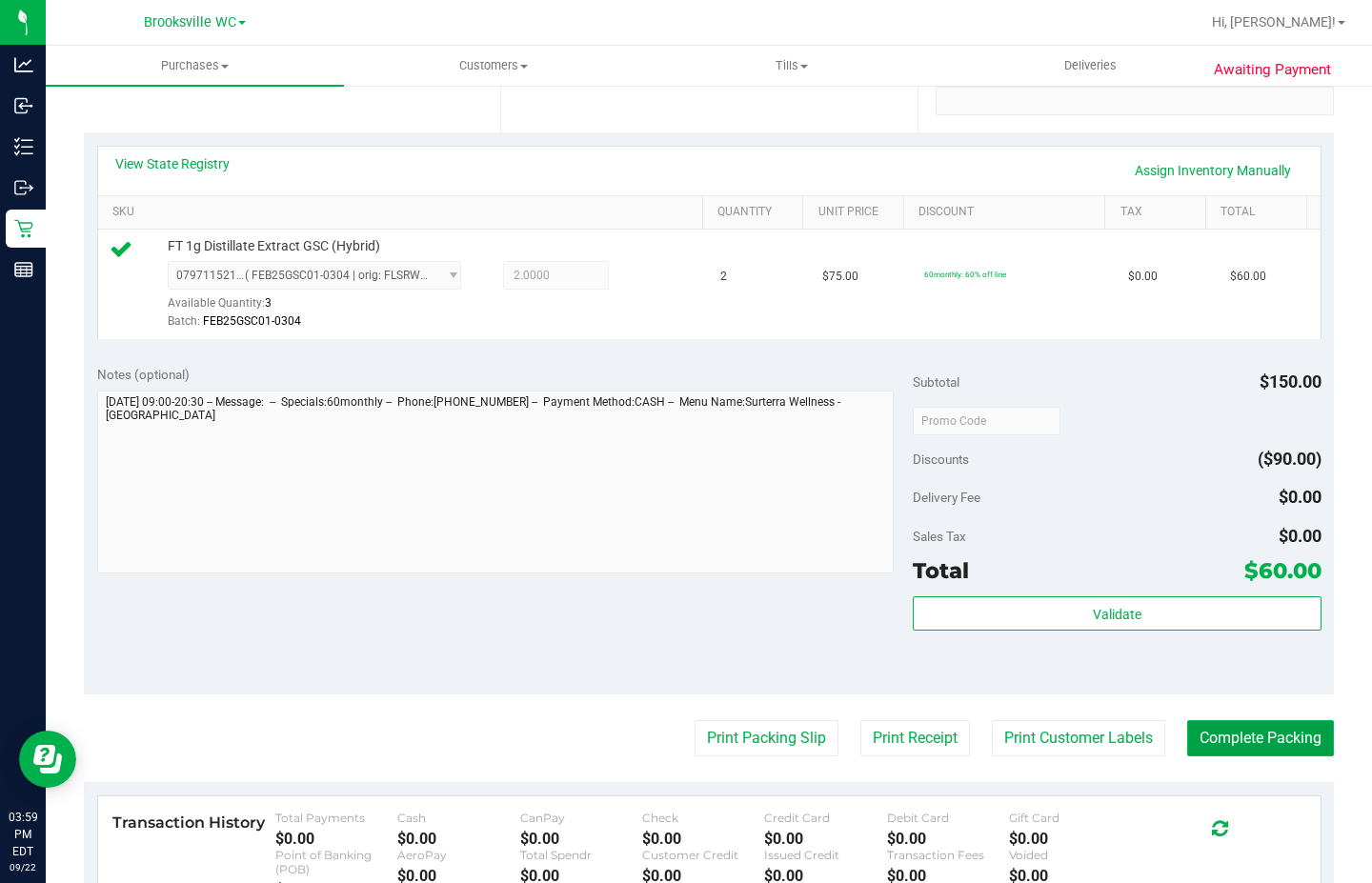
click at [1264, 739] on button "Complete Packing" at bounding box center [1260, 739] width 147 height 37
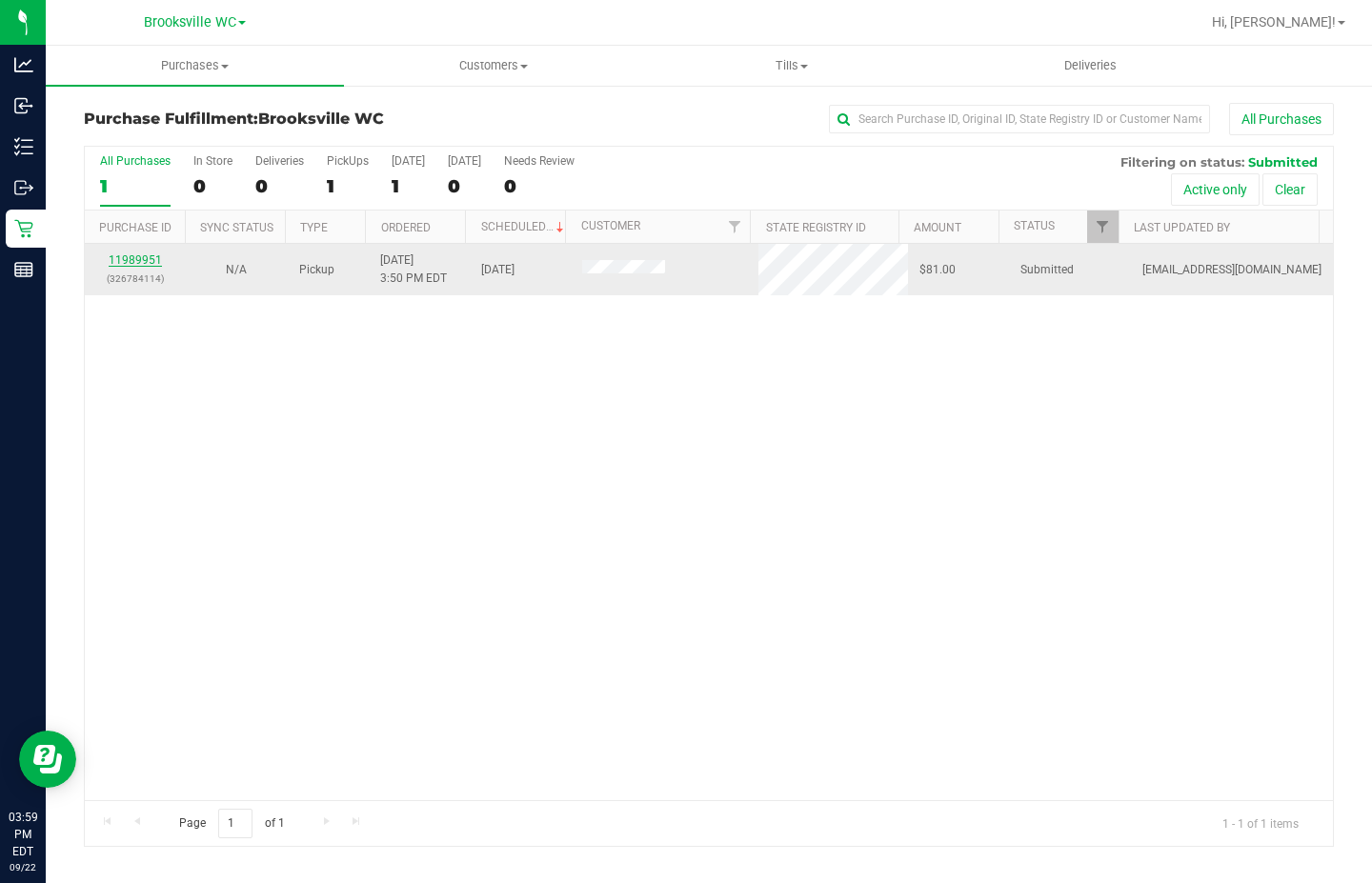
click at [147, 254] on link "11989951" at bounding box center [135, 260] width 53 height 13
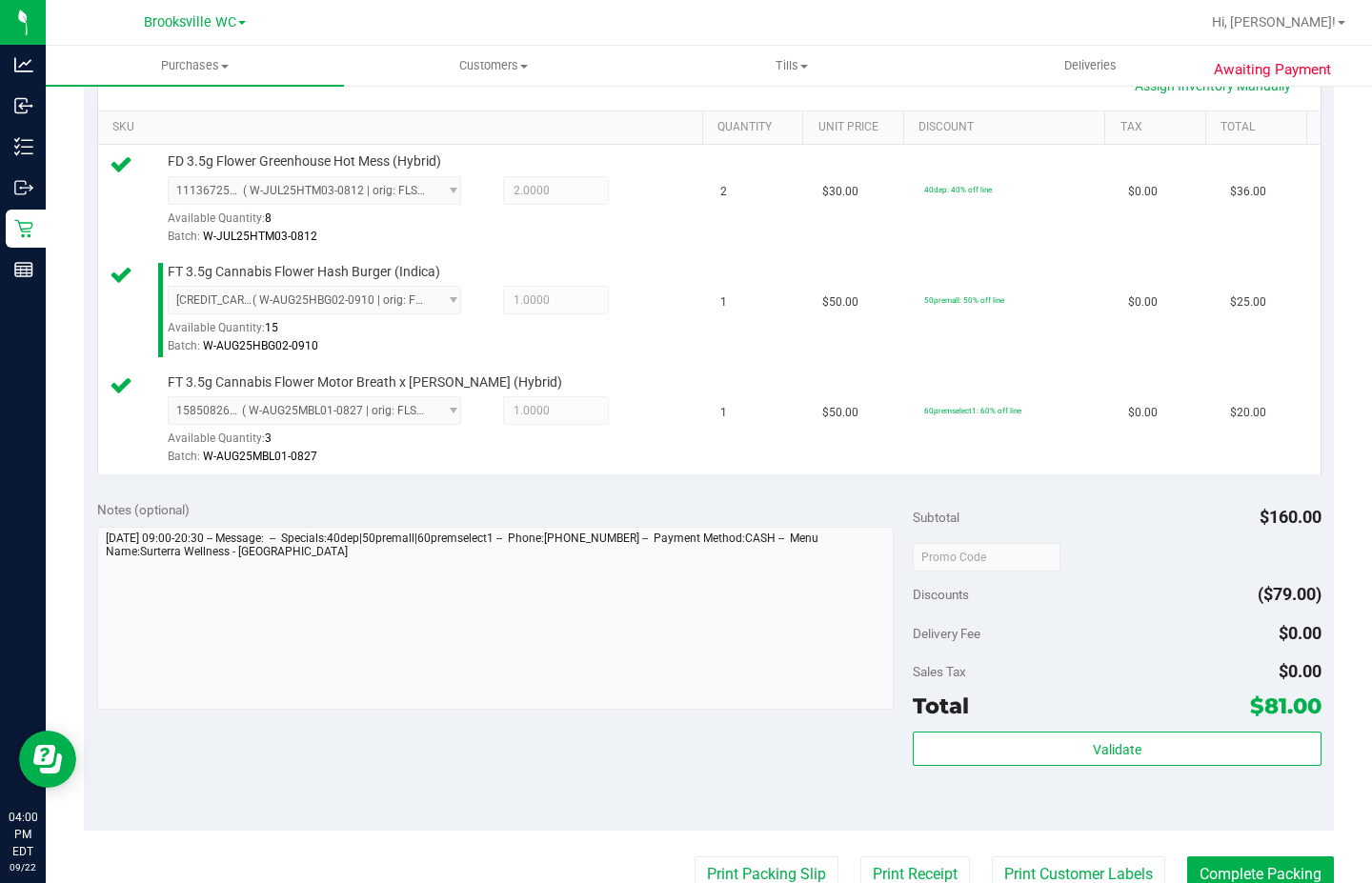
scroll to position [571, 0]
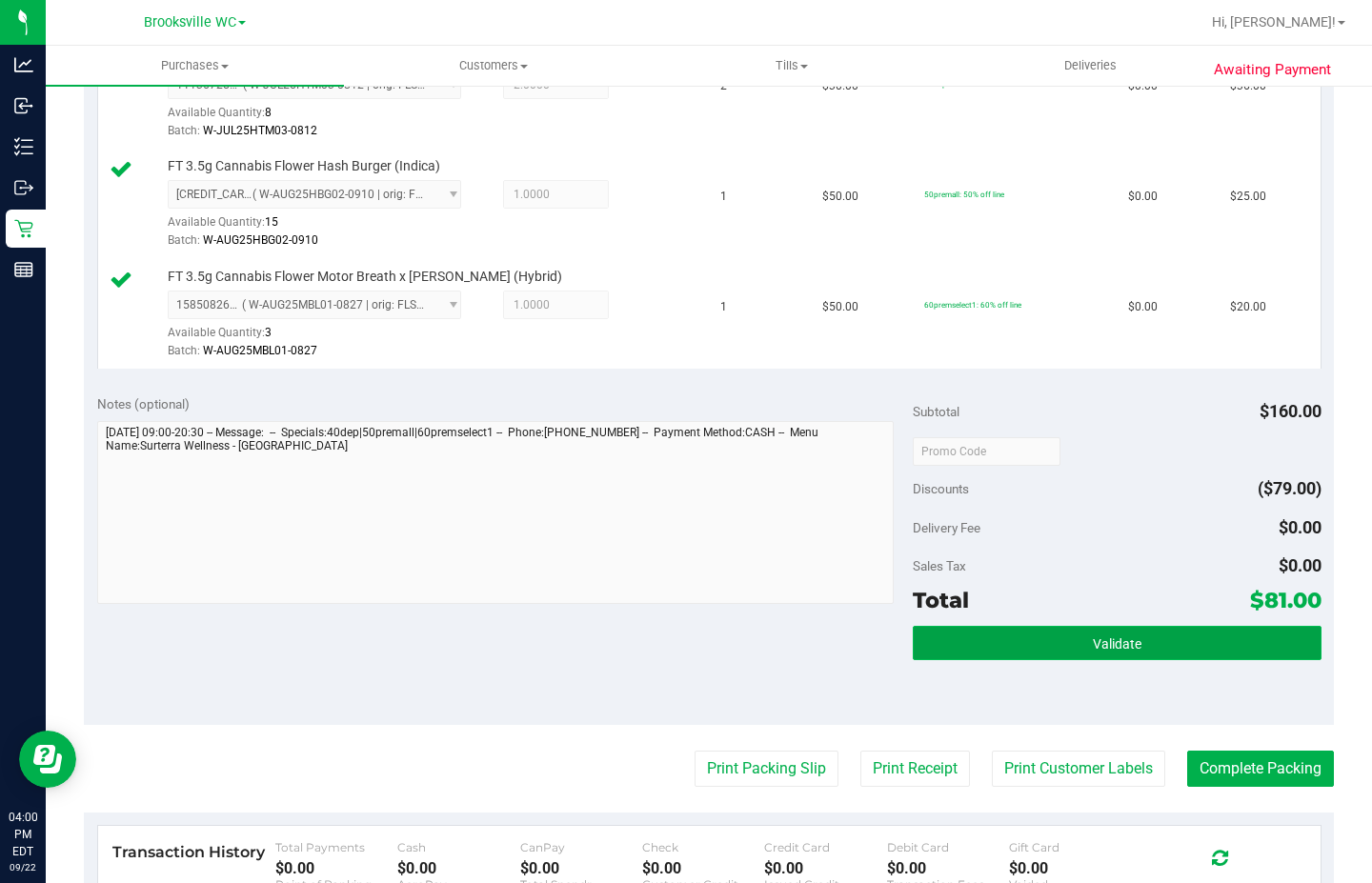
click at [983, 632] on button "Validate" at bounding box center [1117, 643] width 408 height 35
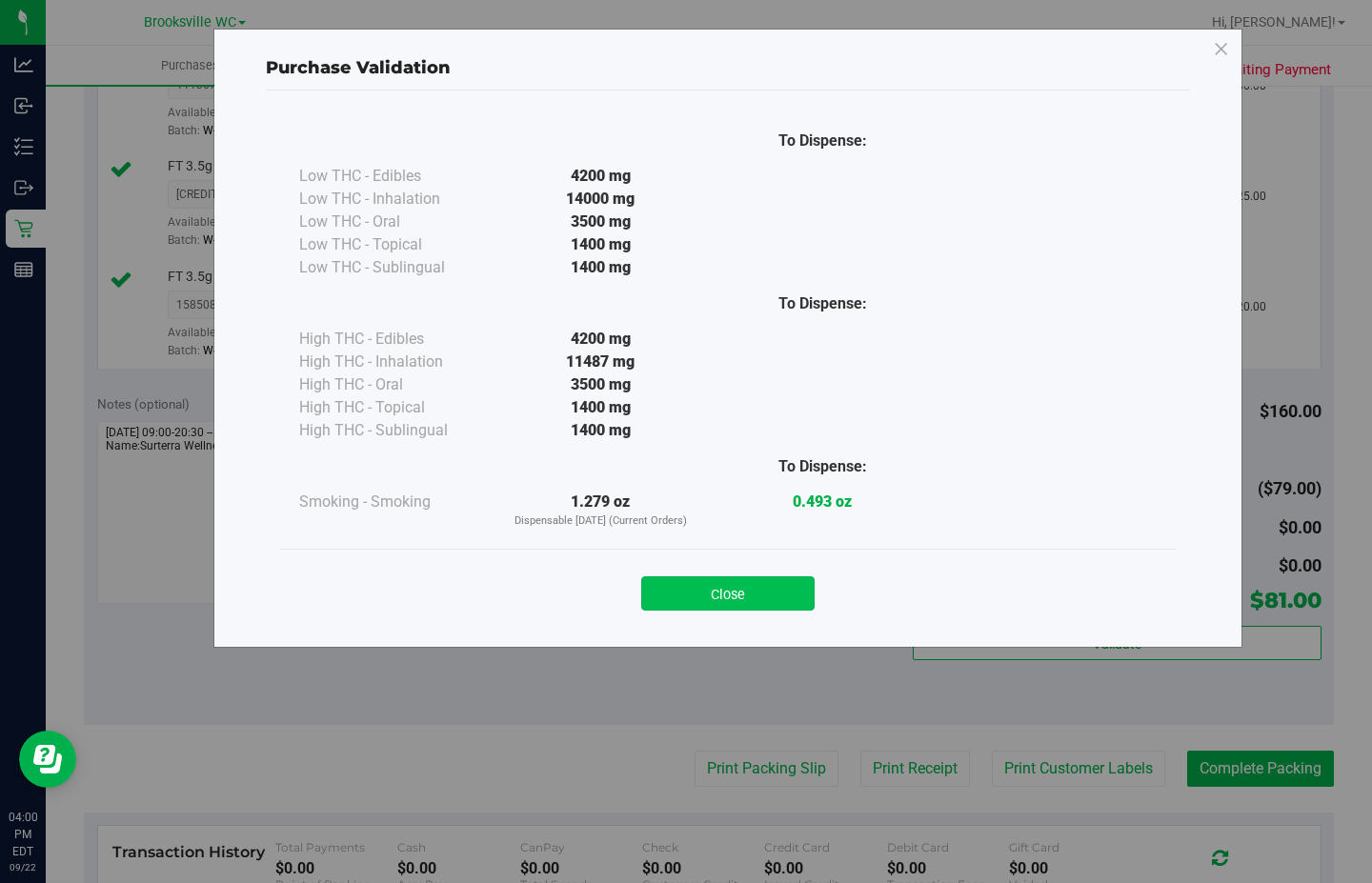
click at [711, 586] on button "Close" at bounding box center [728, 593] width 173 height 35
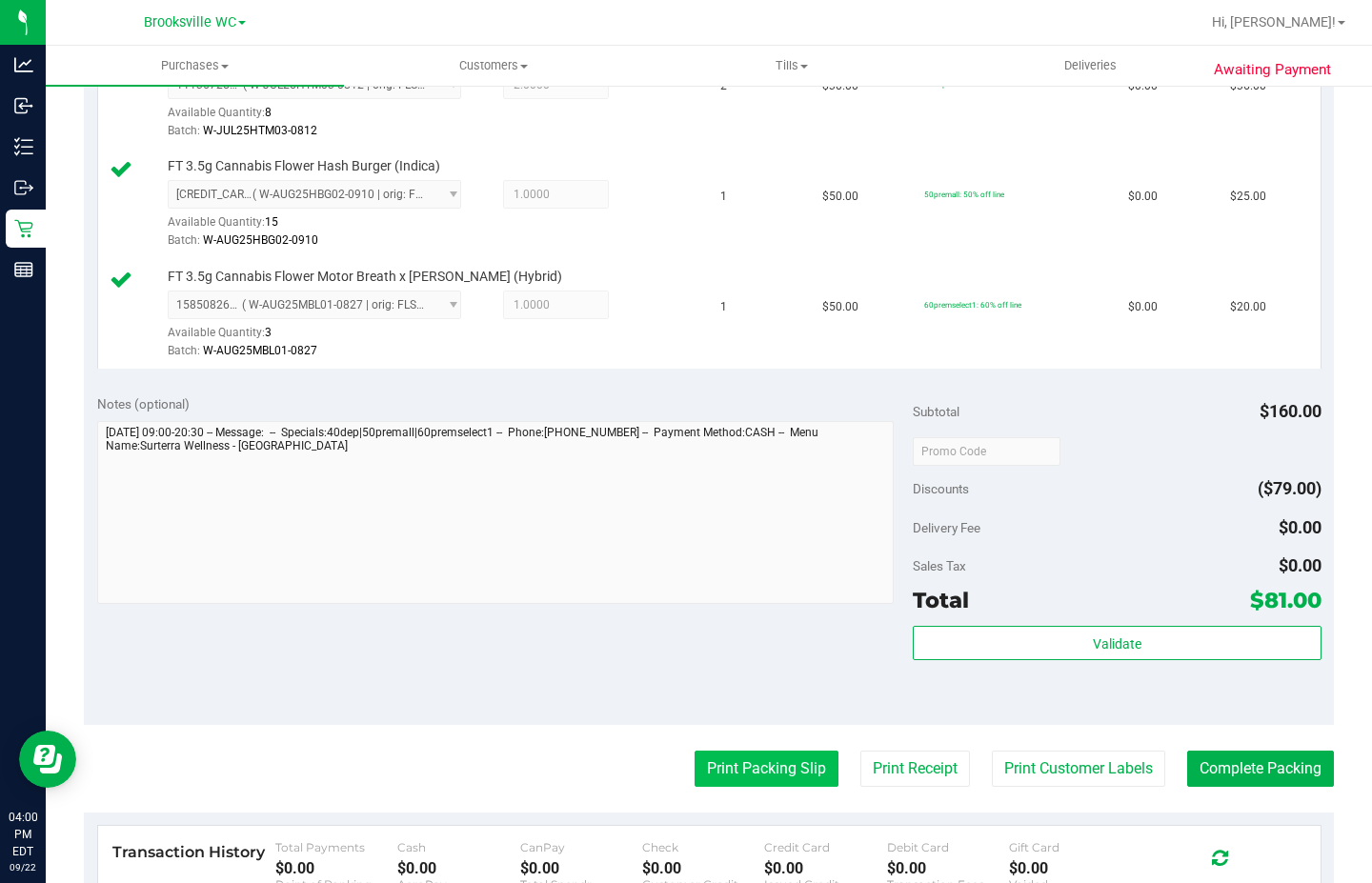
click at [741, 752] on button "Print Packing Slip" at bounding box center [767, 769] width 144 height 37
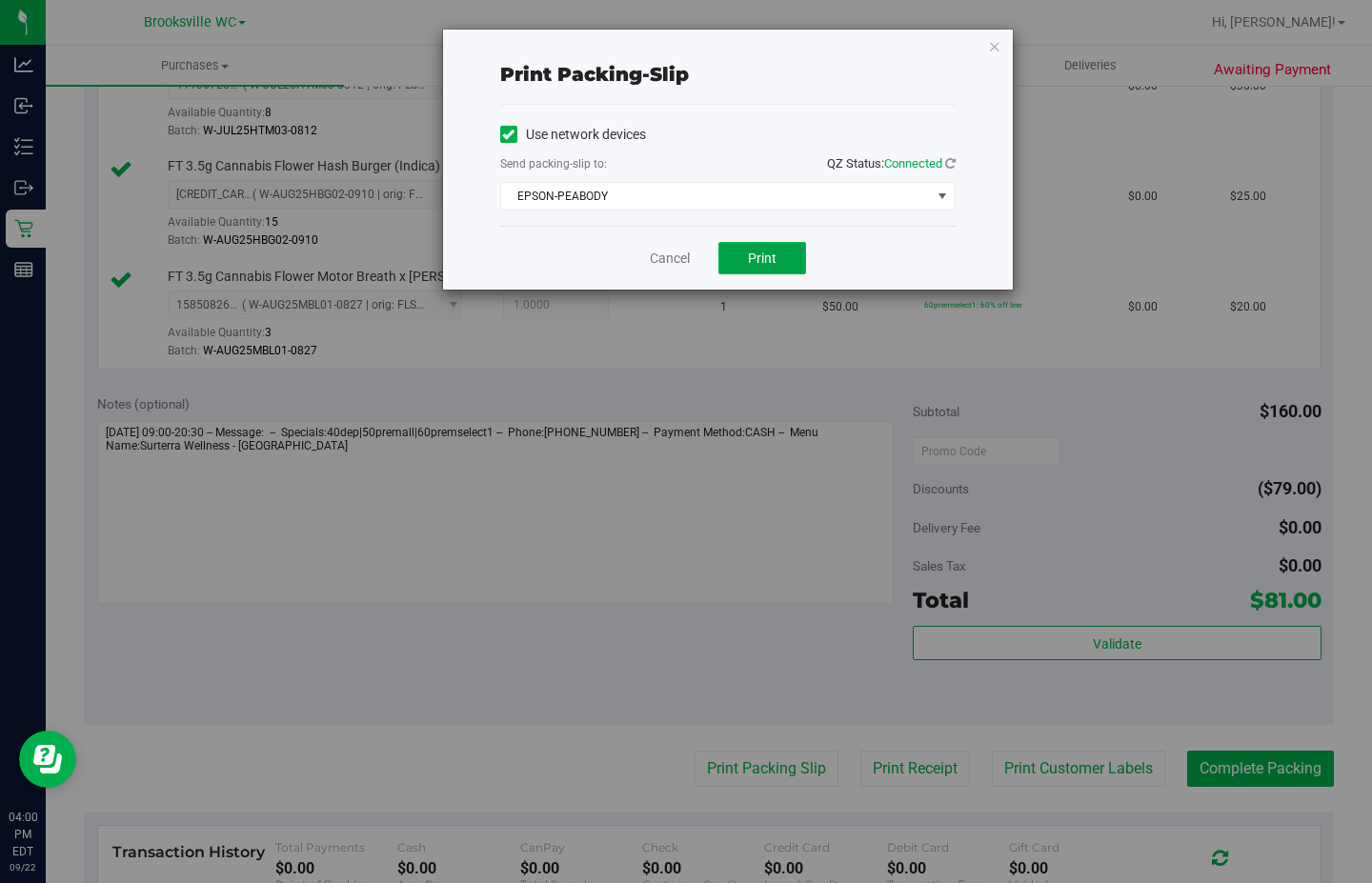
click at [766, 264] on span "Print" at bounding box center [762, 258] width 29 height 15
click at [995, 47] on icon "button" at bounding box center [995, 46] width 13 height 23
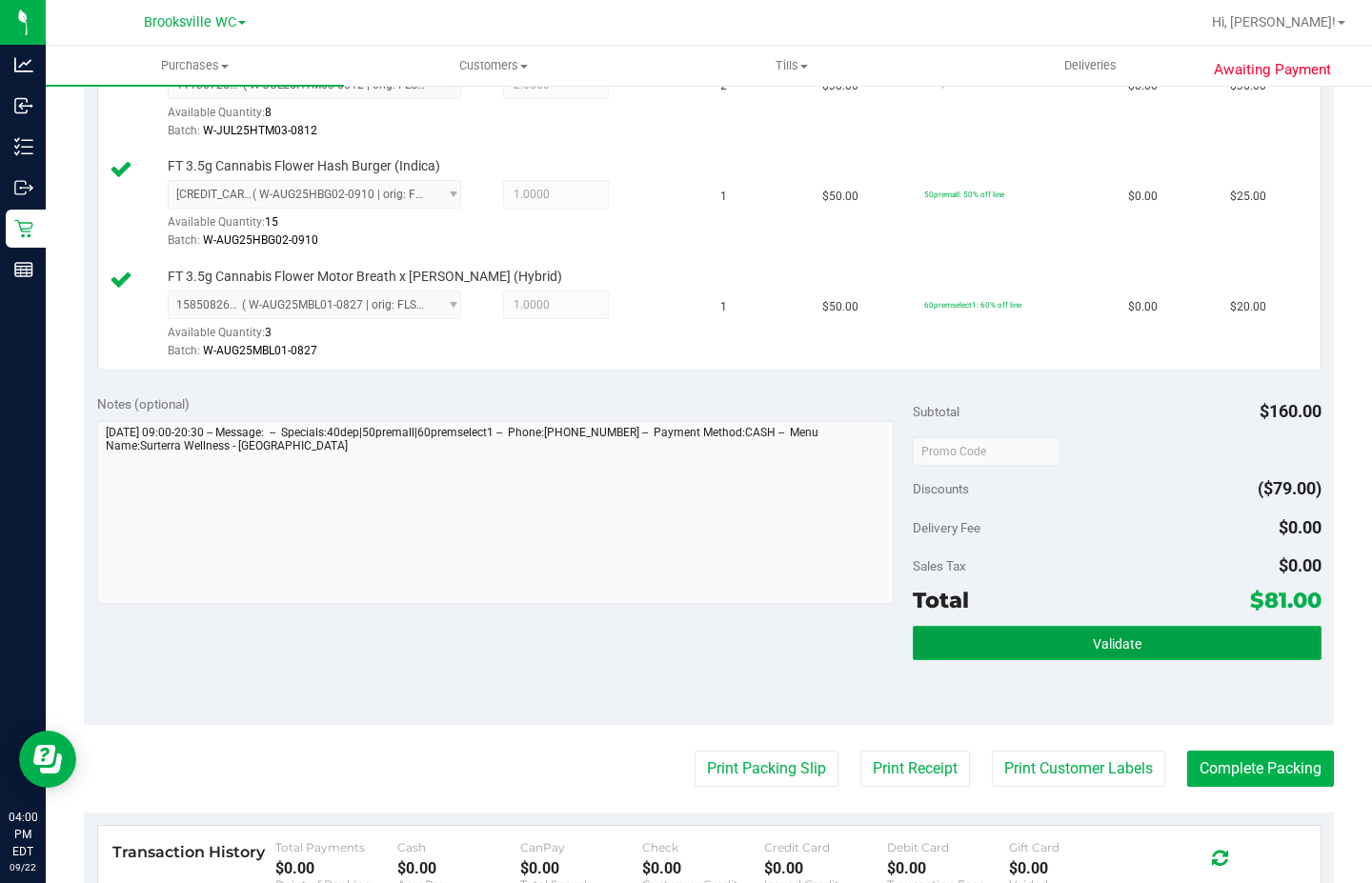
click at [1099, 633] on button "Validate" at bounding box center [1117, 643] width 408 height 35
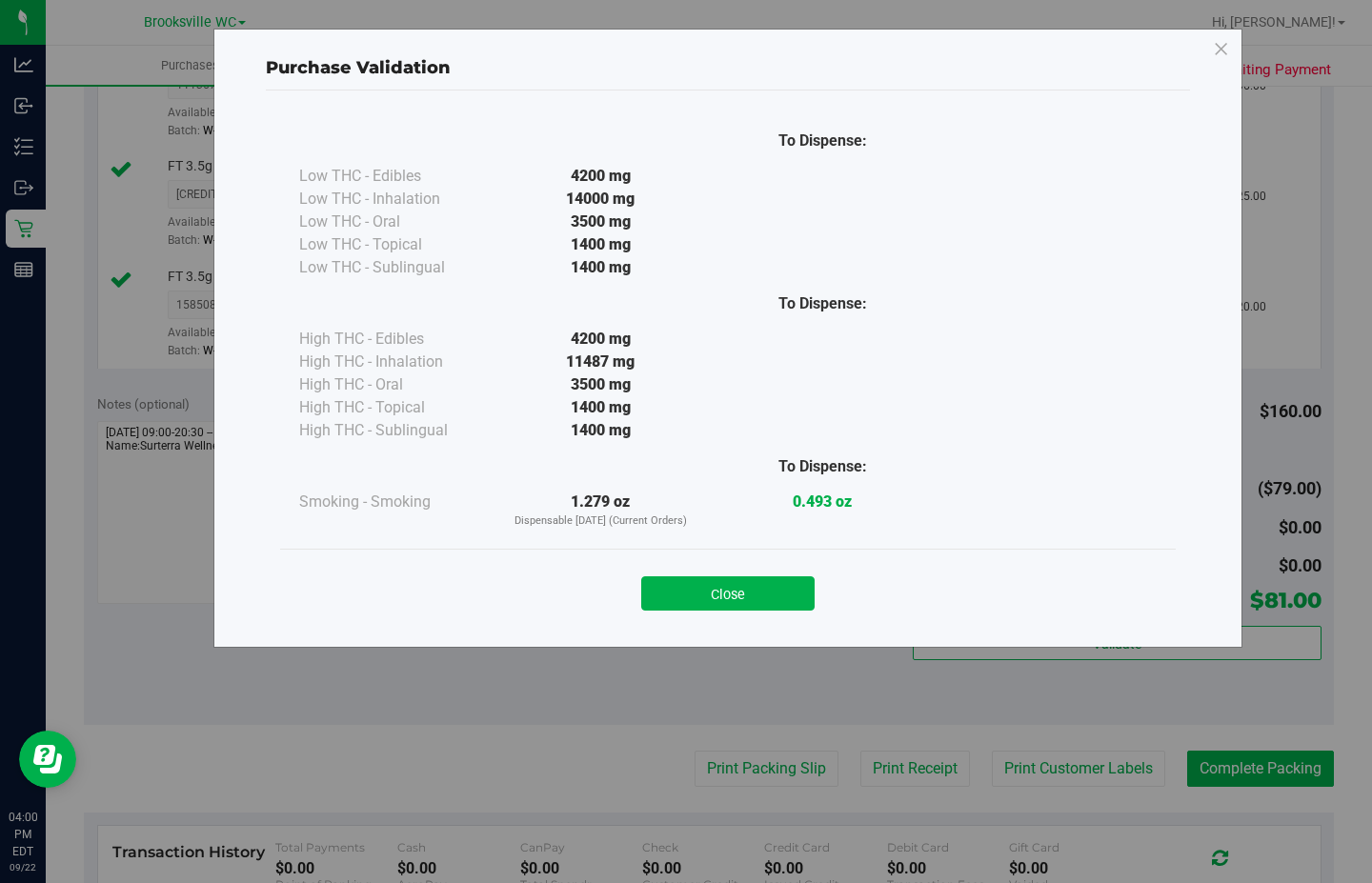
drag, startPoint x: 703, startPoint y: 582, endPoint x: 1360, endPoint y: 792, distance: 689.7
click at [704, 582] on button "Close" at bounding box center [728, 593] width 173 height 35
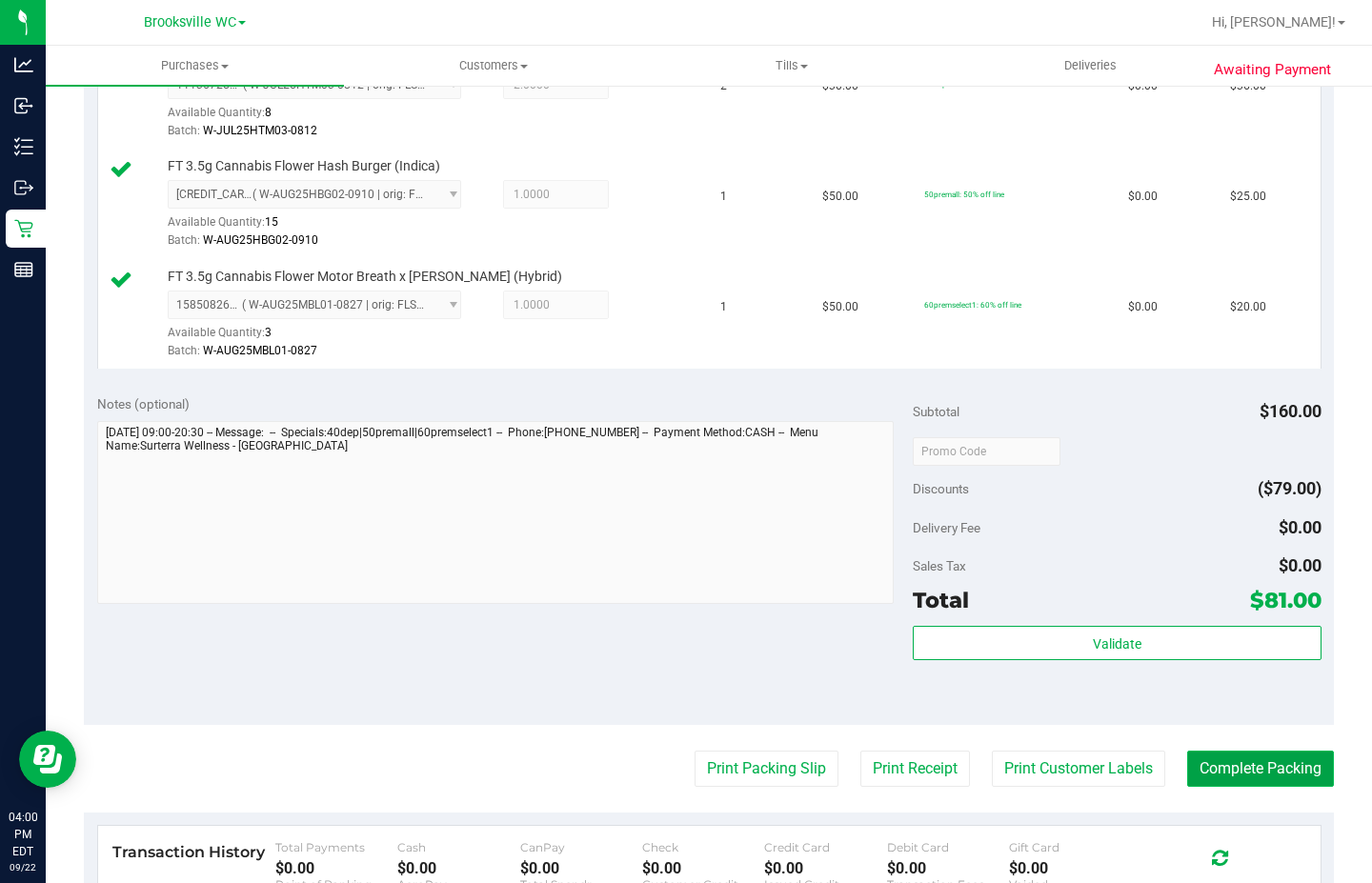
click at [1280, 766] on button "Complete Packing" at bounding box center [1260, 769] width 147 height 37
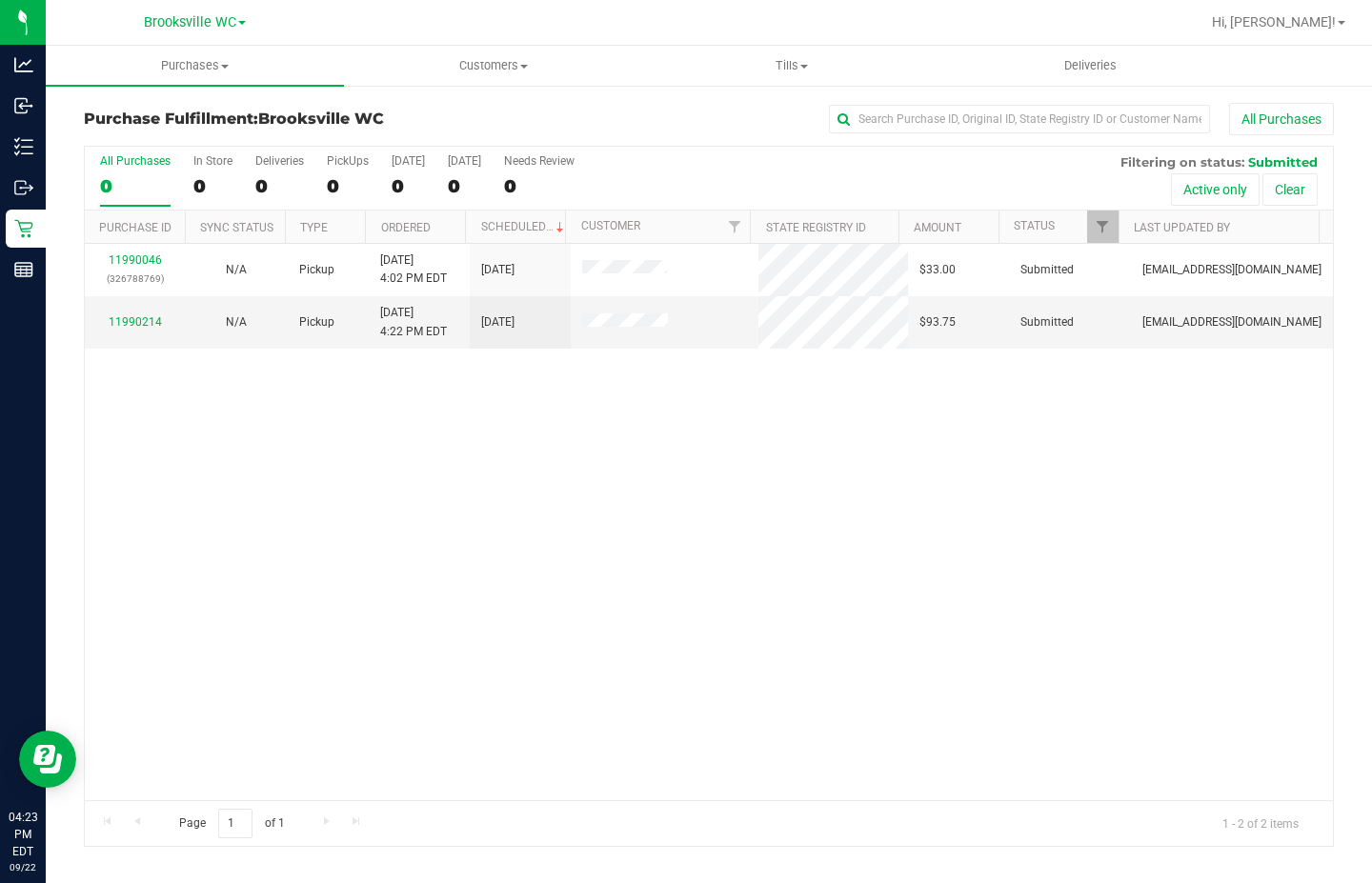
click at [292, 642] on div "11990046 (326788769) N/A Pickup [DATE] 4:02 PM EDT 9/22/2025 $33.00 Submitted […" at bounding box center [708, 522] width 1248 height 556
click at [1316, 34] on div "Hi, [PERSON_NAME]!" at bounding box center [1279, 22] width 148 height 34
drag, startPoint x: 1322, startPoint y: 35, endPoint x: 1325, endPoint y: 21, distance: 14.3
click at [1323, 27] on div "Hi, [PERSON_NAME]!" at bounding box center [1279, 22] width 148 height 34
click at [1325, 13] on link "Hi, [PERSON_NAME]!" at bounding box center [1279, 22] width 148 height 20
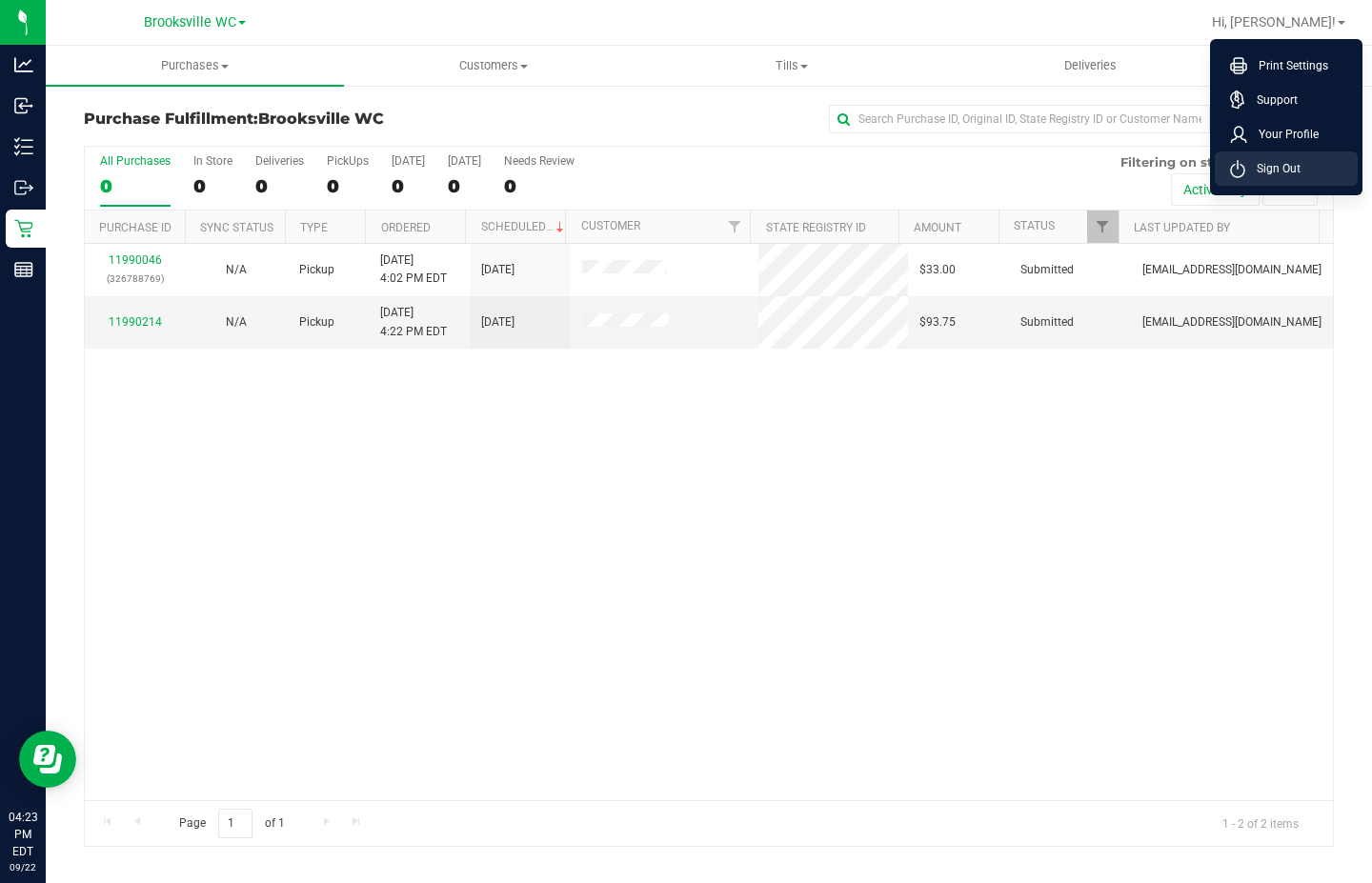
click at [1313, 175] on li "Sign Out" at bounding box center [1286, 168] width 143 height 35
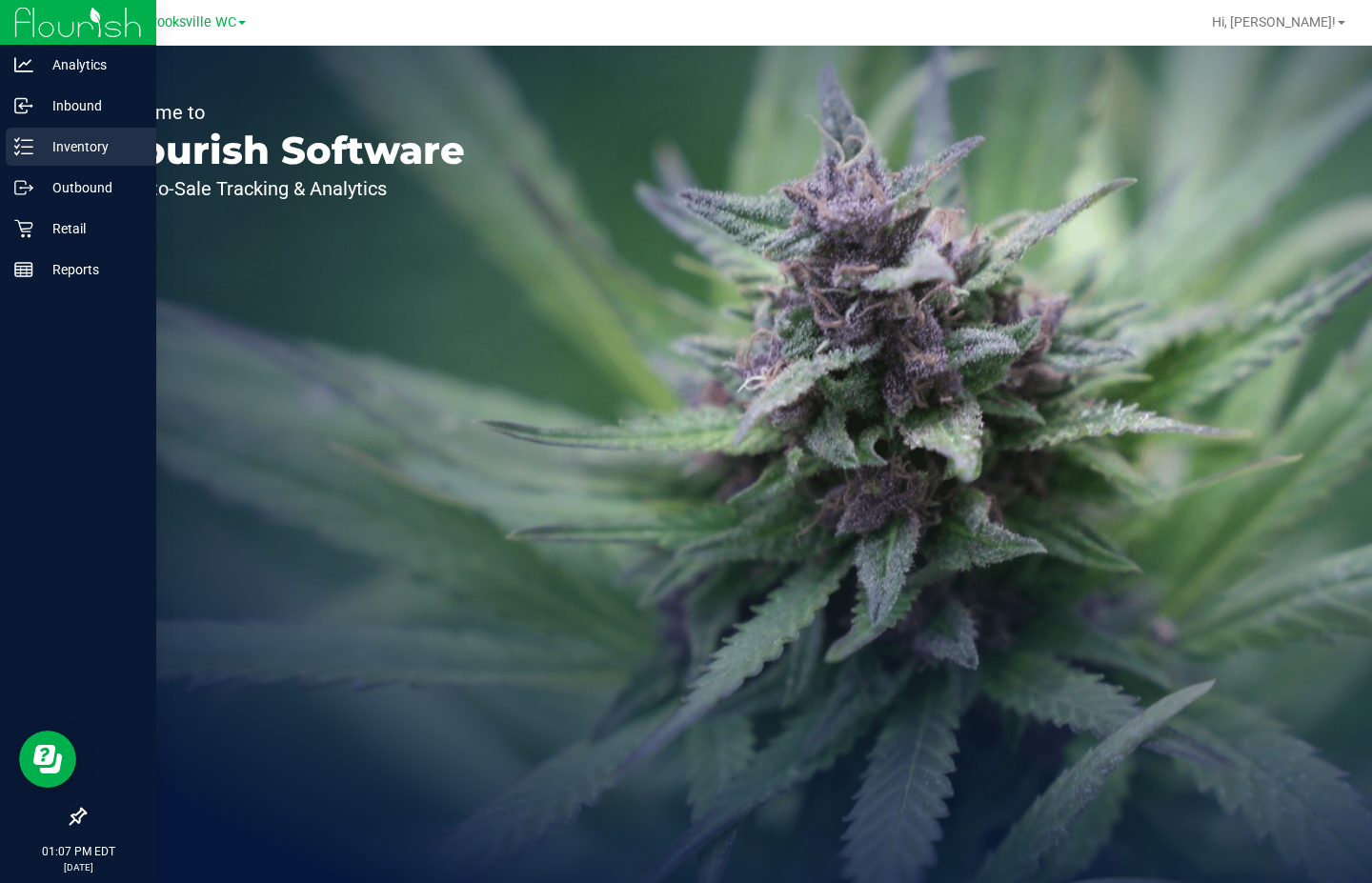
click at [27, 145] on icon at bounding box center [24, 147] width 19 height 19
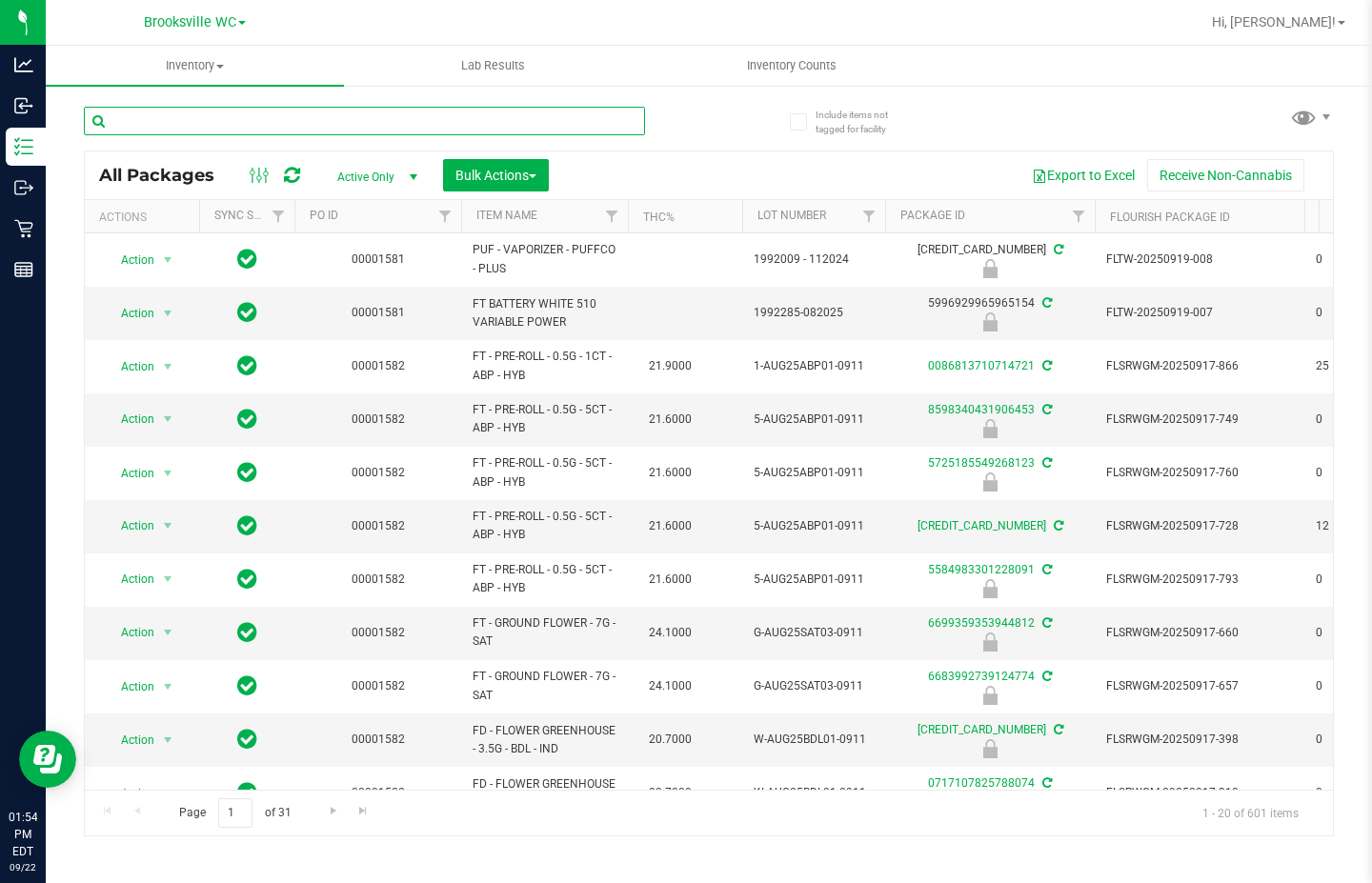
click at [349, 123] on input "text" at bounding box center [364, 121] width 561 height 29
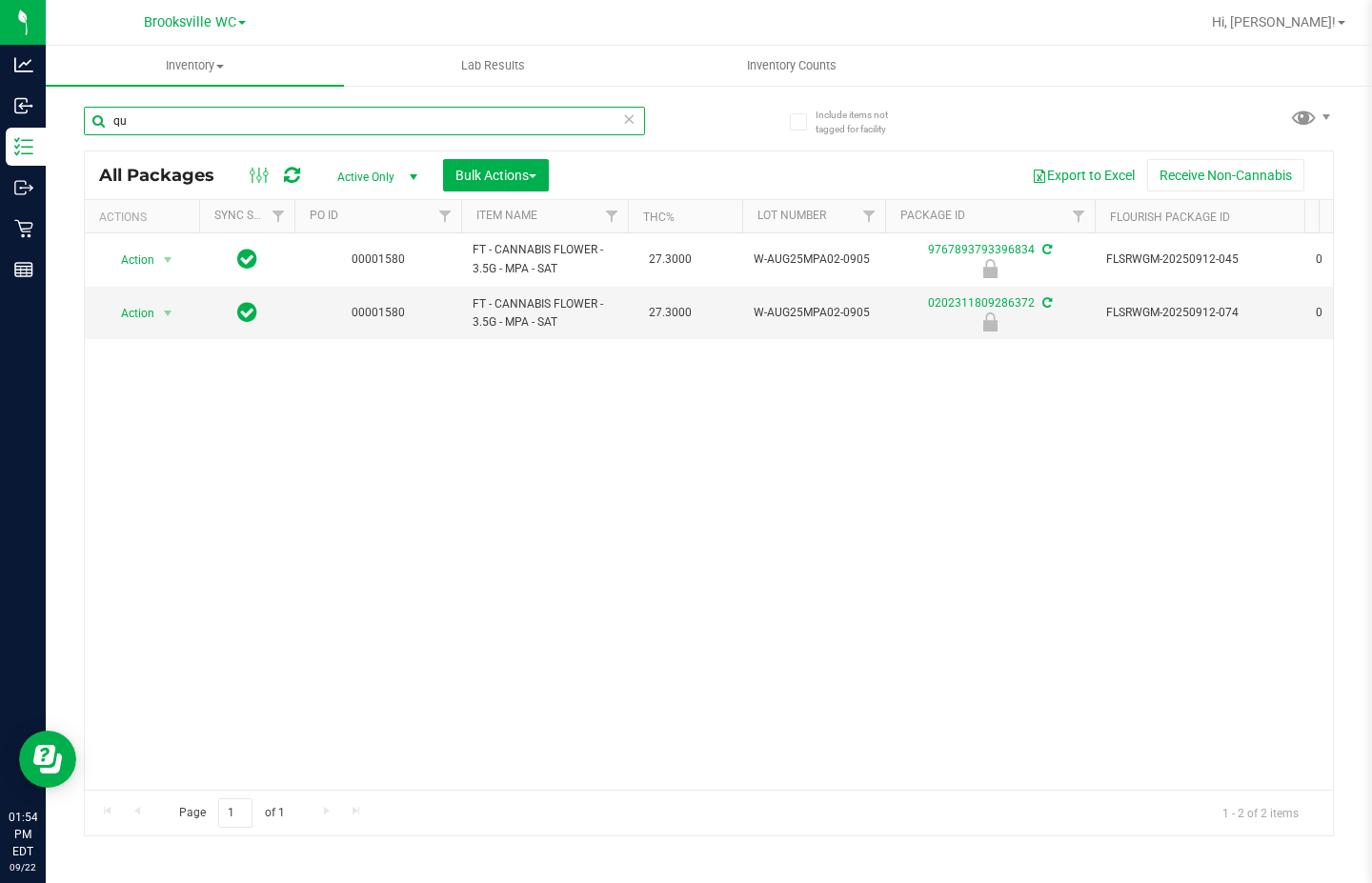
type input "q"
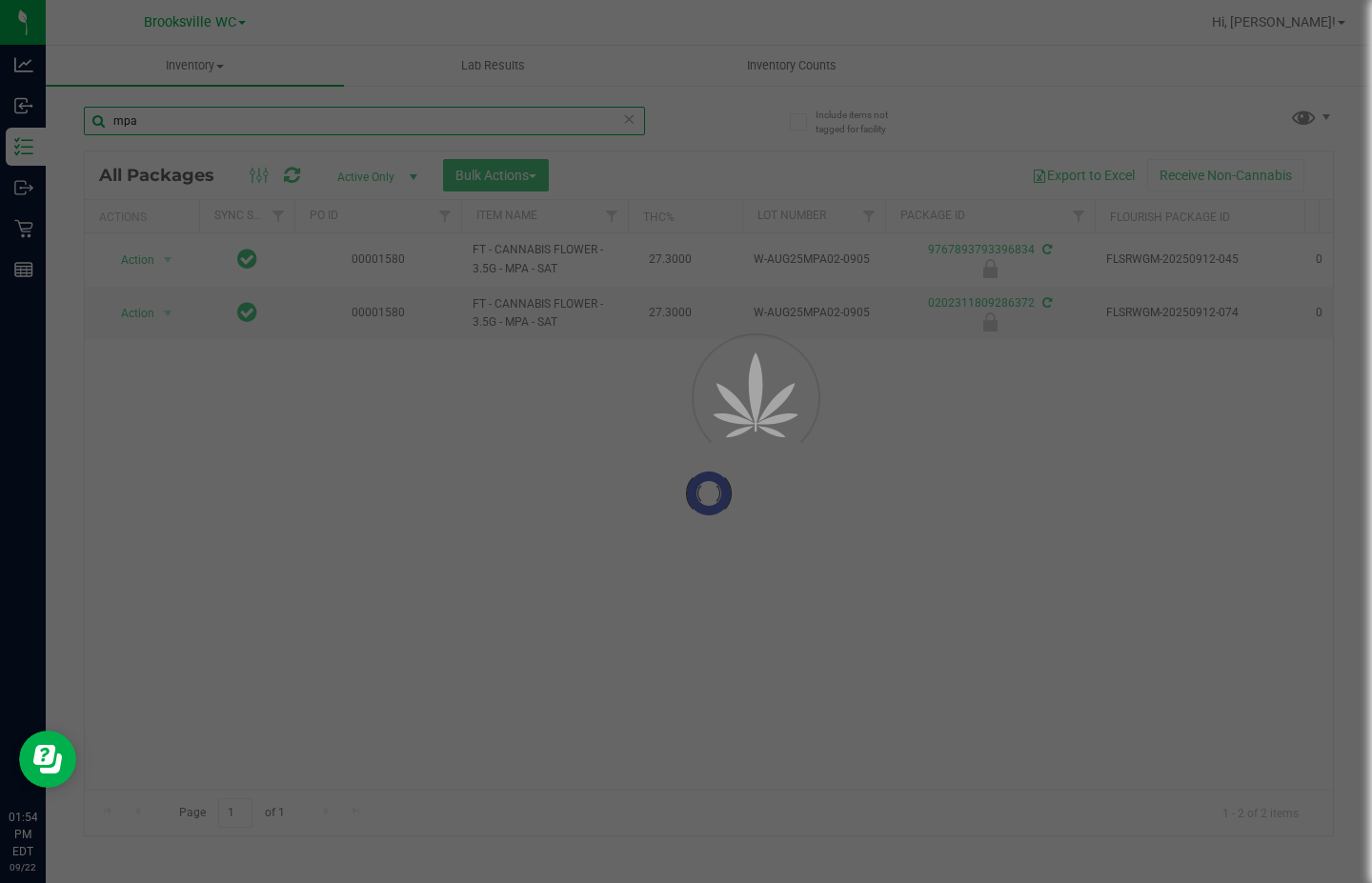
type input "mpa"
click at [162, 253] on div at bounding box center [708, 492] width 1248 height 684
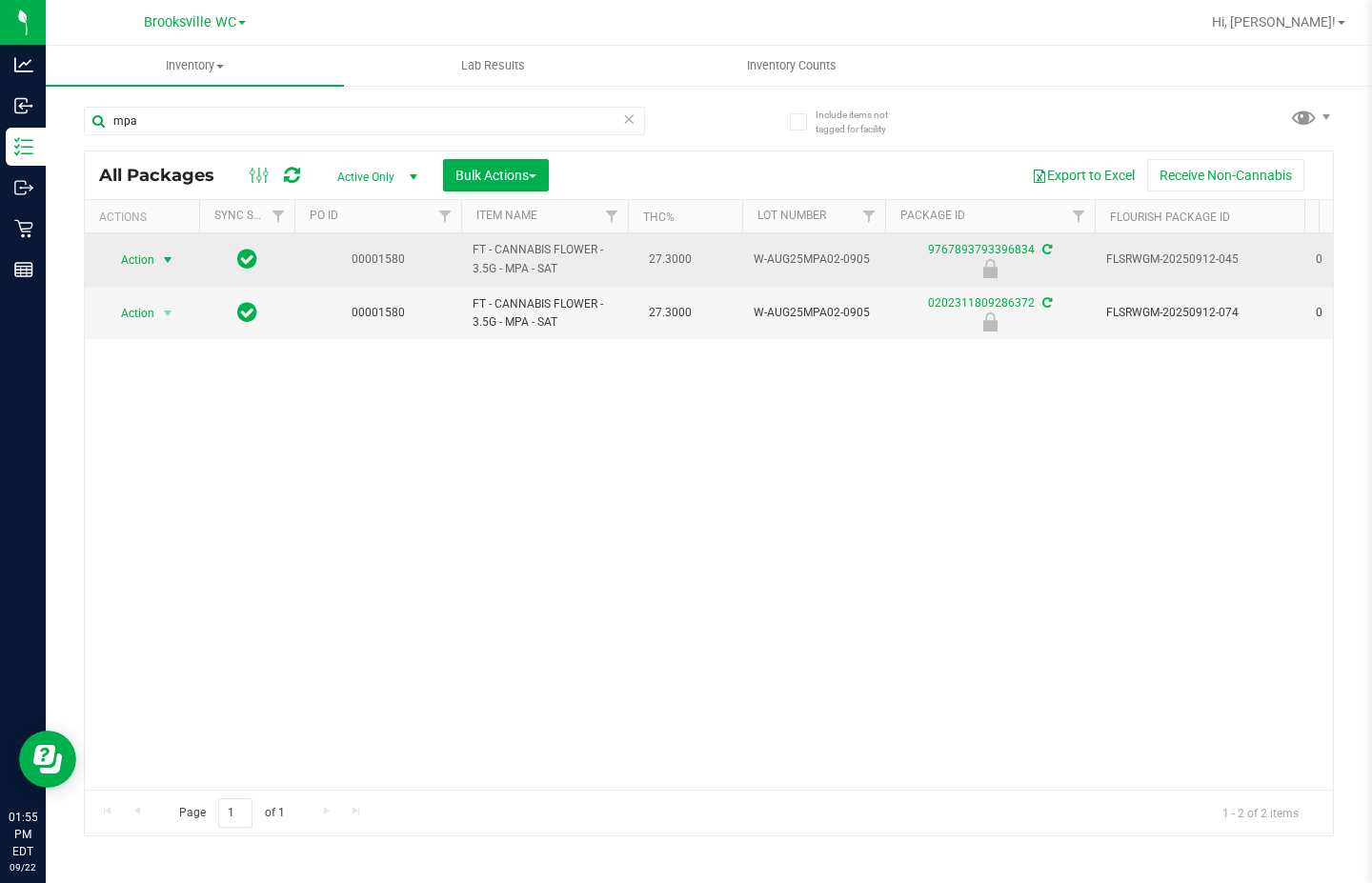
click at [165, 263] on span "select" at bounding box center [167, 260] width 15 height 15
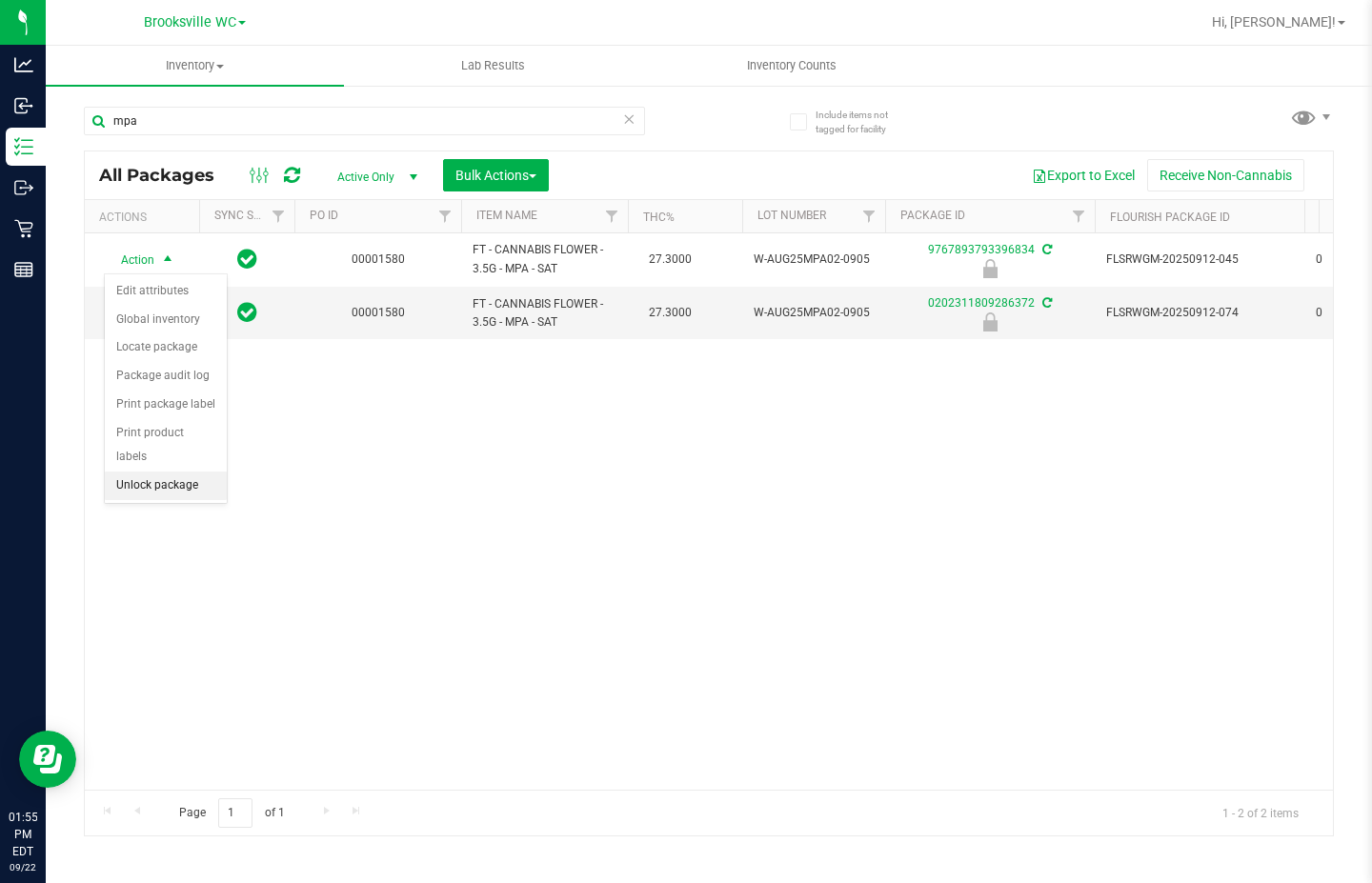
click at [165, 471] on li "Unlock package" at bounding box center [165, 486] width 122 height 29
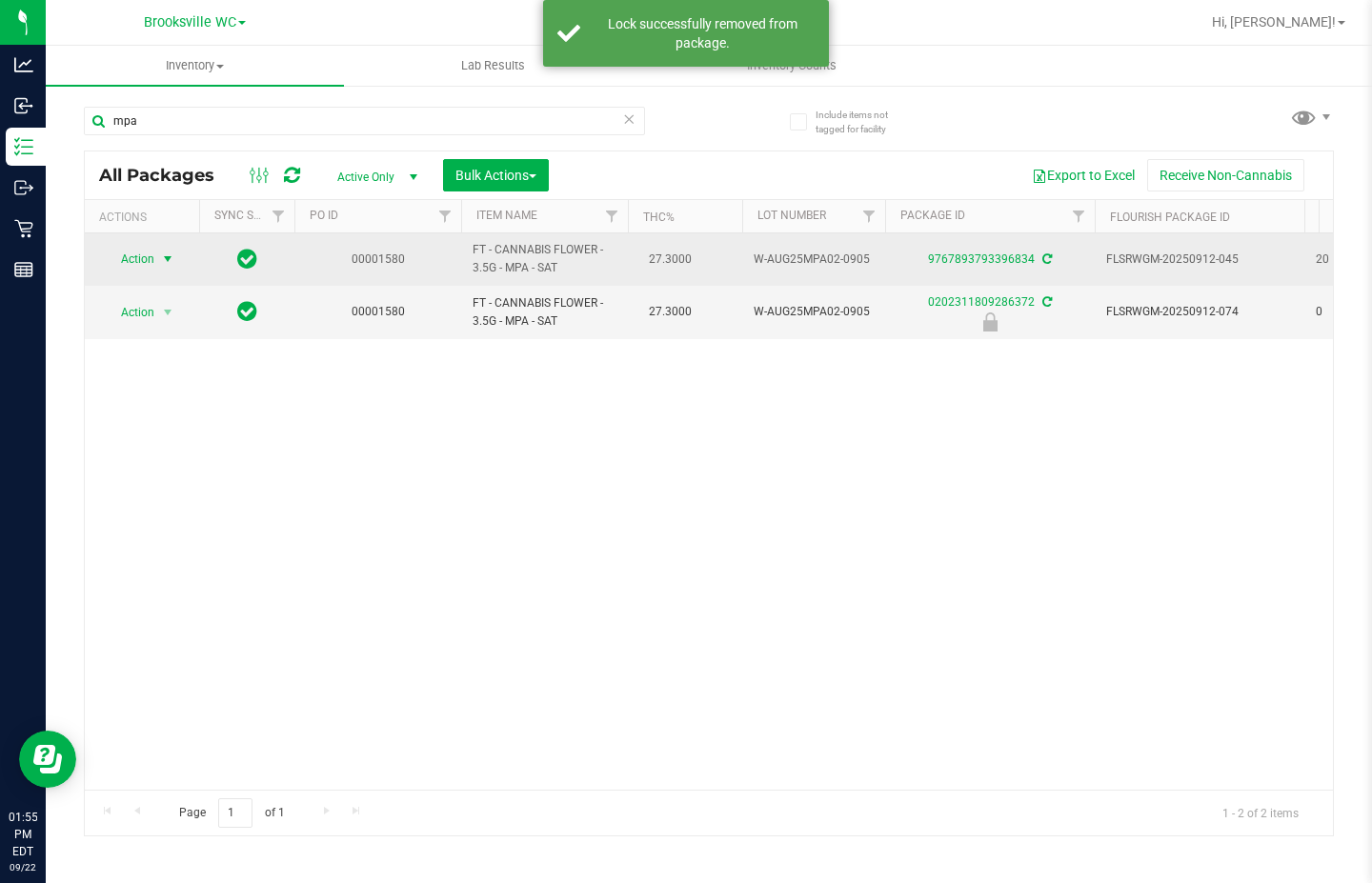
click at [165, 258] on span "select" at bounding box center [167, 259] width 15 height 15
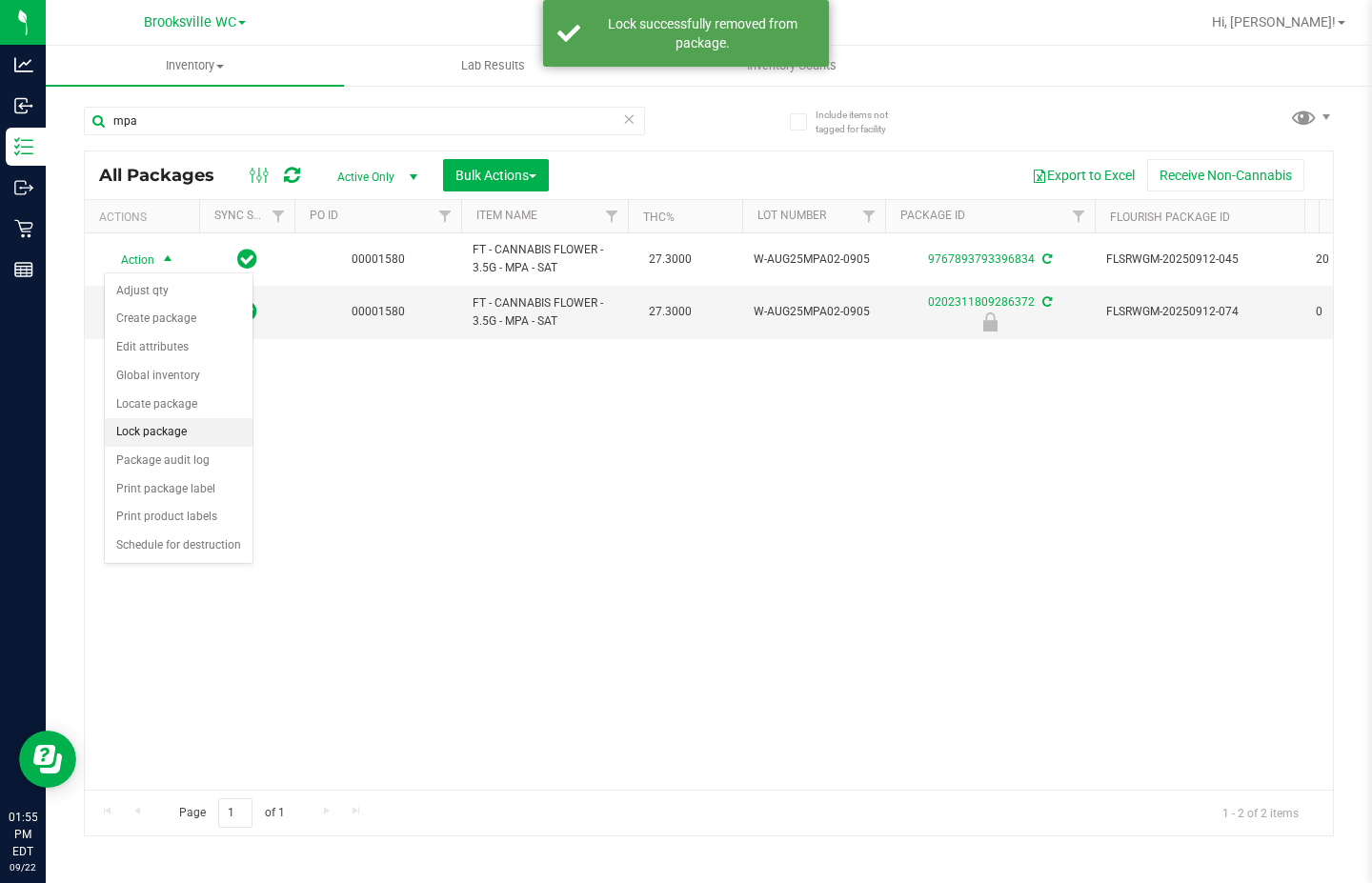
click at [170, 423] on li "Lock package" at bounding box center [179, 433] width 148 height 29
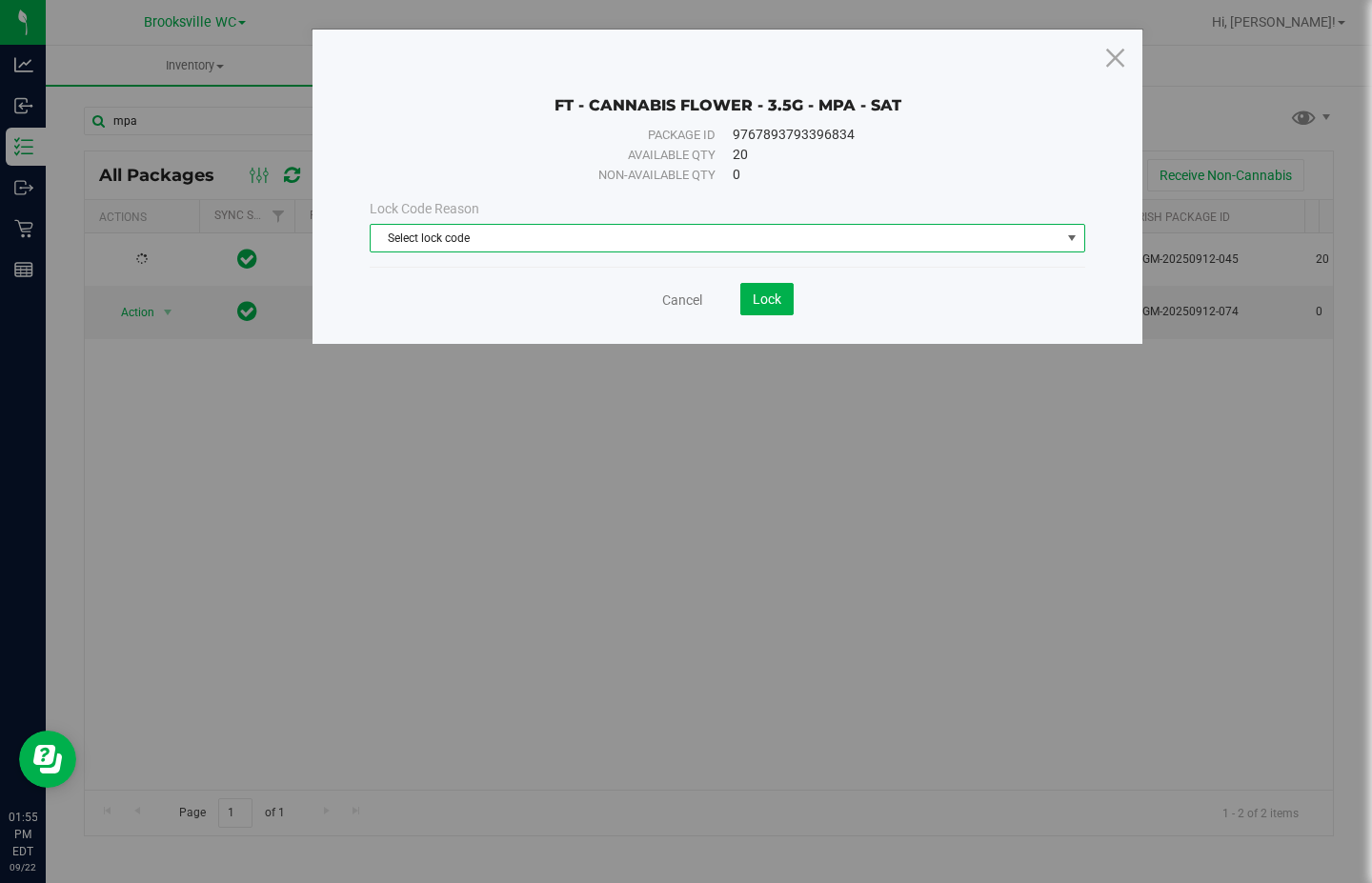
click at [493, 237] on span "Select lock code" at bounding box center [715, 239] width 690 height 27
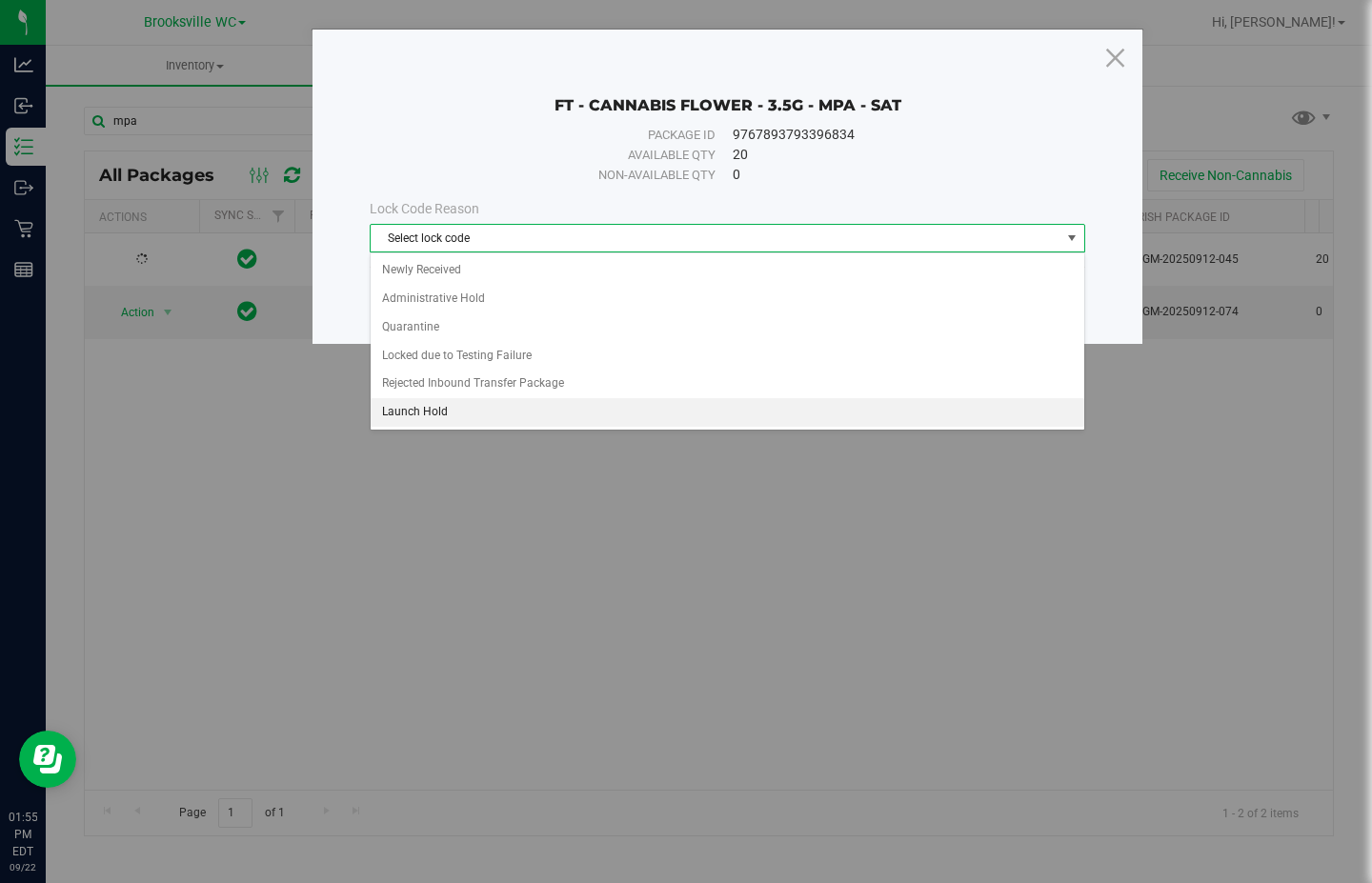
click at [454, 411] on li "Launch Hold" at bounding box center [727, 413] width 714 height 29
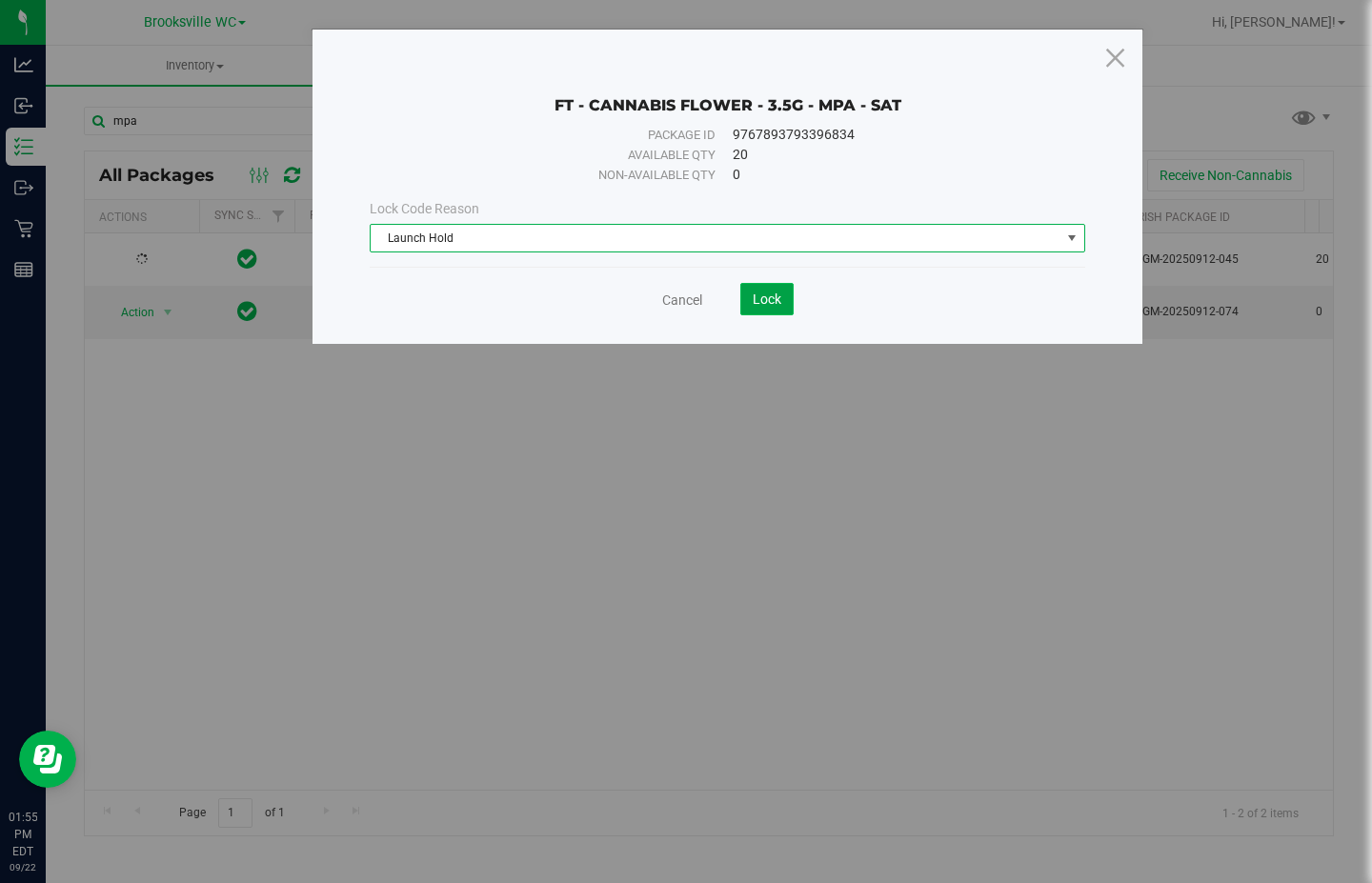
click at [782, 297] on button "Lock" at bounding box center [767, 299] width 53 height 33
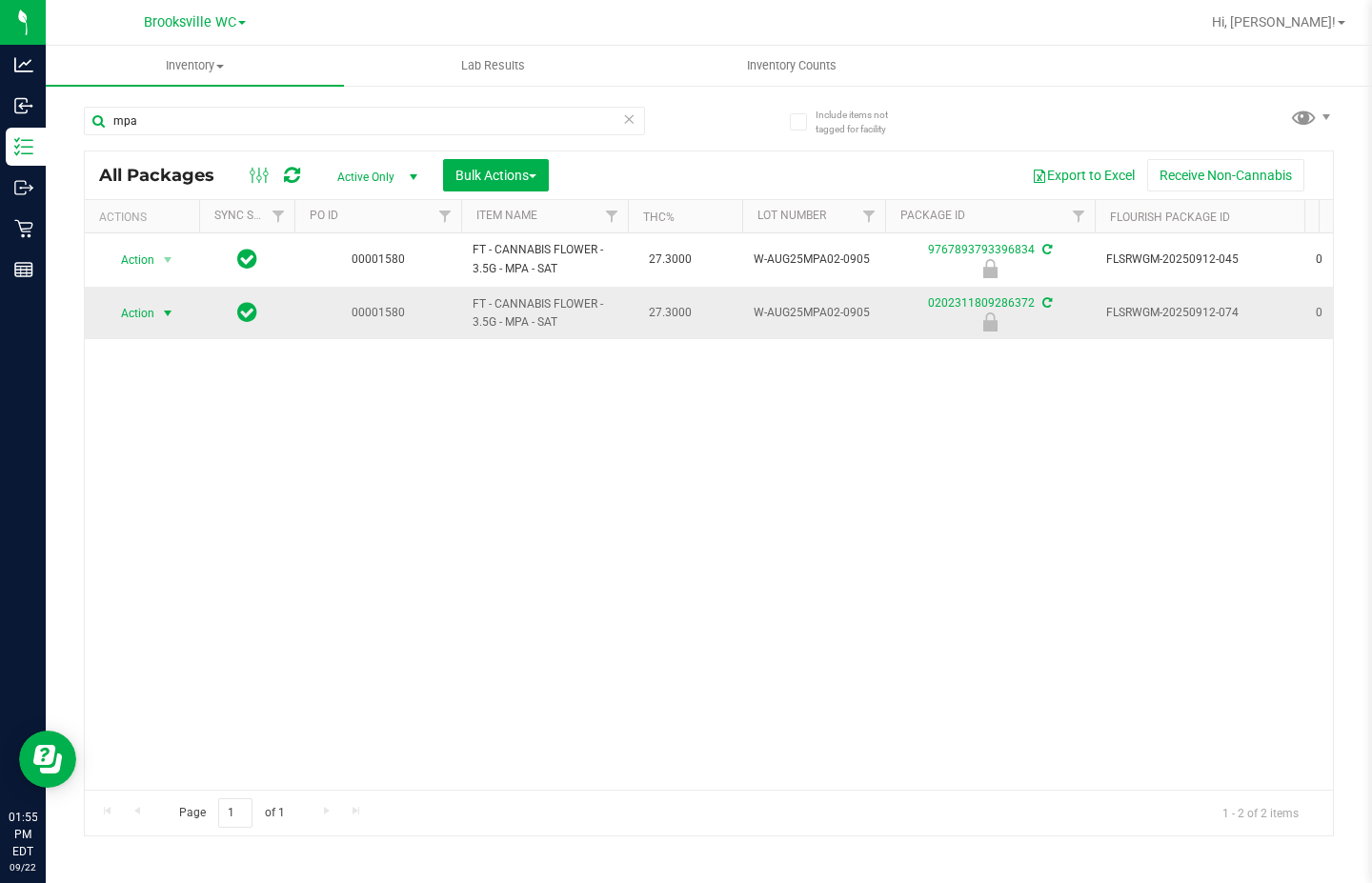
click at [151, 312] on span "Action" at bounding box center [129, 314] width 51 height 27
click at [168, 525] on li "Unlock package" at bounding box center [165, 540] width 122 height 29
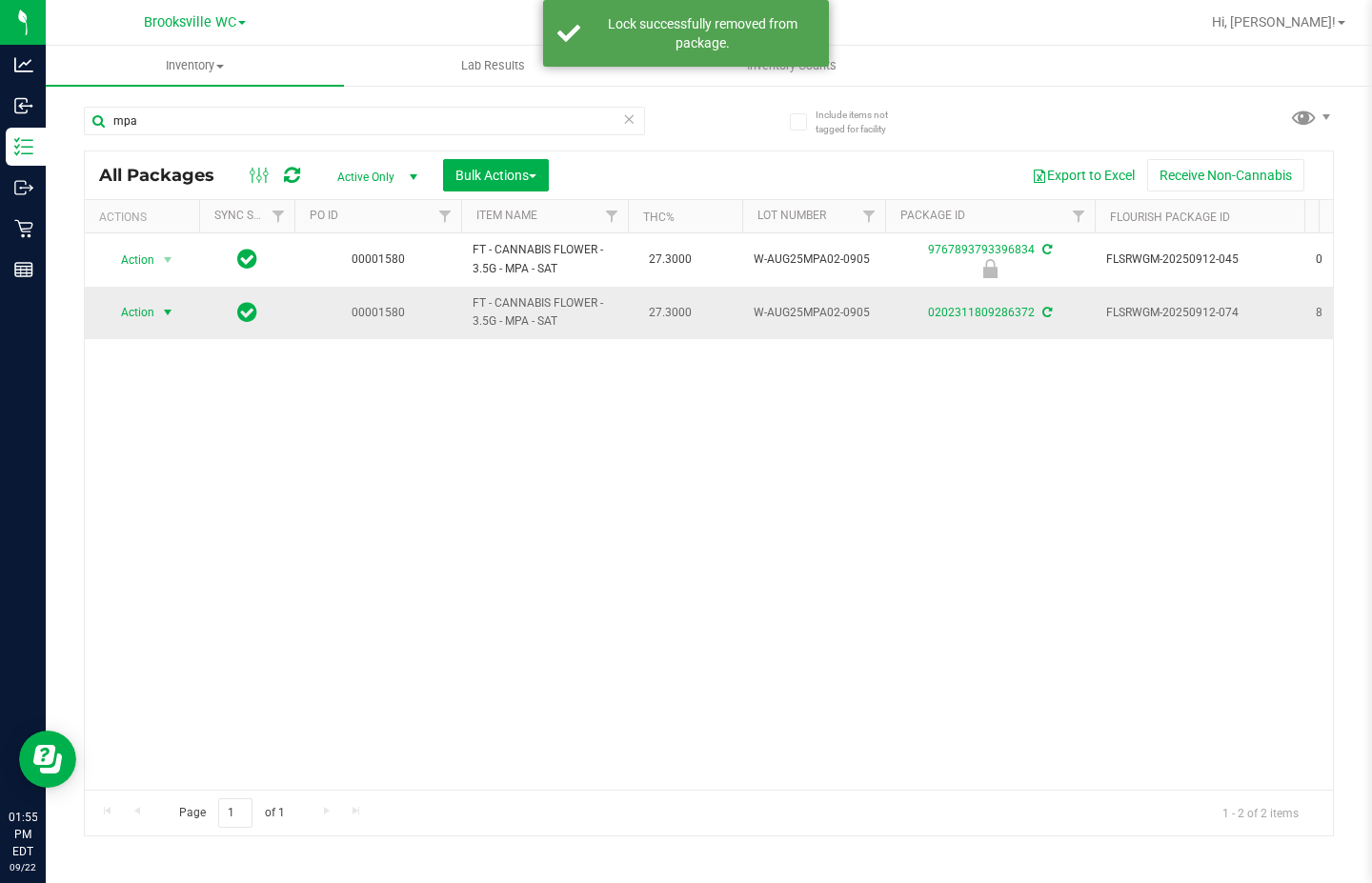
click at [161, 319] on span "select" at bounding box center [167, 313] width 15 height 15
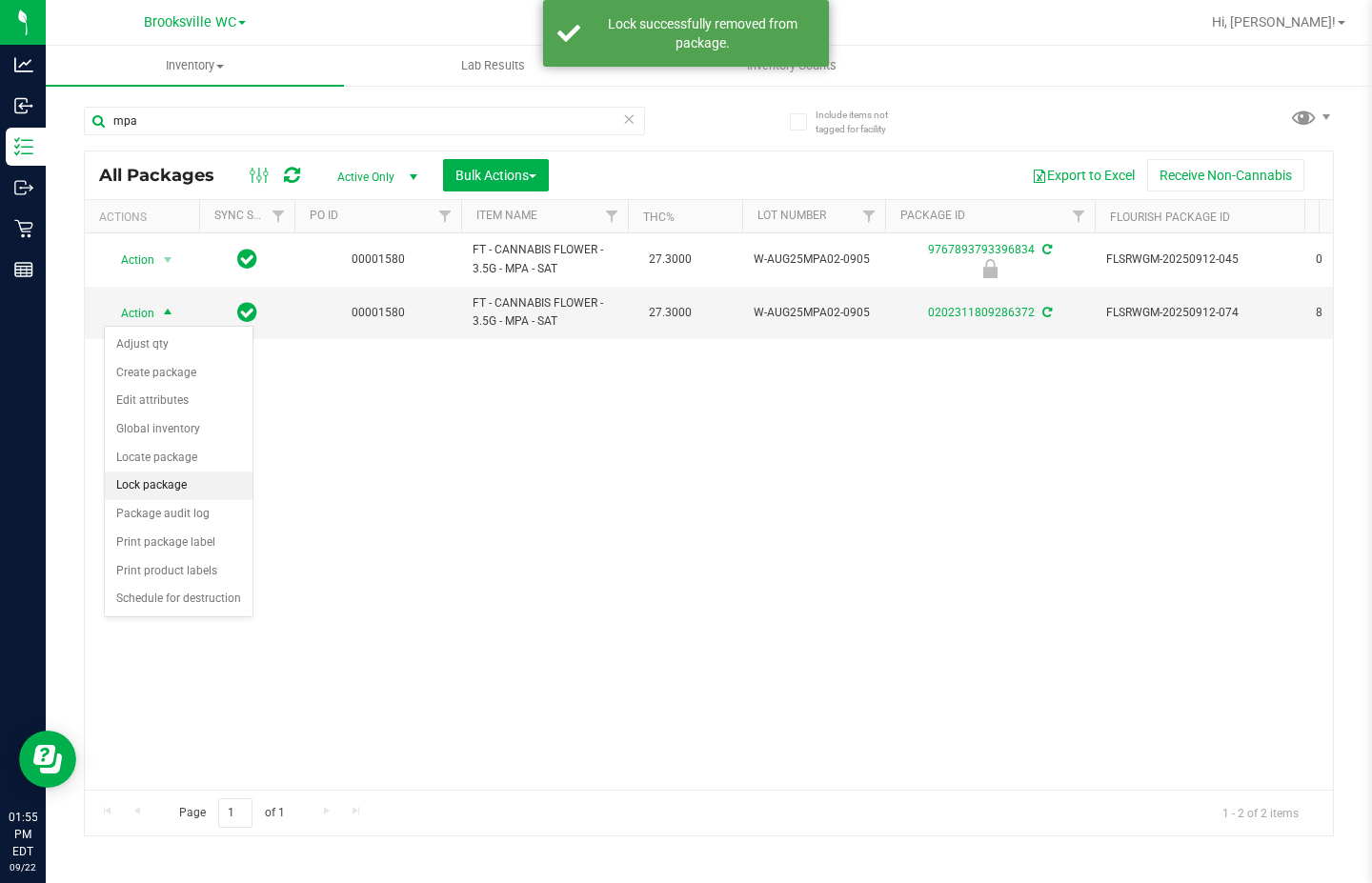
click at [166, 491] on li "Lock package" at bounding box center [179, 486] width 148 height 29
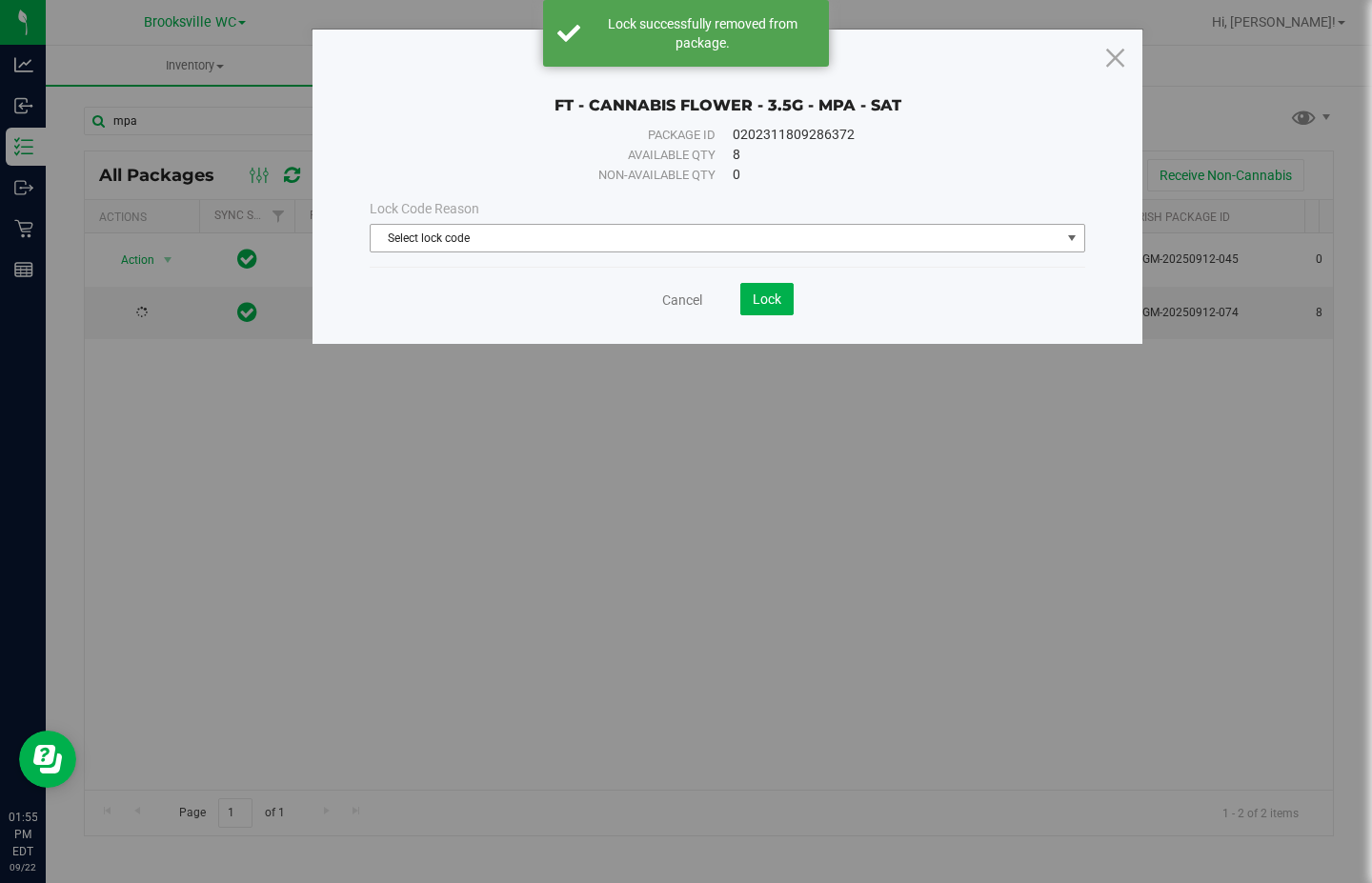
click at [560, 238] on span "Select lock code" at bounding box center [715, 239] width 690 height 27
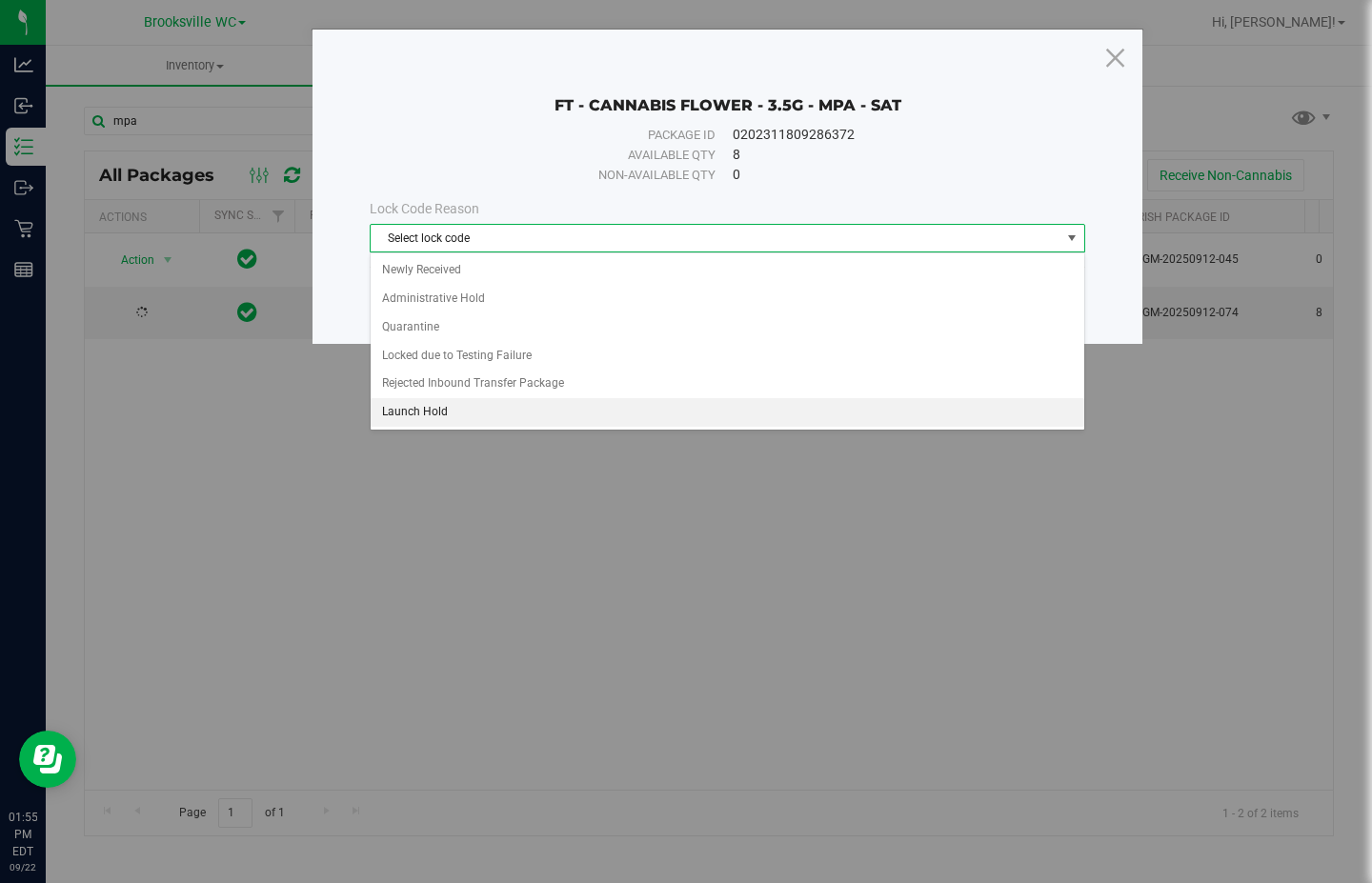
click at [445, 406] on li "Launch Hold" at bounding box center [727, 413] width 714 height 29
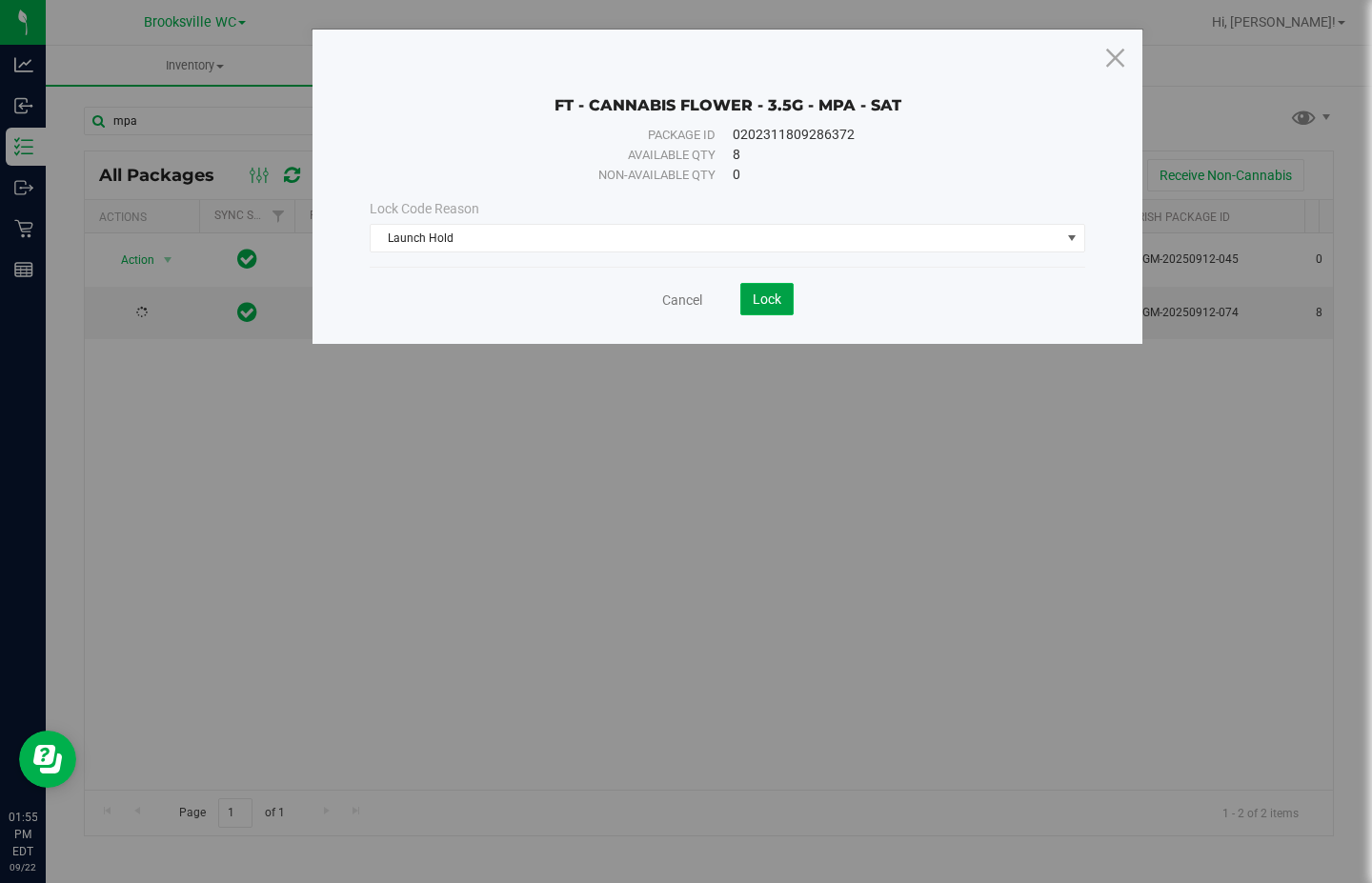
click at [757, 298] on span "Lock" at bounding box center [767, 299] width 29 height 15
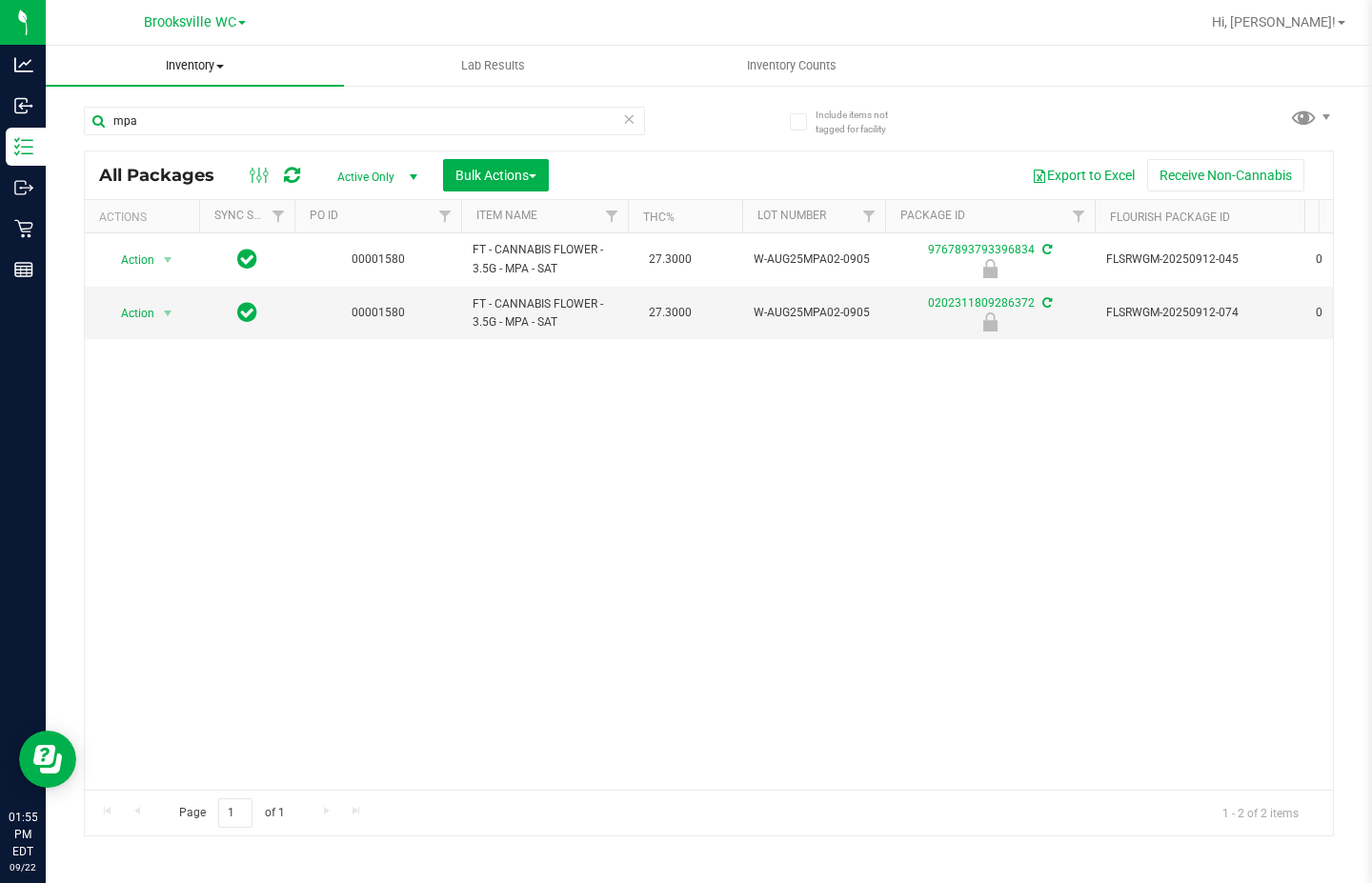
drag, startPoint x: 290, startPoint y: 517, endPoint x: 253, endPoint y: 46, distance: 472.5
click at [292, 517] on div "Action Action Edit attributes Global inventory Locate package Package audit log…" at bounding box center [708, 512] width 1248 height 556
click at [629, 117] on icon at bounding box center [629, 118] width 13 height 23
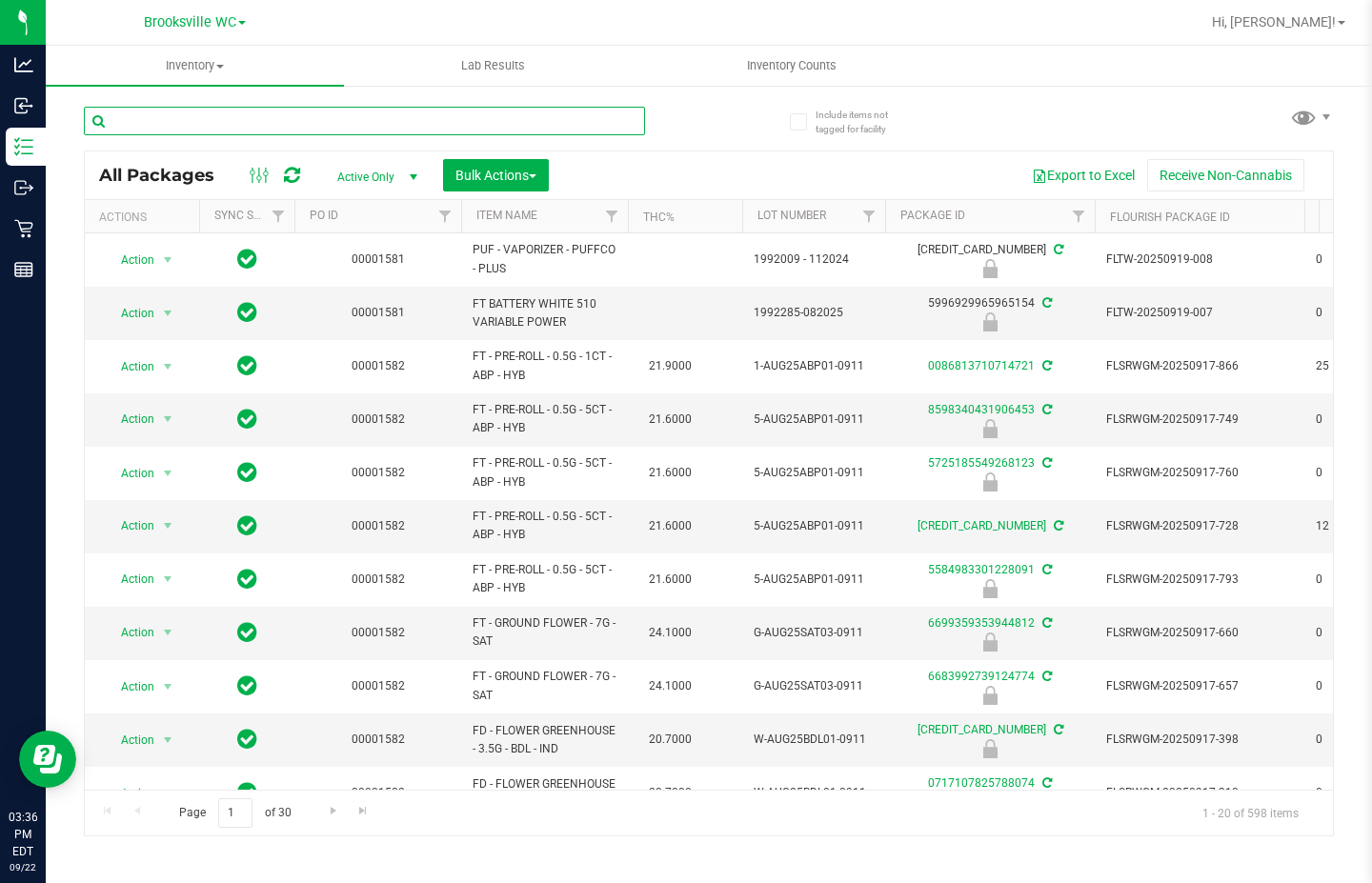
click at [291, 119] on input "text" at bounding box center [364, 121] width 561 height 29
click at [335, 117] on input "text" at bounding box center [364, 121] width 561 height 29
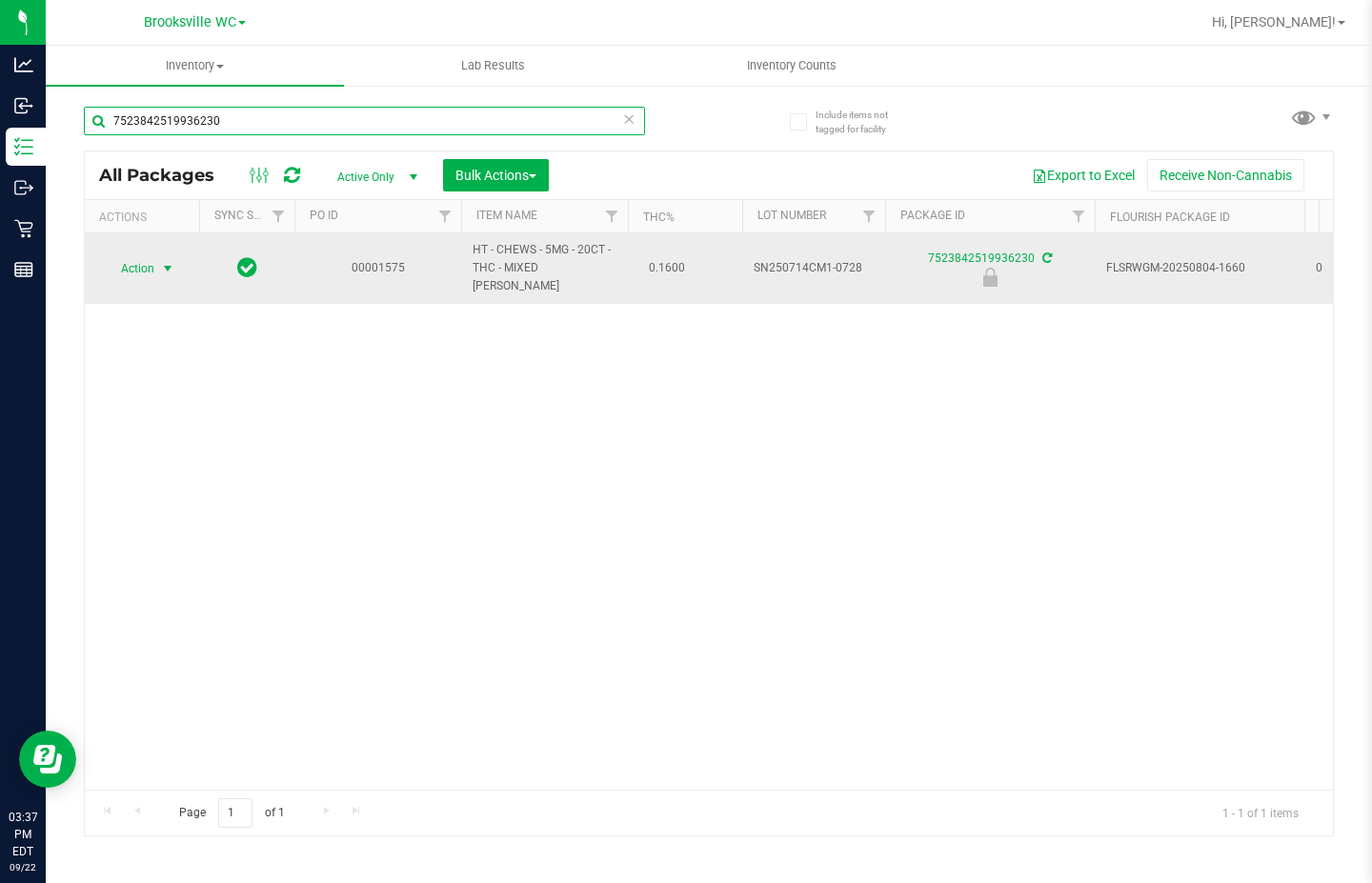
type input "7523842519936230"
click at [145, 266] on span "Action" at bounding box center [129, 268] width 51 height 27
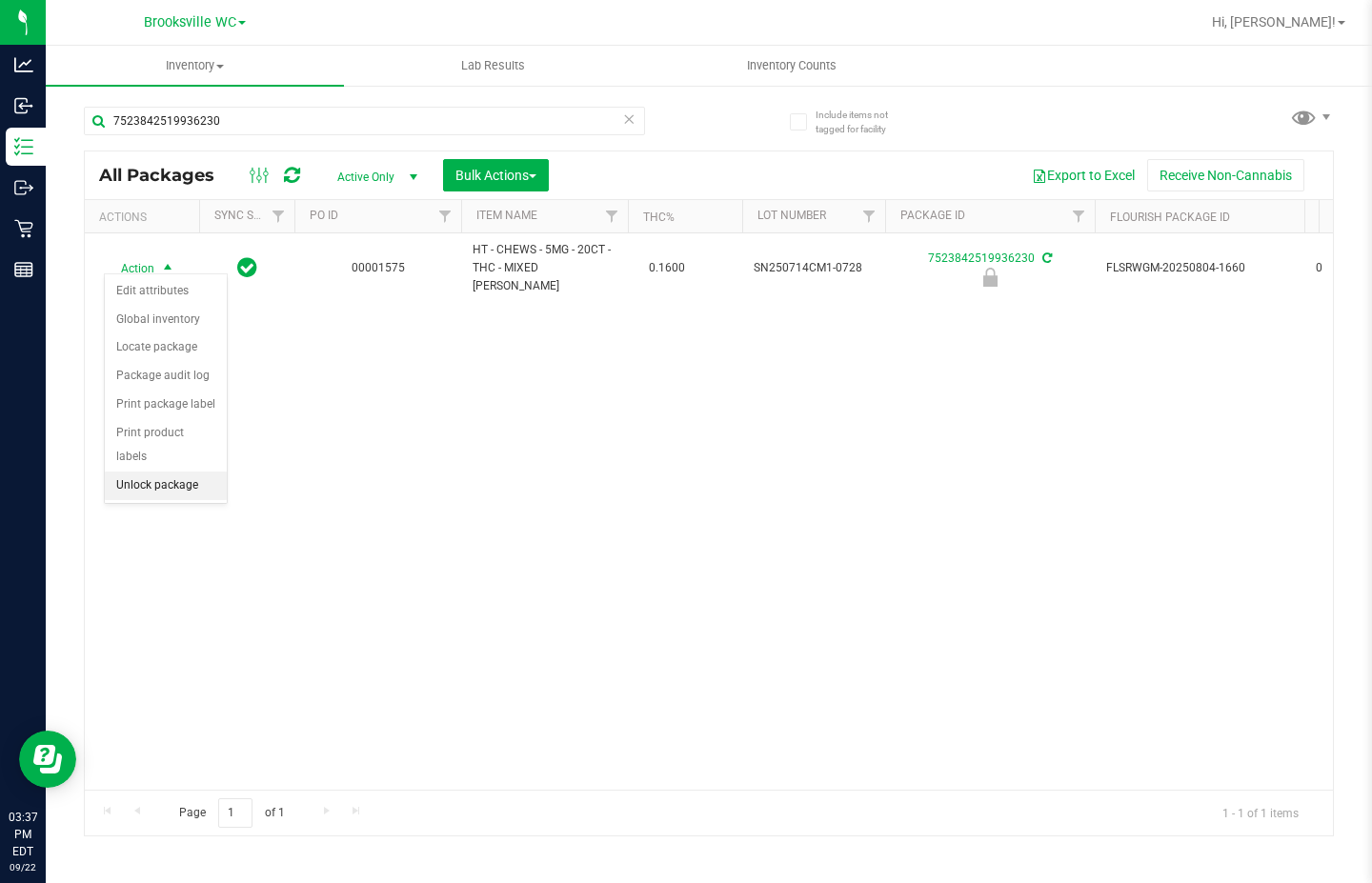
click at [143, 471] on li "Unlock package" at bounding box center [165, 486] width 122 height 29
drag, startPoint x: 140, startPoint y: 675, endPoint x: 278, endPoint y: 483, distance: 236.4
click at [145, 668] on div "Action Action Adjust qty Create package Edit attributes Global inventory Locate…" at bounding box center [708, 512] width 1248 height 556
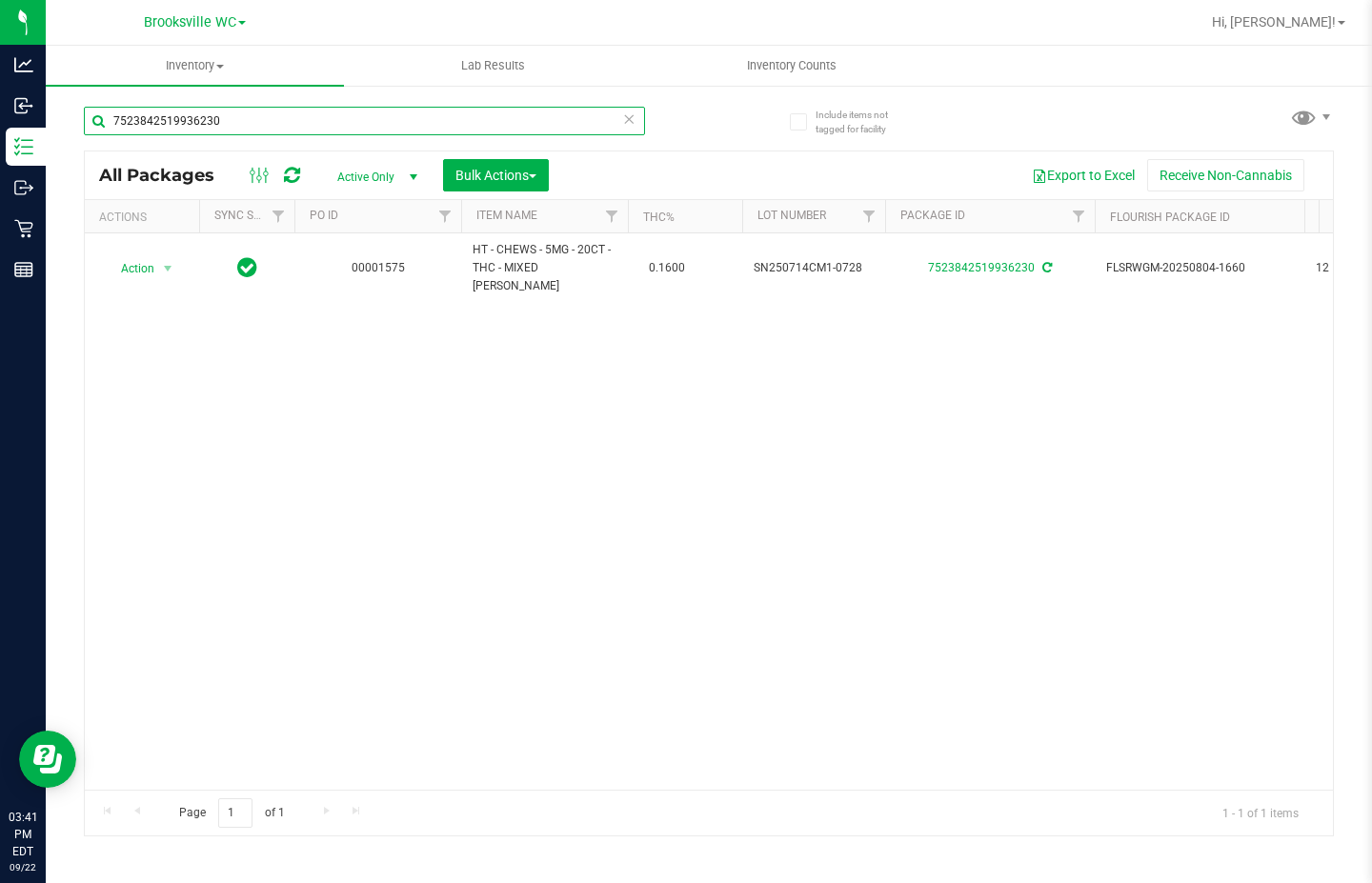
click at [639, 117] on input "7523842519936230" at bounding box center [364, 121] width 561 height 29
click at [633, 117] on icon at bounding box center [629, 118] width 13 height 23
